Goal: Task Accomplishment & Management: Manage account settings

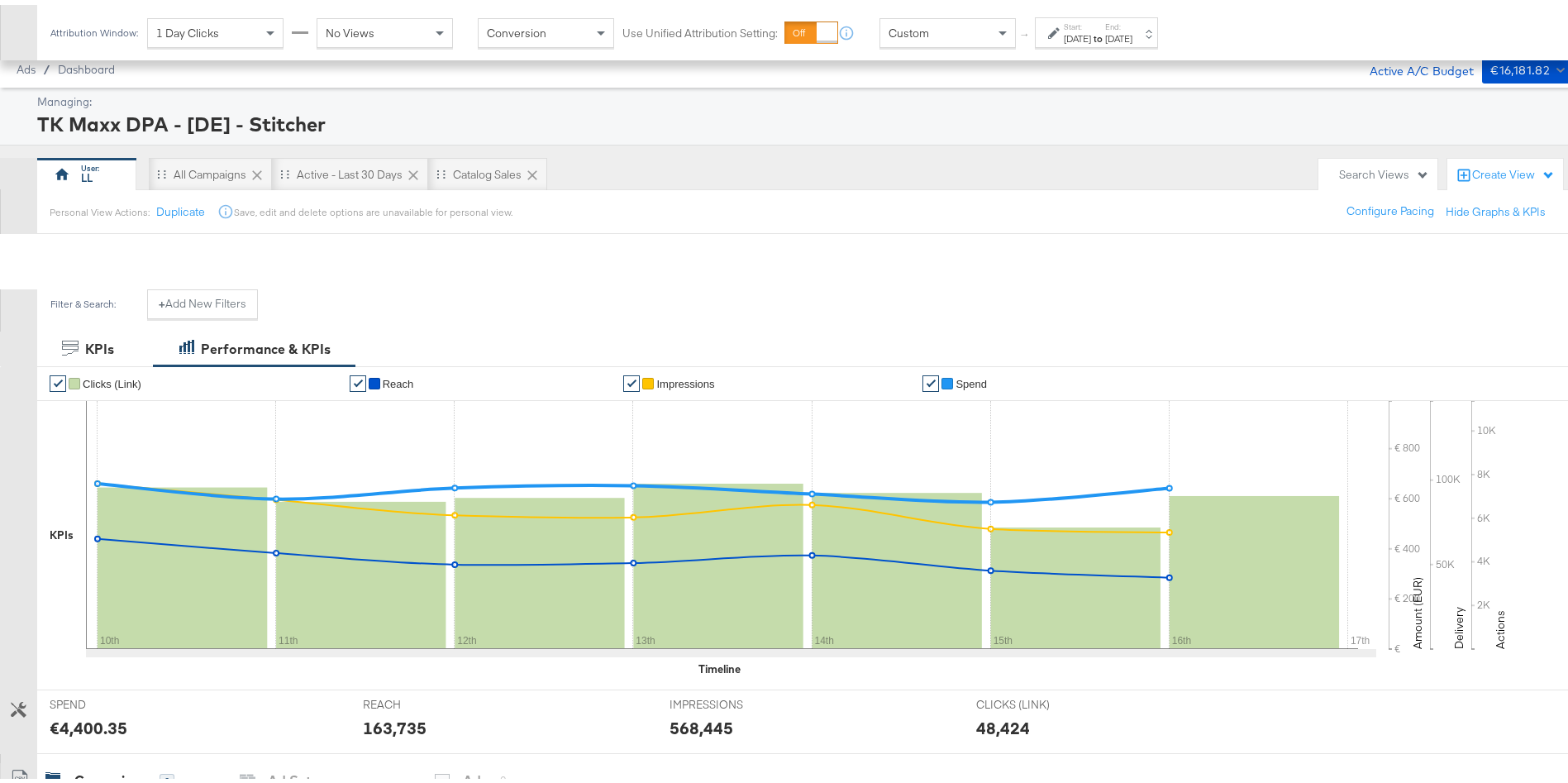
scroll to position [422, 0]
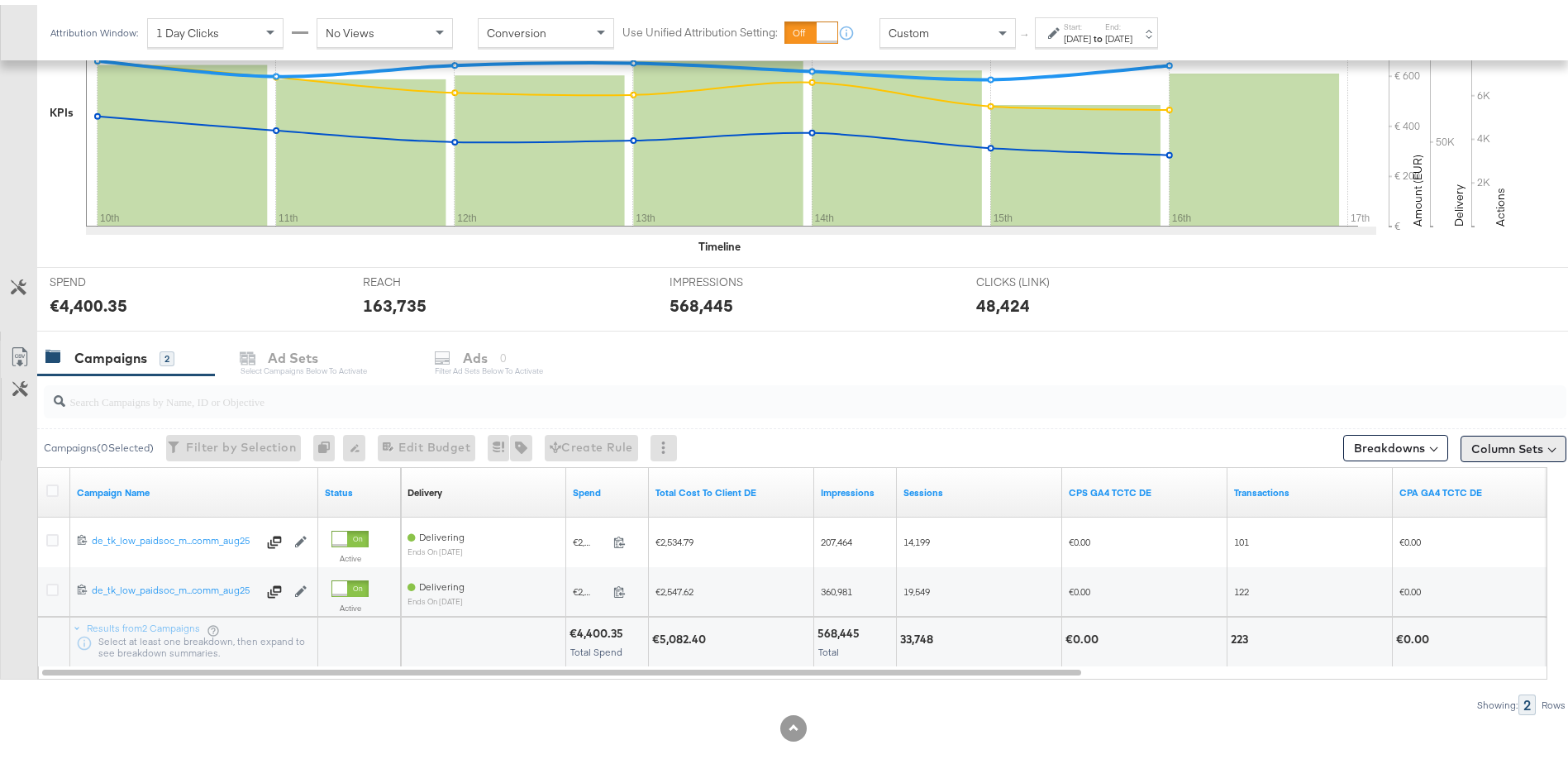
click at [1528, 431] on div "Column Sets" at bounding box center [1514, 444] width 106 height 27
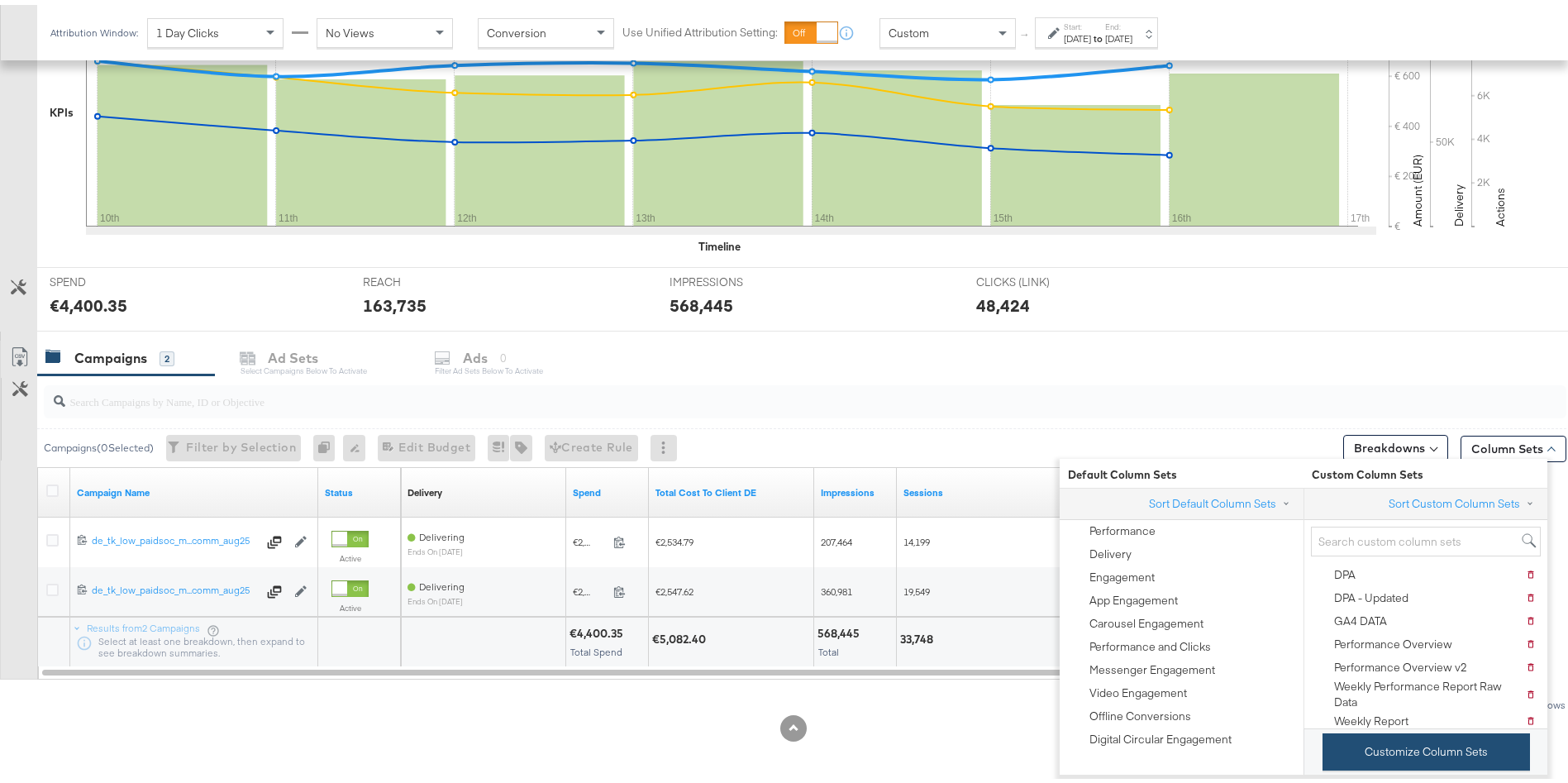
click at [1433, 751] on button "Customize Column Sets" at bounding box center [1426, 748] width 207 height 37
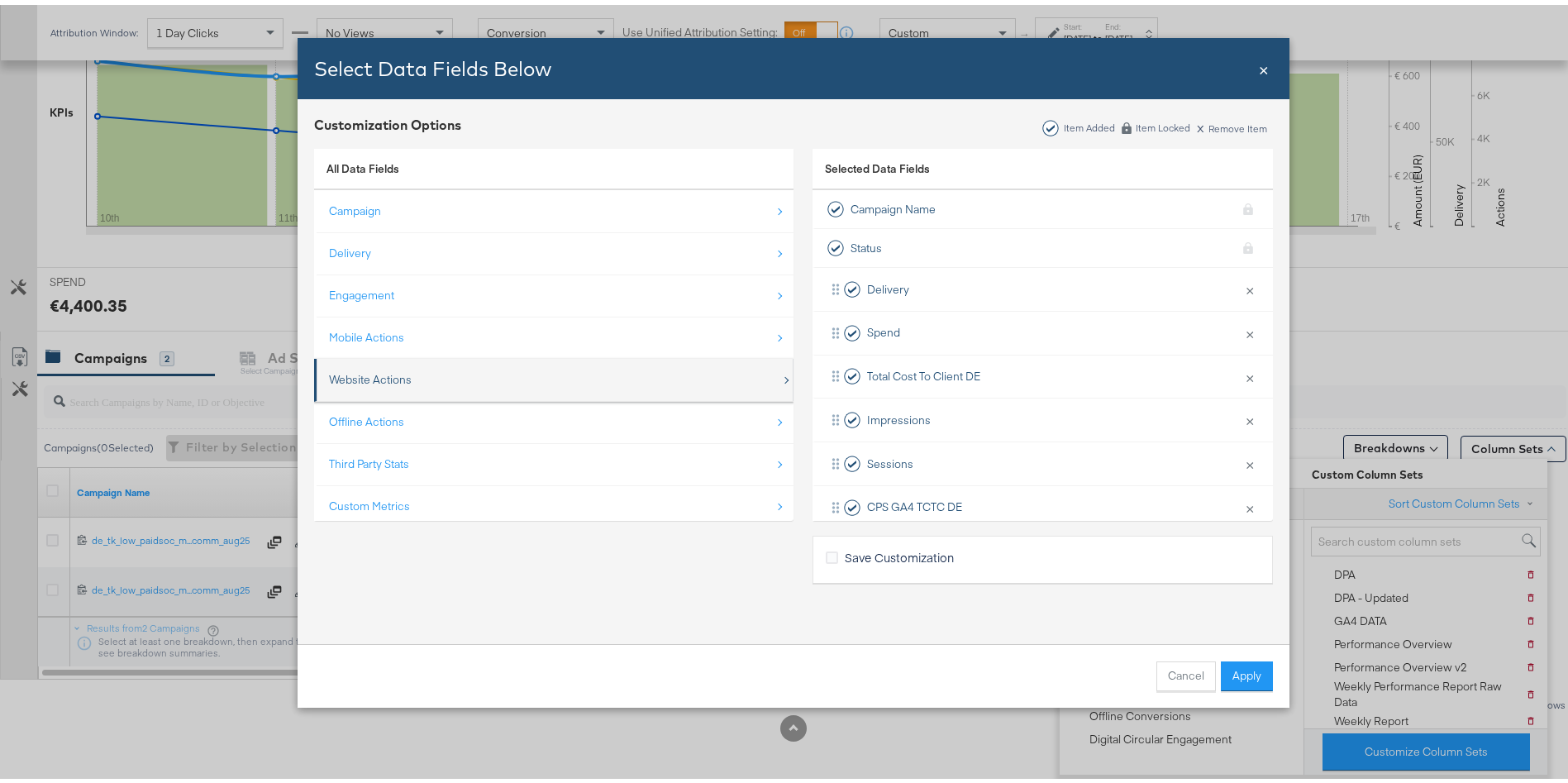
scroll to position [24, 0]
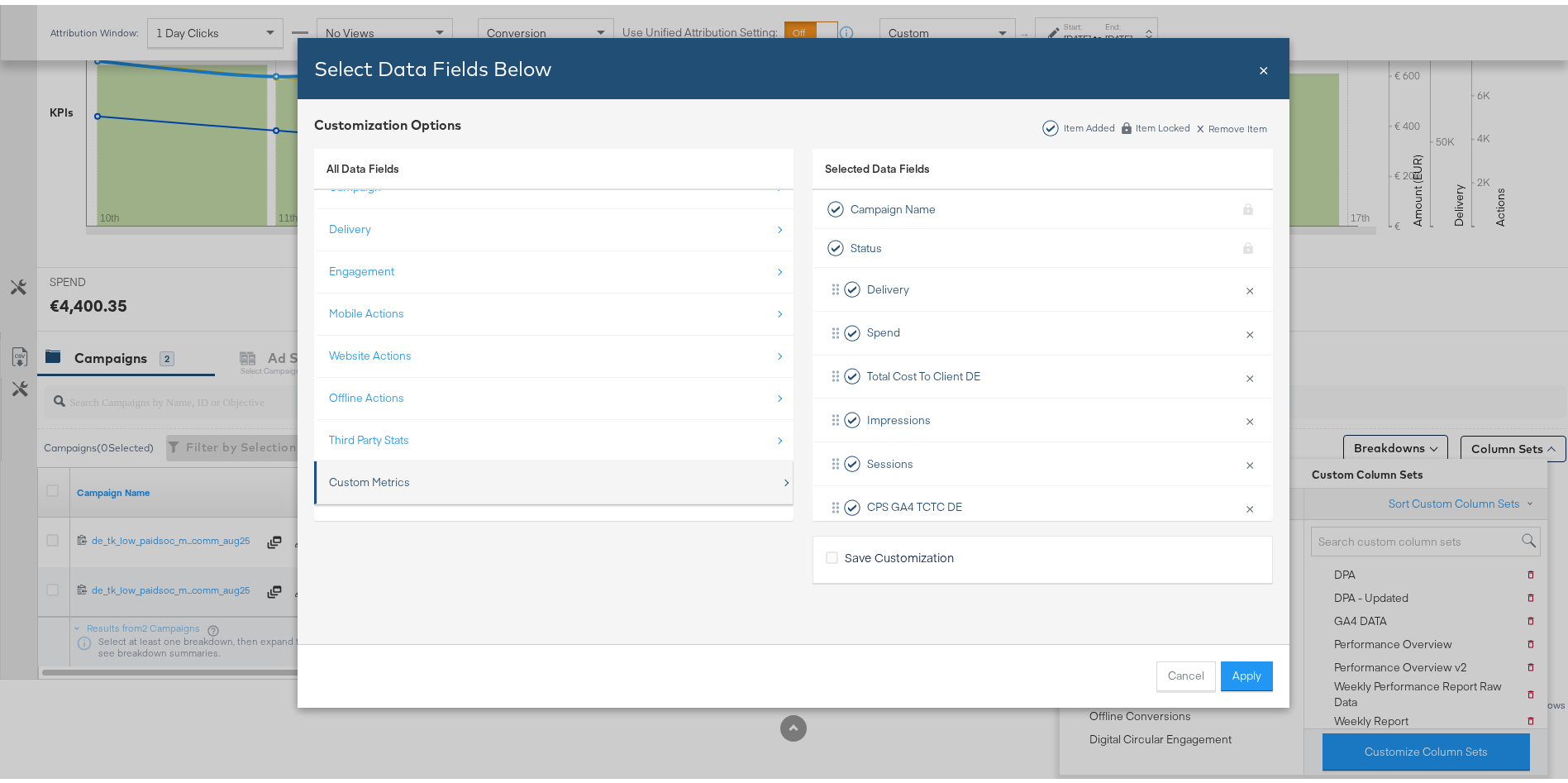
click at [363, 473] on div "Custom Metrics" at bounding box center [369, 477] width 81 height 16
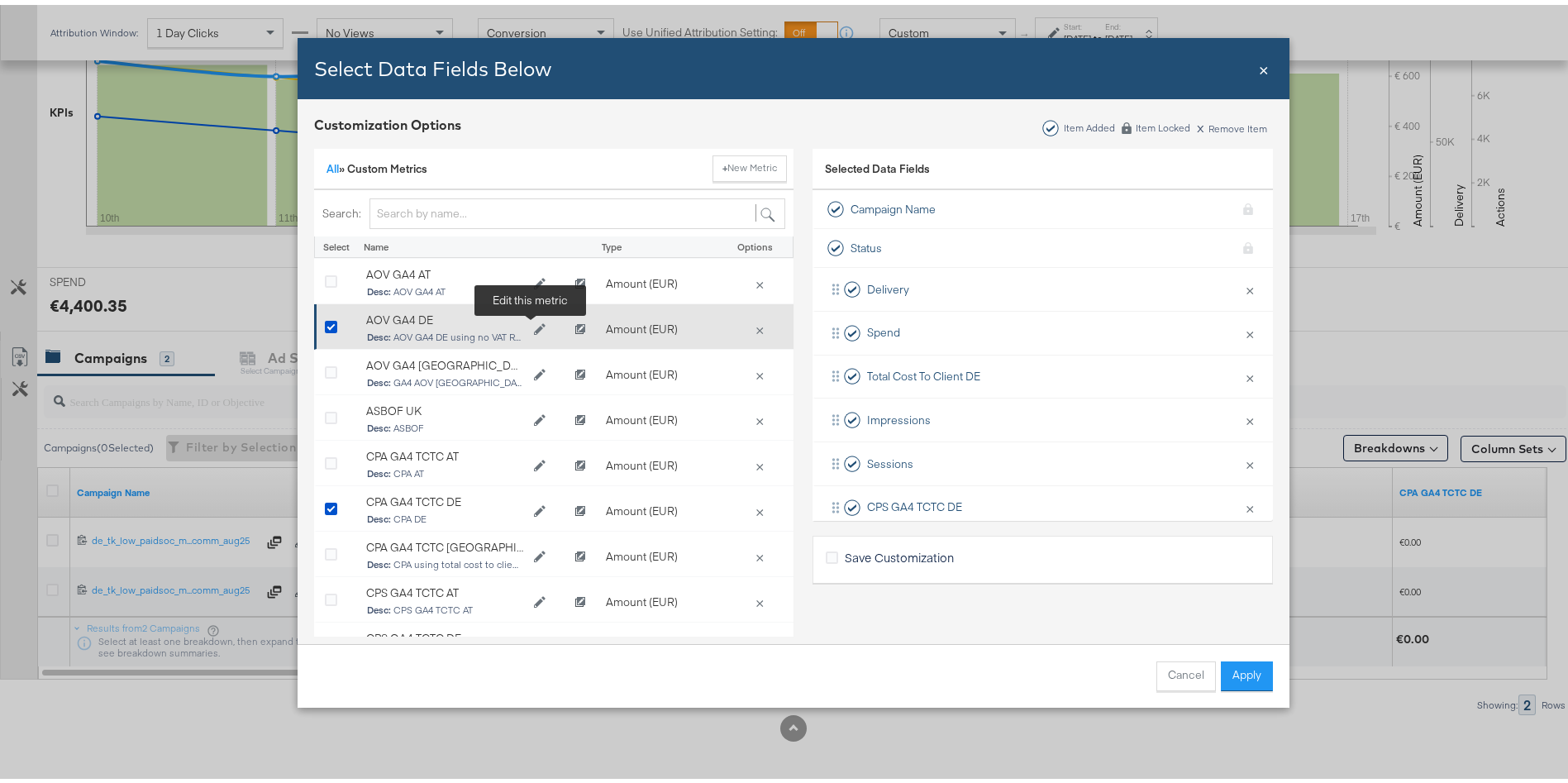
click at [534, 321] on icon "Edit AOV GA4 DE" at bounding box center [540, 324] width 12 height 12
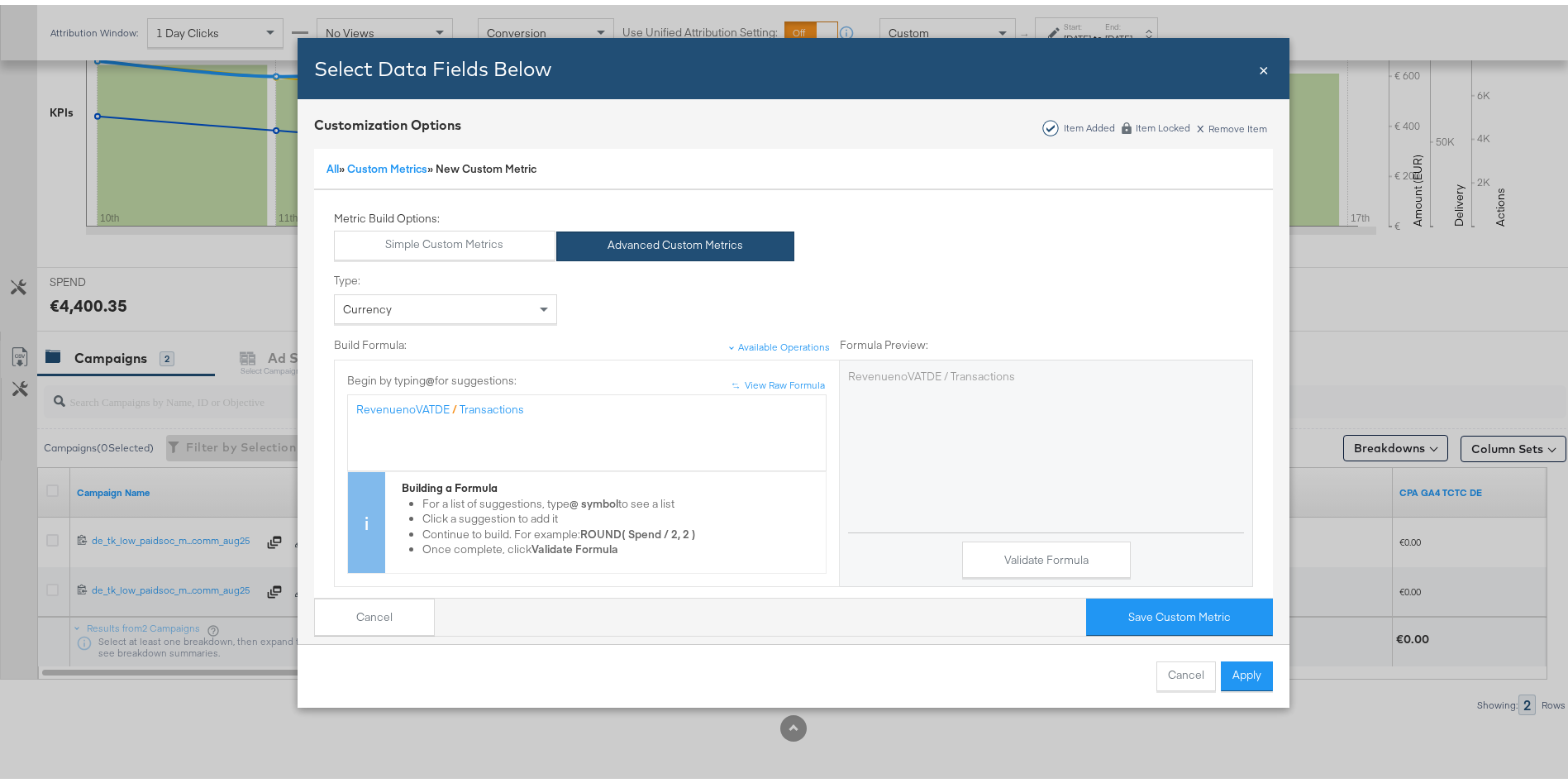
click at [550, 416] on div "RevenuenoVATDE / Transactions" at bounding box center [587, 427] width 461 height 62
click at [366, 597] on button "Cancel" at bounding box center [374, 613] width 121 height 37
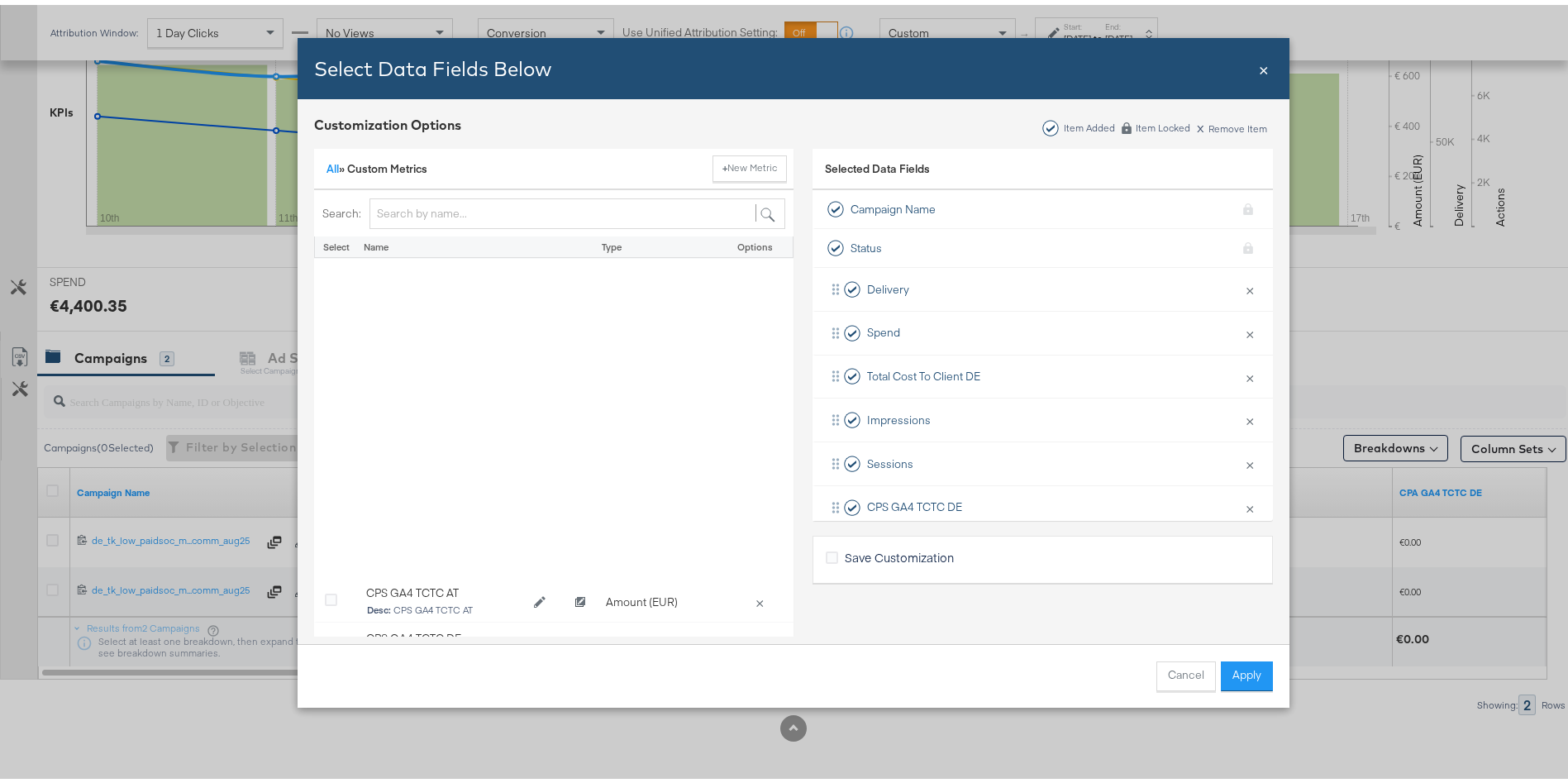
scroll to position [369, 0]
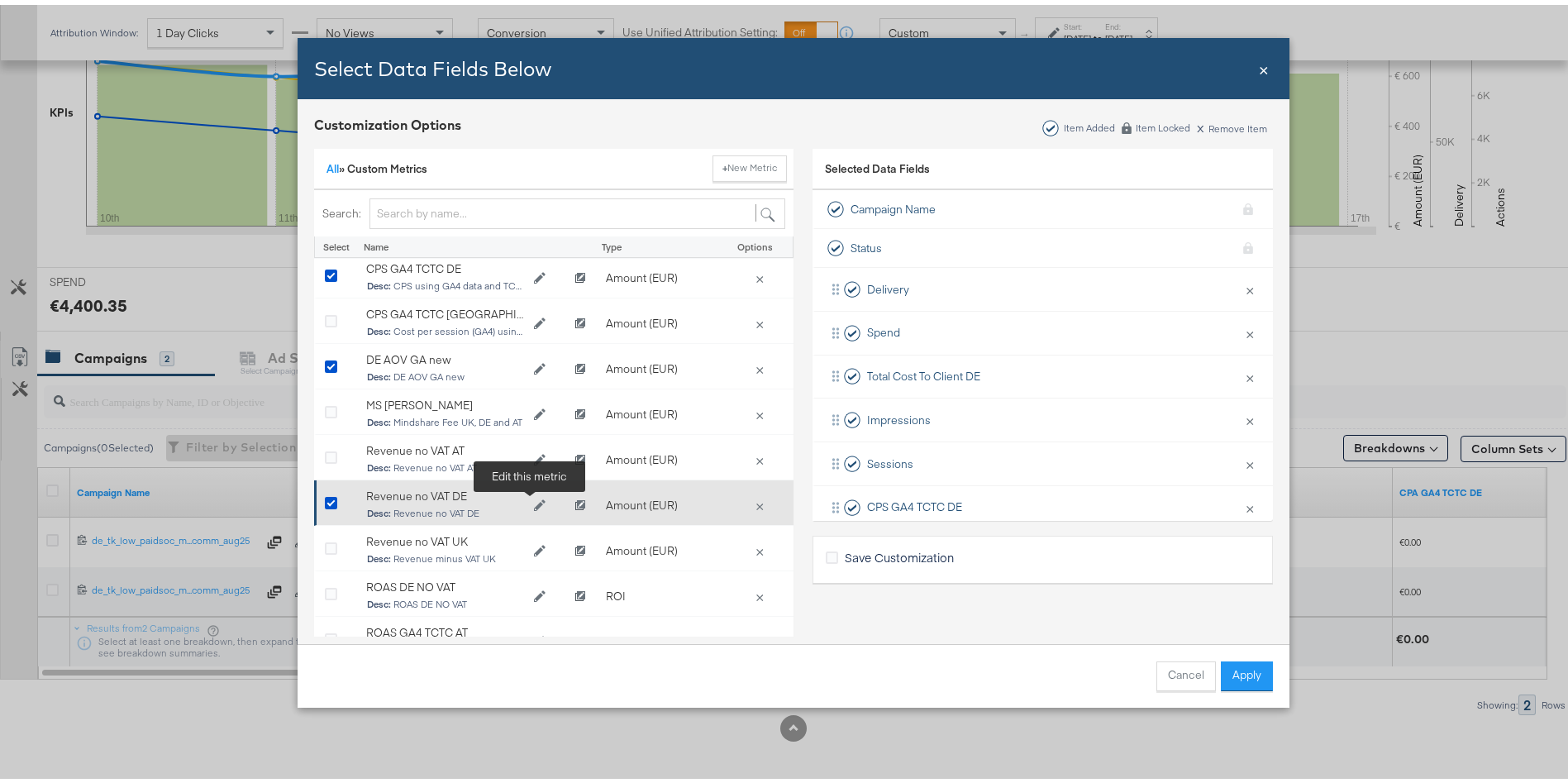
click at [524, 501] on button "Edit Revenue no VAT DE" at bounding box center [540, 501] width 33 height 25
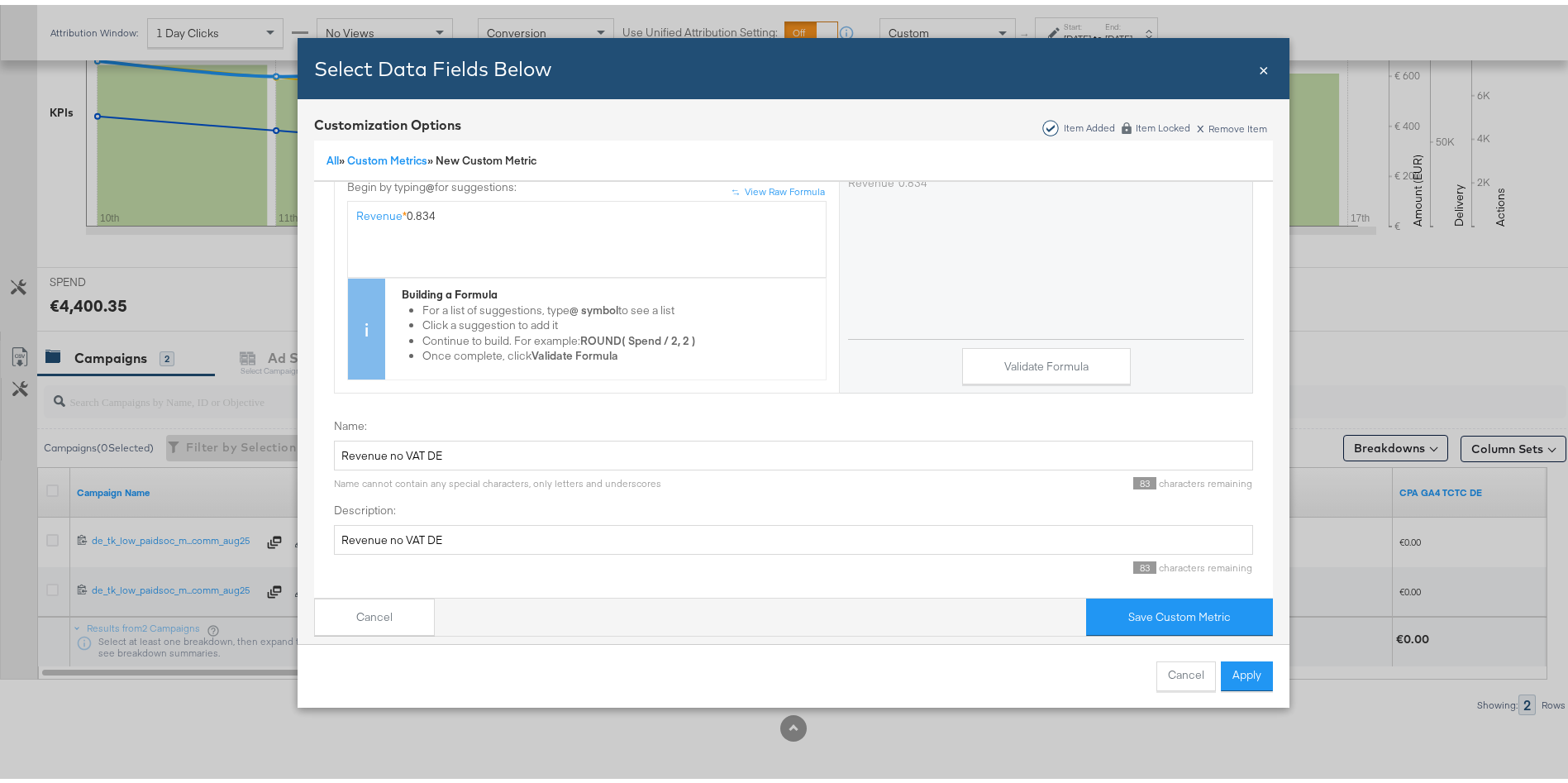
scroll to position [0, 0]
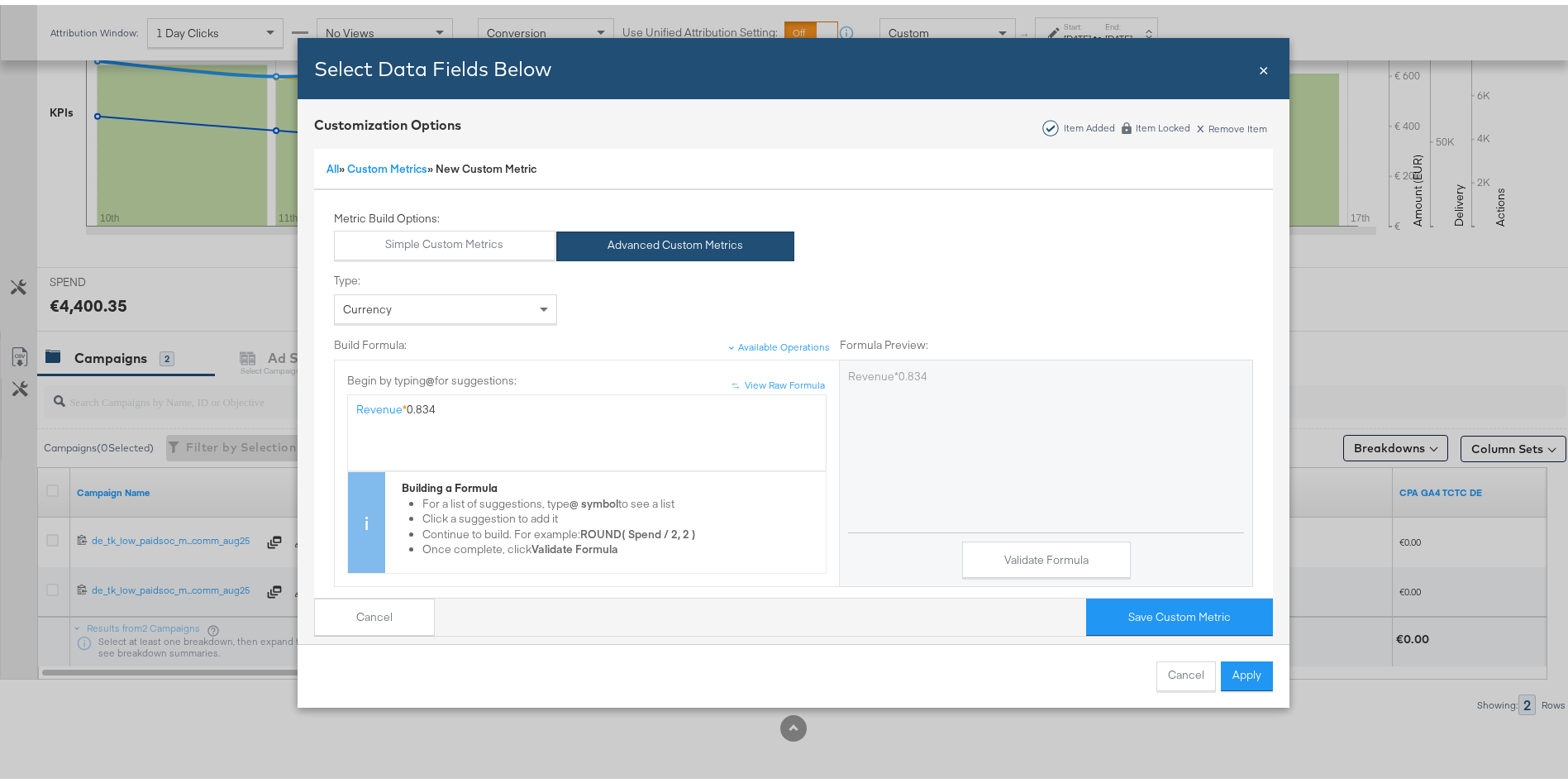
click at [1259, 58] on span "×" at bounding box center [1264, 63] width 10 height 23
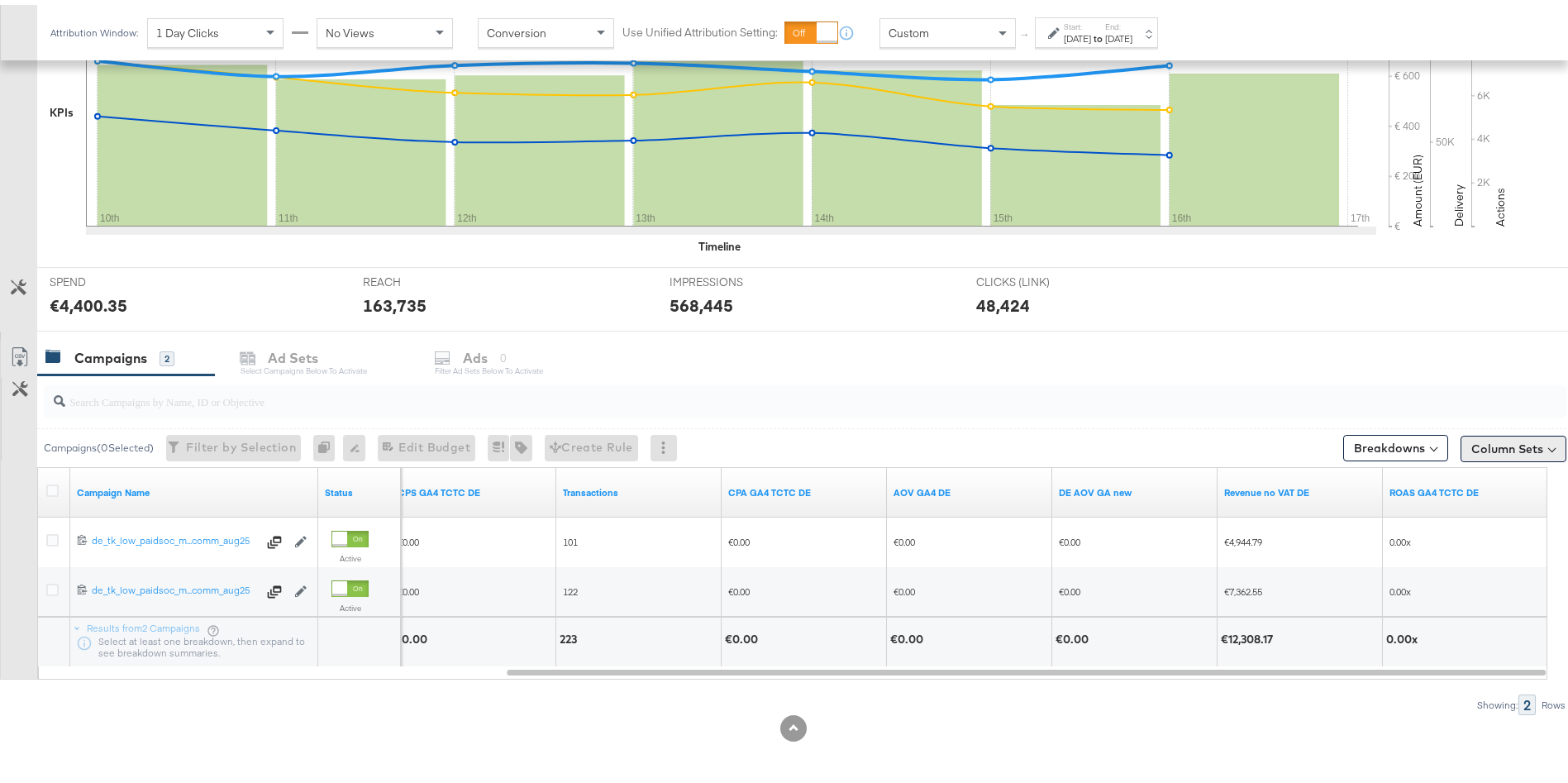
click at [1499, 451] on button "Column Sets" at bounding box center [1514, 444] width 106 height 27
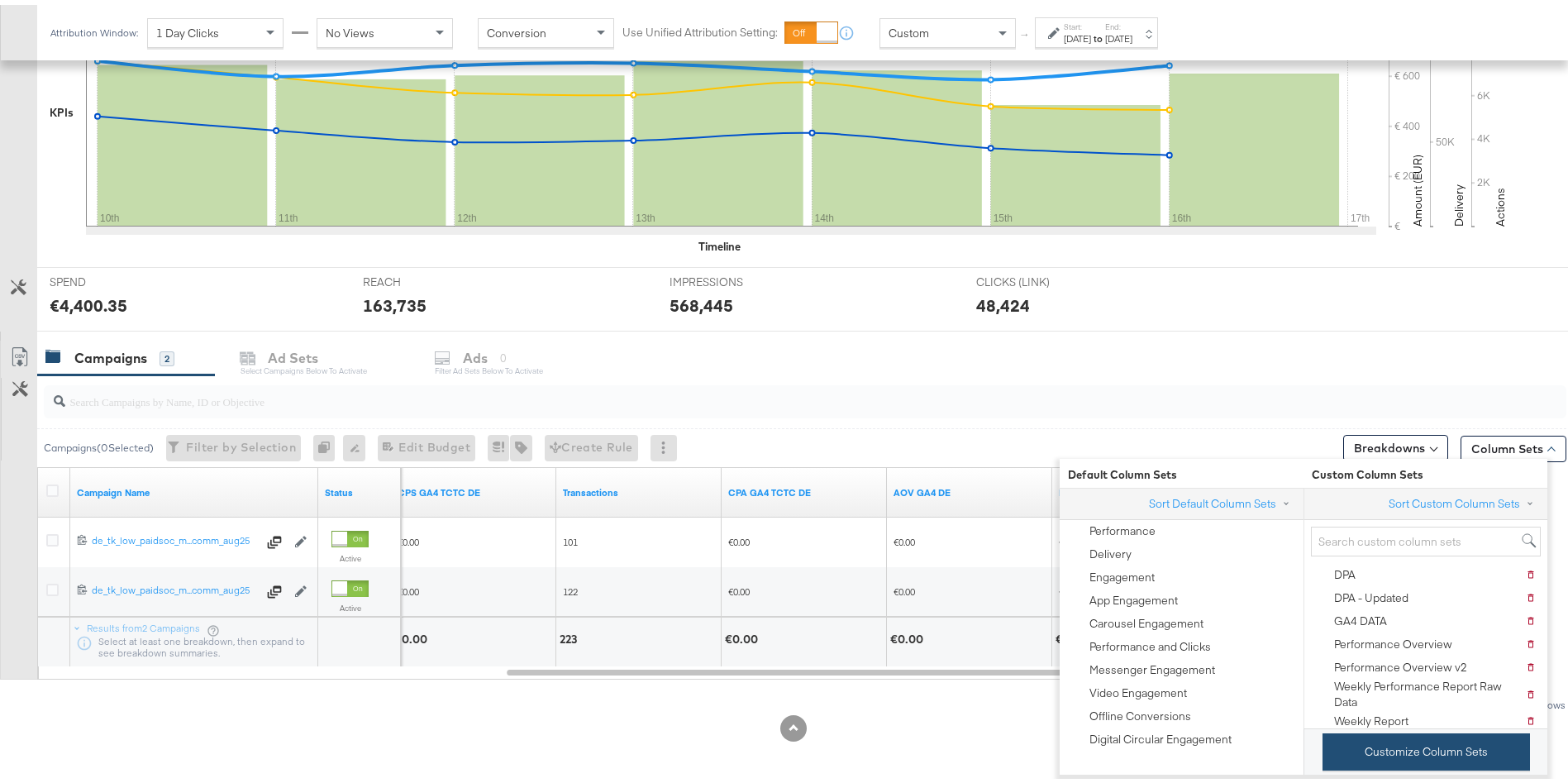
click at [1378, 750] on button "Customize Column Sets" at bounding box center [1426, 748] width 207 height 37
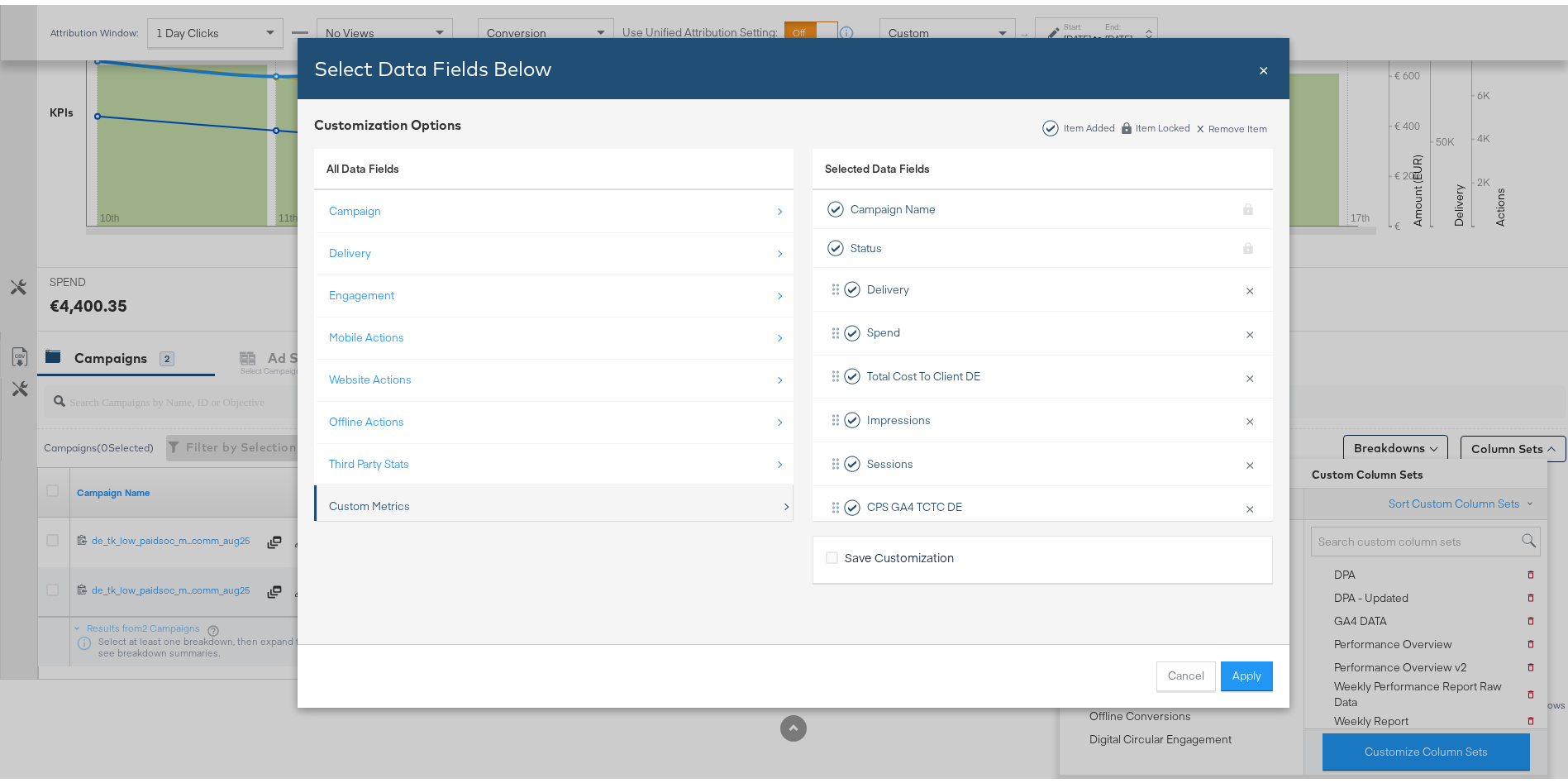
click at [360, 500] on div "Custom Metrics" at bounding box center [369, 502] width 81 height 16
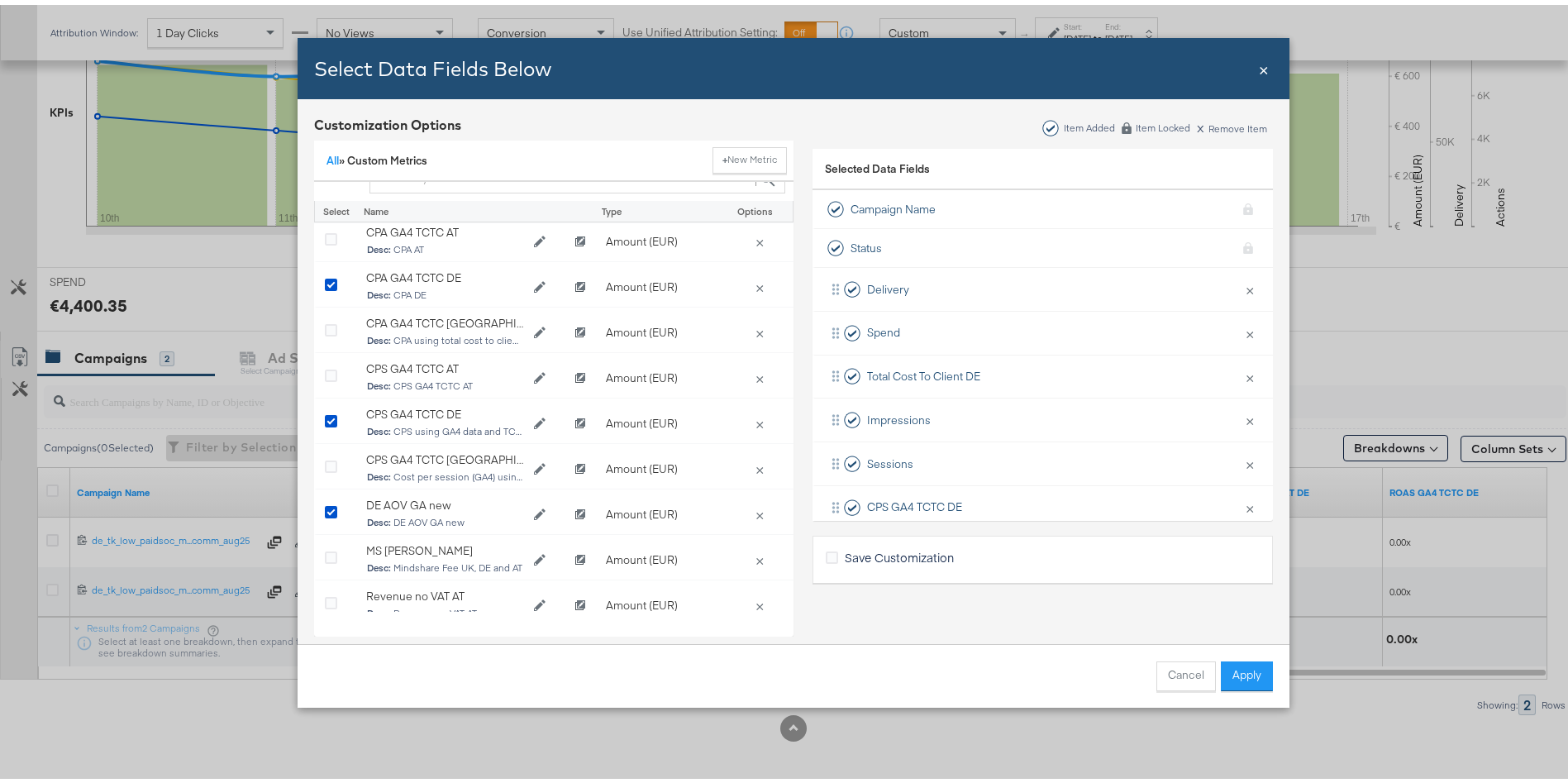
scroll to position [303, 0]
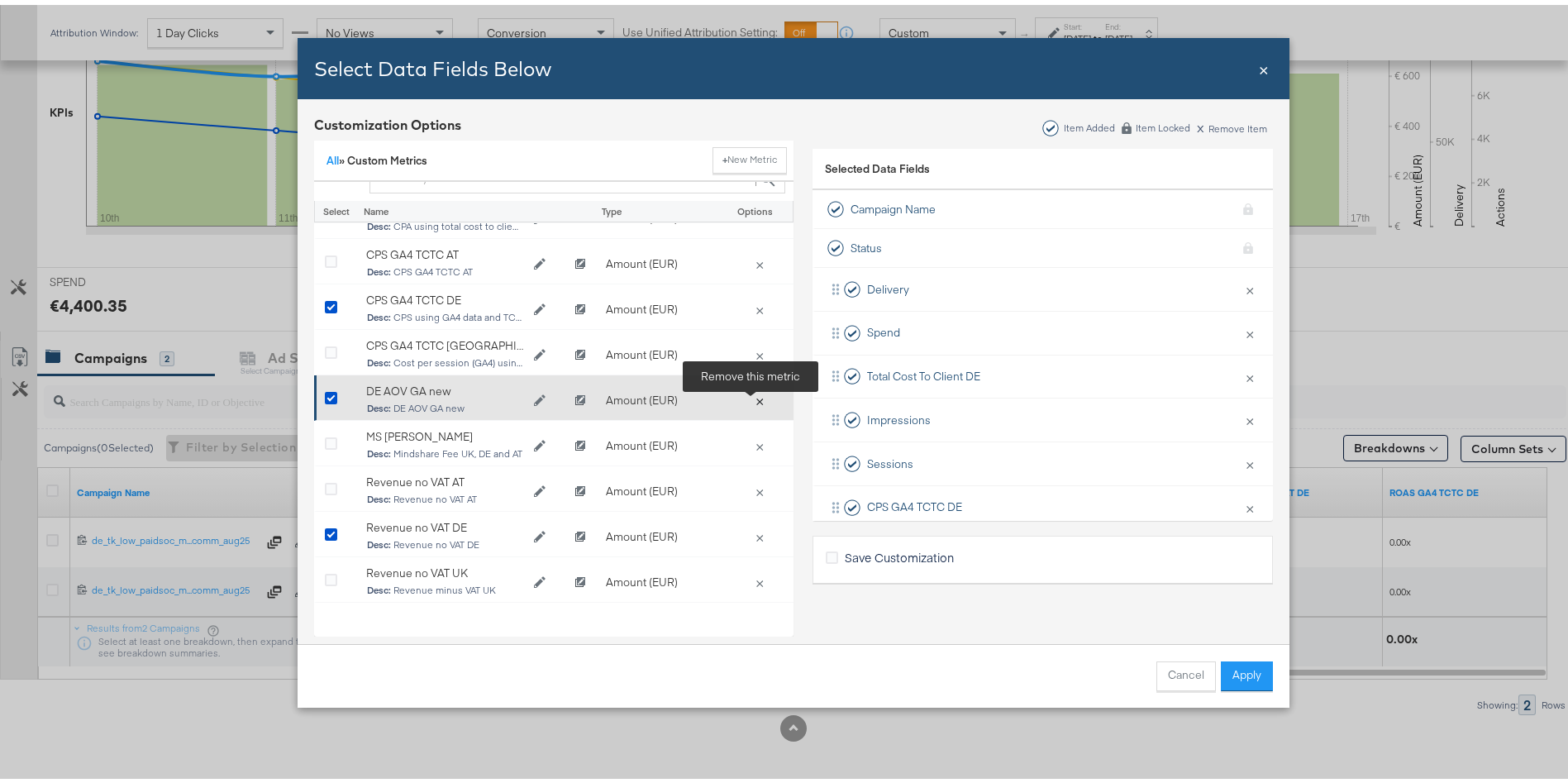
click at [754, 399] on button "×" at bounding box center [760, 395] width 24 height 15
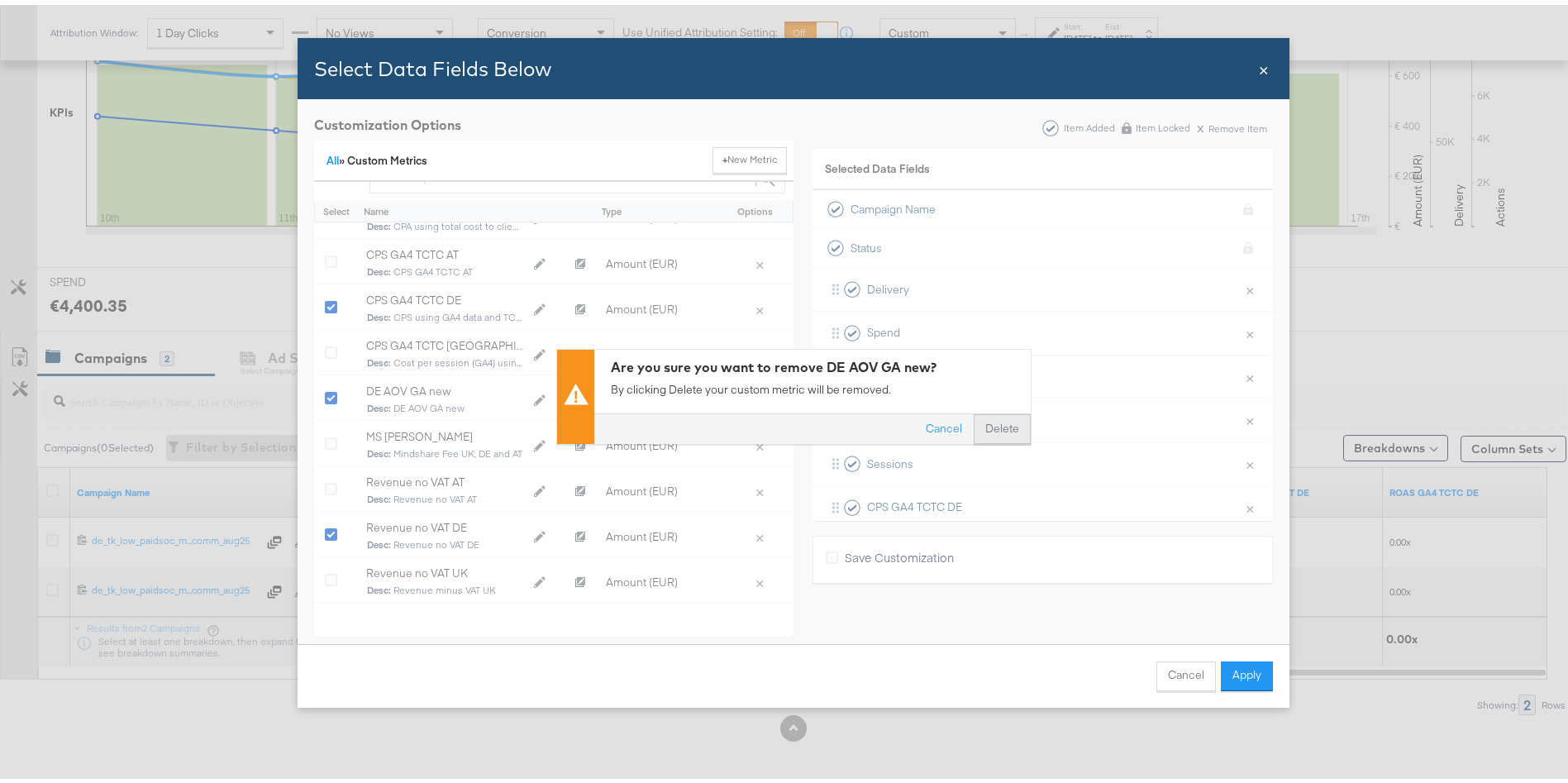
click at [1008, 430] on button "Delete" at bounding box center [1002, 424] width 57 height 29
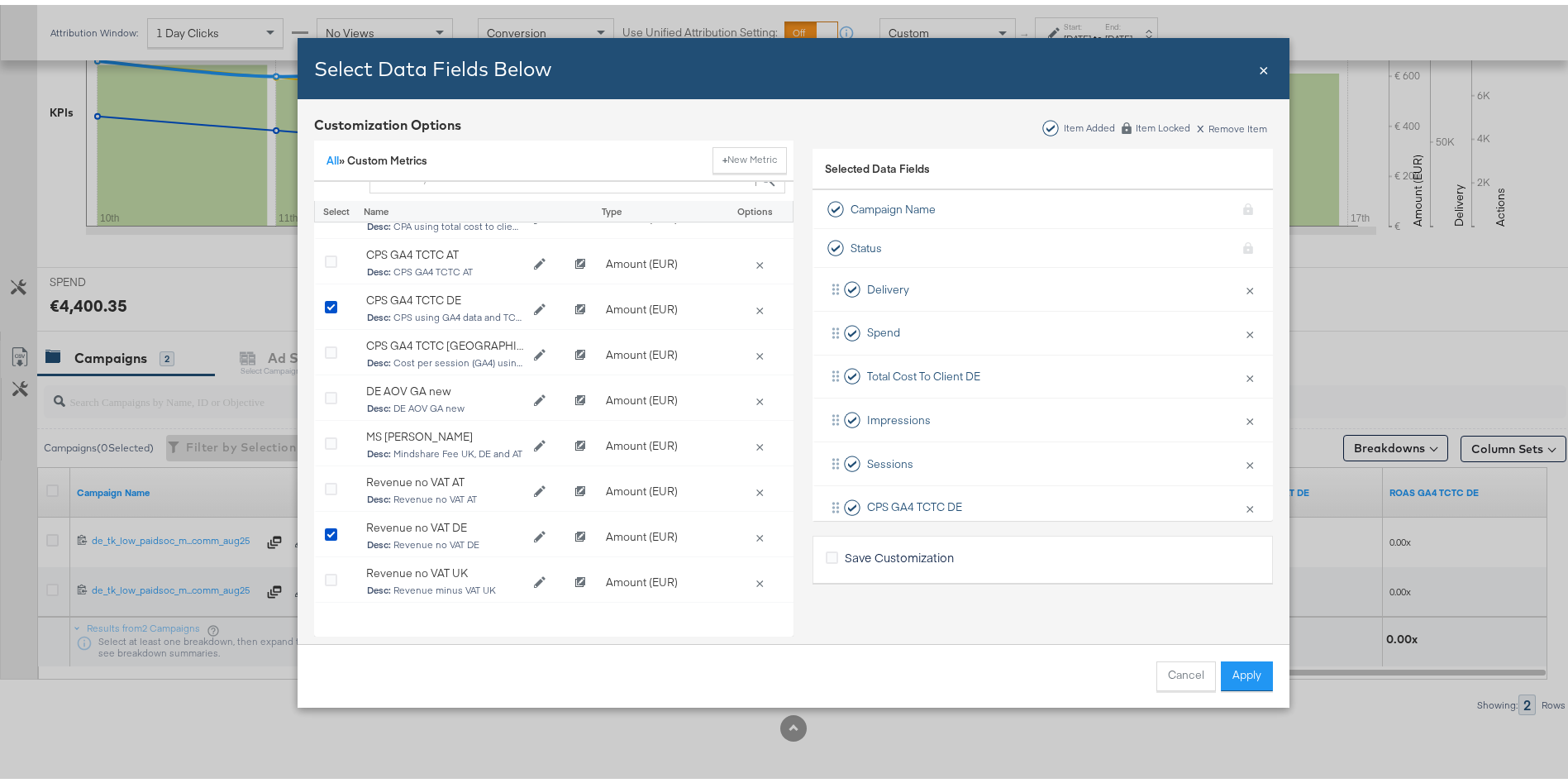
scroll to position [0, 0]
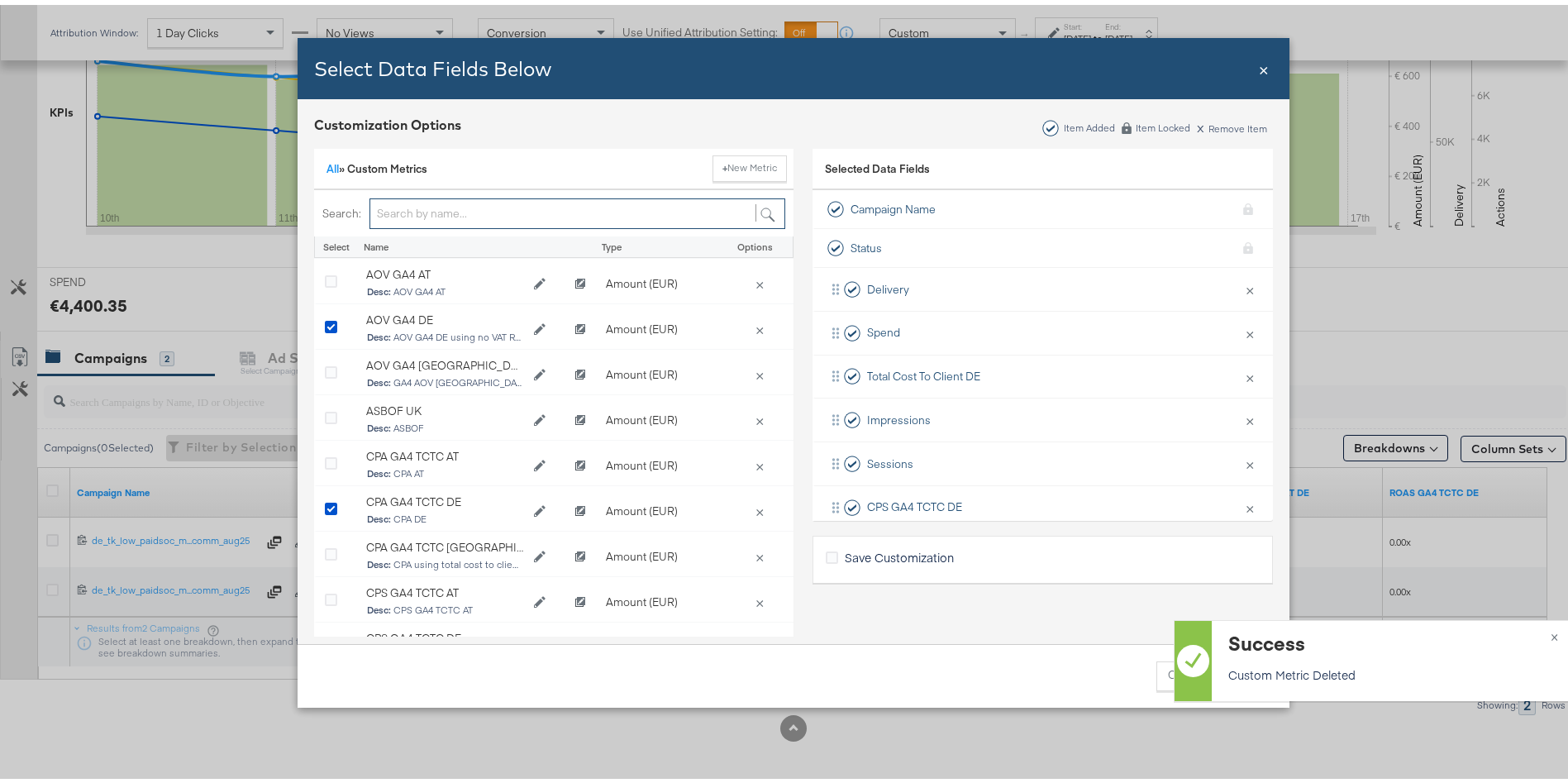
click at [437, 207] on input "Bulk Add Locations Modal" at bounding box center [577, 208] width 416 height 30
type input "DE"
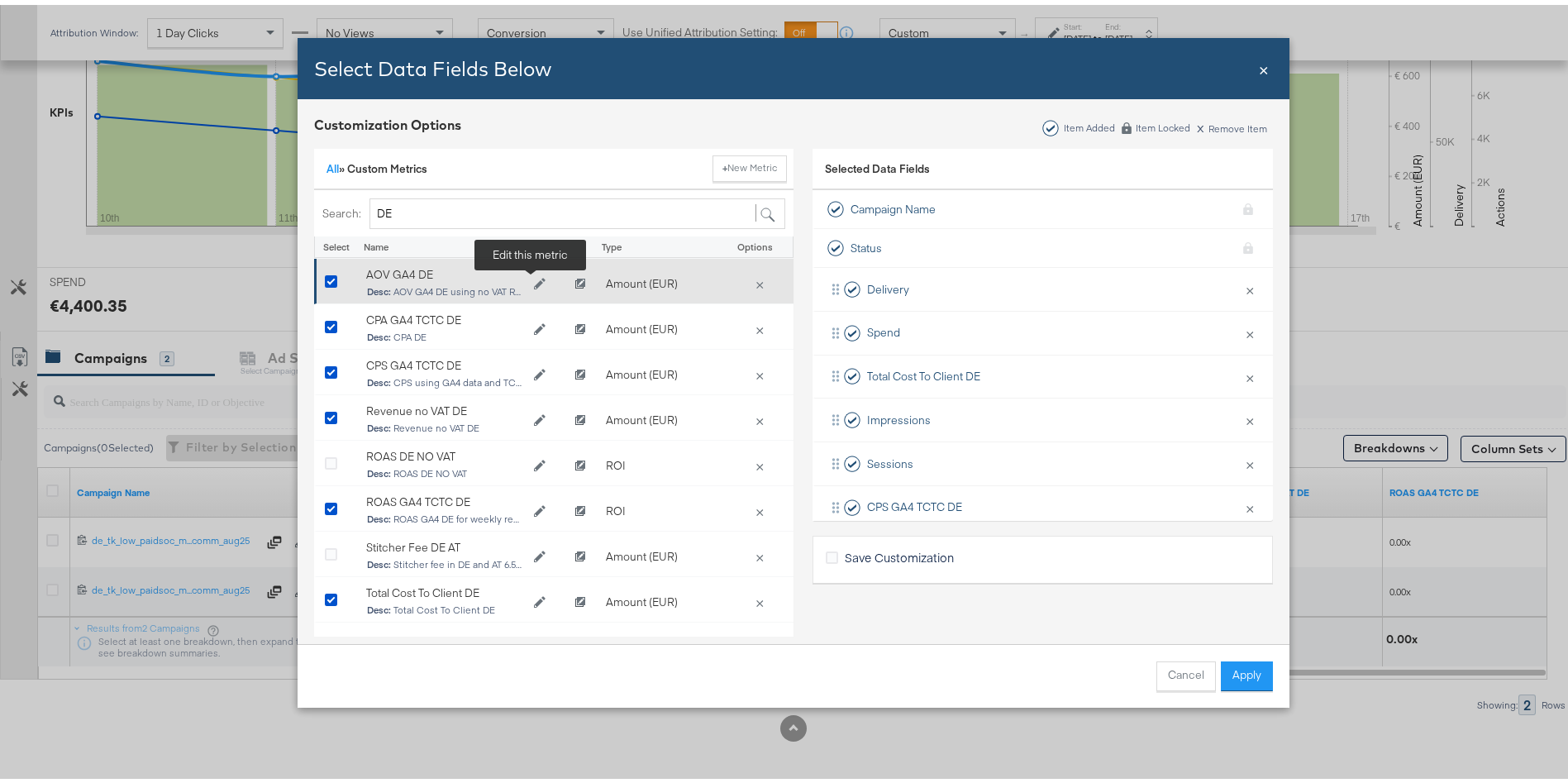
click at [534, 280] on icon "Edit AOV GA4 DE" at bounding box center [540, 280] width 12 height 12
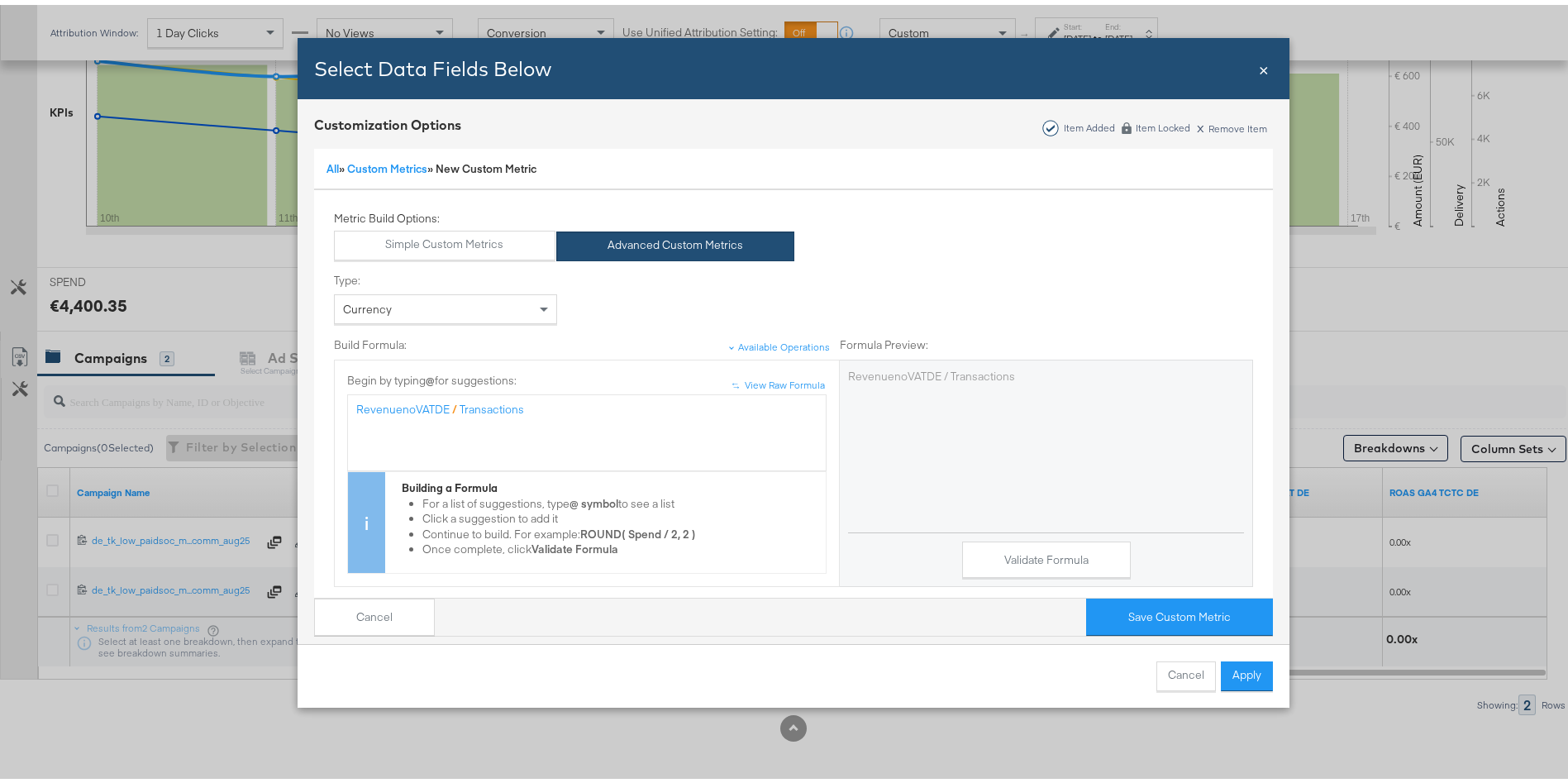
scroll to position [212, 0]
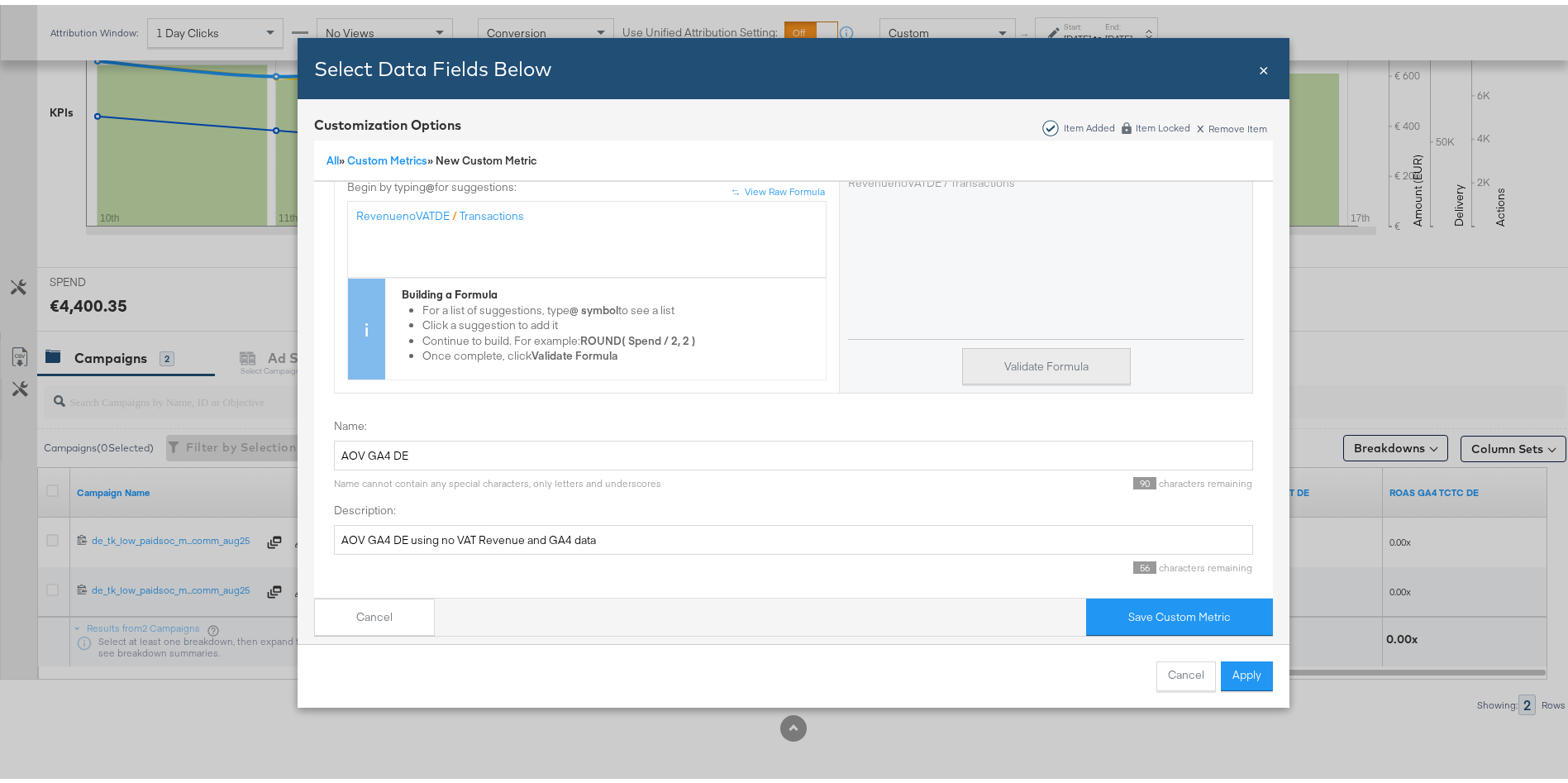
click at [1019, 345] on button "Validate Formula" at bounding box center [1047, 362] width 169 height 37
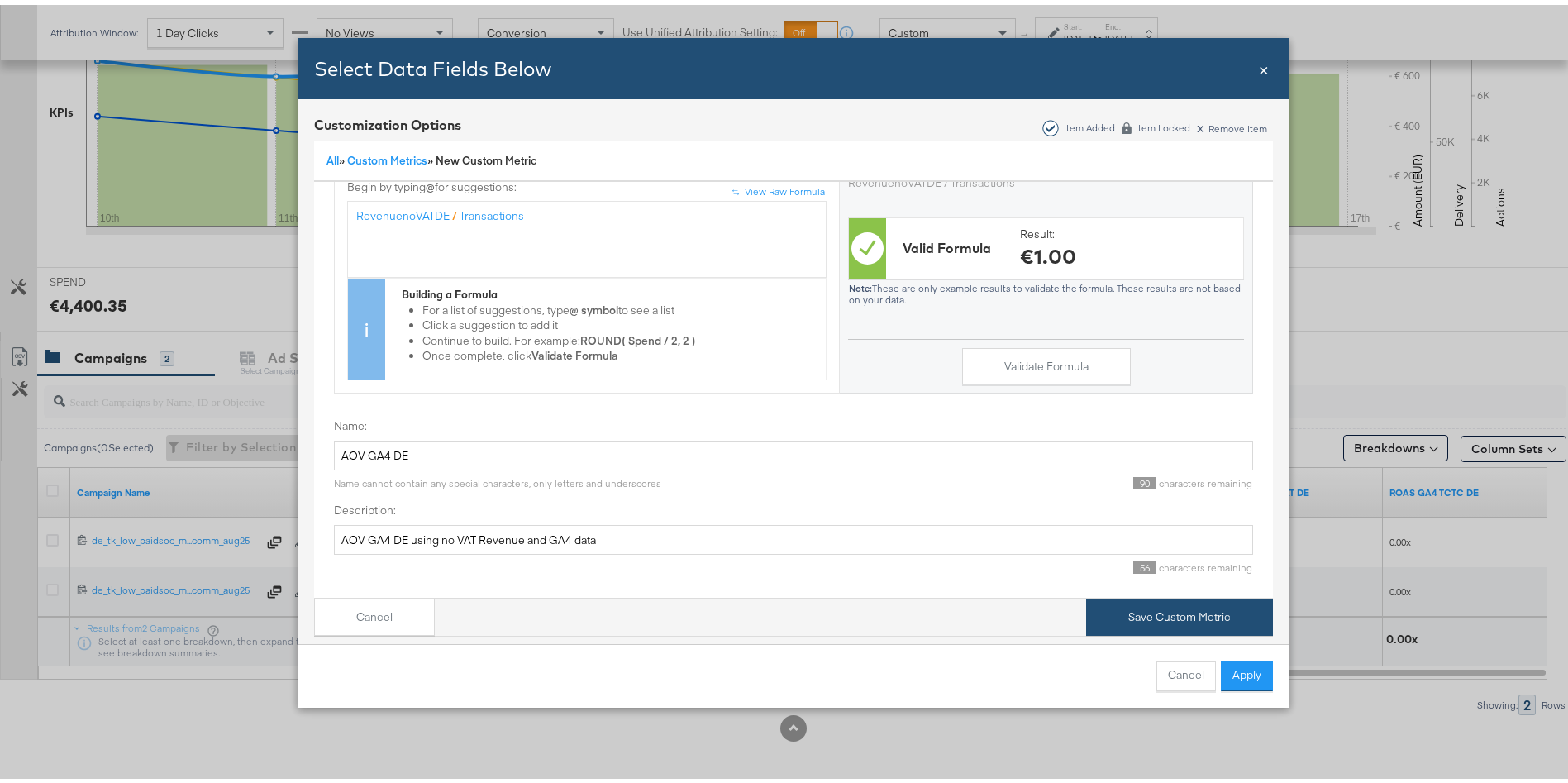
click at [1172, 594] on button "Save Custom Metric" at bounding box center [1179, 613] width 187 height 37
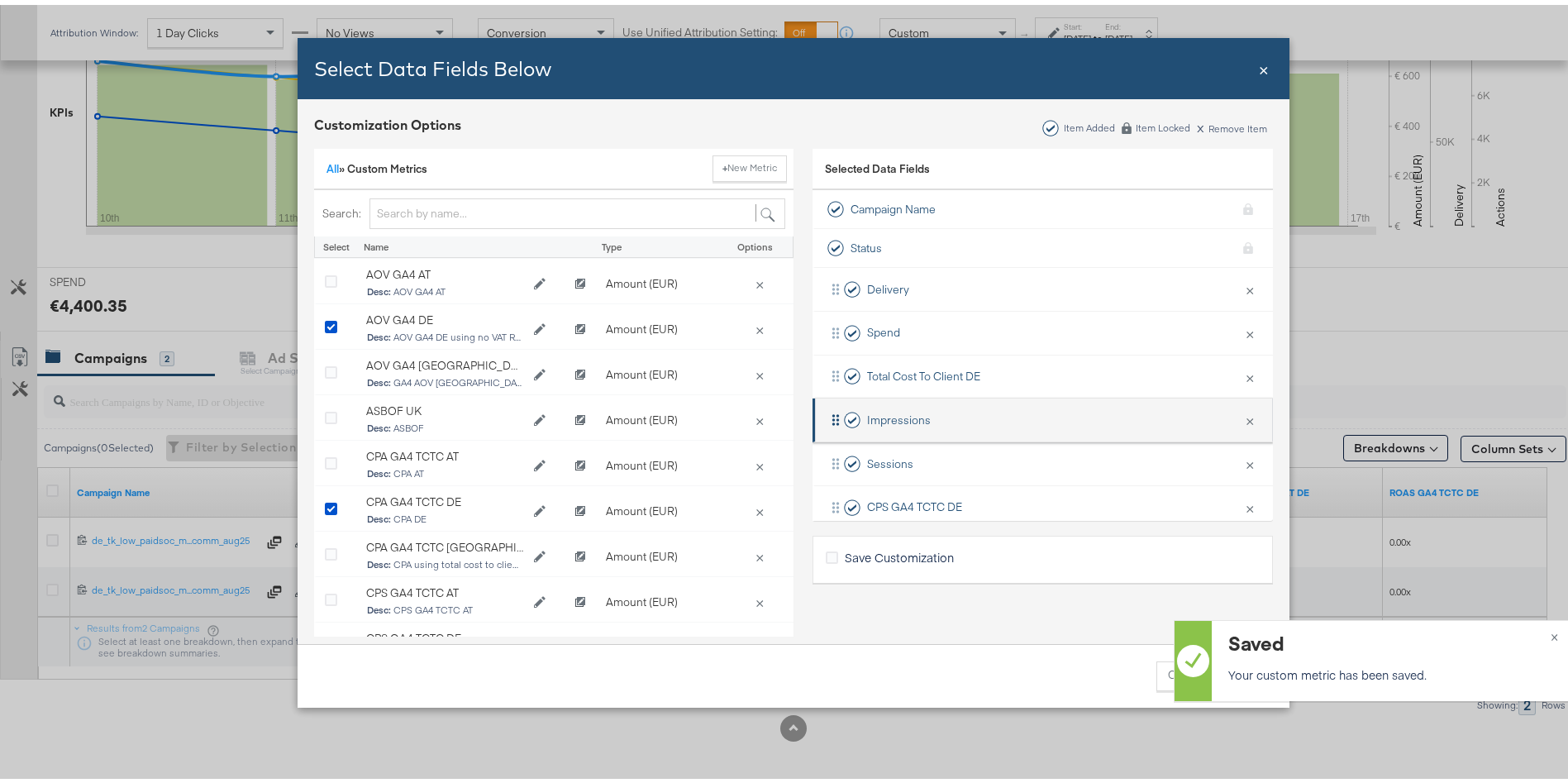
scroll to position [244, 0]
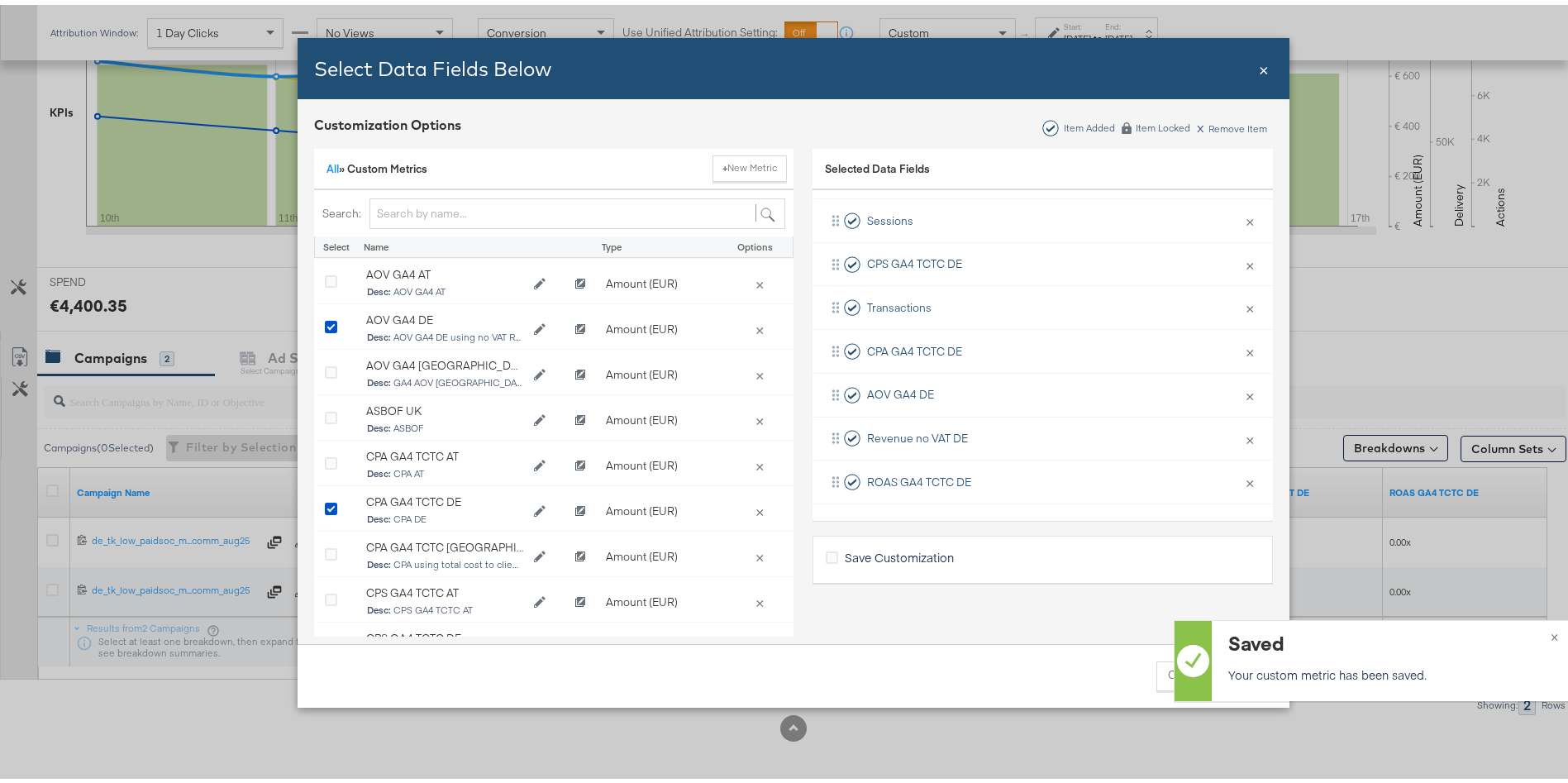
click at [461, 225] on div "Search:" at bounding box center [554, 209] width 479 height 47
click at [416, 207] on input "Bulk Add Locations Modal" at bounding box center [577, 208] width 416 height 30
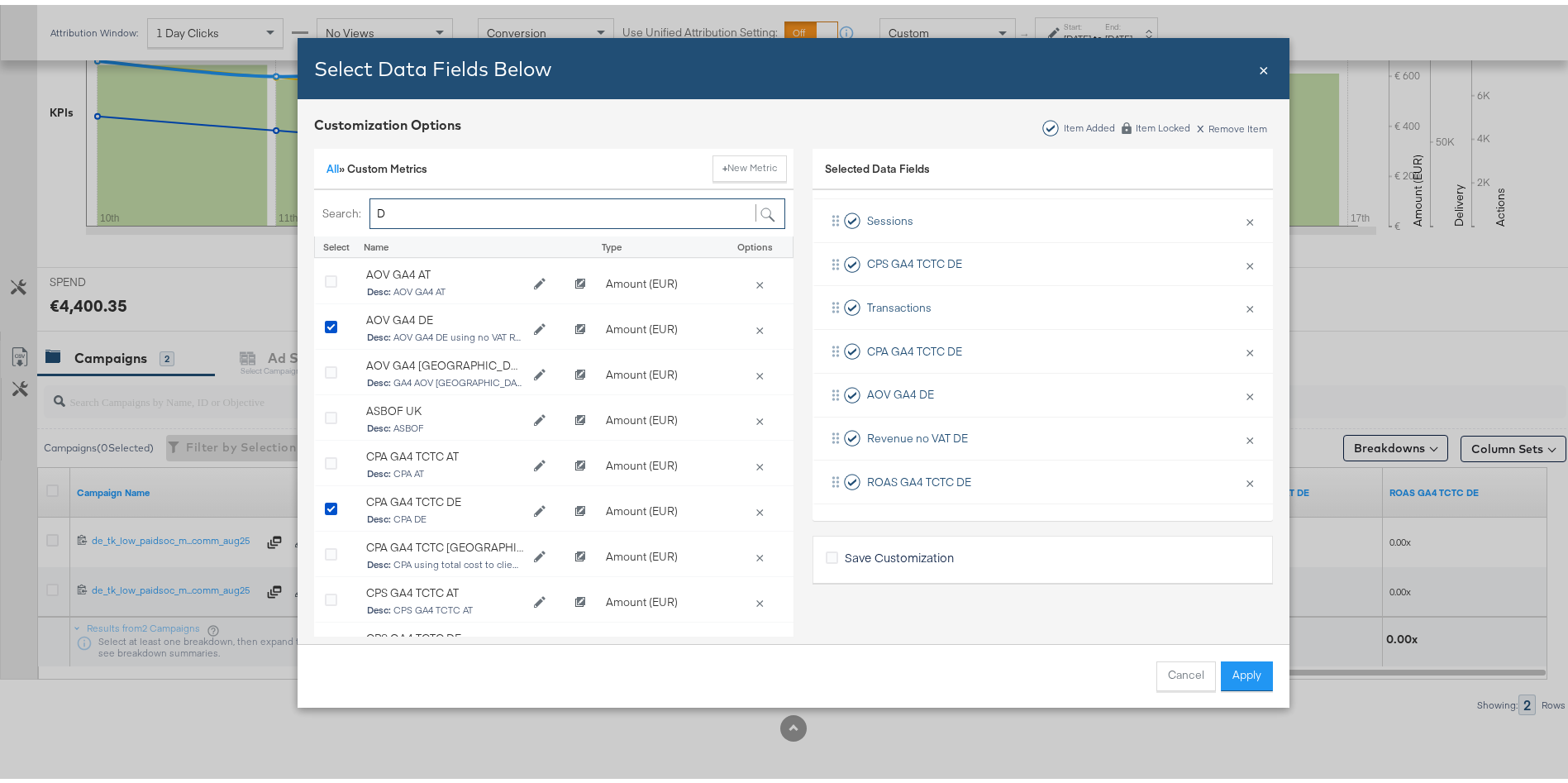
type input "DE"
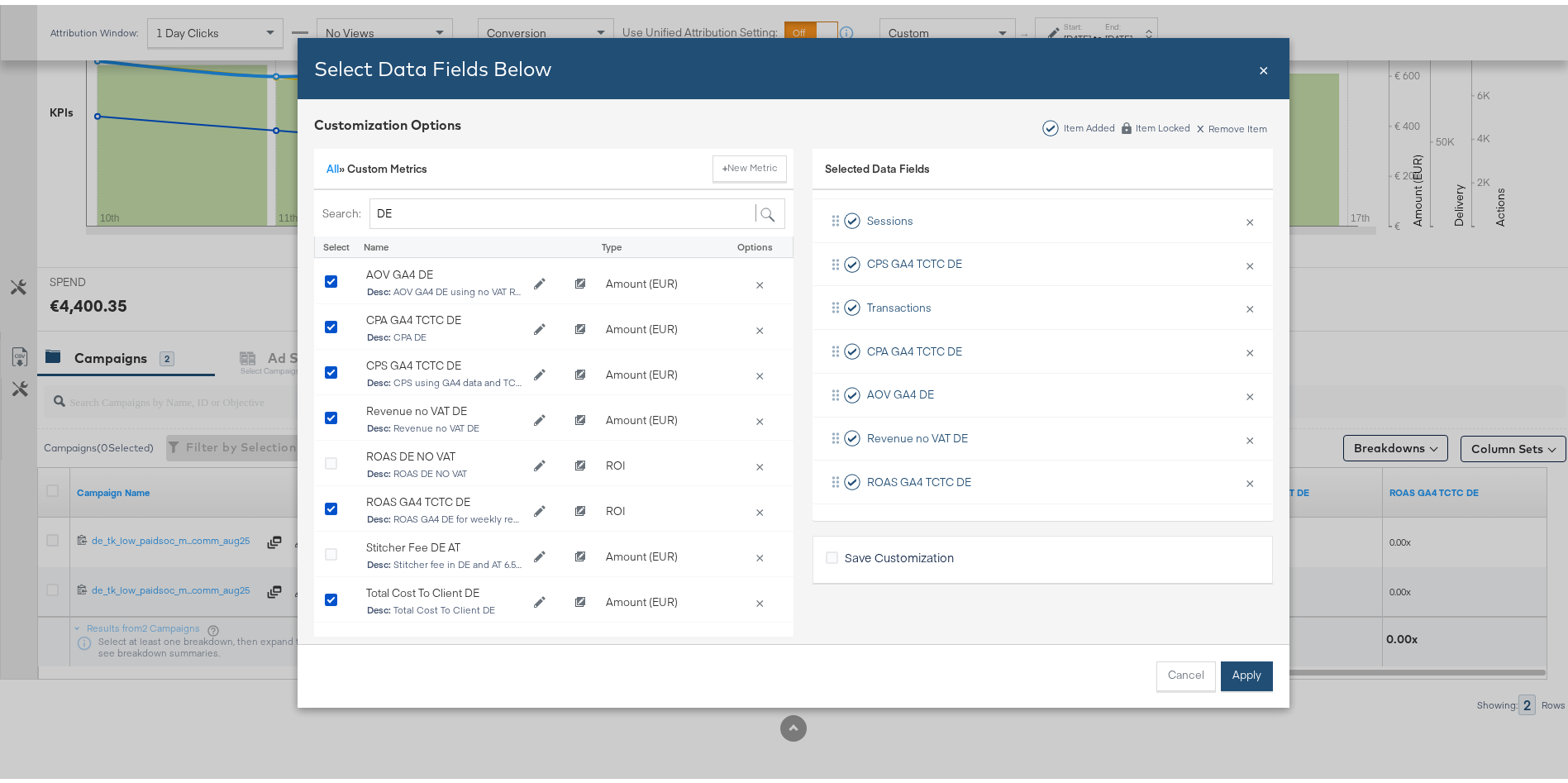
click at [1233, 668] on button "Apply" at bounding box center [1247, 672] width 52 height 29
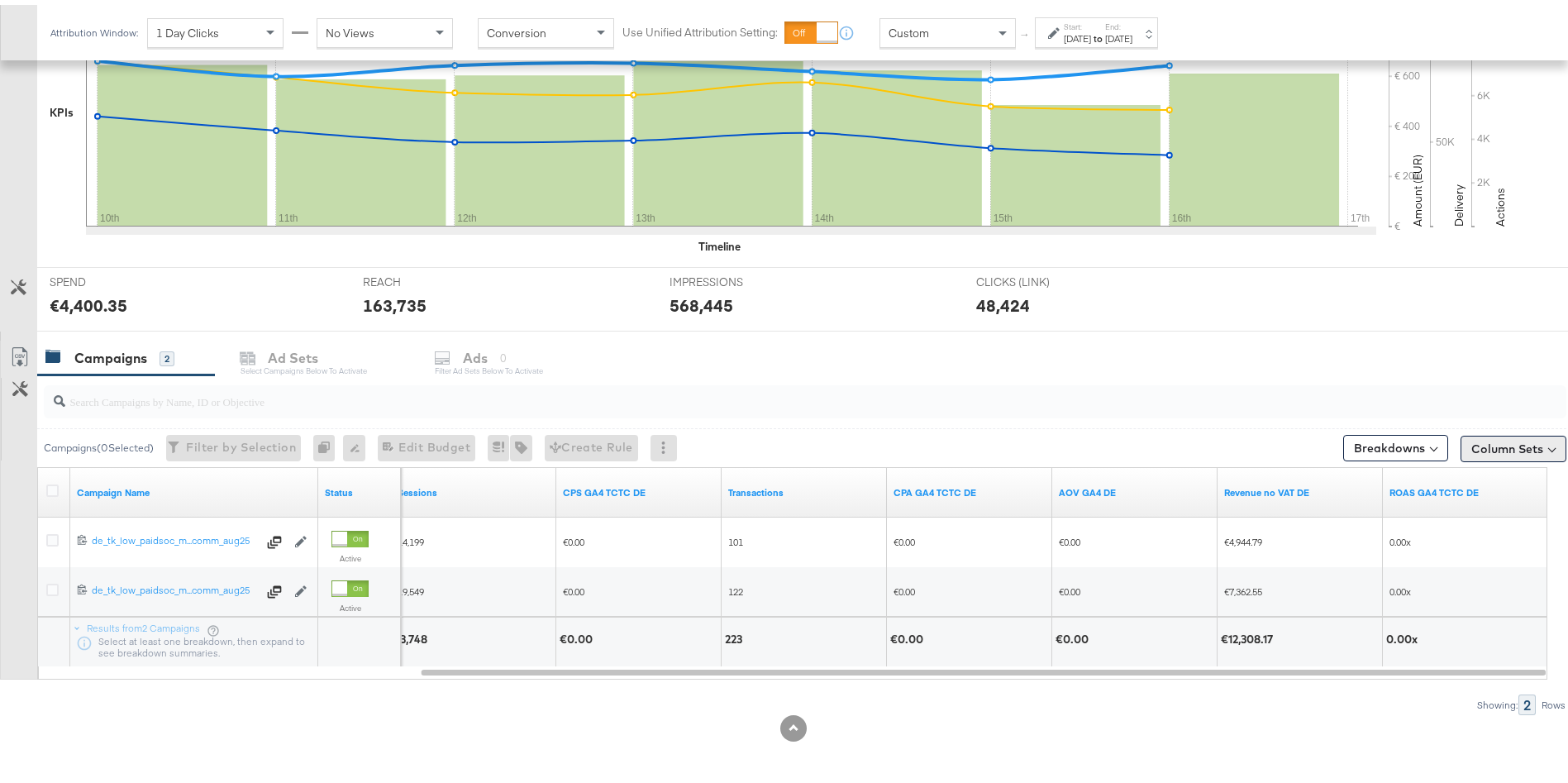
click at [1504, 443] on button "Column Sets" at bounding box center [1514, 444] width 106 height 27
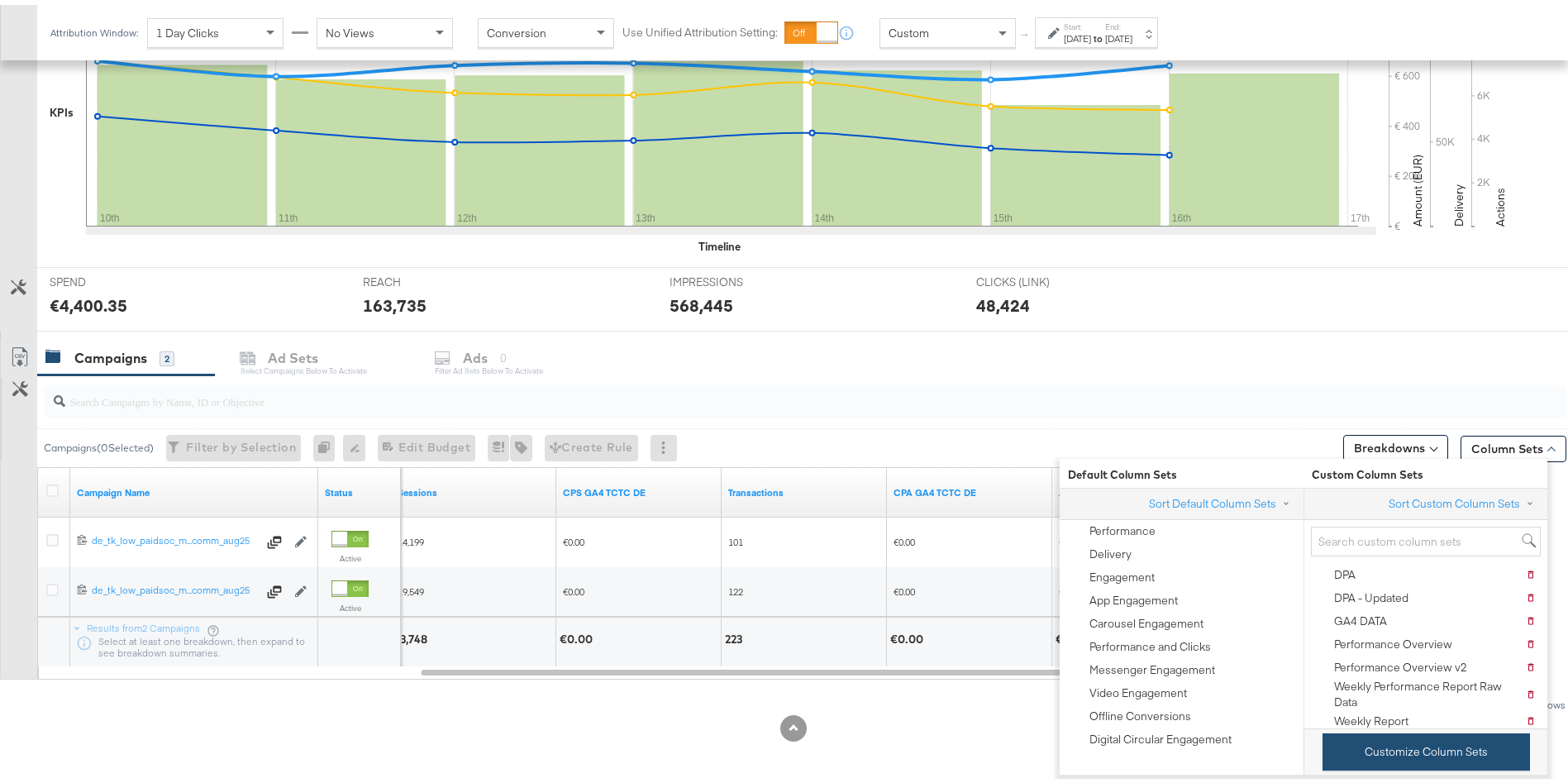
click at [1420, 749] on button "Customize Column Sets" at bounding box center [1426, 748] width 207 height 37
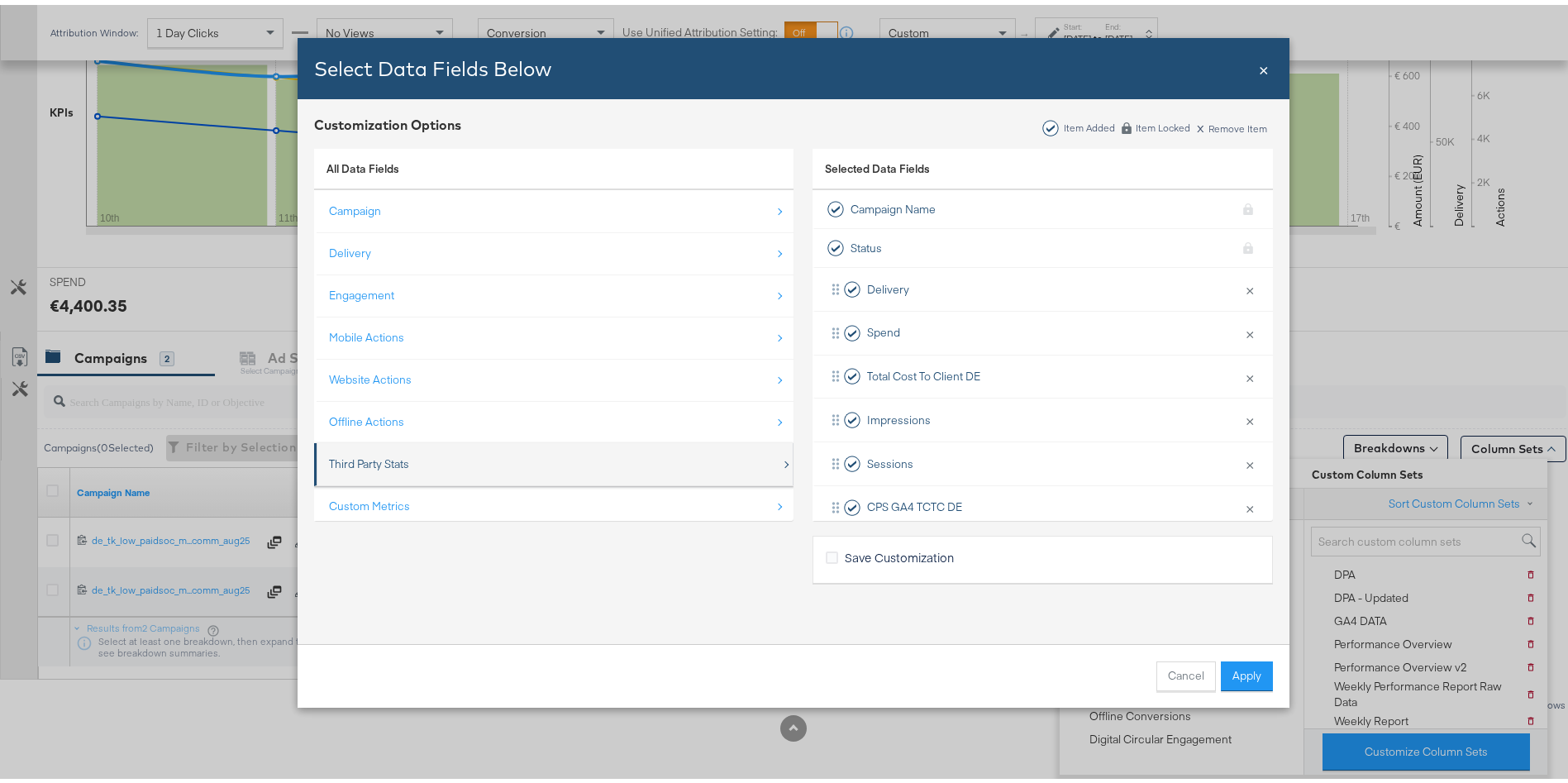
scroll to position [24, 0]
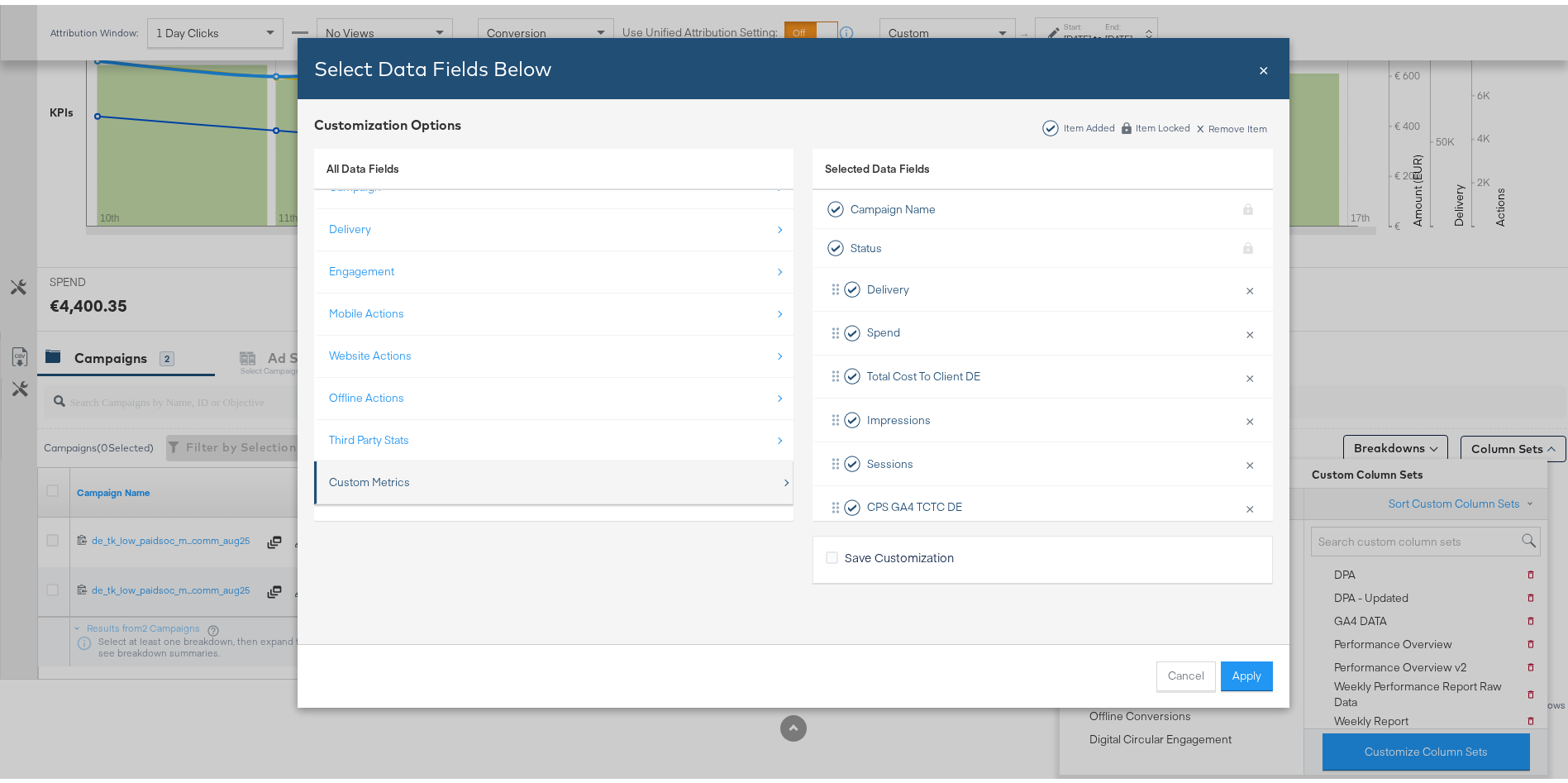
click at [367, 470] on div "Custom Metrics" at bounding box center [369, 477] width 81 height 16
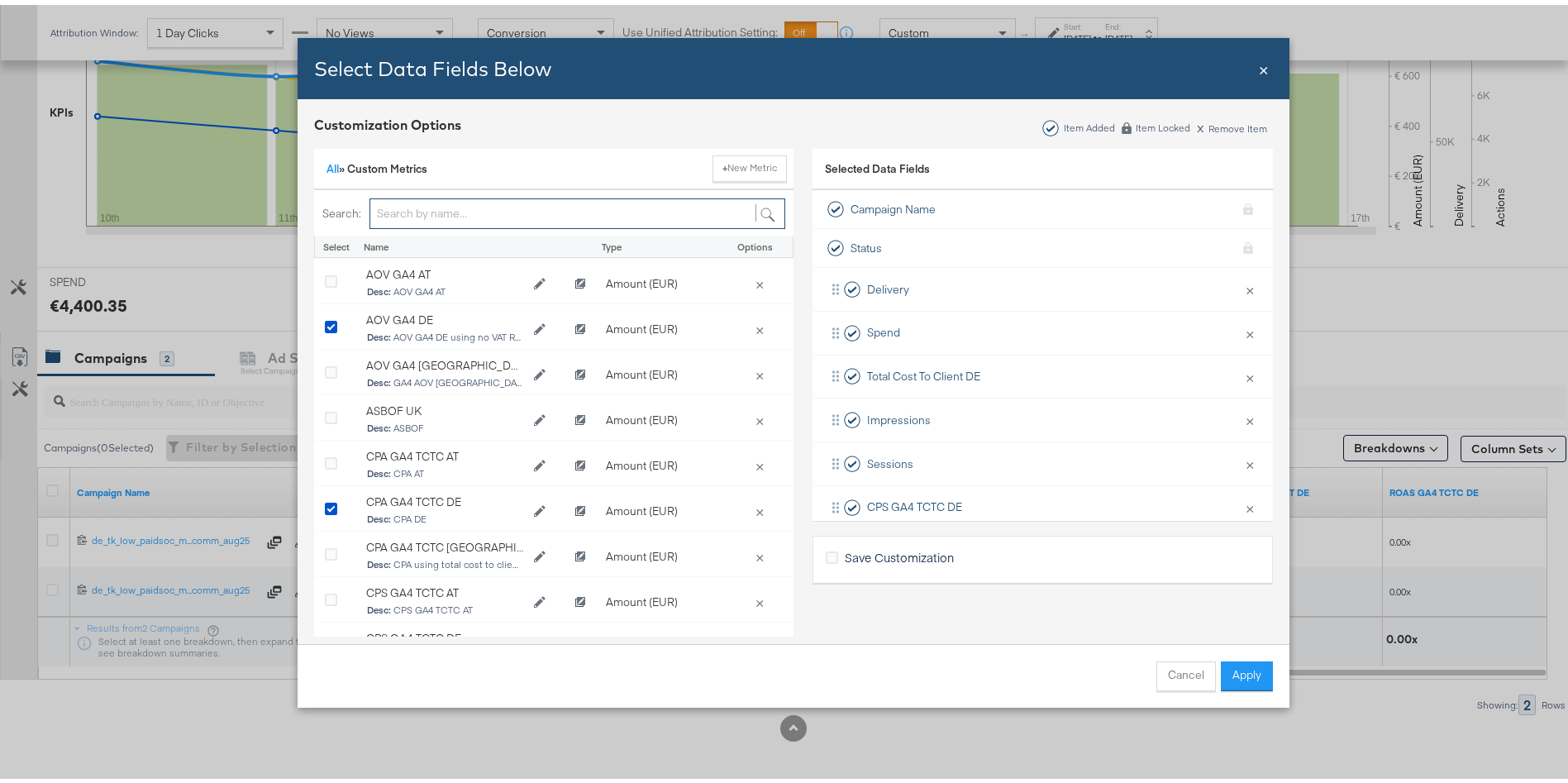
click at [443, 197] on input "Bulk Add Locations Modal" at bounding box center [577, 208] width 416 height 30
type input "DE"
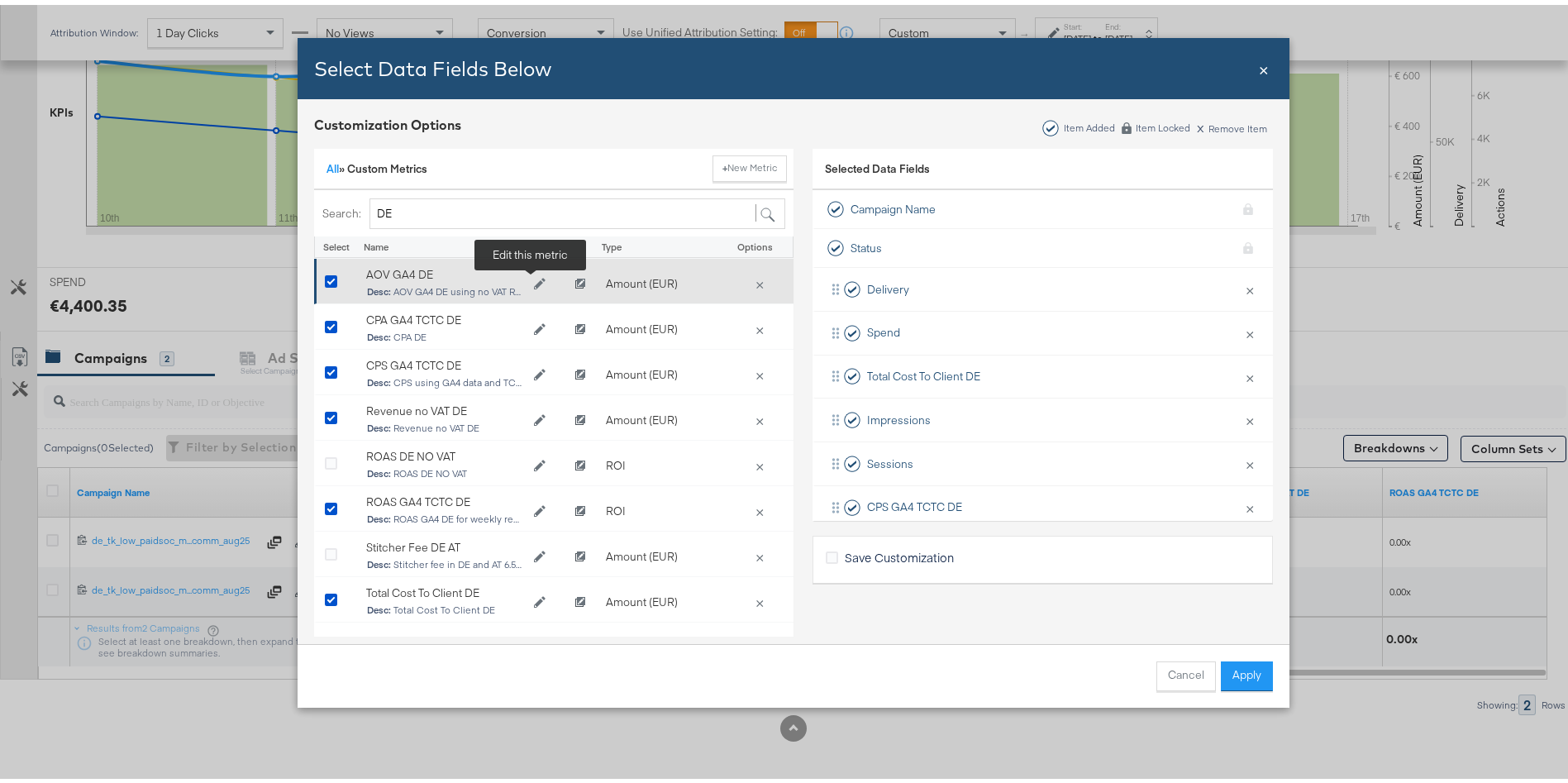
click at [534, 279] on icon "Edit AOV GA4 DE" at bounding box center [540, 280] width 12 height 12
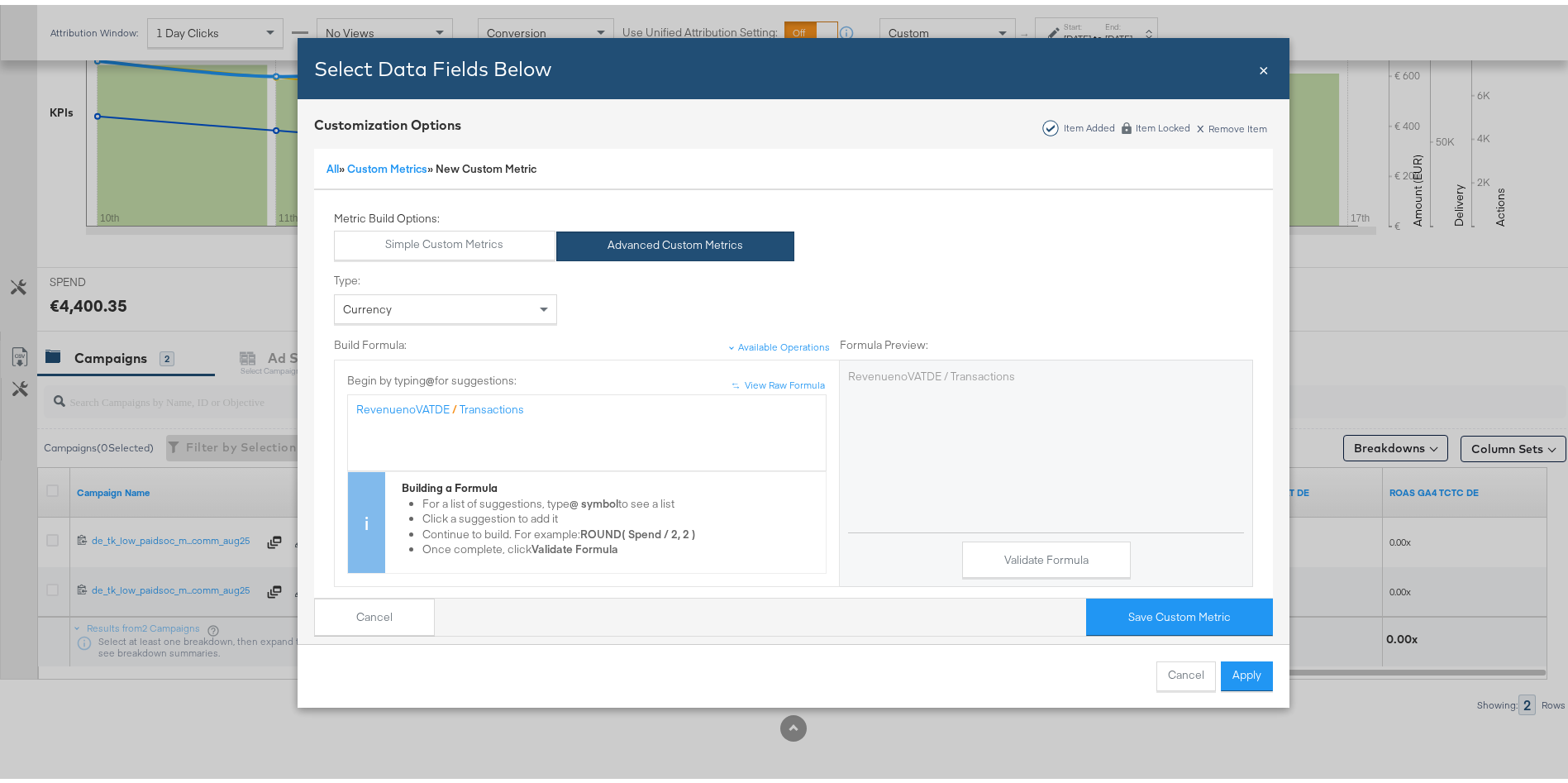
click at [548, 411] on div "RevenuenoVATDE / Transactions" at bounding box center [587, 405] width 461 height 16
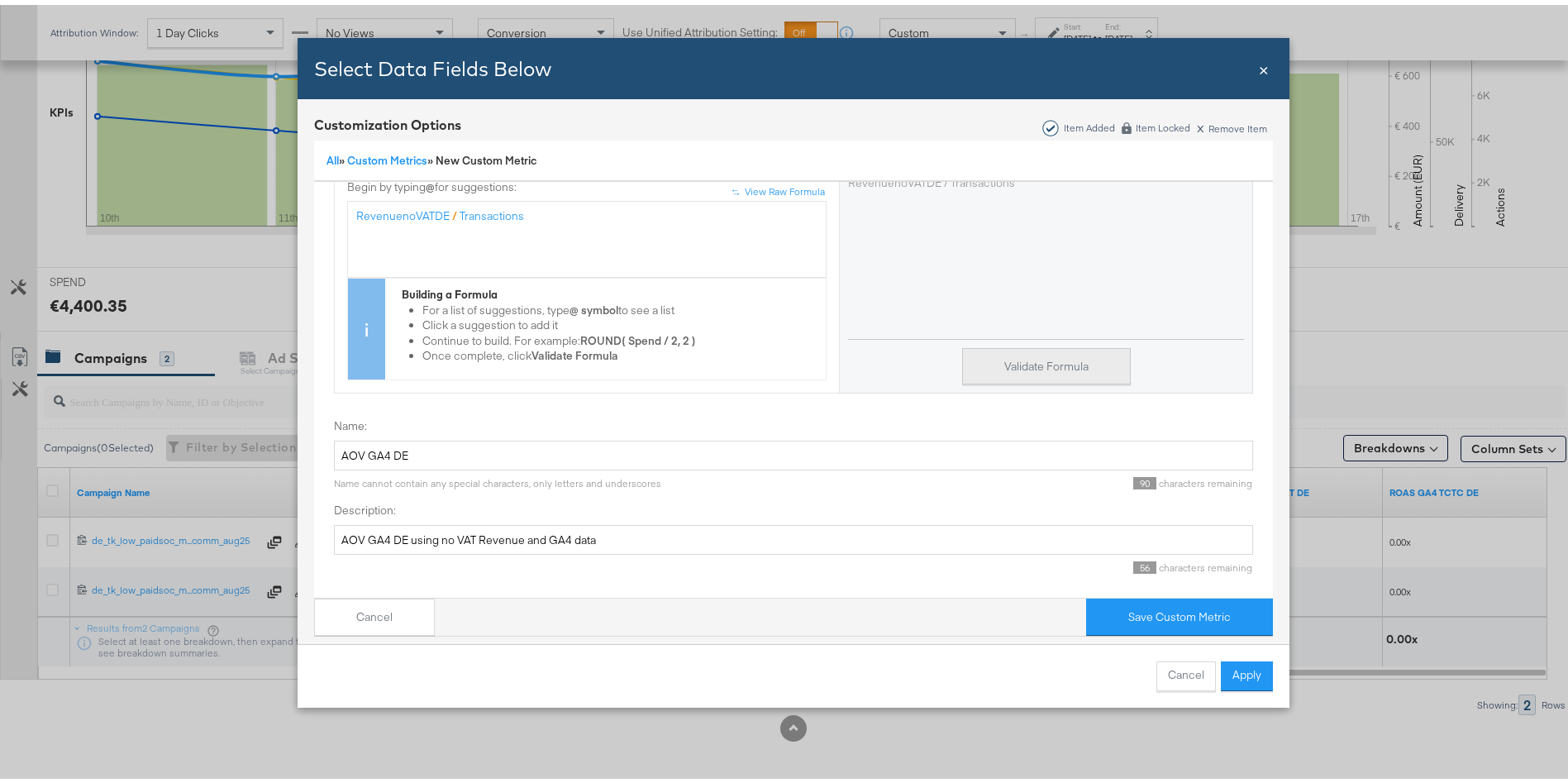
click at [1035, 344] on button "Validate Formula" at bounding box center [1047, 362] width 169 height 37
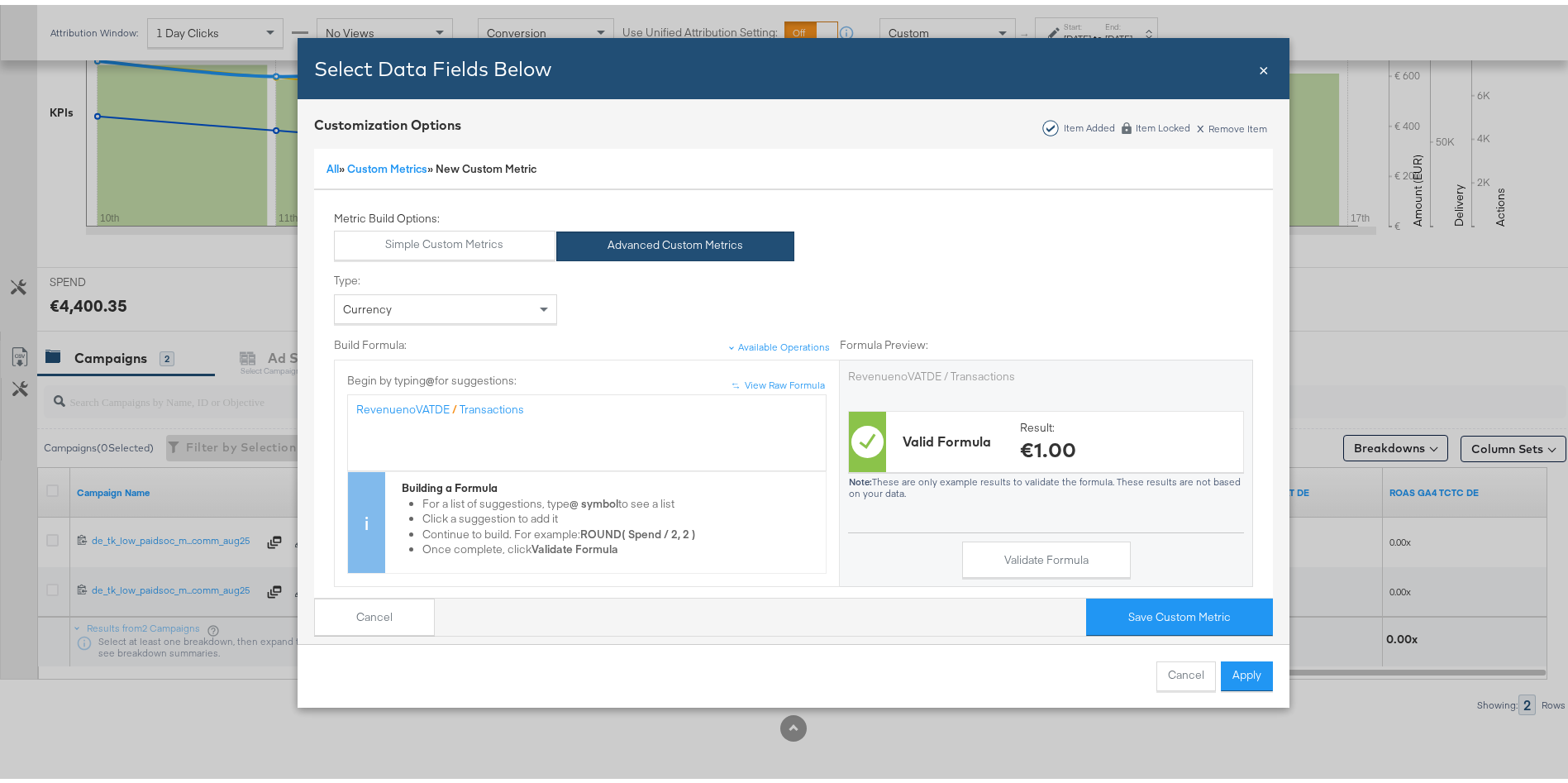
scroll to position [2, 0]
click at [355, 594] on button "Cancel" at bounding box center [374, 613] width 121 height 37
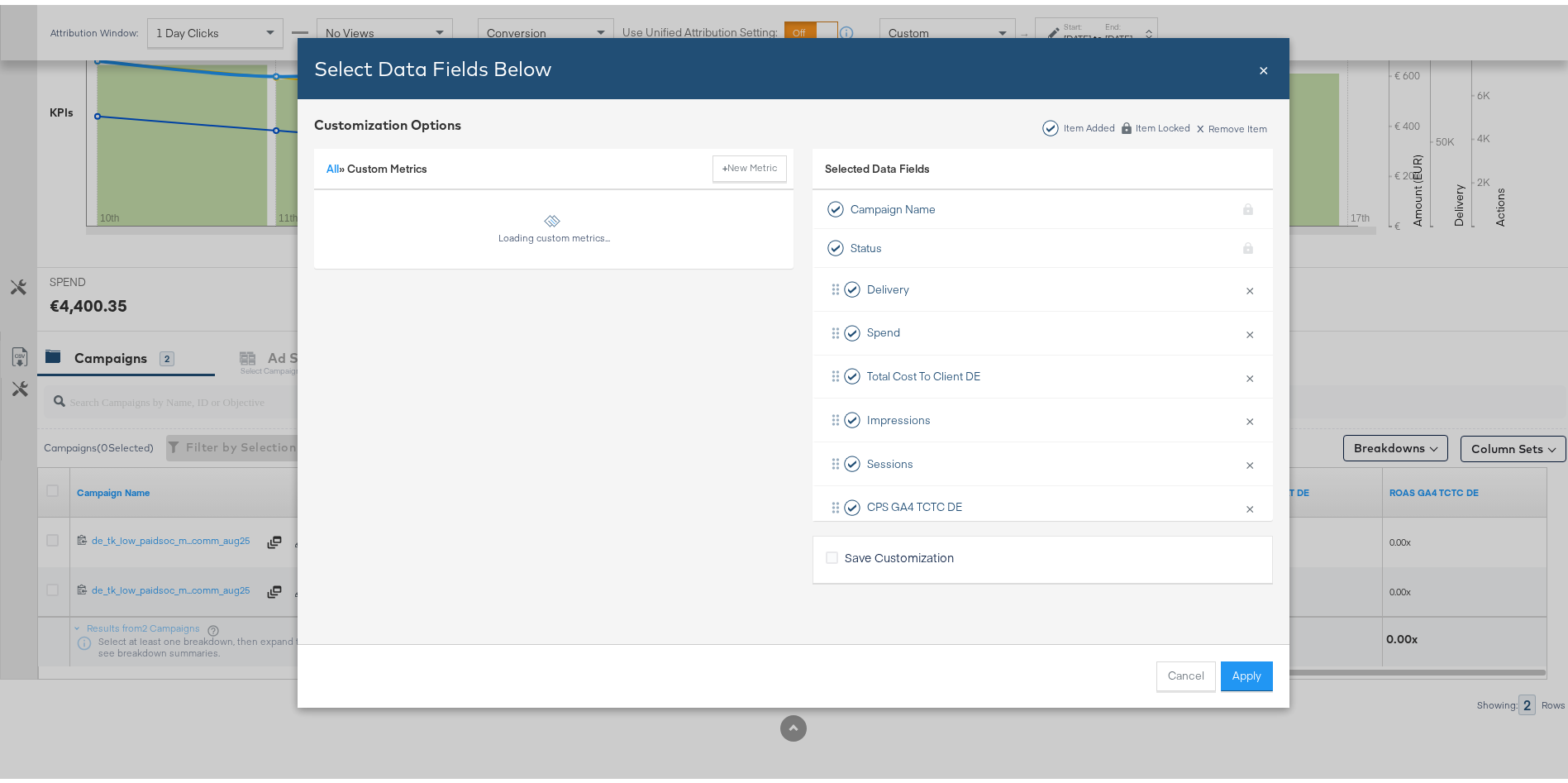
scroll to position [0, 0]
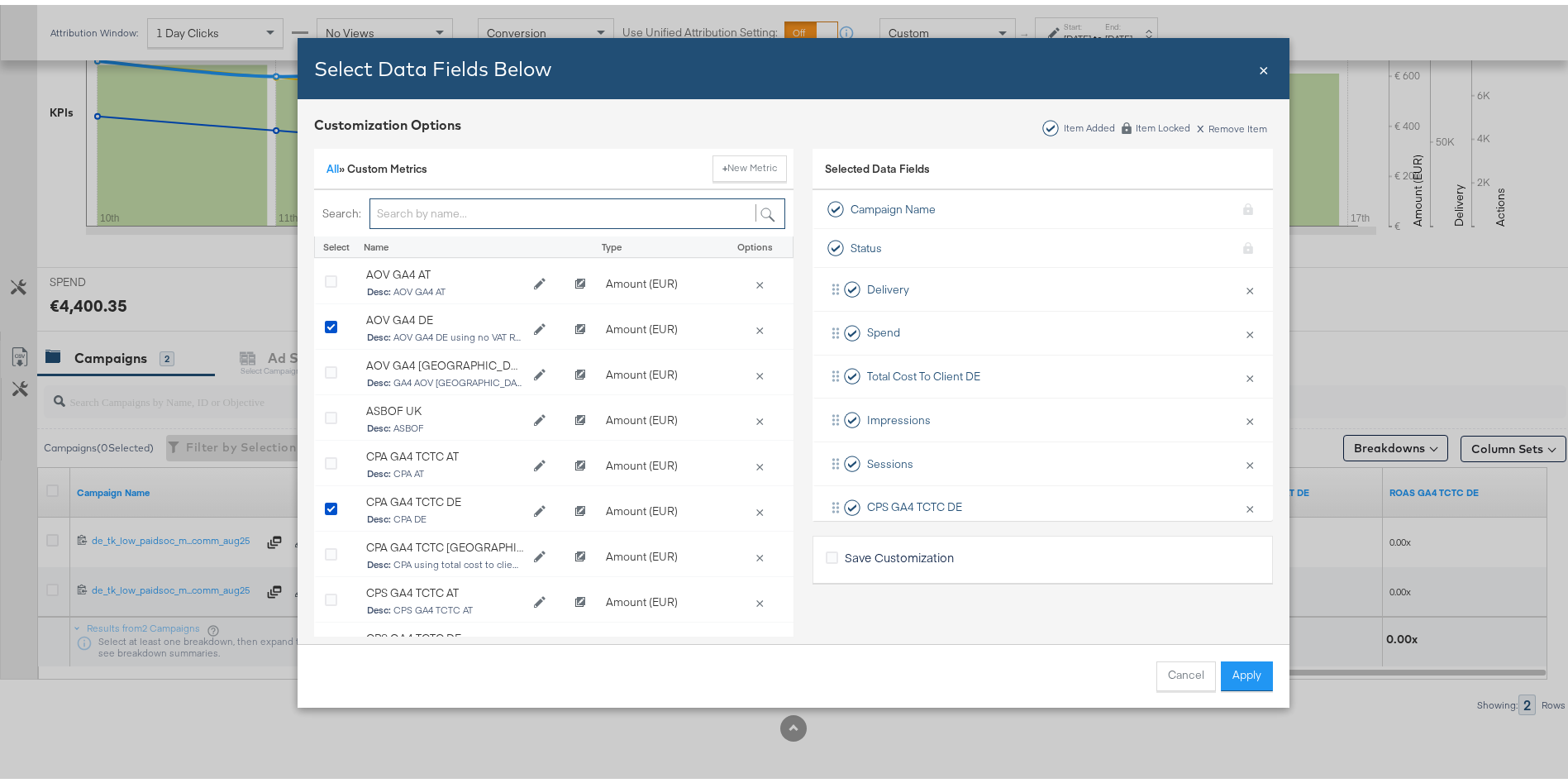
click at [423, 207] on input "Bulk Add Locations Modal" at bounding box center [577, 208] width 416 height 30
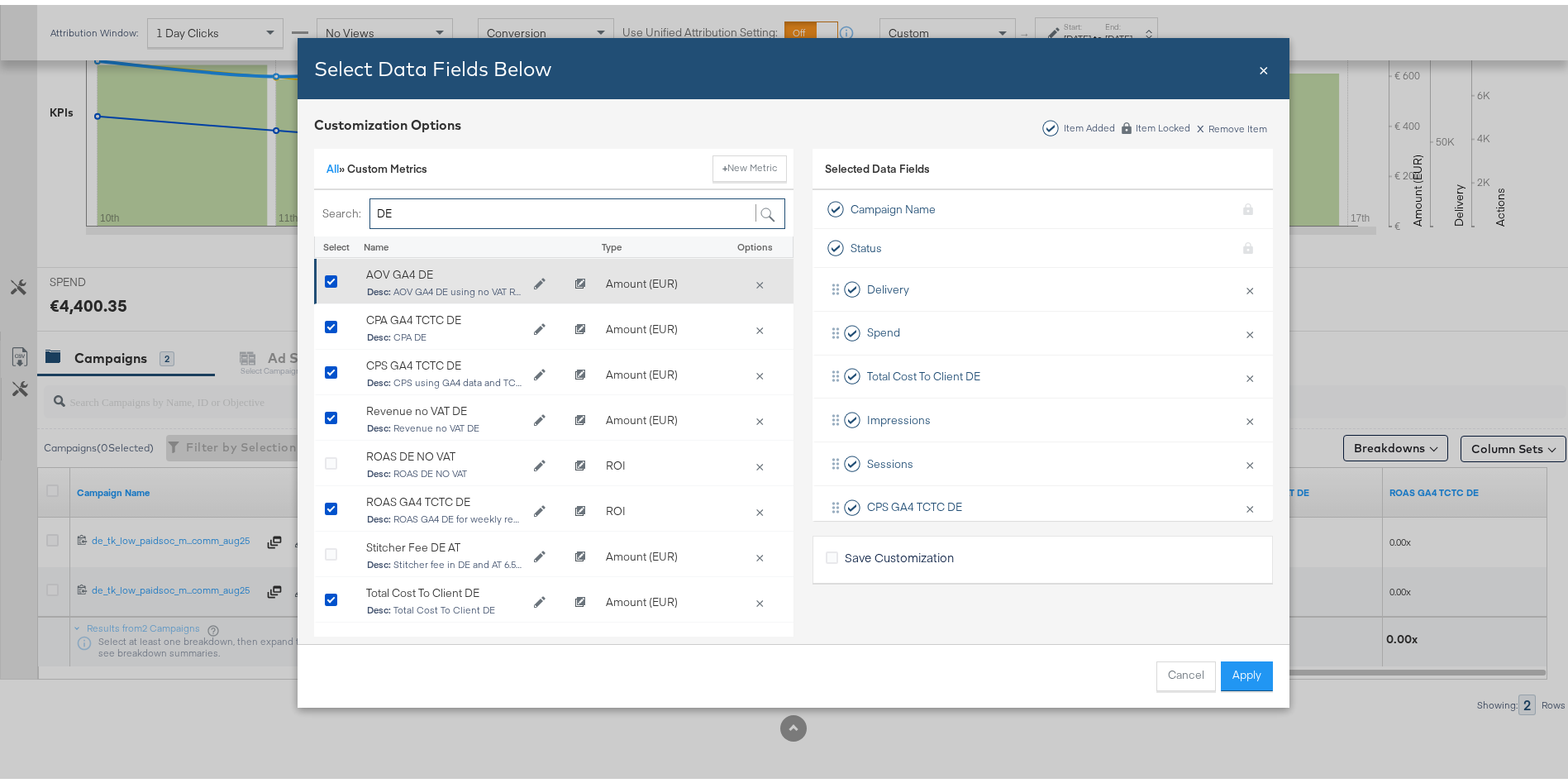
type input "DE"
drag, startPoint x: 423, startPoint y: 269, endPoint x: 349, endPoint y: 270, distance: 74.0
click at [358, 270] on div "AOV GA4 DE Desc: AOV GA4 DE using no VAT Revenue and GA4 data" at bounding box center [461, 279] width 207 height 50
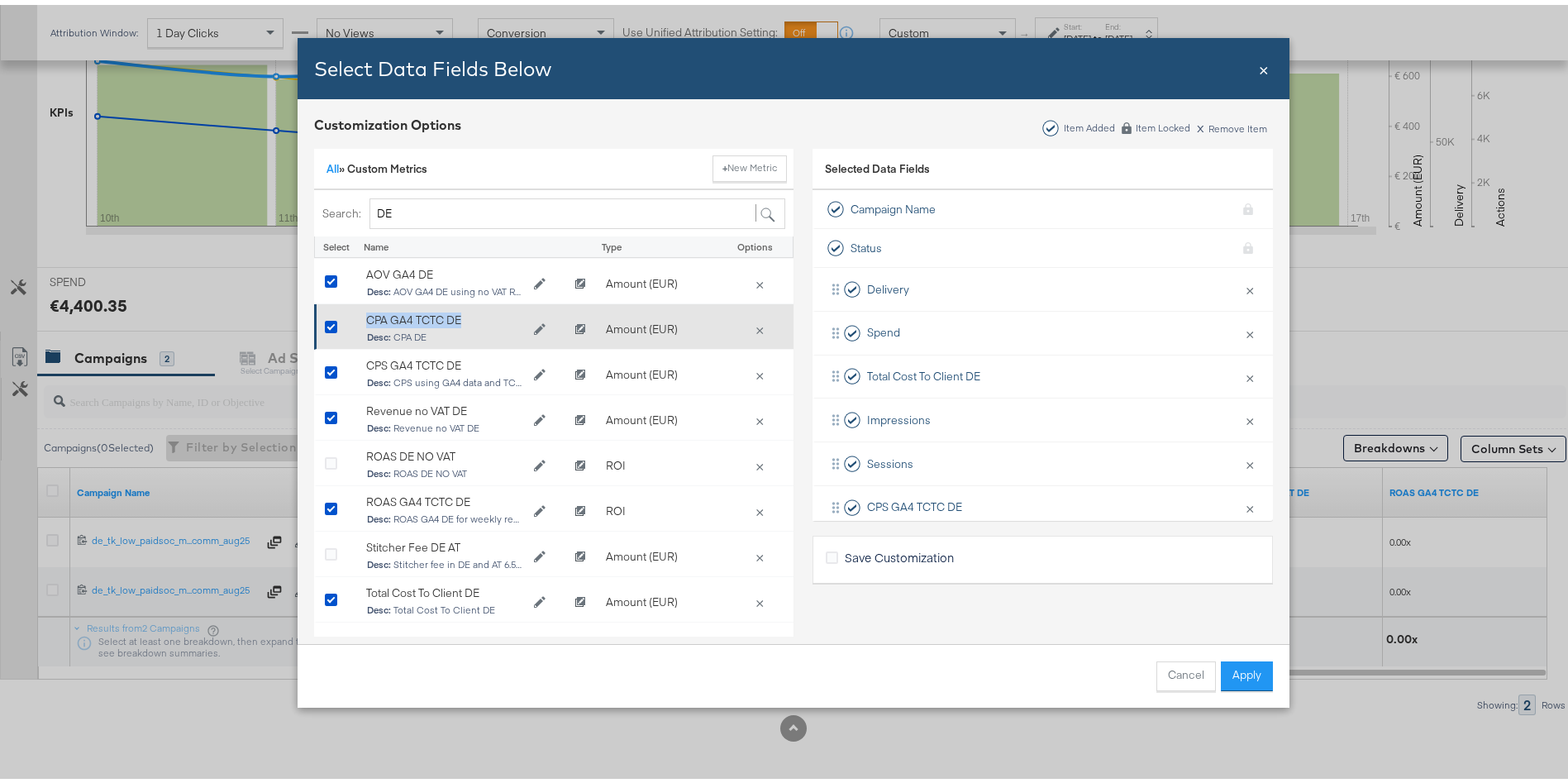
drag, startPoint x: 473, startPoint y: 313, endPoint x: 351, endPoint y: 320, distance: 122.2
click at [358, 320] on div "CPA GA4 TCTC DE Desc: CPA DE" at bounding box center [461, 324] width 207 height 50
copy div "CPA GA4 TCTC DE"
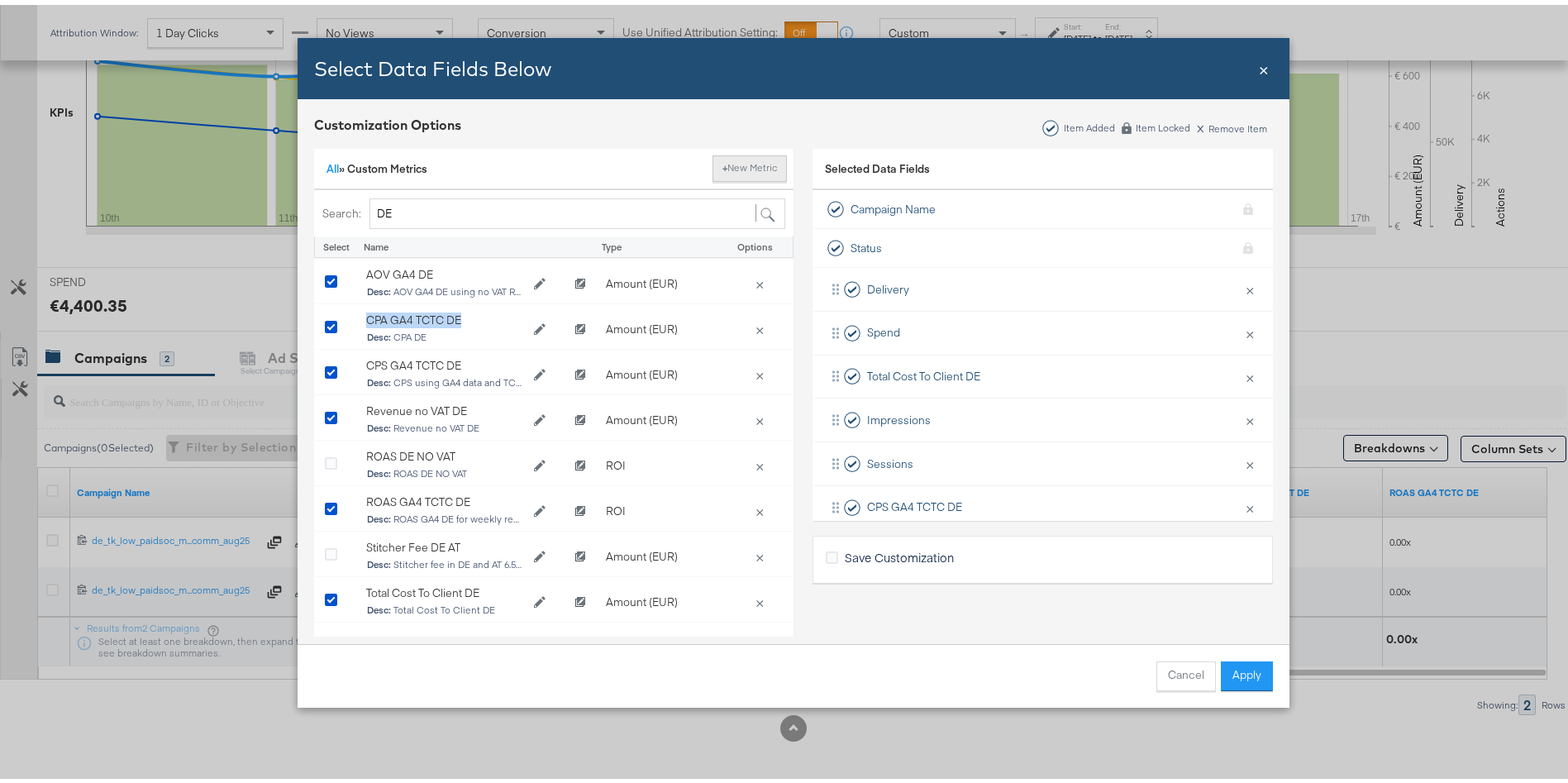
click at [725, 157] on button "+ New Metric" at bounding box center [750, 163] width 75 height 27
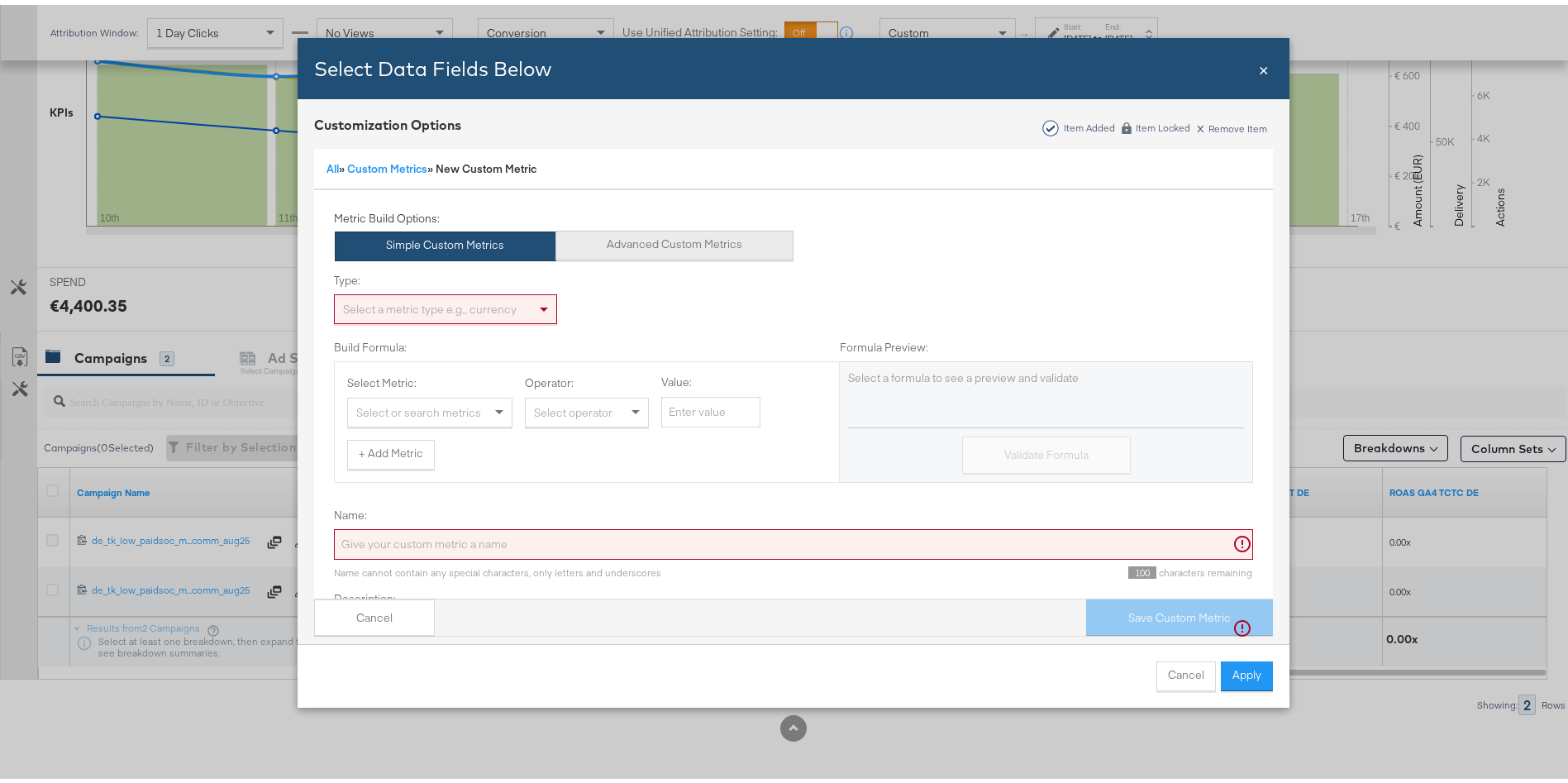
click at [639, 252] on button "Advanced Custom Metrics" at bounding box center [675, 241] width 239 height 29
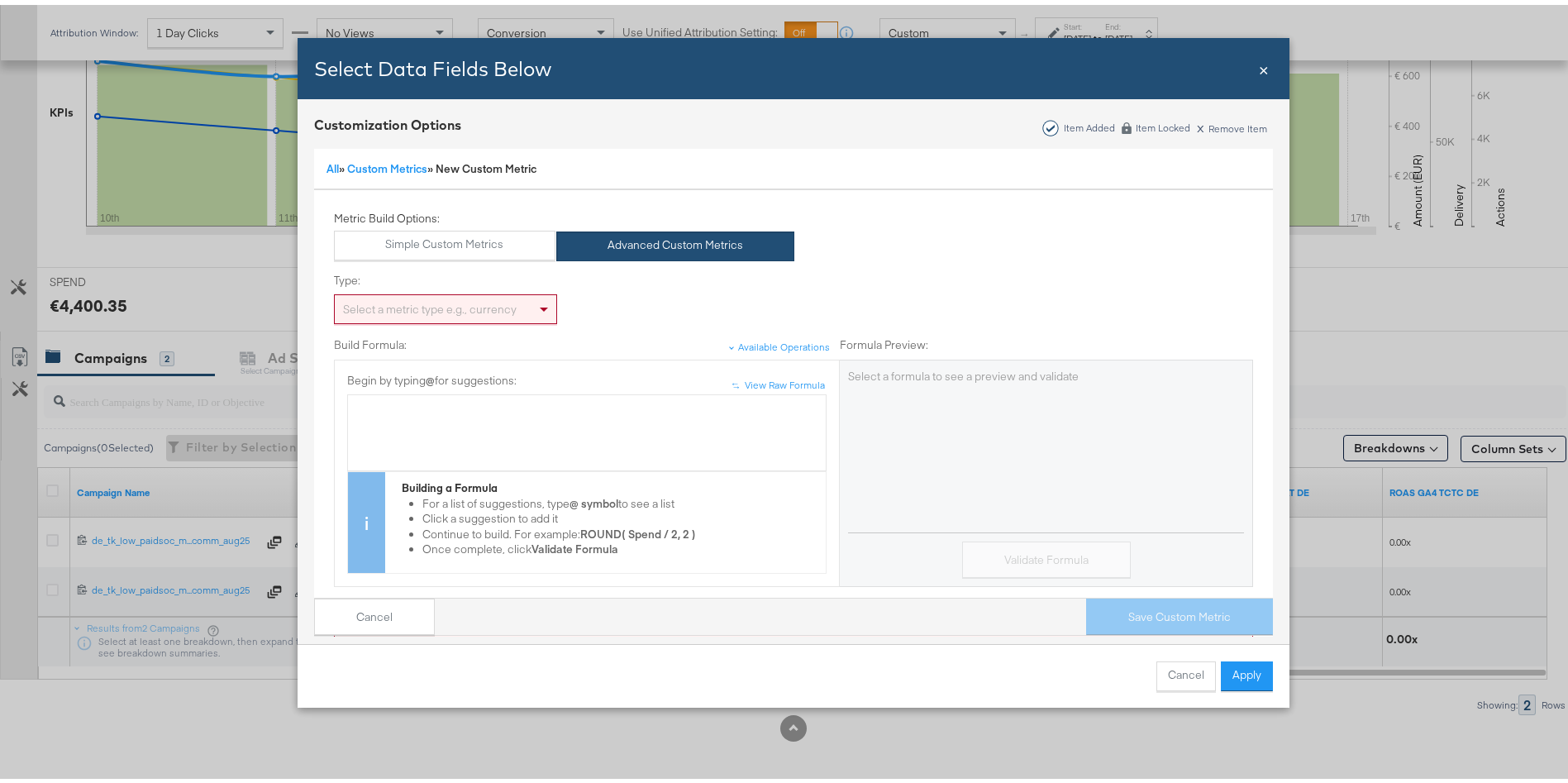
click at [425, 299] on div "Select a metric type e.g., currency" at bounding box center [446, 305] width 222 height 28
click at [460, 417] on div "Bulk Add Locations Modal" at bounding box center [587, 427] width 461 height 62
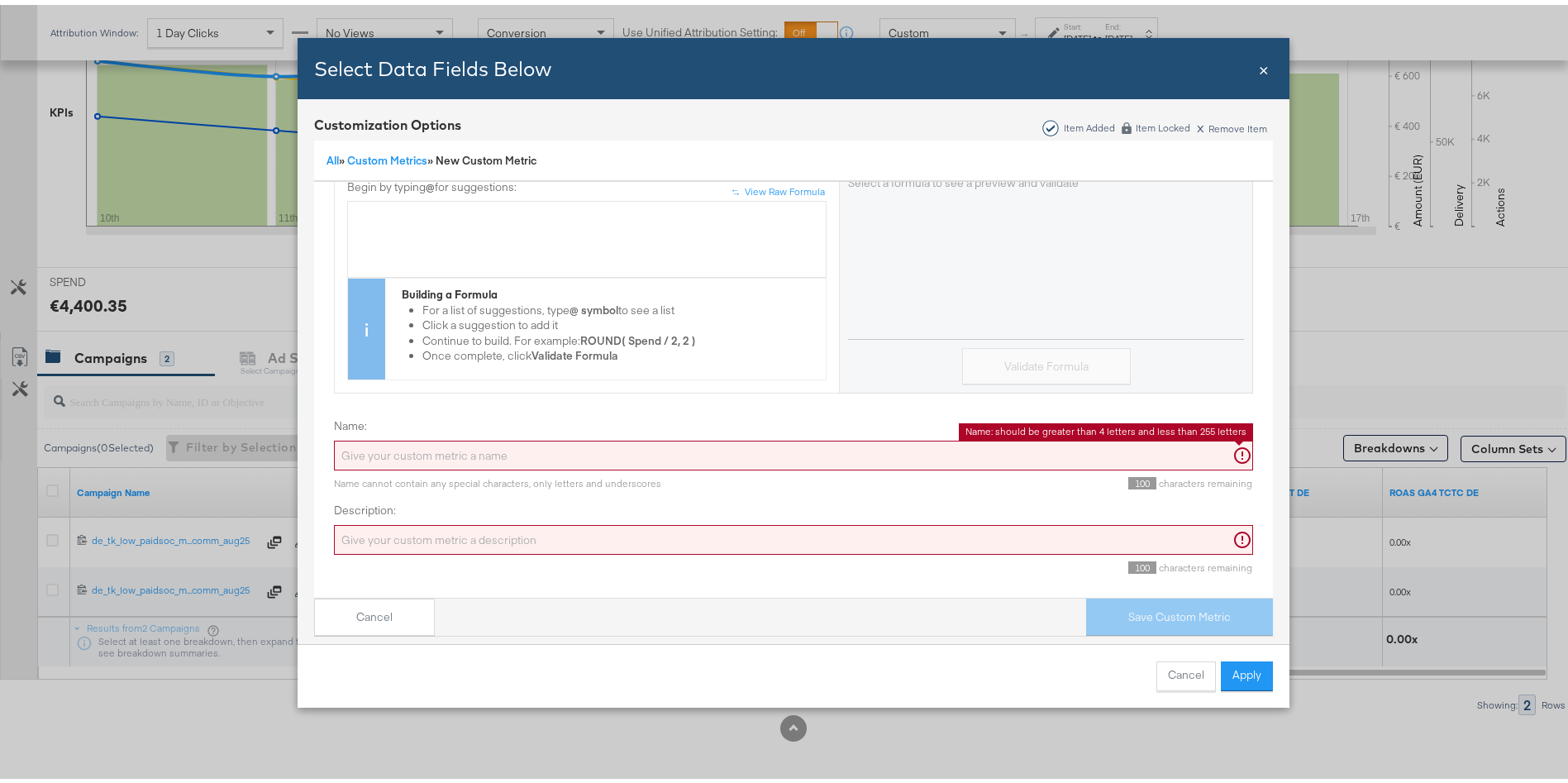
click at [485, 440] on input "Name:" at bounding box center [793, 451] width 919 height 30
paste input "CPA GA4 TCTC DE"
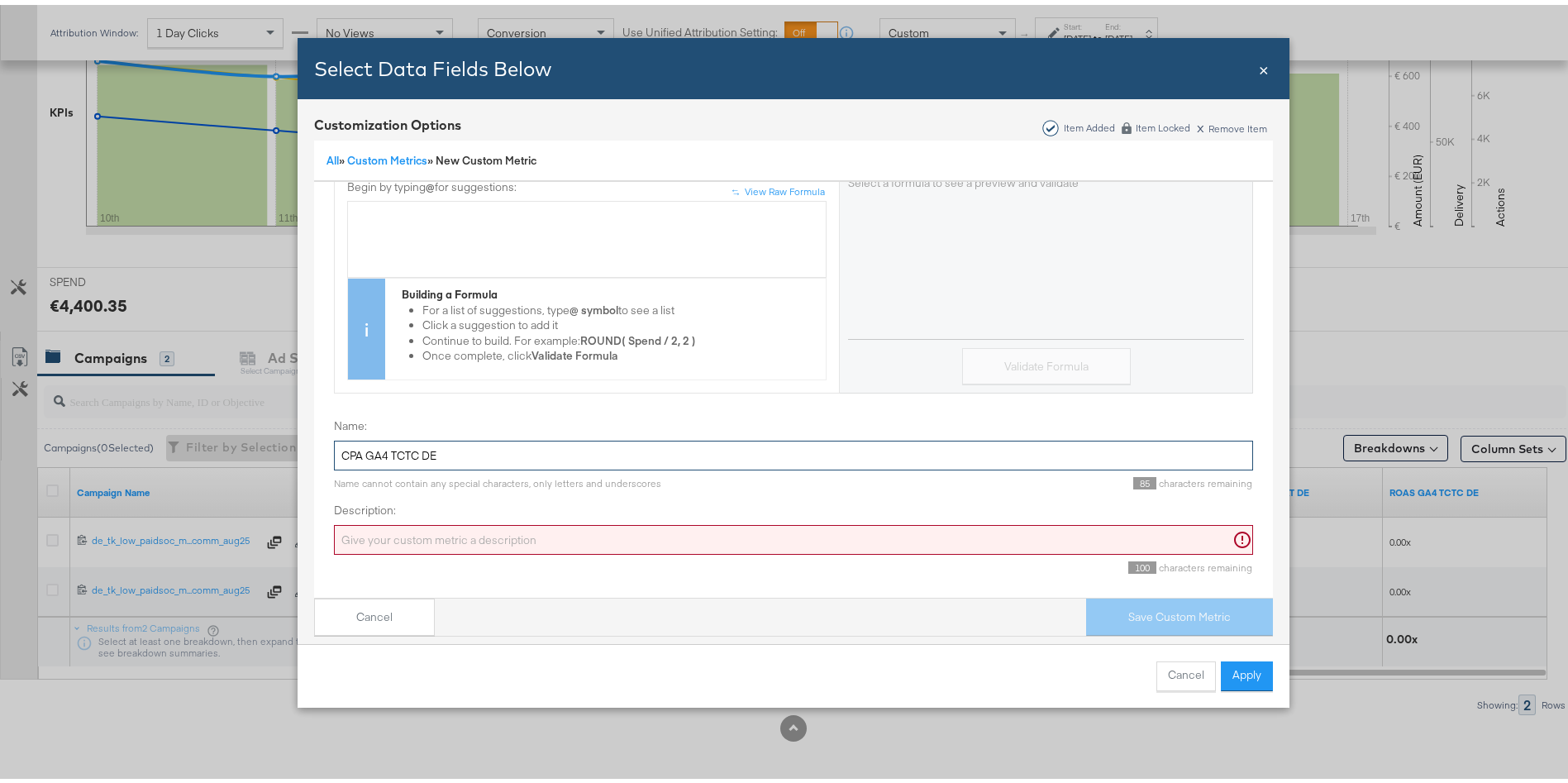
type input "CPA GA4 TCTC DE"
click at [401, 521] on input "Description:" at bounding box center [793, 535] width 919 height 30
paste input "CPA GA4 TCTC DE"
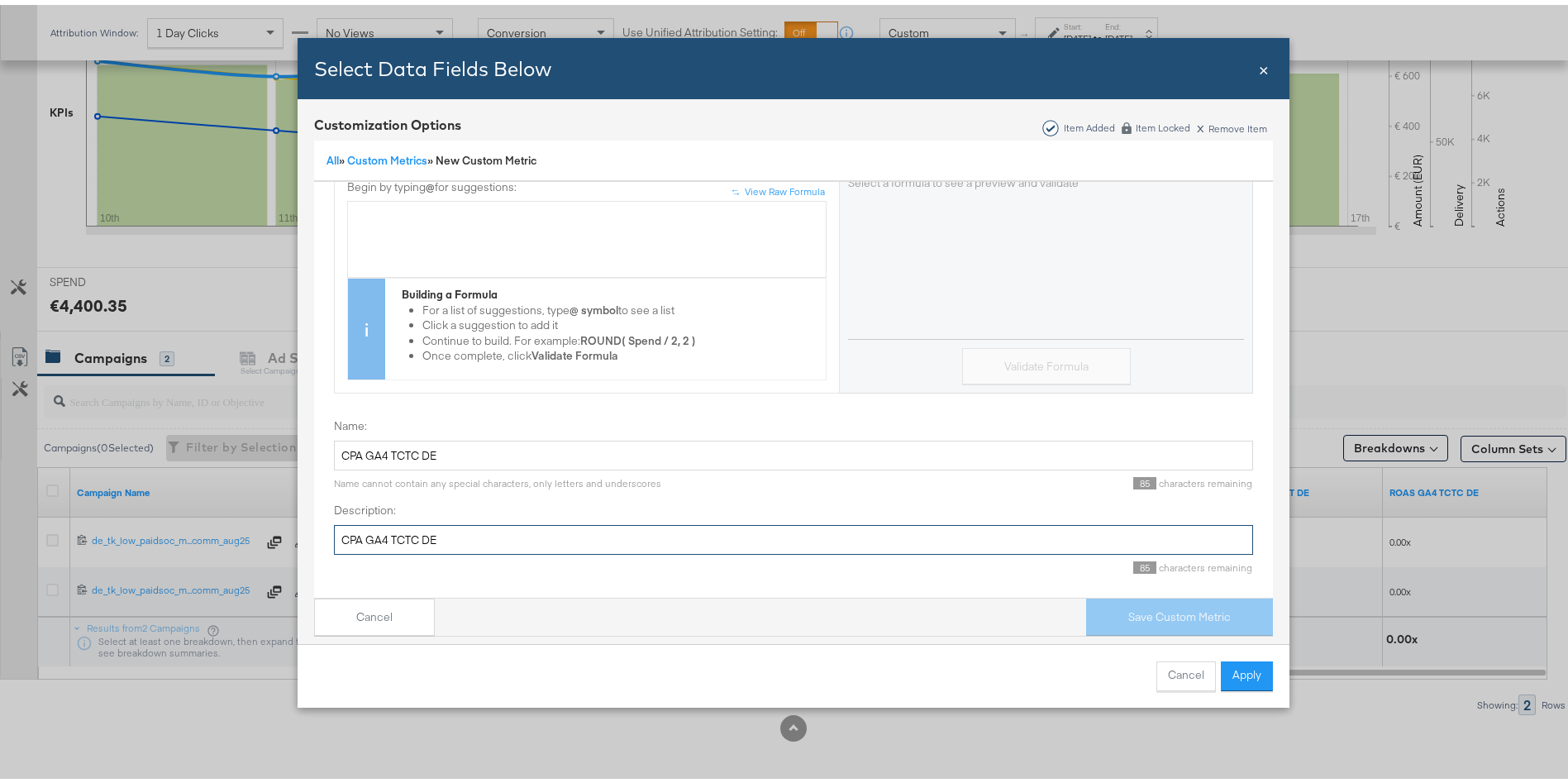
scroll to position [0, 0]
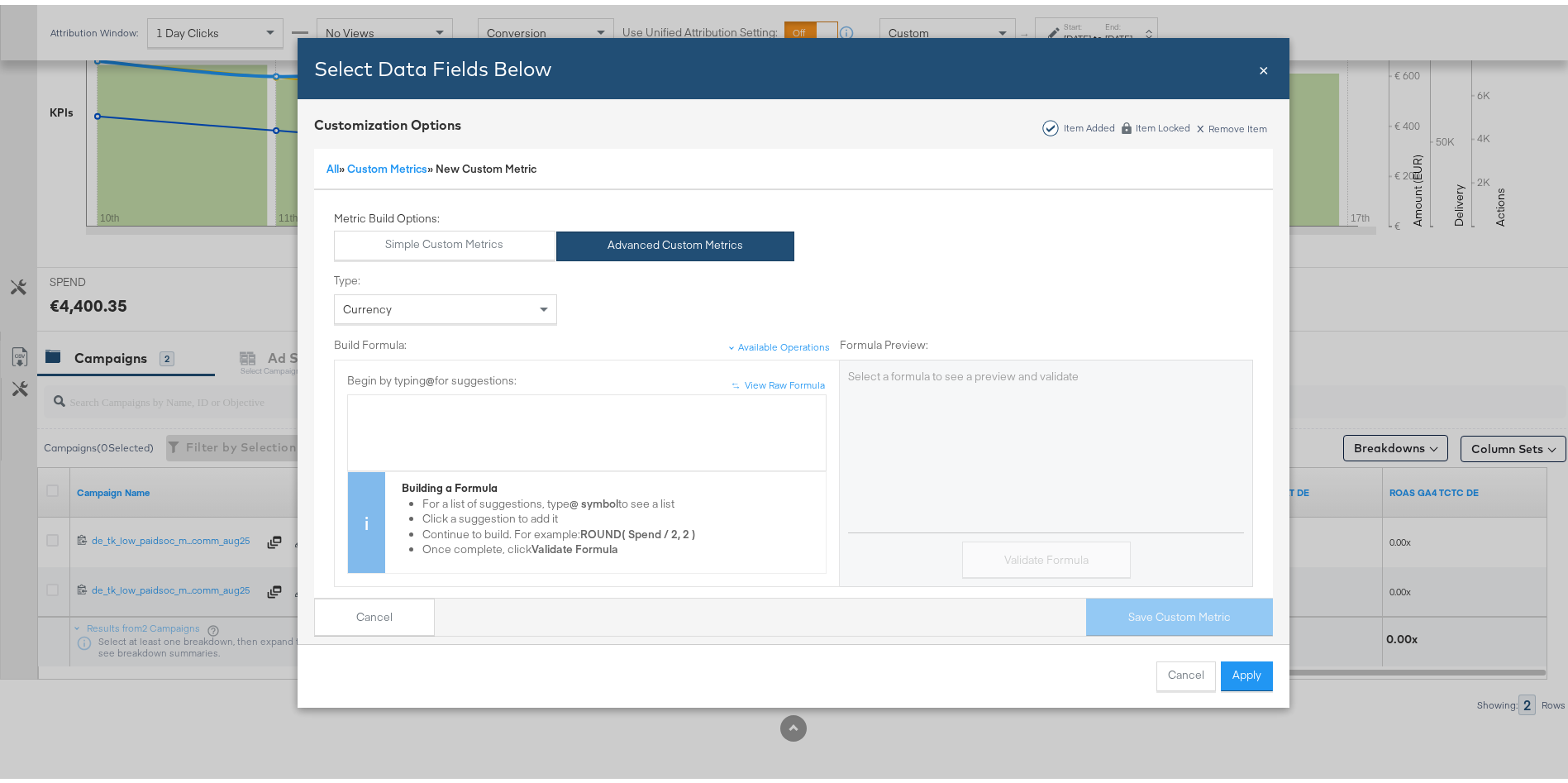
type input "CPA GA4 TCTC DE"
click at [466, 398] on div "Bulk Add Locations Modal" at bounding box center [587, 405] width 461 height 16
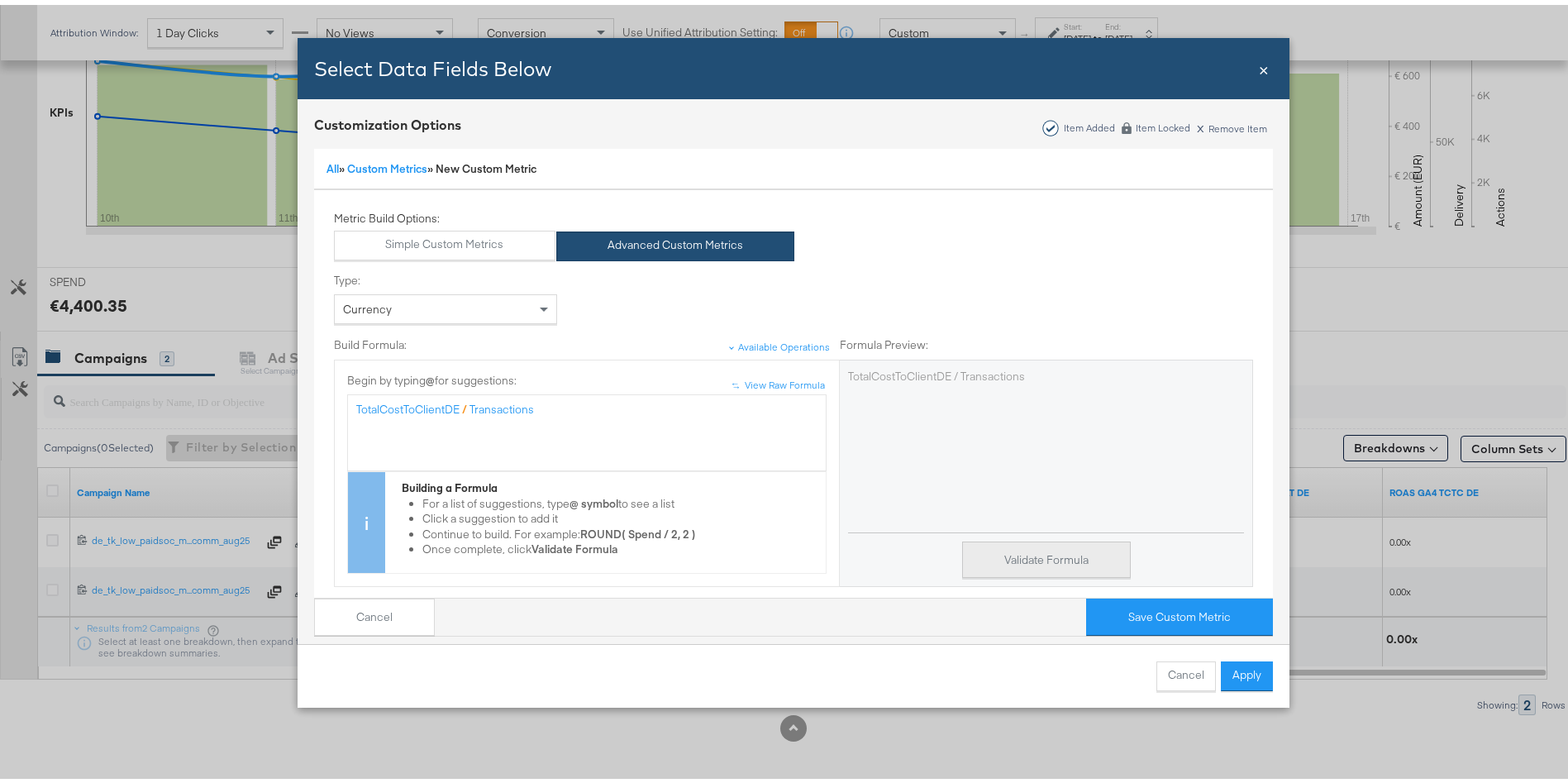
click at [1023, 545] on button "Validate Formula" at bounding box center [1047, 555] width 169 height 37
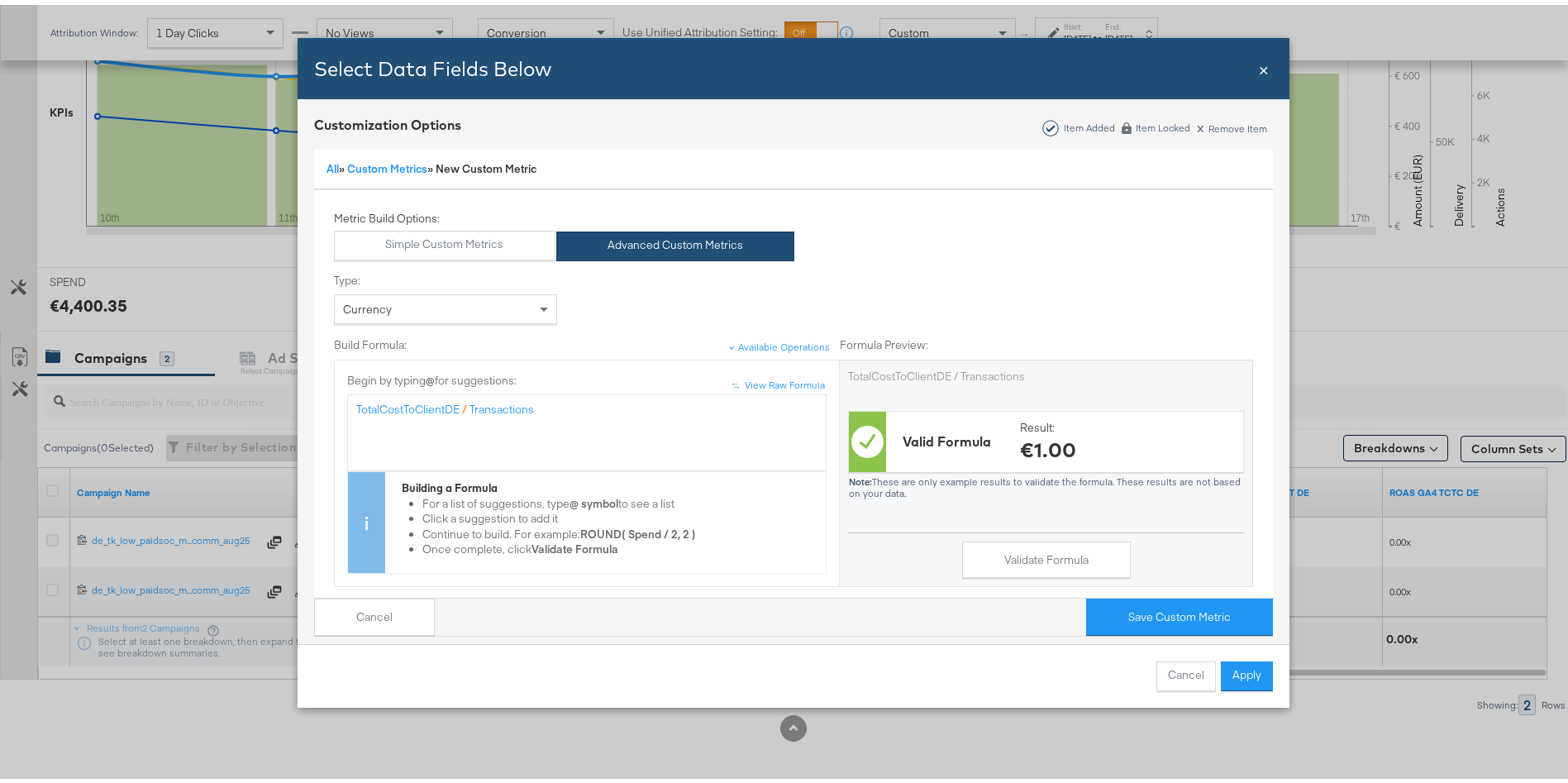
scroll to position [212, 0]
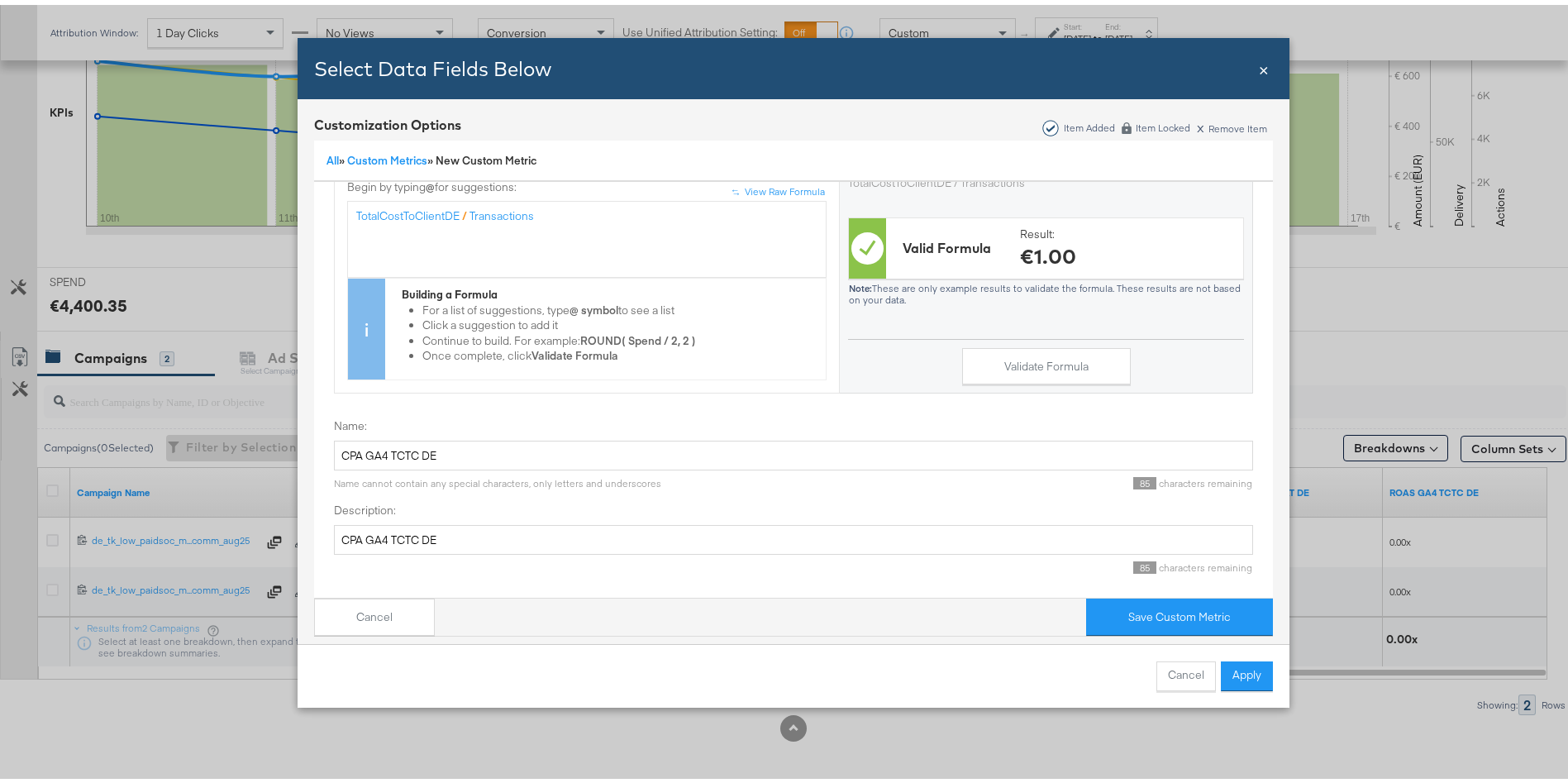
click at [448, 414] on label "Name:" at bounding box center [793, 421] width 919 height 16
click at [448, 436] on input "CPA GA4 TCTC DE" at bounding box center [793, 451] width 919 height 30
click at [472, 440] on input "CPA GA4 TCTC DE" at bounding box center [793, 451] width 919 height 30
type input "CPA GA4 TCTC DE new"
click at [1062, 360] on button "Validate Formula" at bounding box center [1047, 362] width 169 height 37
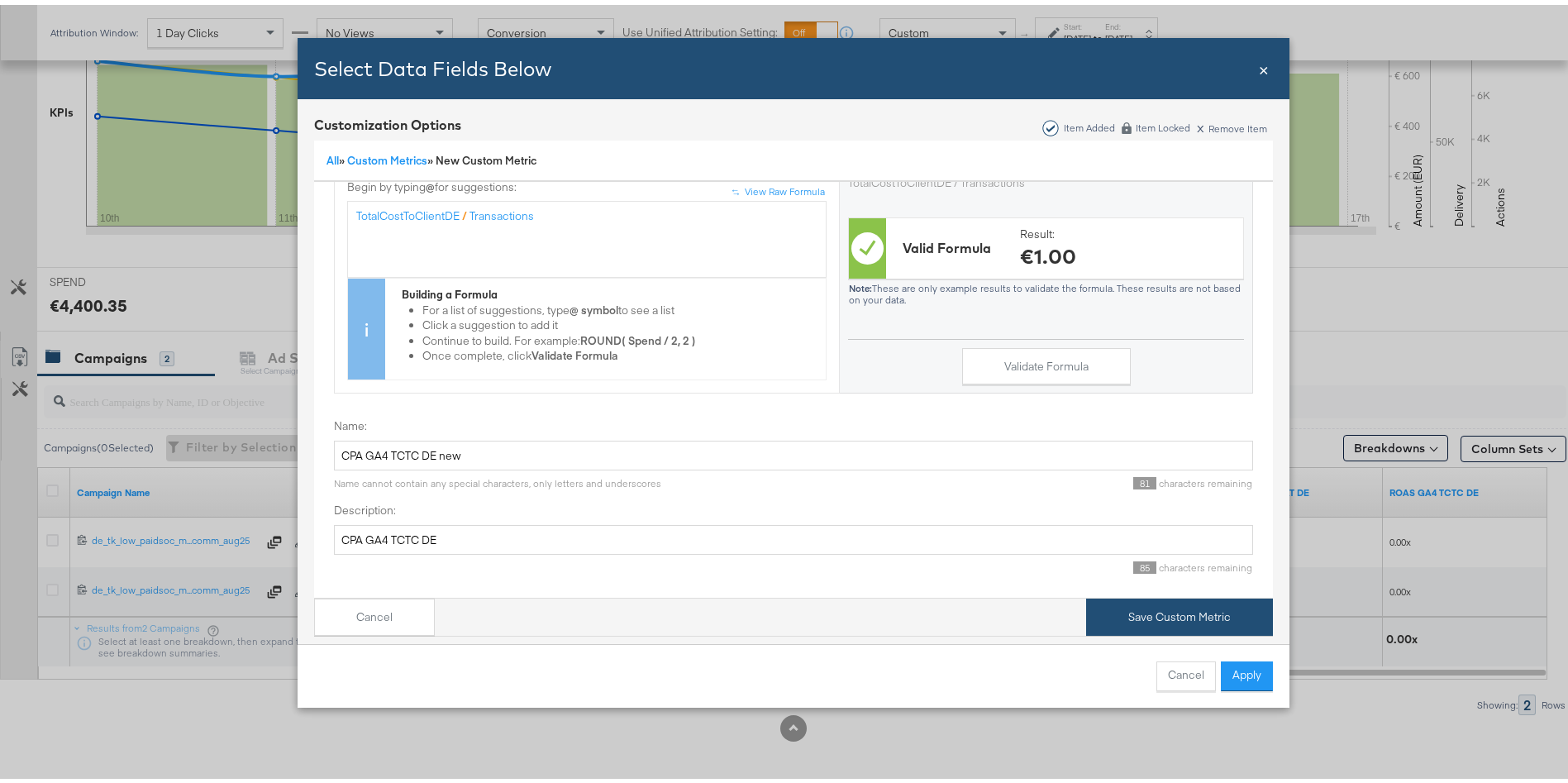
click at [1118, 594] on button "Save Custom Metric" at bounding box center [1179, 613] width 187 height 37
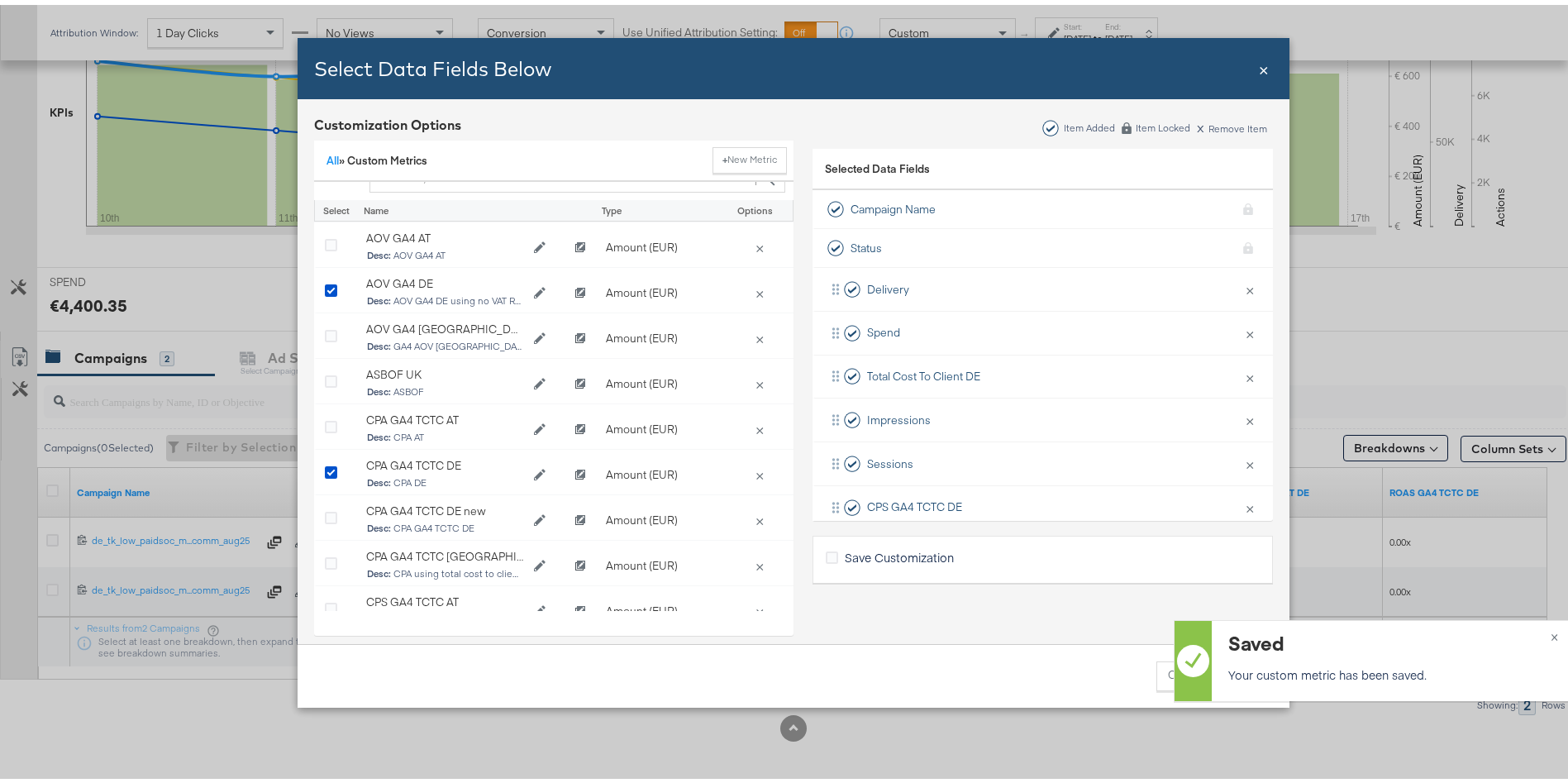
scroll to position [0, 0]
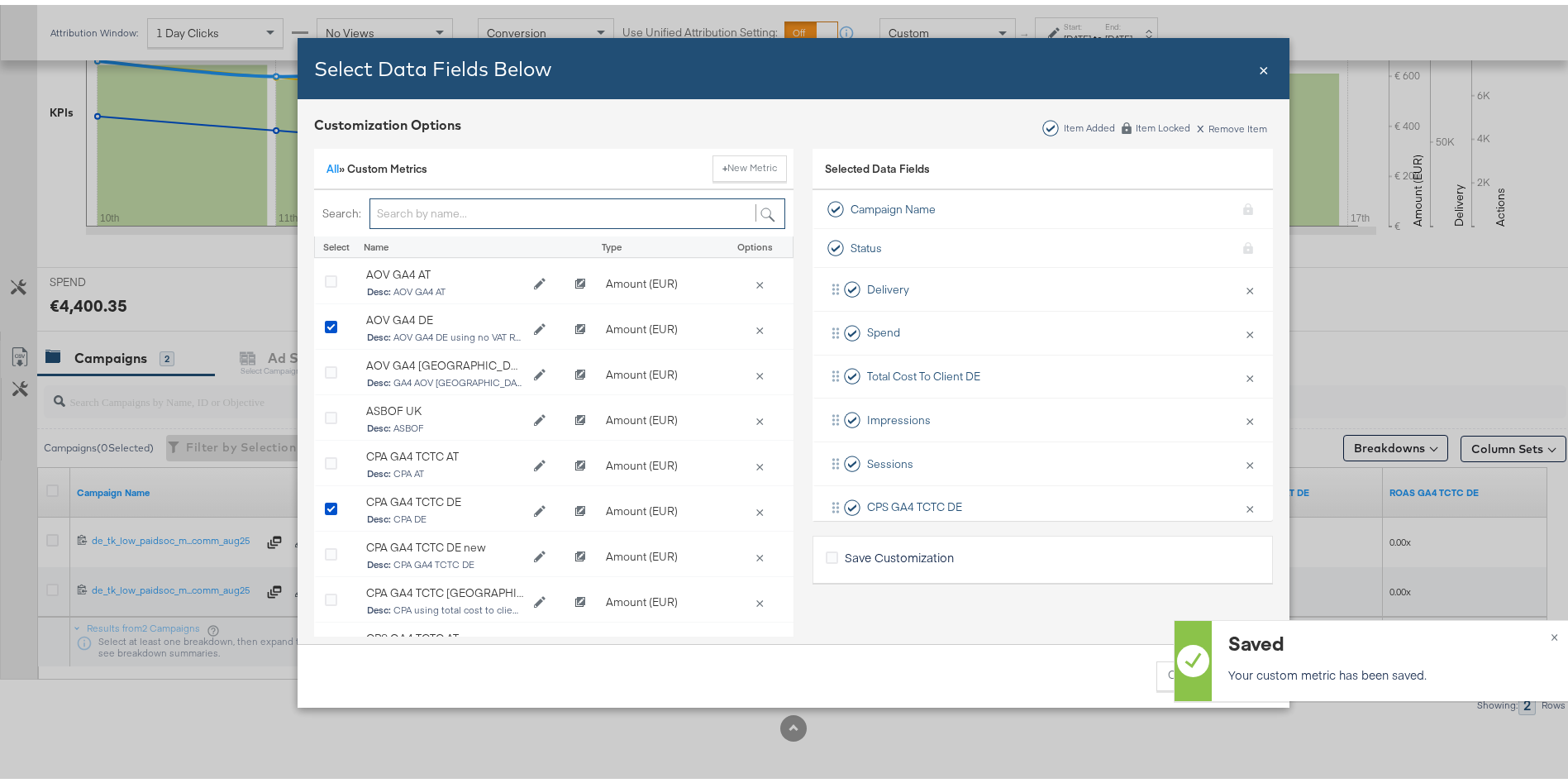
click at [410, 216] on input "Bulk Add Locations Modal" at bounding box center [577, 208] width 416 height 30
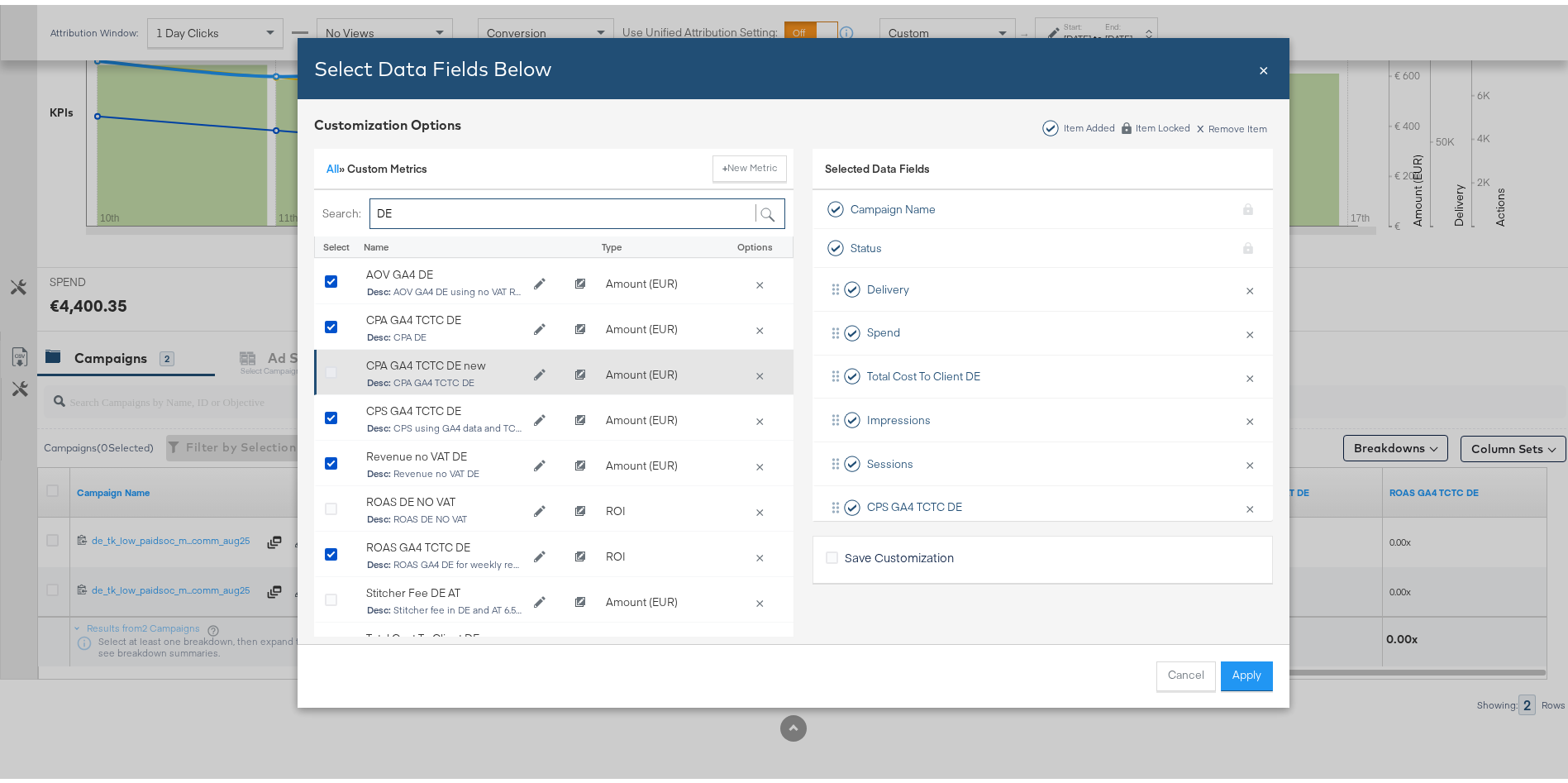
type input "DE"
click at [325, 368] on icon "Bulk Add Locations Modal" at bounding box center [331, 368] width 13 height 13
click at [0, 0] on input "Bulk Add Locations Modal" at bounding box center [0, 0] width 0 height 0
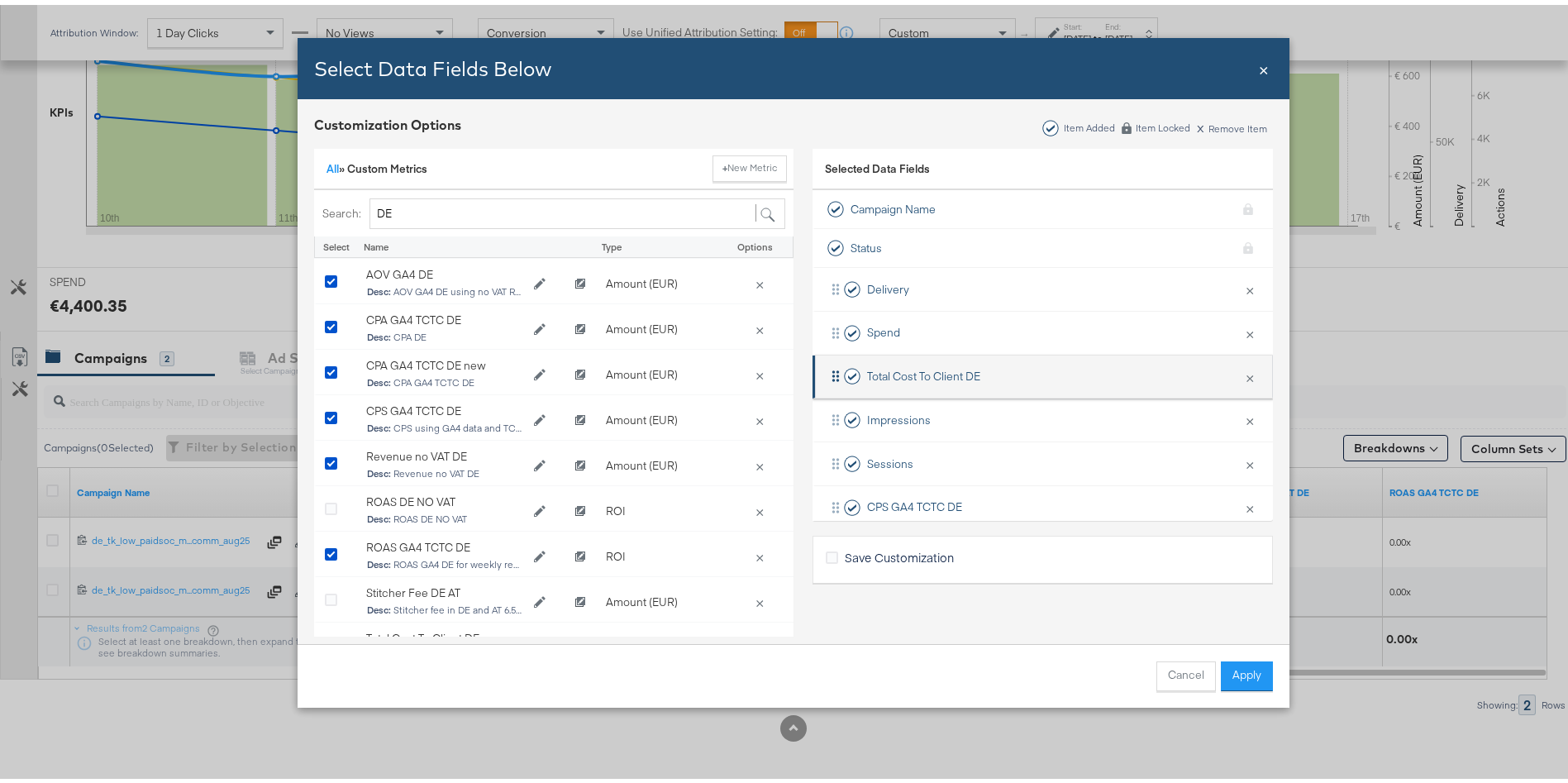
scroll to position [286, 0]
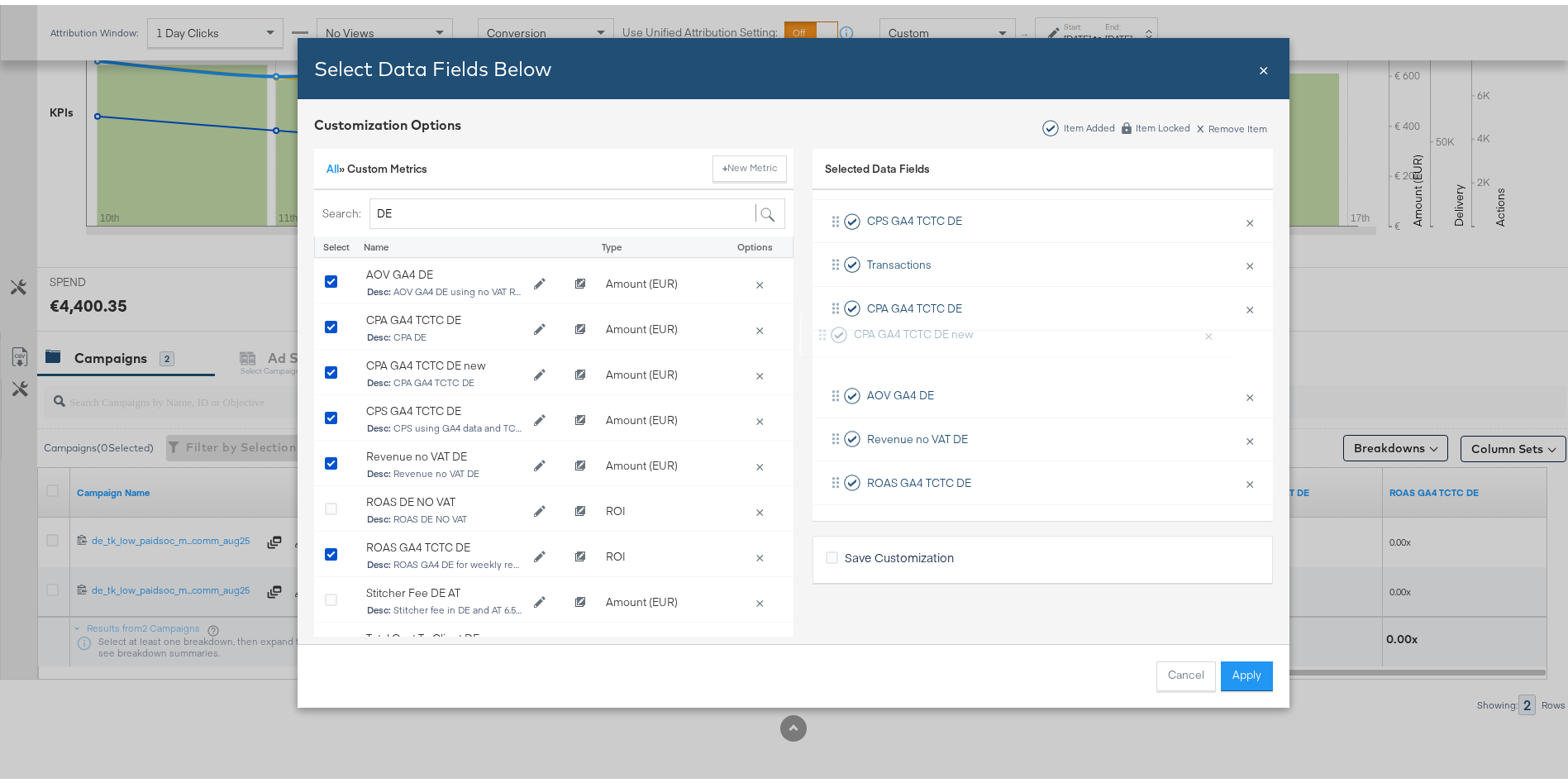
drag, startPoint x: 814, startPoint y: 487, endPoint x: 820, endPoint y: 333, distance: 154.1
click at [820, 333] on div "Delivery × Remove from KPIs Spend × Remove from KPIs Total Cost To Client DE × …" at bounding box center [1043, 238] width 460 height 523
click at [1243, 669] on button "Apply" at bounding box center [1247, 672] width 52 height 29
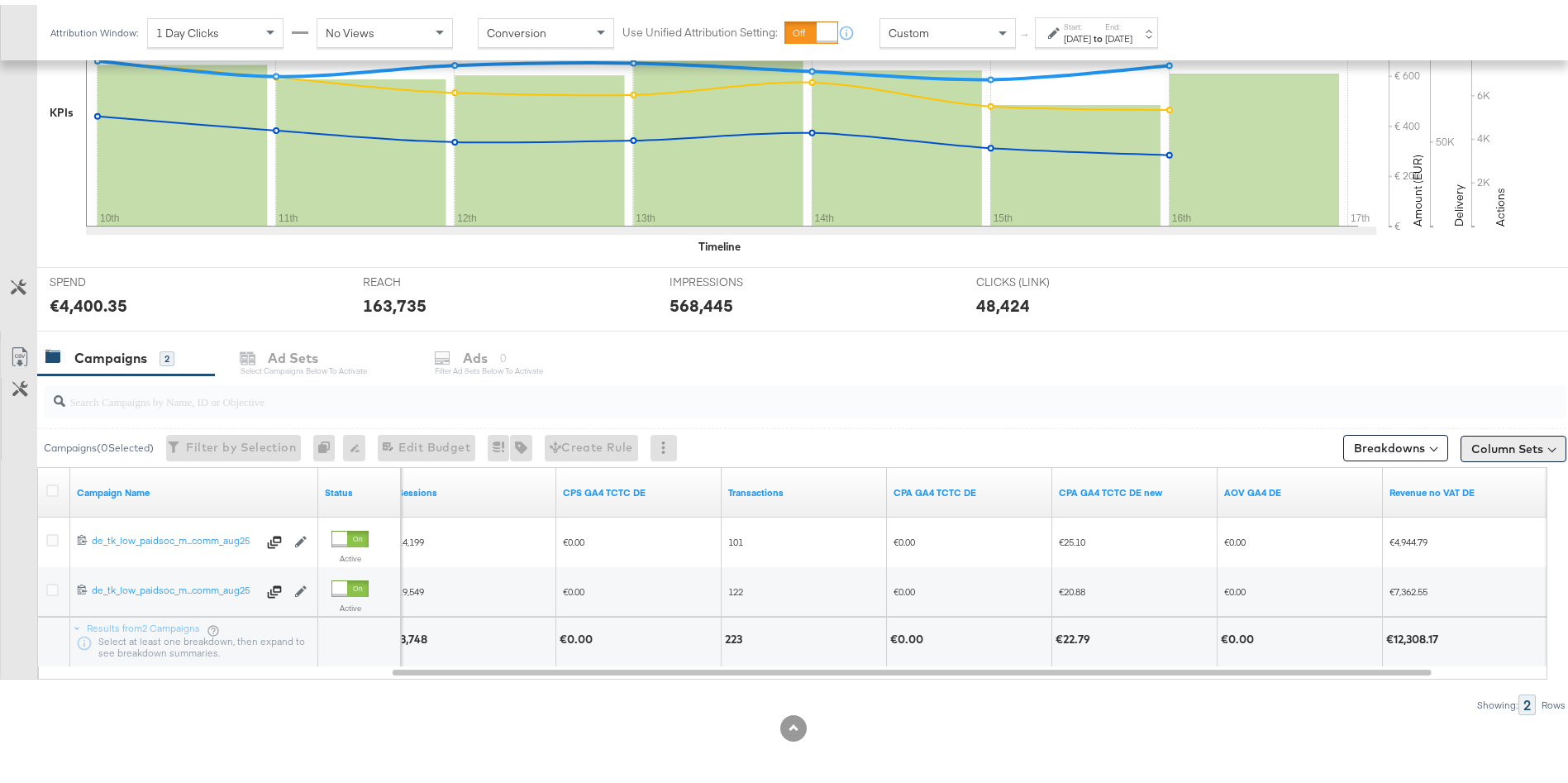
click at [1513, 453] on button "Column Sets" at bounding box center [1514, 444] width 106 height 27
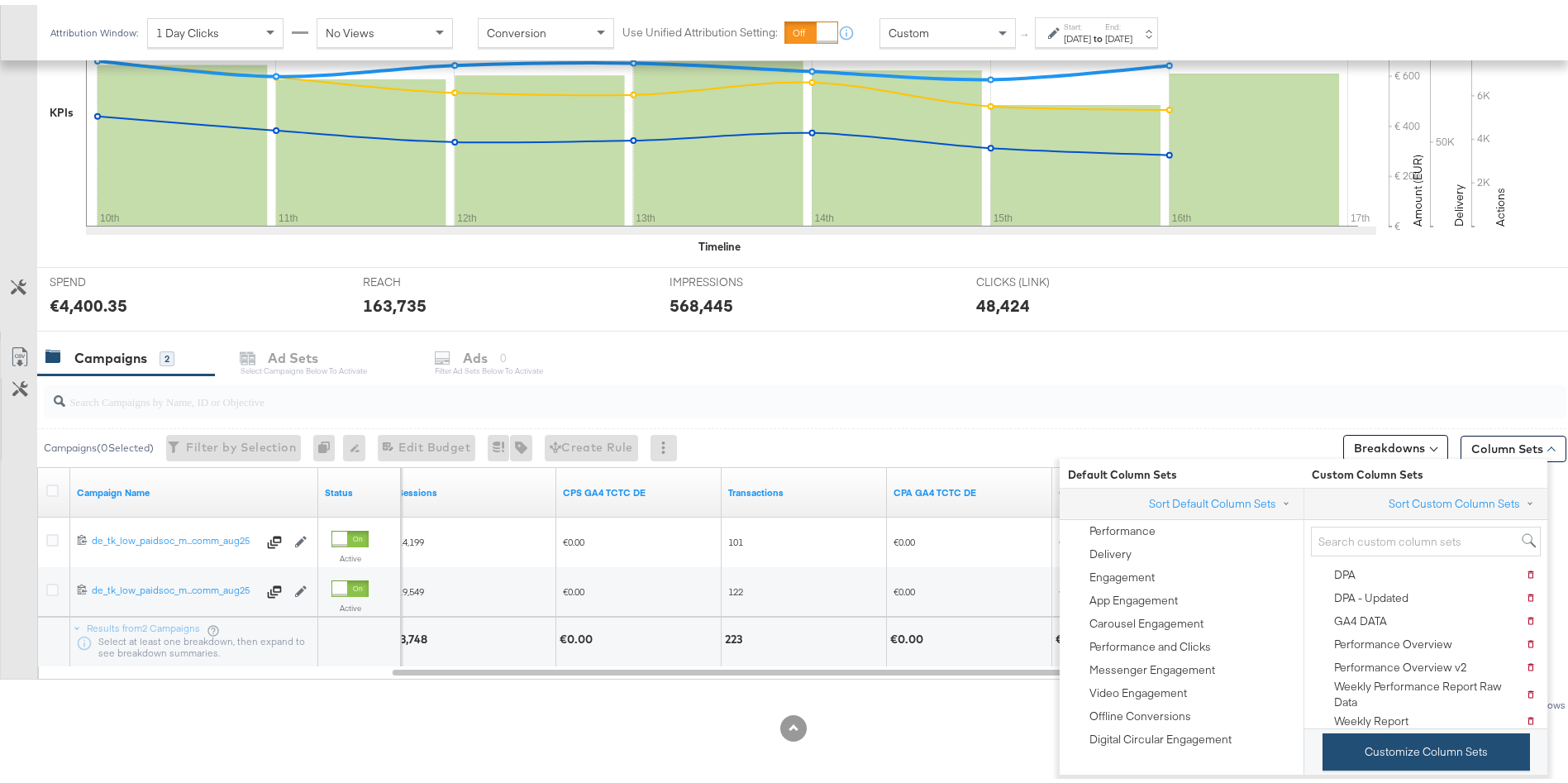
click at [1379, 748] on button "Customize Column Sets" at bounding box center [1426, 748] width 207 height 37
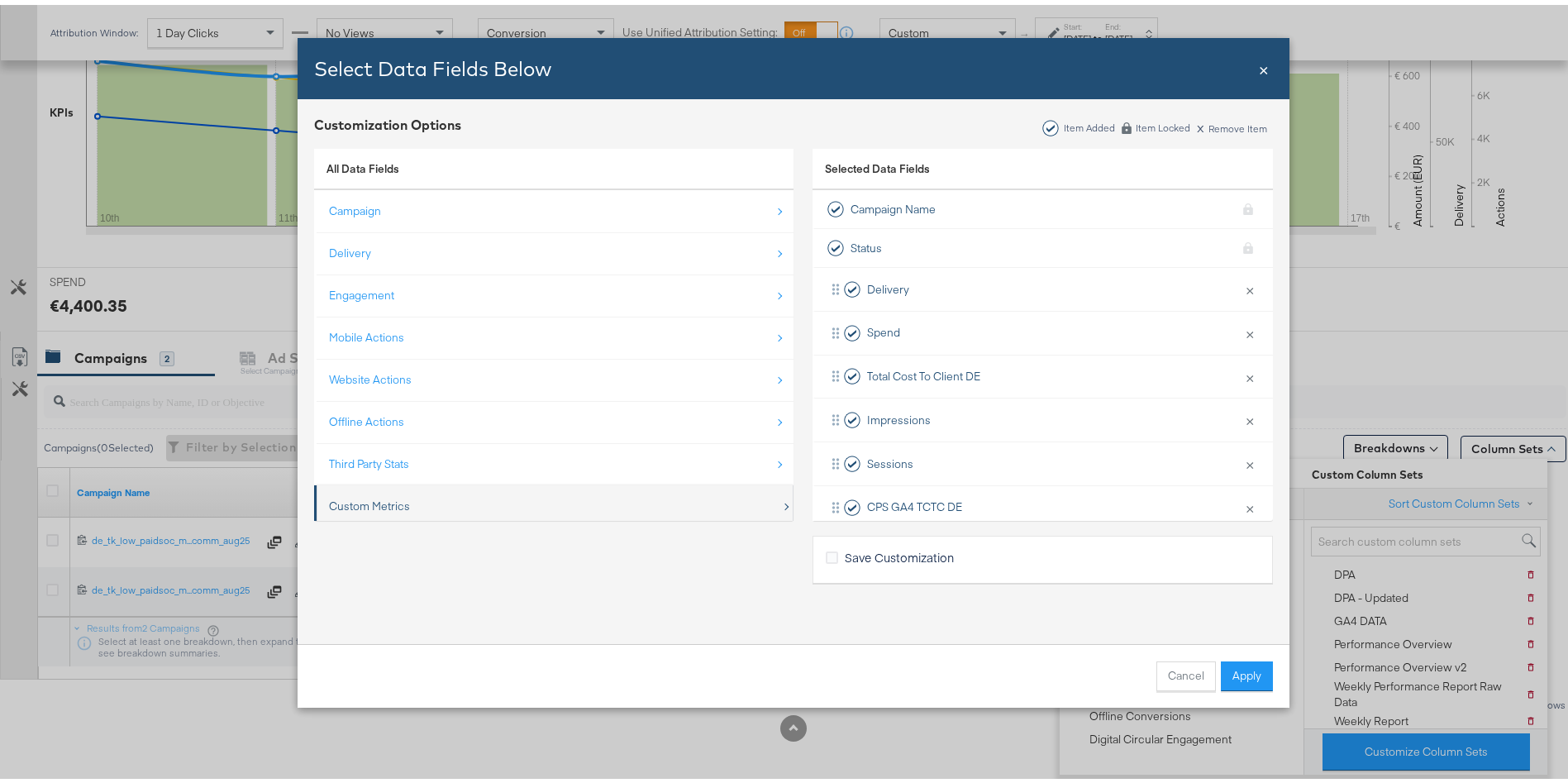
scroll to position [24, 0]
click at [358, 477] on div "Custom Metrics" at bounding box center [369, 477] width 81 height 16
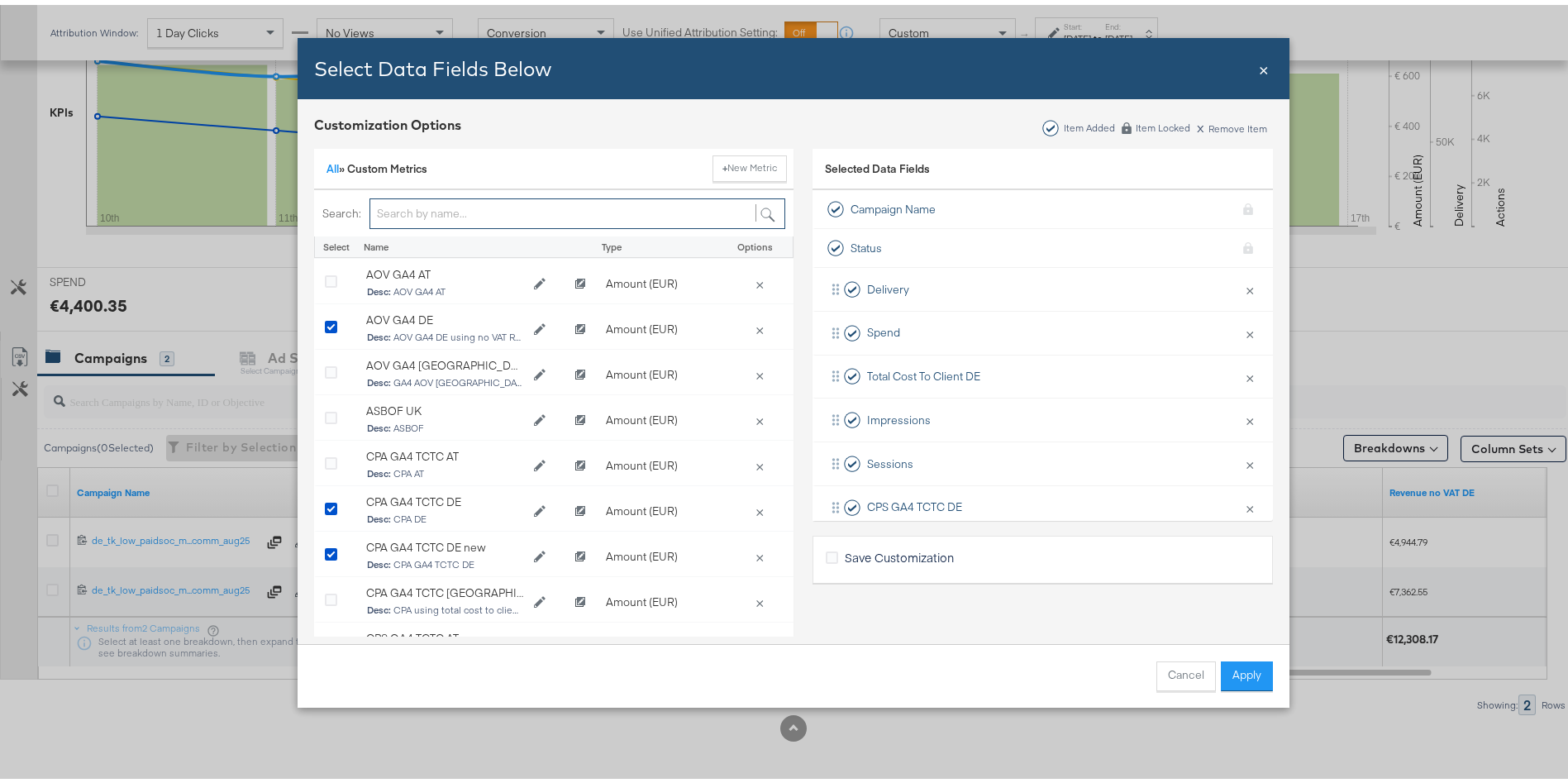
click at [416, 212] on input "Bulk Add Locations Modal" at bounding box center [577, 208] width 416 height 30
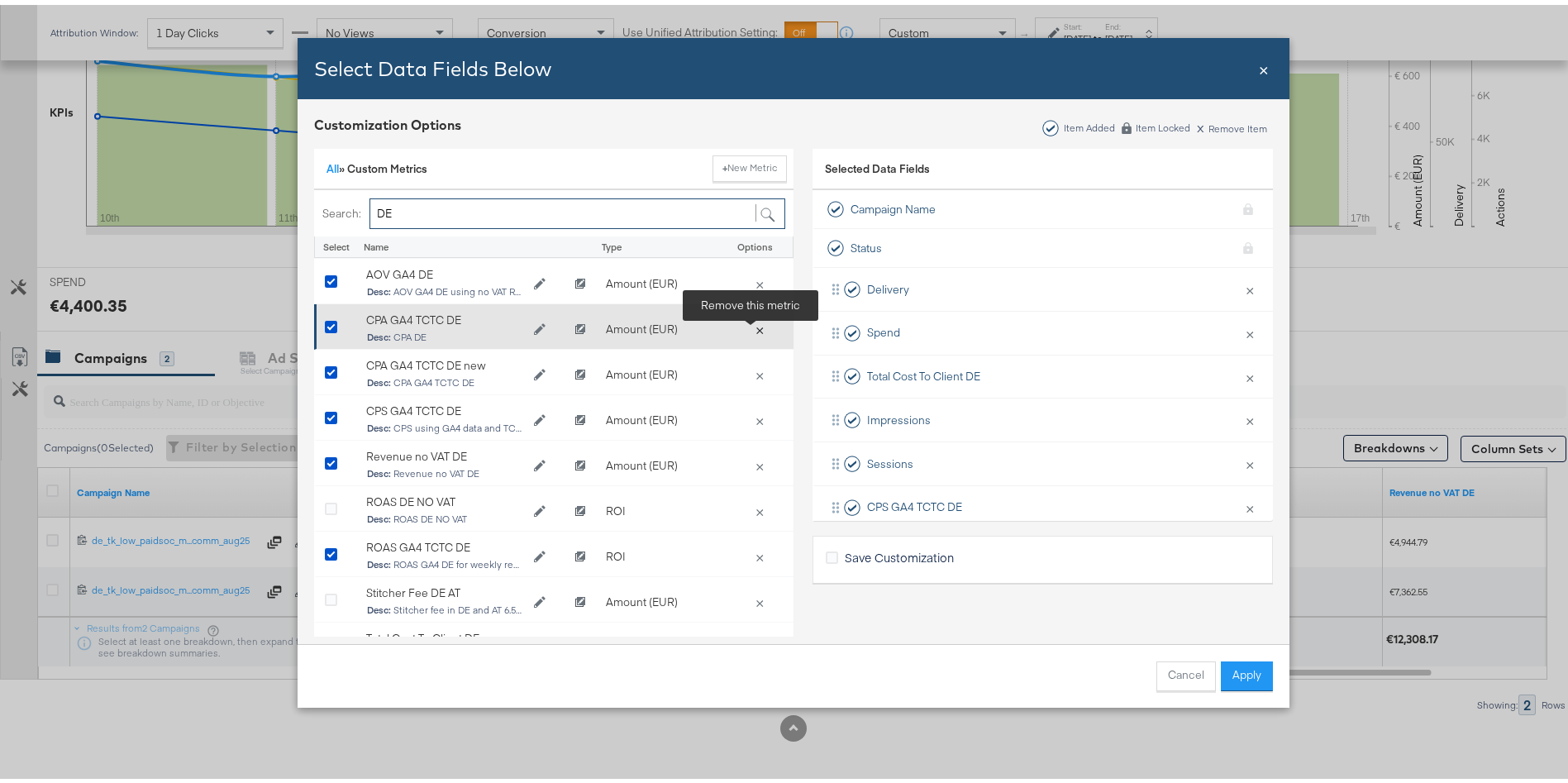
type input "DE"
click at [752, 323] on button "×" at bounding box center [760, 324] width 24 height 15
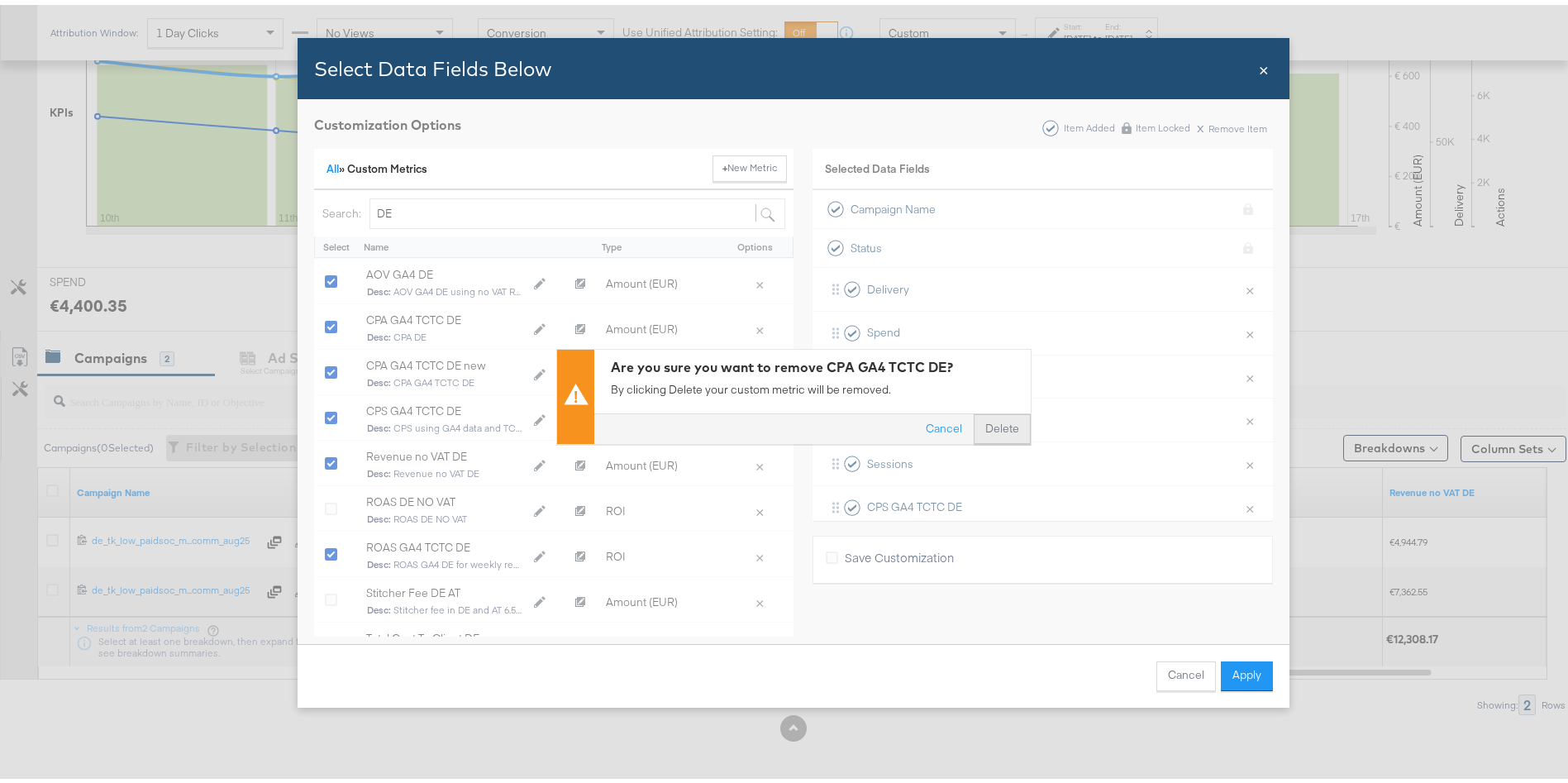
click at [986, 418] on button "Delete" at bounding box center [1002, 424] width 57 height 29
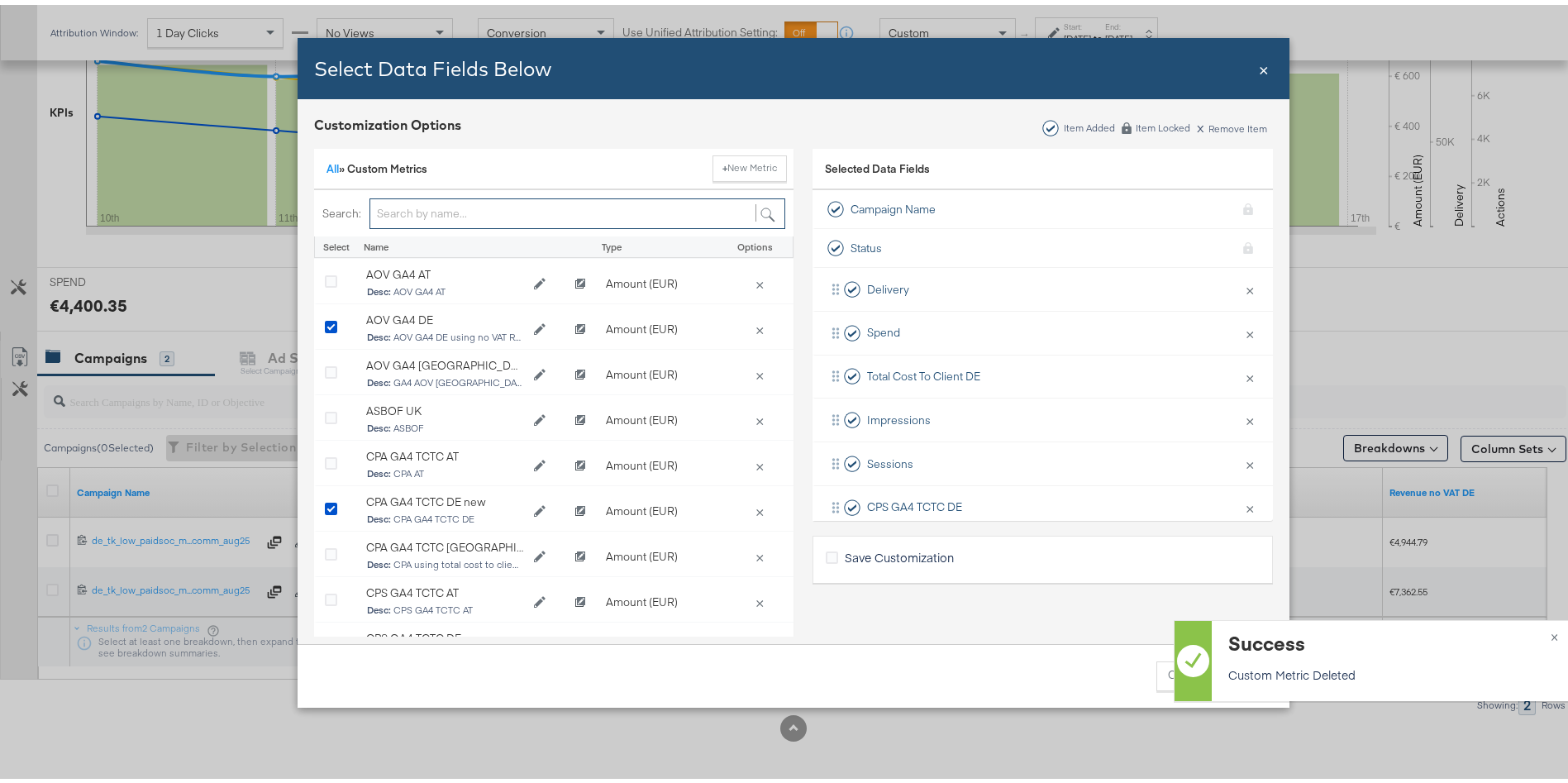
click at [390, 212] on input "Bulk Add Locations Modal" at bounding box center [577, 208] width 416 height 30
type input "DE"
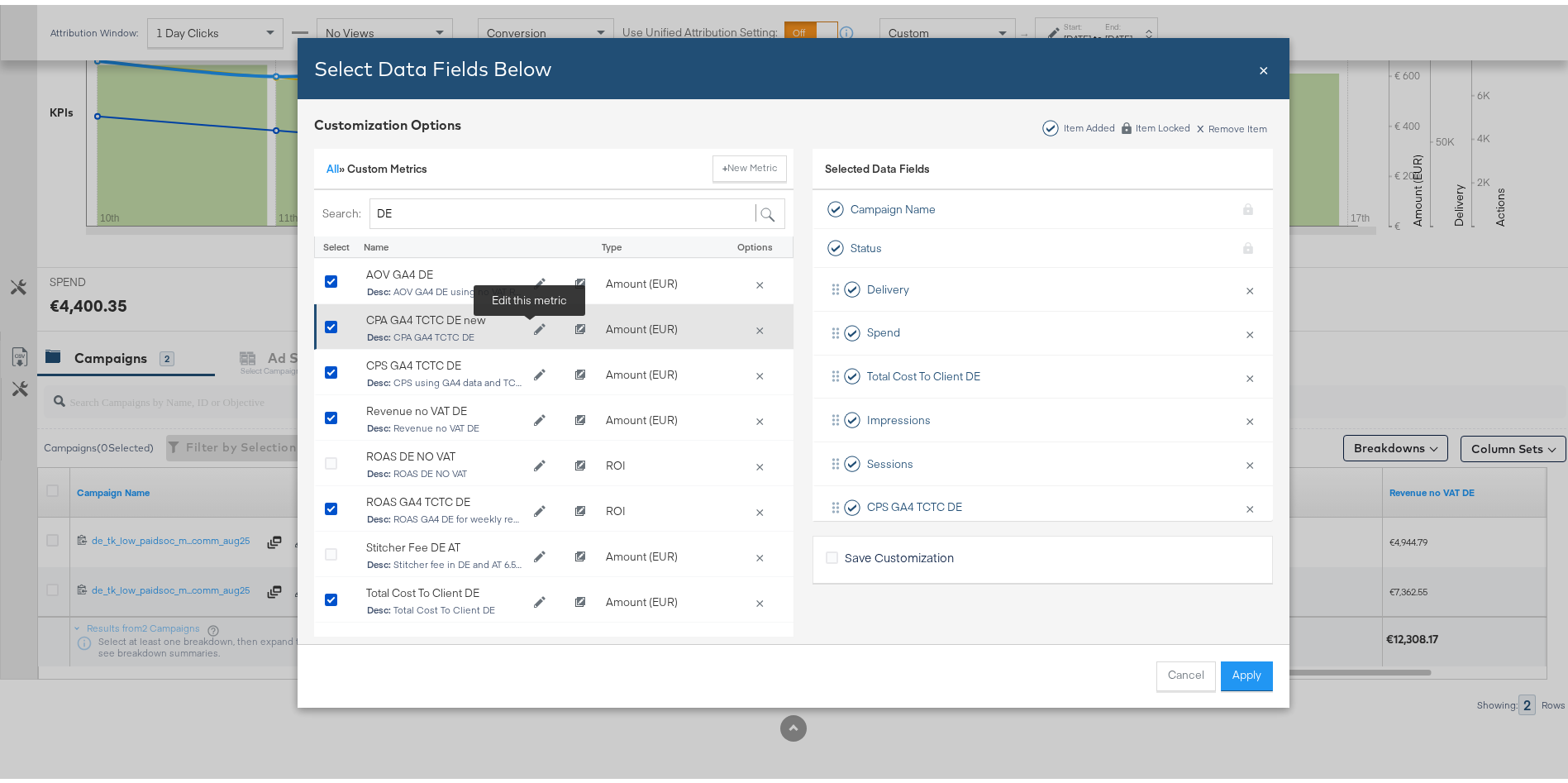
click at [531, 330] on button "Edit CPA GA4 TCTC DE new" at bounding box center [540, 324] width 33 height 25
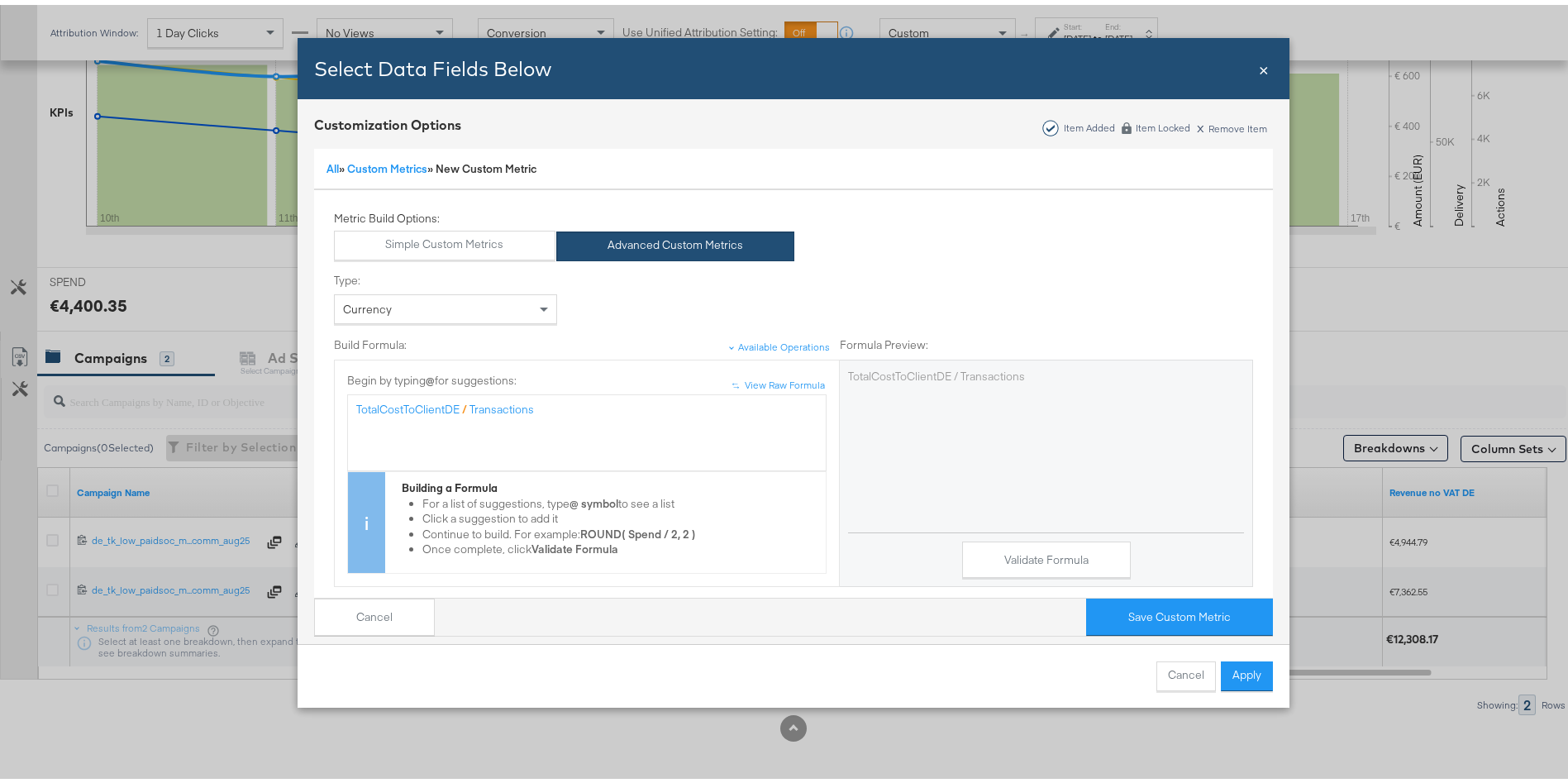
scroll to position [212, 0]
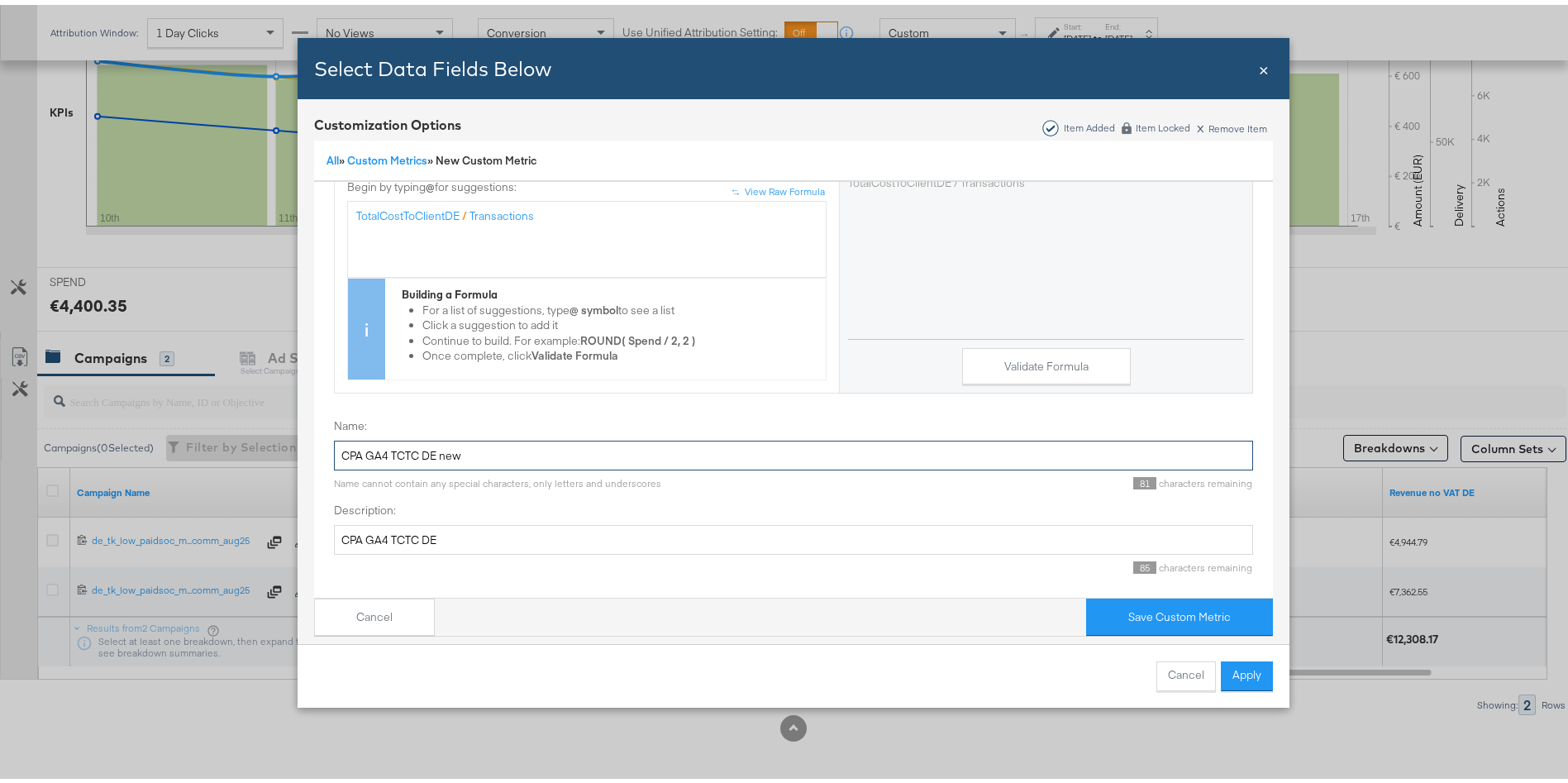
drag, startPoint x: 425, startPoint y: 432, endPoint x: 751, endPoint y: 449, distance: 326.4
click at [751, 449] on div "Name: CPA GA4 TCTC DE new Name cannot contain any special characters, only lett…" at bounding box center [793, 449] width 919 height 72
type input "CPA GA4 TCTC DE"
click at [1012, 346] on button "Validate Formula" at bounding box center [1047, 362] width 169 height 37
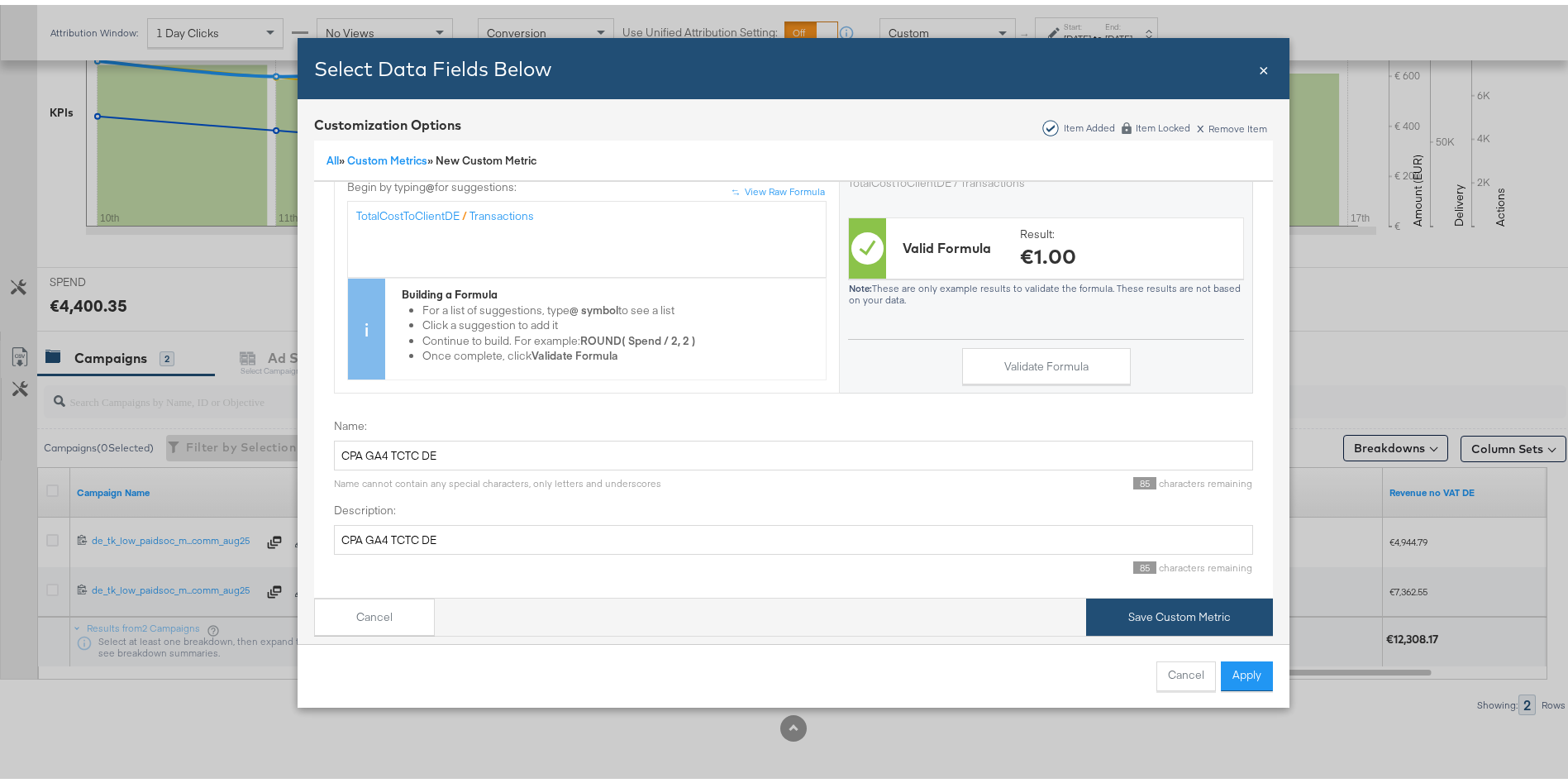
click at [1169, 594] on button "Save Custom Metric" at bounding box center [1179, 613] width 187 height 37
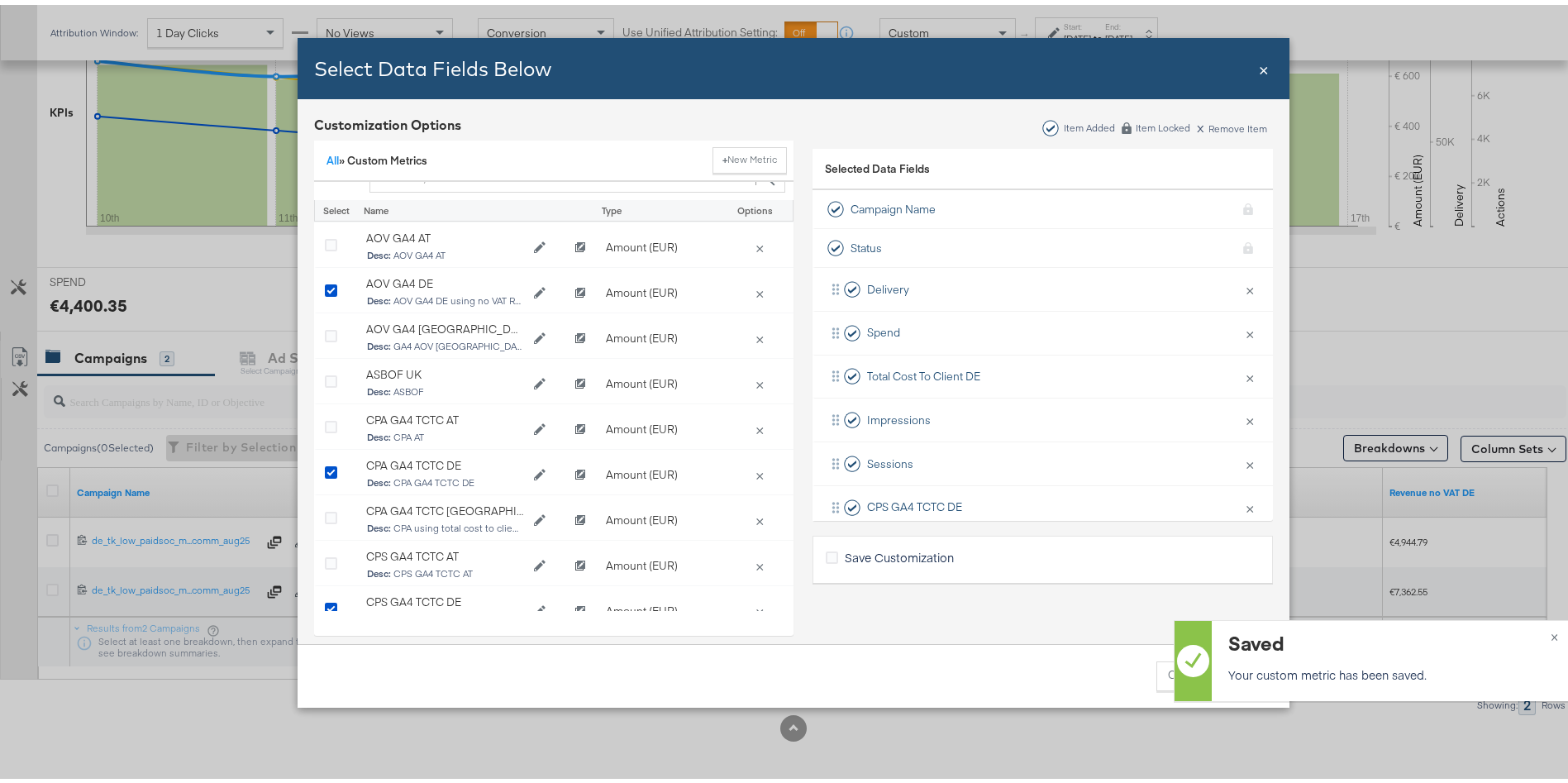
scroll to position [0, 0]
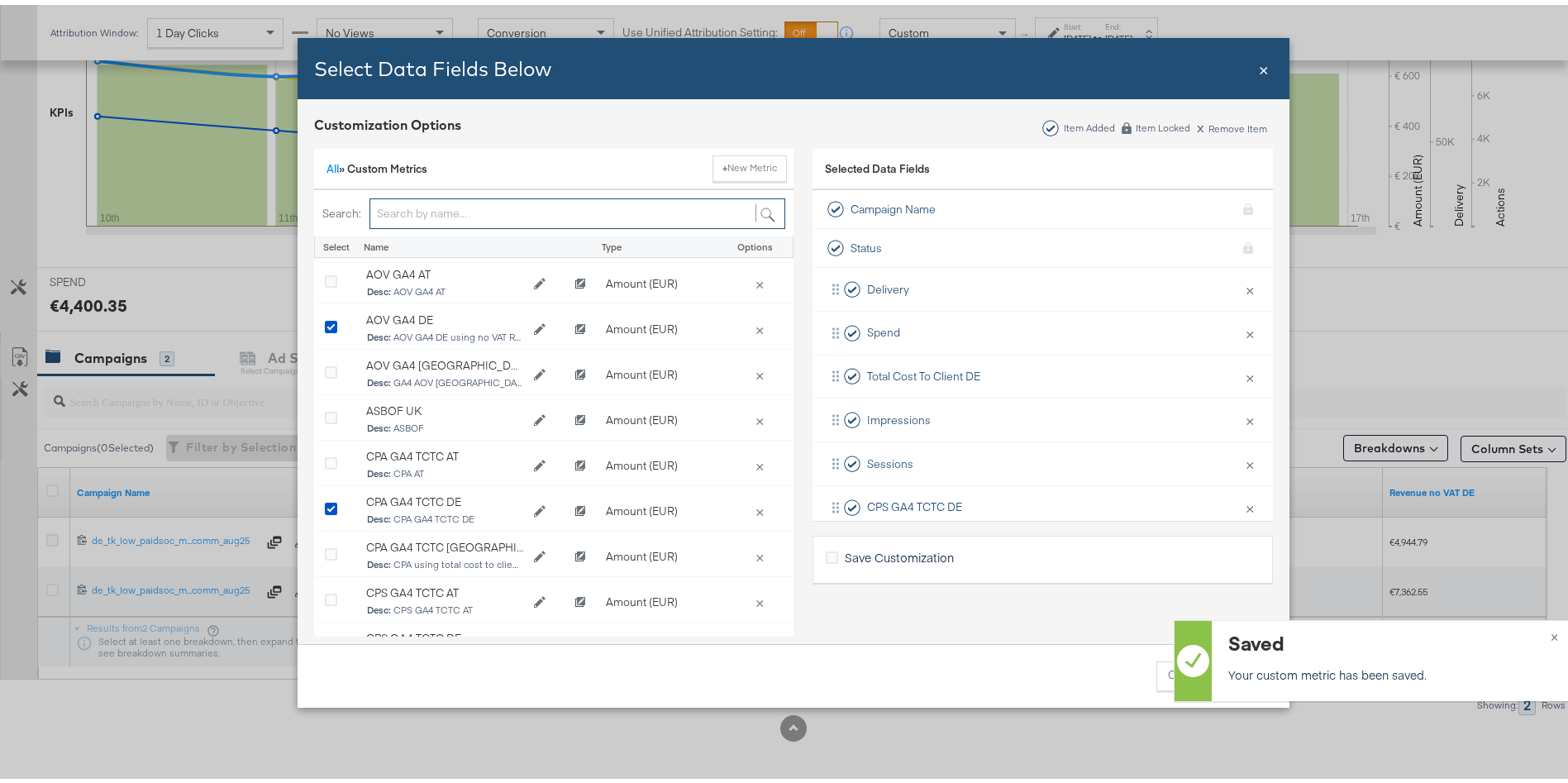
click at [426, 201] on input "Bulk Add Locations Modal" at bounding box center [577, 208] width 416 height 30
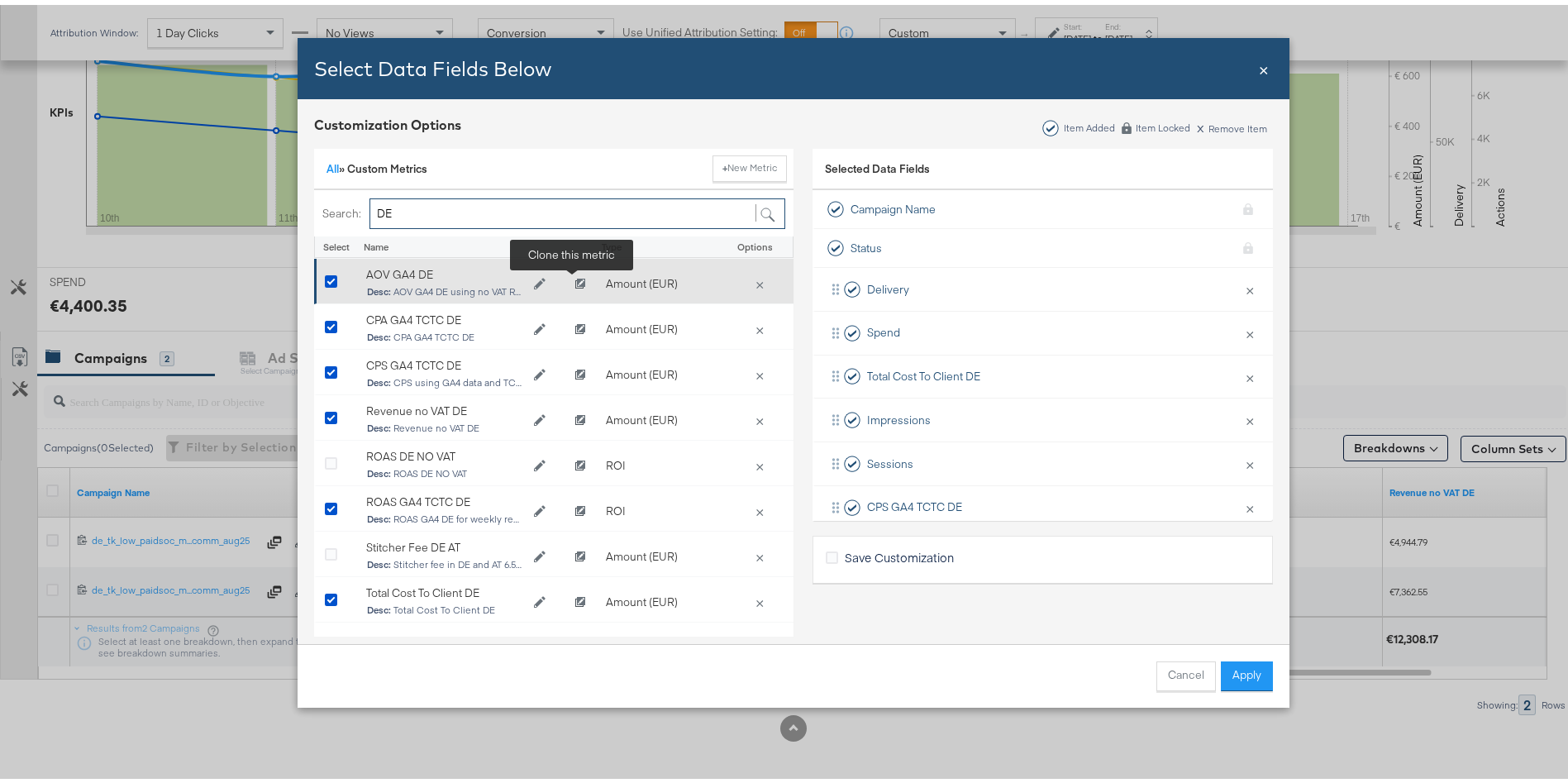
type input "DE"
click at [575, 280] on icon "Clone AOV GA4 DE" at bounding box center [580, 280] width 10 height 10
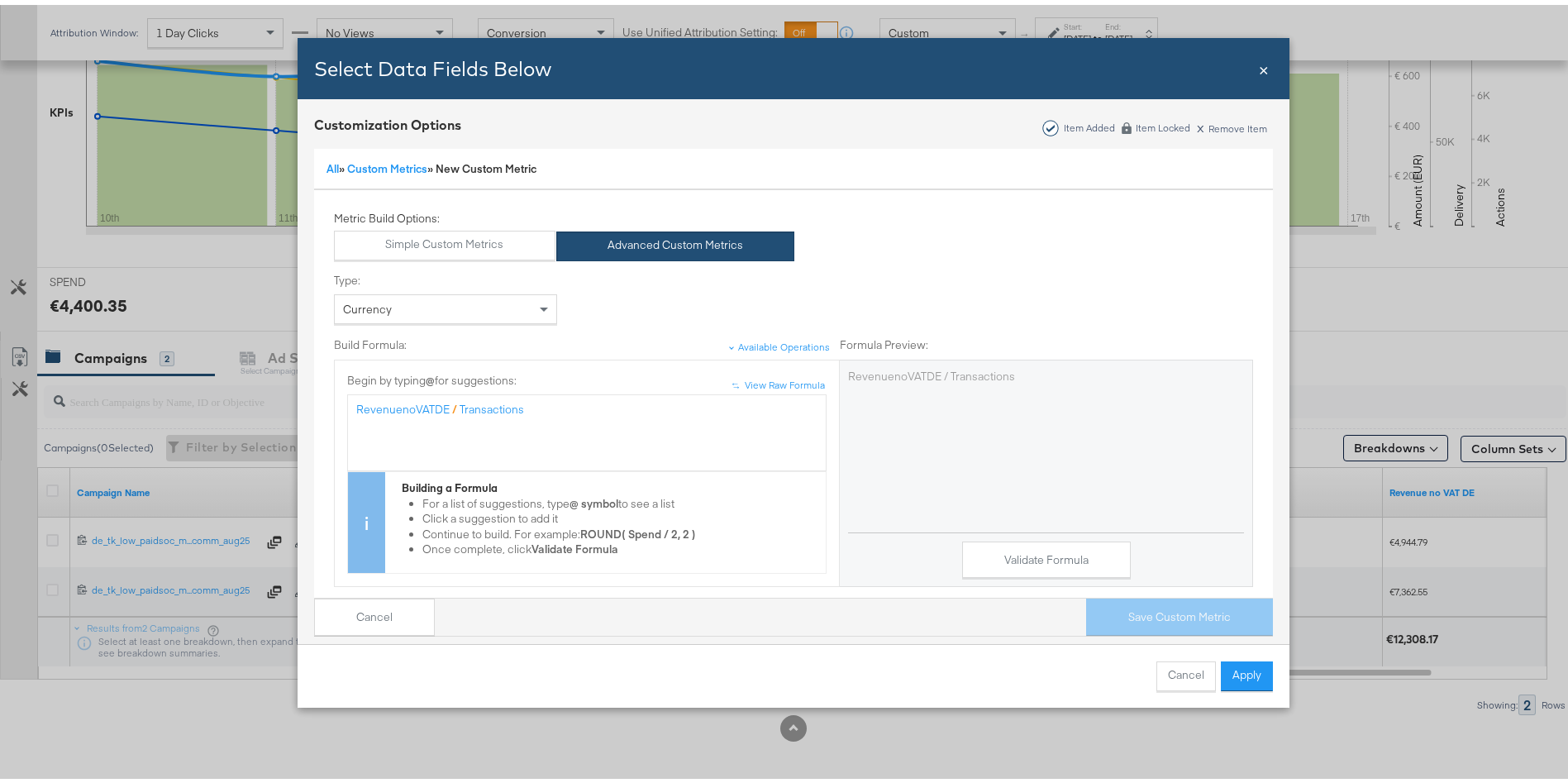
click at [545, 417] on div "RevenuenoVATDE / Transactions" at bounding box center [587, 427] width 461 height 62
click at [450, 401] on span "Bulk Add Locations Modal" at bounding box center [451, 404] width 3 height 15
drag, startPoint x: 436, startPoint y: 403, endPoint x: 262, endPoint y: 398, distance: 174.1
click at [262, 398] on div "Select Data Fields Below Close × Customization Options Item Added Item Locked x…" at bounding box center [793, 391] width 1588 height 783
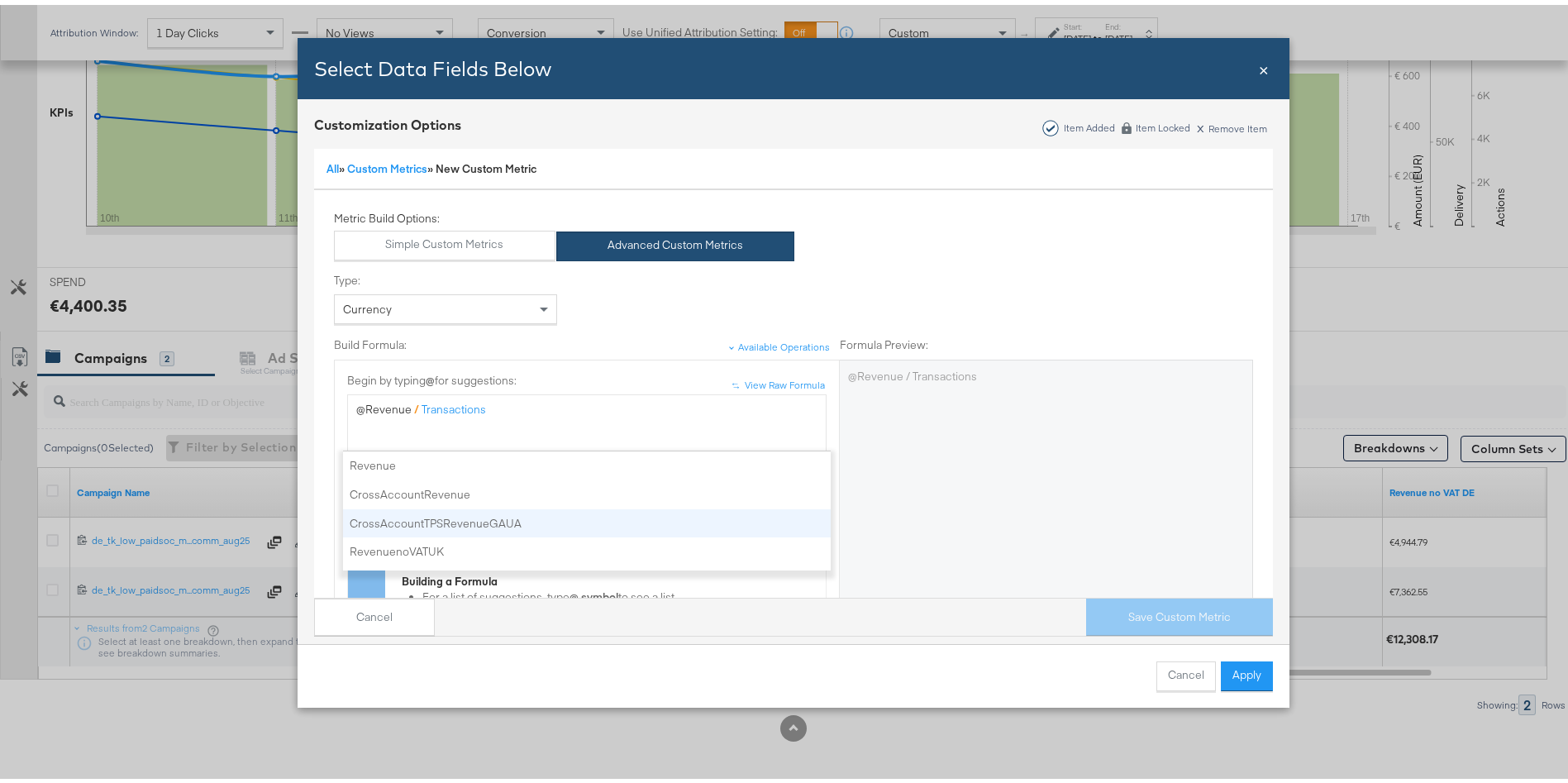
scroll to position [52, 0]
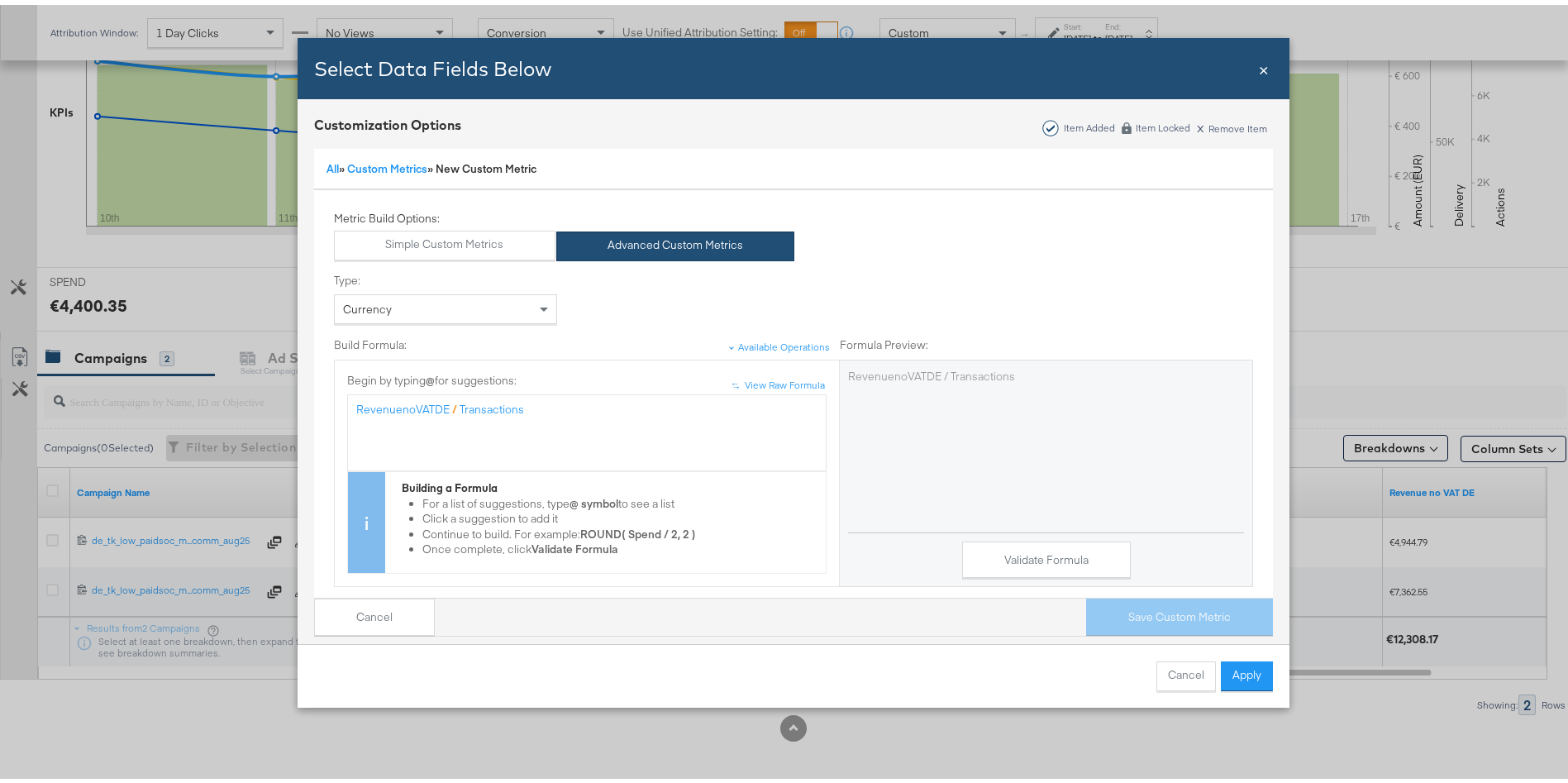
click at [460, 405] on span "Transactions" at bounding box center [492, 404] width 65 height 15
drag, startPoint x: 452, startPoint y: 406, endPoint x: 677, endPoint y: 437, distance: 227.1
click at [677, 437] on div "RevenuenoVATDE / Transactions" at bounding box center [587, 427] width 461 height 62
click at [814, 292] on div "Type: Currency Build Formula: Available Operations Formula Preview: ↑ ↑ View Ra…" at bounding box center [793, 425] width 919 height 340
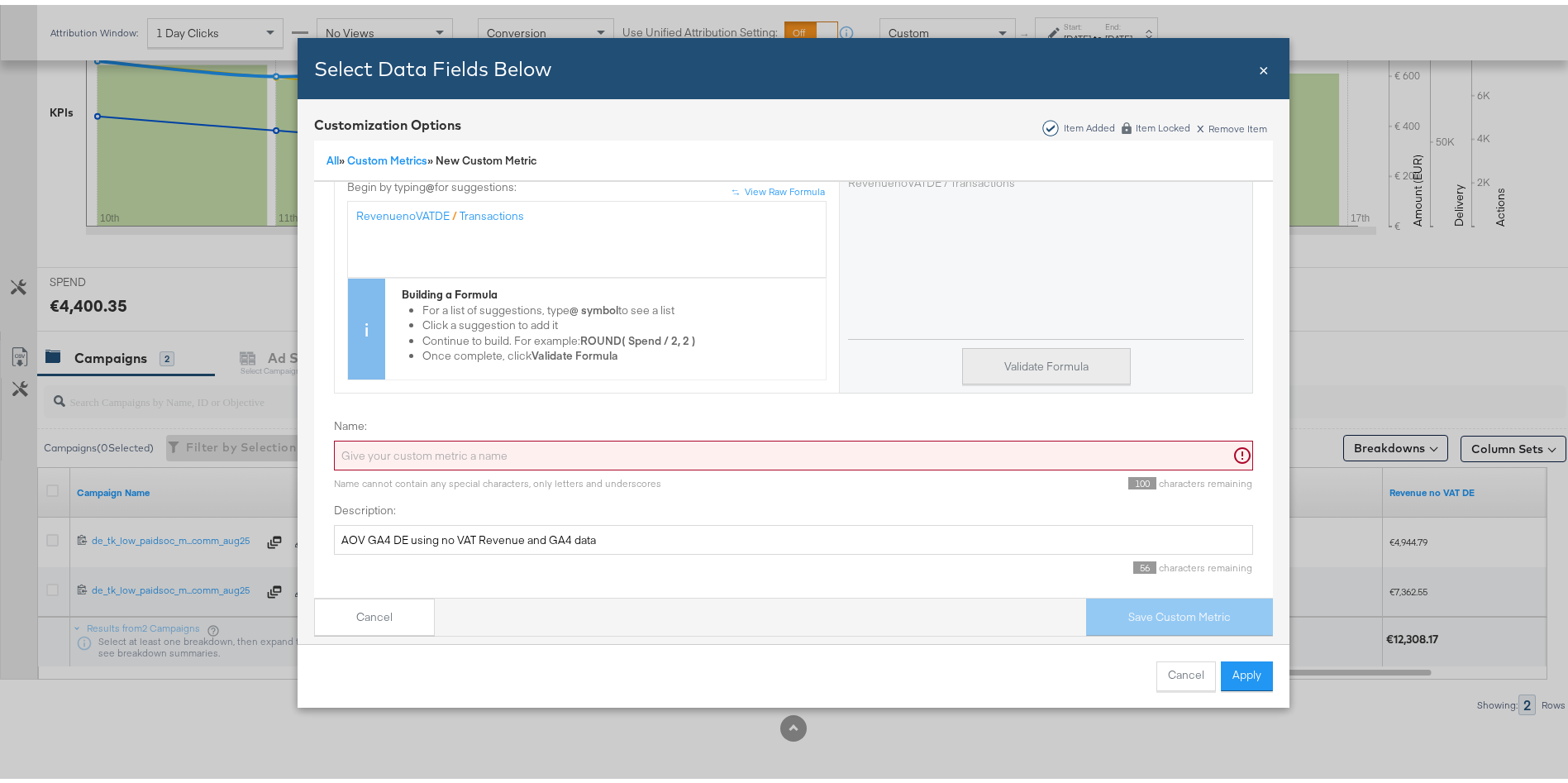
click at [1039, 345] on button "Validate Formula" at bounding box center [1047, 362] width 169 height 37
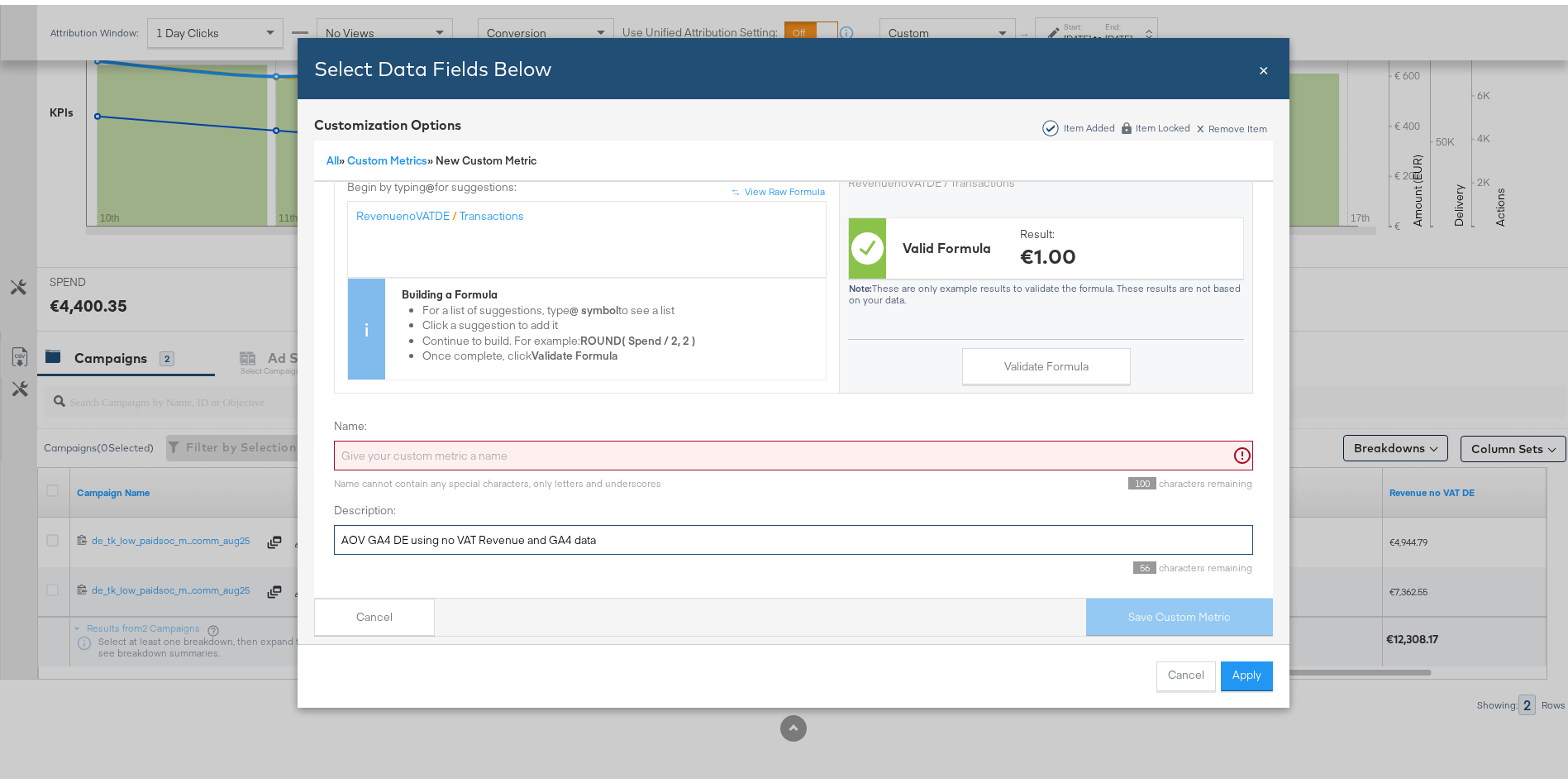
drag, startPoint x: 395, startPoint y: 517, endPoint x: 257, endPoint y: 511, distance: 138.1
click at [257, 511] on div "Select Data Fields Below Close × Customization Options Item Added Item Locked x…" at bounding box center [793, 391] width 1588 height 783
click at [443, 436] on input "Name:" at bounding box center [793, 451] width 919 height 30
paste input "AOV GA4 DE"
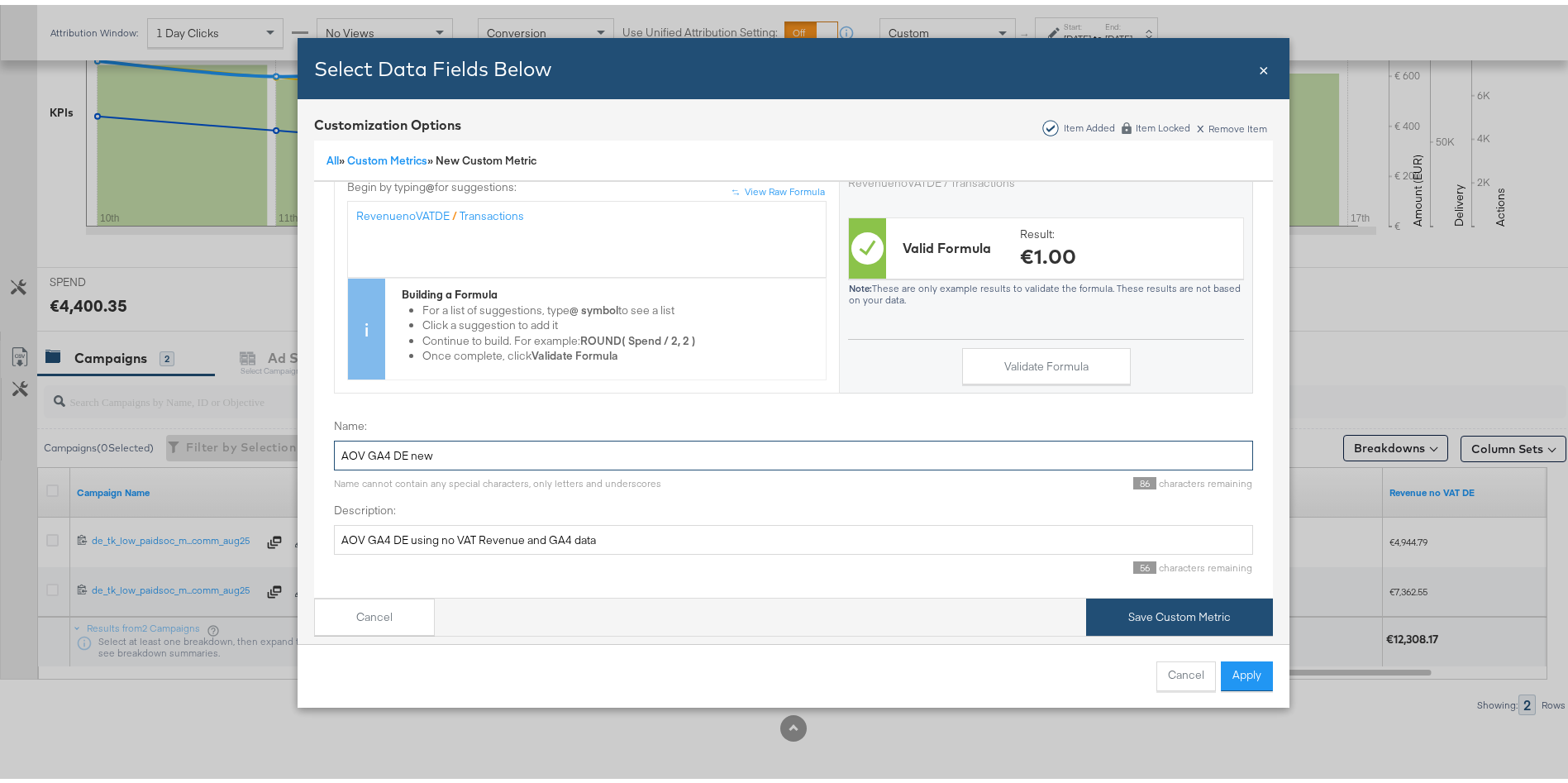
type input "AOV GA4 DE new"
click at [1180, 594] on button "Save Custom Metric" at bounding box center [1179, 613] width 187 height 37
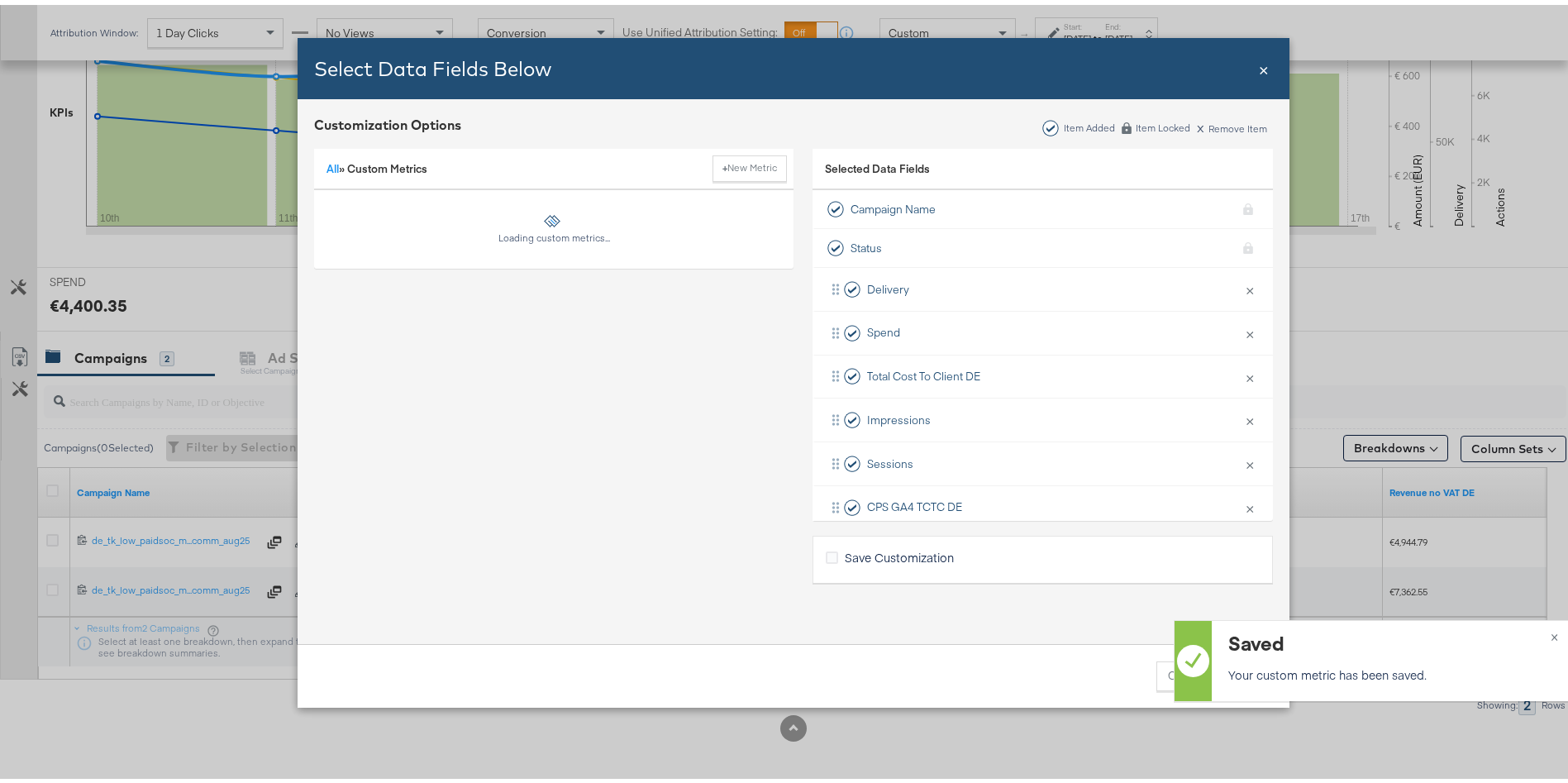
scroll to position [0, 0]
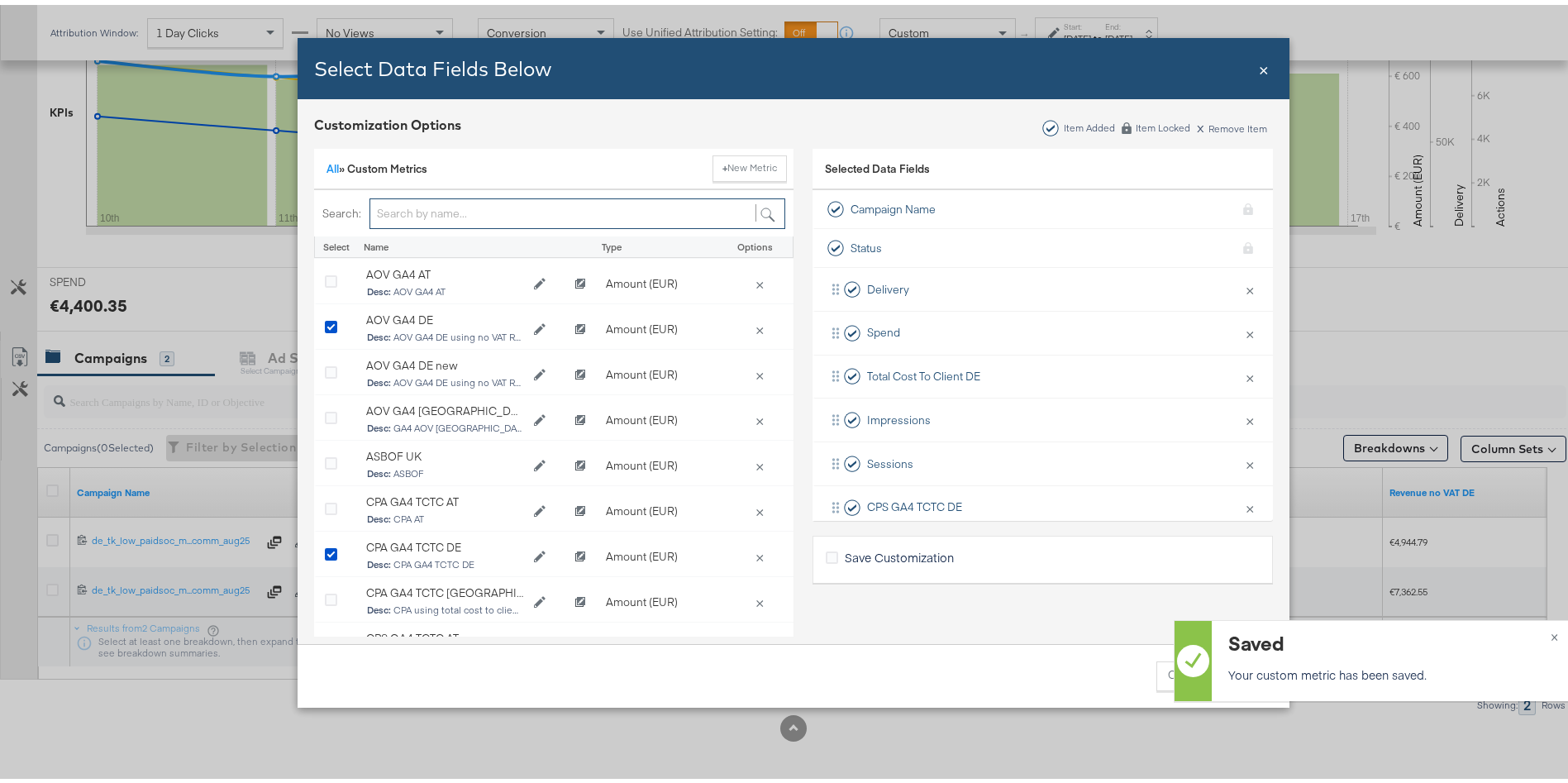
click at [409, 209] on input "Bulk Add Locations Modal" at bounding box center [577, 208] width 416 height 30
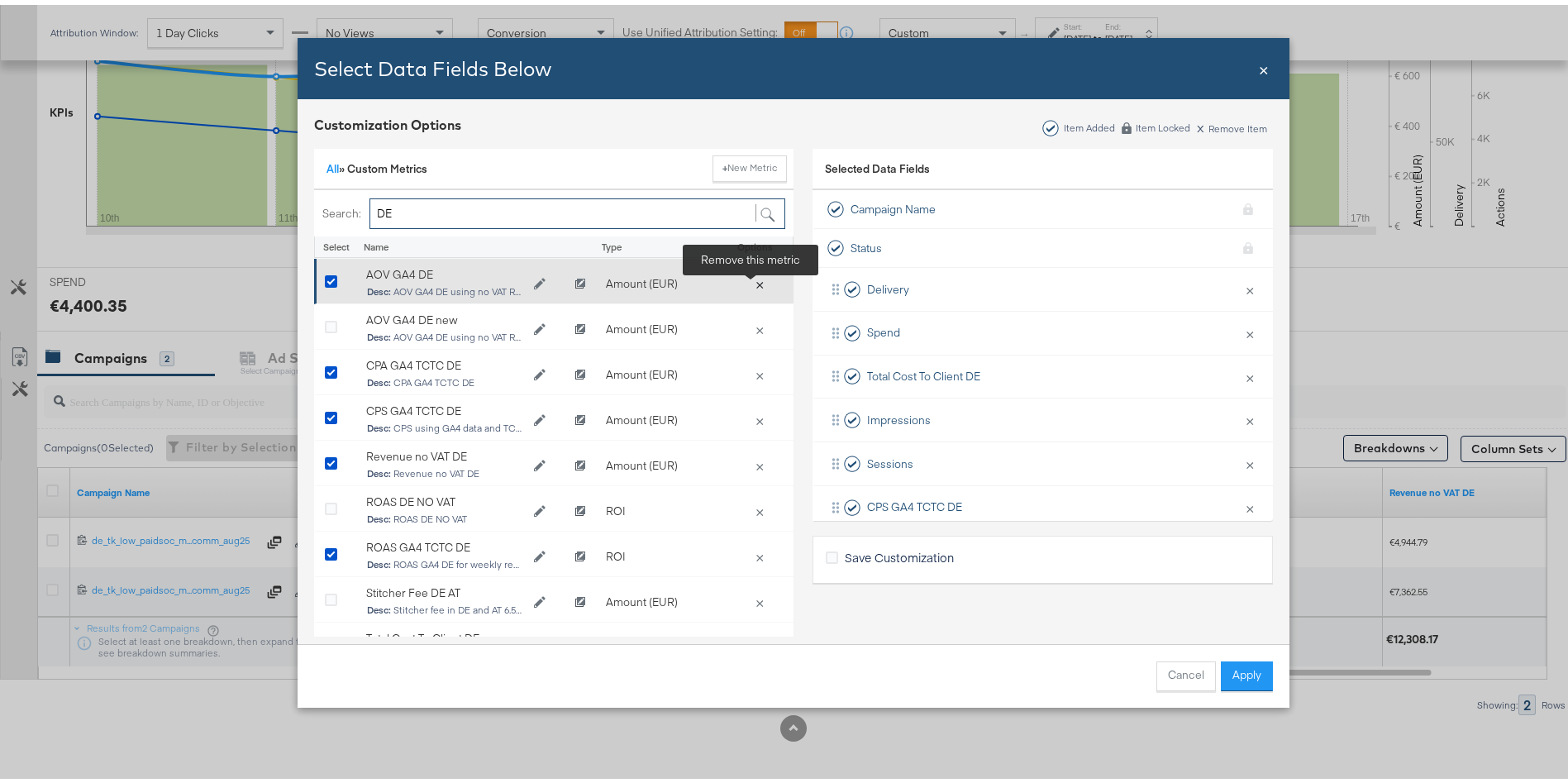
type input "DE"
click at [751, 280] on button "×" at bounding box center [760, 278] width 24 height 15
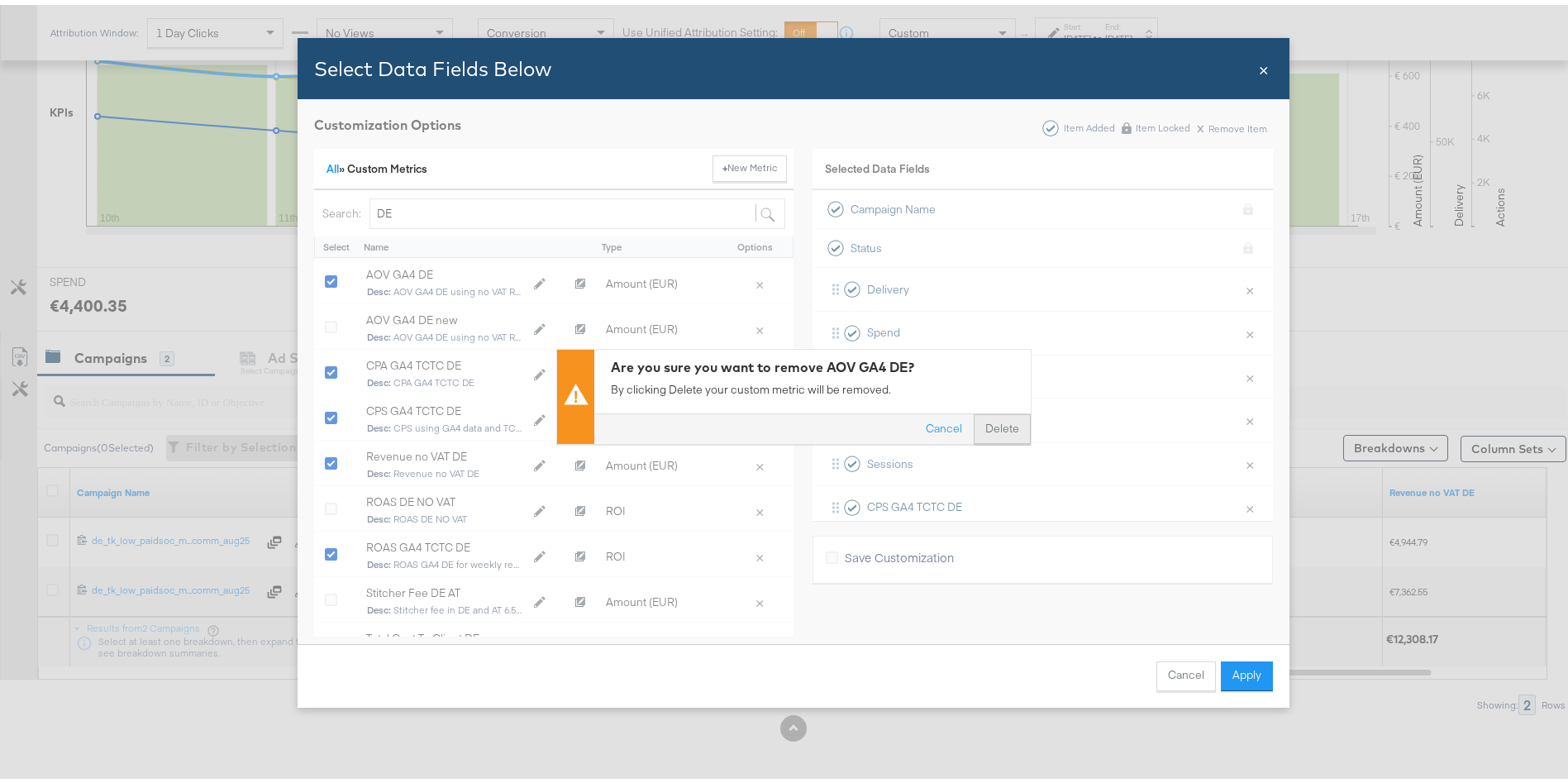
click at [991, 425] on button "Delete" at bounding box center [1002, 424] width 57 height 29
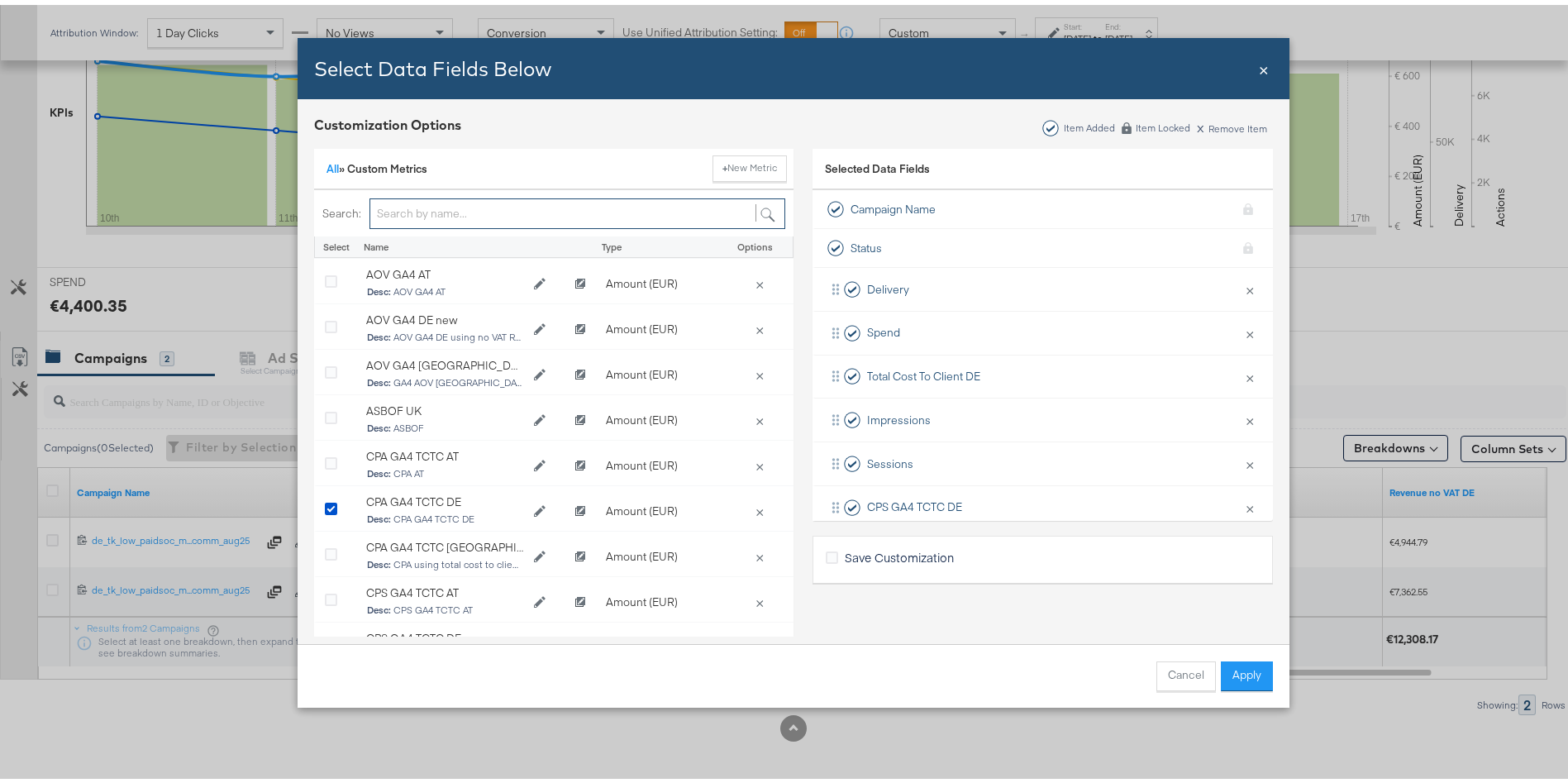
click at [433, 194] on input "Bulk Add Locations Modal" at bounding box center [577, 208] width 416 height 30
type input "DE"
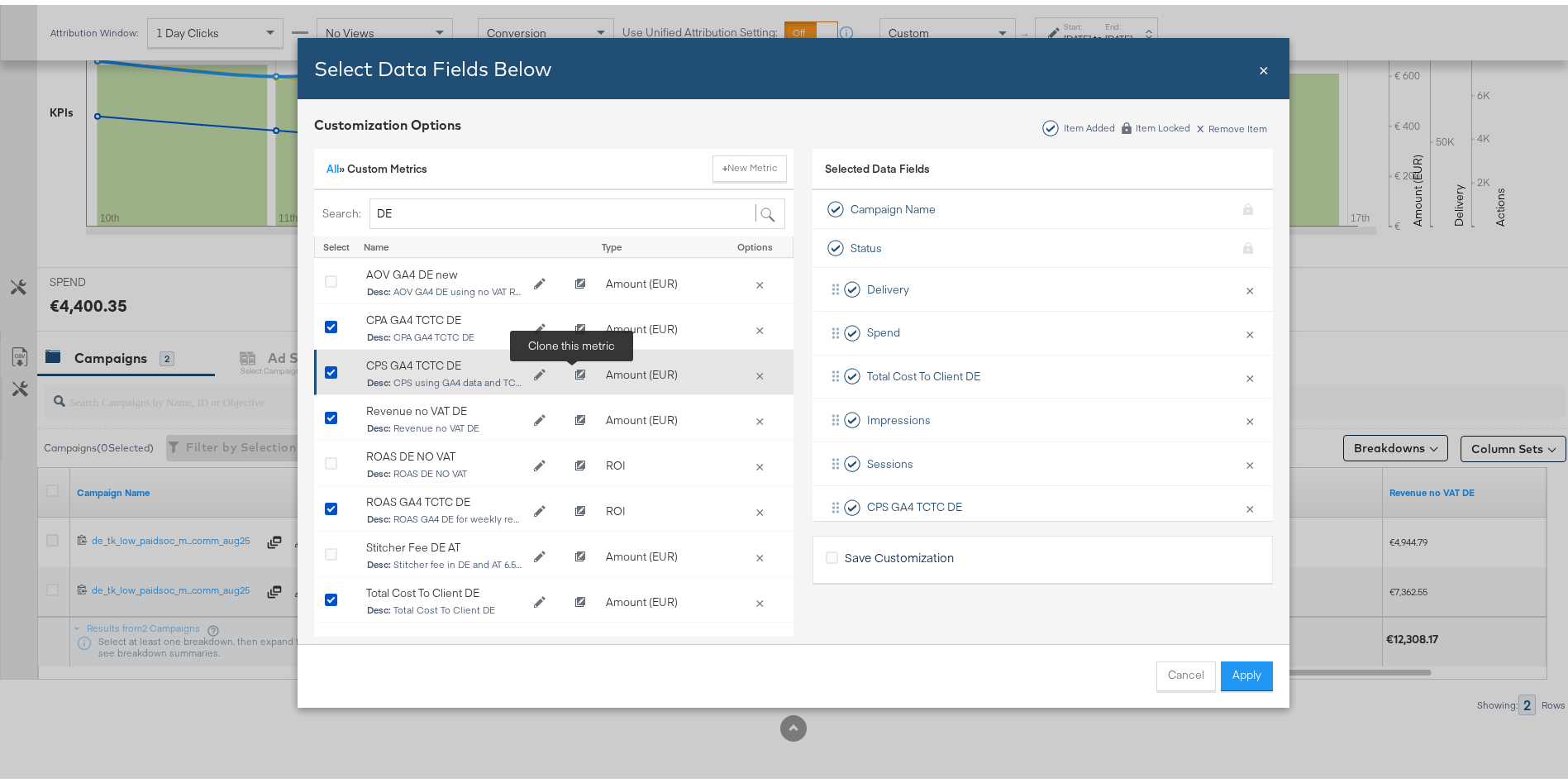
click at [575, 369] on icon "Clone CPS GA4 TCTC DE" at bounding box center [580, 370] width 10 height 10
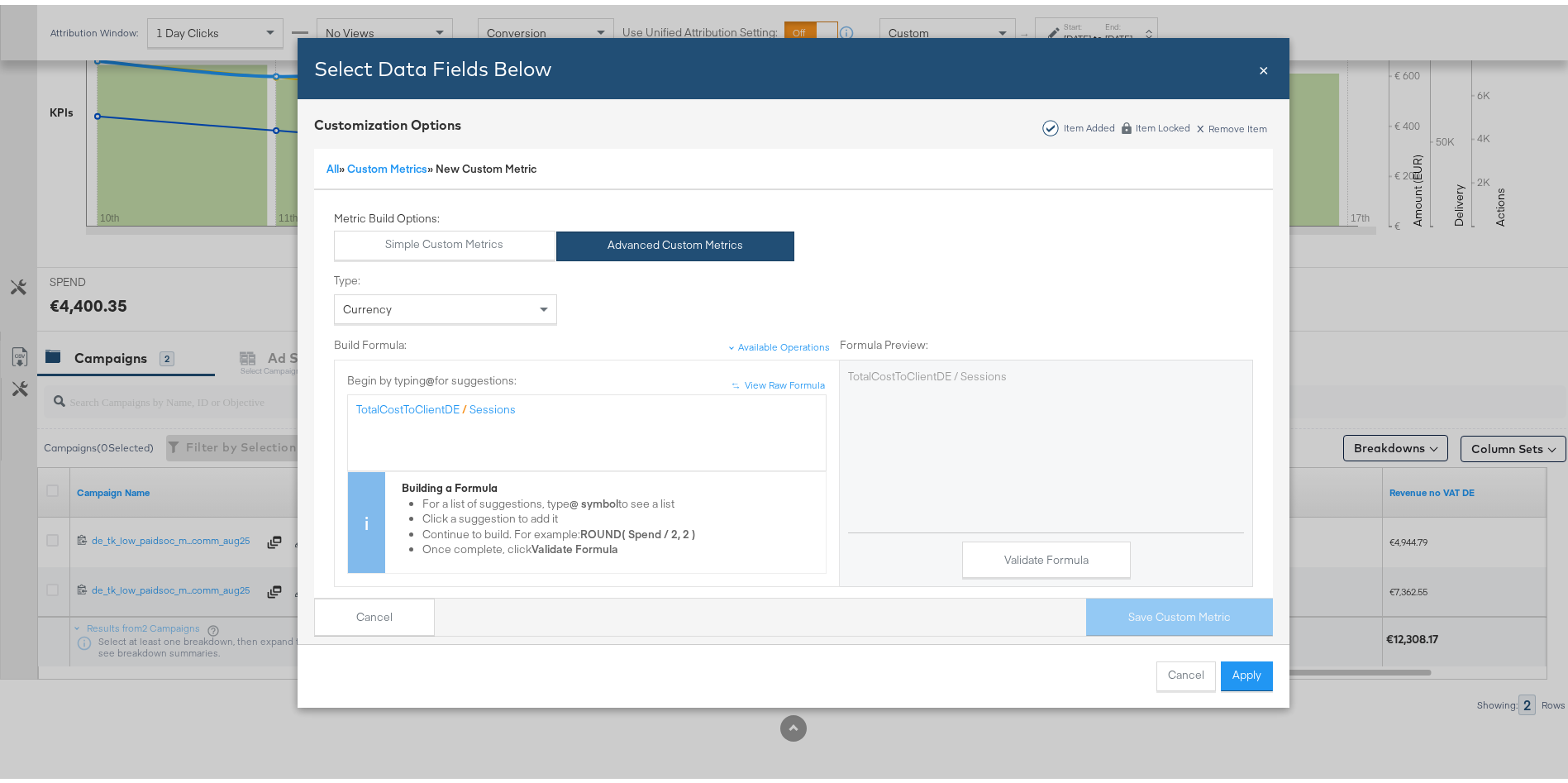
click at [546, 410] on div "TotalCostToClientDE / Sessions" at bounding box center [587, 405] width 461 height 16
drag, startPoint x: 546, startPoint y: 410, endPoint x: 296, endPoint y: 390, distance: 250.8
click at [297, 390] on div "Customization Options Item Added Item Locked x Remove Item All » Custom Metrics…" at bounding box center [793, 370] width 992 height 553
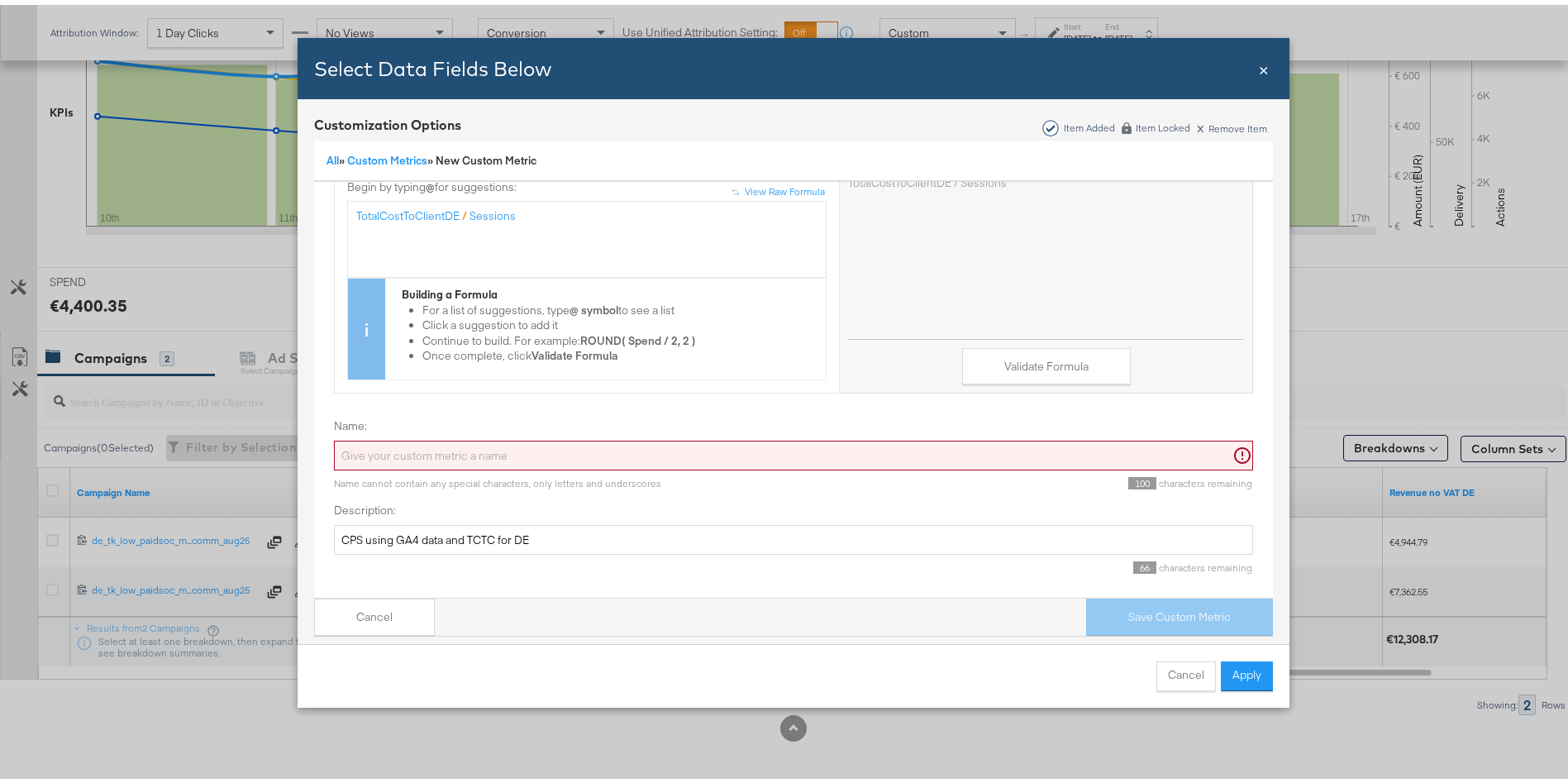
click at [361, 438] on input "Name:" at bounding box center [793, 451] width 919 height 30
drag, startPoint x: 355, startPoint y: 516, endPoint x: 313, endPoint y: 514, distance: 42.0
click at [313, 514] on div "Metric Build Options: Simple Custom Metrics Advanced Custom Metrics Type: Curre…" at bounding box center [793, 304] width 960 height 582
click at [429, 414] on label "Name:" at bounding box center [793, 421] width 919 height 16
click at [429, 436] on input "Name:" at bounding box center [793, 451] width 919 height 30
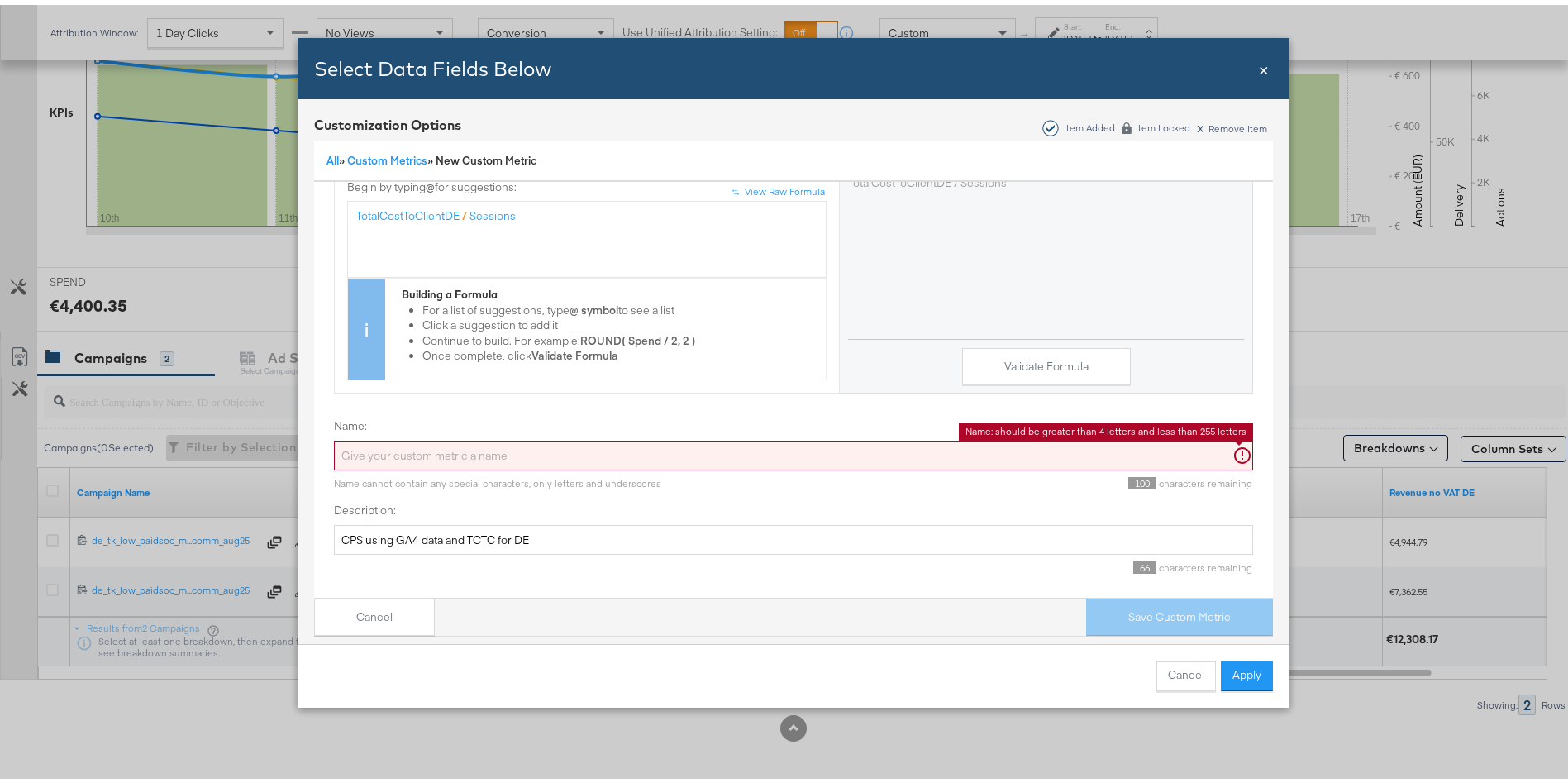
click at [385, 436] on input "Name:" at bounding box center [793, 451] width 919 height 30
paste input "CPS"
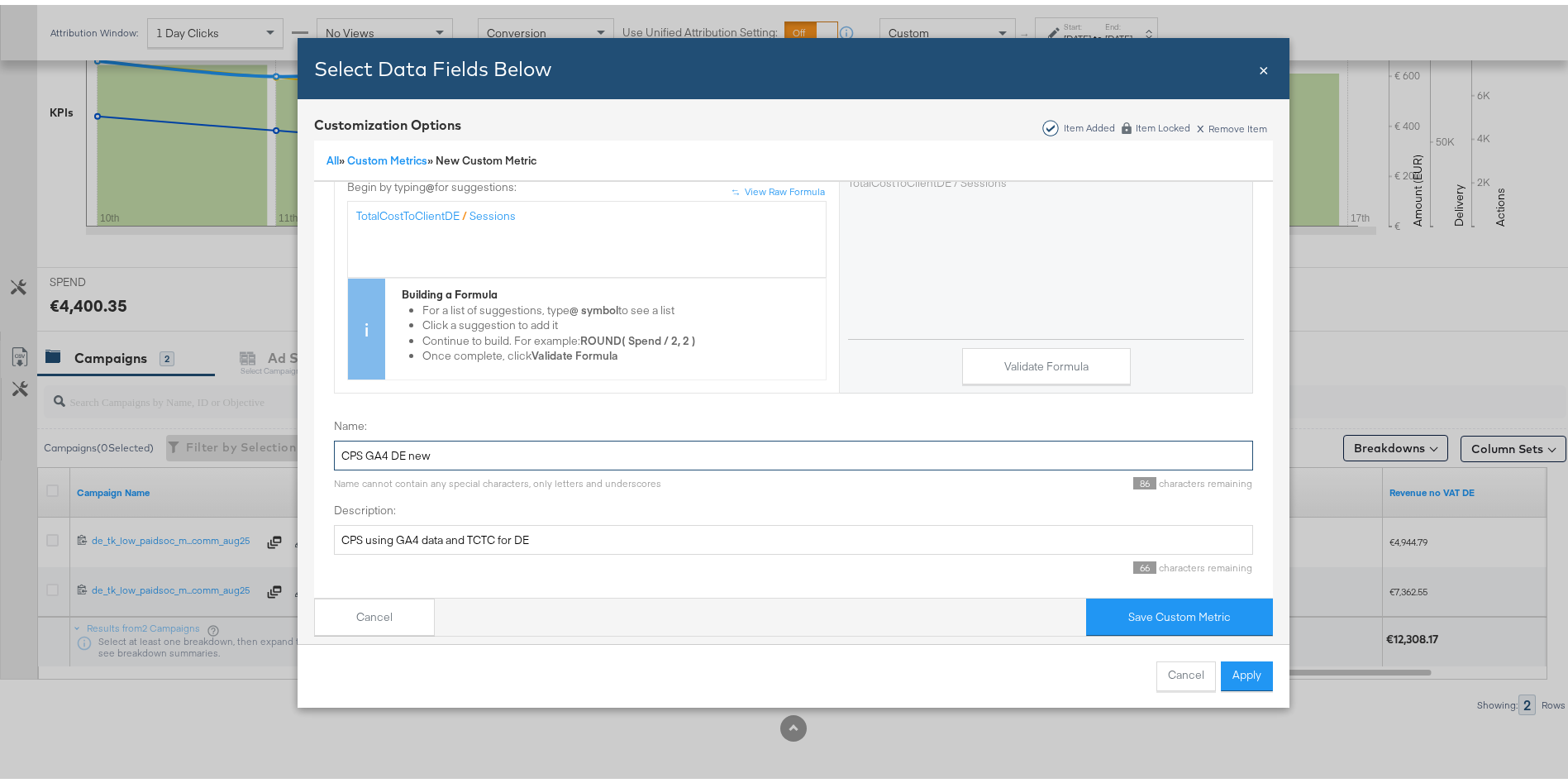
type input "CPS GA4 DE new"
click at [1045, 334] on div "Validate Formula" at bounding box center [1046, 357] width 396 height 46
click at [1024, 343] on button "Validate Formula" at bounding box center [1047, 362] width 169 height 37
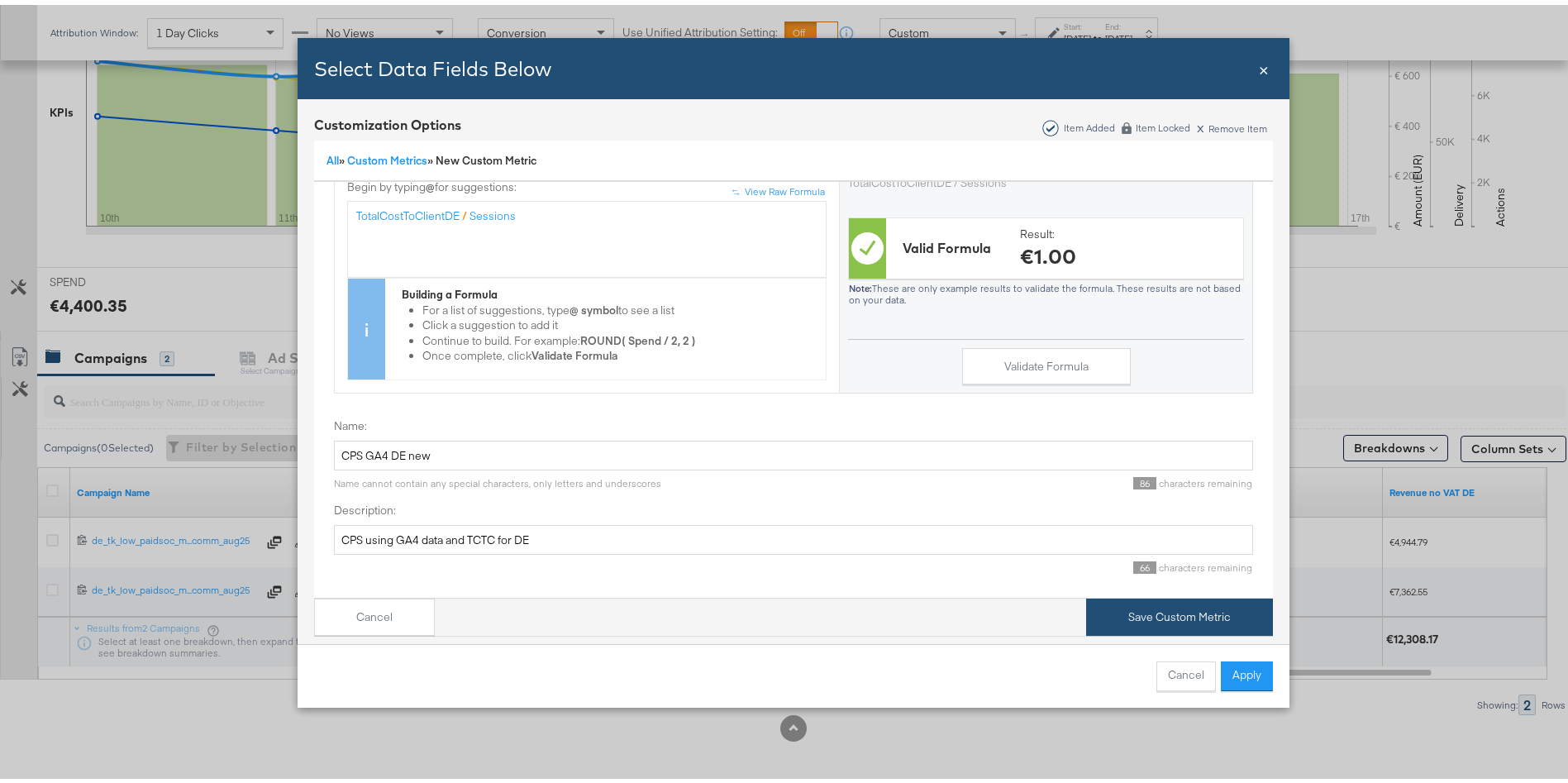
click at [1149, 594] on button "Save Custom Metric" at bounding box center [1179, 613] width 187 height 37
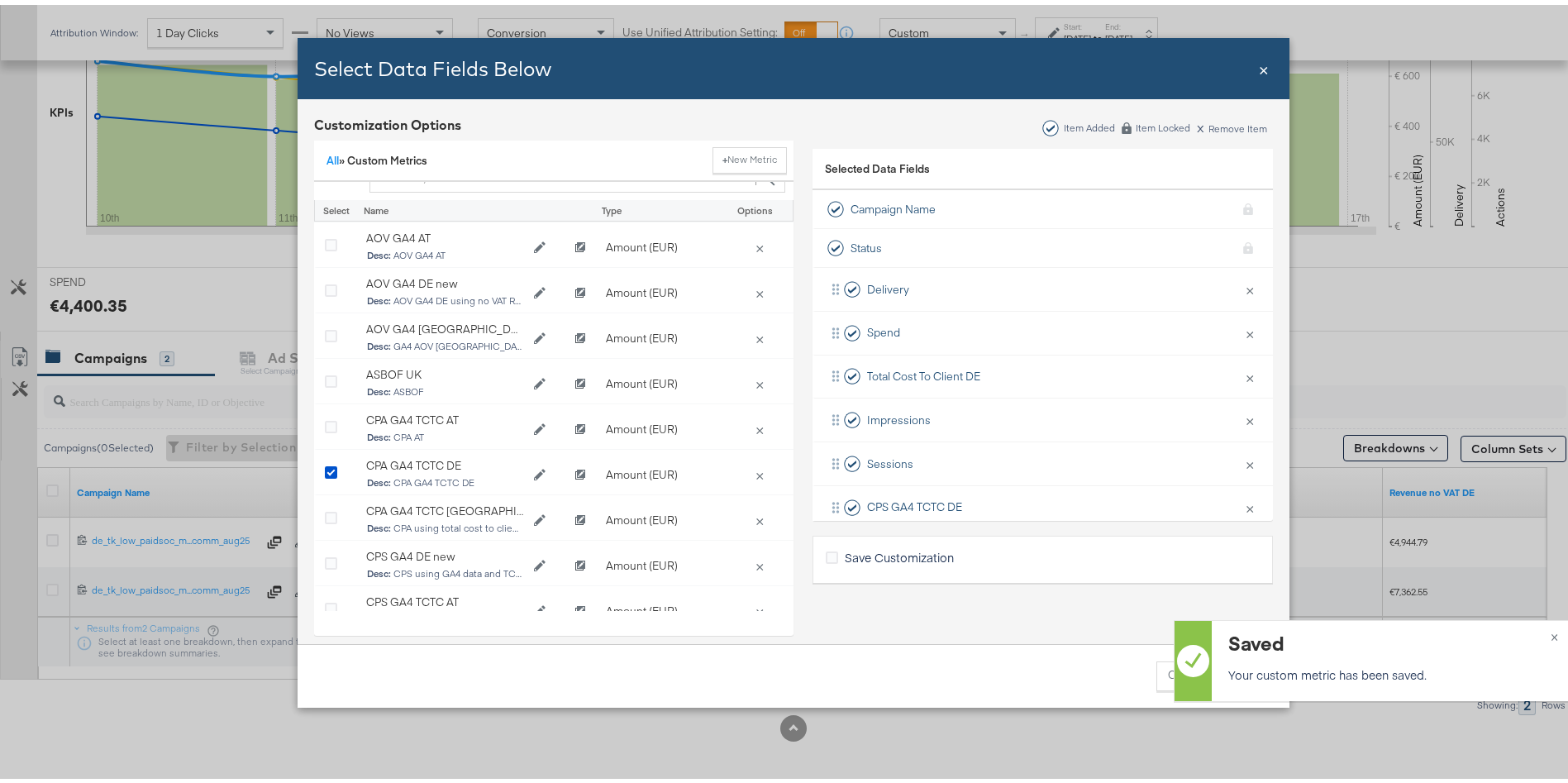
scroll to position [0, 0]
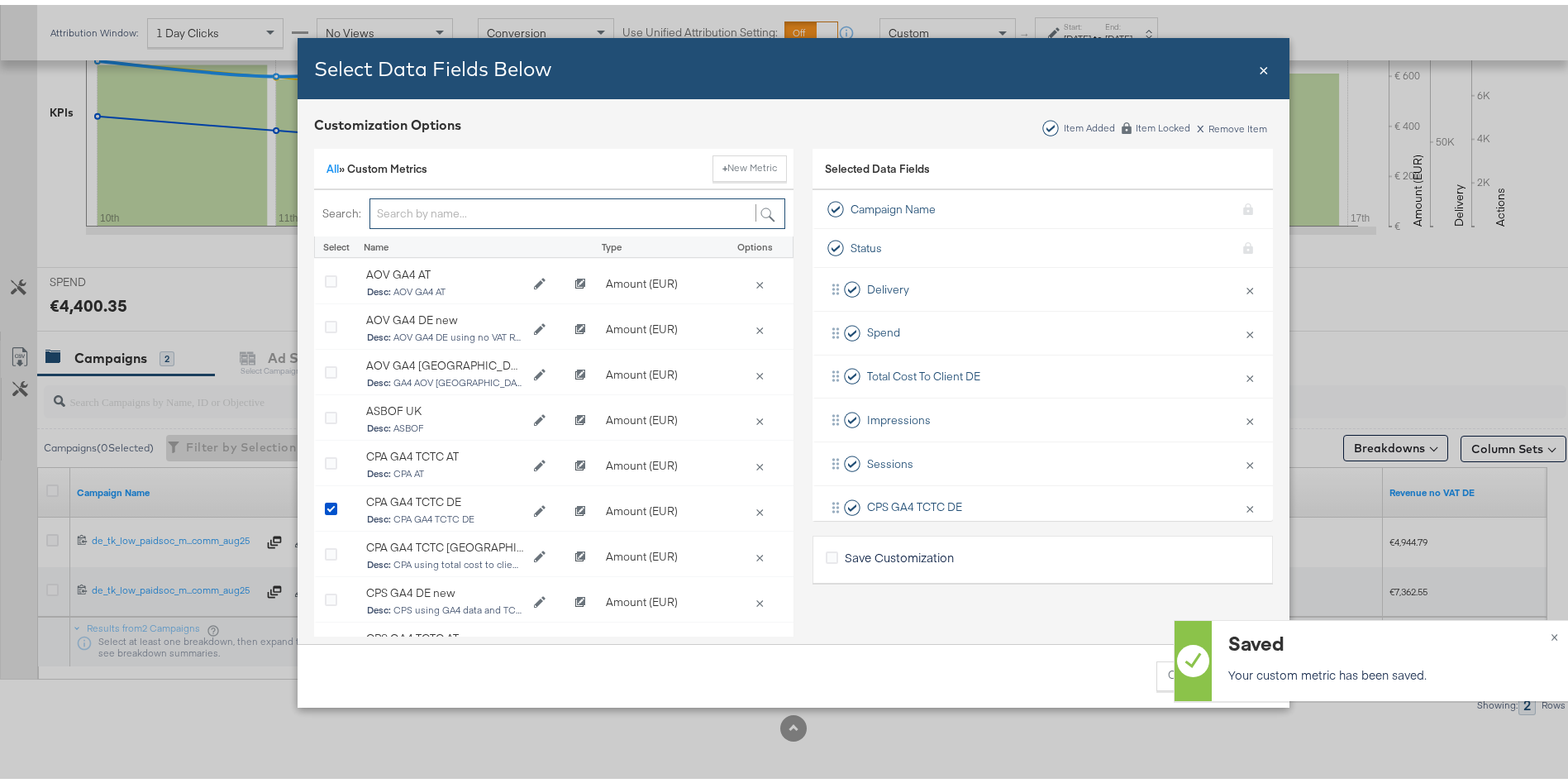
click at [412, 200] on input "Bulk Add Locations Modal" at bounding box center [577, 208] width 416 height 30
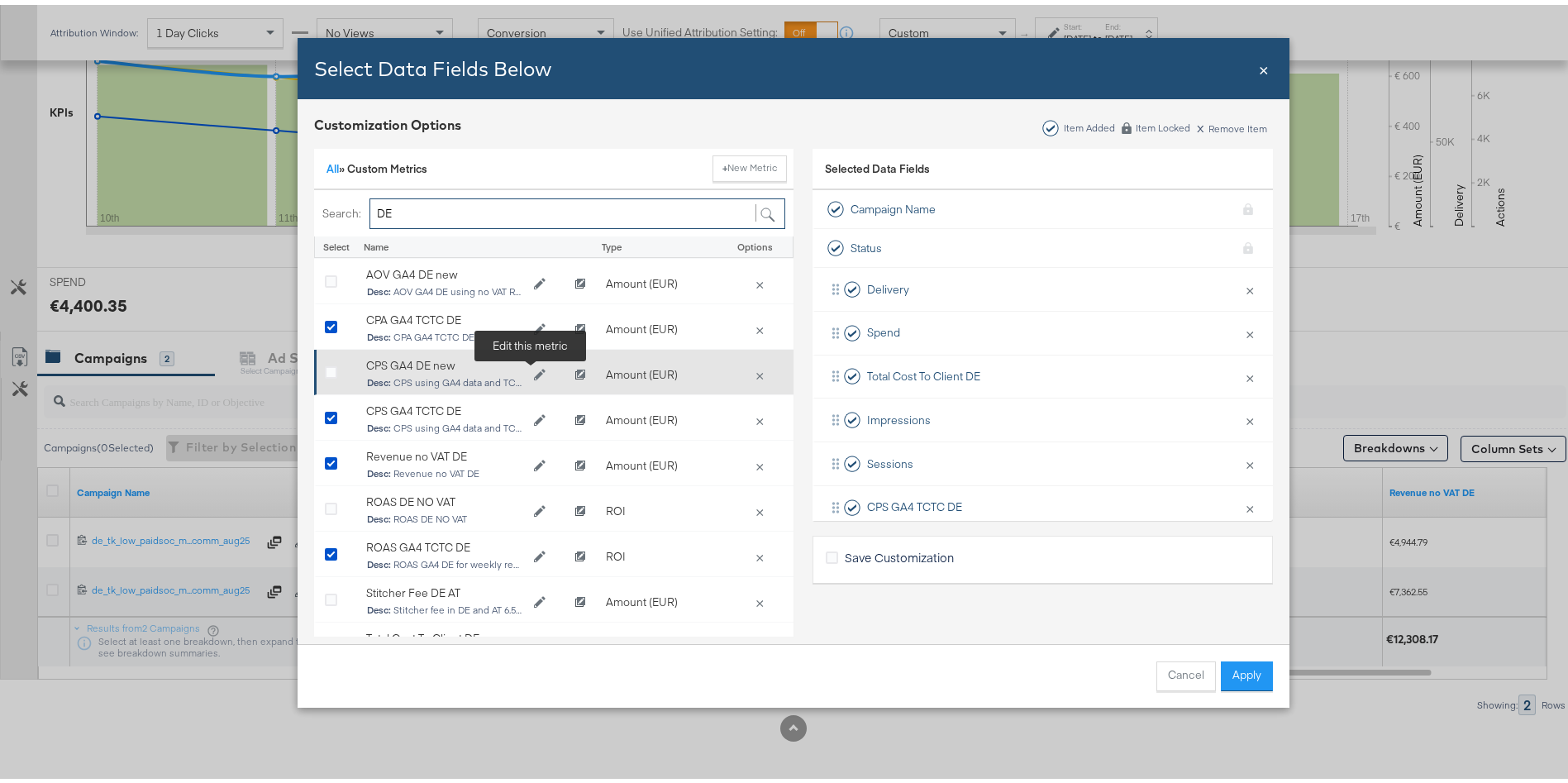
type input "DE"
click at [534, 370] on icon "Edit CPS GA4 DE new" at bounding box center [540, 369] width 12 height 12
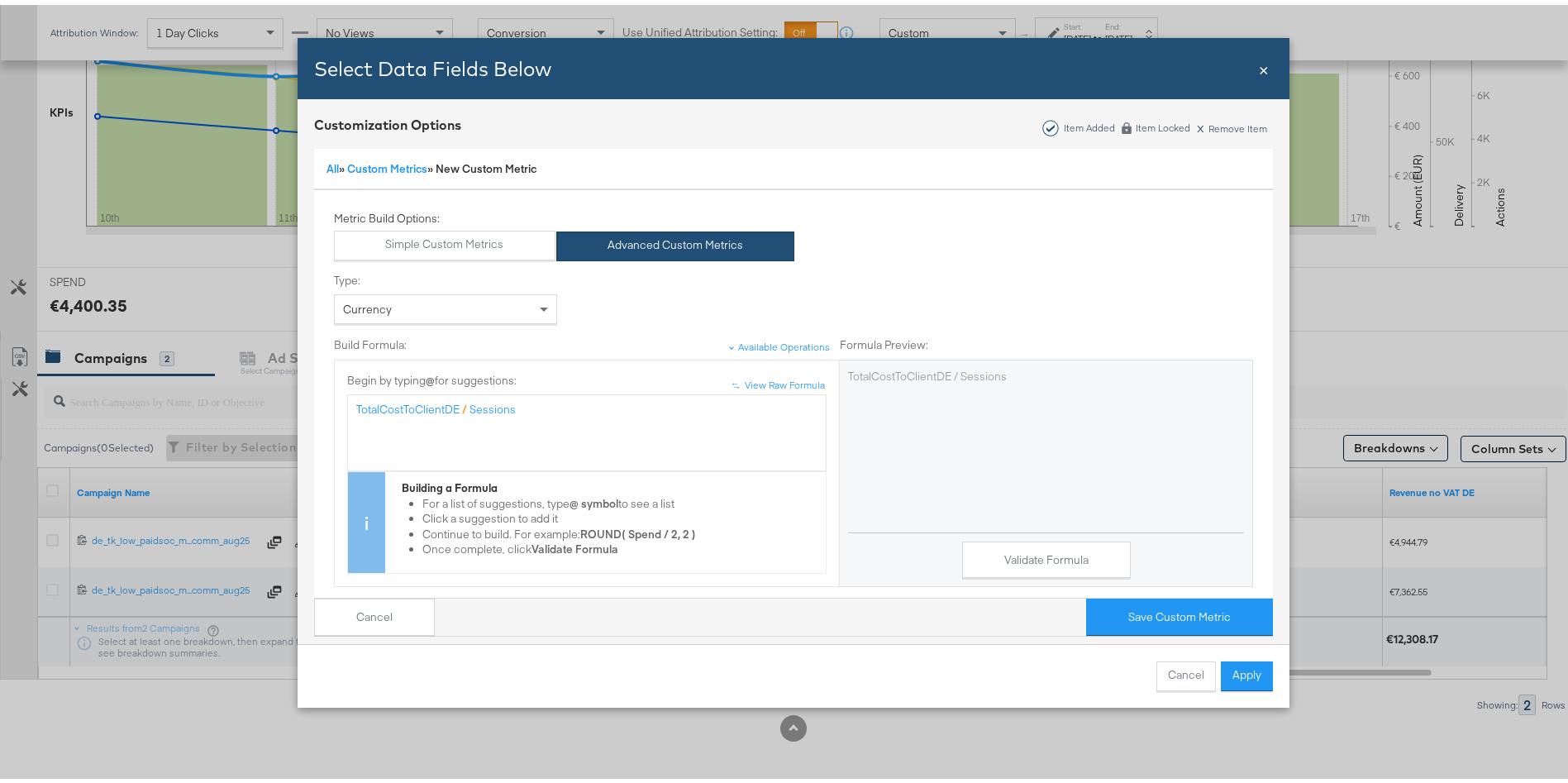
scroll to position [212, 0]
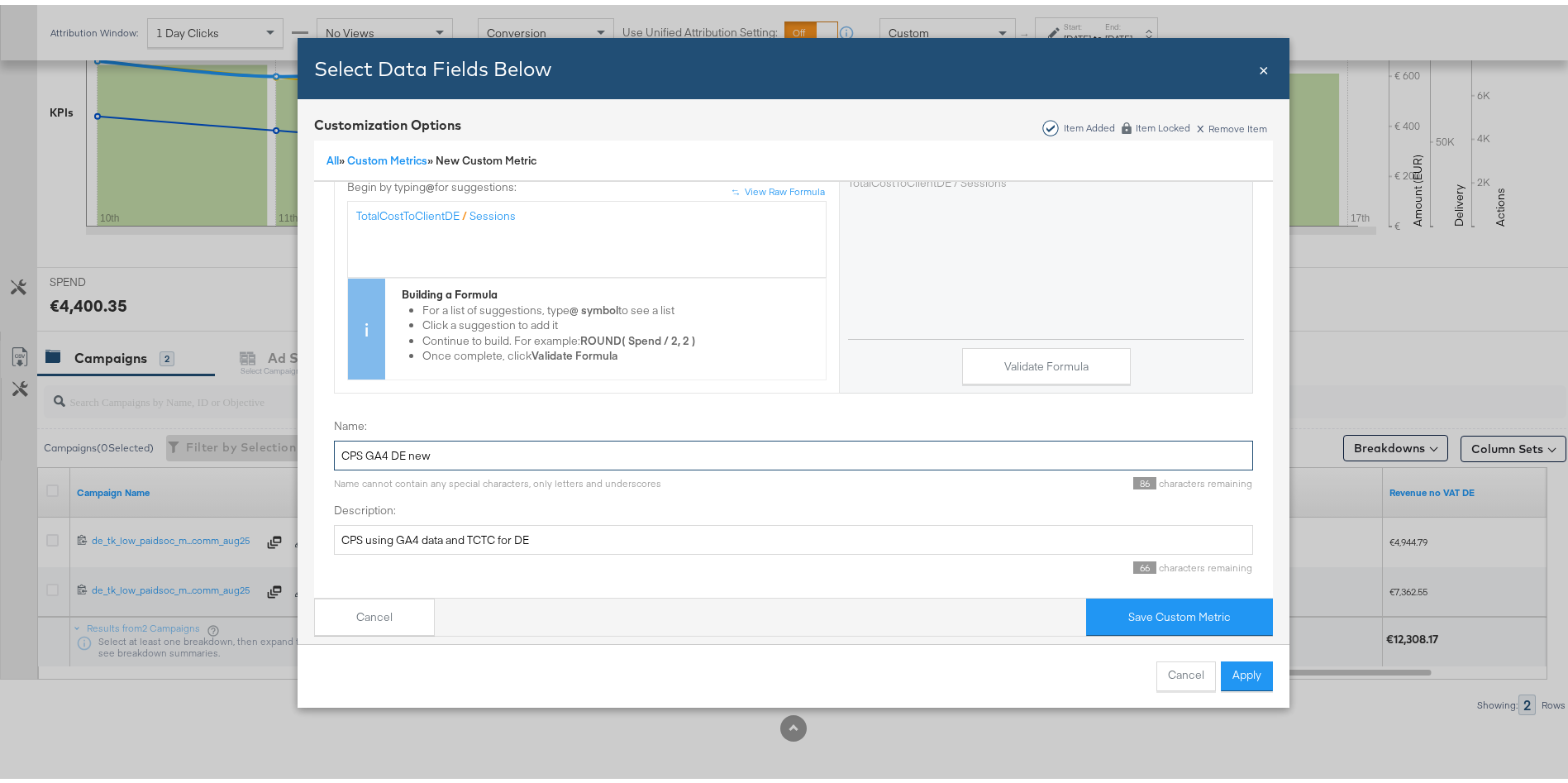
click at [381, 436] on input "CPS GA4 DE new" at bounding box center [793, 451] width 919 height 30
type input "CPS GA4 TCTC DE new"
click at [1123, 359] on div "Validate Formula" at bounding box center [1046, 357] width 396 height 46
click at [1103, 354] on button "Validate Formula" at bounding box center [1047, 362] width 169 height 37
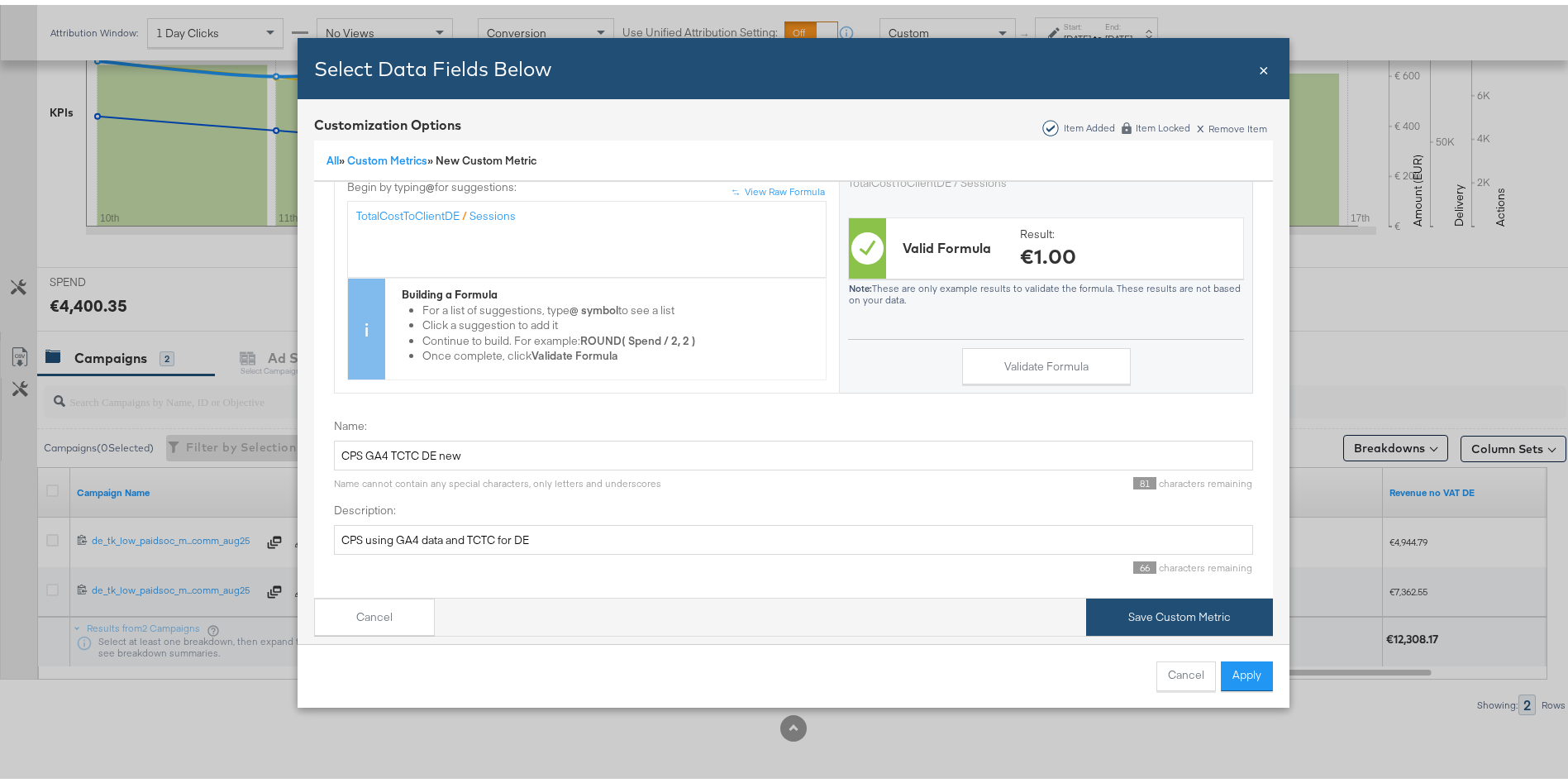
click at [1160, 594] on button "Save Custom Metric" at bounding box center [1179, 613] width 187 height 37
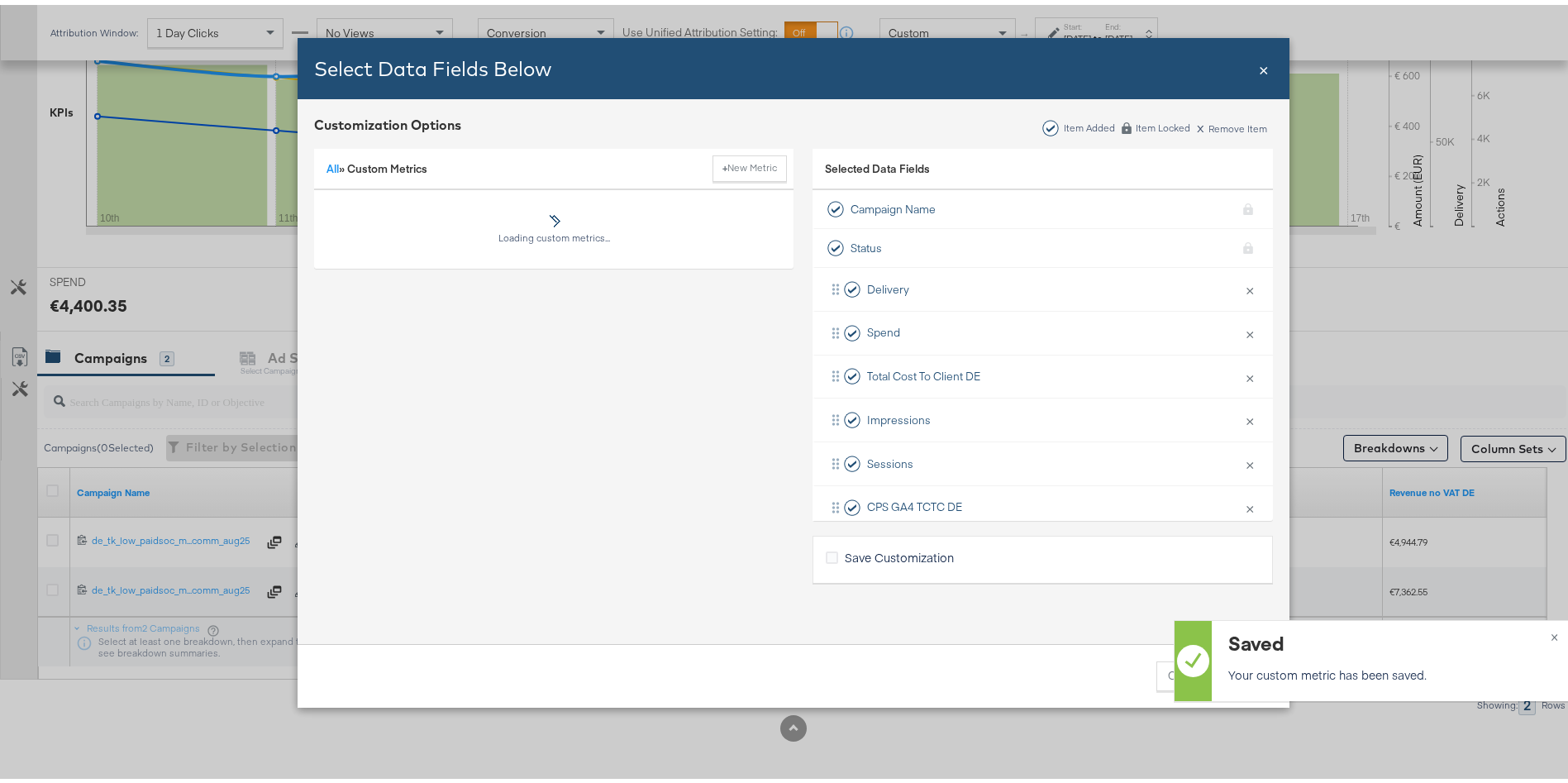
scroll to position [0, 0]
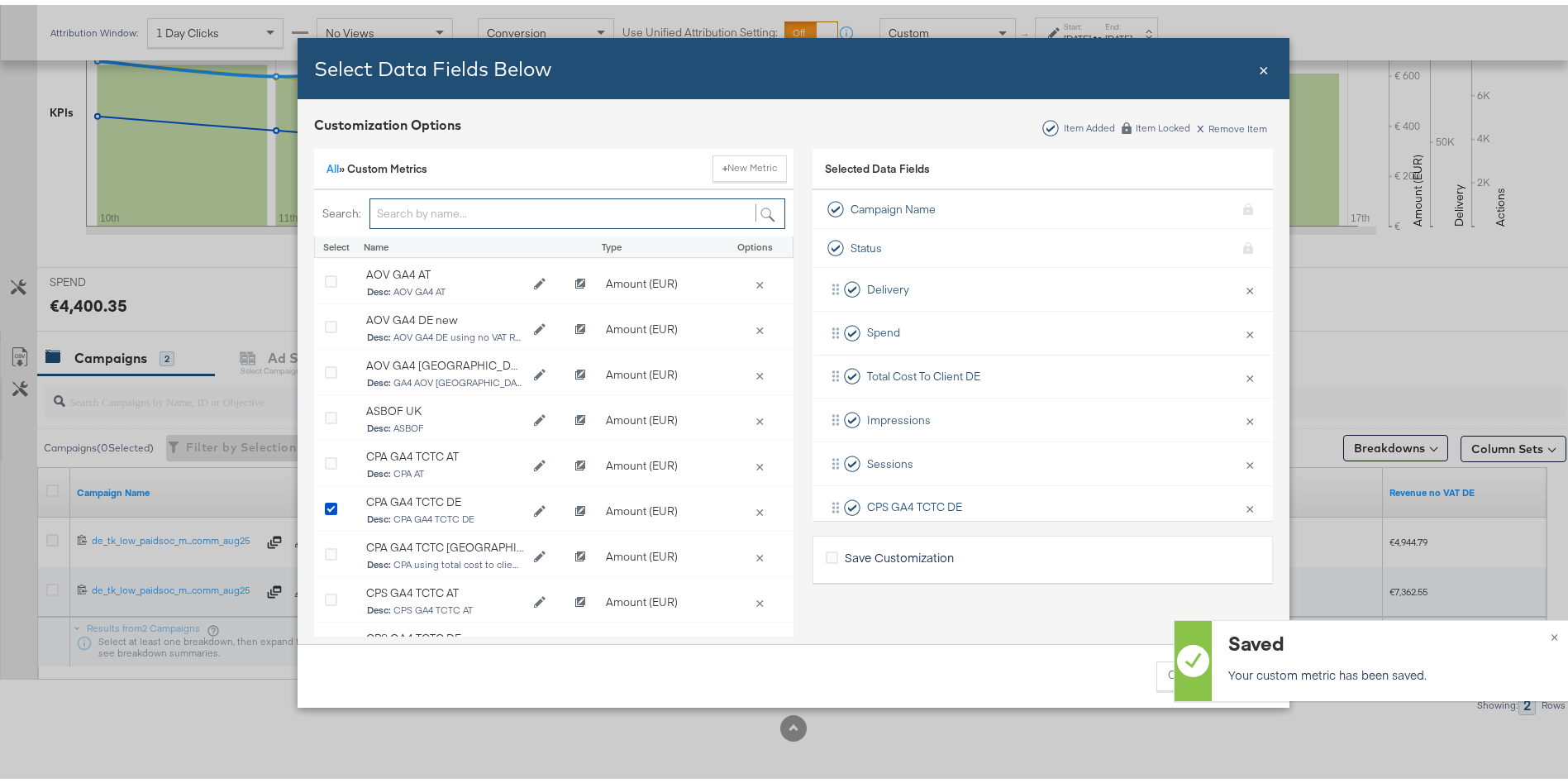
click at [402, 209] on input "Bulk Add Locations Modal" at bounding box center [577, 208] width 416 height 30
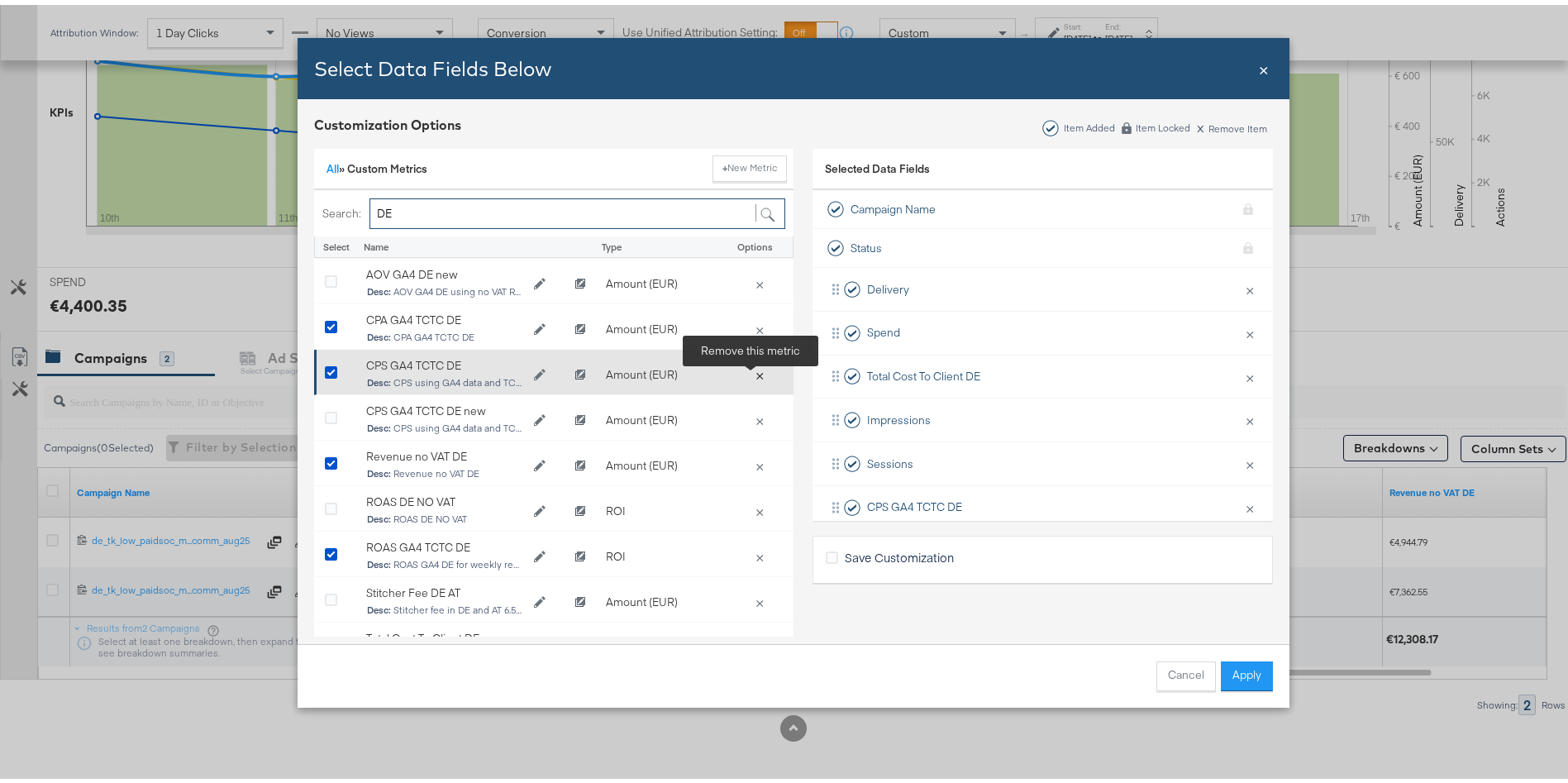
type input "DE"
click at [756, 370] on button "×" at bounding box center [760, 369] width 24 height 15
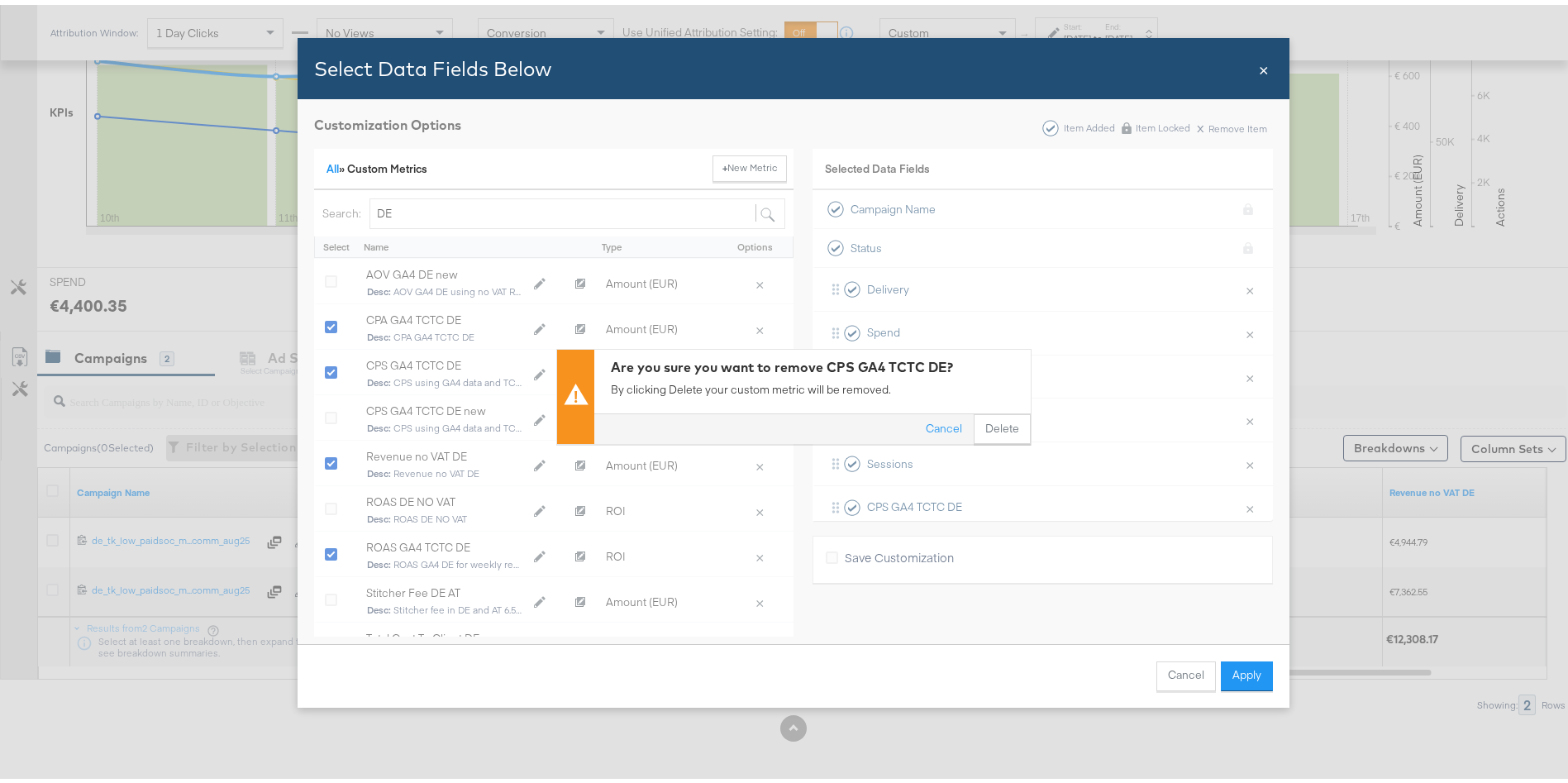
click at [981, 409] on div "Cancel Delete" at bounding box center [812, 423] width 437 height 30
click at [991, 421] on button "Delete" at bounding box center [1002, 424] width 57 height 29
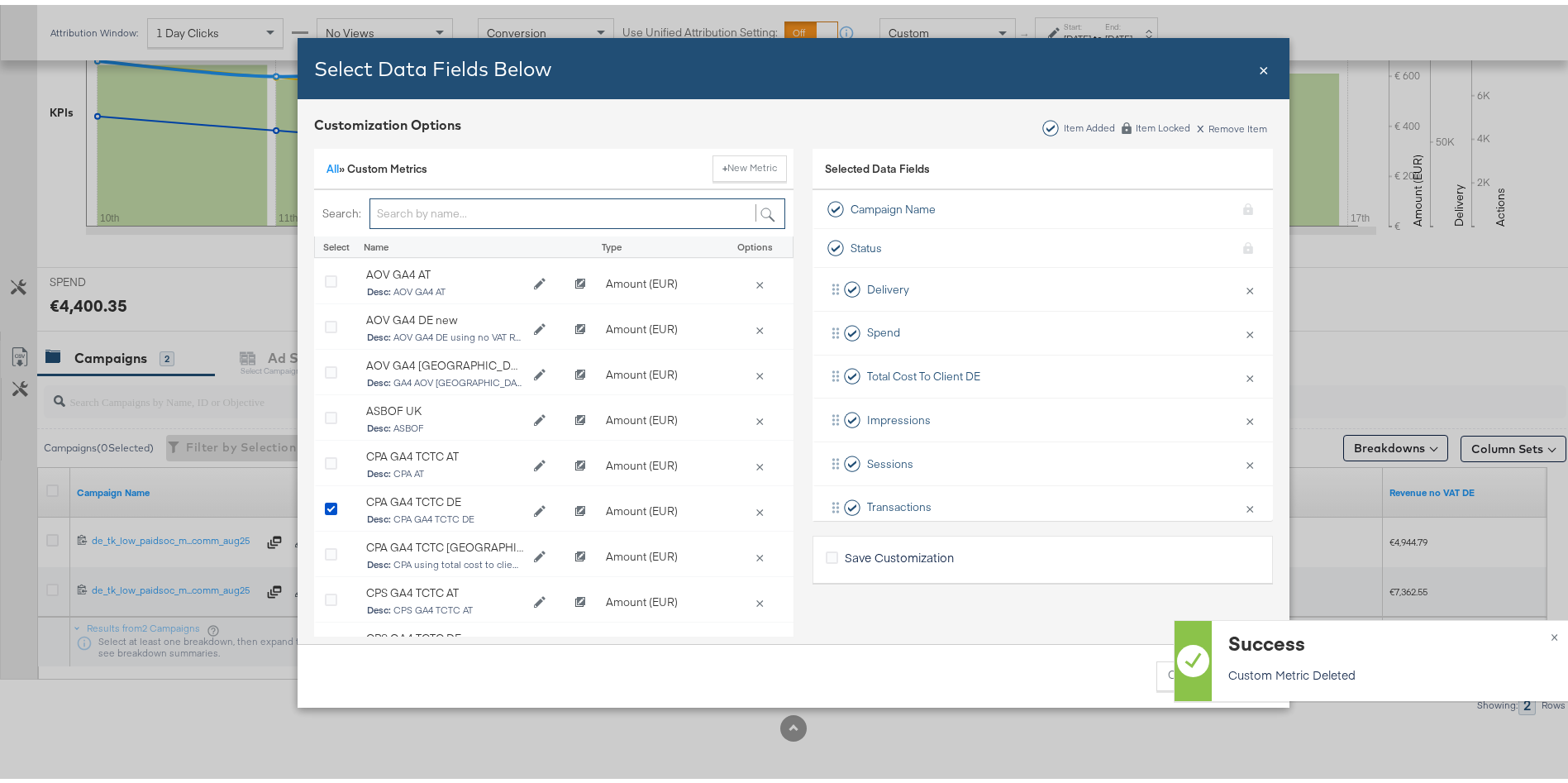
click at [440, 194] on input "Bulk Add Locations Modal" at bounding box center [577, 208] width 416 height 30
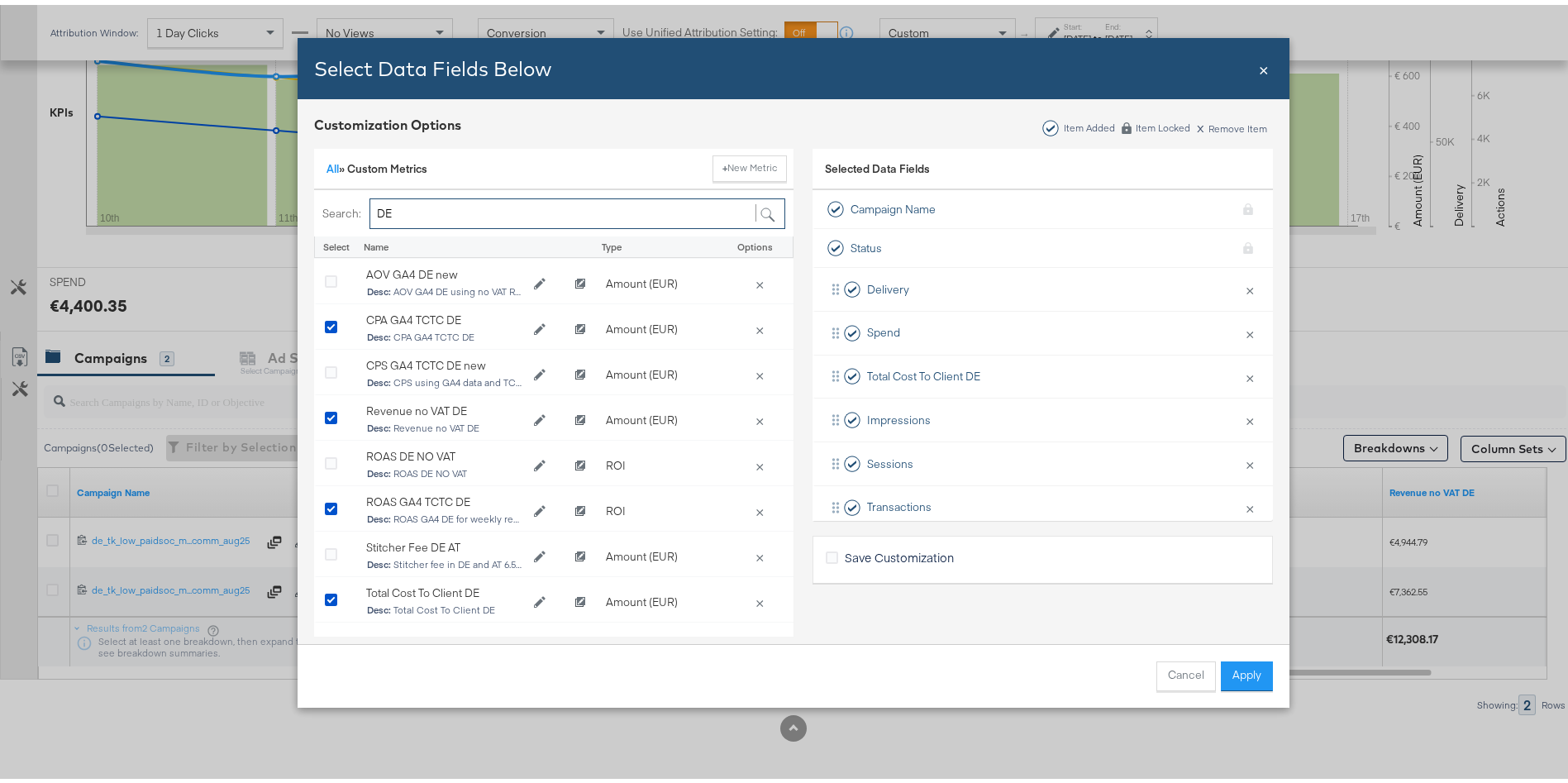
type input "DE"
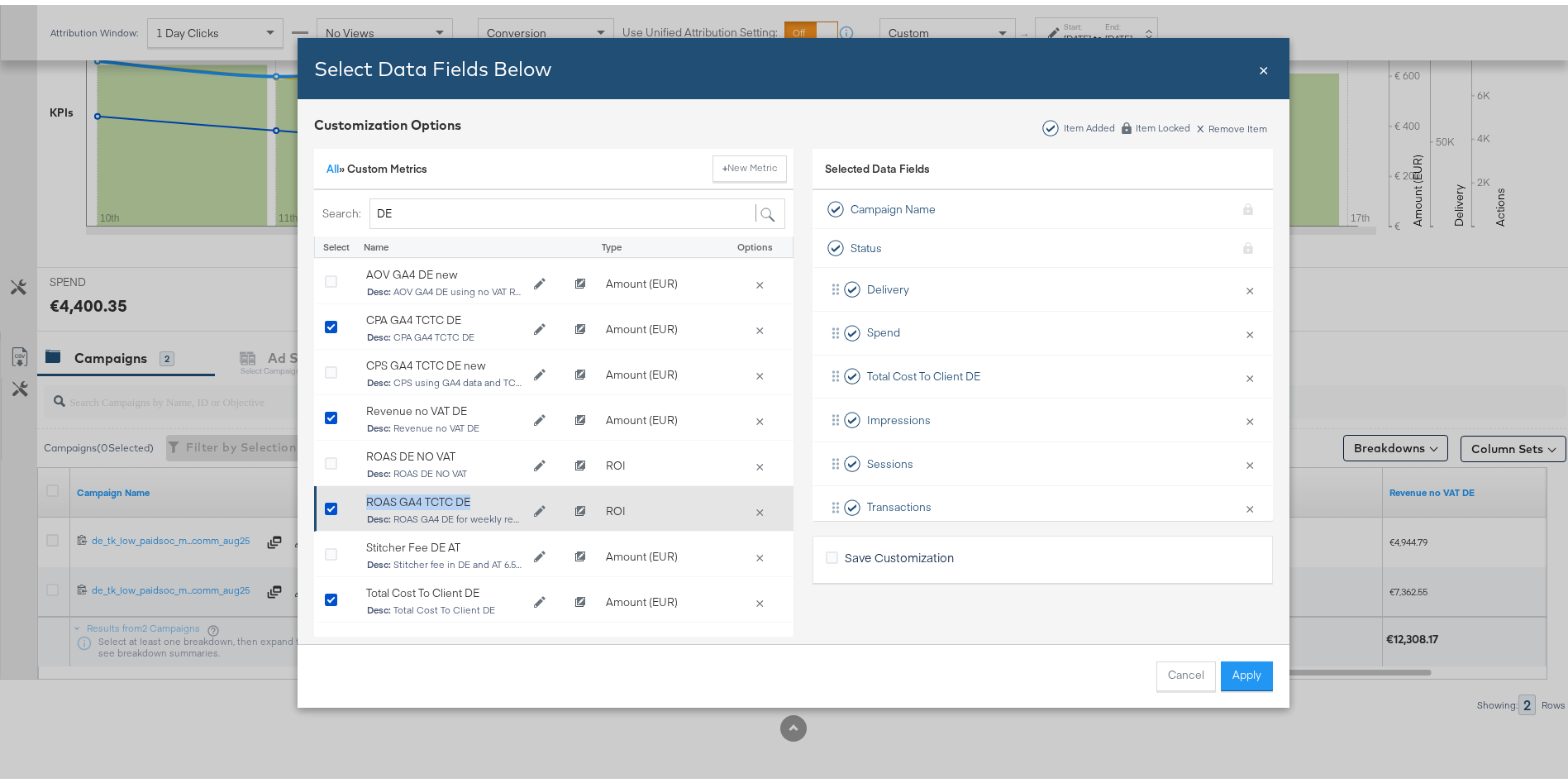
drag, startPoint x: 461, startPoint y: 500, endPoint x: 358, endPoint y: 501, distance: 103.0
click at [366, 501] on div "ROAS GA4 TCTC DE" at bounding box center [445, 497] width 157 height 16
copy div "ROAS GA4 TCTC DE"
click at [576, 509] on button "Clone ROAS GA4 TCTC DE" at bounding box center [580, 507] width 31 height 25
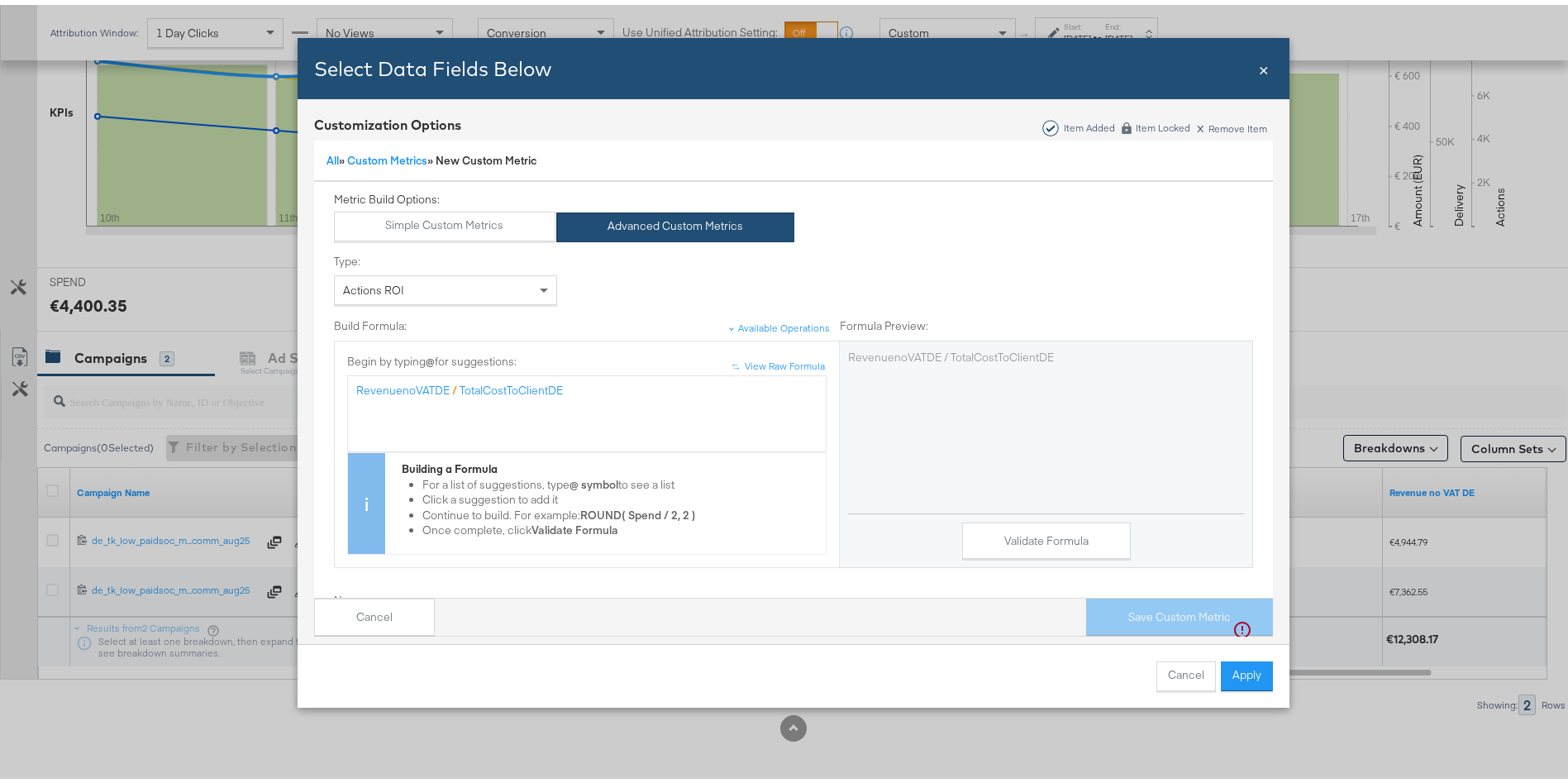
scroll to position [212, 0]
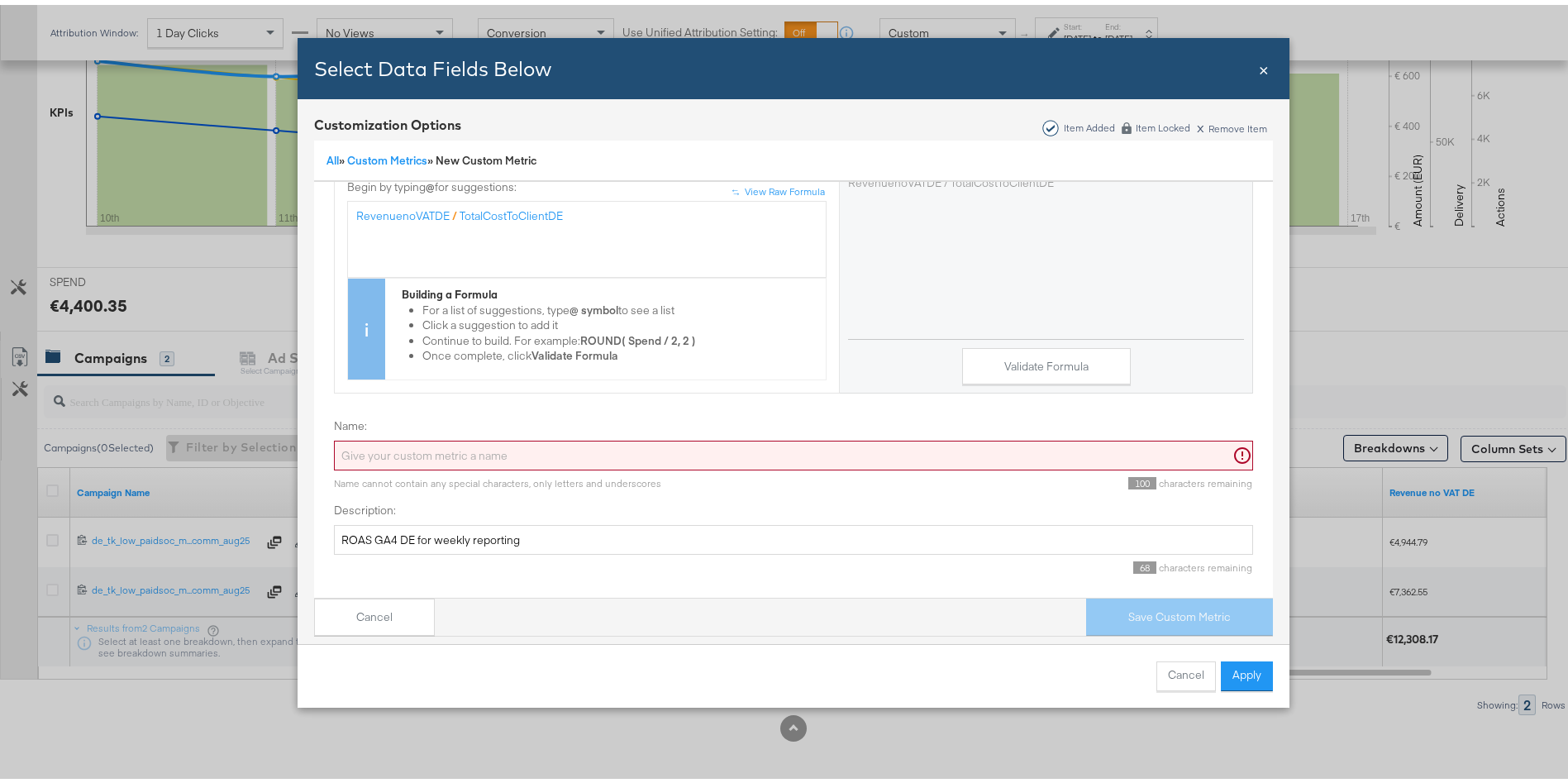
click at [409, 436] on input "Name:" at bounding box center [793, 451] width 919 height 30
paste input "ROAS GA4 TCTC DE"
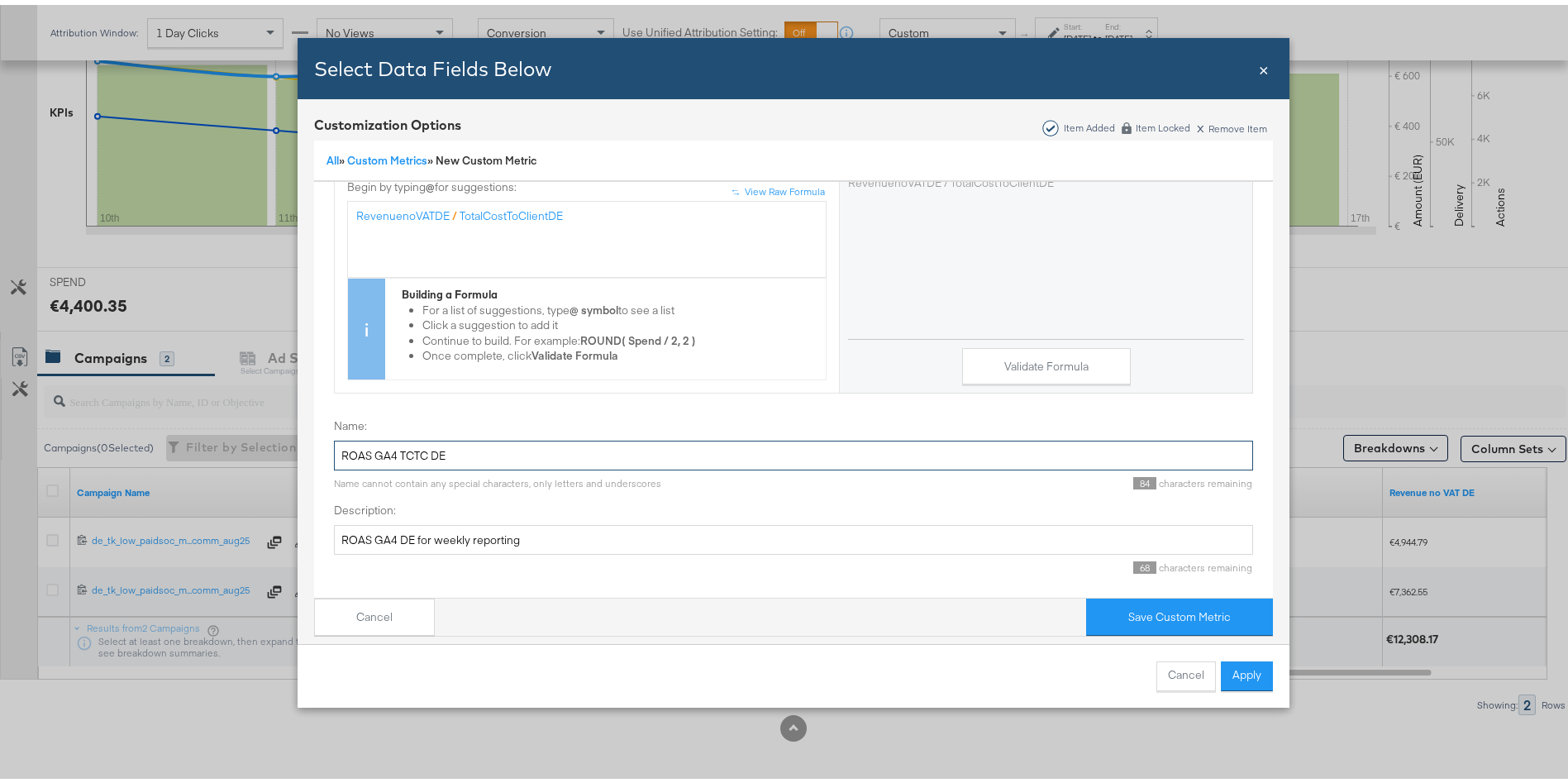
type input "ROAS GA4 TCTC DE"
click at [564, 401] on div "Name: ROAS GA4 TCTC DE Name cannot contain any special characters, only letters…" at bounding box center [793, 497] width 919 height 193
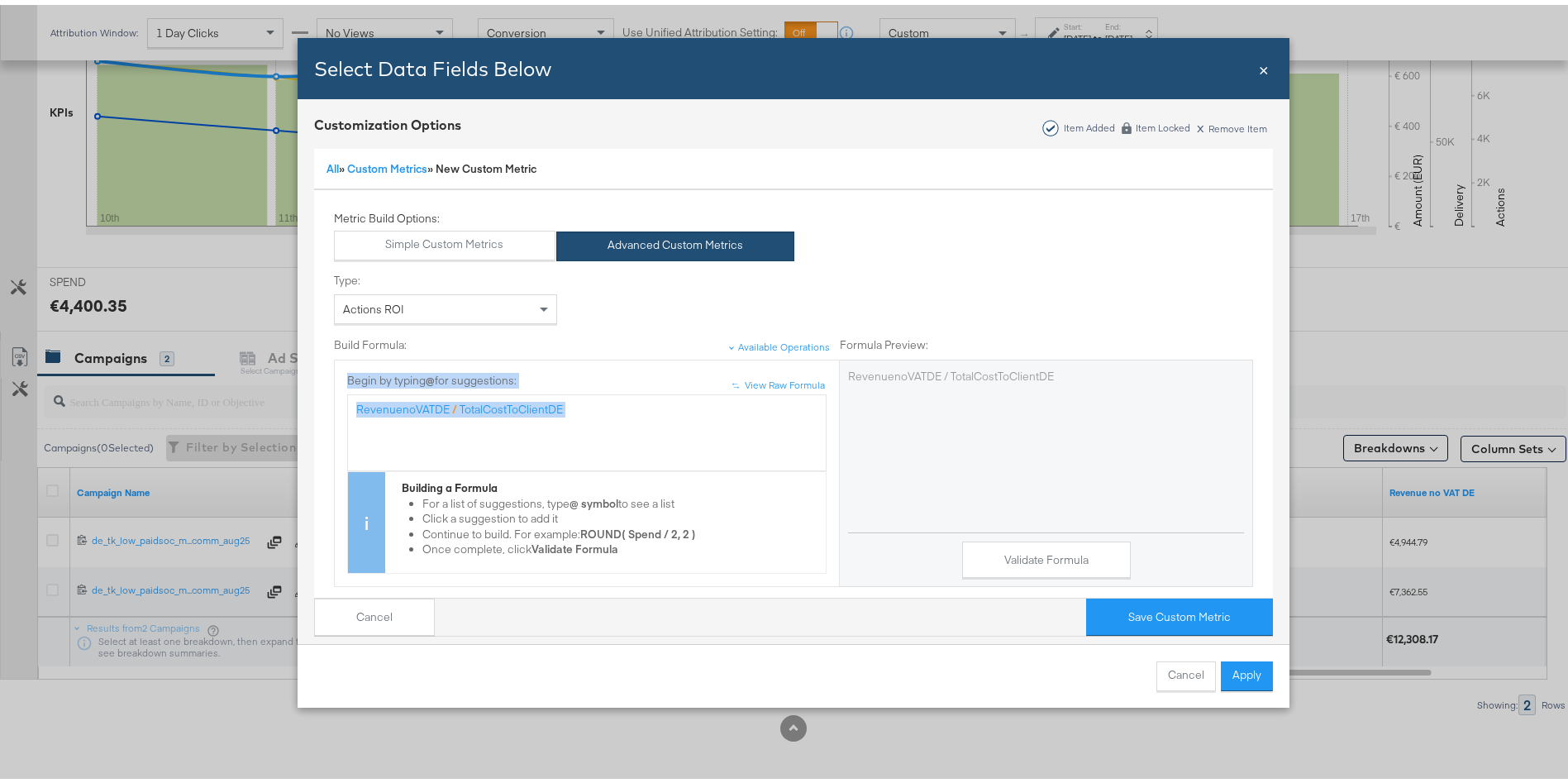
drag, startPoint x: 612, startPoint y: 395, endPoint x: 288, endPoint y: 370, distance: 325.0
click at [297, 370] on div "Customization Options Item Added Item Locked x Remove Item All » Custom Metrics…" at bounding box center [793, 370] width 992 height 553
click at [542, 375] on label "Begin by typing @ for suggestions:" at bounding box center [587, 376] width 479 height 16
drag, startPoint x: 583, startPoint y: 412, endPoint x: 327, endPoint y: 400, distance: 256.3
click at [335, 400] on div "↑ ↑ View Raw Formula Begin by typing @ for suggestions: RevenuenoVATDE / TotalC…" at bounding box center [587, 469] width 505 height 201
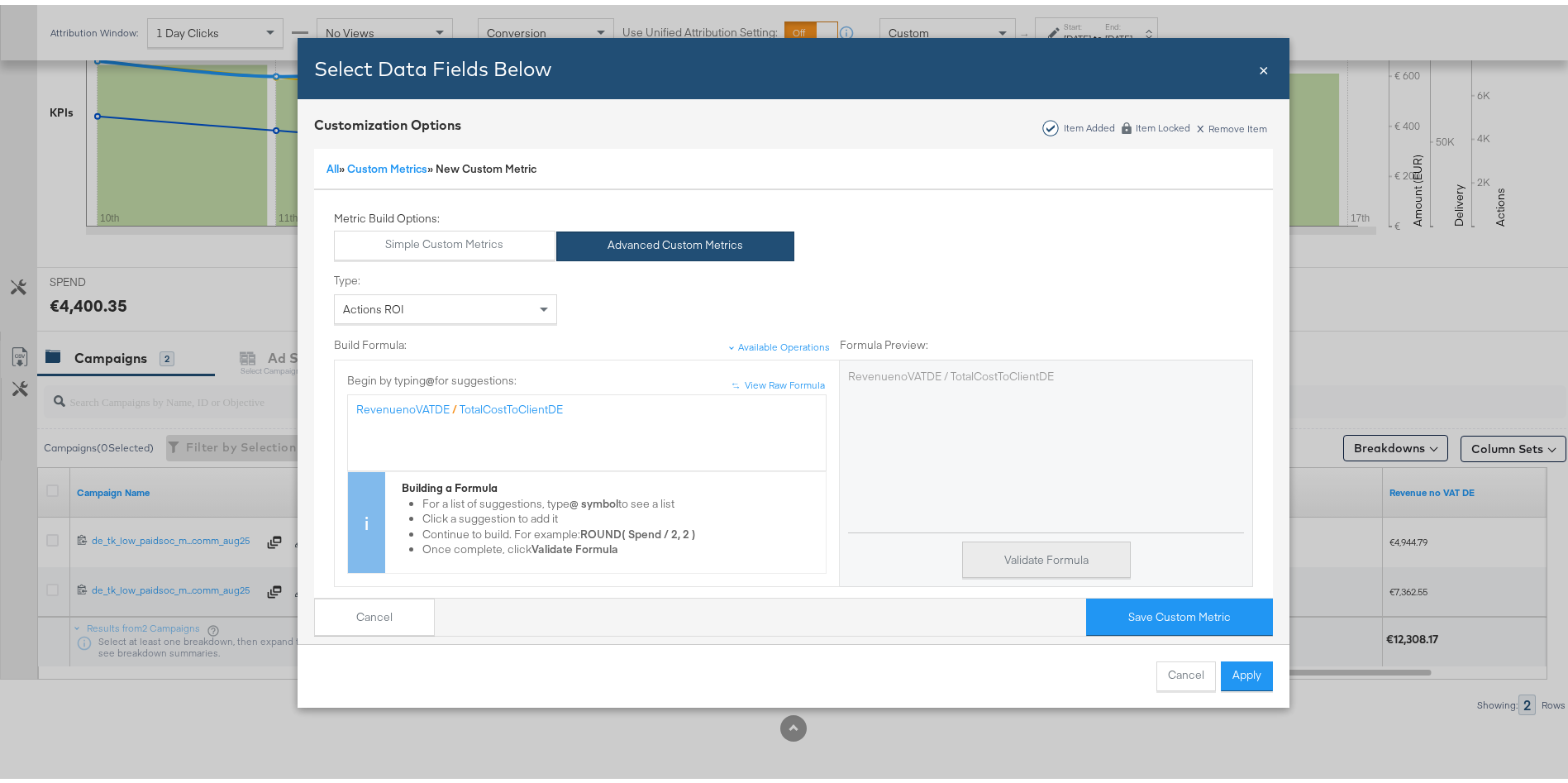
click at [1025, 563] on button "Validate Formula" at bounding box center [1047, 555] width 169 height 37
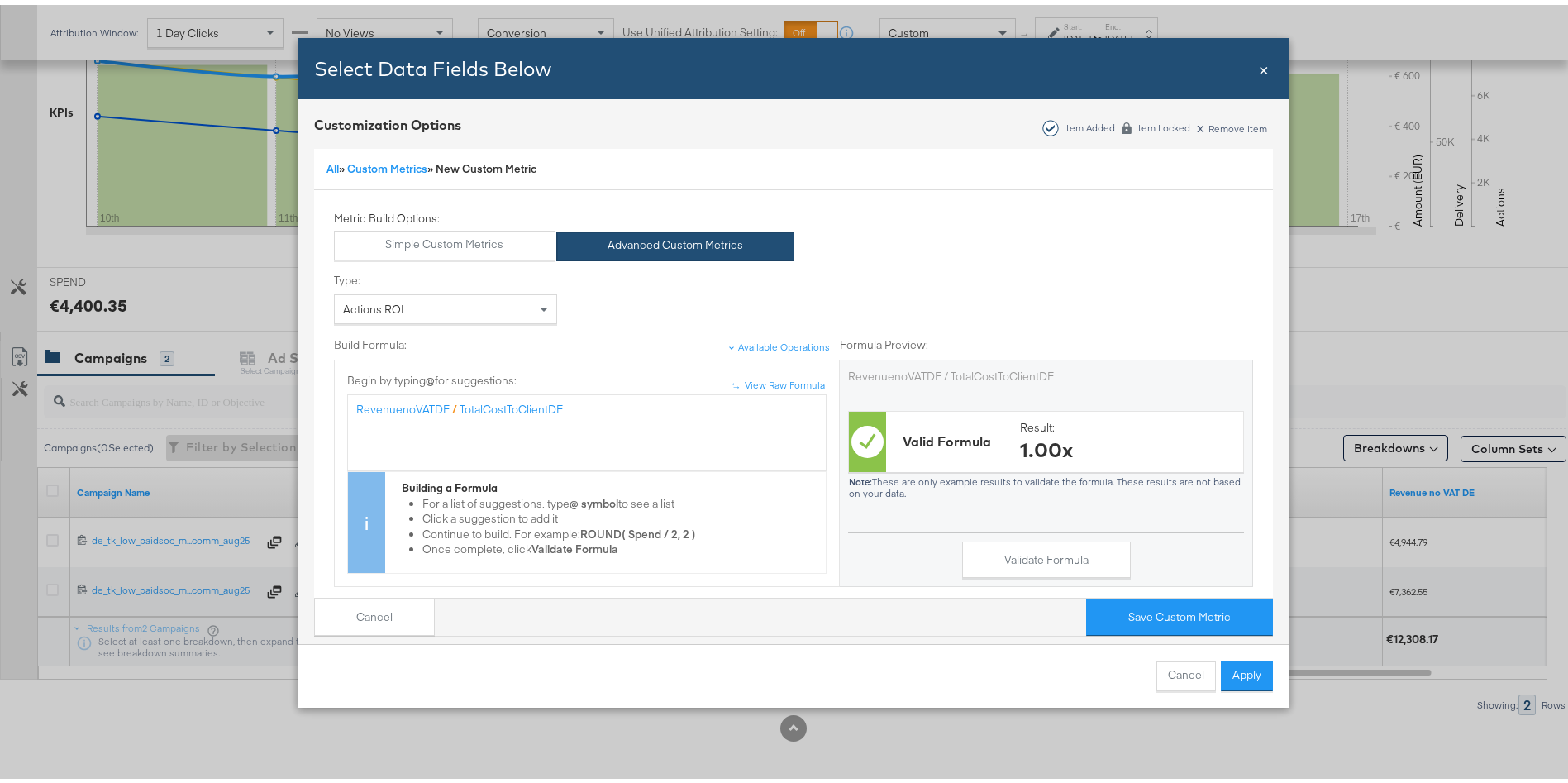
scroll to position [212, 0]
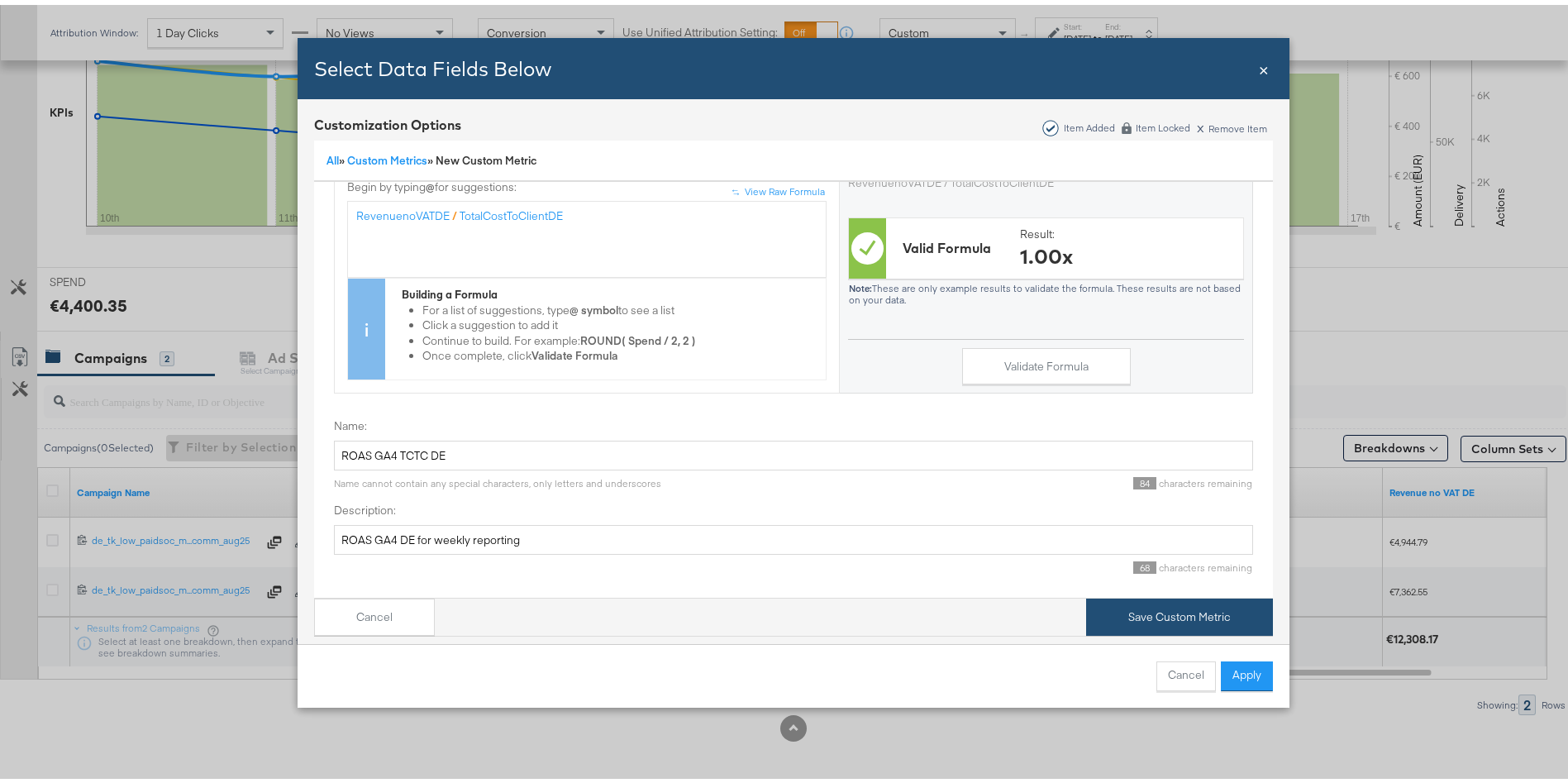
click at [1155, 594] on button "Save Custom Metric" at bounding box center [1179, 613] width 187 height 37
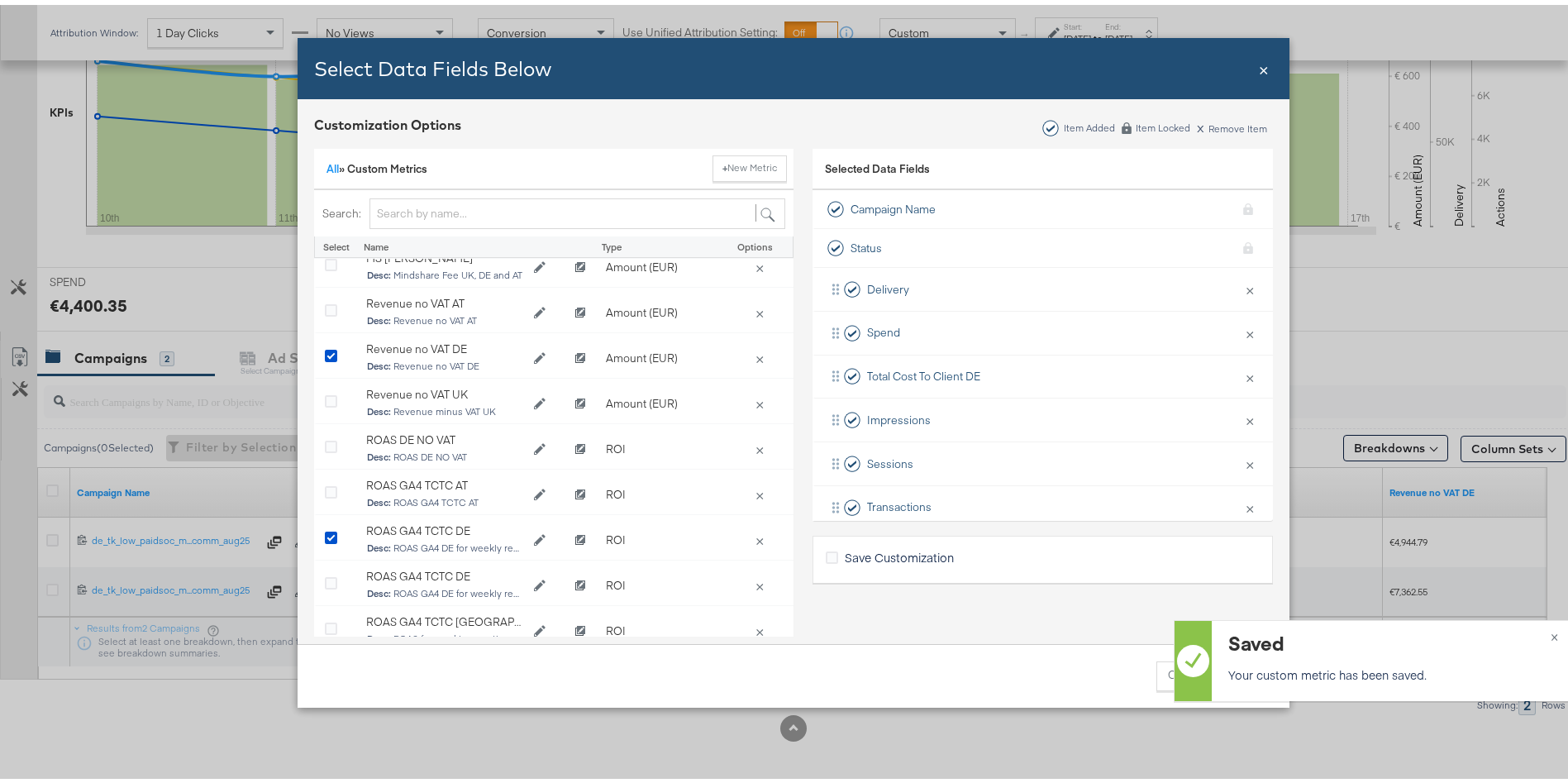
scroll to position [0, 0]
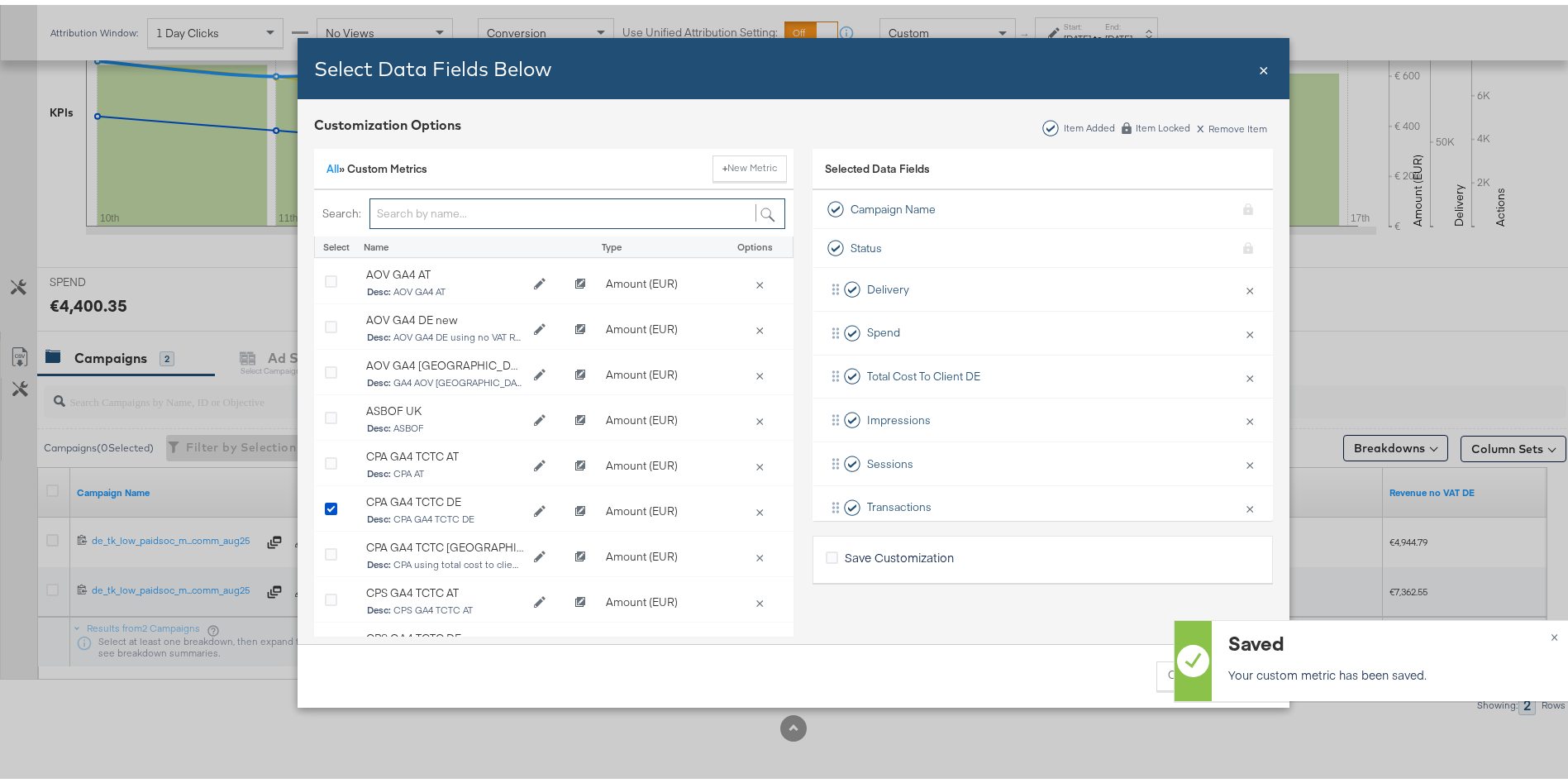
click at [427, 217] on input "Bulk Add Locations Modal" at bounding box center [577, 208] width 416 height 30
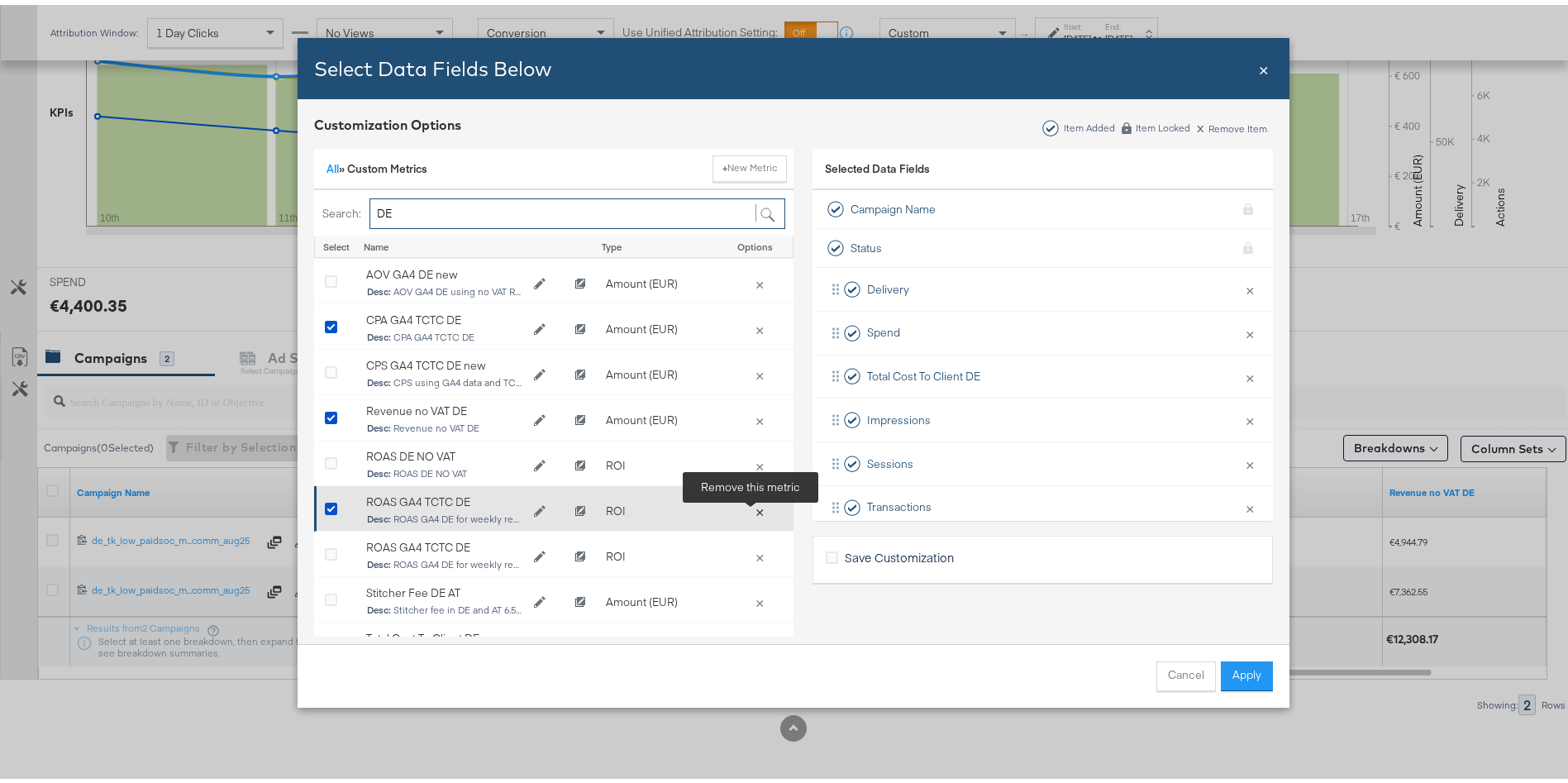
type input "DE"
click at [751, 505] on button "×" at bounding box center [760, 506] width 24 height 15
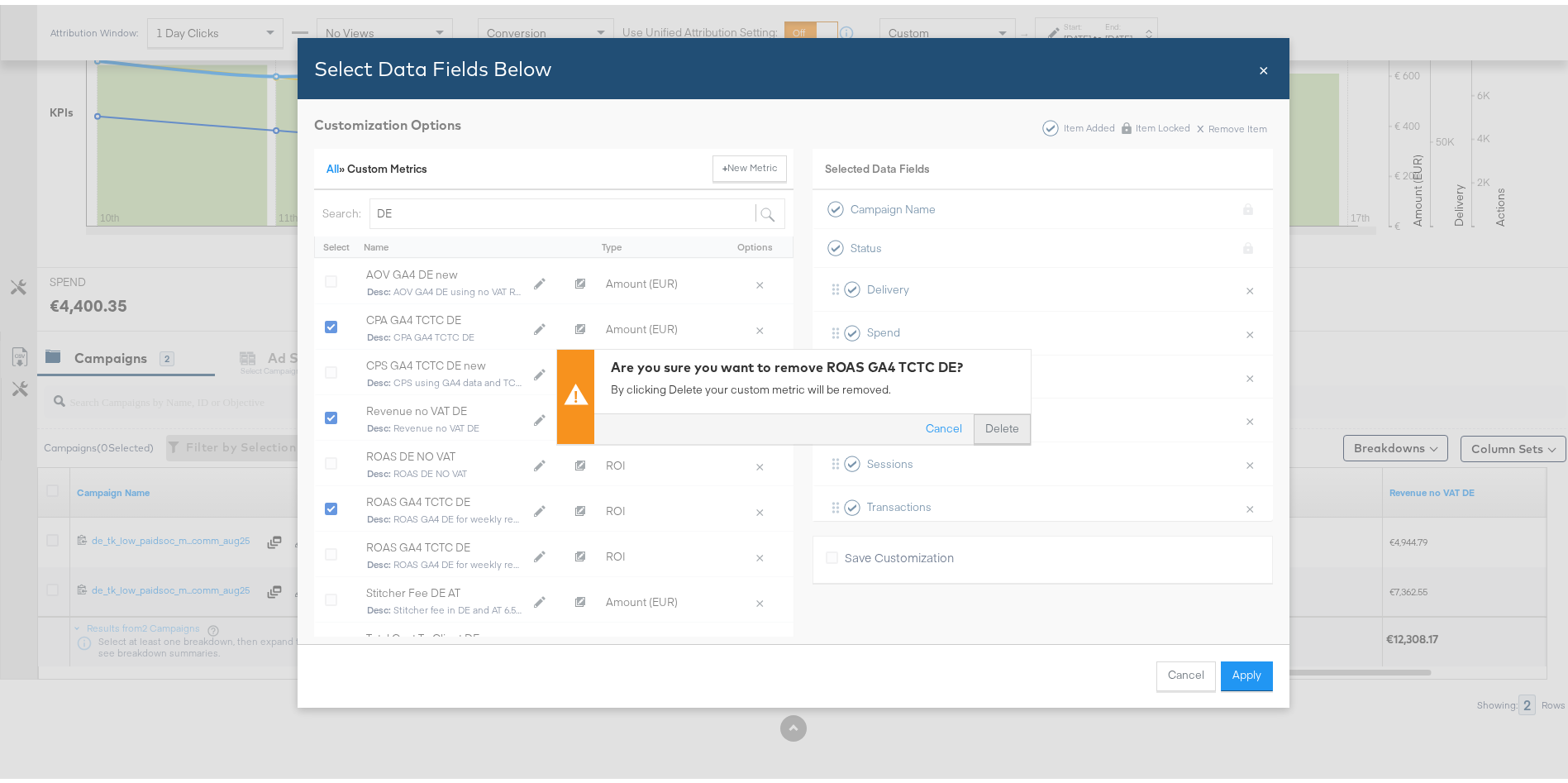
click at [992, 431] on button "Delete" at bounding box center [1002, 424] width 57 height 29
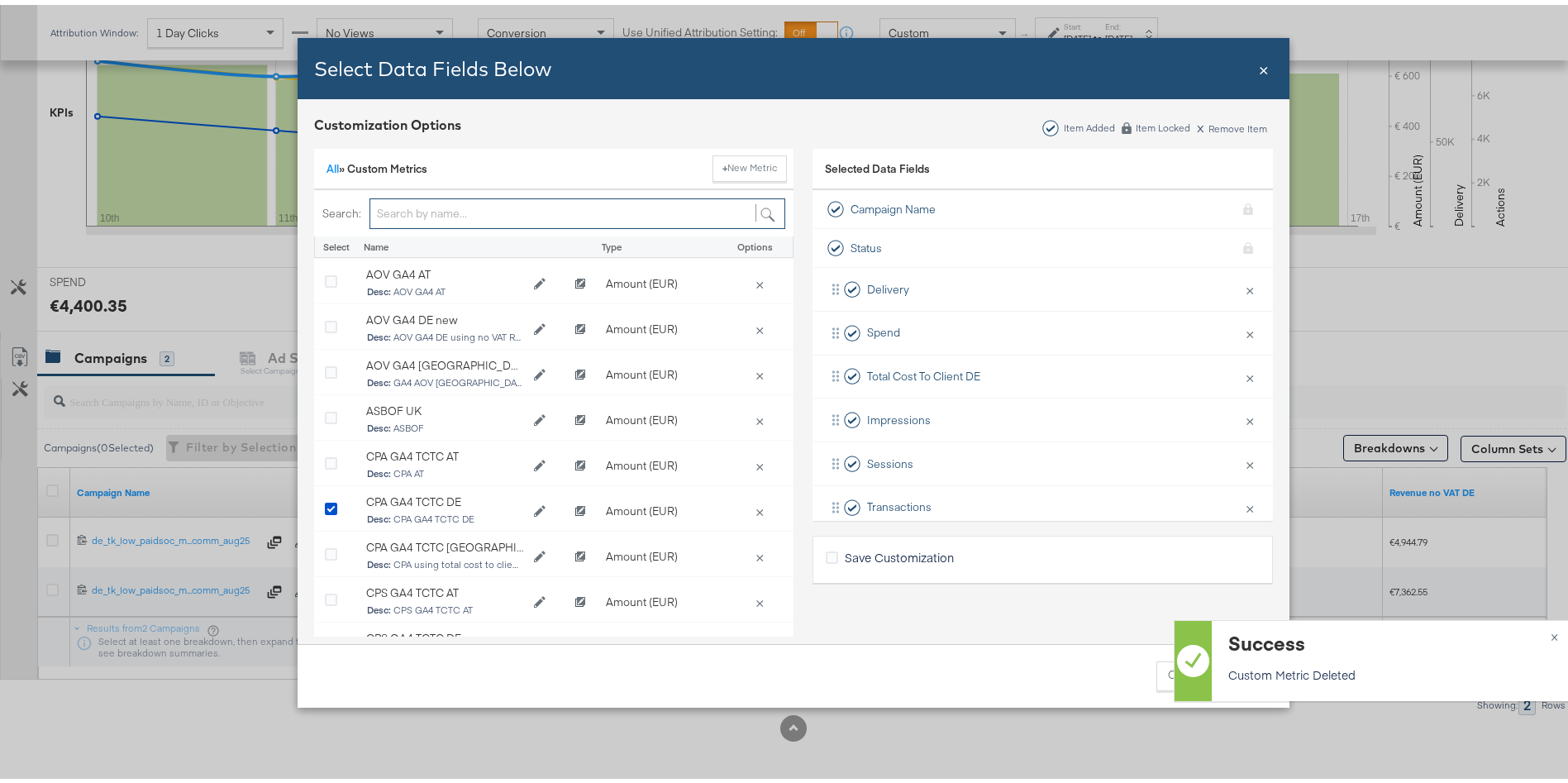
click at [419, 212] on input "Bulk Add Locations Modal" at bounding box center [577, 208] width 416 height 30
type input "DE"
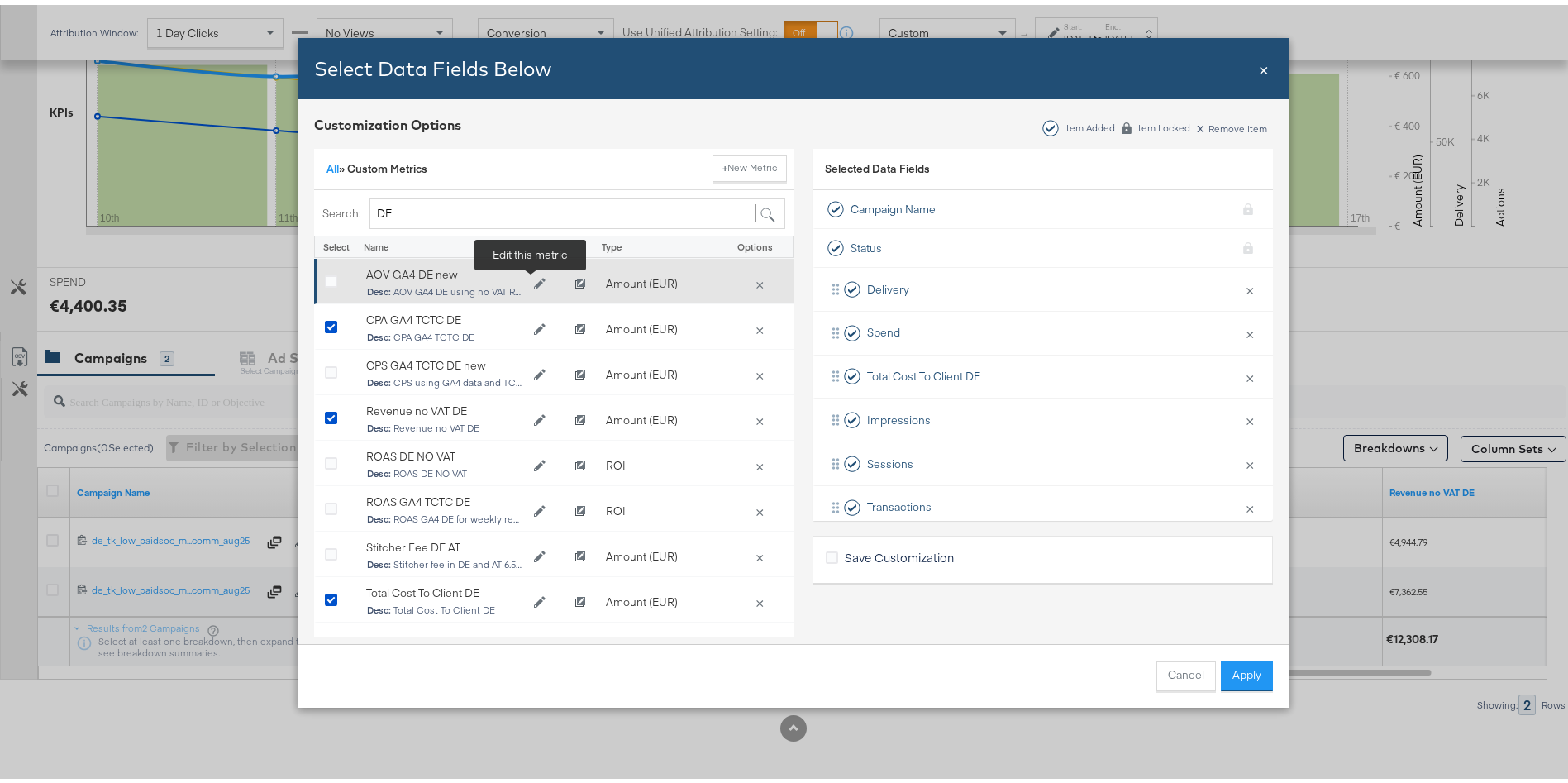
click at [537, 284] on button "Edit AOV GA4 DE new" at bounding box center [540, 279] width 33 height 25
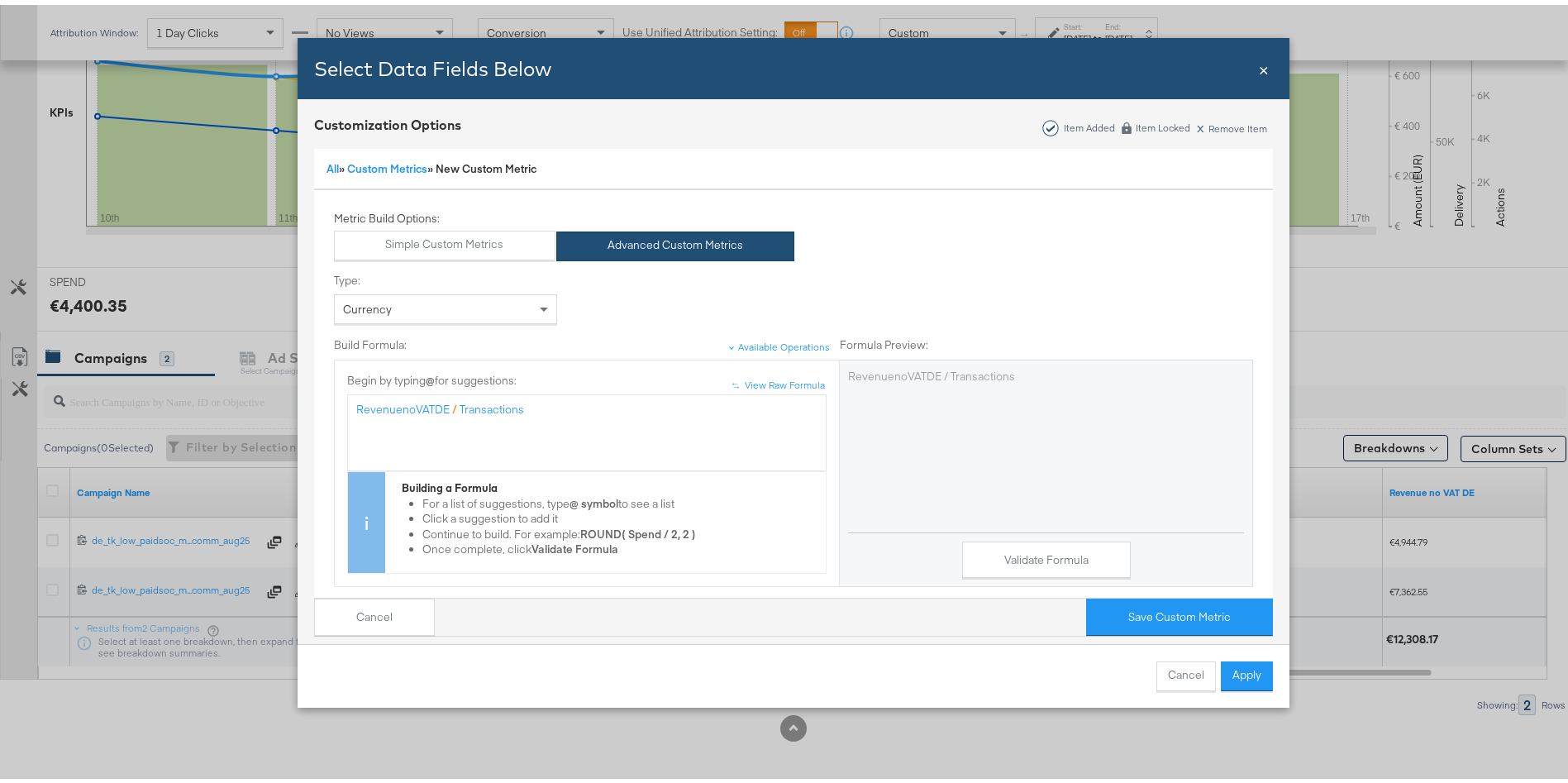
scroll to position [212, 0]
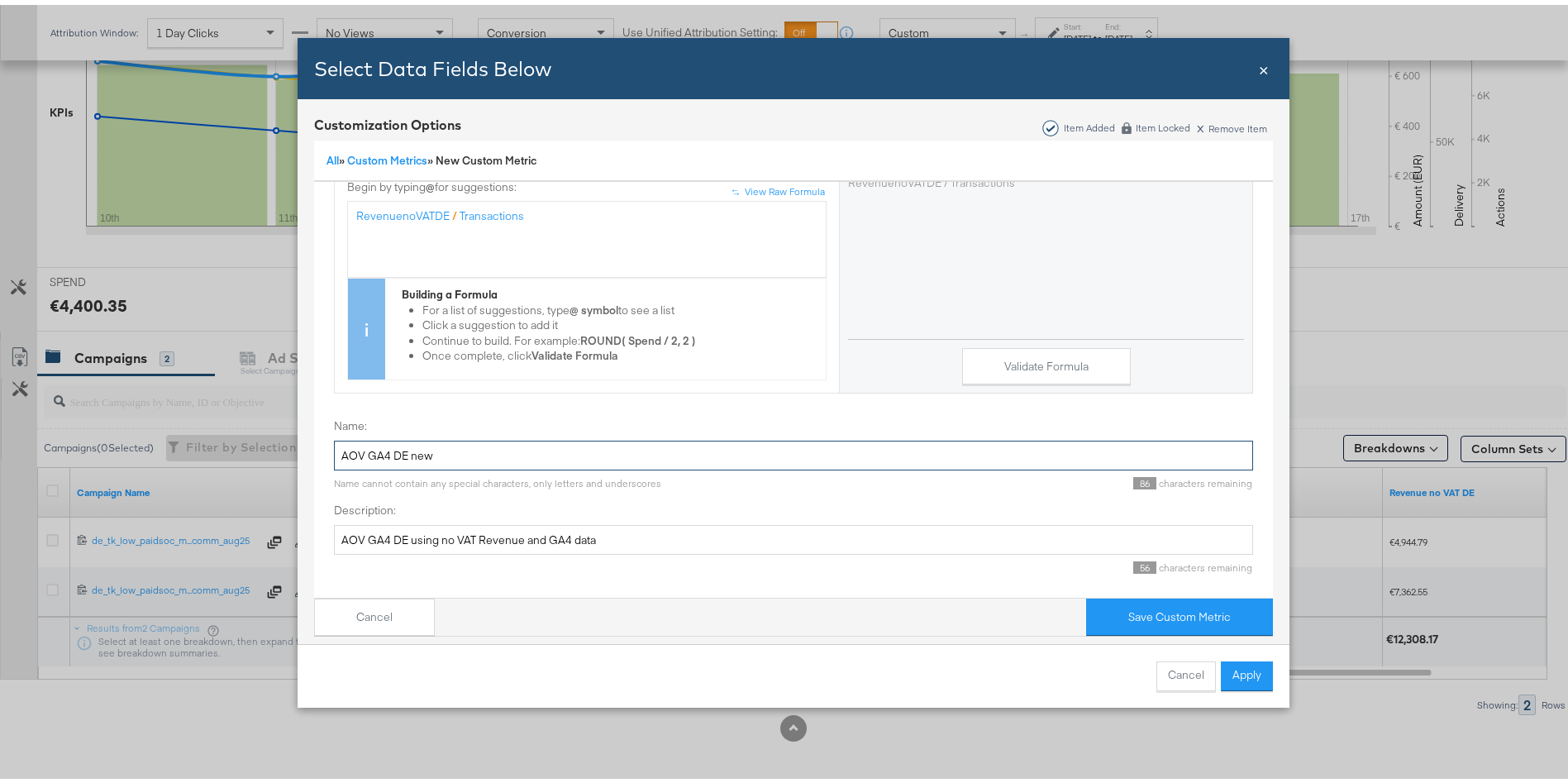
click at [477, 440] on input "AOV GA4 DE new" at bounding box center [793, 451] width 919 height 30
type input "AOV GA4 DE"
click at [997, 371] on div "Type: Currency Build Formula: Available Operations Formula Preview: ↑ ↑ View Ra…" at bounding box center [793, 232] width 919 height 340
click at [1049, 343] on button "Validate Formula" at bounding box center [1047, 362] width 169 height 37
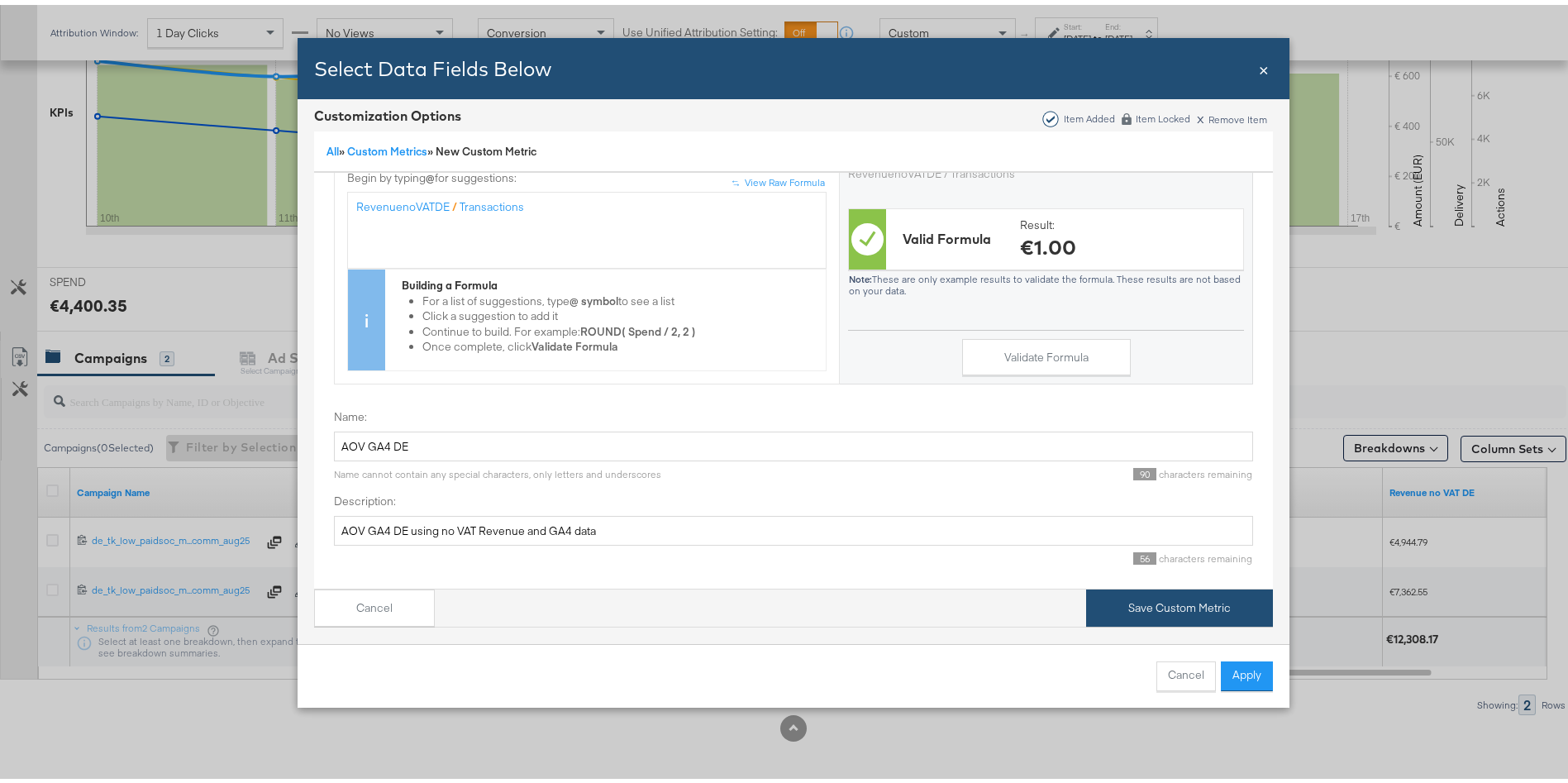
click at [1125, 594] on button "Save Custom Metric" at bounding box center [1179, 603] width 187 height 37
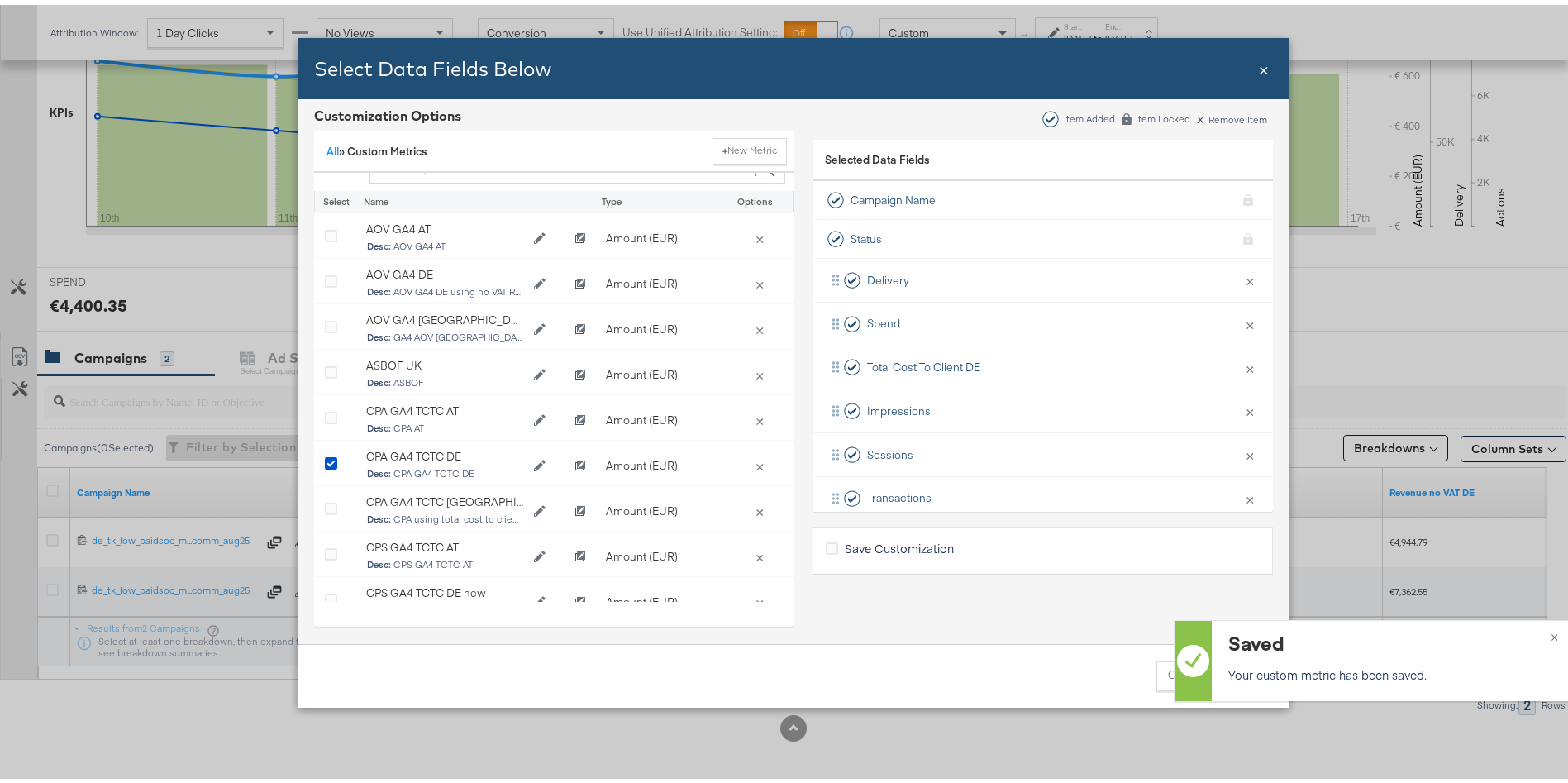
scroll to position [0, 0]
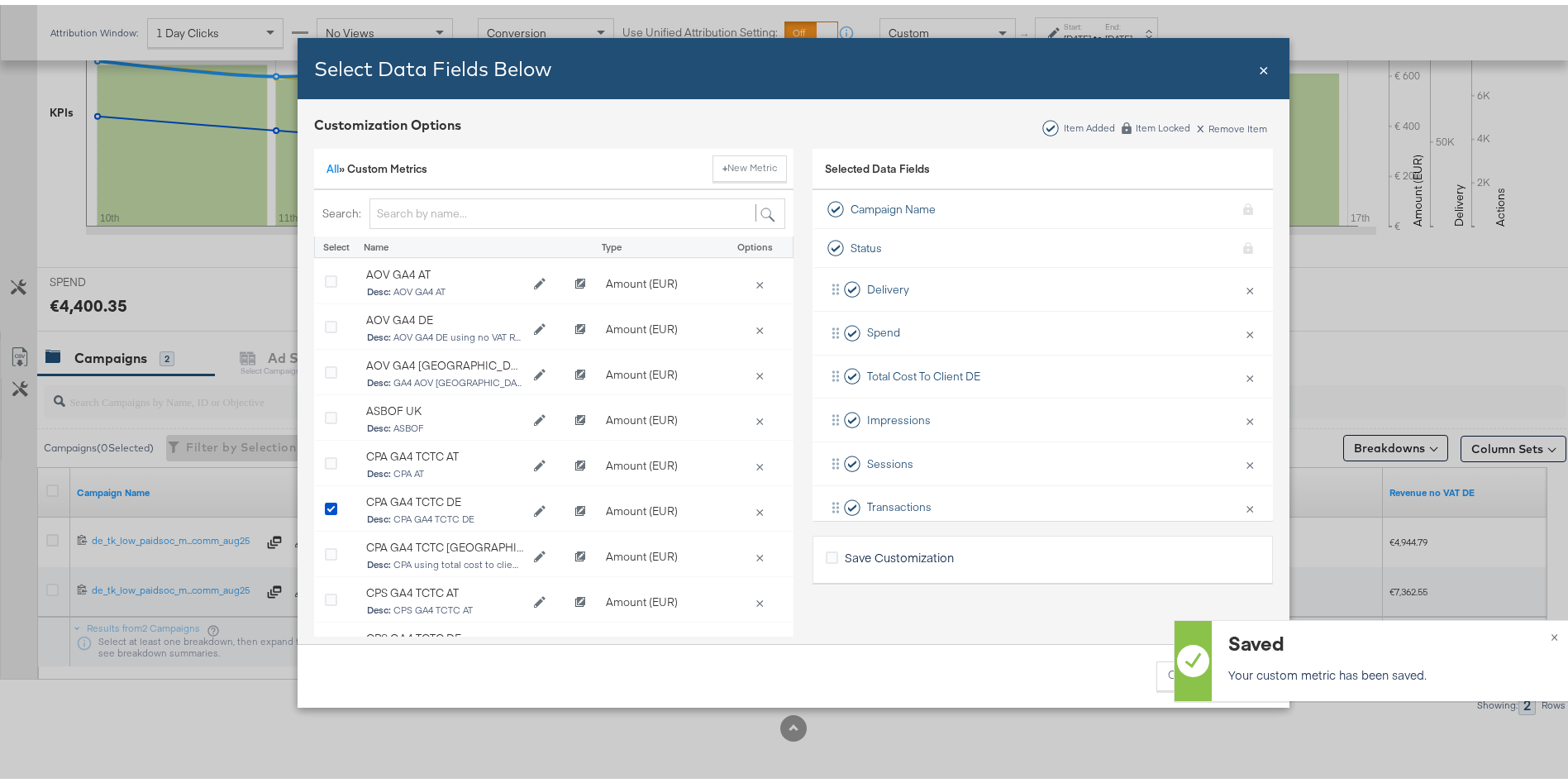
click at [432, 233] on div "Name" at bounding box center [458, 243] width 205 height 23
click at [456, 221] on input "Bulk Add Locations Modal" at bounding box center [577, 208] width 416 height 30
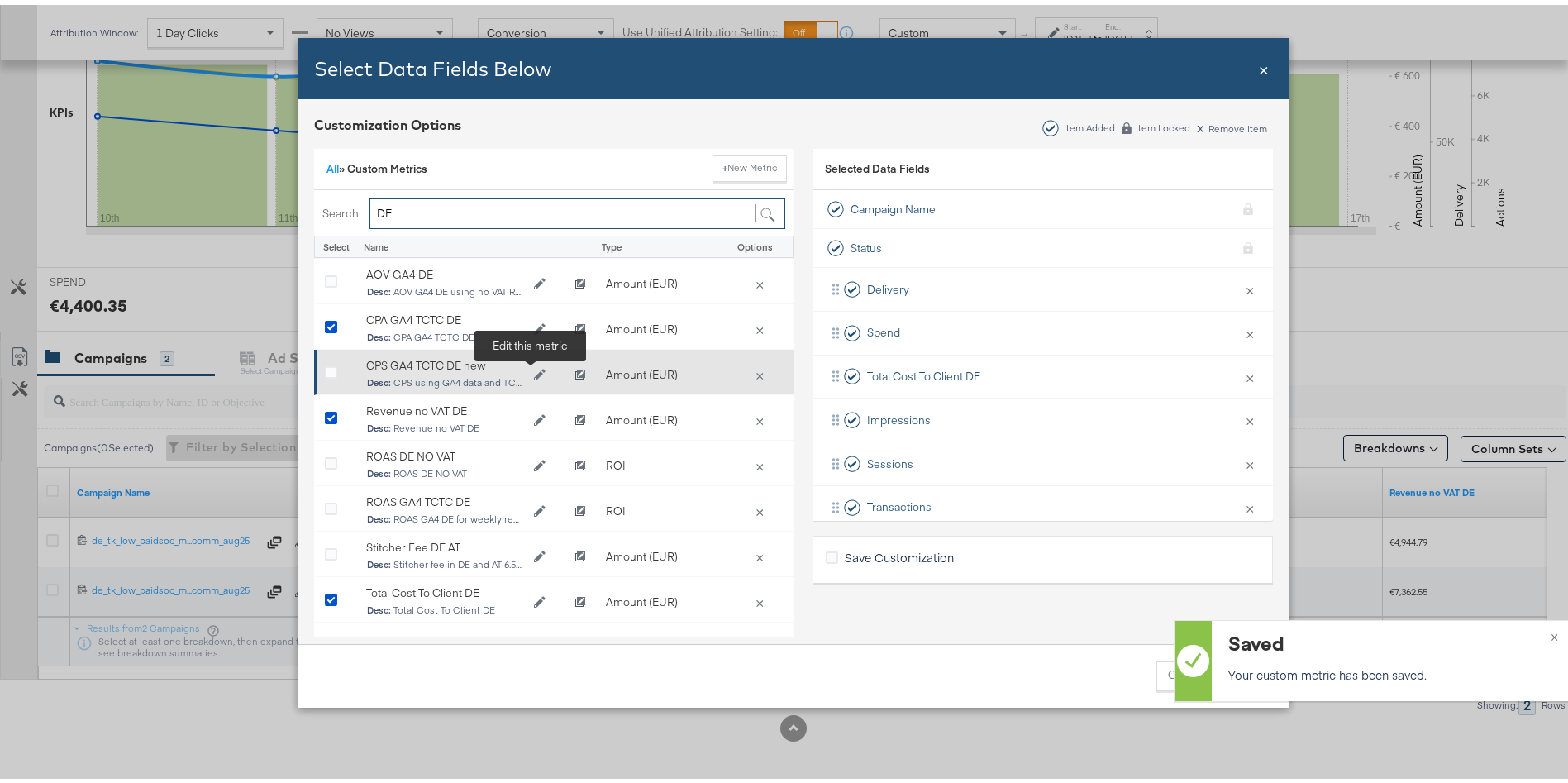
type input "DE"
click at [534, 364] on icon "Edit CPS GA4 TCTC DE new" at bounding box center [540, 369] width 12 height 12
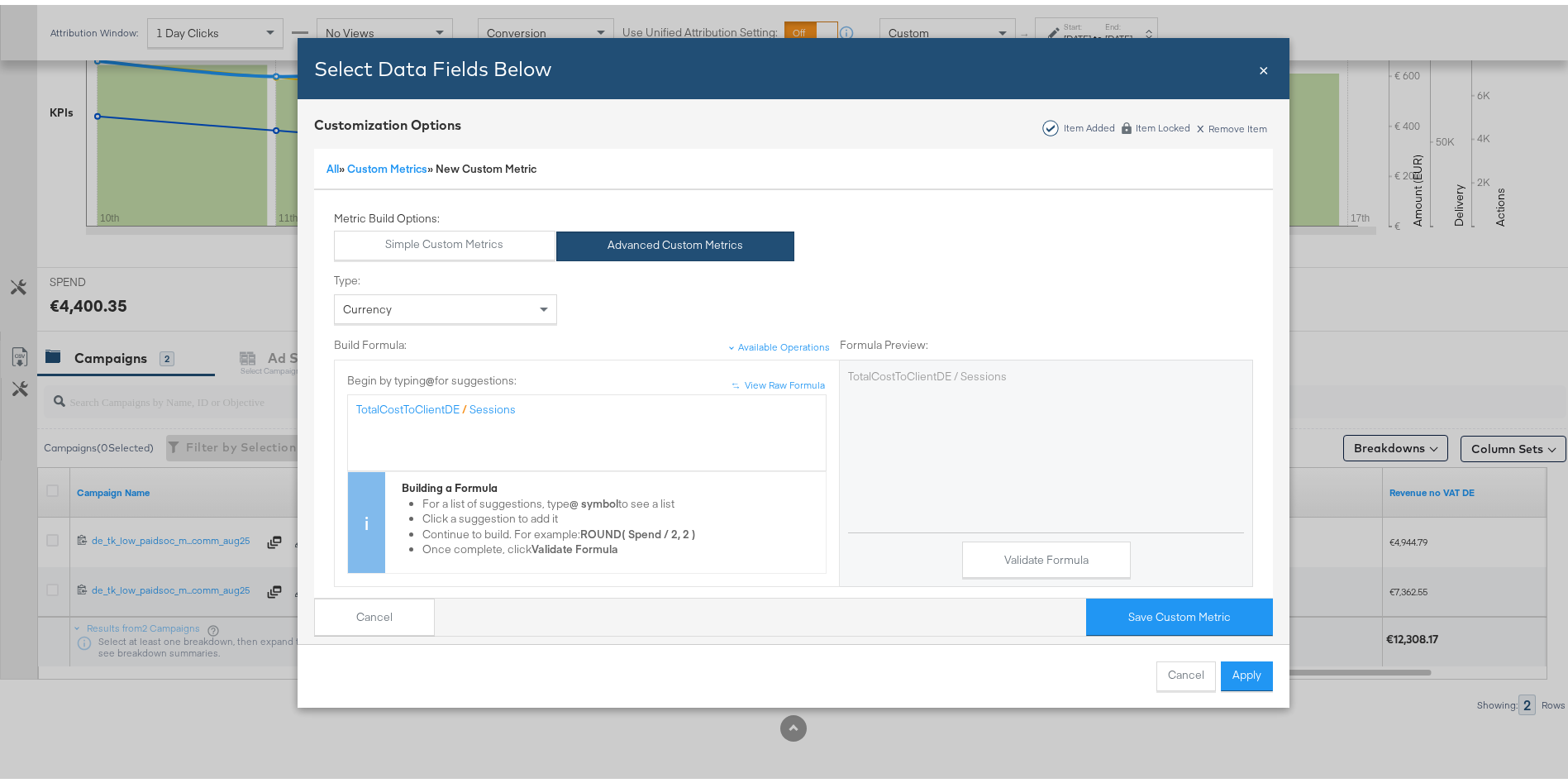
scroll to position [212, 0]
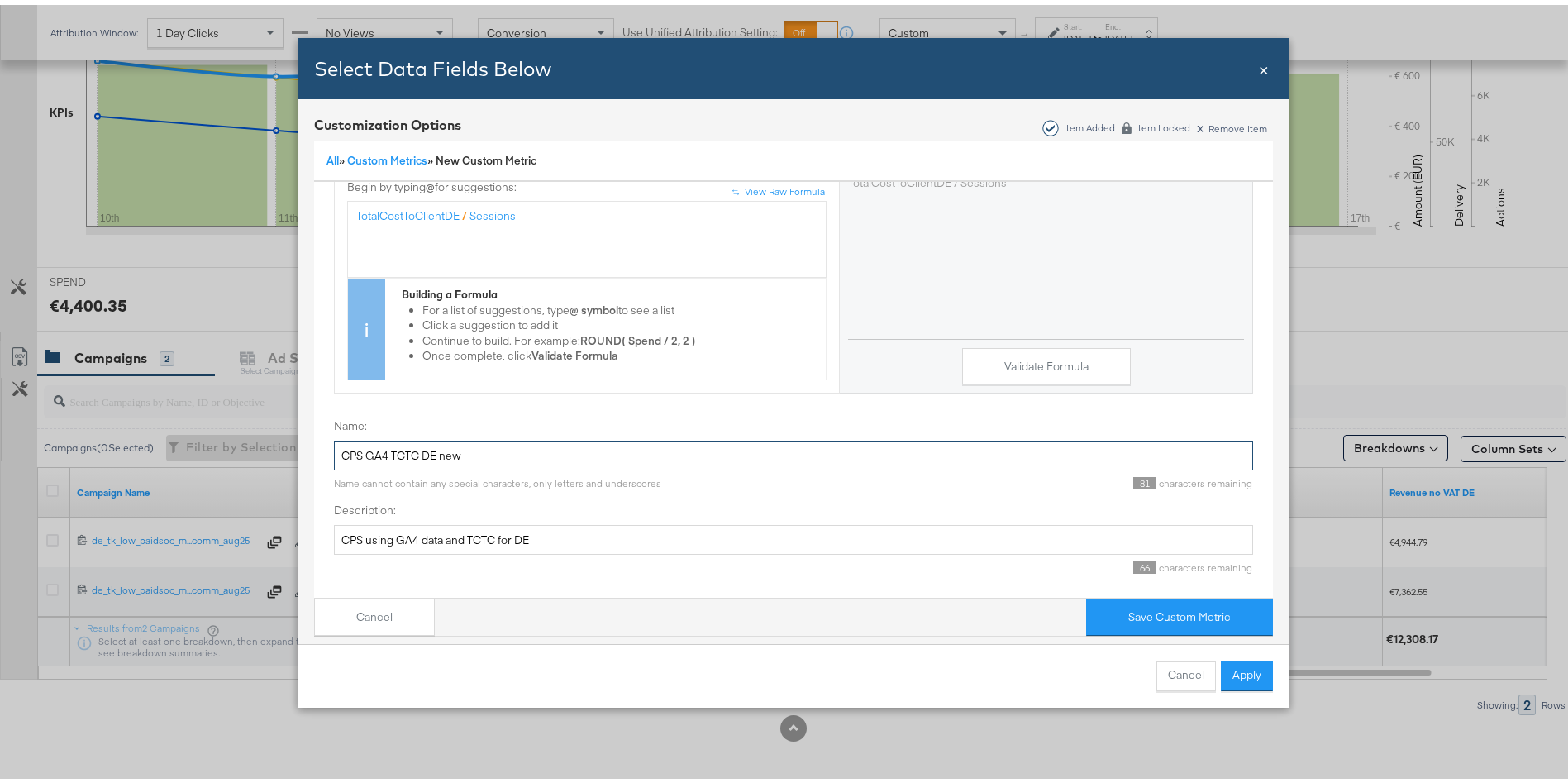
drag, startPoint x: 427, startPoint y: 437, endPoint x: 744, endPoint y: 427, distance: 317.2
click at [744, 436] on input "CPS GA4 TCTC DE new" at bounding box center [793, 451] width 919 height 30
type input "CPS GA4 TCTC DE"
click at [1003, 347] on button "Validate Formula" at bounding box center [1047, 362] width 169 height 37
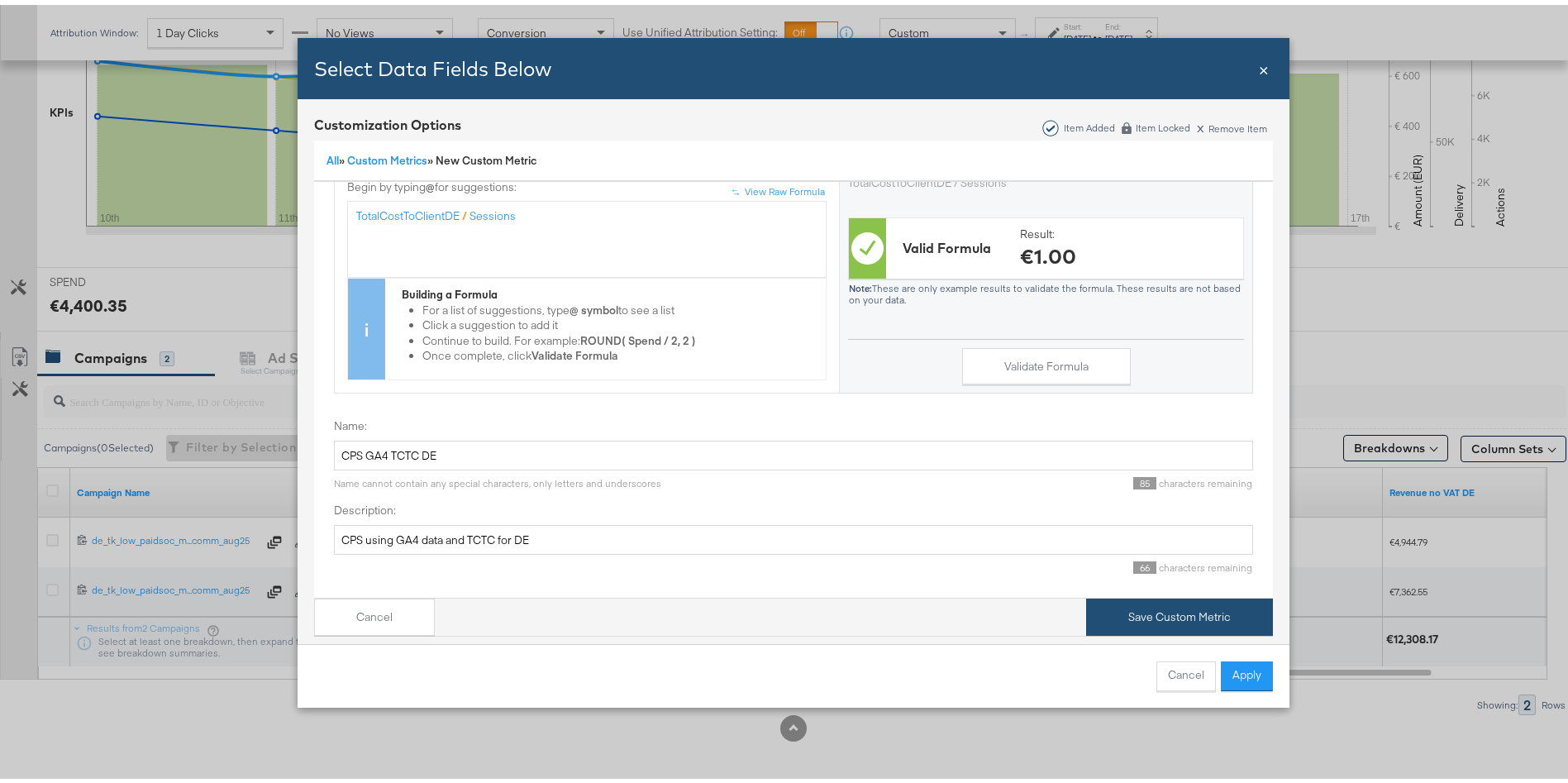
click at [1160, 594] on button "Save Custom Metric" at bounding box center [1179, 613] width 187 height 37
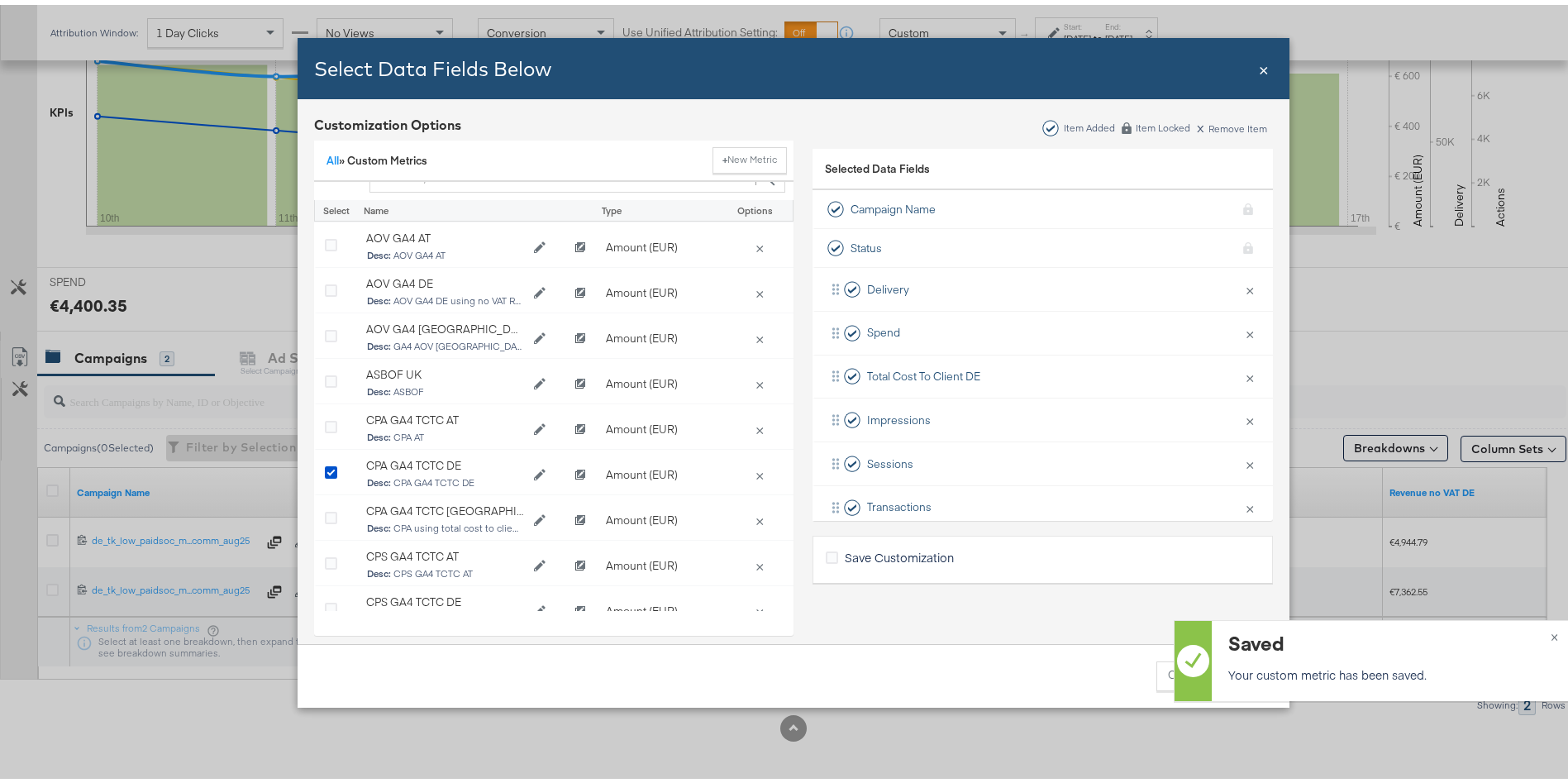
scroll to position [0, 0]
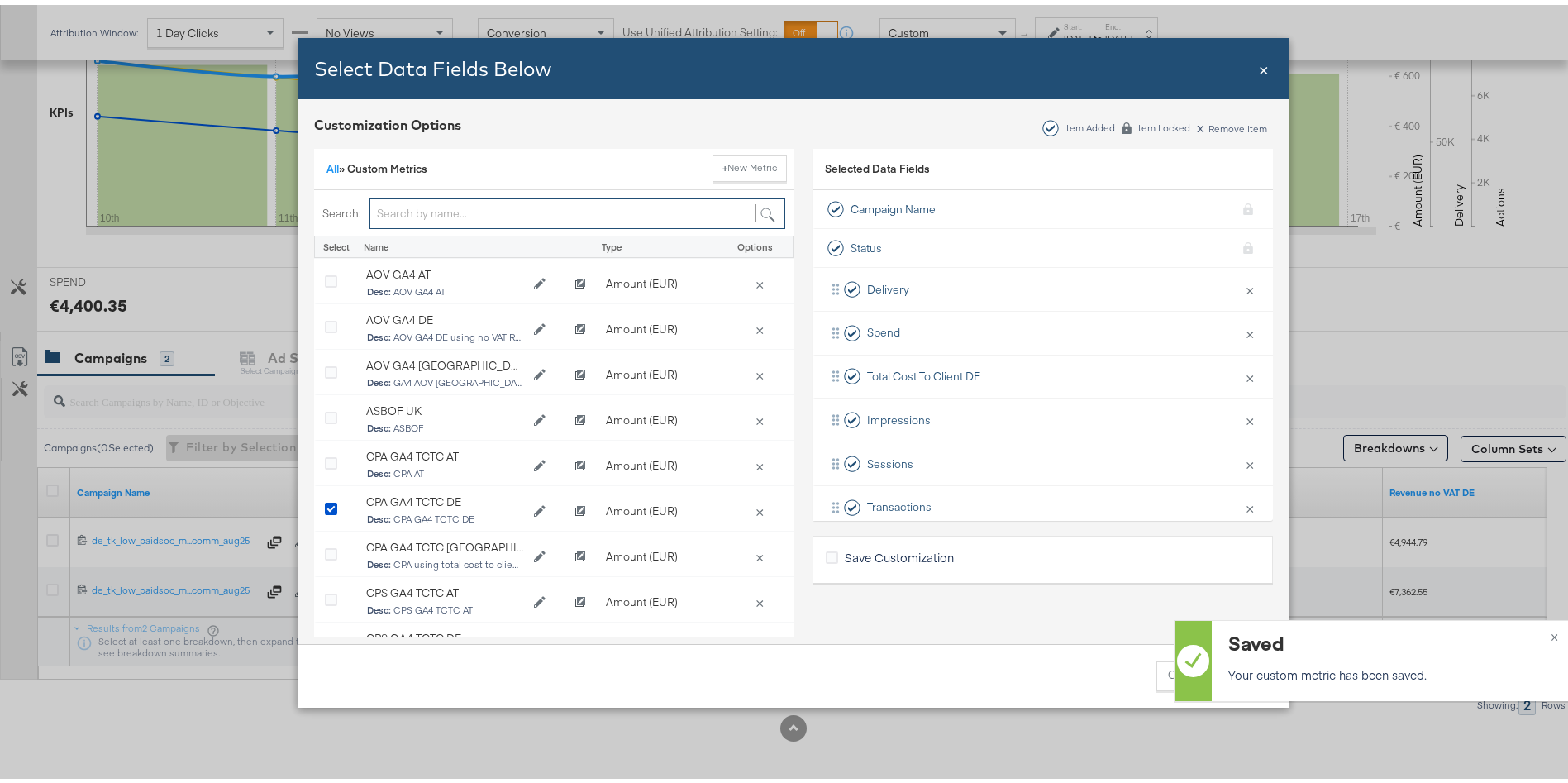
click at [475, 194] on input "Bulk Add Locations Modal" at bounding box center [577, 208] width 416 height 30
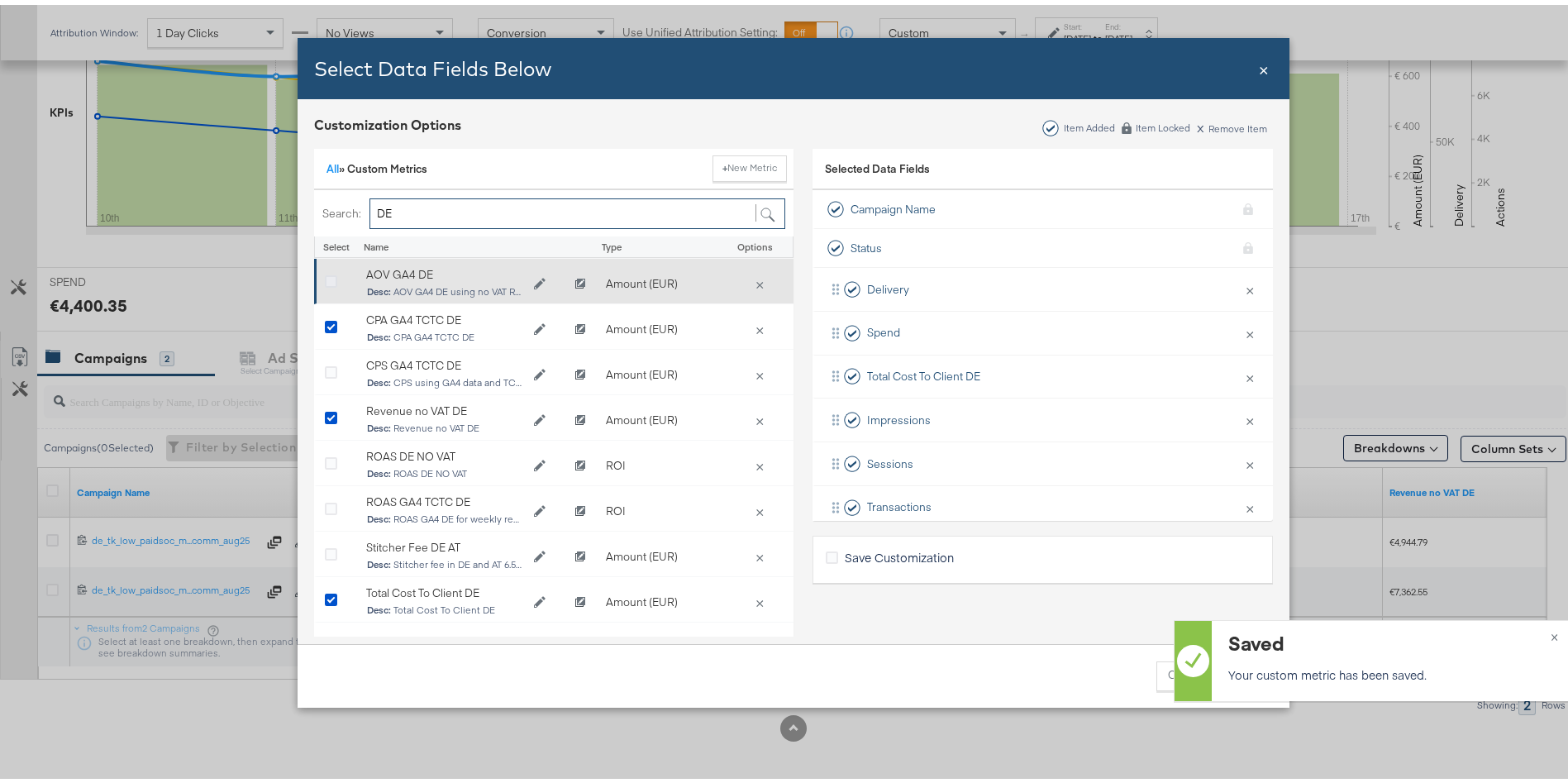
type input "DE"
click at [325, 275] on icon "Bulk Add Locations Modal" at bounding box center [331, 277] width 13 height 13
click at [0, 0] on input "Bulk Add Locations Modal" at bounding box center [0, 0] width 0 height 0
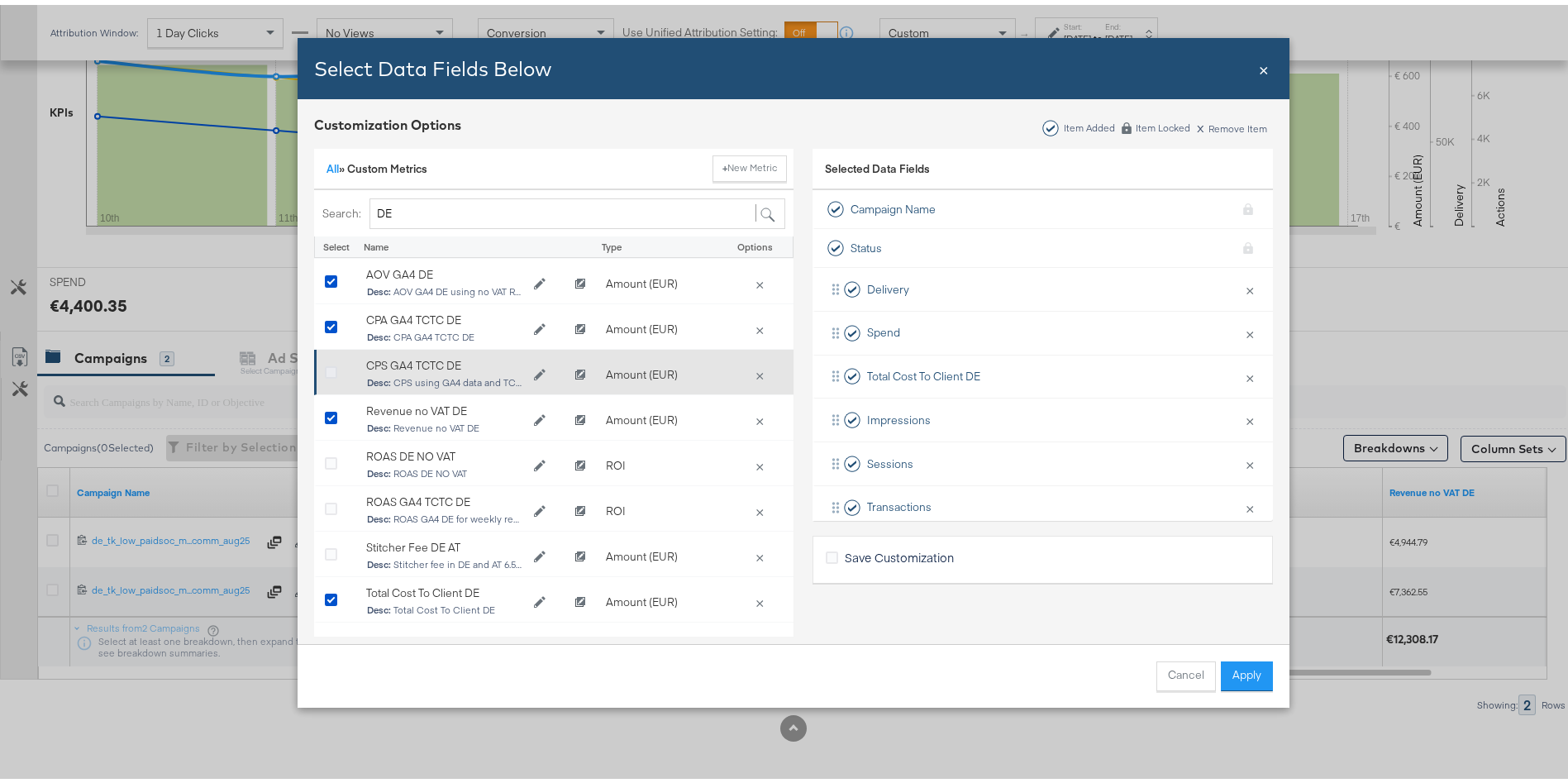
click at [325, 372] on icon "Bulk Add Locations Modal" at bounding box center [331, 368] width 13 height 13
click at [0, 0] on input "Bulk Add Locations Modal" at bounding box center [0, 0] width 0 height 0
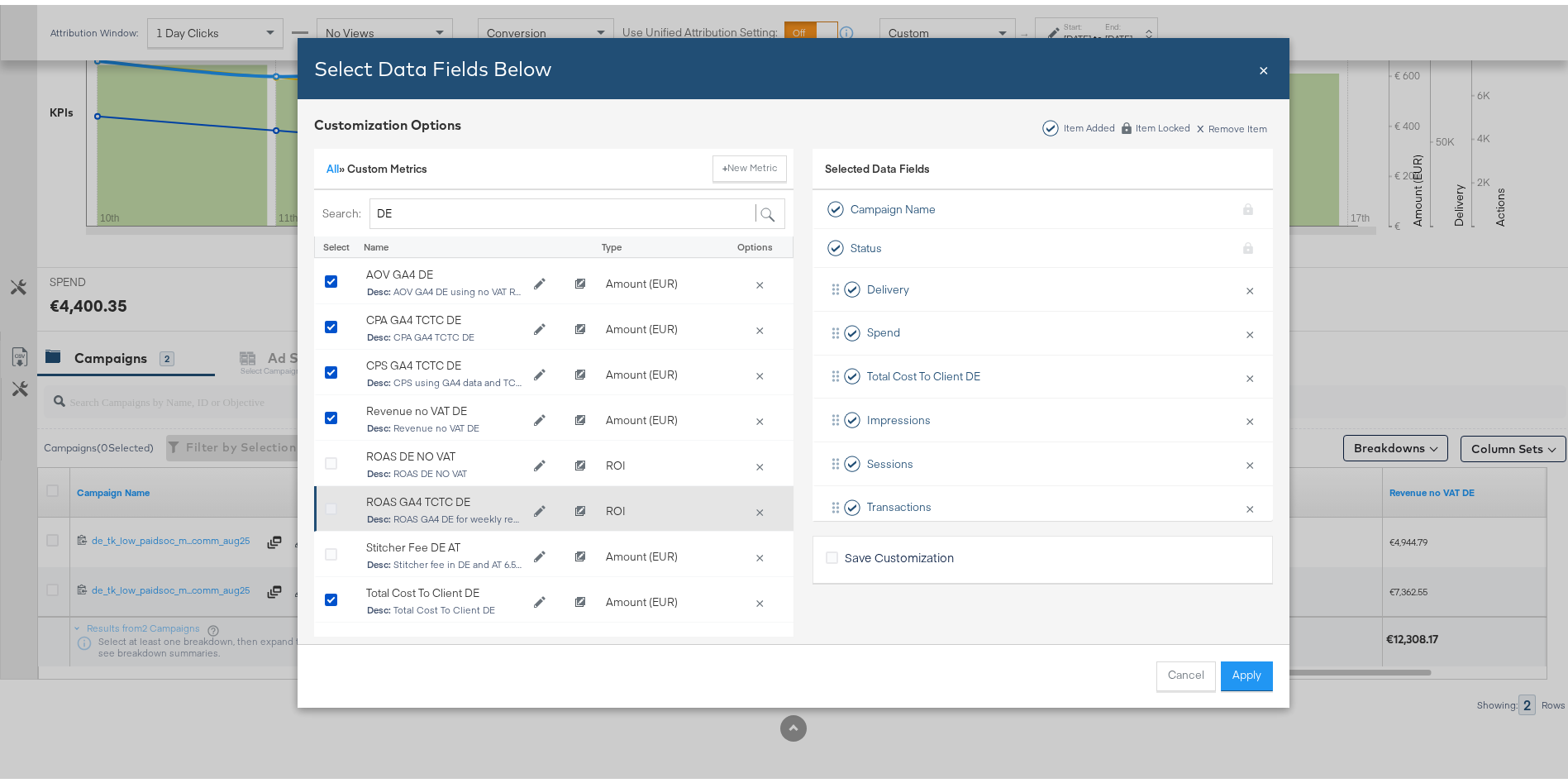
click at [325, 505] on icon "Bulk Add Locations Modal" at bounding box center [331, 505] width 13 height 13
click at [0, 0] on input "Bulk Add Locations Modal" at bounding box center [0, 0] width 0 height 0
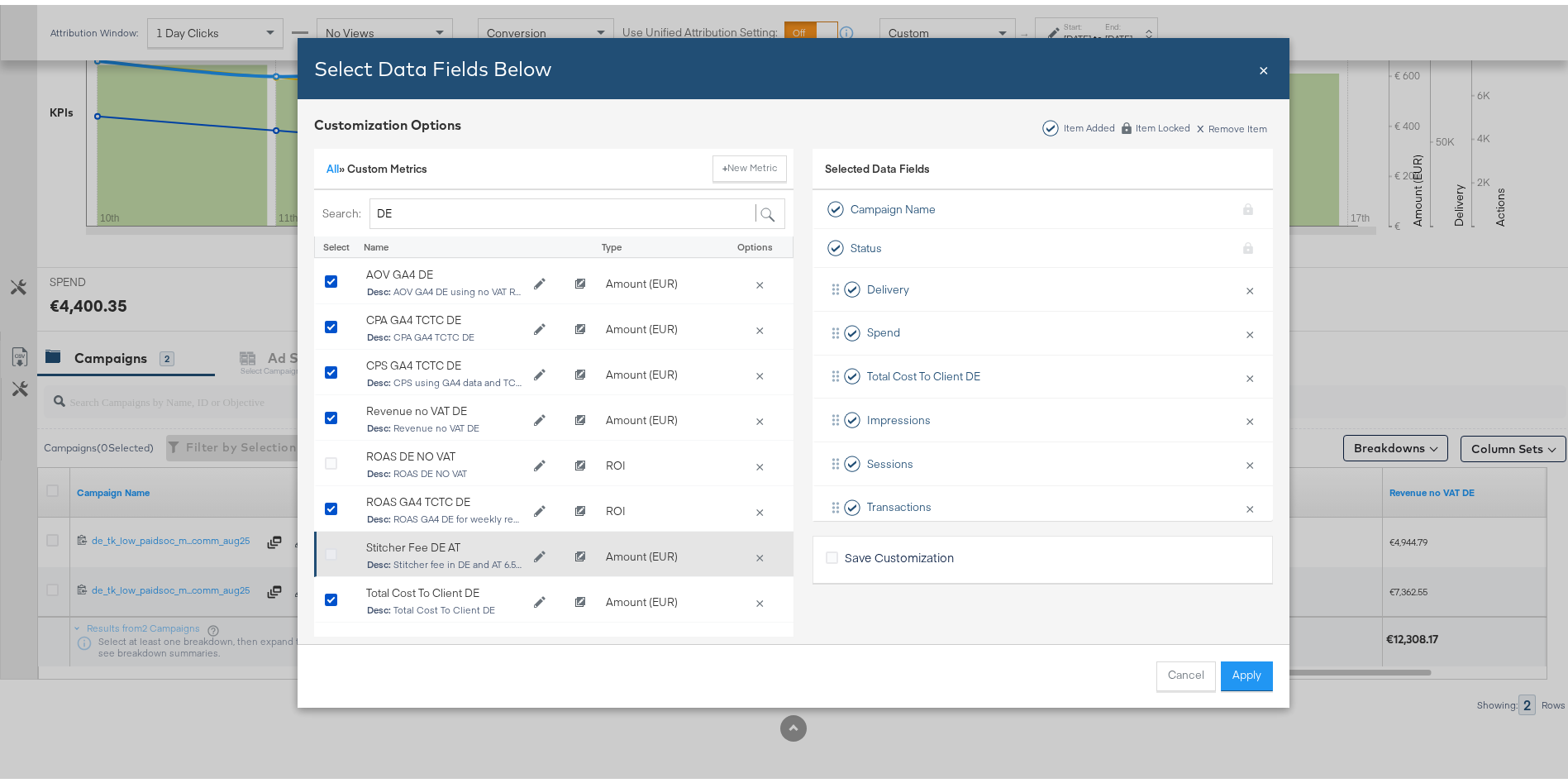
click at [325, 553] on icon "Bulk Add Locations Modal" at bounding box center [331, 550] width 13 height 13
click at [0, 0] on input "Bulk Add Locations Modal" at bounding box center [0, 0] width 0 height 0
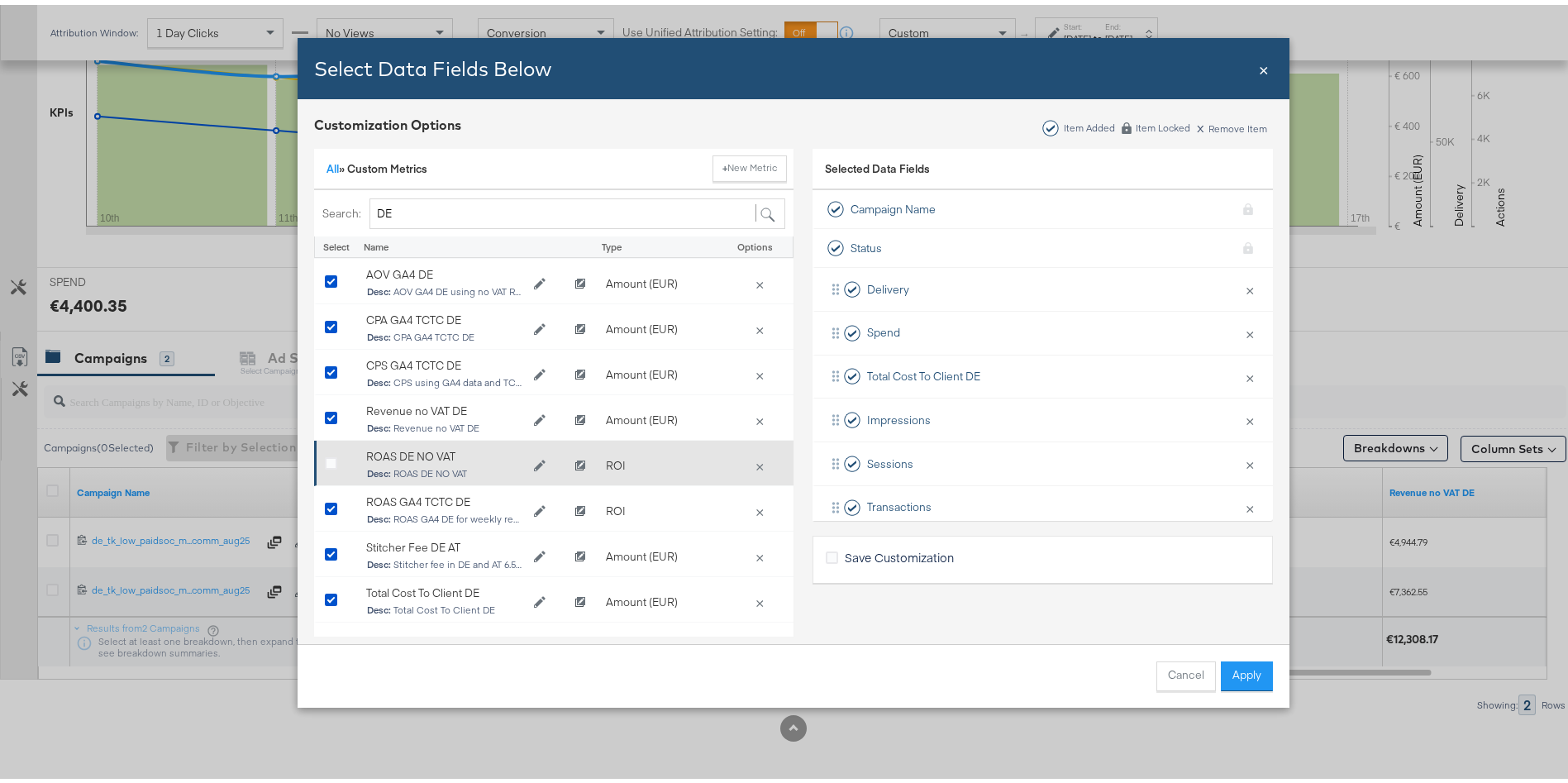
click at [325, 465] on div "Bulk Add Locations Modal" at bounding box center [337, 461] width 25 height 17
click at [325, 461] on icon "Bulk Add Locations Modal" at bounding box center [331, 459] width 13 height 13
click at [0, 0] on input "Bulk Add Locations Modal" at bounding box center [0, 0] width 0 height 0
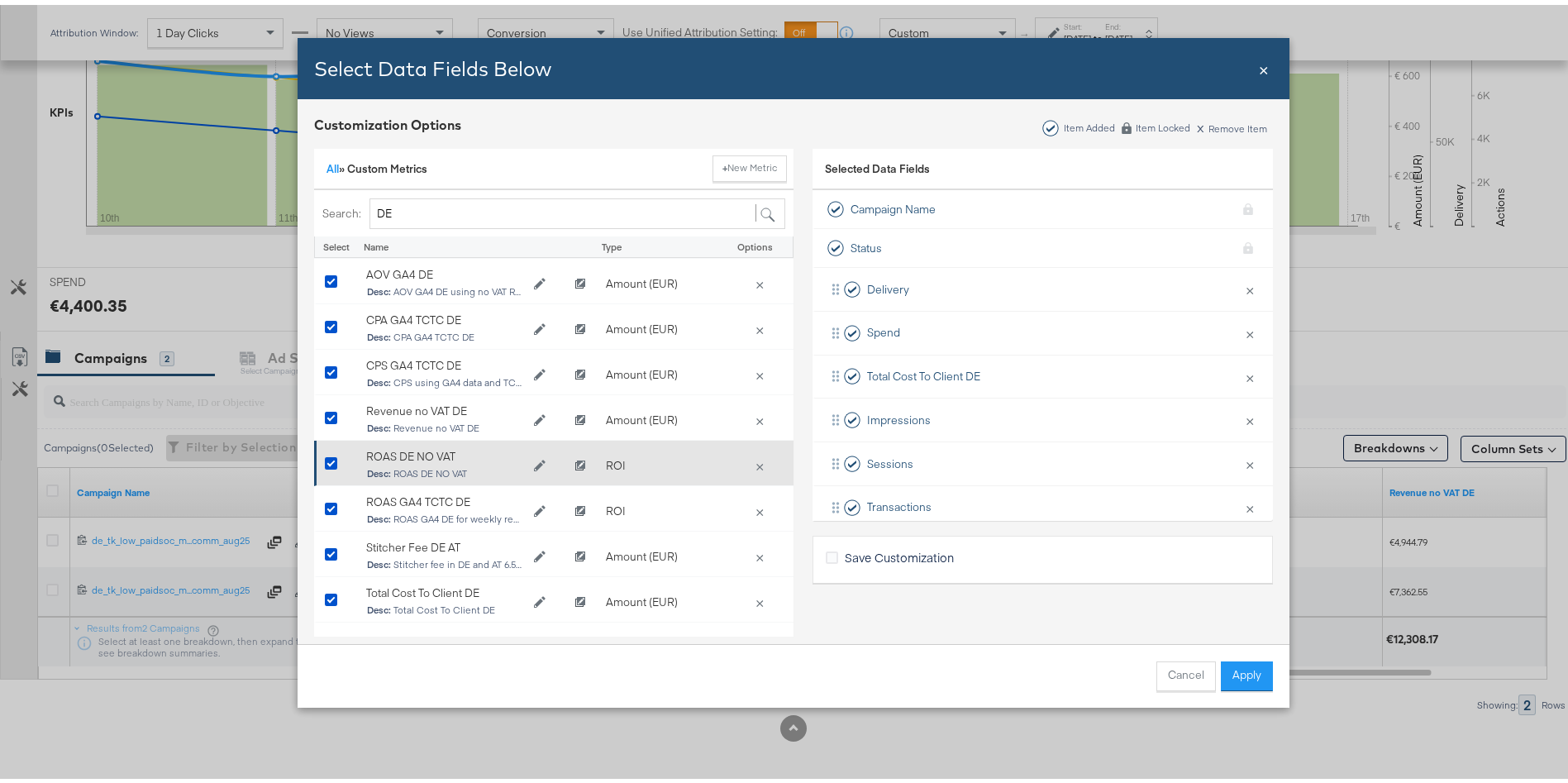
scroll to position [35, 0]
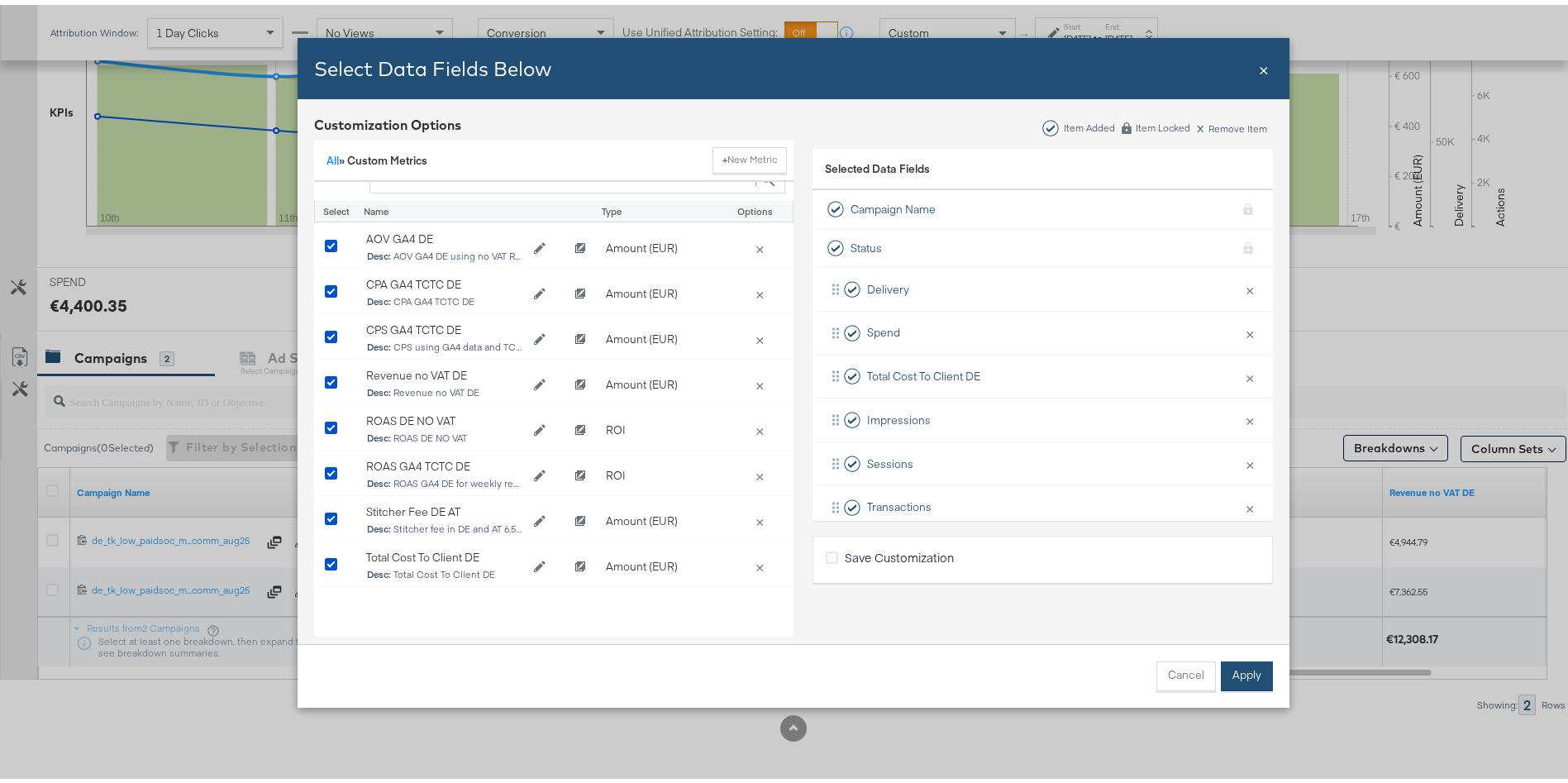
click at [1232, 671] on button "Apply" at bounding box center [1247, 672] width 52 height 29
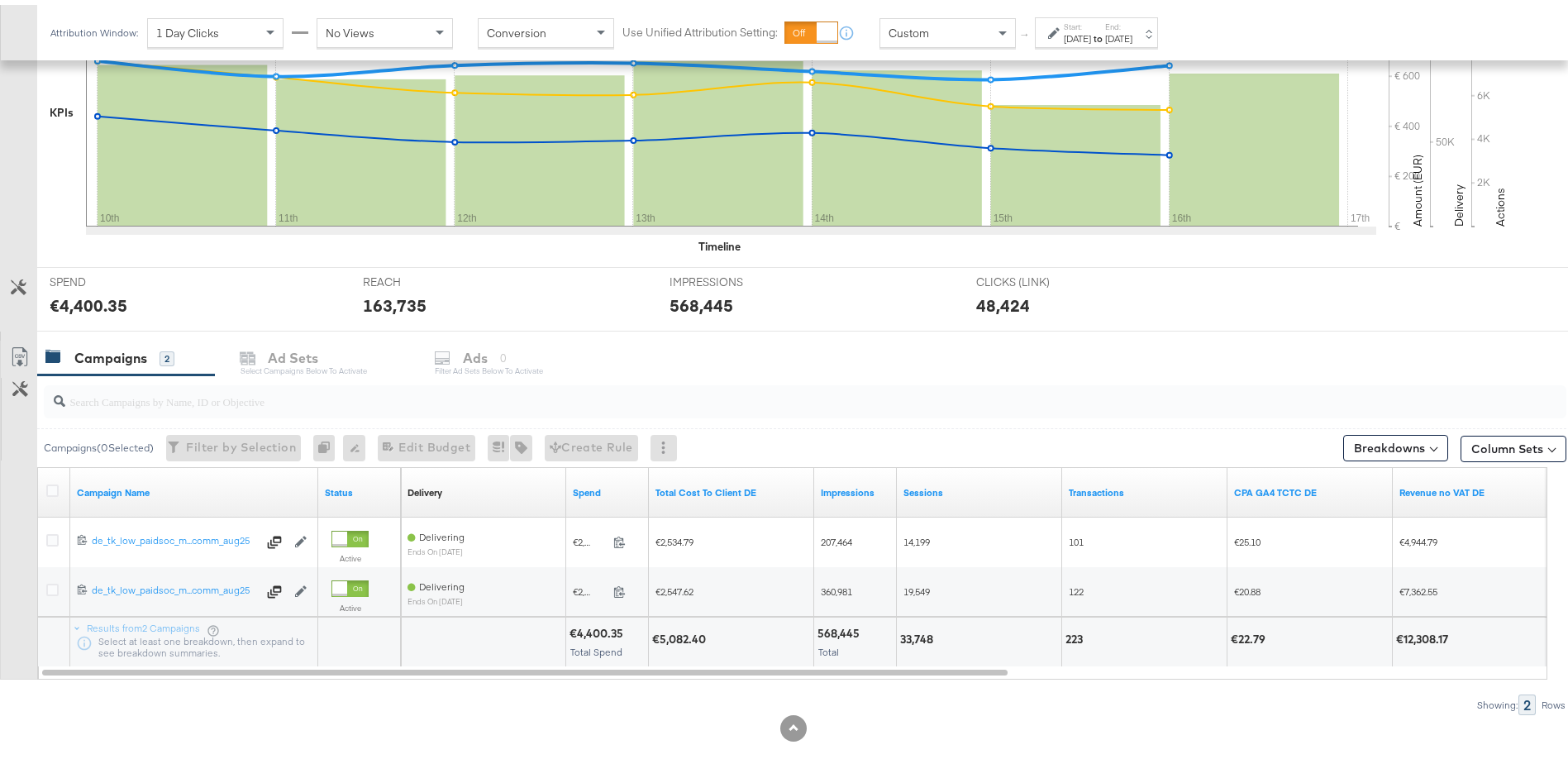
scroll to position [0, 0]
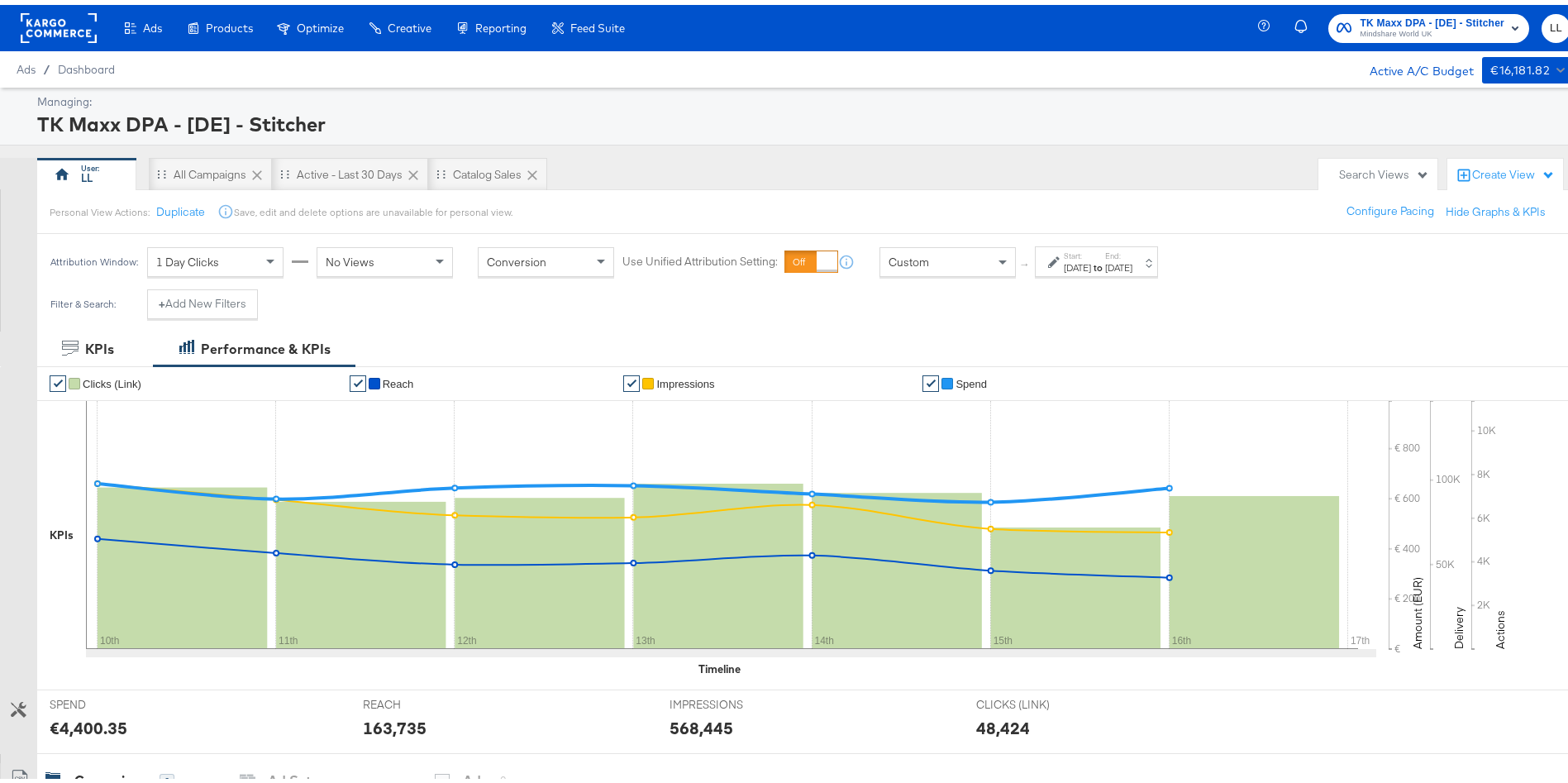
click at [1415, 15] on span "TK Maxx DPA - [DE] - Stitcher" at bounding box center [1432, 19] width 144 height 18
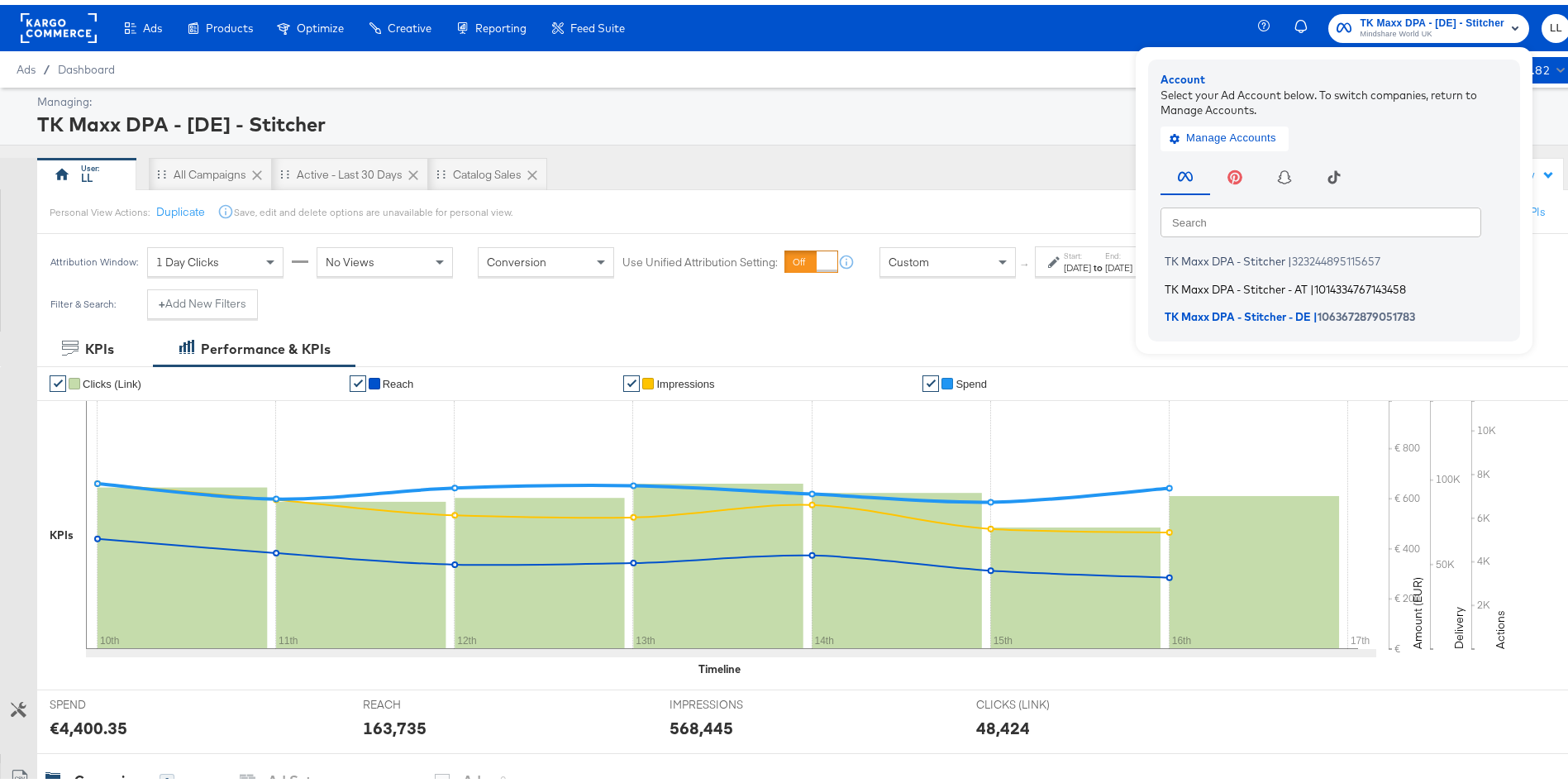
click at [1184, 290] on span "TK Maxx DPA - Stitcher - AT" at bounding box center [1236, 283] width 143 height 13
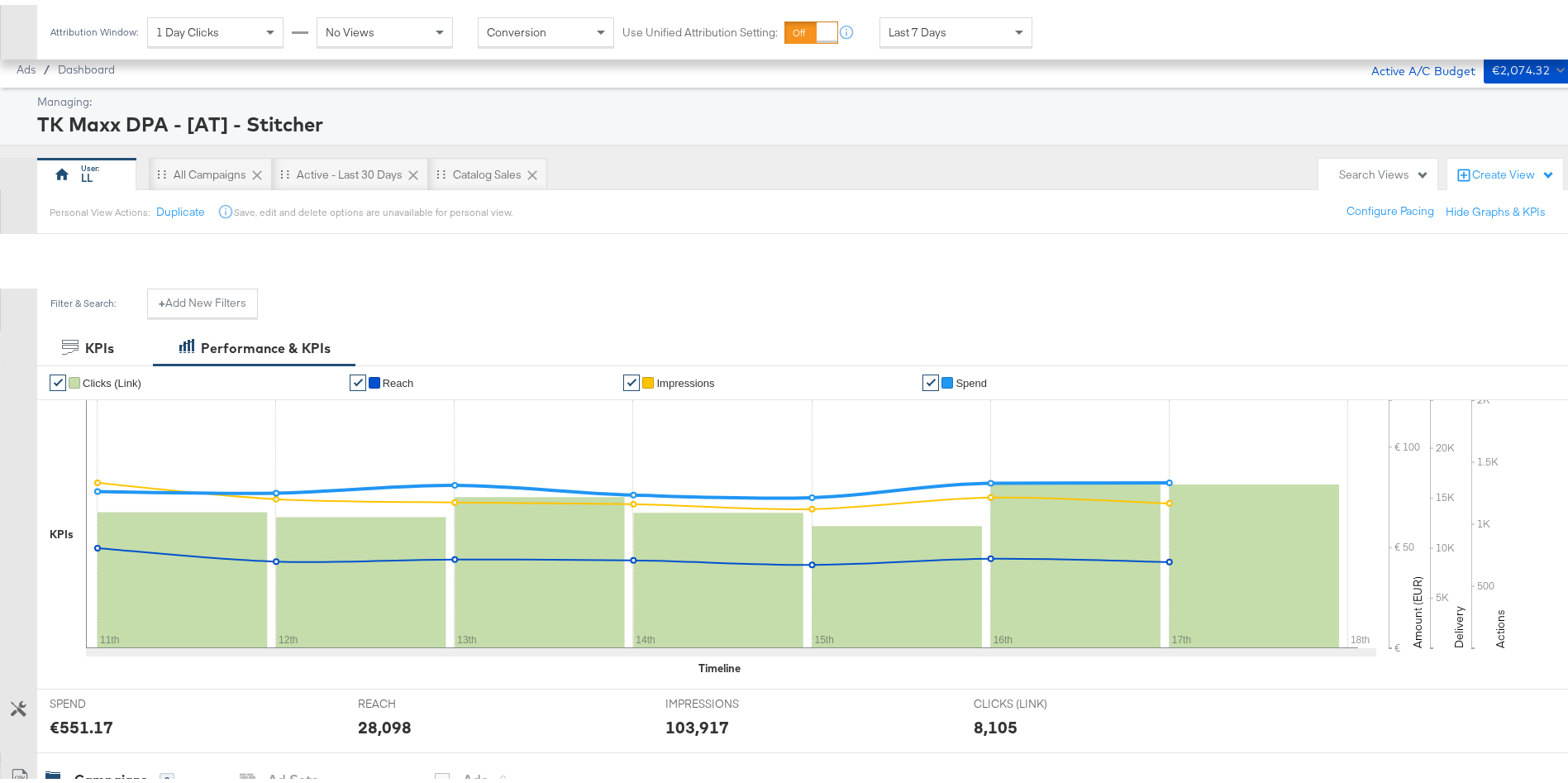
scroll to position [421, 0]
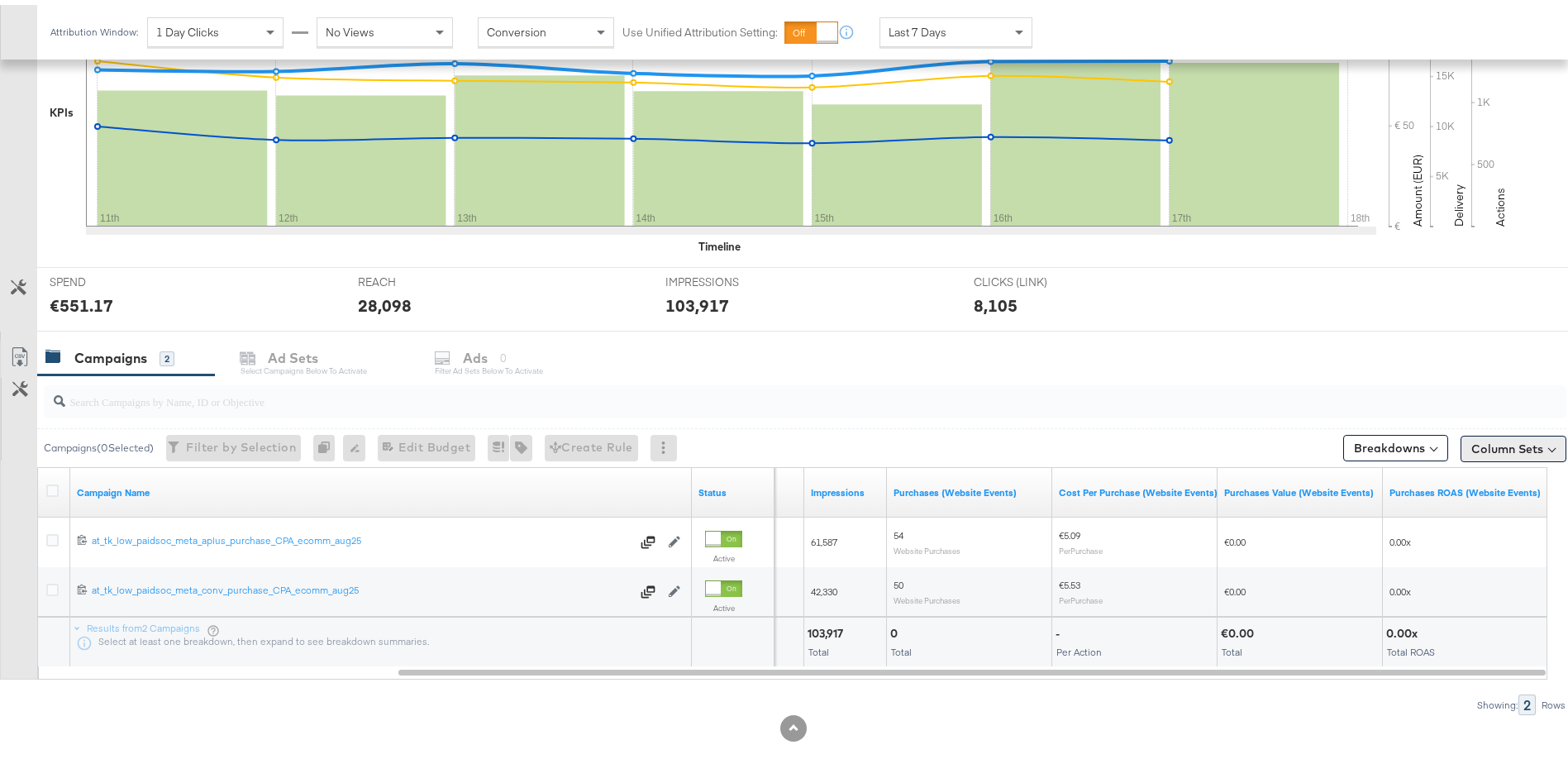
click at [1493, 452] on button "Column Sets" at bounding box center [1514, 444] width 106 height 27
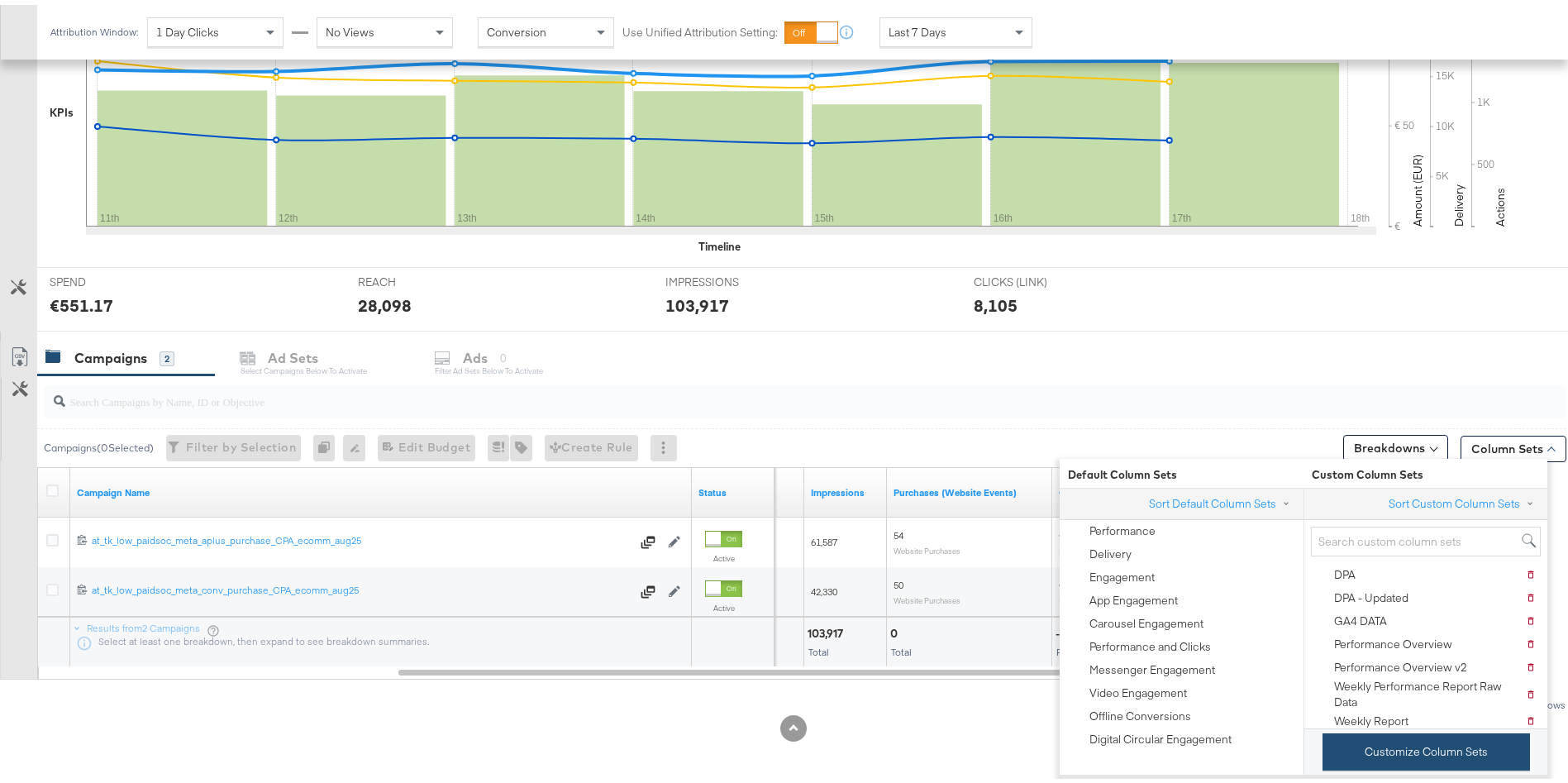
click at [1435, 758] on button "Customize Column Sets" at bounding box center [1426, 748] width 207 height 37
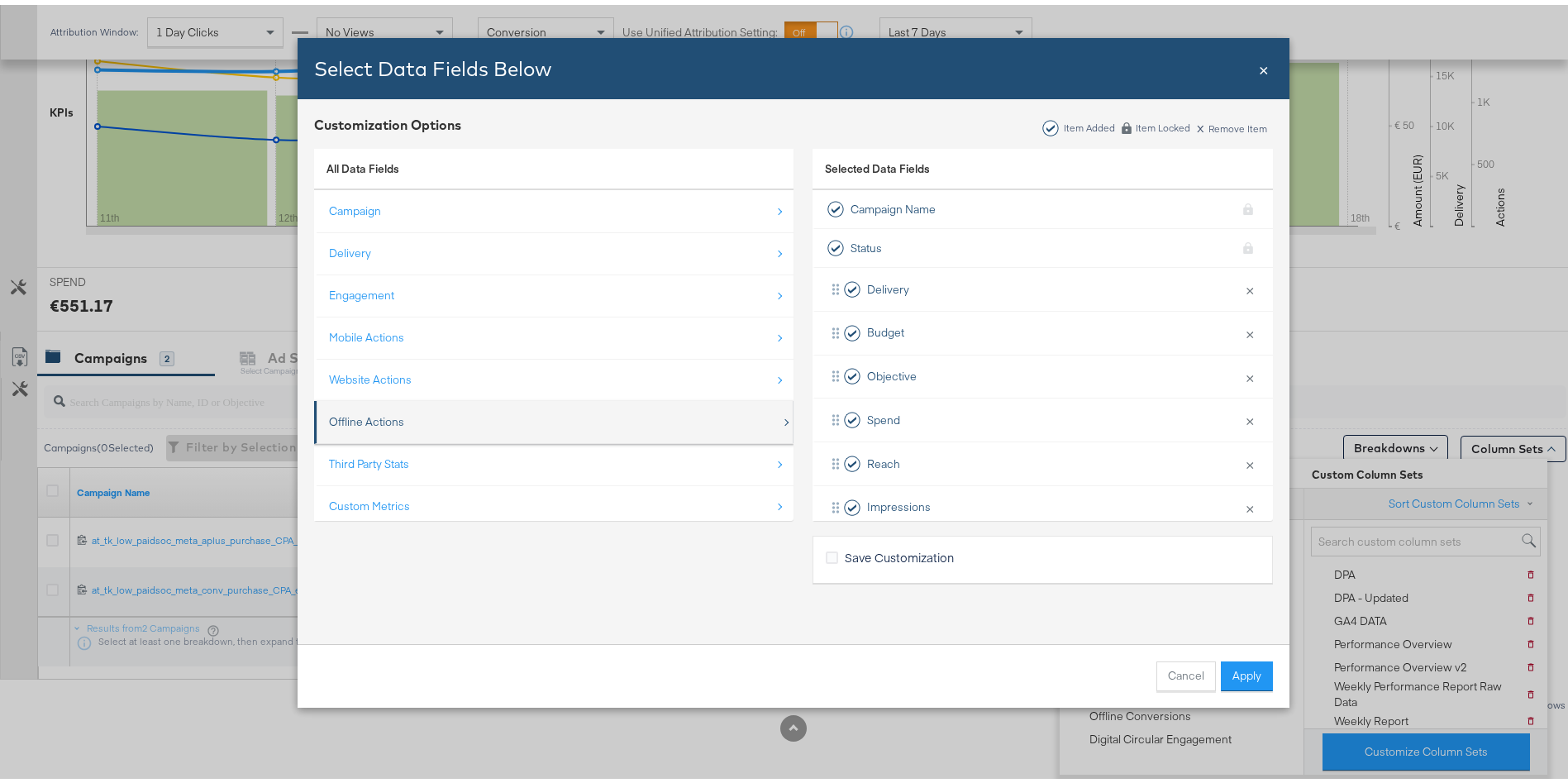
scroll to position [24, 0]
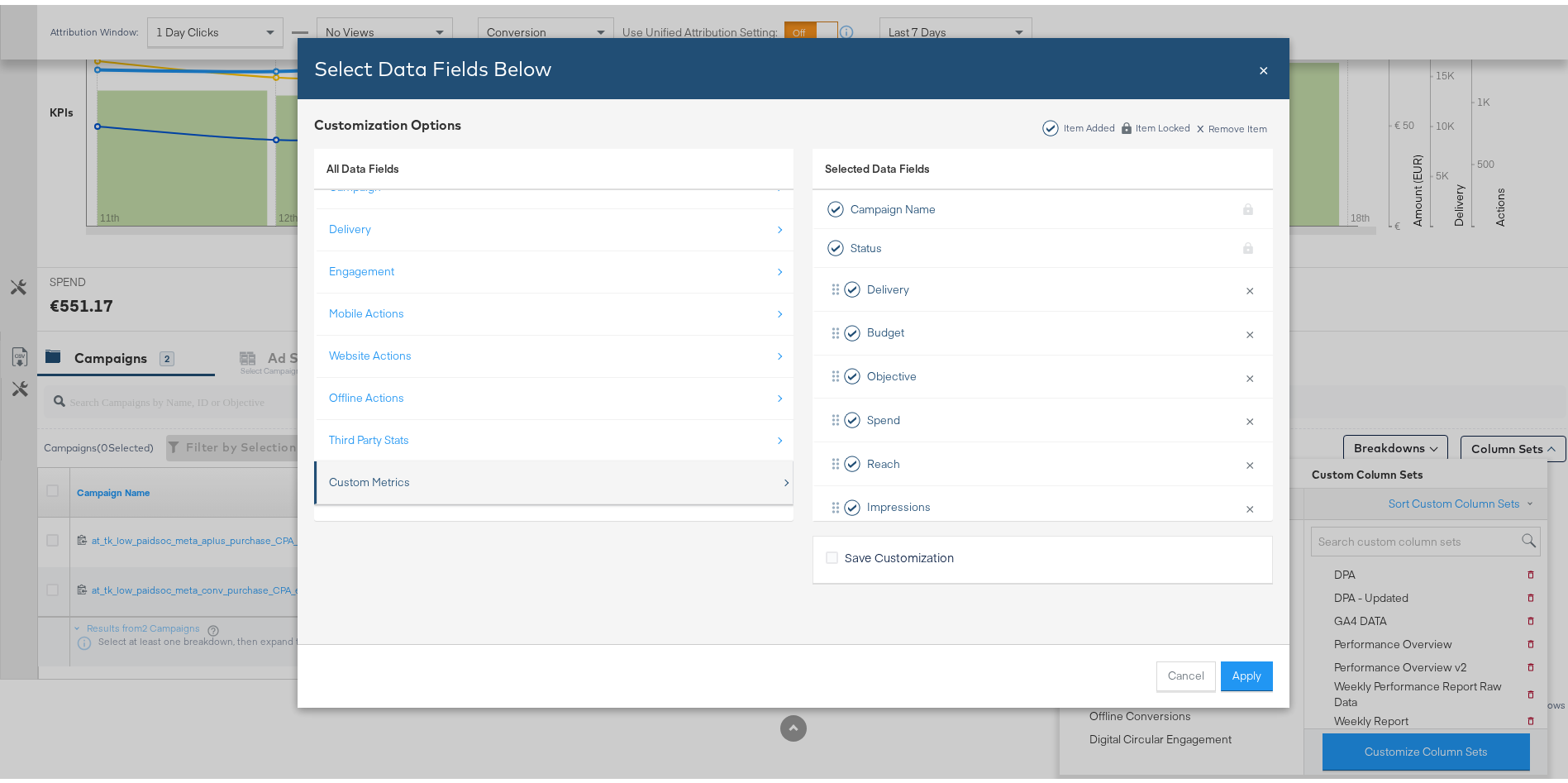
click at [350, 475] on div "Custom Metrics" at bounding box center [369, 477] width 81 height 16
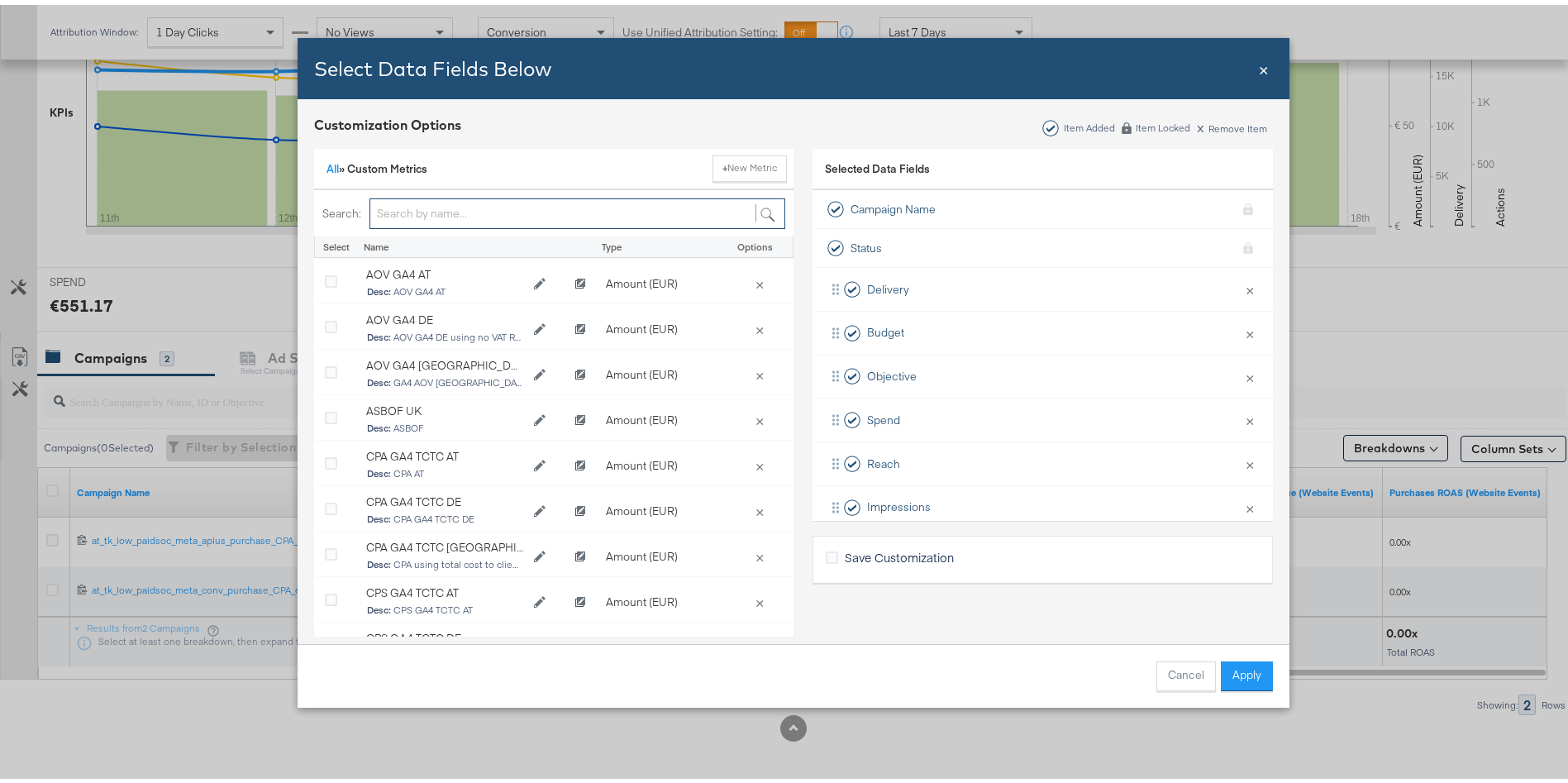
click at [392, 213] on input "Bulk Add Locations Modal" at bounding box center [577, 208] width 416 height 30
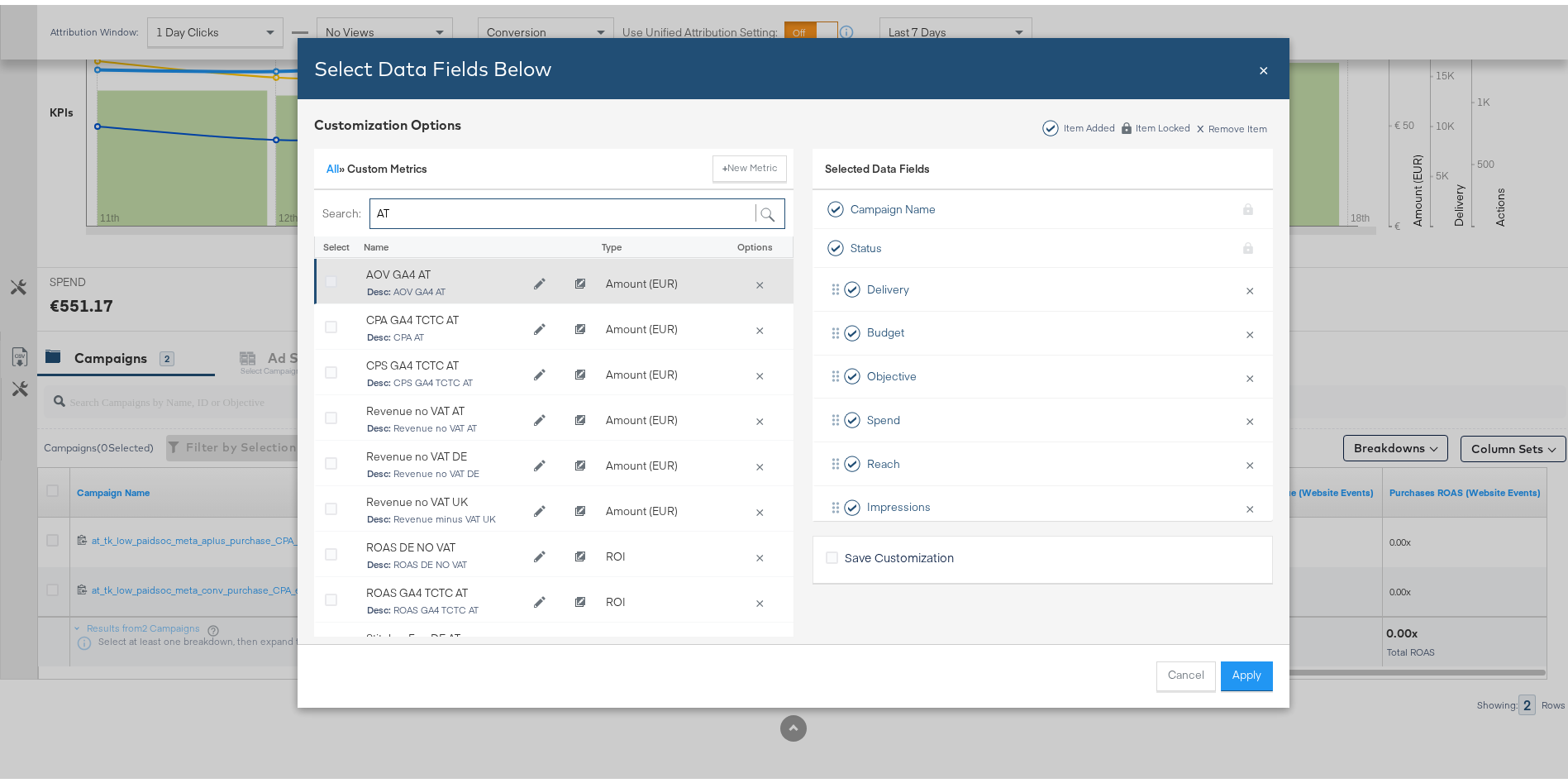
type input "AT"
click at [325, 275] on icon "Bulk Add Locations Modal" at bounding box center [331, 277] width 13 height 13
click at [0, 0] on input "Bulk Add Locations Modal" at bounding box center [0, 0] width 0 height 0
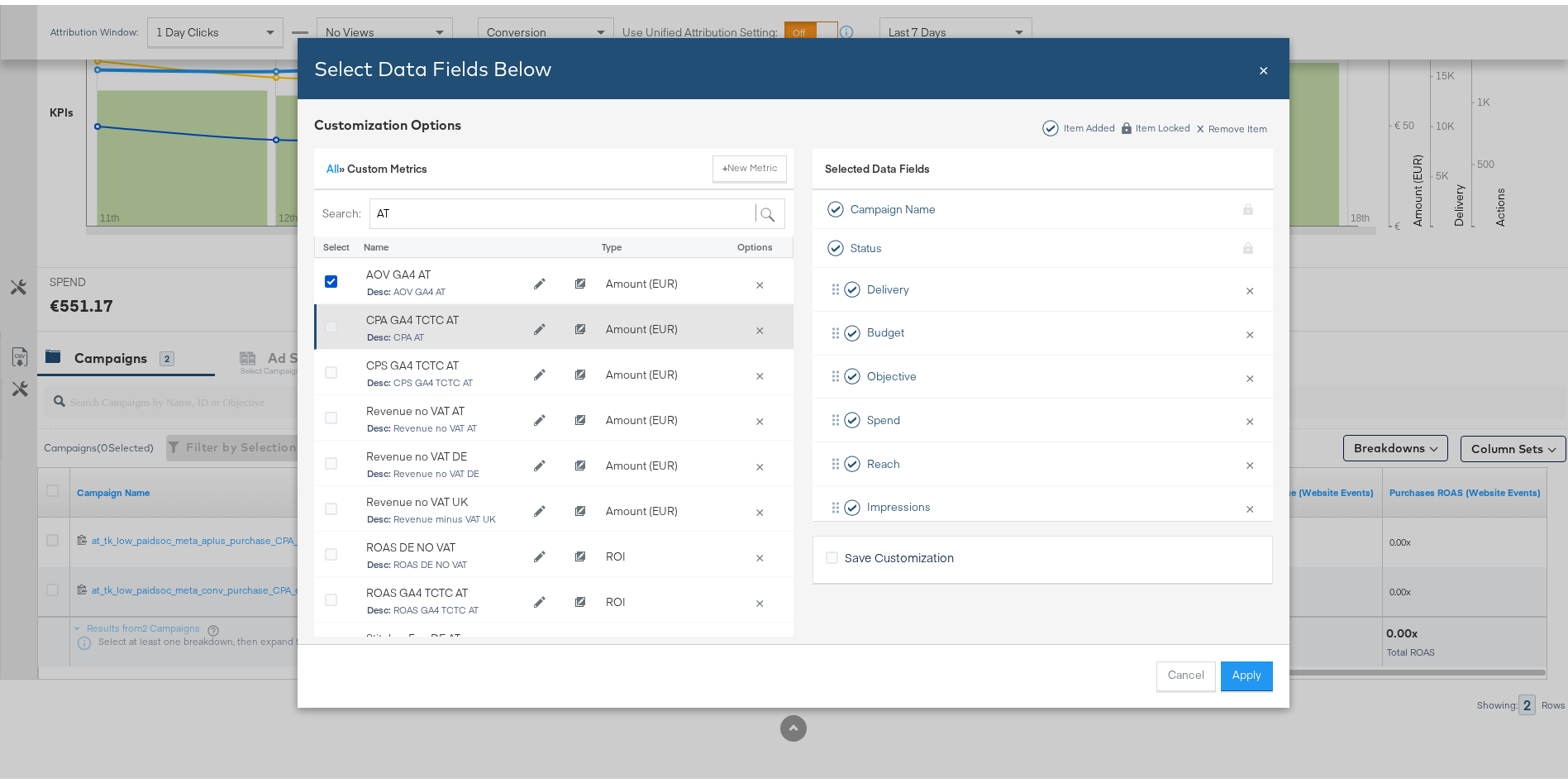
click at [325, 322] on icon "Bulk Add Locations Modal" at bounding box center [331, 323] width 13 height 13
click at [0, 0] on input "Bulk Add Locations Modal" at bounding box center [0, 0] width 0 height 0
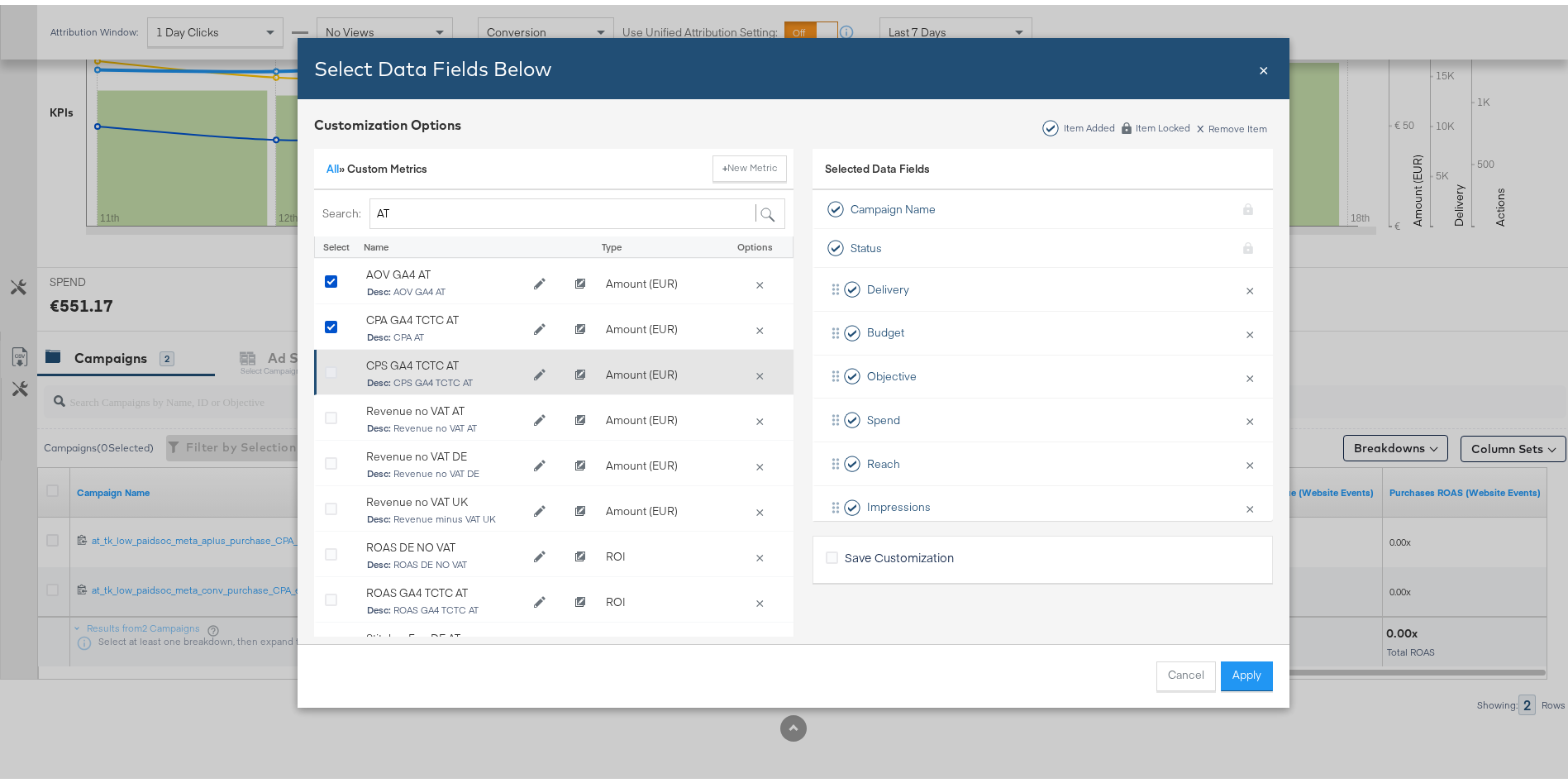
click at [325, 370] on icon "Bulk Add Locations Modal" at bounding box center [331, 368] width 13 height 13
click at [0, 0] on input "Bulk Add Locations Modal" at bounding box center [0, 0] width 0 height 0
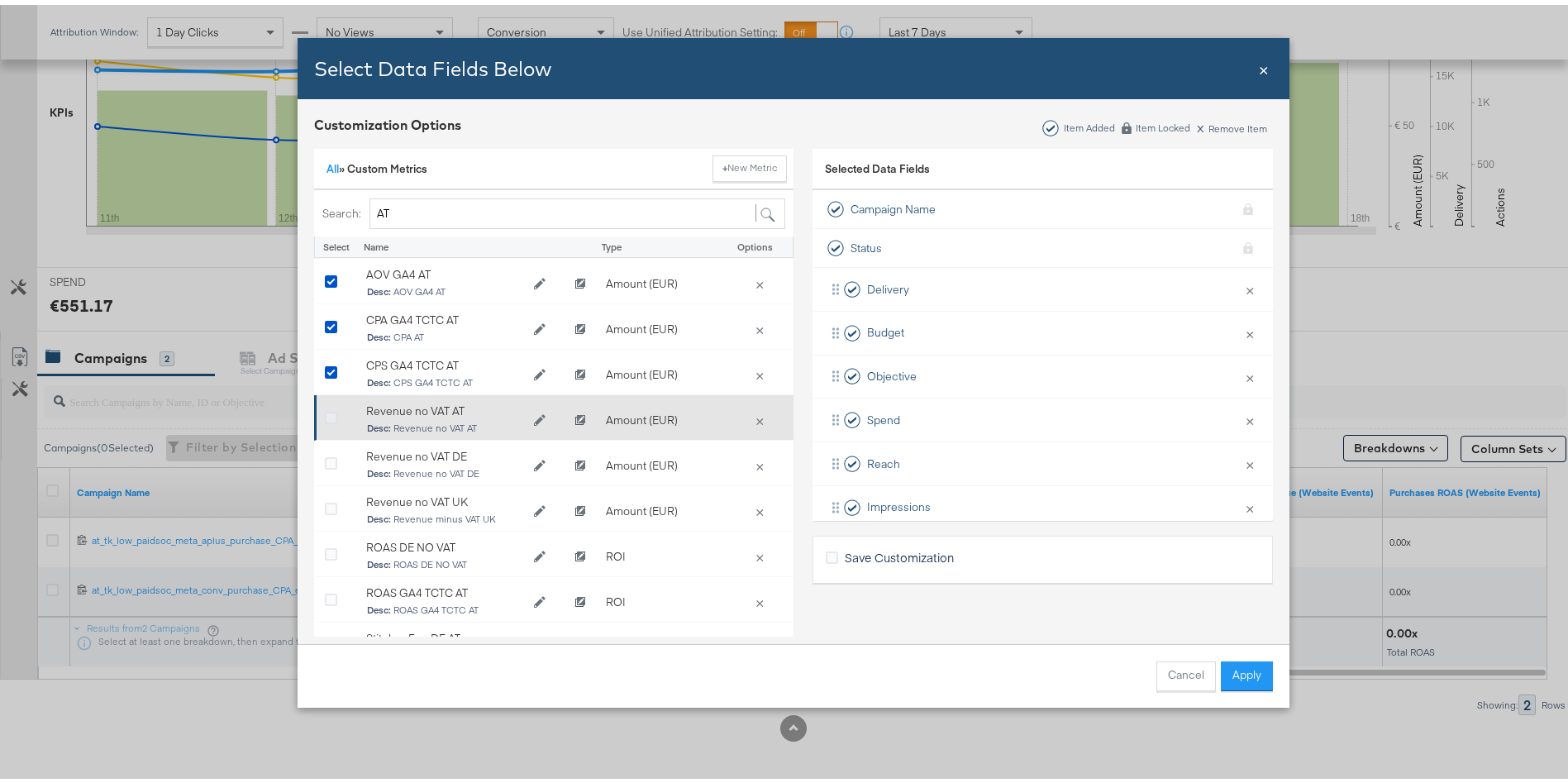
click at [325, 414] on icon "Bulk Add Locations Modal" at bounding box center [331, 414] width 13 height 13
click at [0, 0] on input "Bulk Add Locations Modal" at bounding box center [0, 0] width 0 height 0
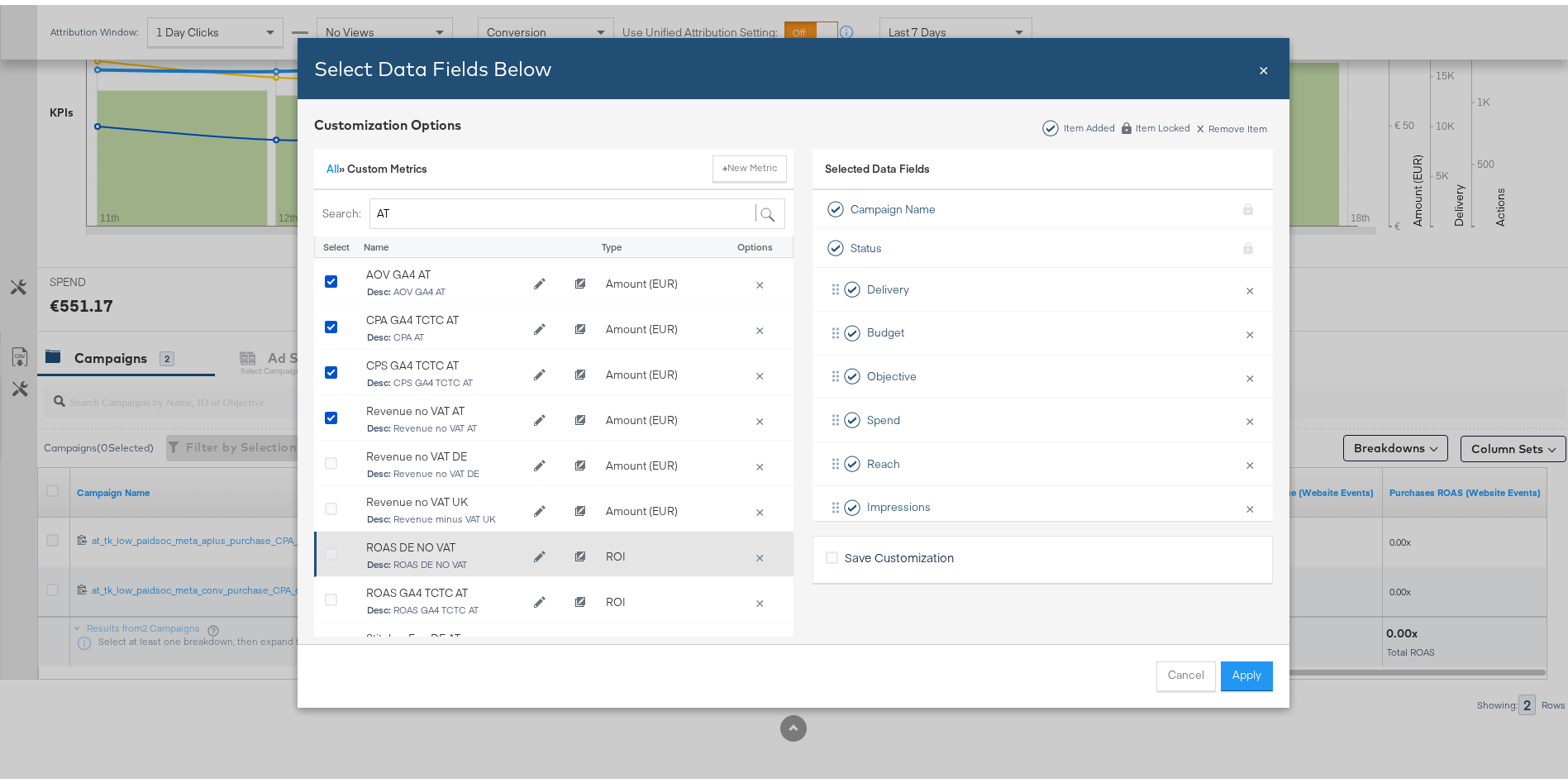
click at [325, 547] on icon "Bulk Add Locations Modal" at bounding box center [331, 550] width 13 height 13
click at [0, 0] on input "Bulk Add Locations Modal" at bounding box center [0, 0] width 0 height 0
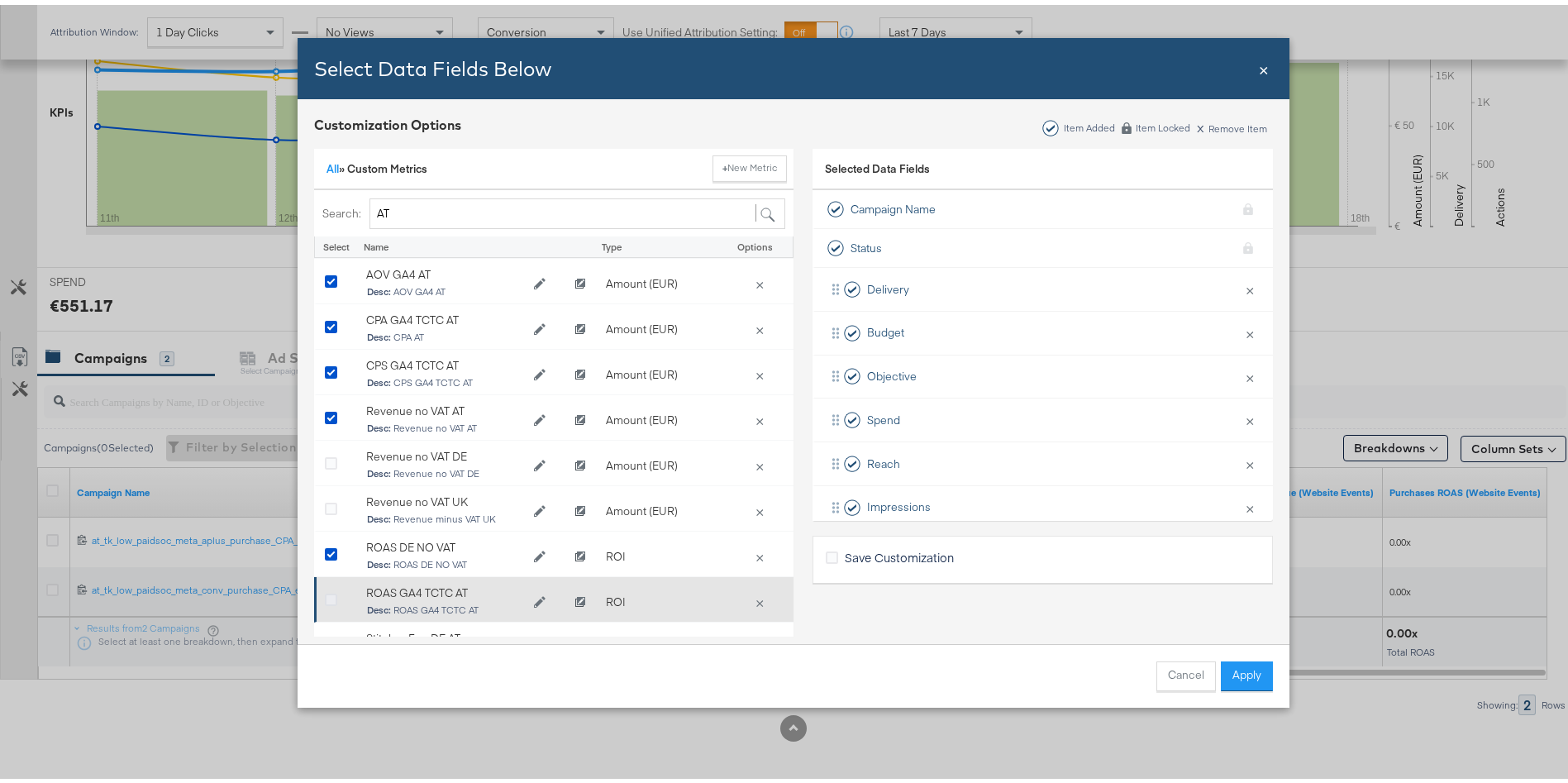
click at [325, 591] on icon "Bulk Add Locations Modal" at bounding box center [331, 595] width 13 height 13
click at [0, 0] on input "Bulk Add Locations Modal" at bounding box center [0, 0] width 0 height 0
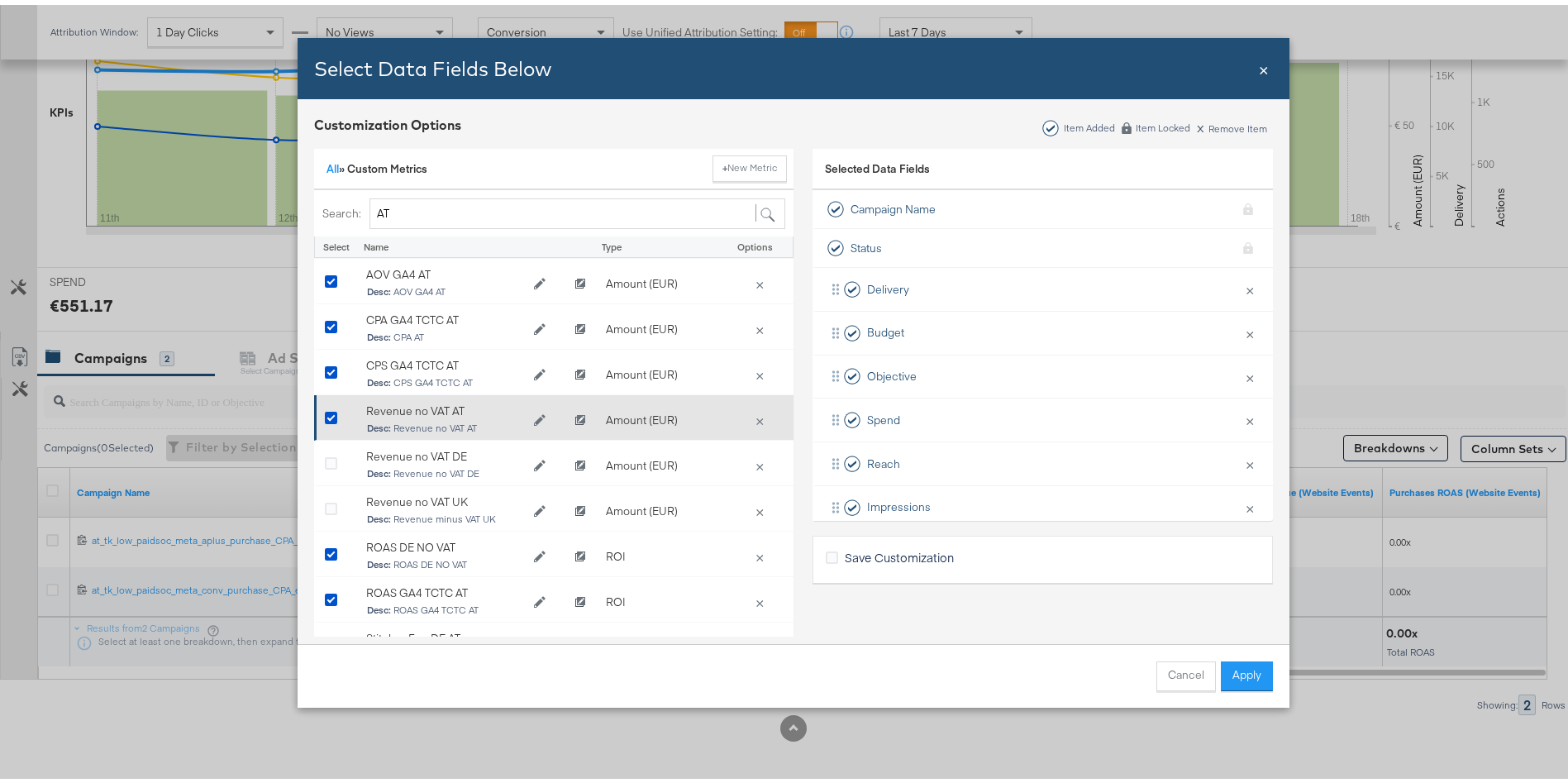
scroll to position [89, 0]
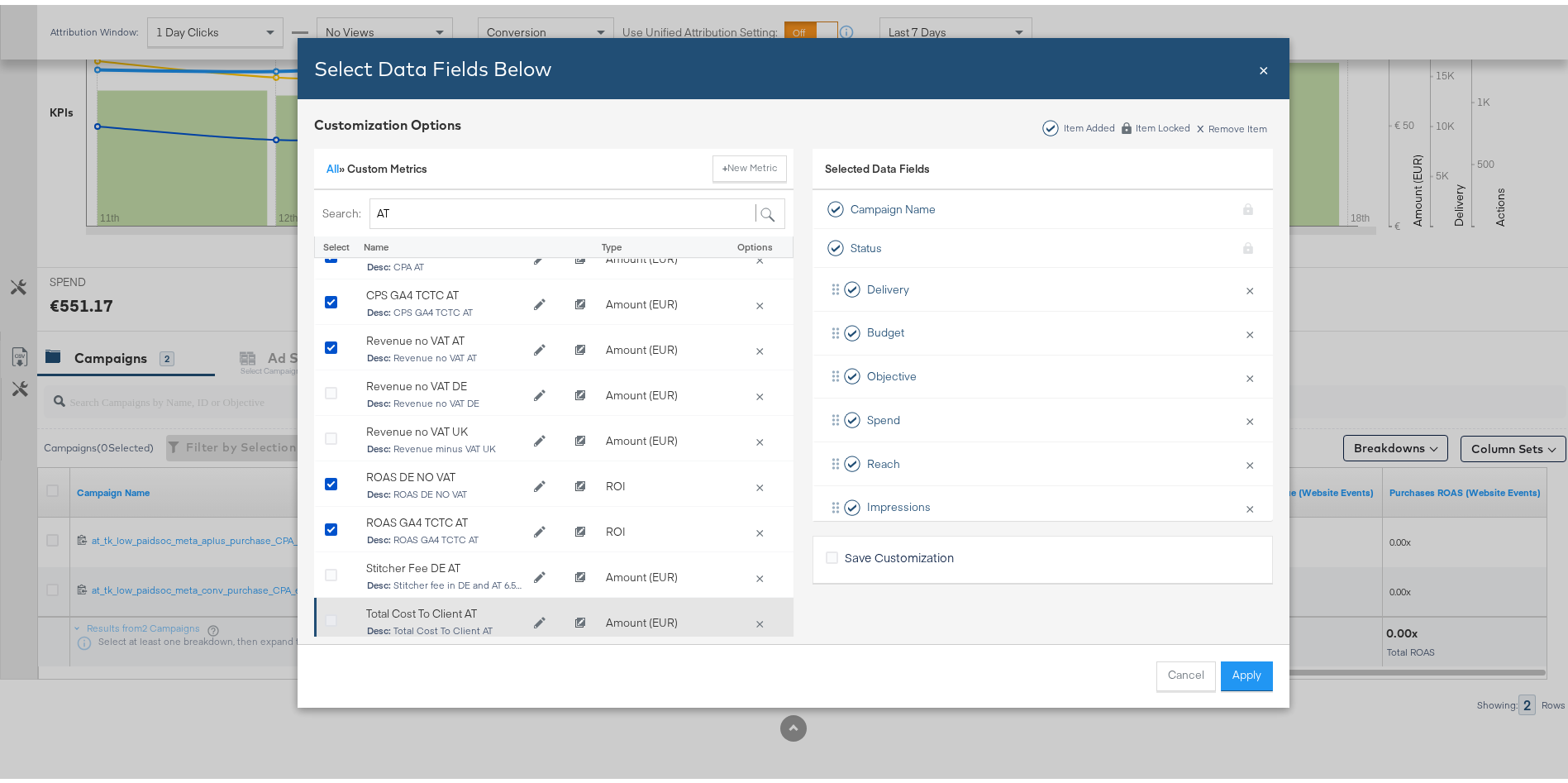
click at [325, 610] on icon "Bulk Add Locations Modal" at bounding box center [331, 616] width 13 height 13
click at [0, 0] on input "Bulk Add Locations Modal" at bounding box center [0, 0] width 0 height 0
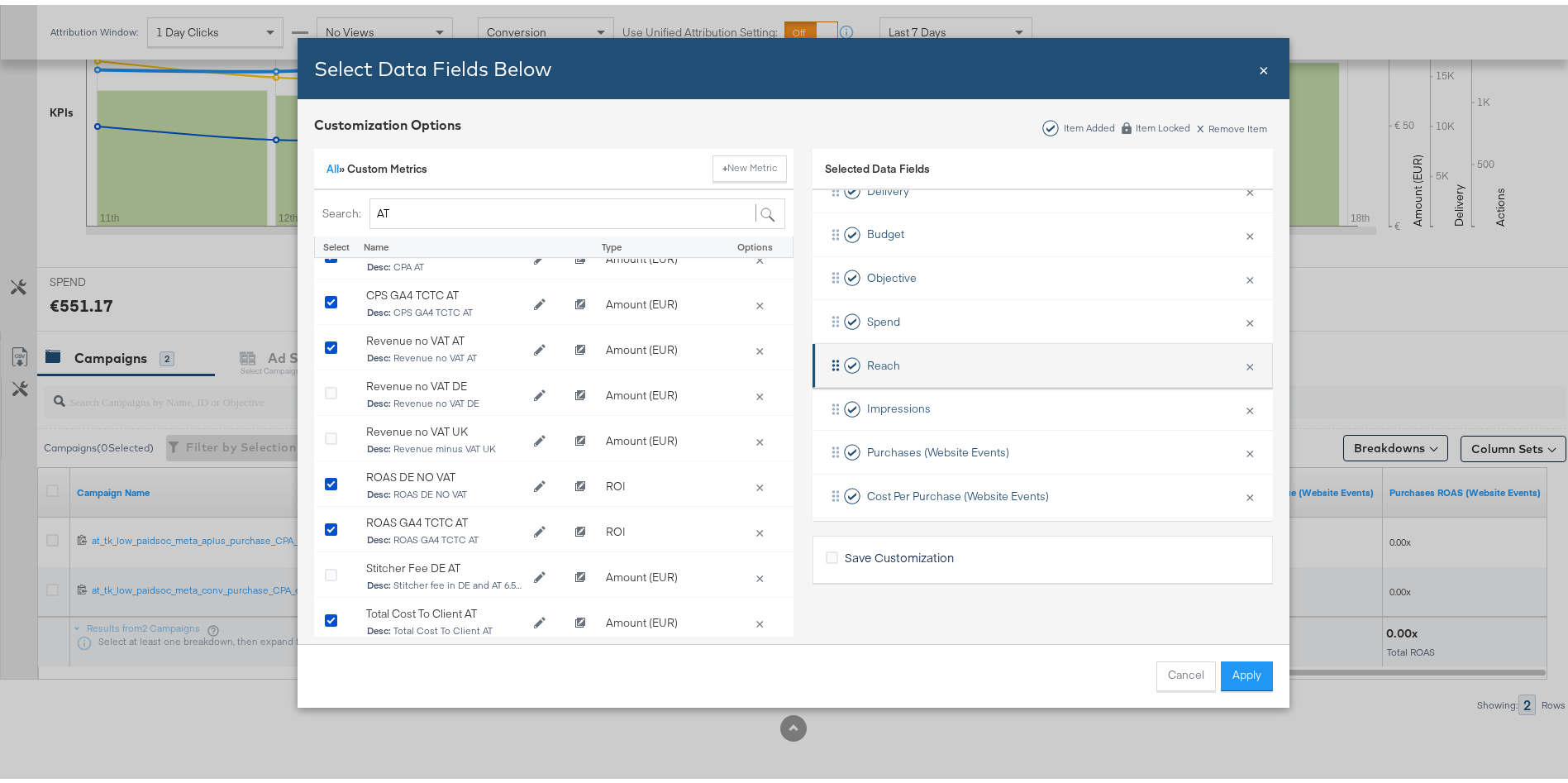
scroll to position [15, 0]
click at [1239, 357] on button "×" at bounding box center [1250, 357] width 22 height 34
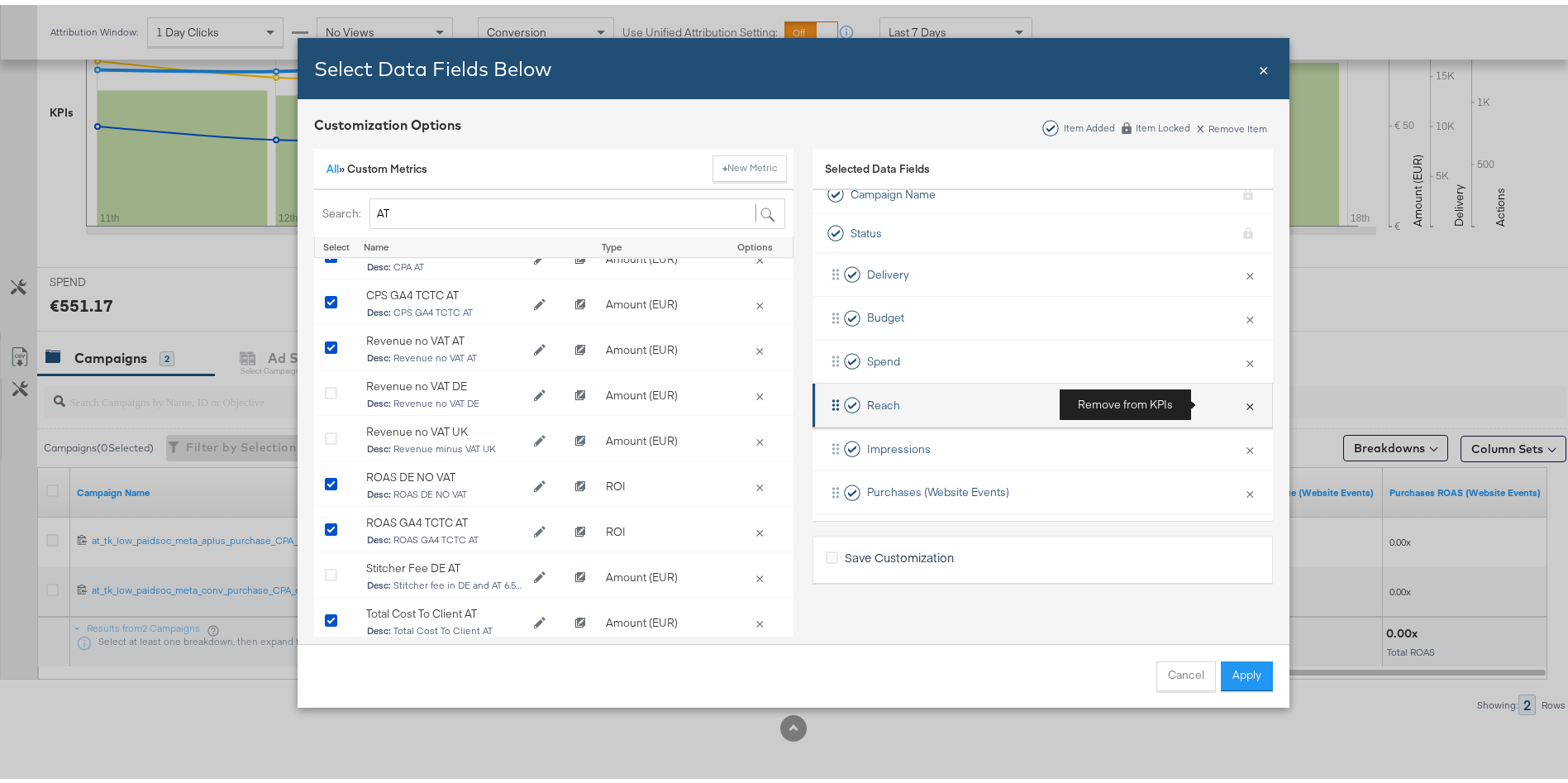
click at [1239, 395] on button "×" at bounding box center [1250, 400] width 22 height 34
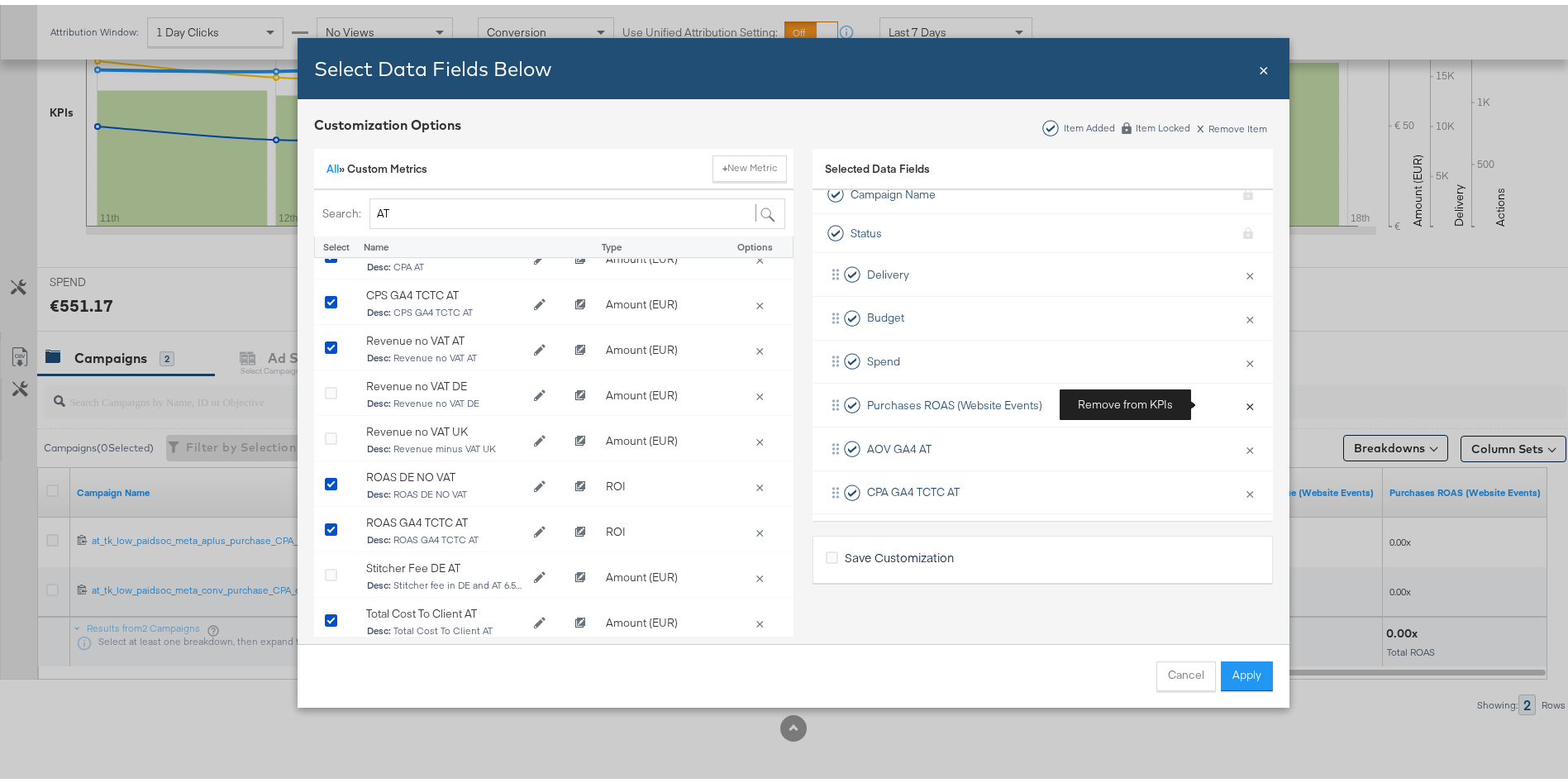
click at [1239, 395] on button "×" at bounding box center [1250, 400] width 22 height 34
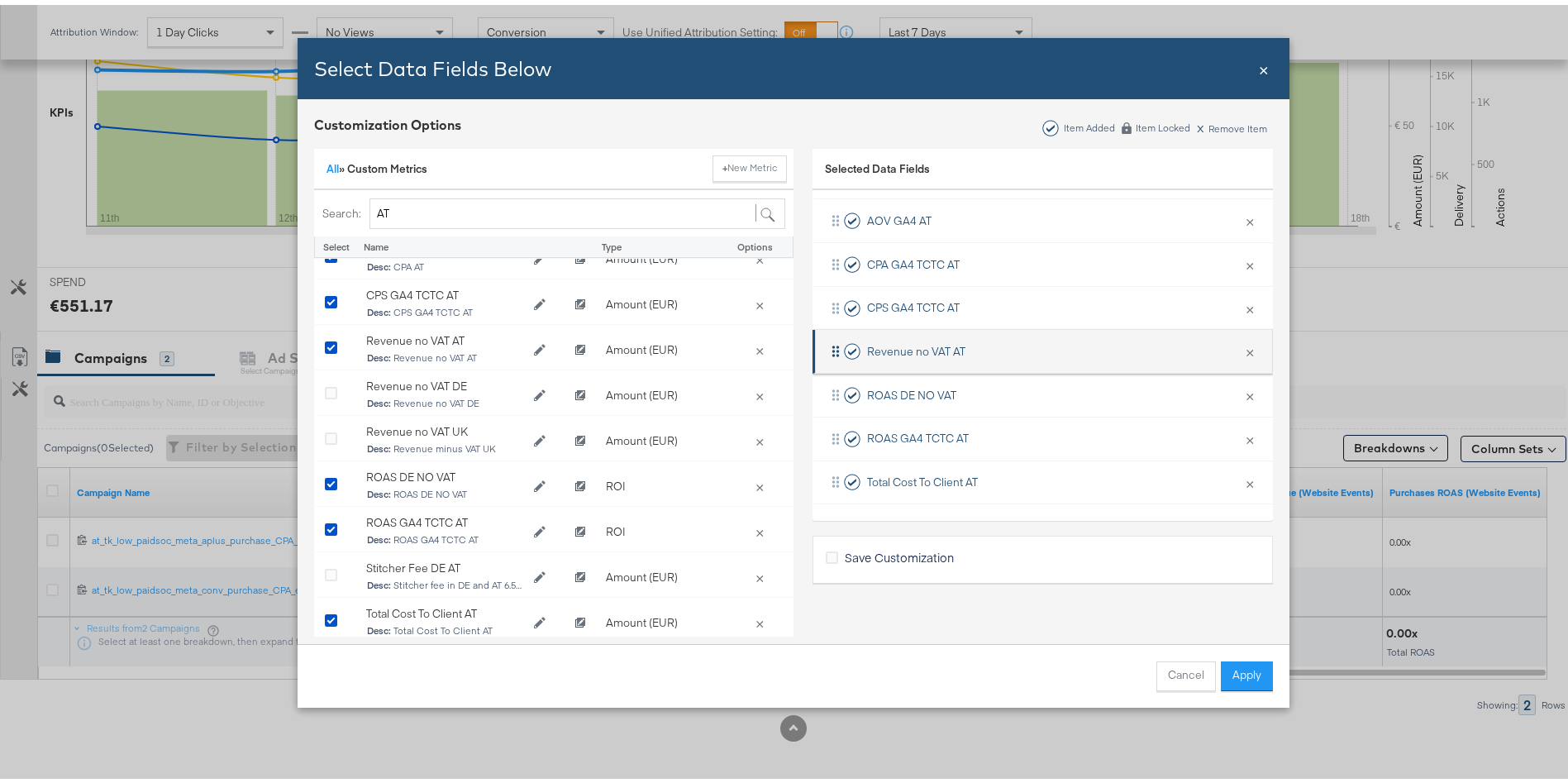
scroll to position [0, 0]
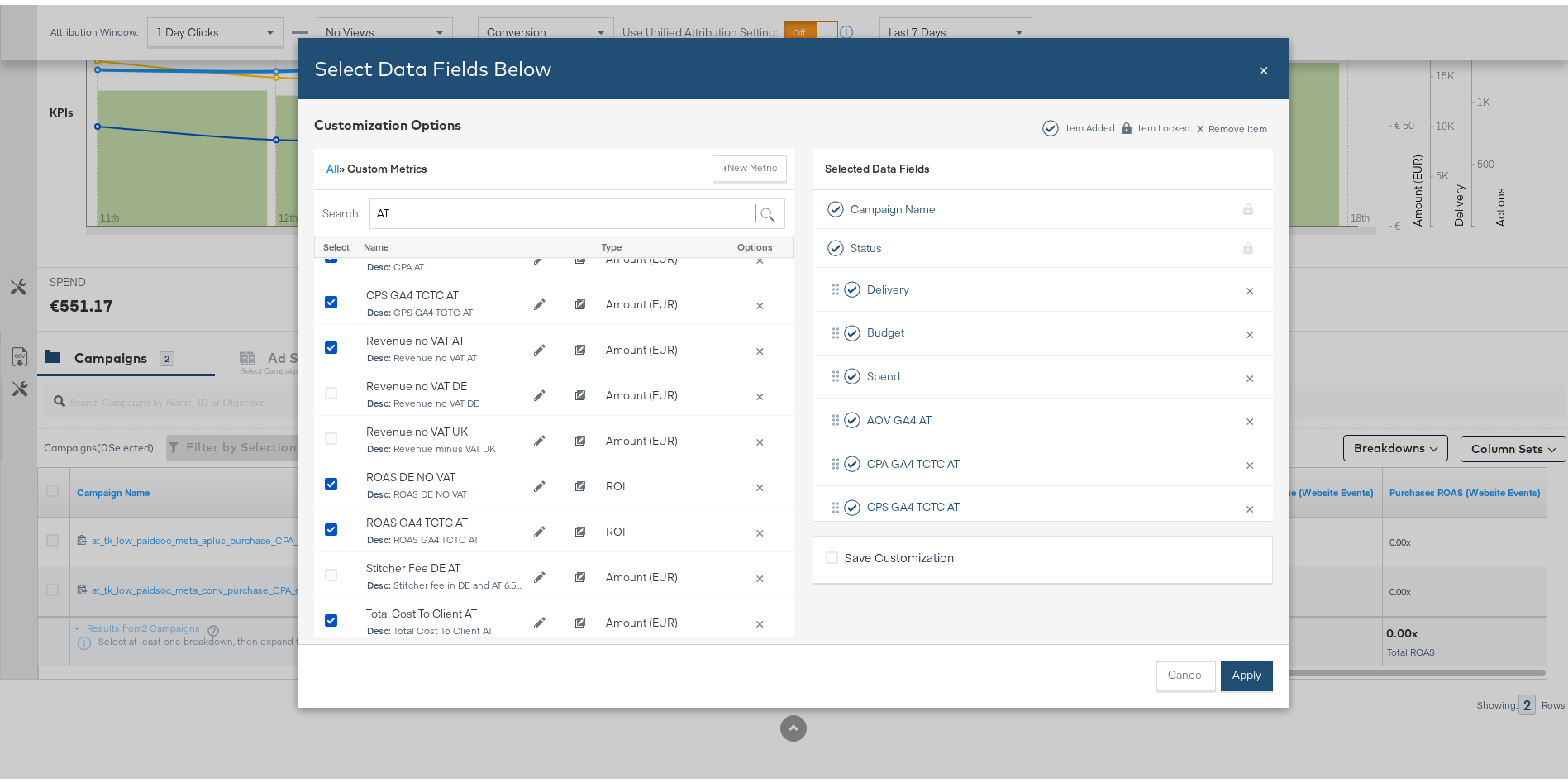
click at [1249, 667] on button "Apply" at bounding box center [1247, 672] width 52 height 29
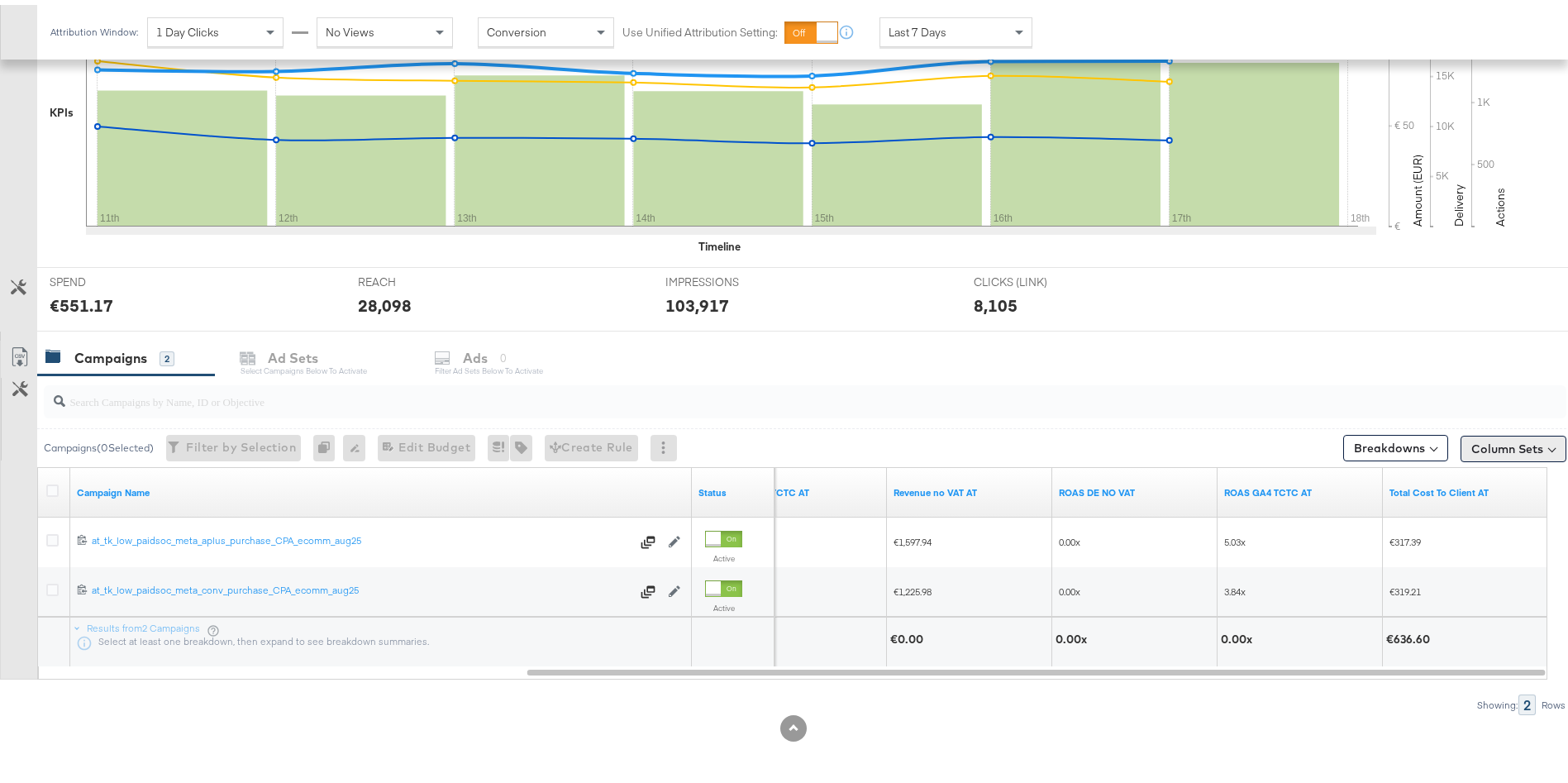
click at [1516, 445] on button "Column Sets" at bounding box center [1514, 444] width 106 height 27
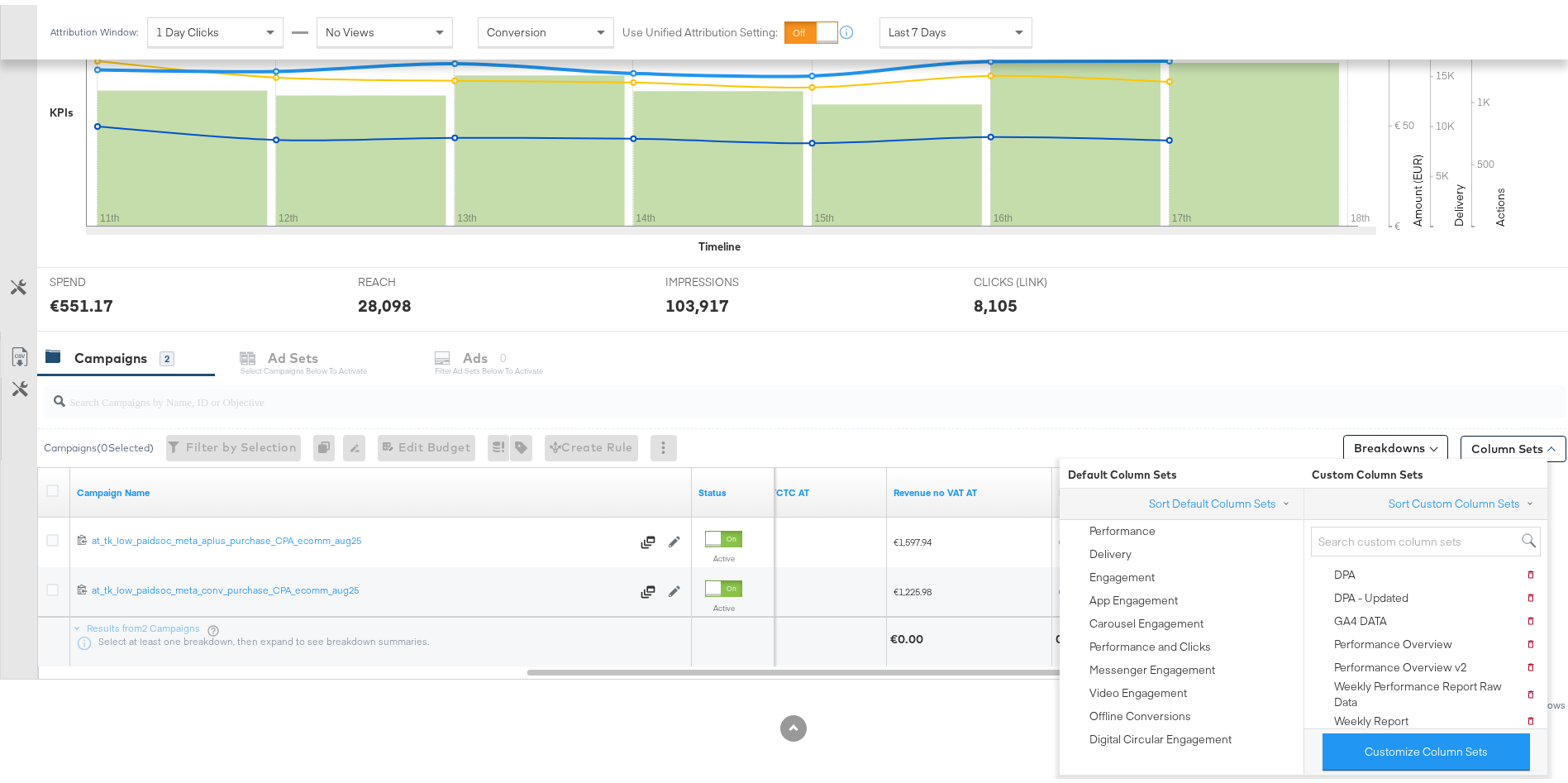
click at [1421, 390] on div at bounding box center [805, 397] width 1523 height 33
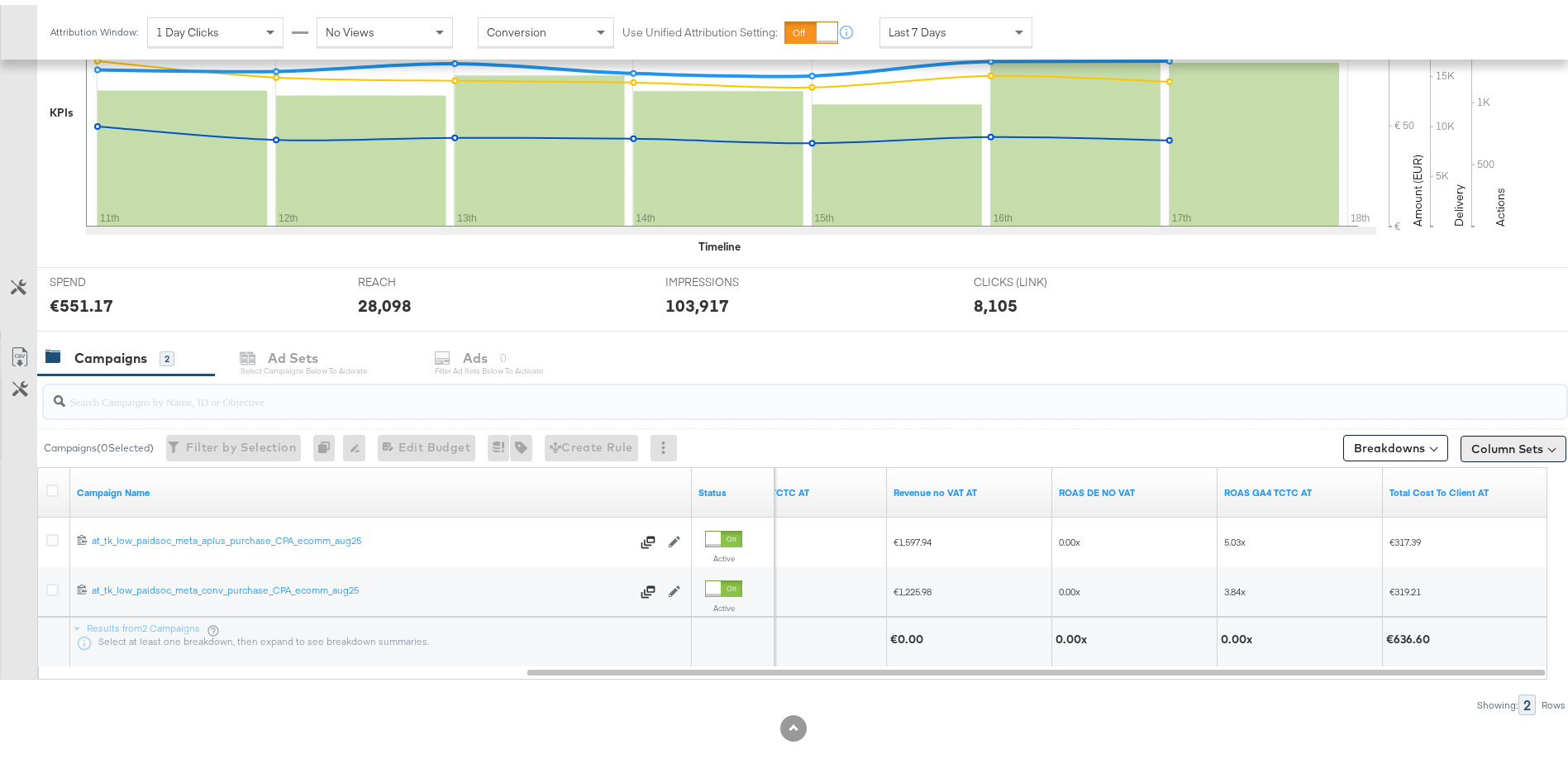
click at [1493, 451] on button "Column Sets" at bounding box center [1514, 444] width 106 height 27
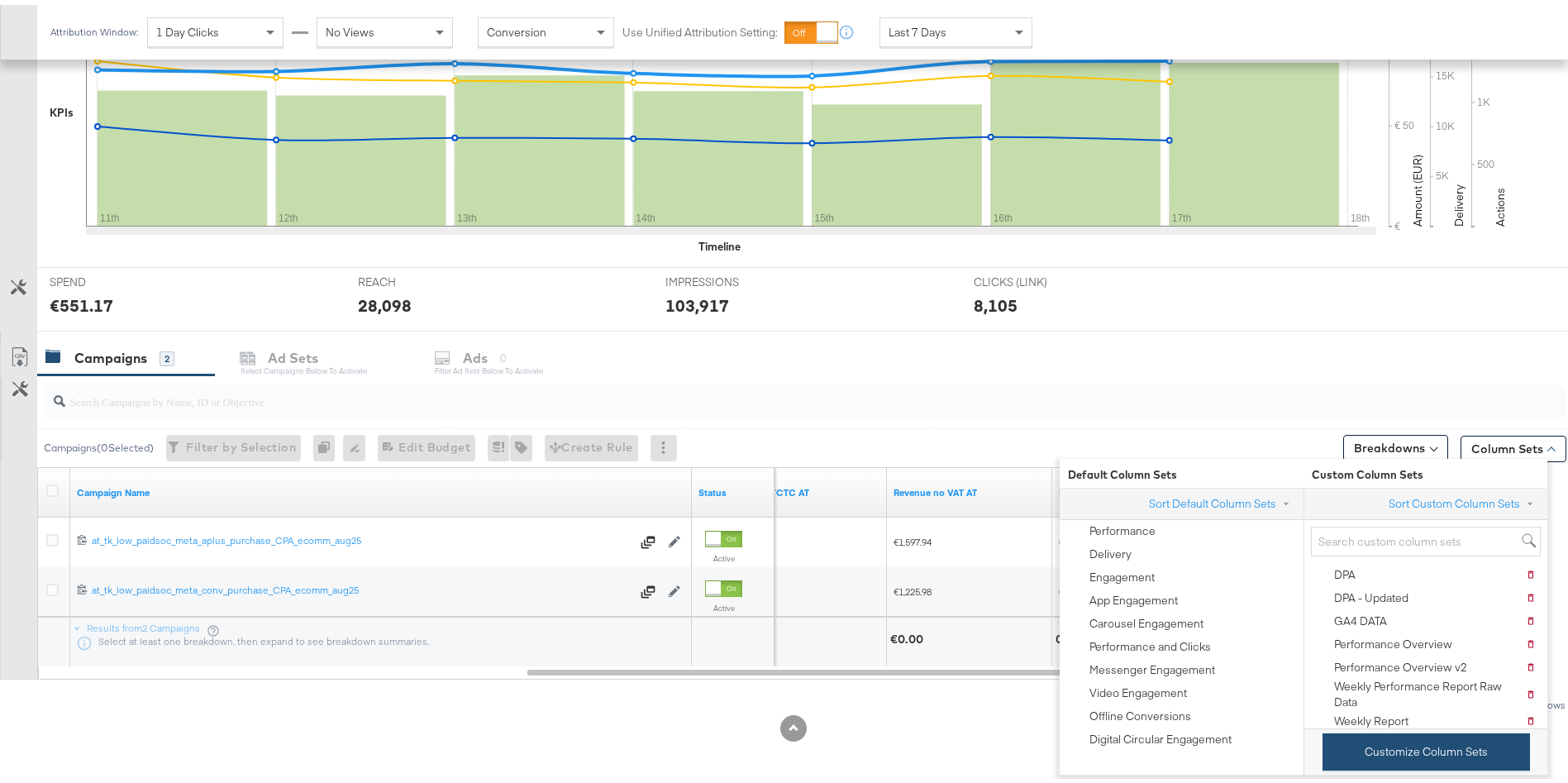
click at [1414, 737] on button "Customize Column Sets" at bounding box center [1426, 748] width 207 height 37
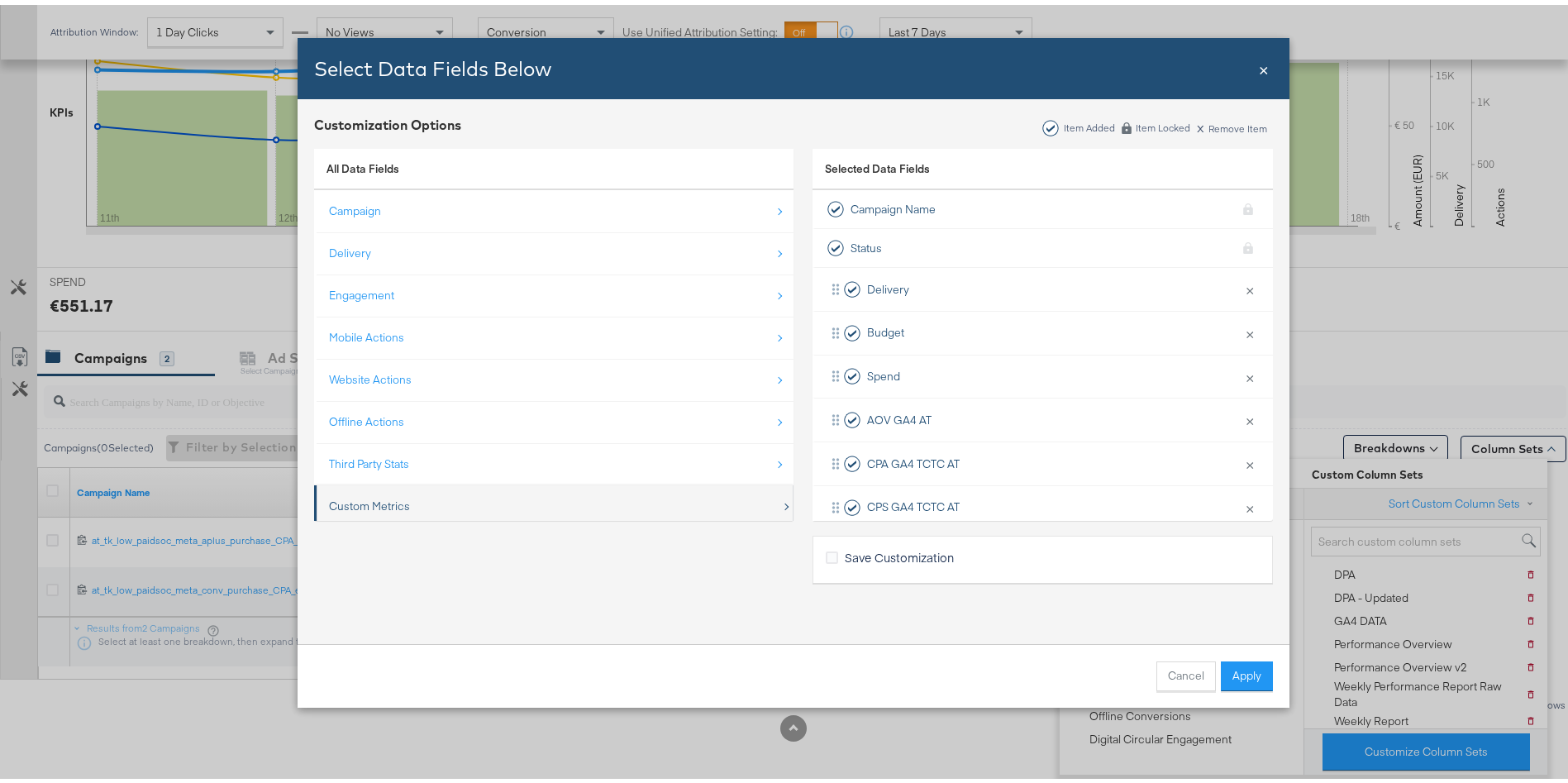
click at [378, 507] on div "Custom Metrics" at bounding box center [369, 502] width 81 height 16
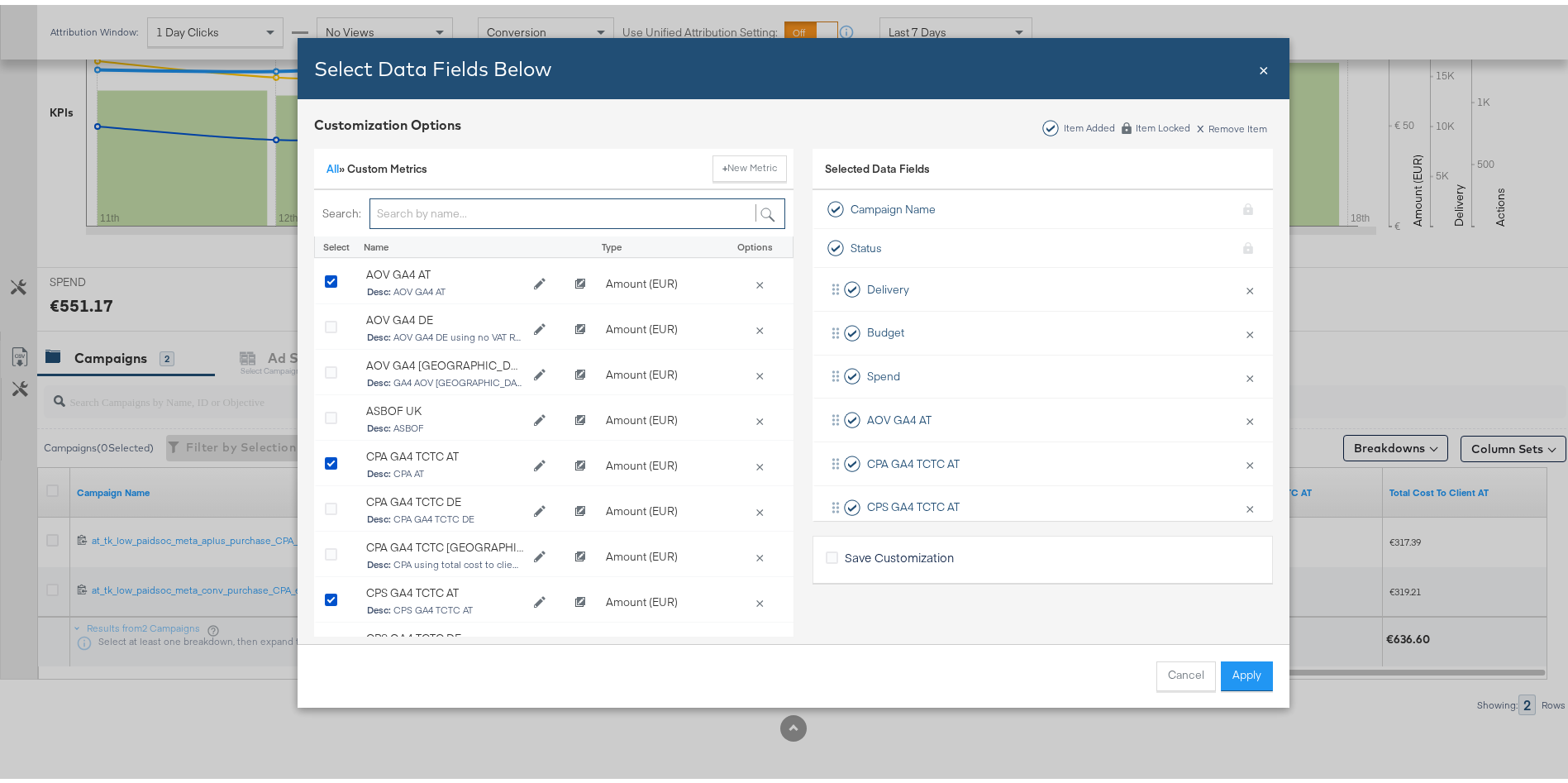
click at [414, 203] on input "Bulk Add Locations Modal" at bounding box center [577, 208] width 416 height 30
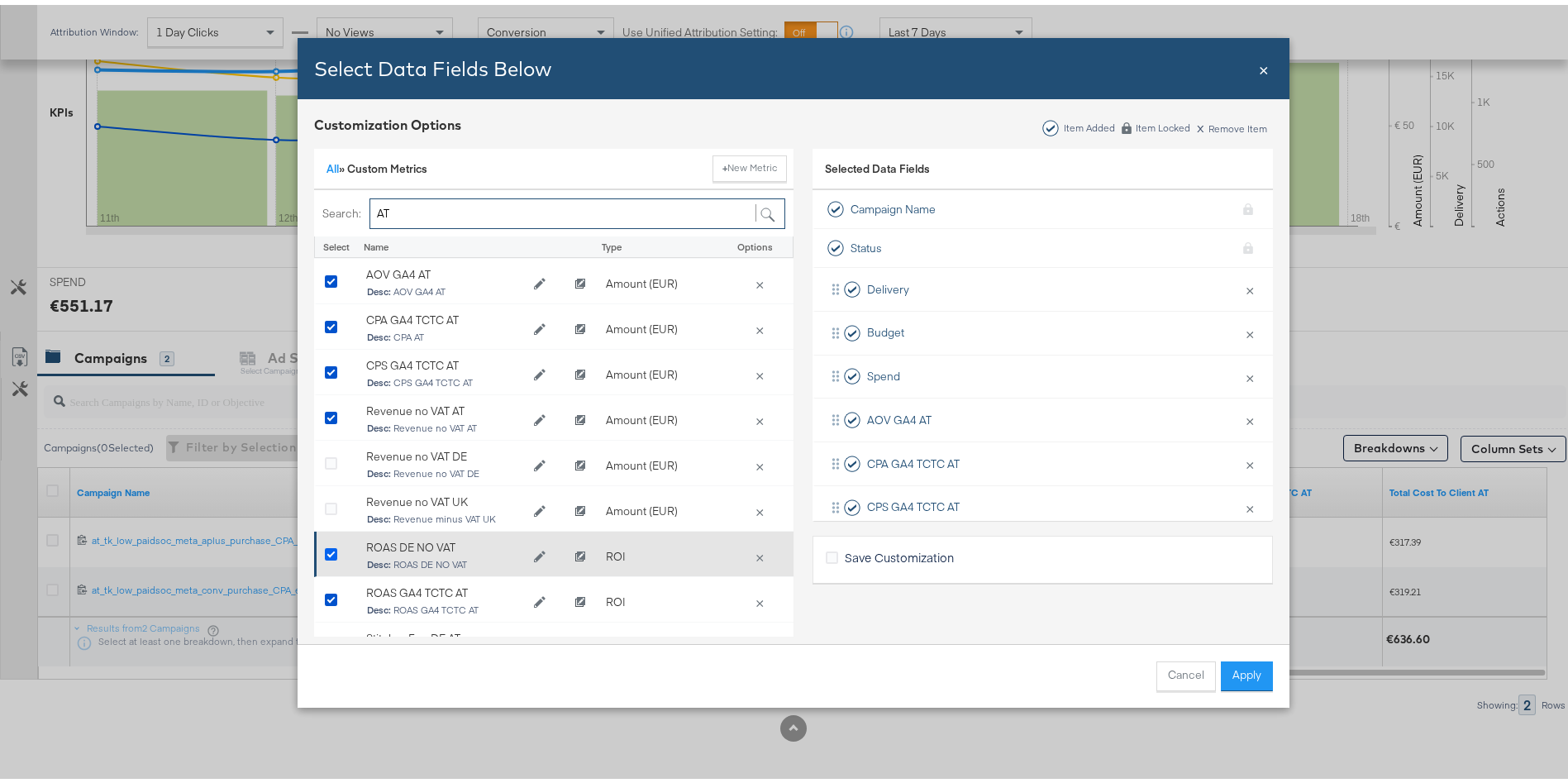
type input "AT"
click at [325, 550] on icon "Bulk Add Locations Modal" at bounding box center [331, 550] width 13 height 13
click at [0, 0] on input "Bulk Add Locations Modal" at bounding box center [0, 0] width 0 height 0
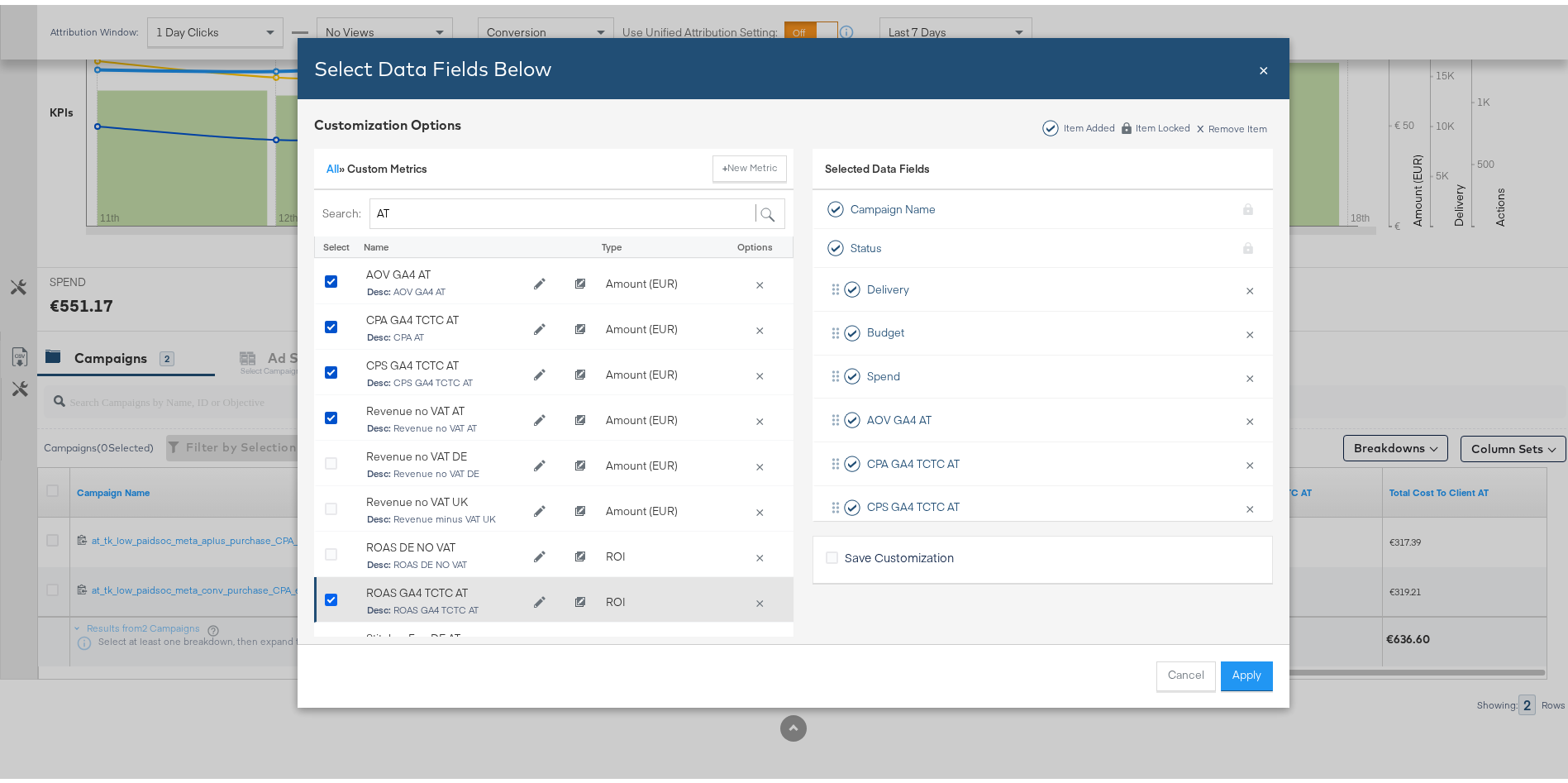
click at [325, 593] on icon "Bulk Add Locations Modal" at bounding box center [331, 595] width 13 height 13
click at [0, 0] on input "Bulk Add Locations Modal" at bounding box center [0, 0] width 0 height 0
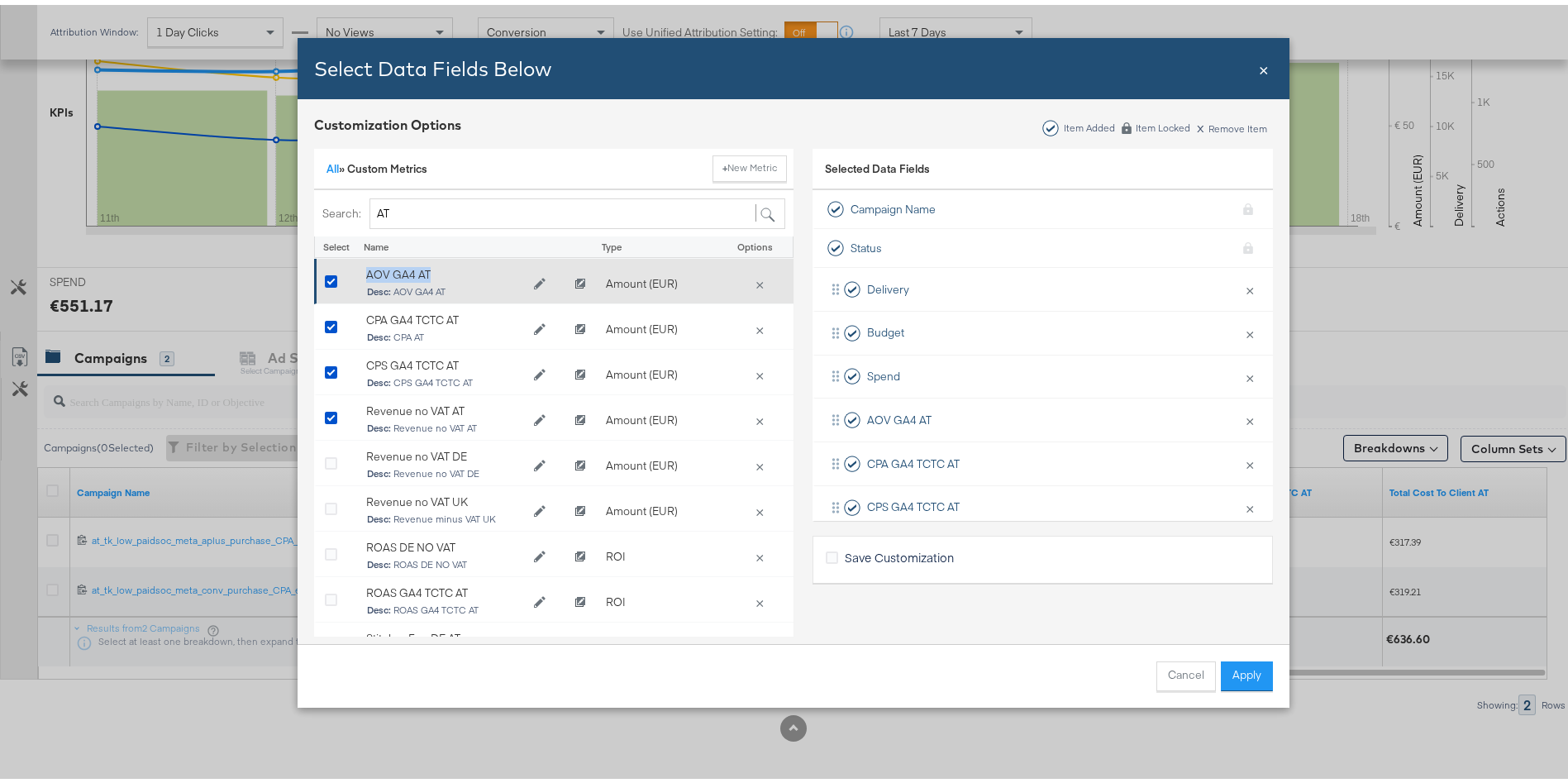
drag, startPoint x: 426, startPoint y: 269, endPoint x: 350, endPoint y: 272, distance: 76.1
click at [358, 272] on div "AOV GA4 AT Desc: AOV GA4 AT" at bounding box center [461, 279] width 207 height 50
copy div "AOV GA4 AT"
click at [575, 277] on icon "Clone AOV GA4 AT" at bounding box center [580, 280] width 10 height 10
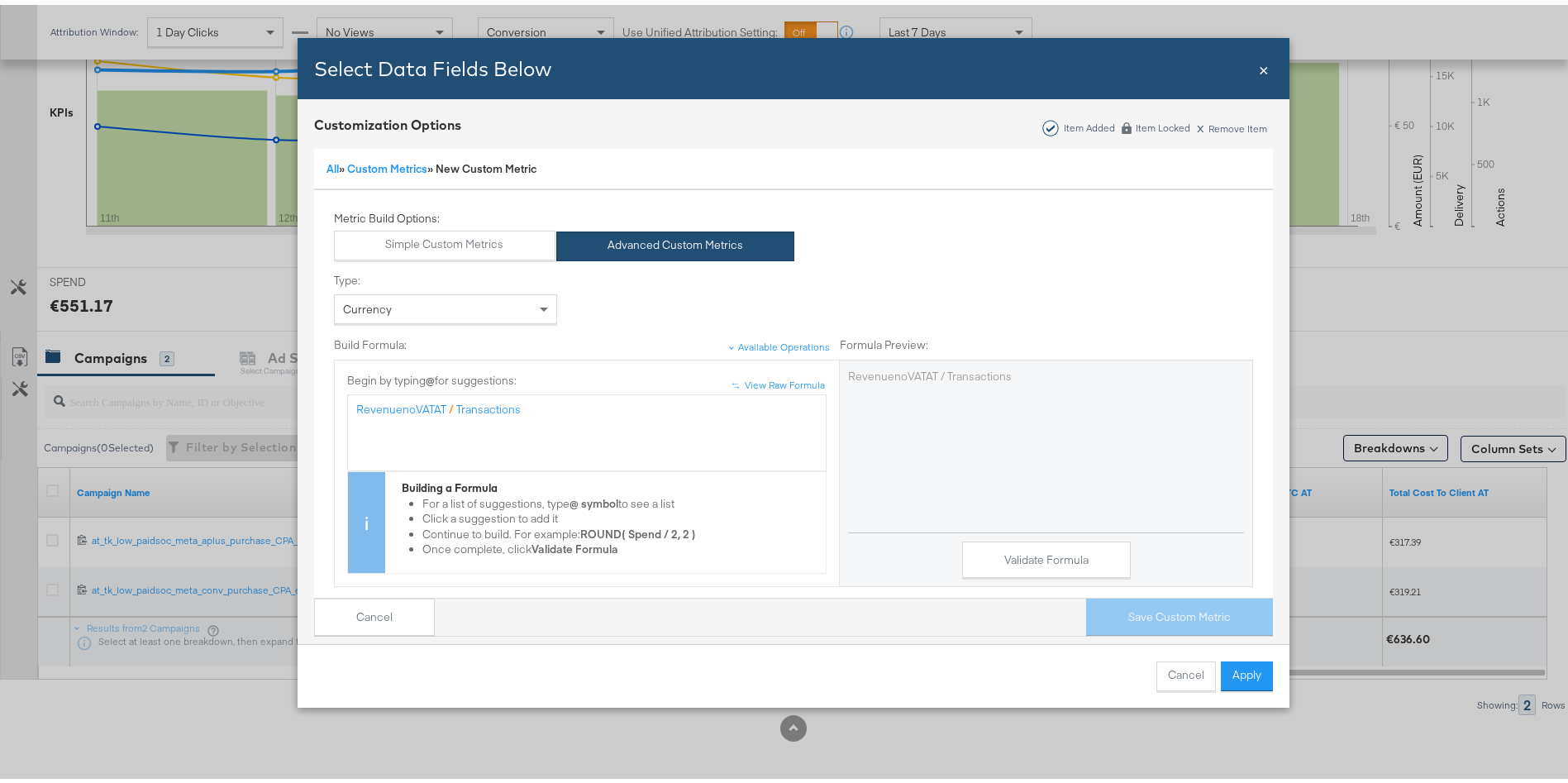
scroll to position [212, 0]
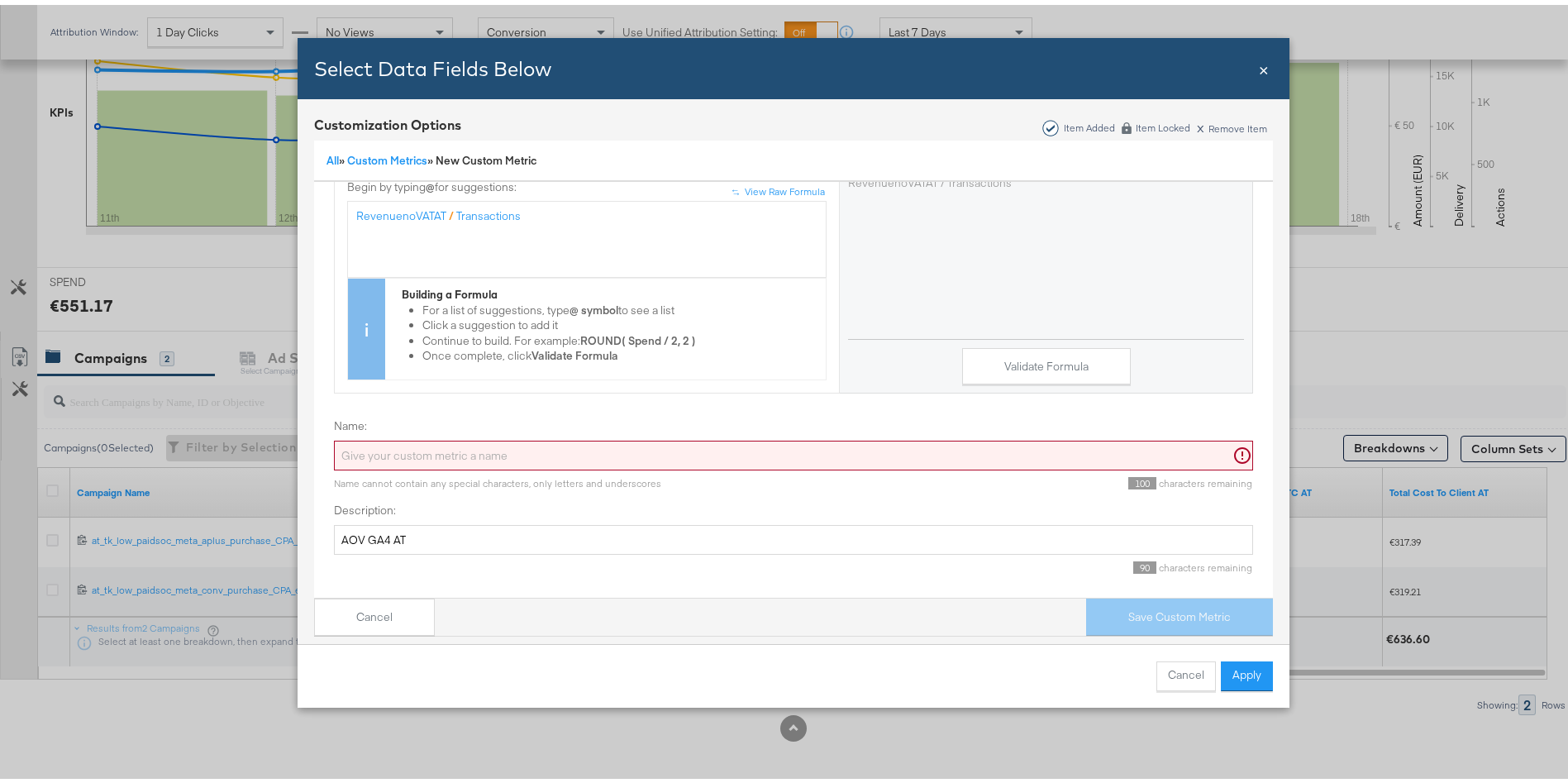
click at [497, 445] on input "Name:" at bounding box center [793, 451] width 919 height 30
paste input "AOV GA4 AT"
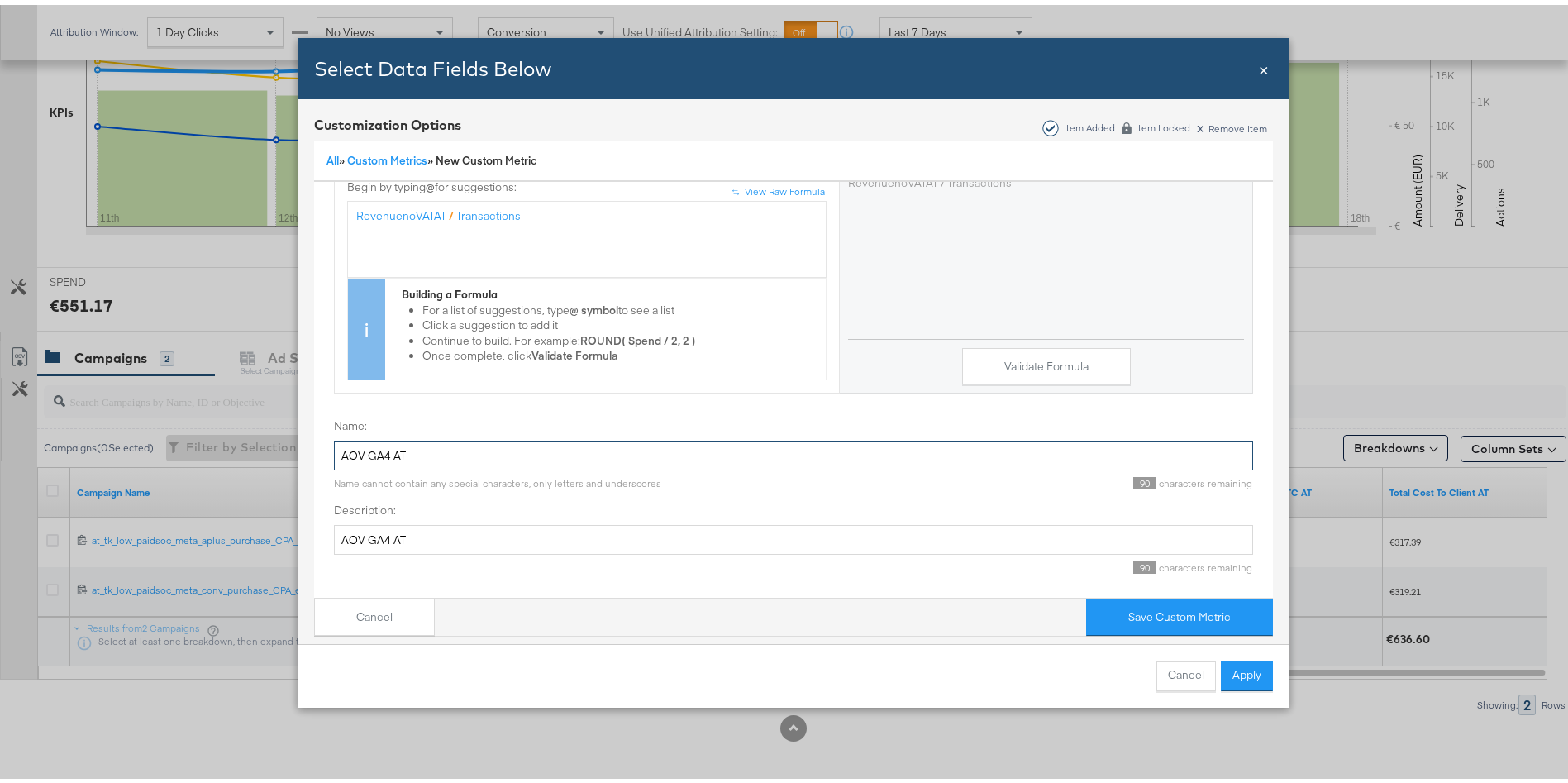
scroll to position [0, 0]
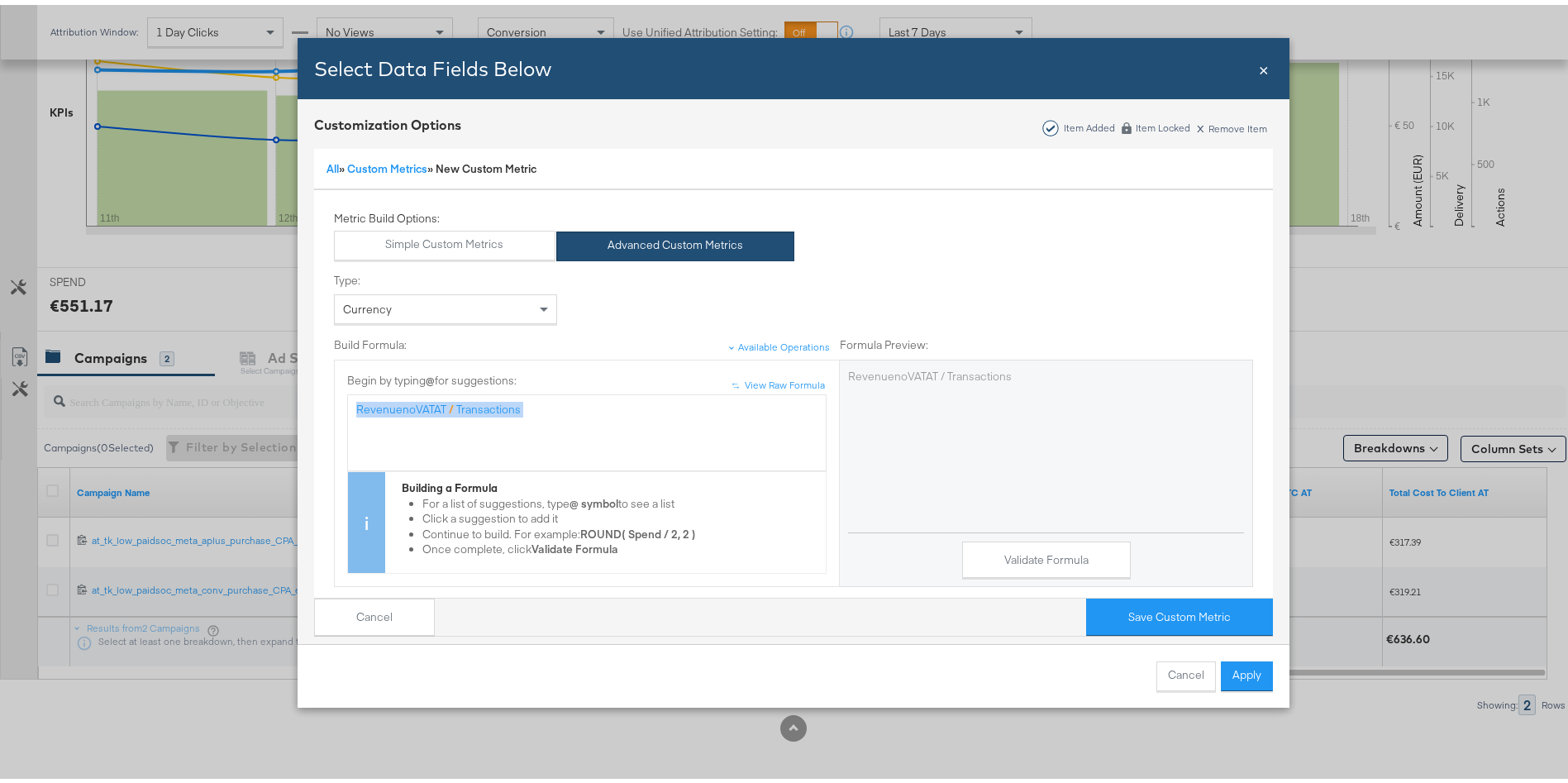
drag, startPoint x: 595, startPoint y: 414, endPoint x: 258, endPoint y: 388, distance: 338.0
click at [258, 388] on div "Select Data Fields Below Close × Customization Options Item Added Item Locked x…" at bounding box center [793, 391] width 1588 height 783
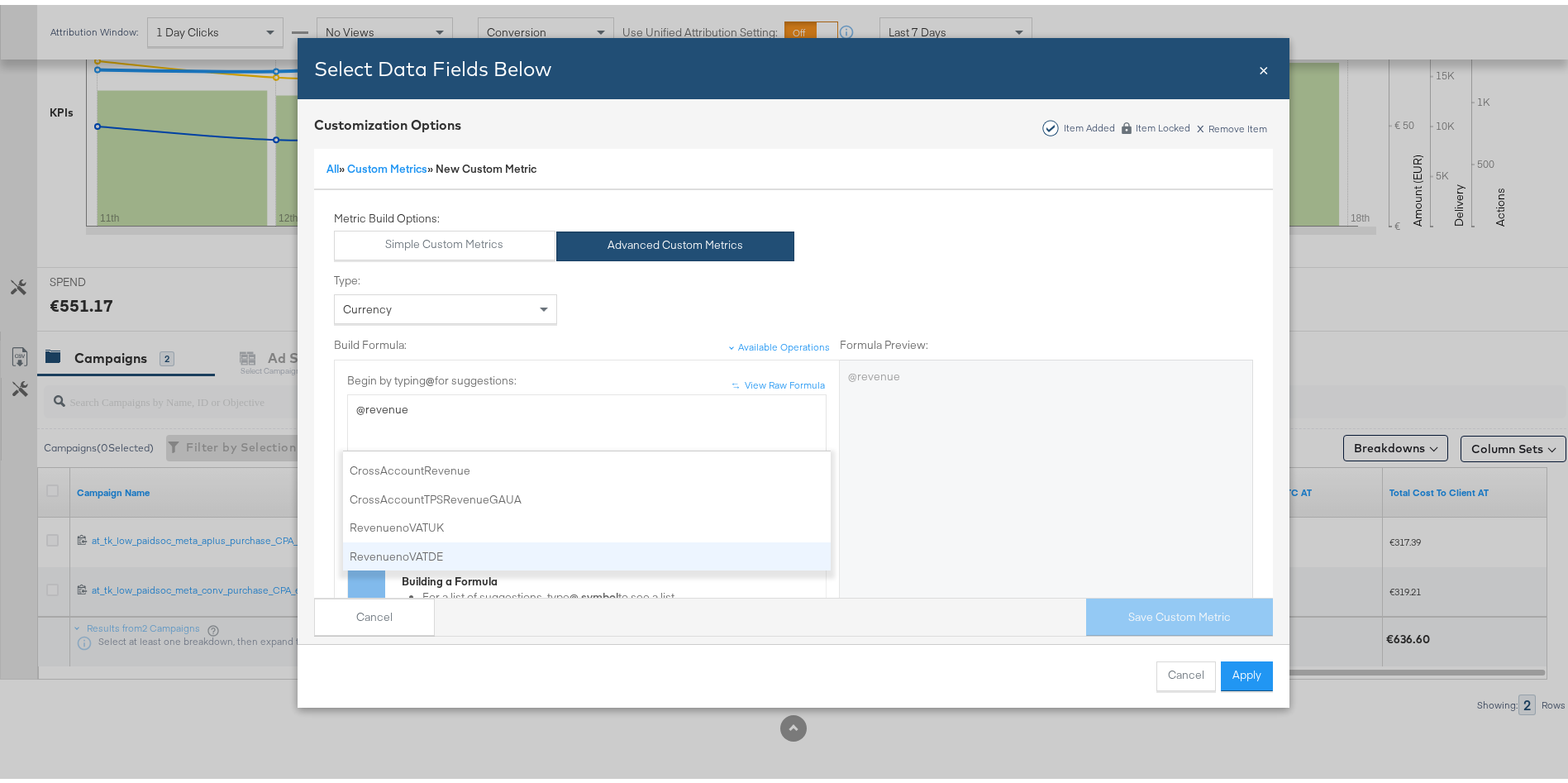
scroll to position [52, 0]
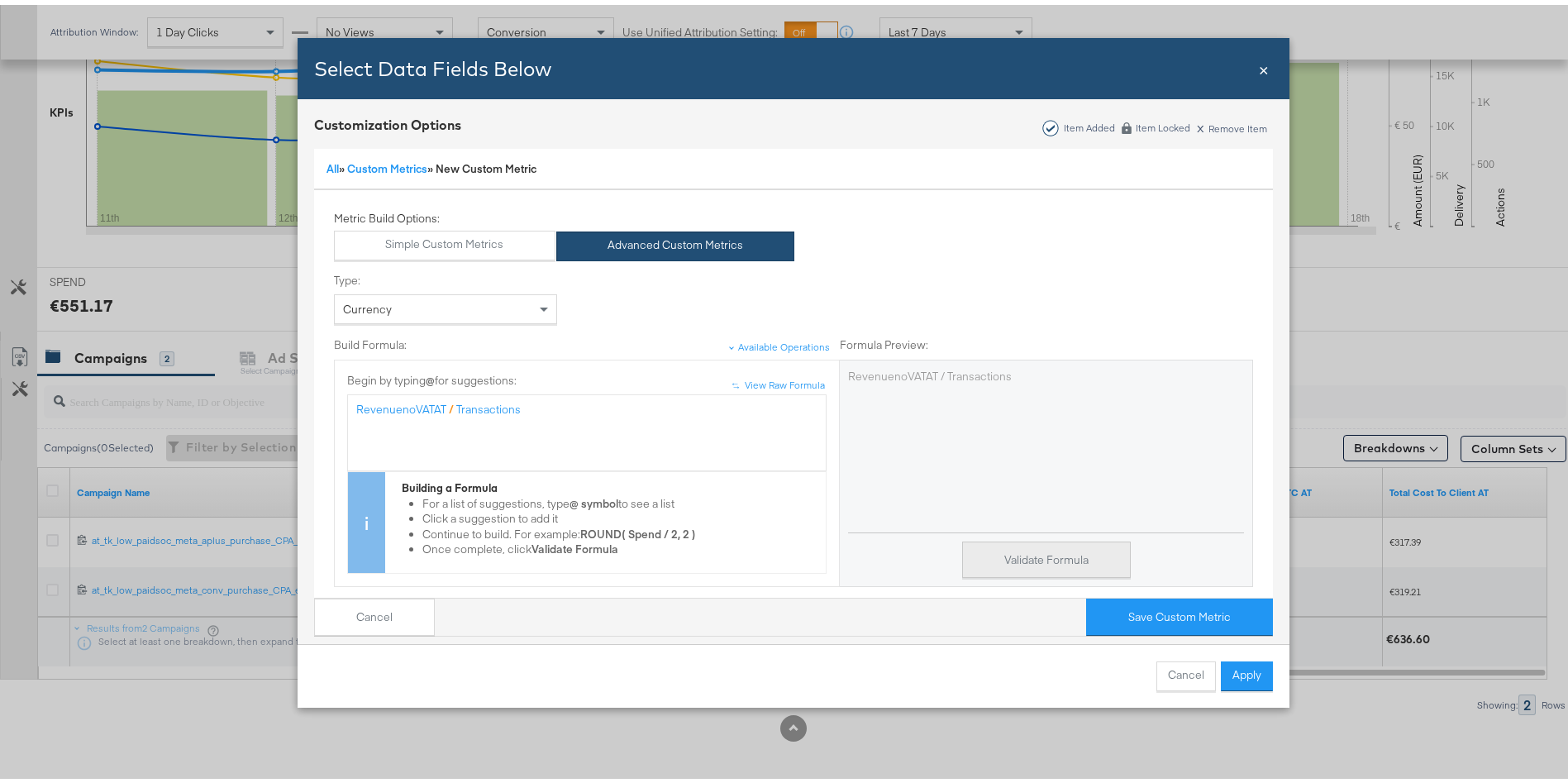
click at [1031, 560] on button "Validate Formula" at bounding box center [1047, 555] width 169 height 37
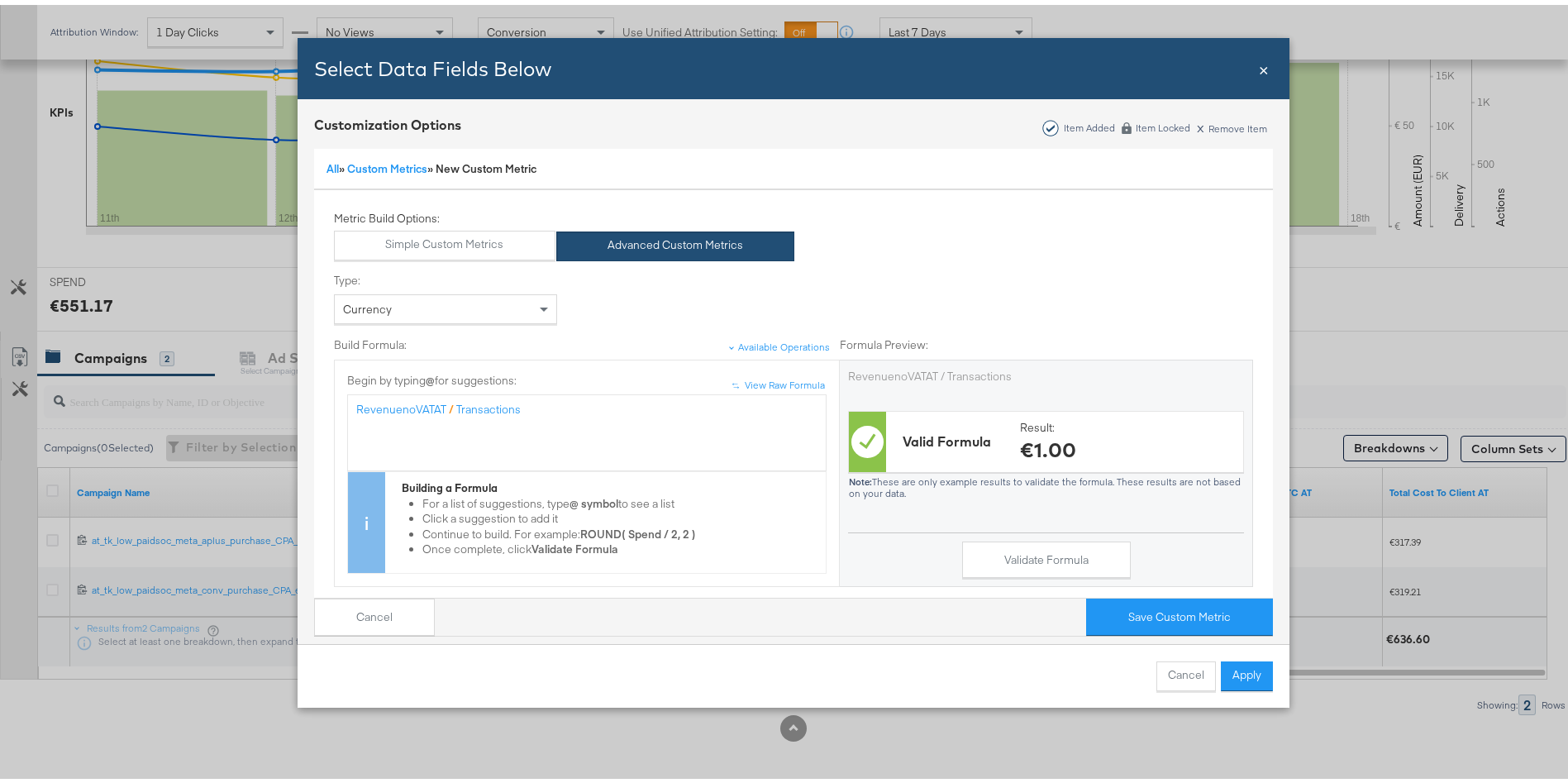
scroll to position [212, 0]
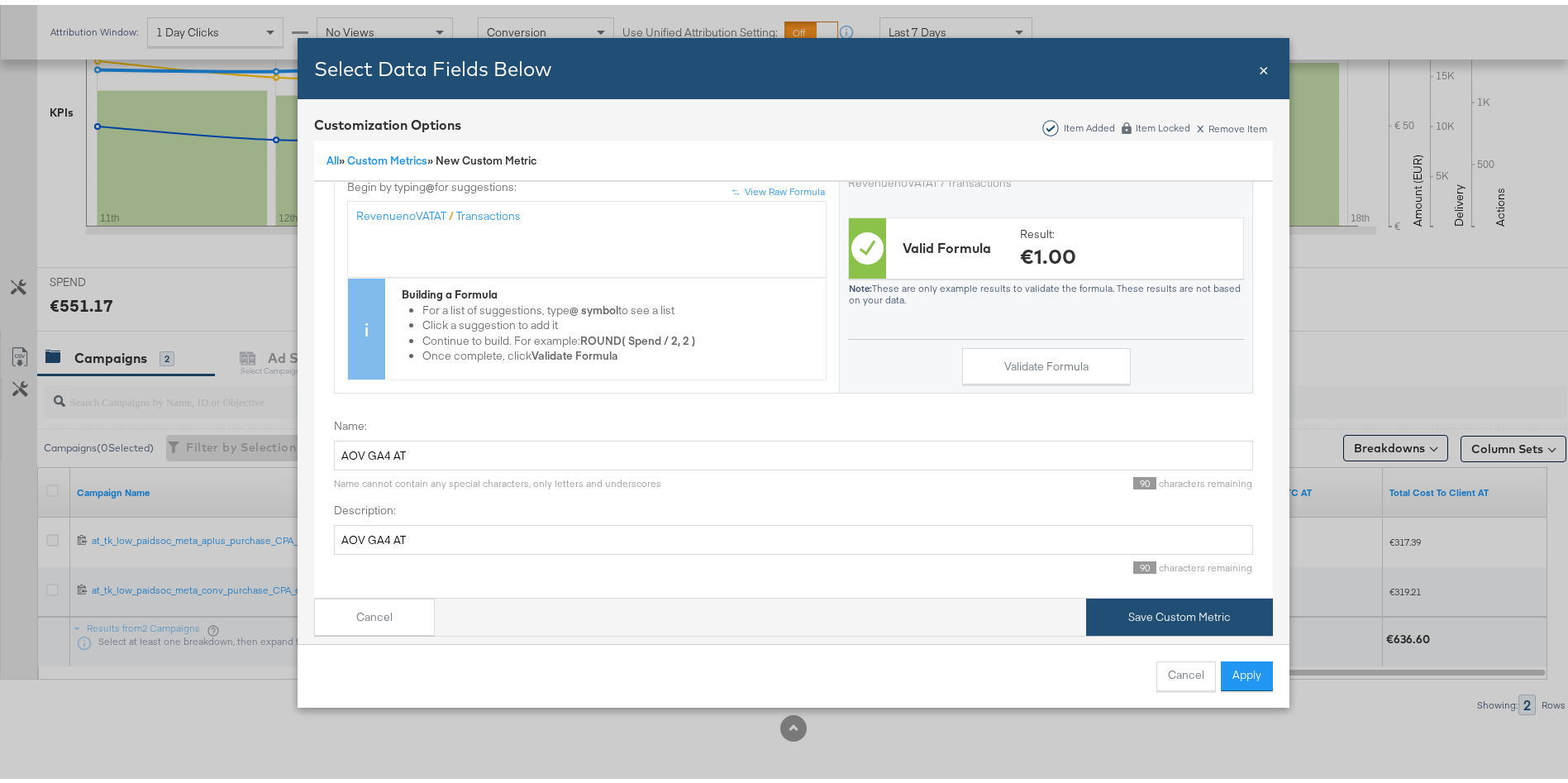
click at [1190, 594] on button "Save Custom Metric" at bounding box center [1179, 613] width 187 height 37
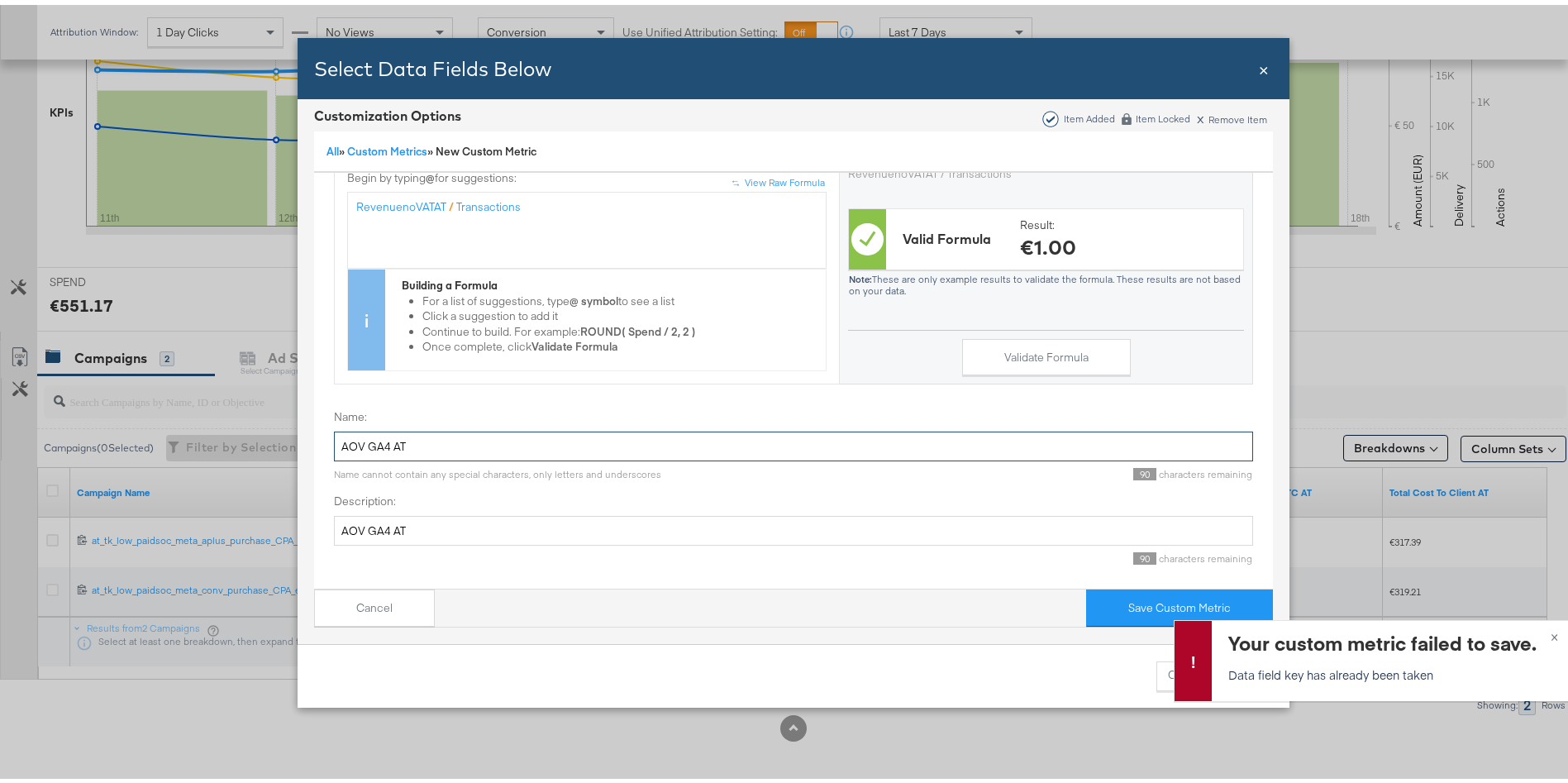
click at [484, 426] on input "AOV GA4 AT" at bounding box center [793, 441] width 919 height 30
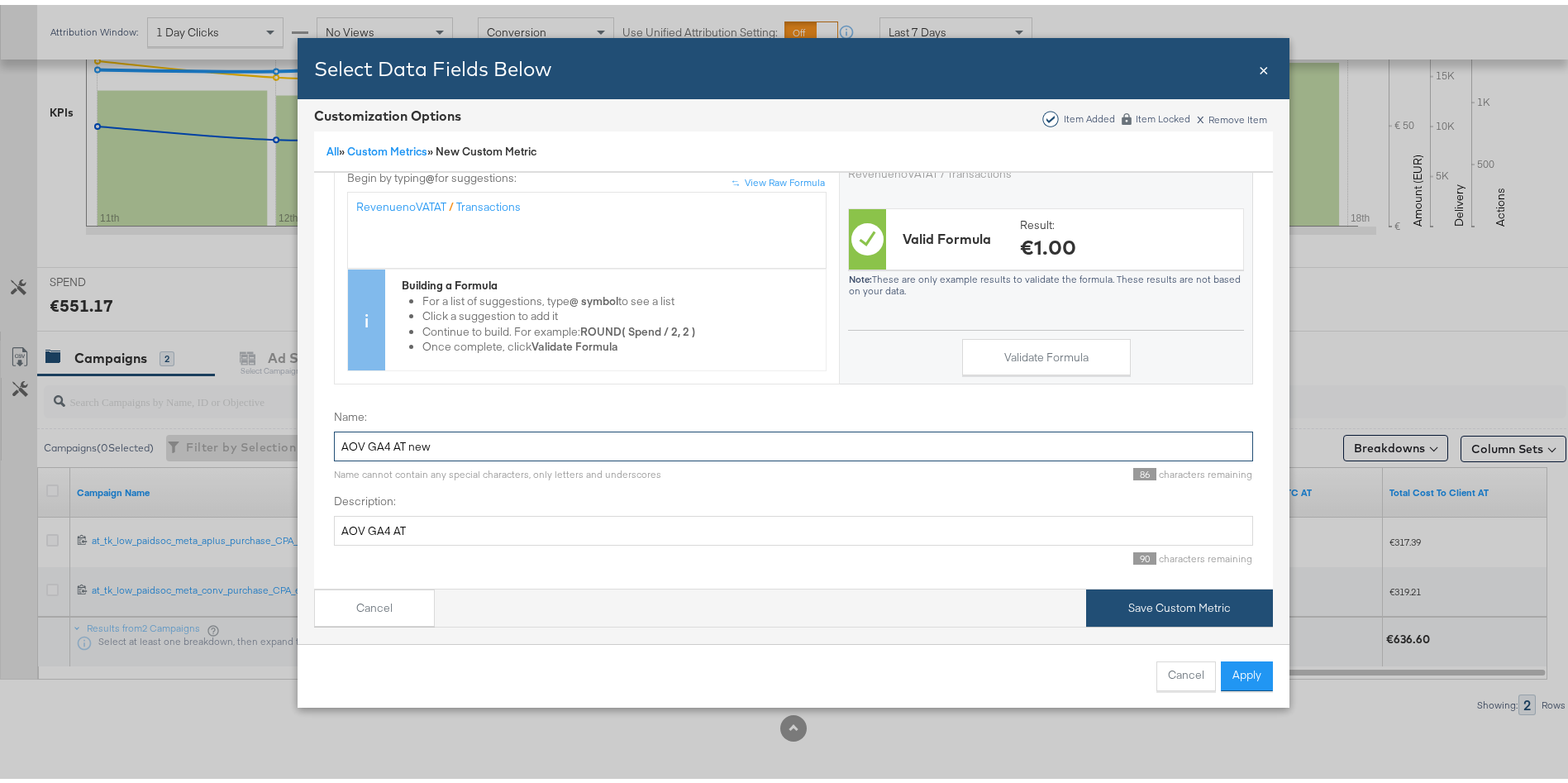
type input "AOV GA4 AT new"
click at [1186, 589] on button "Save Custom Metric" at bounding box center [1179, 603] width 187 height 37
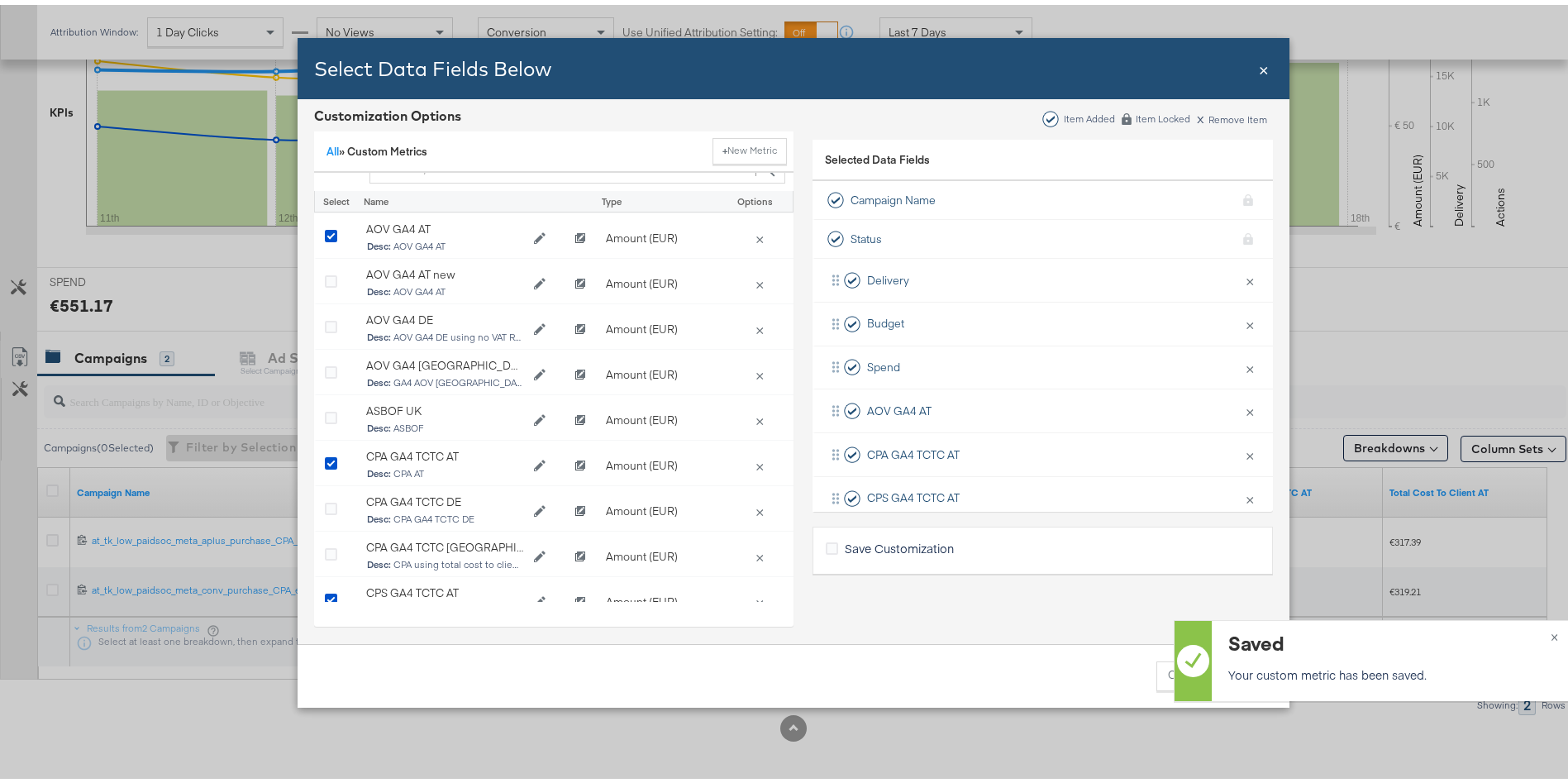
scroll to position [0, 0]
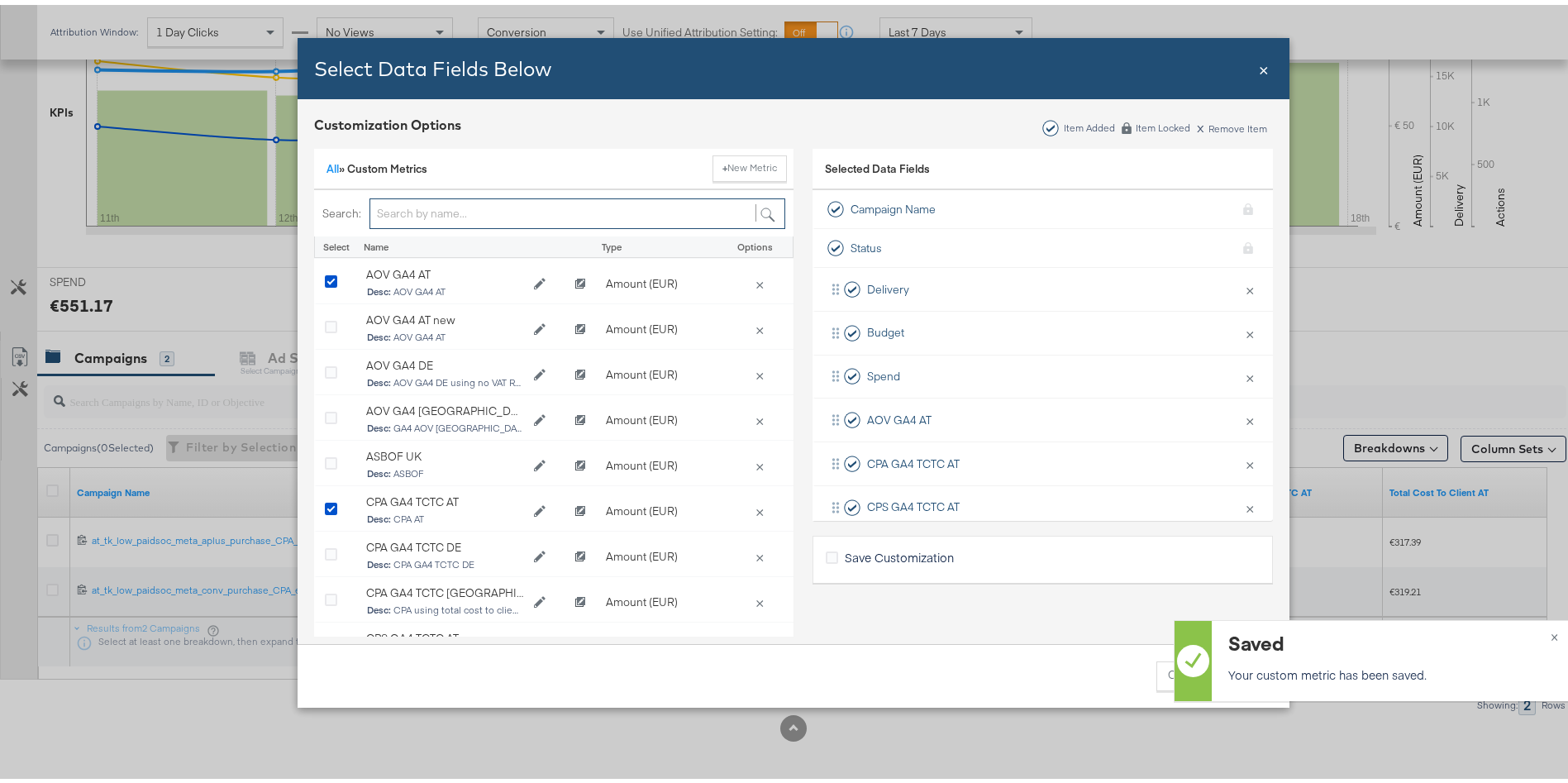
click at [415, 210] on input "Bulk Add Locations Modal" at bounding box center [577, 208] width 416 height 30
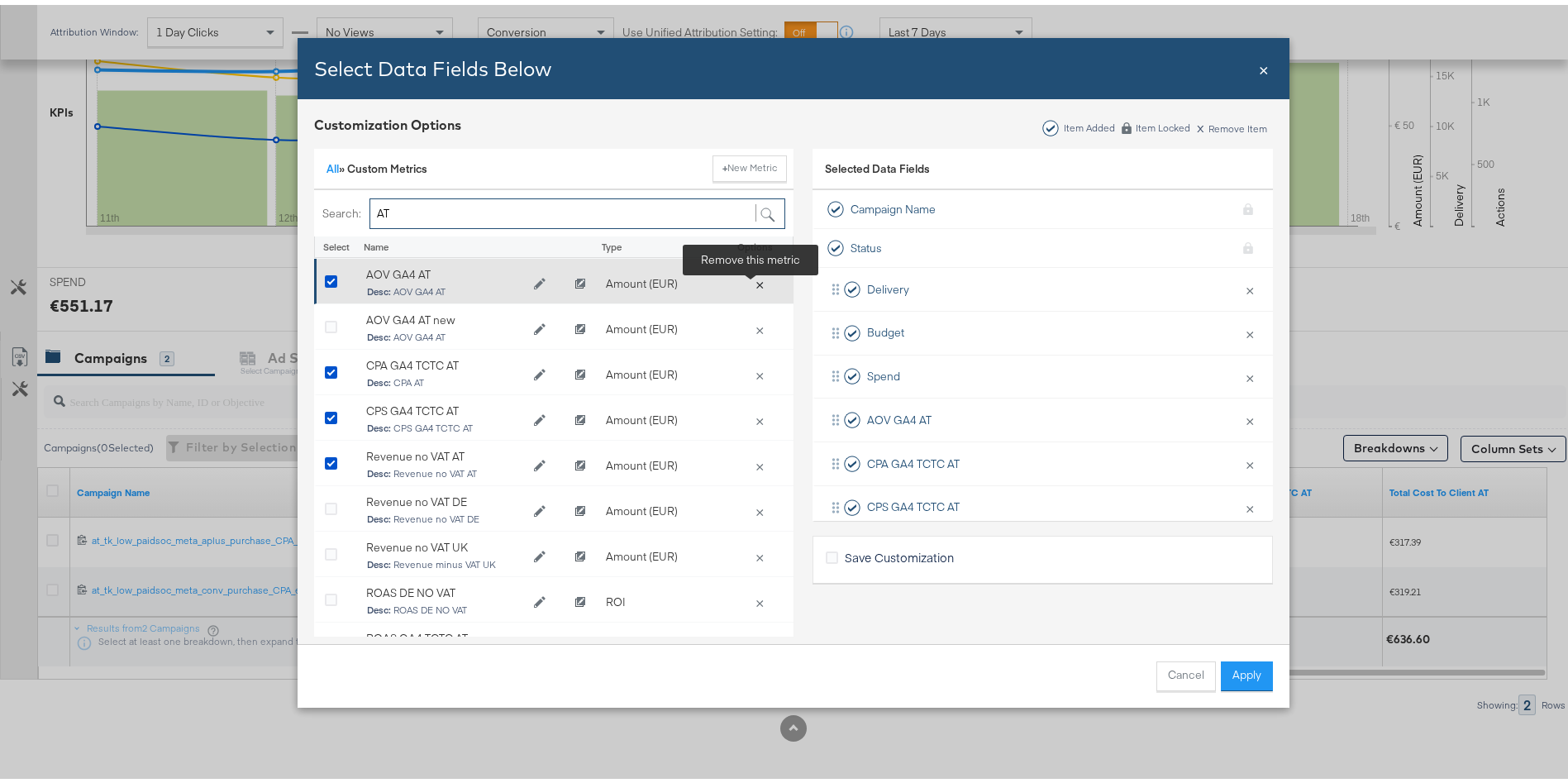
type input "AT"
click at [751, 278] on button "×" at bounding box center [760, 278] width 24 height 15
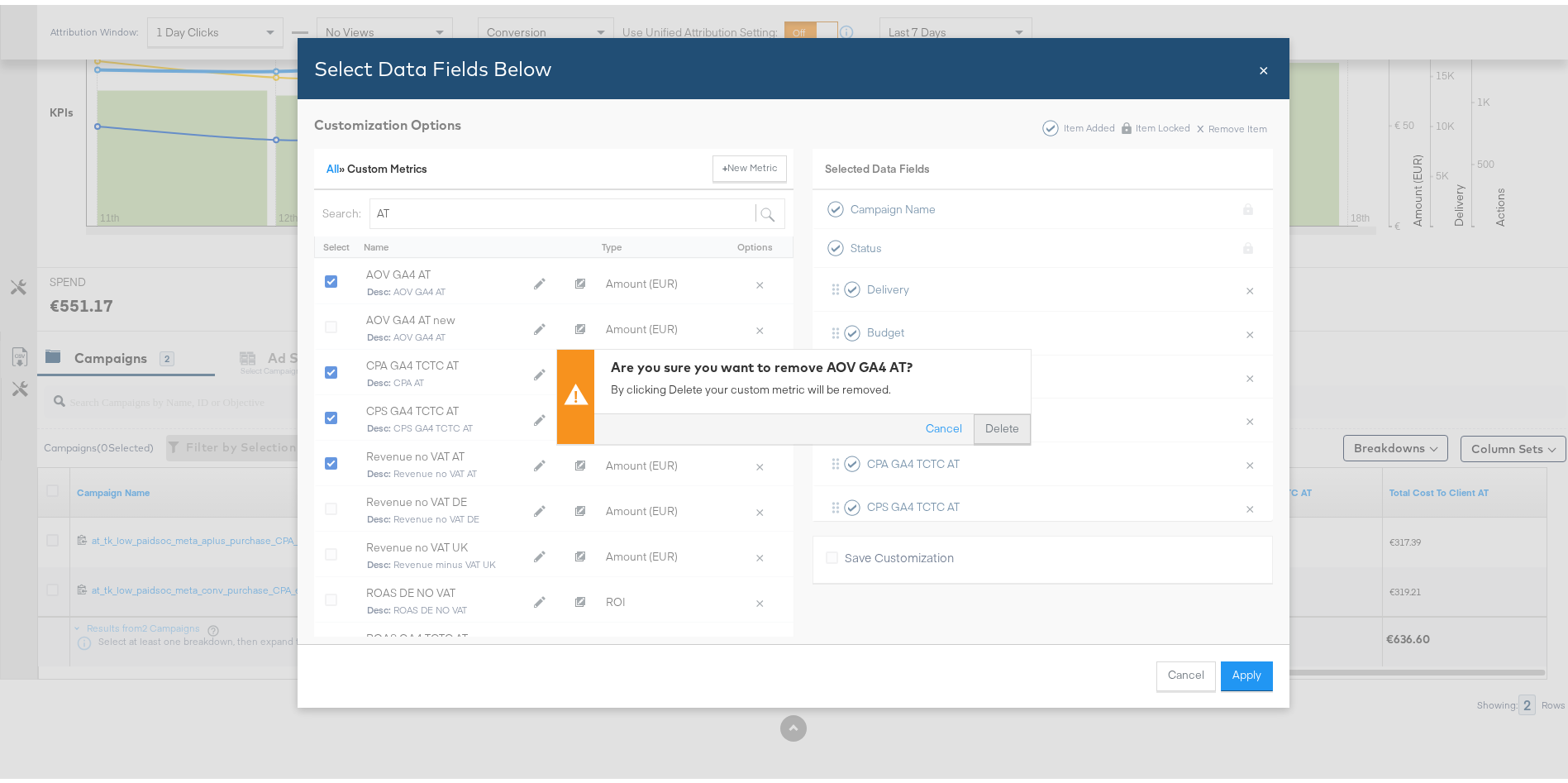
click at [995, 419] on button "Delete" at bounding box center [1002, 424] width 57 height 29
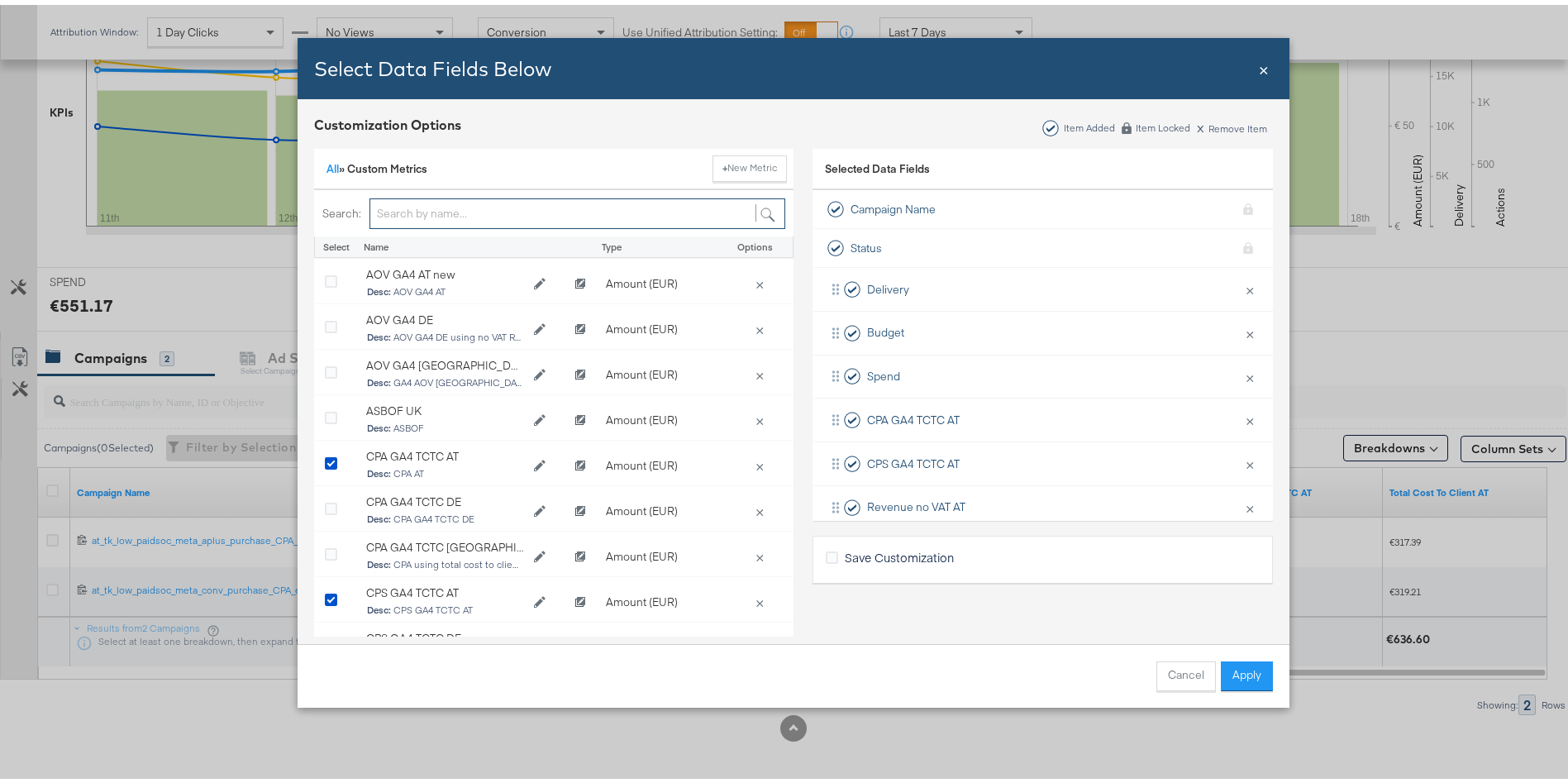
click at [391, 211] on input "Bulk Add Locations Modal" at bounding box center [577, 208] width 416 height 30
type input "AT"
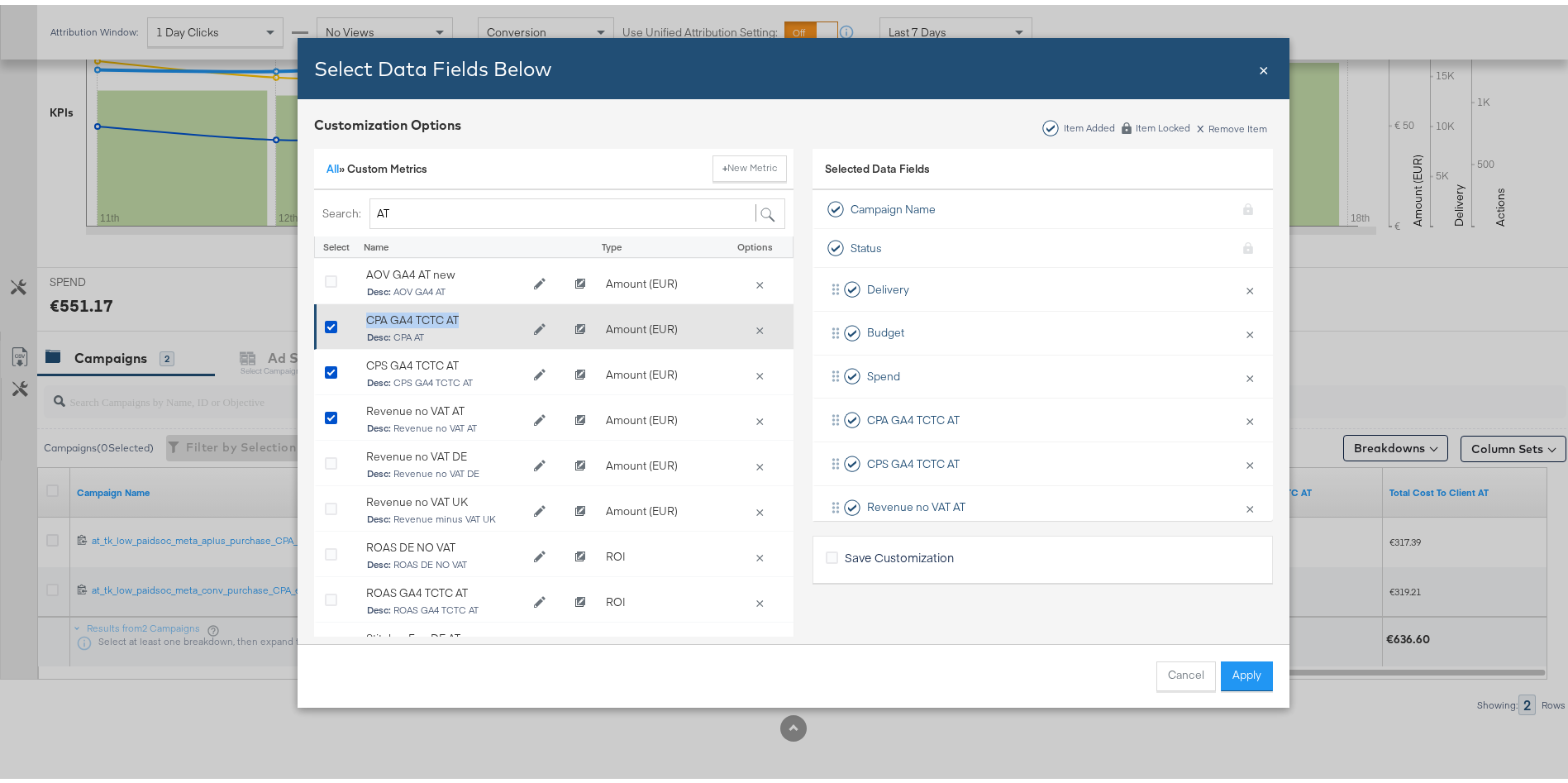
drag, startPoint x: 469, startPoint y: 312, endPoint x: 355, endPoint y: 310, distance: 114.0
click at [358, 310] on div "CPA GA4 TCTC AT Desc: CPA AT" at bounding box center [461, 324] width 207 height 50
copy div "CPA GA4 TCTC AT"
click at [575, 326] on icon "Clone CPA GA4 TCTC AT" at bounding box center [580, 325] width 10 height 10
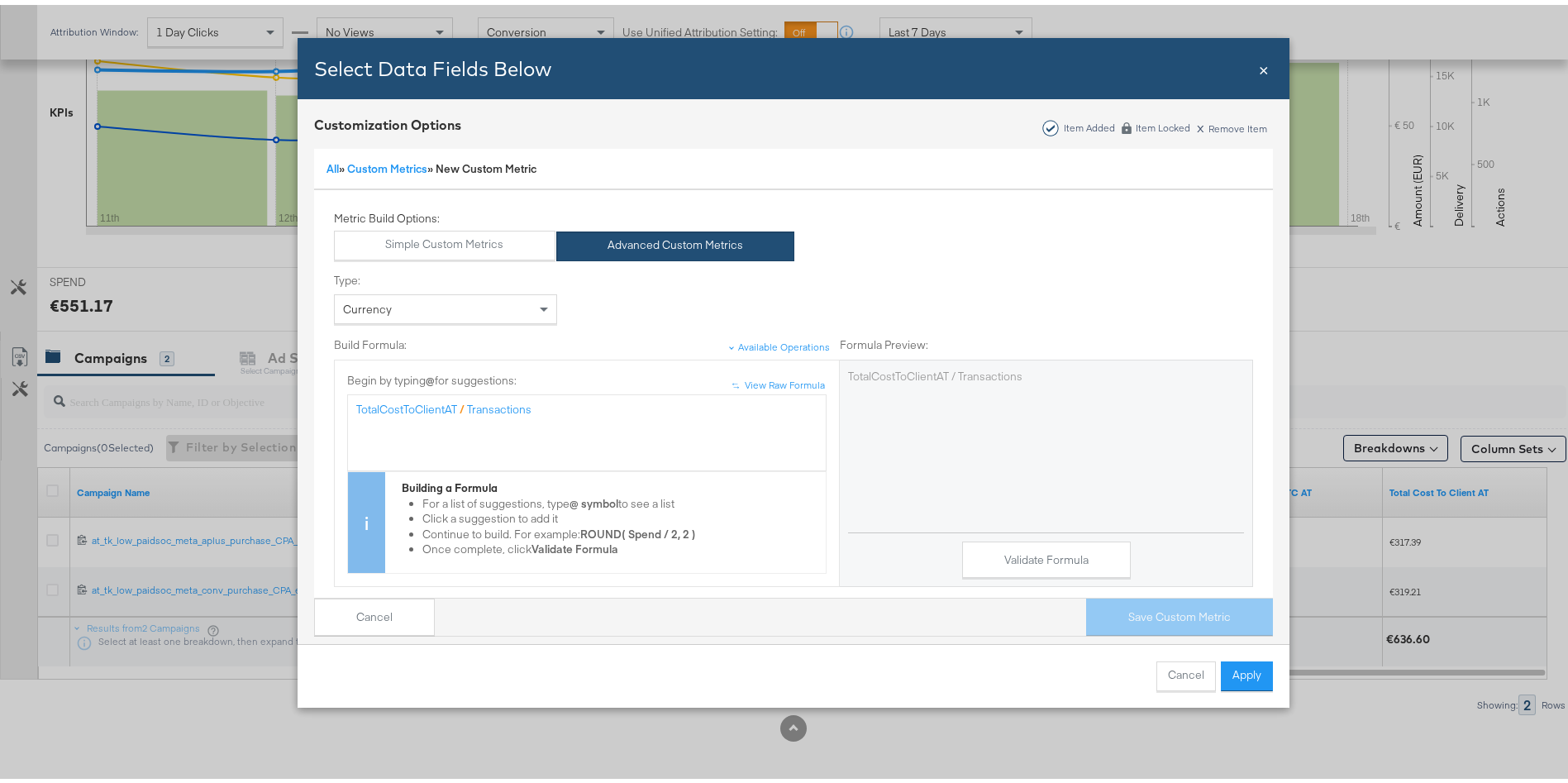
scroll to position [212, 0]
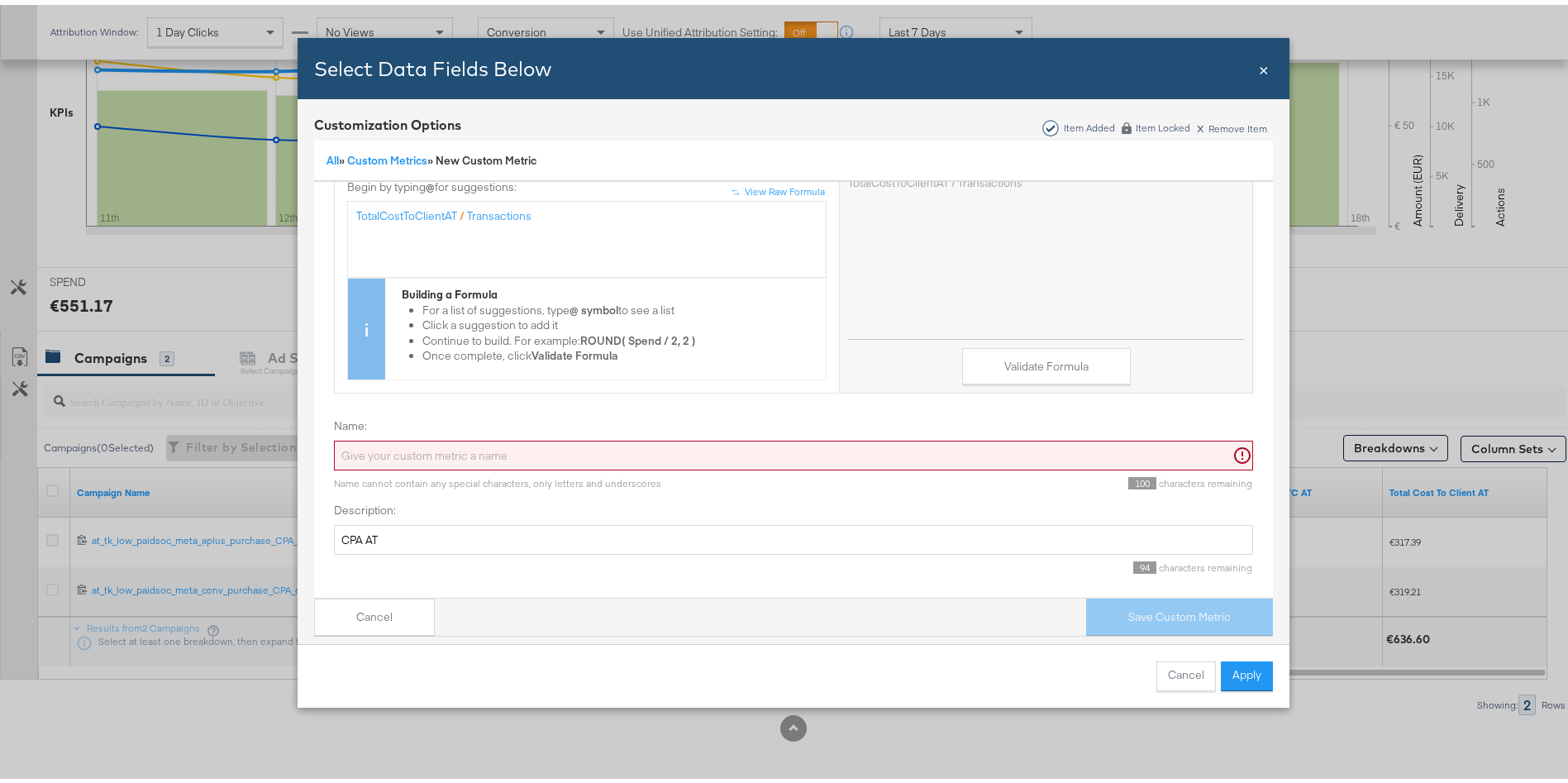
click at [500, 442] on input "Name:" at bounding box center [793, 451] width 919 height 30
paste input "CPA GA4 TCTC AT"
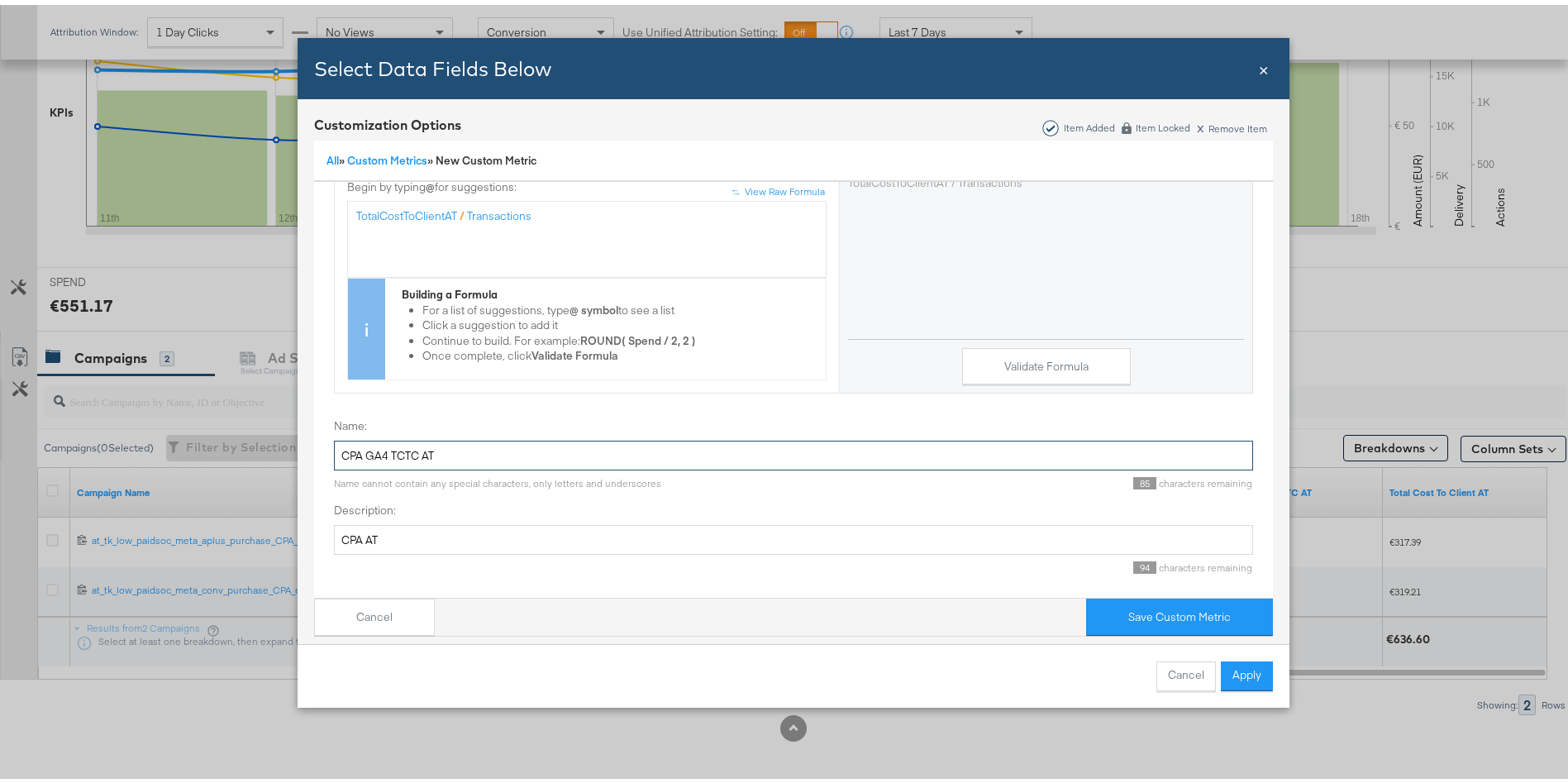
scroll to position [0, 0]
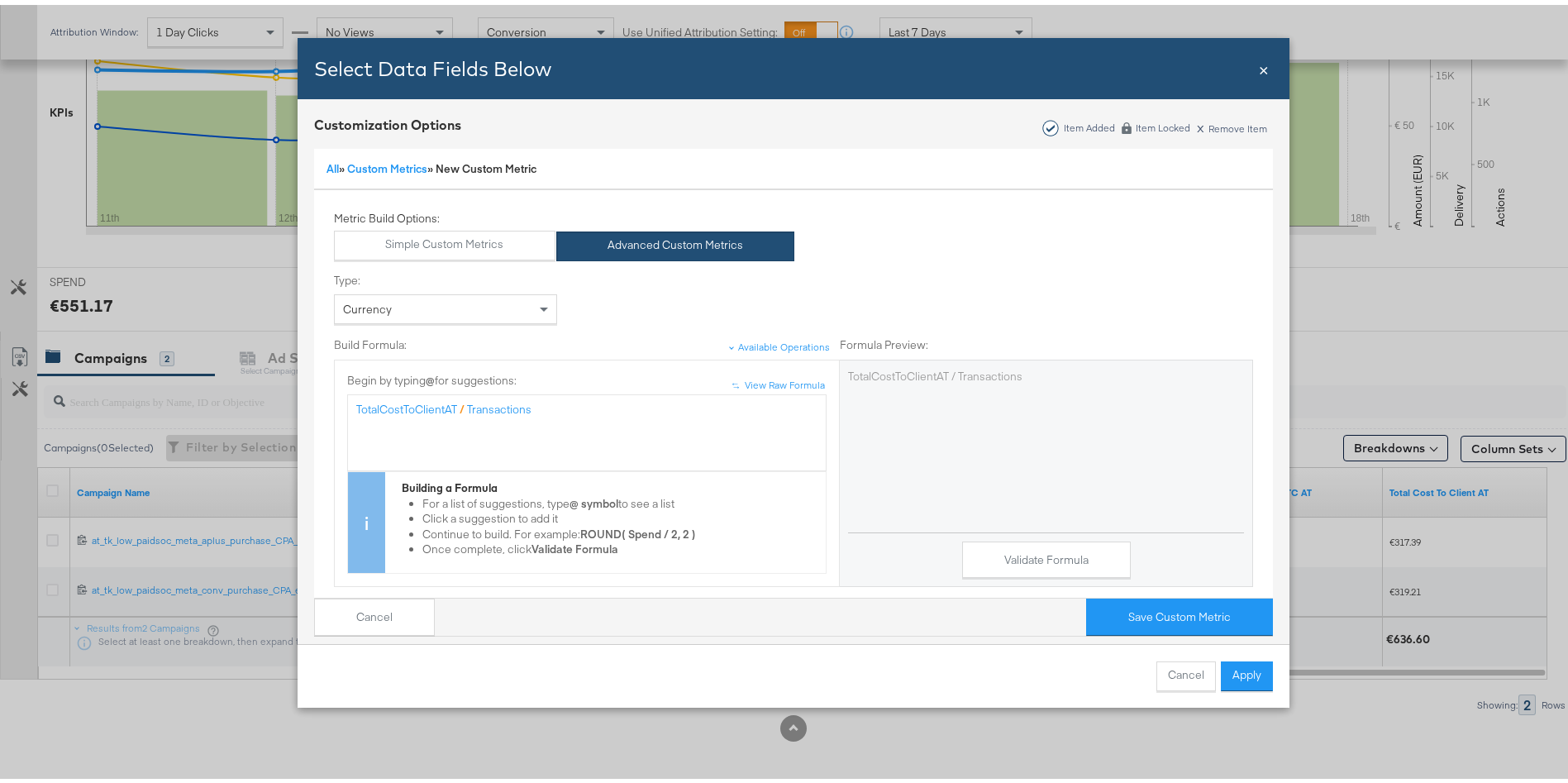
type input "CPA GA4 TCTC AT"
drag, startPoint x: 578, startPoint y: 402, endPoint x: 104, endPoint y: 414, distance: 474.2
click at [104, 414] on div "Select Data Fields Below Close × Customization Options Item Added Item Locked x…" at bounding box center [793, 391] width 1588 height 783
click at [981, 531] on div "Validate Formula" at bounding box center [1046, 550] width 396 height 46
click at [1018, 552] on button "Validate Formula" at bounding box center [1047, 555] width 169 height 37
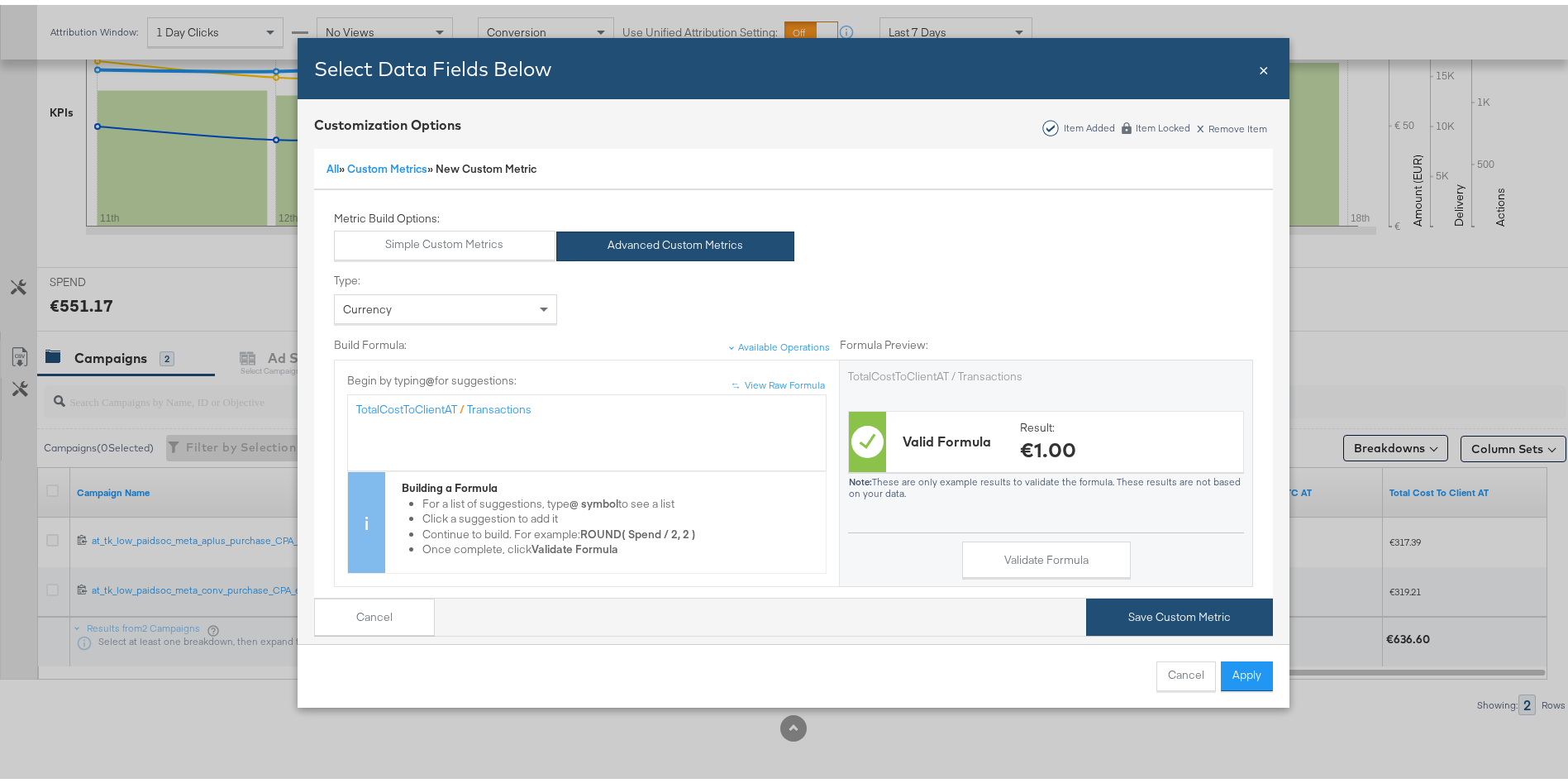
click at [1157, 594] on button "Save Custom Metric" at bounding box center [1179, 613] width 187 height 37
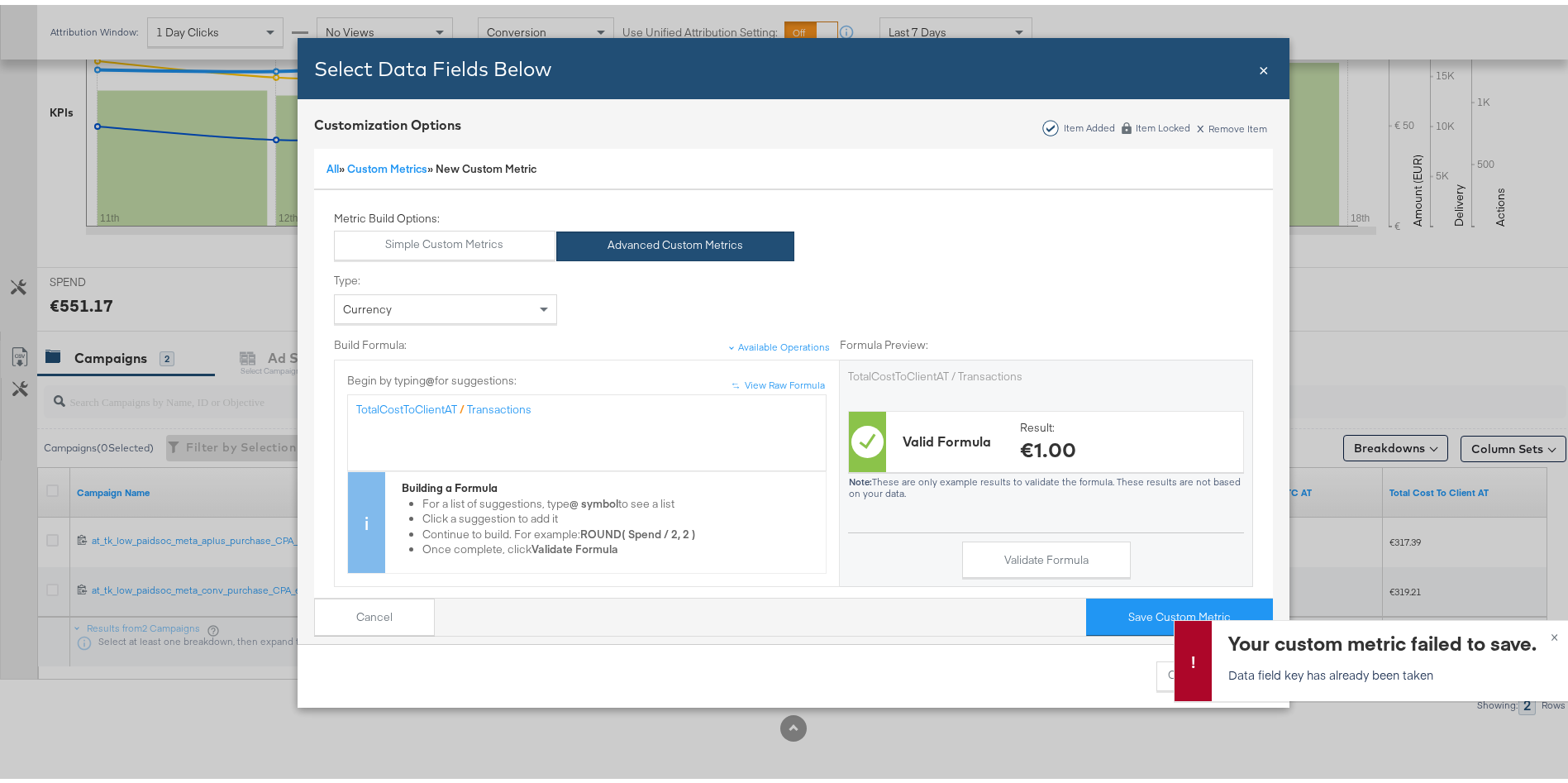
scroll to position [212, 0]
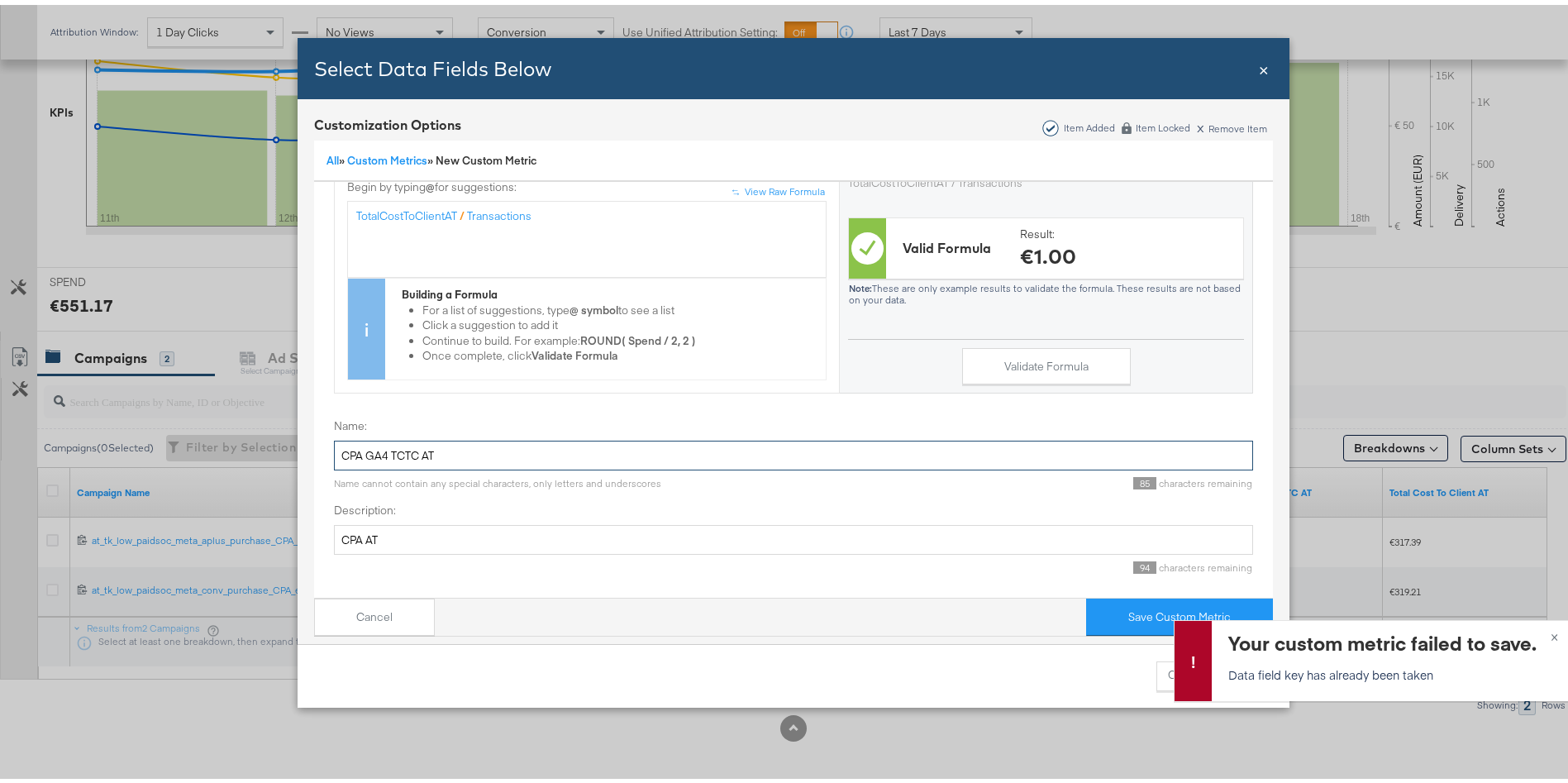
click at [520, 436] on input "CPA GA4 TCTC AT" at bounding box center [793, 451] width 919 height 30
type input "CPA GA4 TCTC AT new"
click at [1194, 594] on button "Save Custom Metric" at bounding box center [1179, 613] width 187 height 37
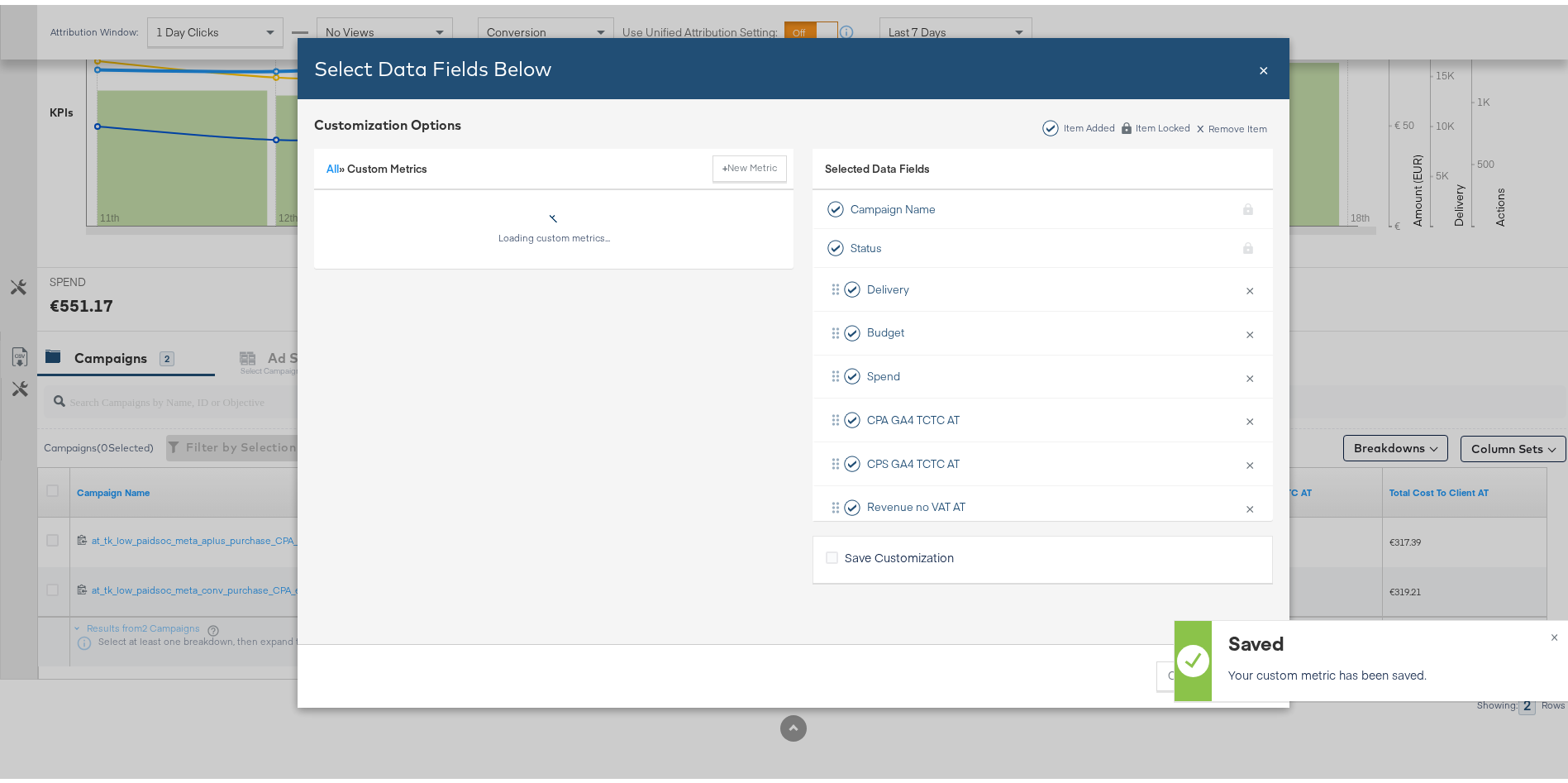
scroll to position [0, 0]
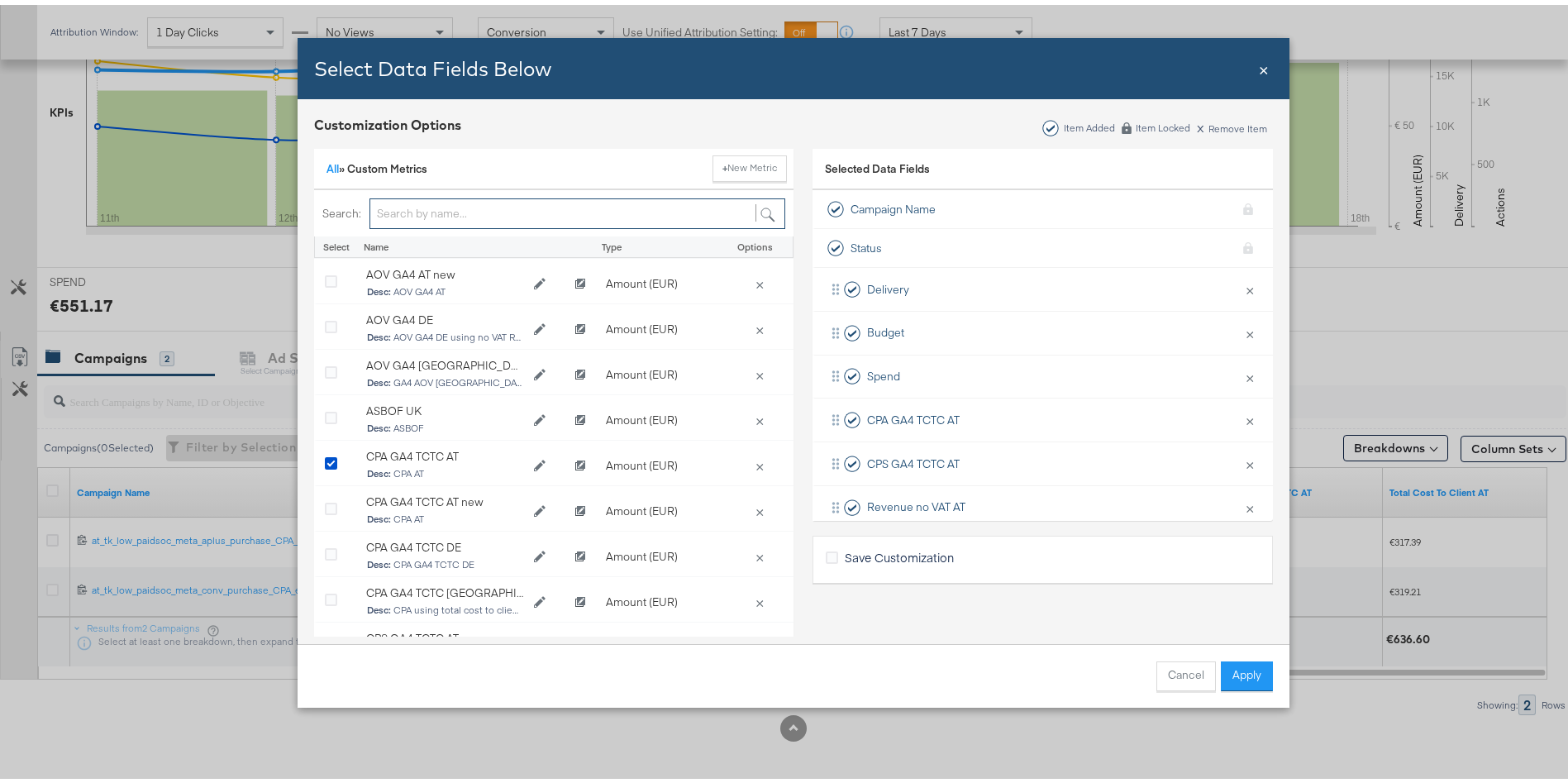
click at [478, 198] on input "Bulk Add Locations Modal" at bounding box center [577, 208] width 416 height 30
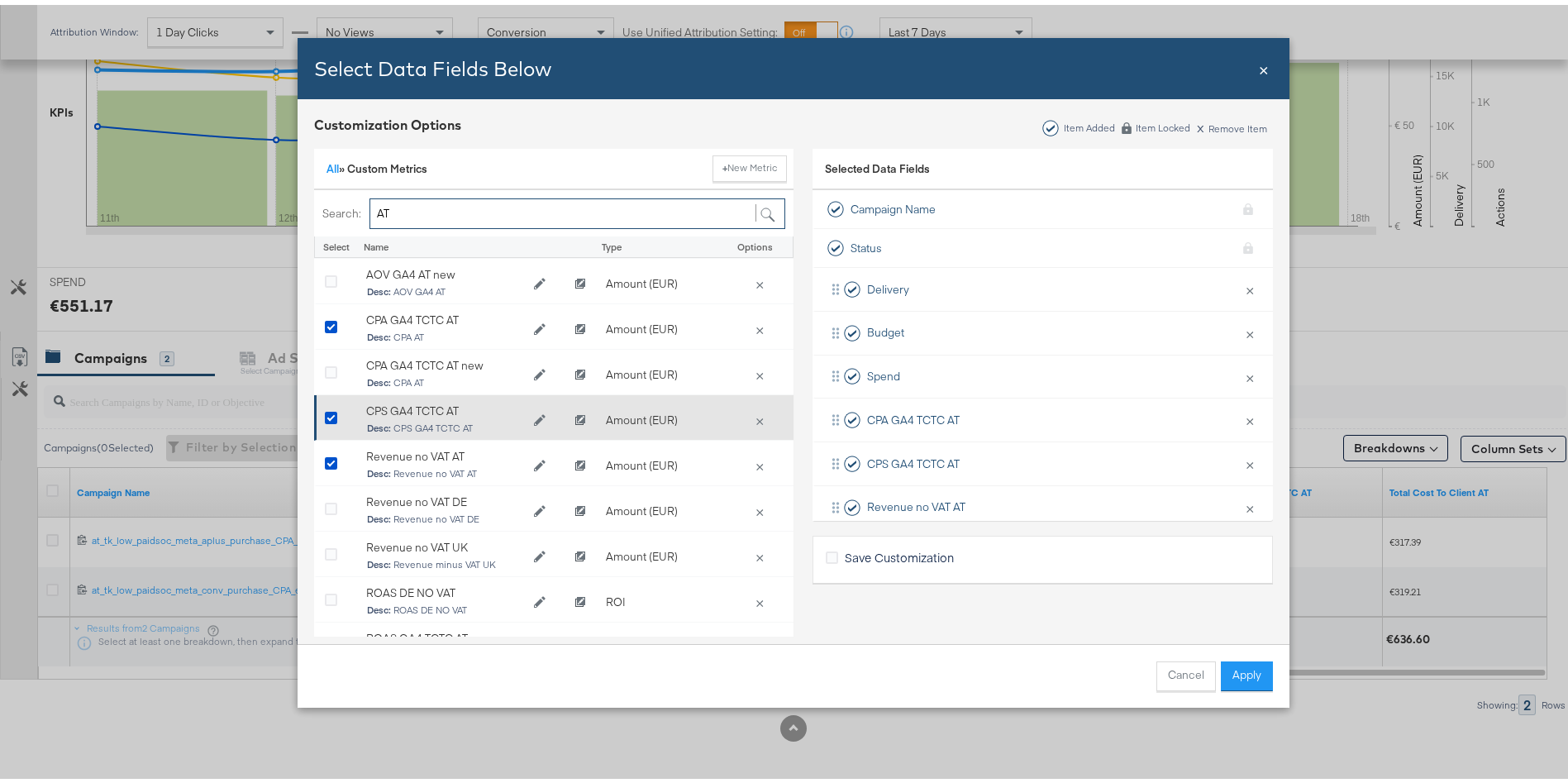
type input "AT"
drag, startPoint x: 453, startPoint y: 402, endPoint x: 356, endPoint y: 406, distance: 97.1
click at [358, 406] on div "CPS GA4 TCTC AT Desc: CPS GA4 TCTC AT" at bounding box center [461, 415] width 207 height 50
copy div "CPS GA4 TCTC AT"
click at [569, 407] on button "Clone CPS GA4 TCTC AT" at bounding box center [580, 416] width 31 height 25
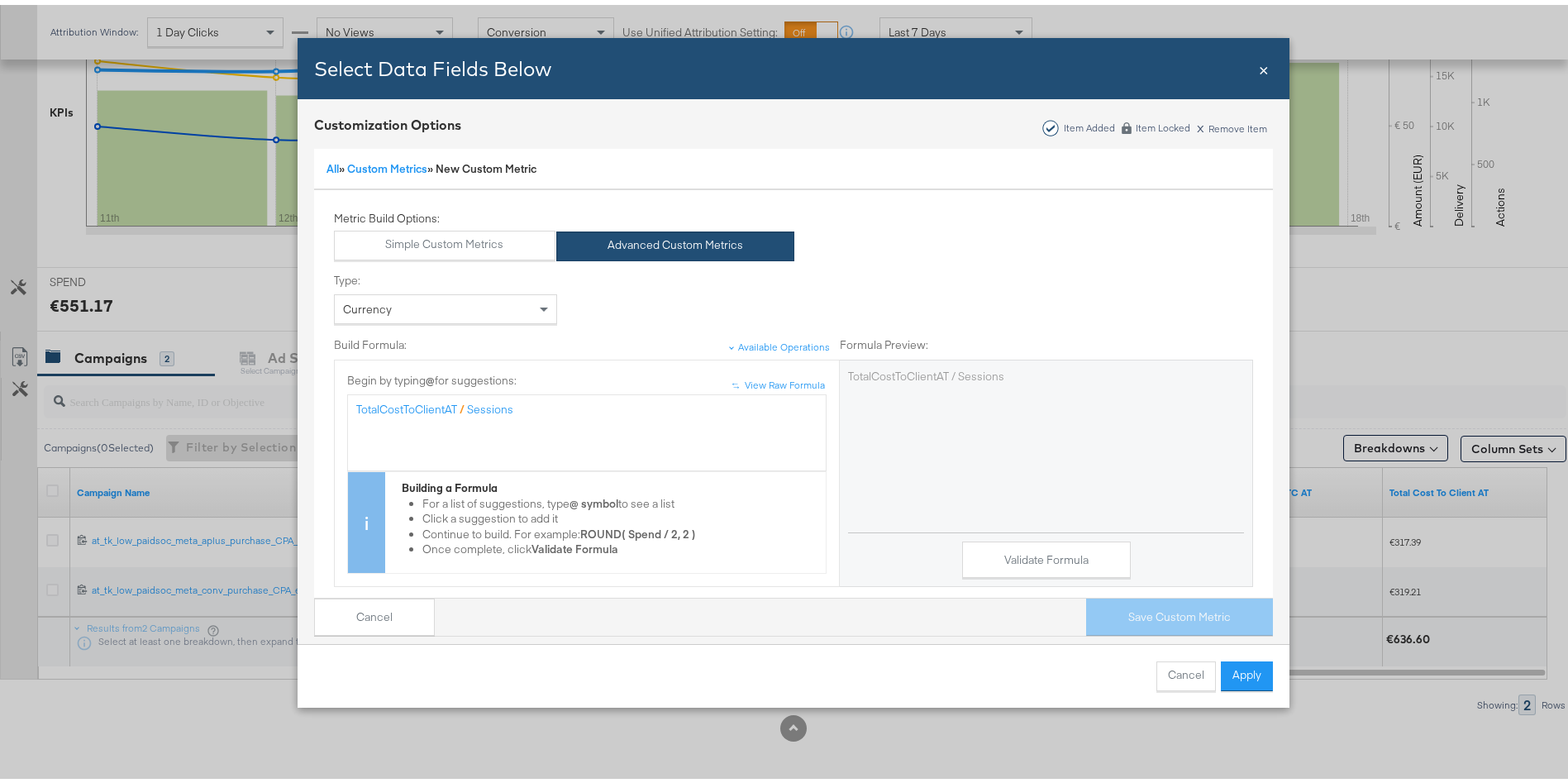
click at [548, 406] on div "TotalCostToClientAT / Sessions" at bounding box center [587, 405] width 461 height 16
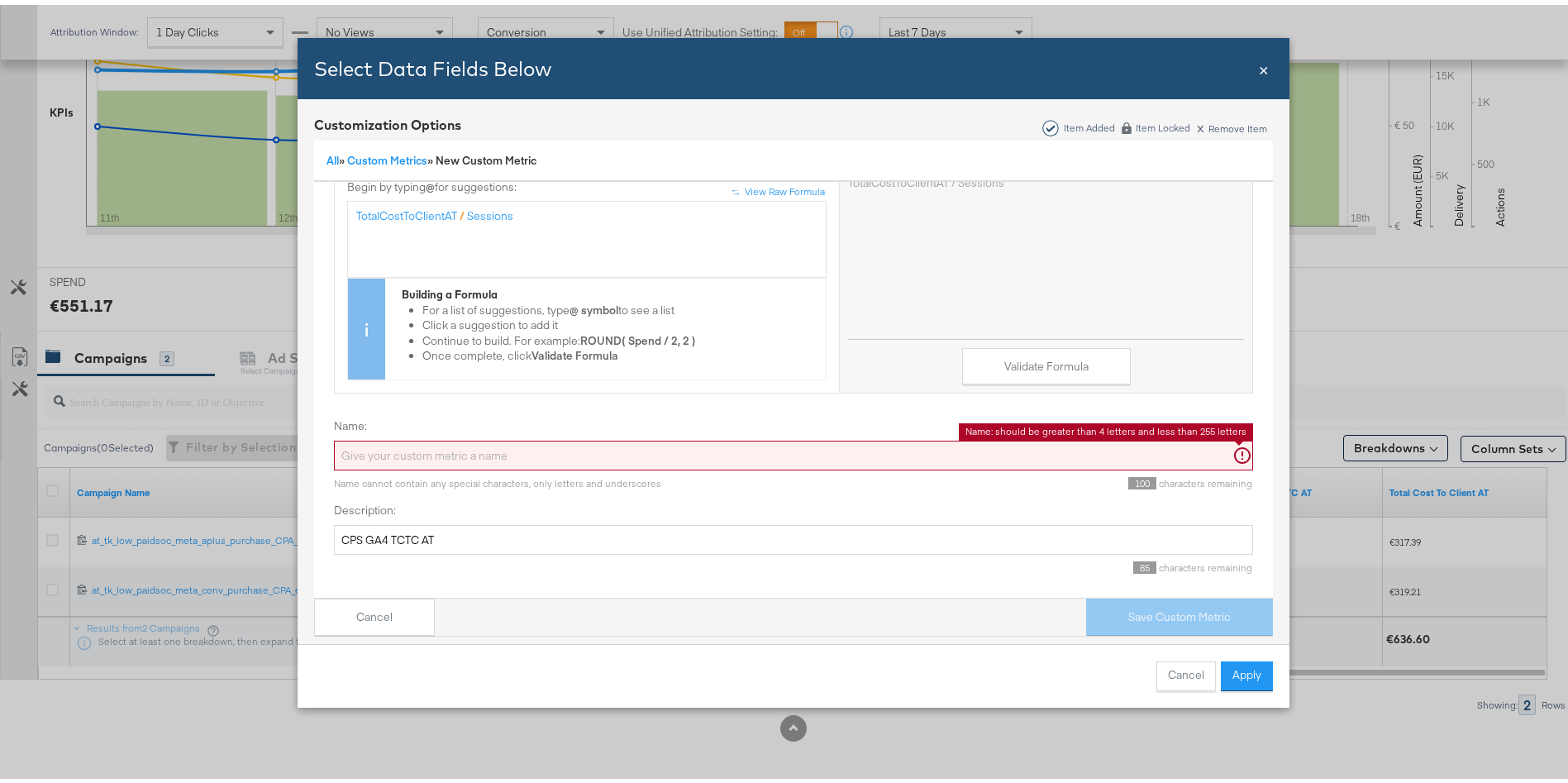
click at [407, 436] on input "Name:" at bounding box center [793, 451] width 919 height 30
paste input "CPS GA4 TCTC AT"
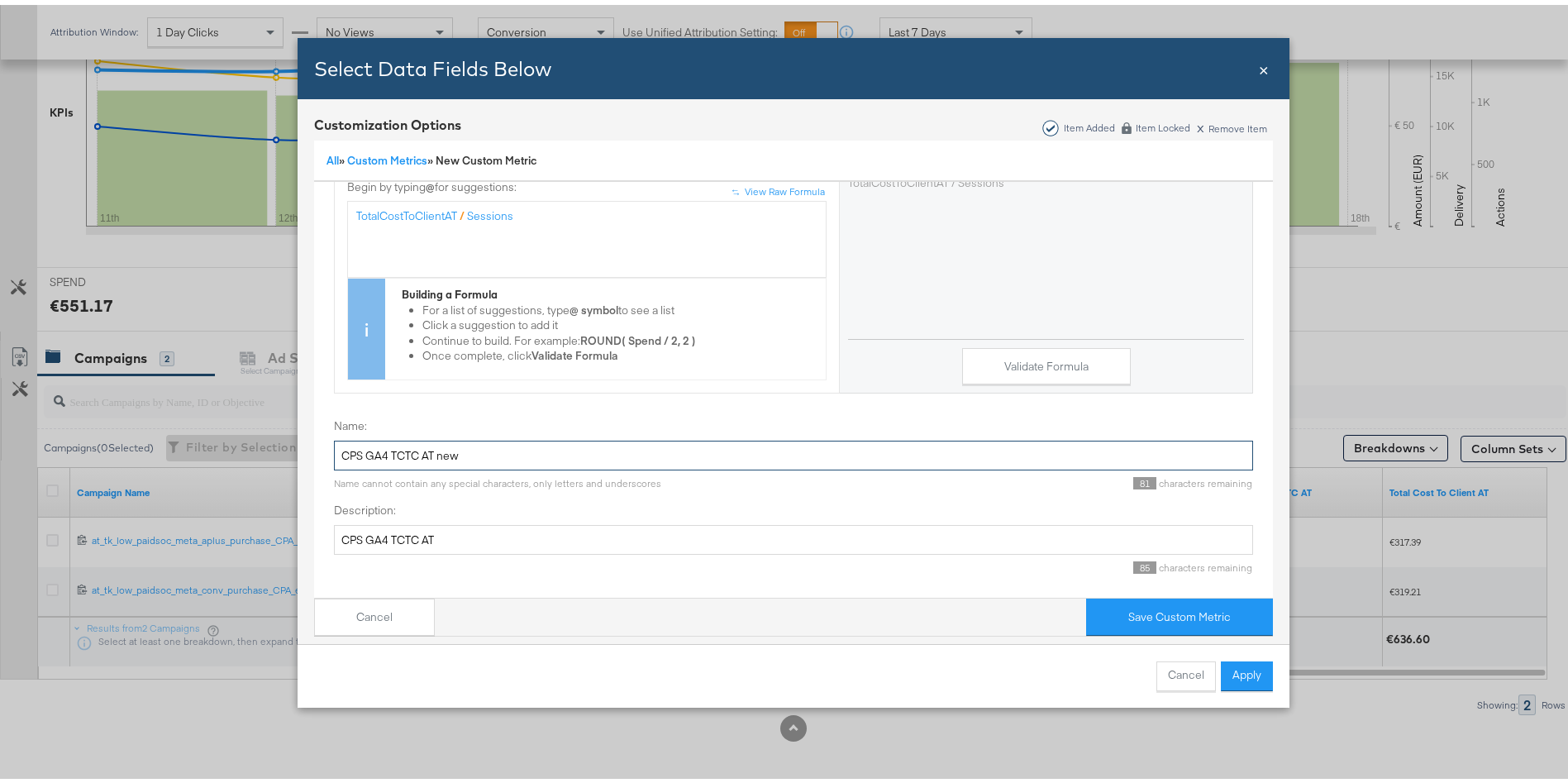
type input "CPS GA4 TCTC AT new"
click at [514, 375] on div "Type: Currency Build Formula: Available Operations Formula Preview: ↑ ↑ View Ra…" at bounding box center [793, 232] width 919 height 340
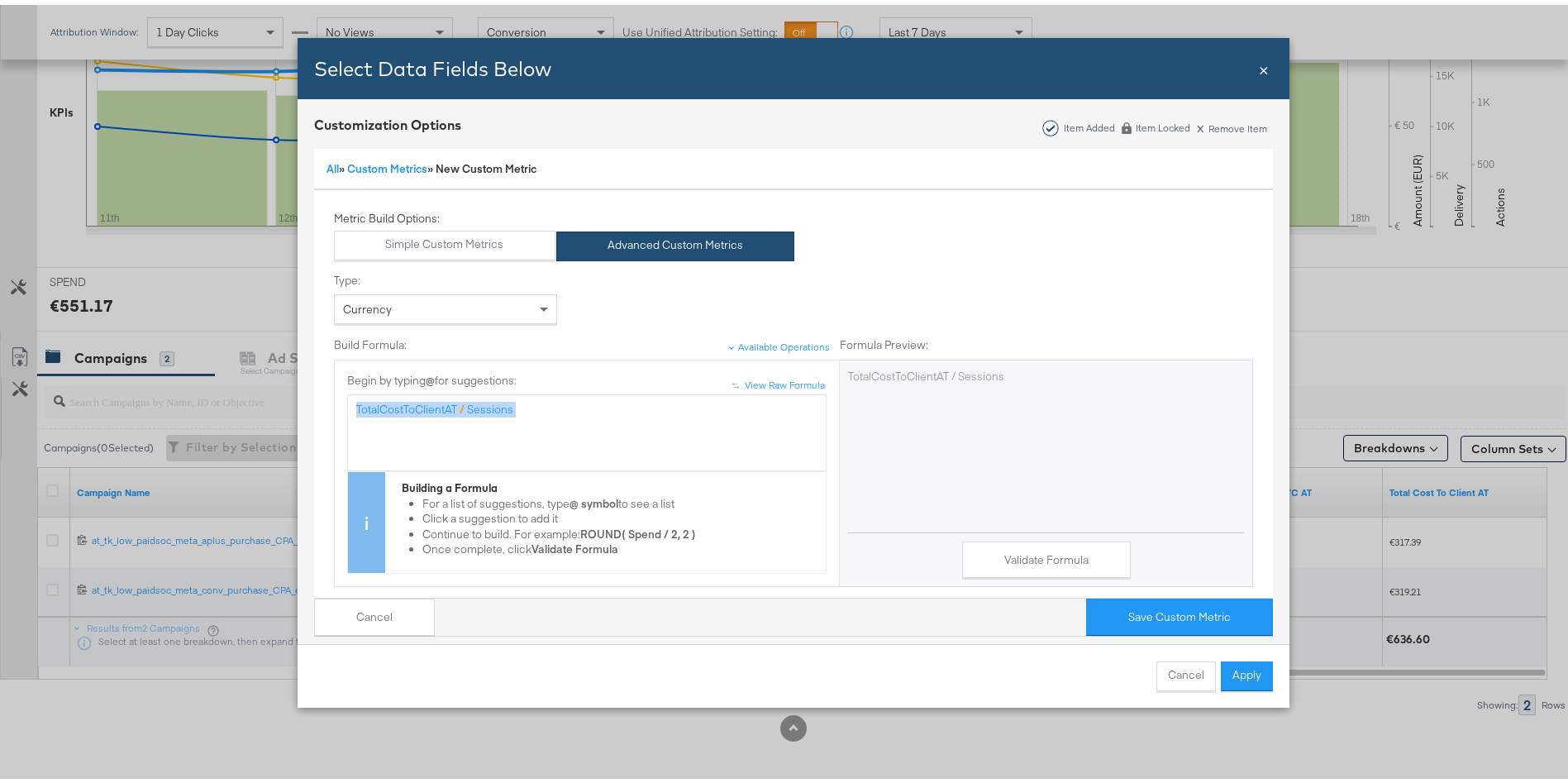
drag, startPoint x: 583, startPoint y: 411, endPoint x: 293, endPoint y: 421, distance: 290.2
click at [297, 421] on div "Customization Options Item Added Item Locked x Remove Item All » Custom Metrics…" at bounding box center [793, 370] width 992 height 553
click at [1021, 550] on button "Validate Formula" at bounding box center [1047, 555] width 169 height 37
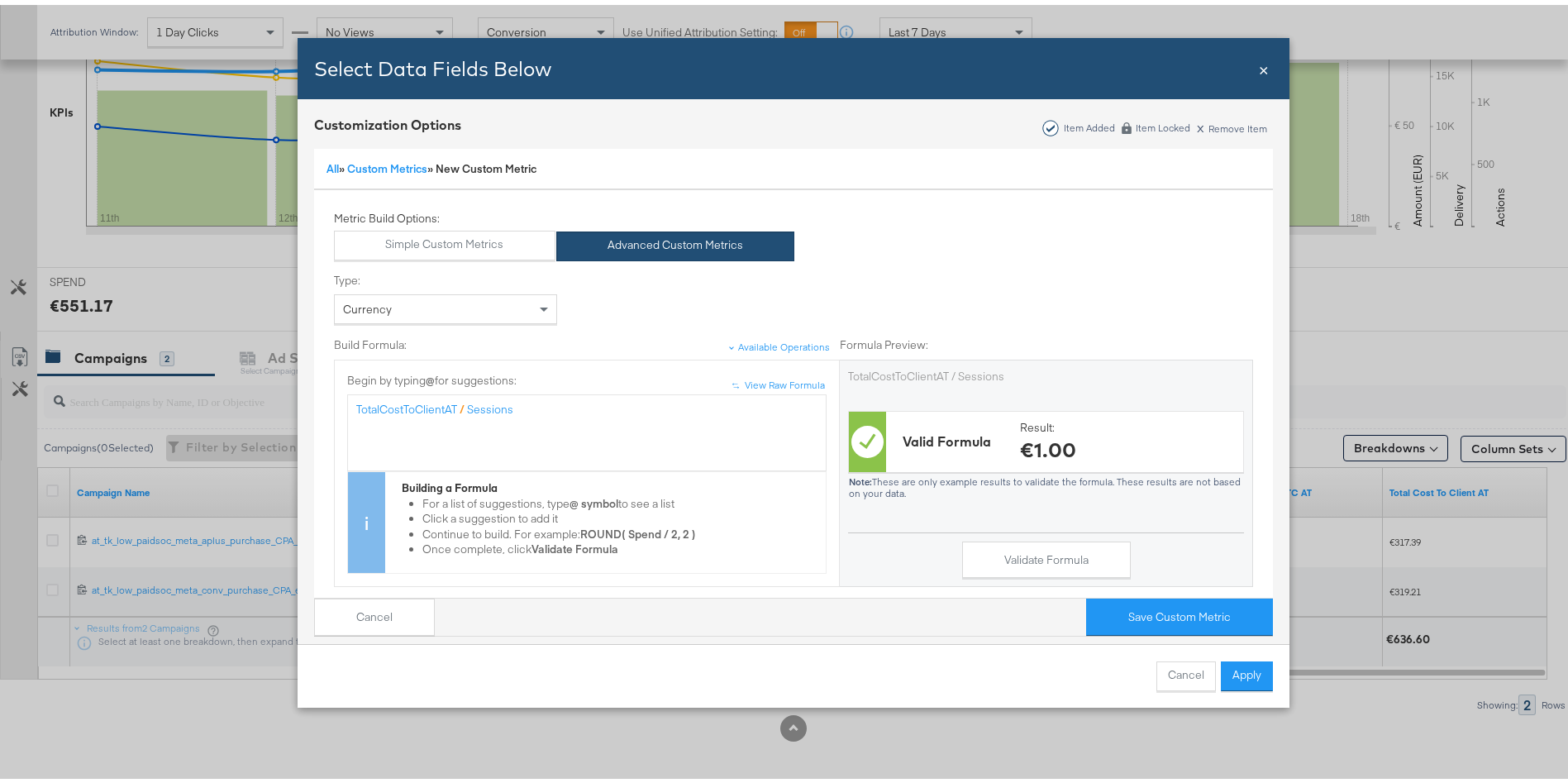
scroll to position [212, 0]
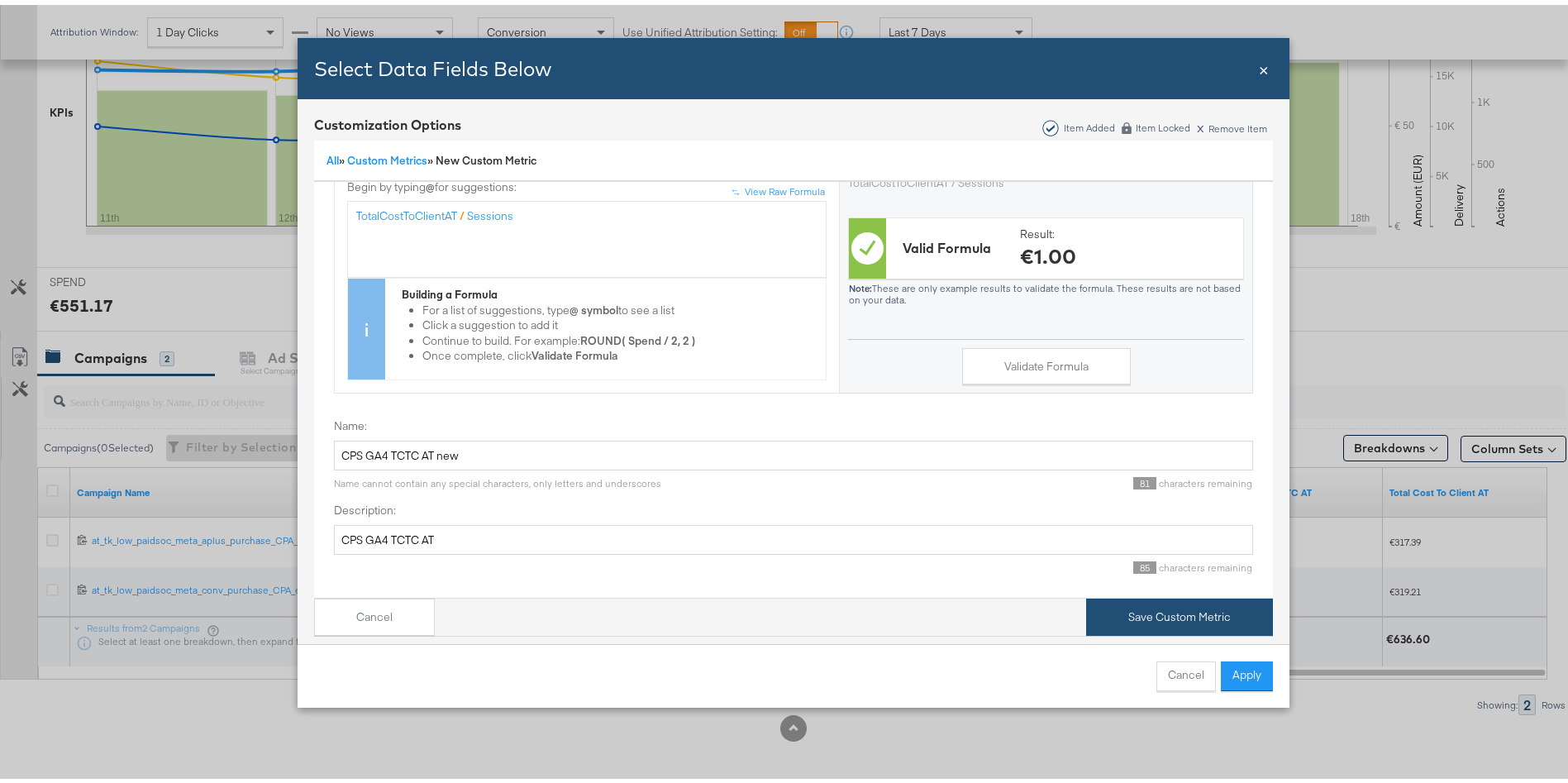
click at [1158, 594] on button "Save Custom Metric" at bounding box center [1179, 613] width 187 height 37
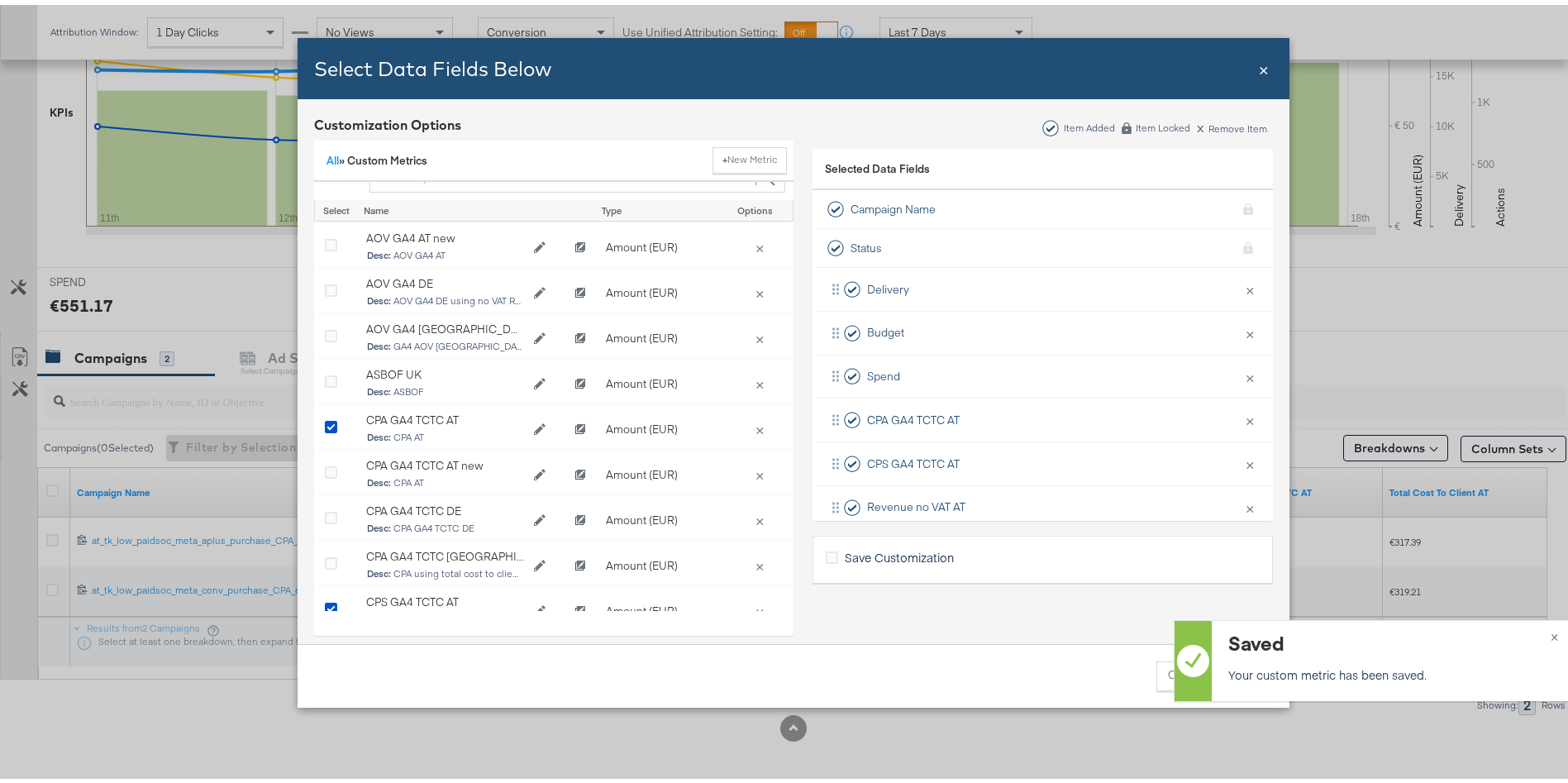
scroll to position [0, 0]
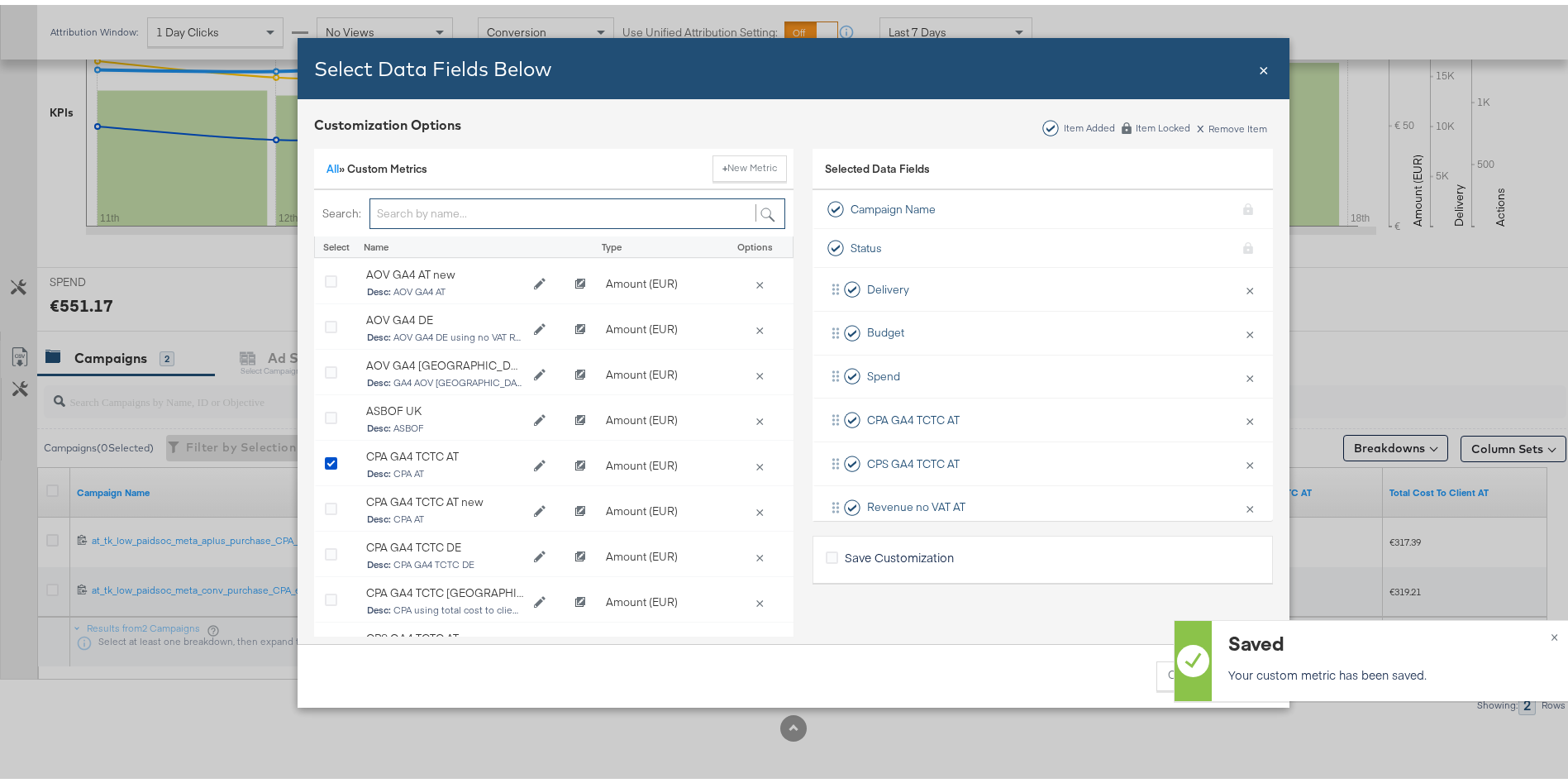
click at [405, 195] on input "Bulk Add Locations Modal" at bounding box center [577, 208] width 416 height 30
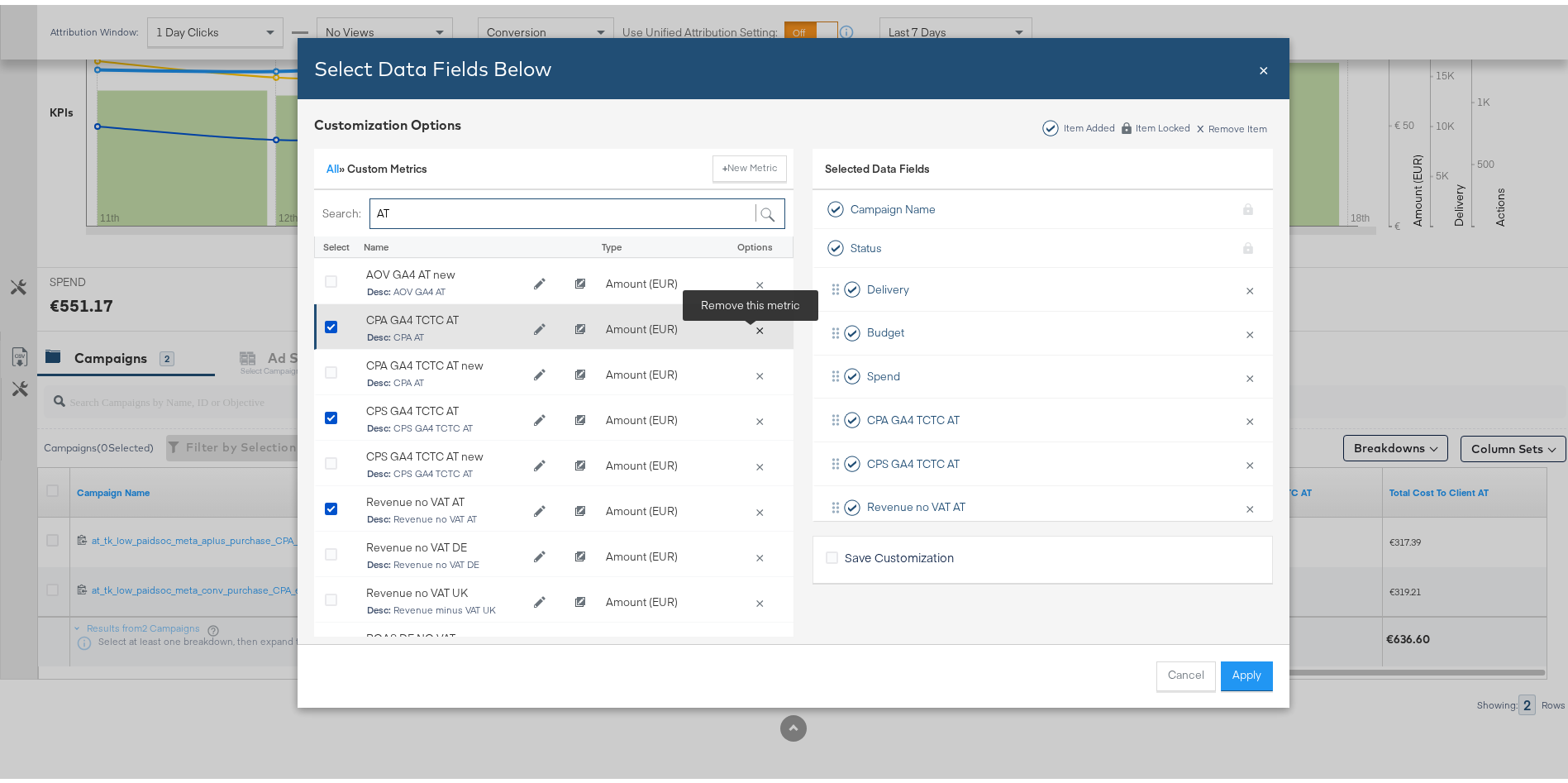
type input "AT"
click at [754, 323] on button "×" at bounding box center [760, 324] width 24 height 15
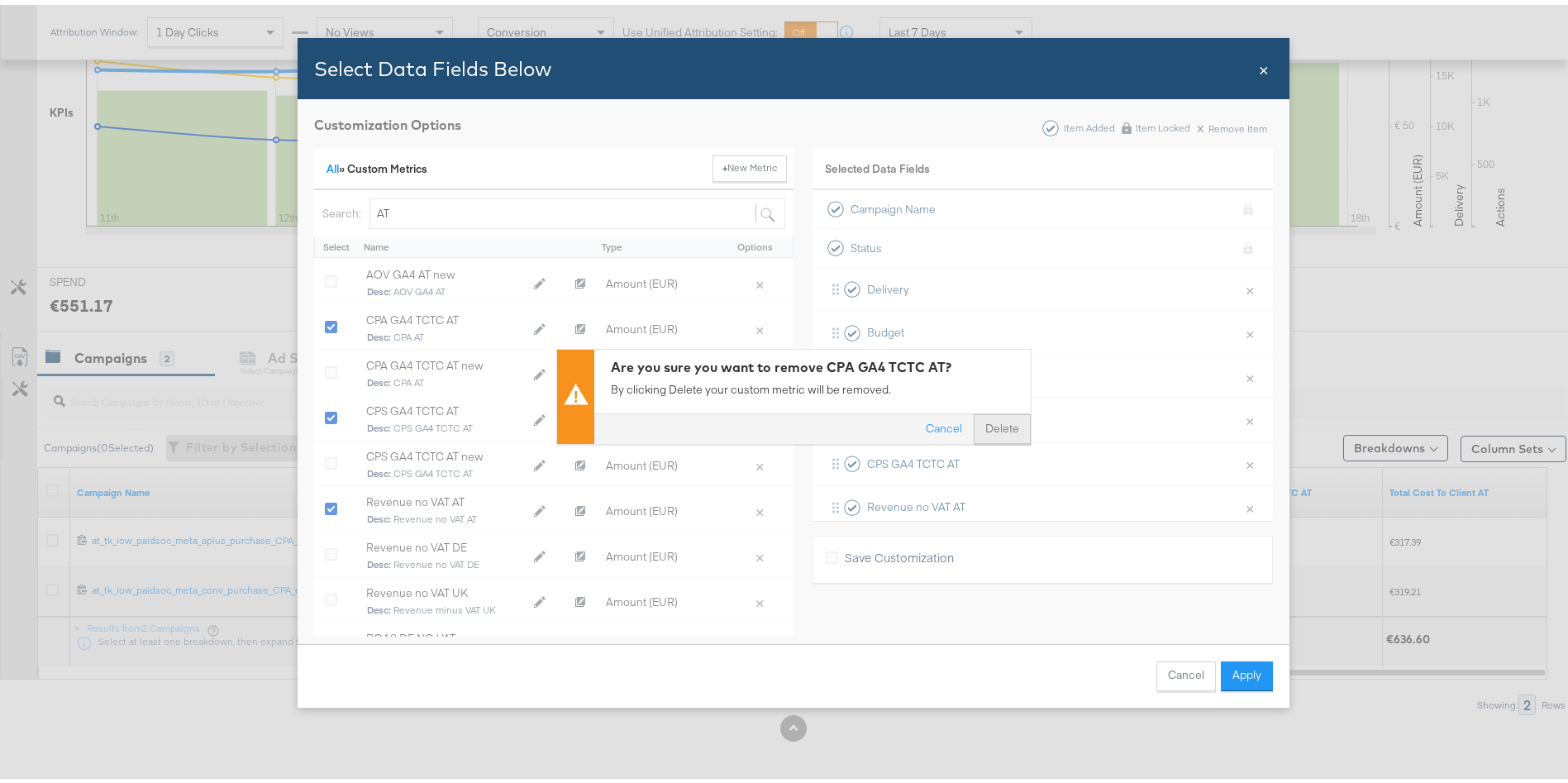
click at [1000, 414] on button "Delete" at bounding box center [1002, 424] width 57 height 29
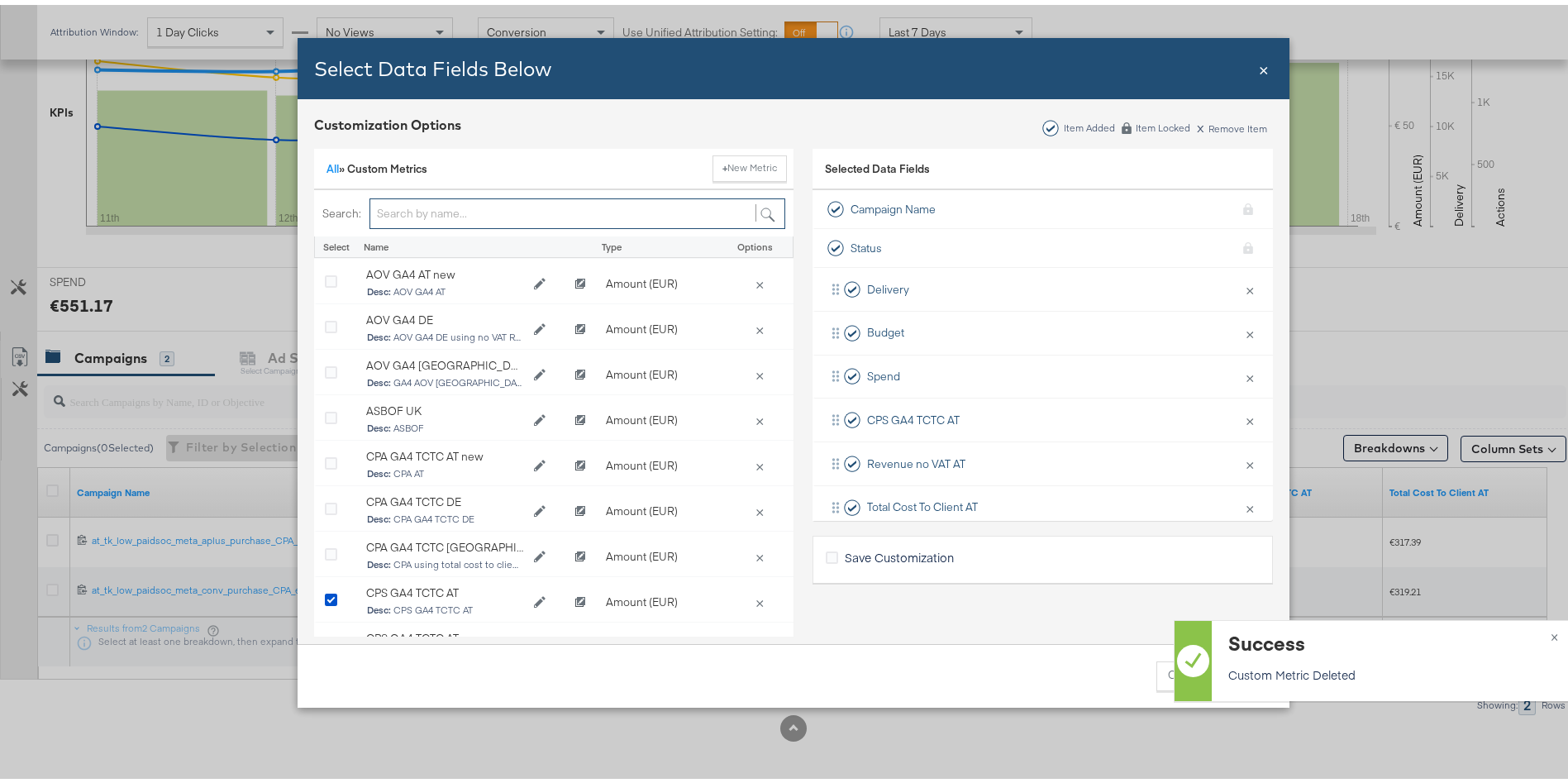
click at [399, 208] on input "Bulk Add Locations Modal" at bounding box center [577, 208] width 416 height 30
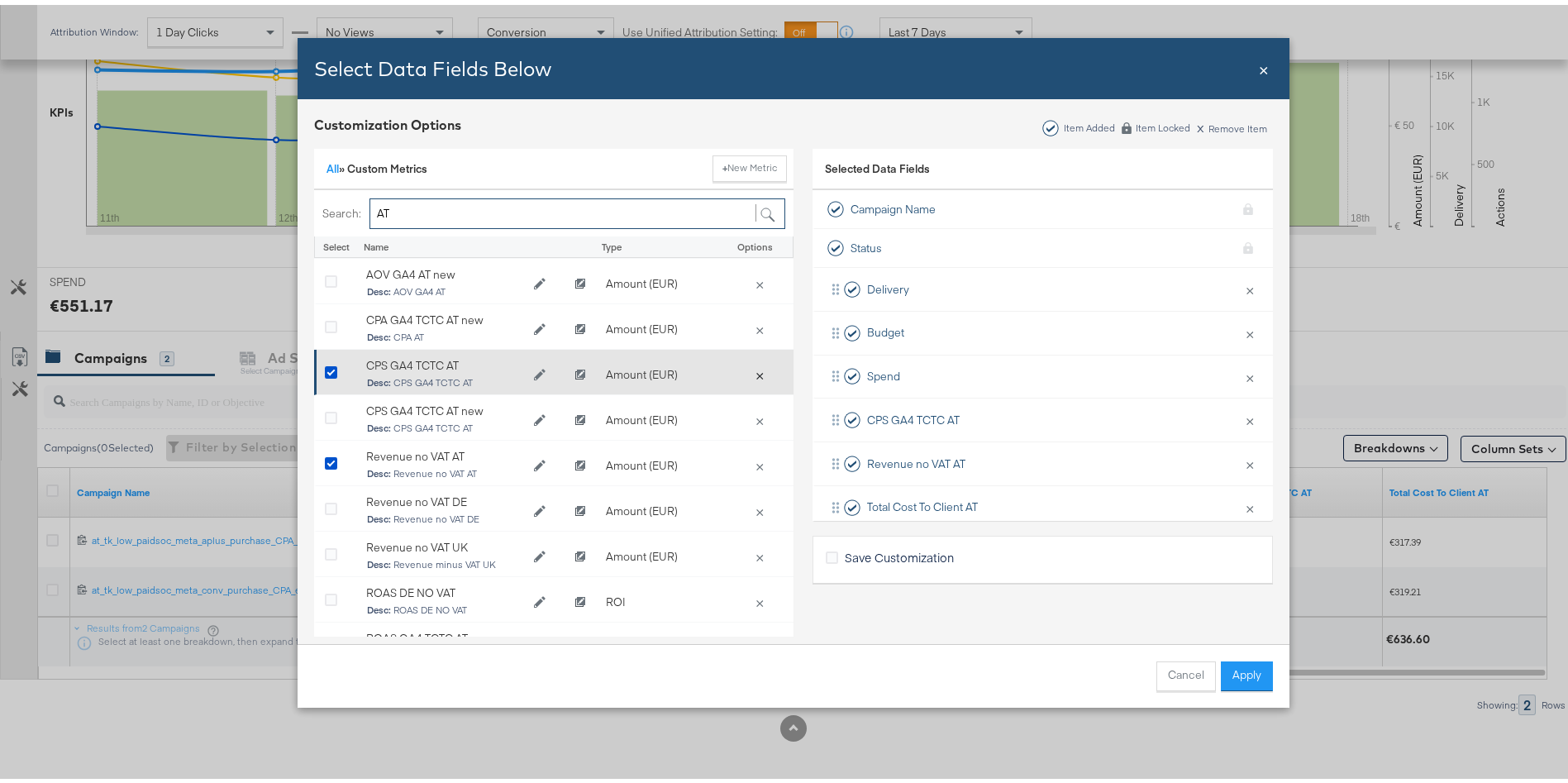
type input "AT"
click at [752, 369] on button "×" at bounding box center [760, 369] width 24 height 15
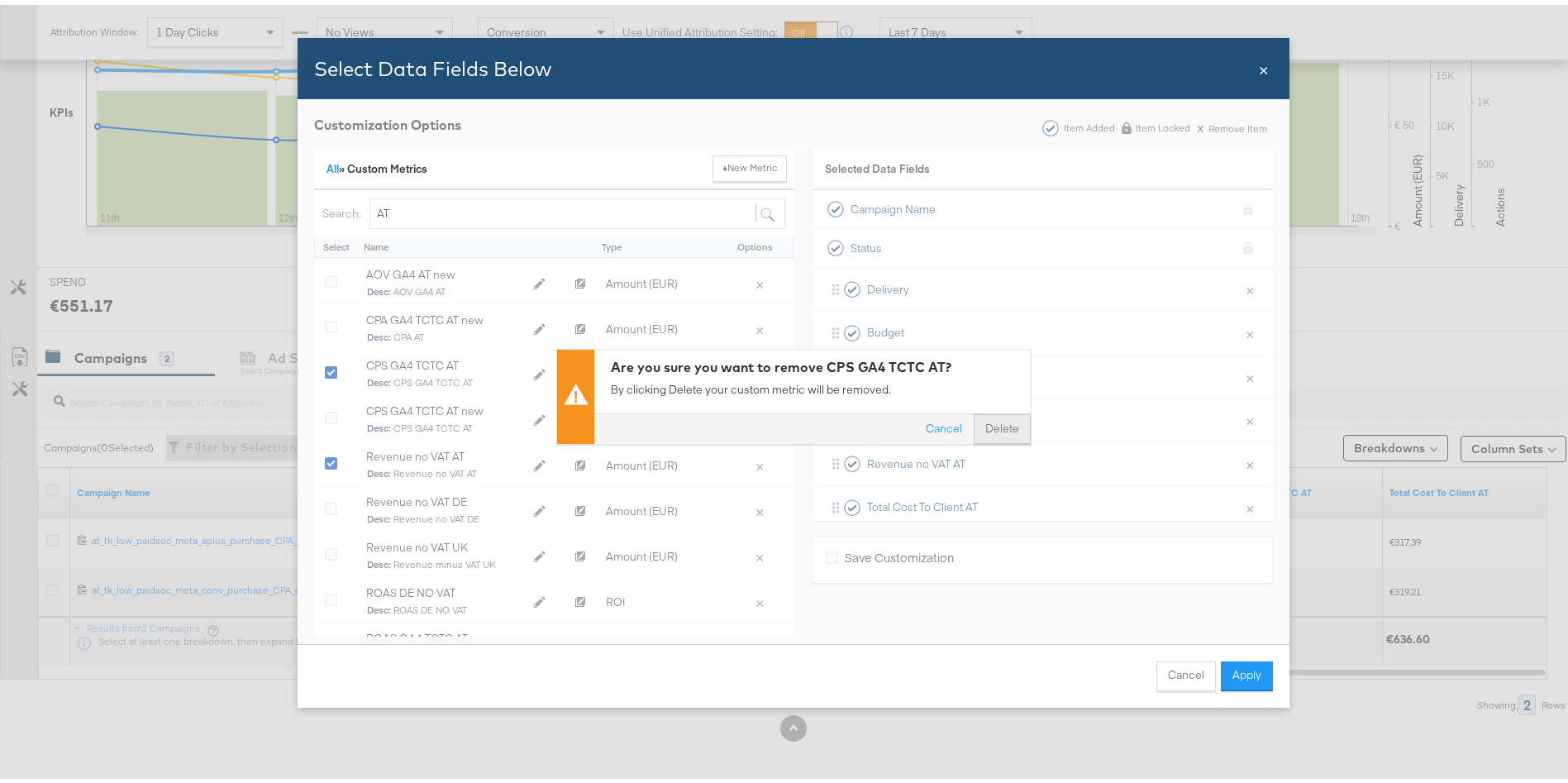
click at [998, 432] on button "Delete" at bounding box center [1002, 424] width 57 height 29
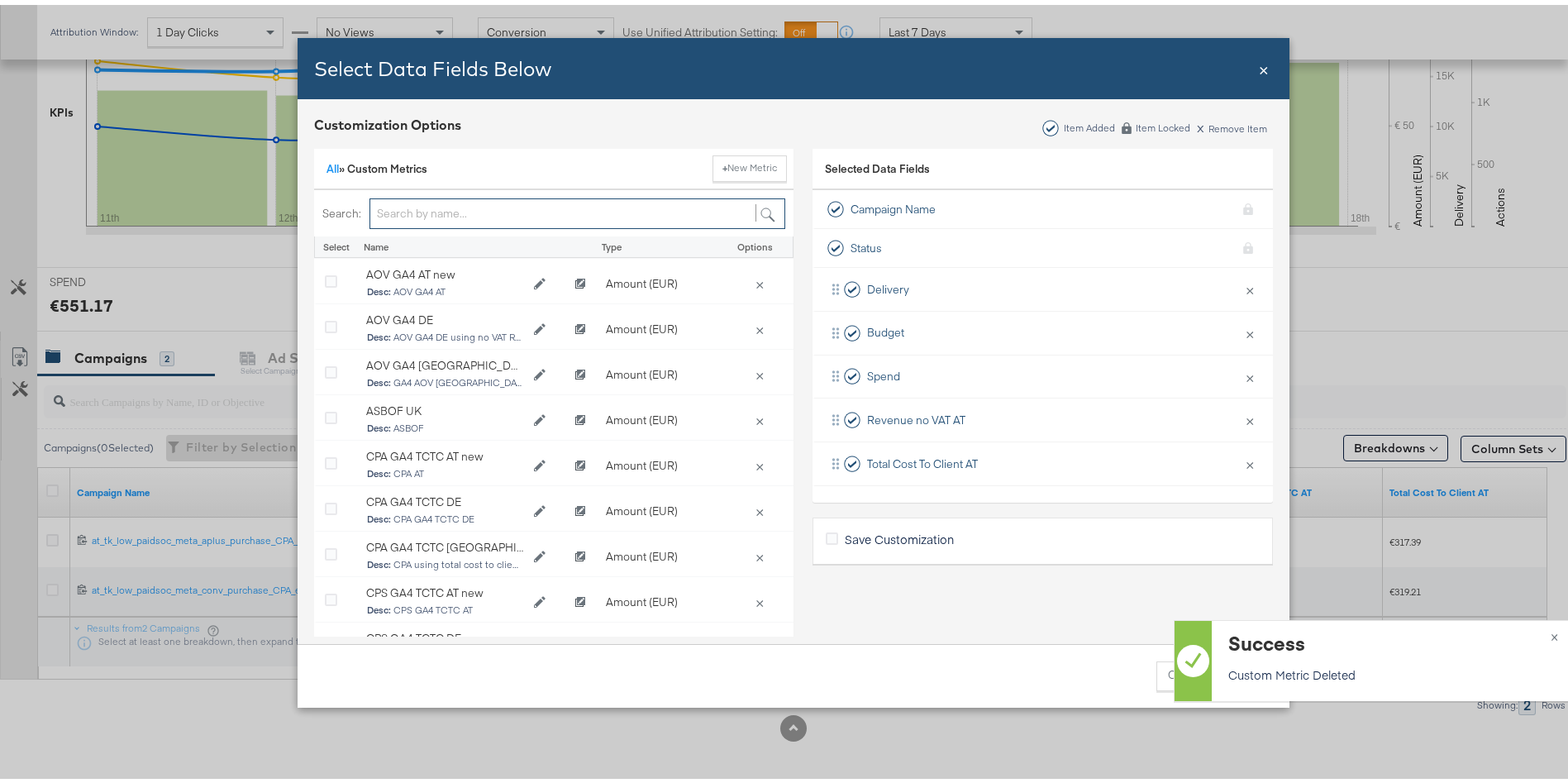
click at [461, 220] on input "Bulk Add Locations Modal" at bounding box center [577, 208] width 416 height 30
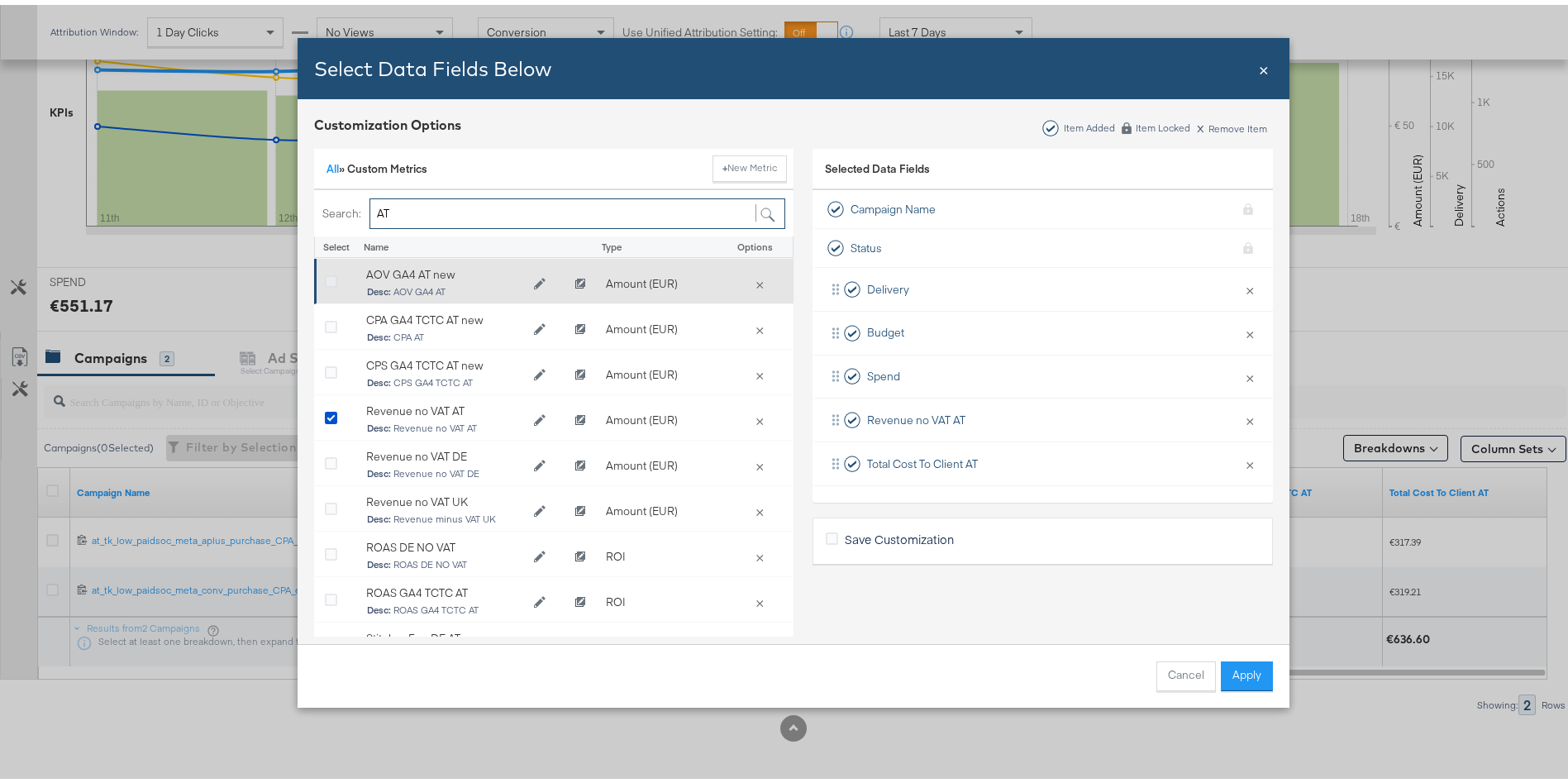
type input "AT"
click at [325, 282] on icon "Bulk Add Locations Modal" at bounding box center [331, 277] width 13 height 13
click at [0, 0] on input "Bulk Add Locations Modal" at bounding box center [0, 0] width 0 height 0
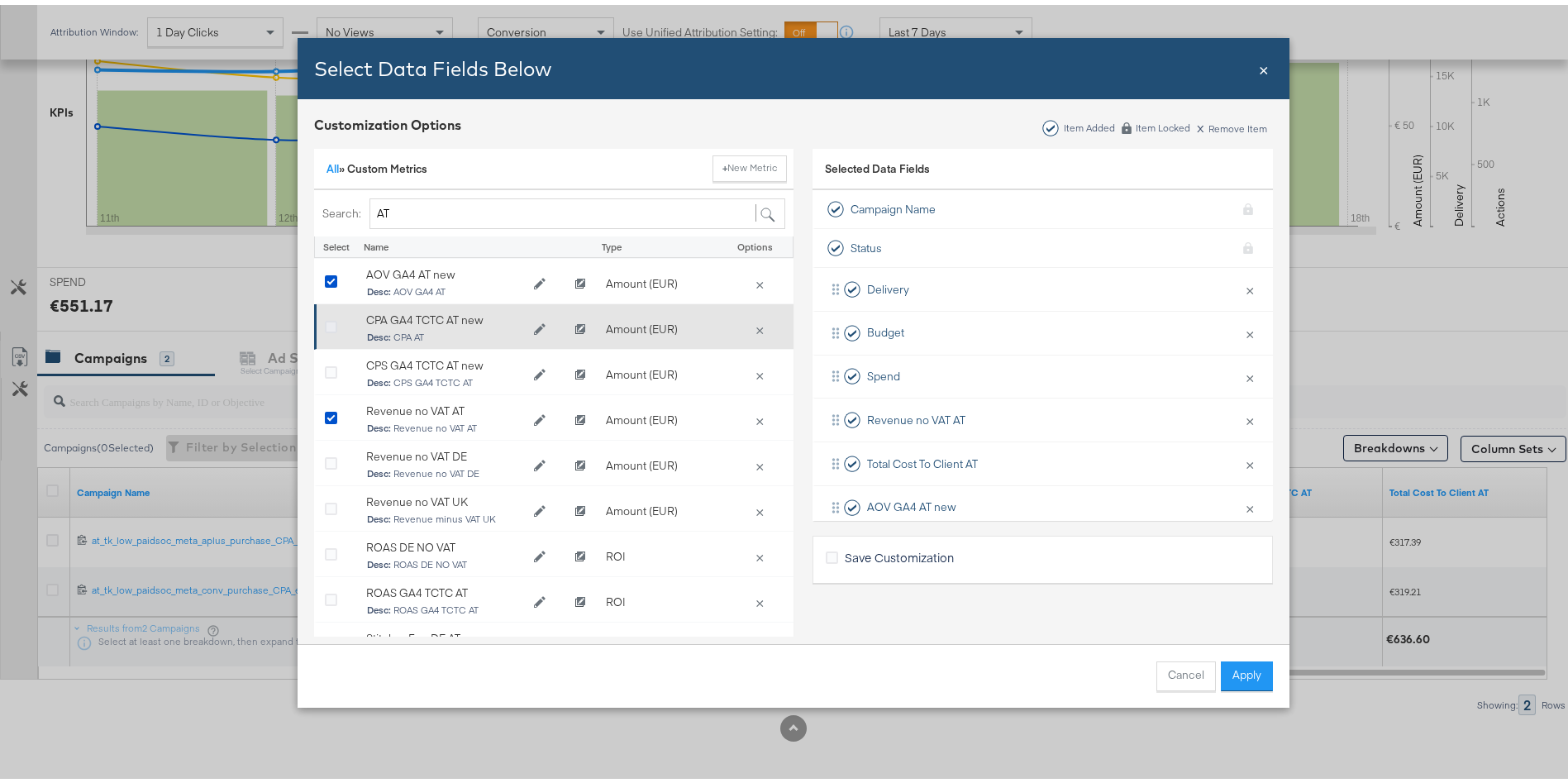
click at [325, 322] on icon "Bulk Add Locations Modal" at bounding box center [331, 323] width 13 height 13
click at [0, 0] on input "Bulk Add Locations Modal" at bounding box center [0, 0] width 0 height 0
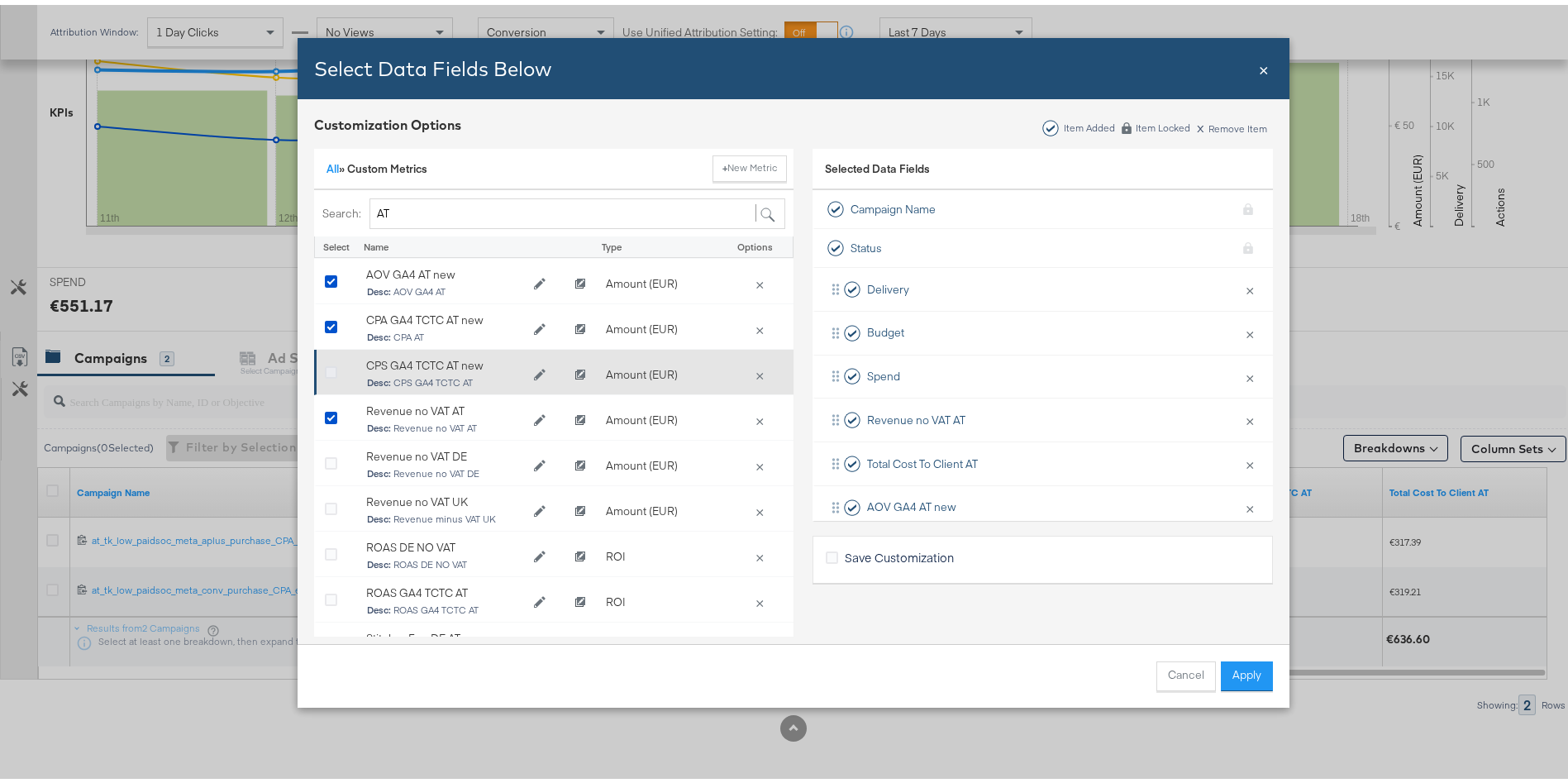
click at [325, 364] on icon "Bulk Add Locations Modal" at bounding box center [331, 368] width 13 height 13
click at [0, 0] on input "Bulk Add Locations Modal" at bounding box center [0, 0] width 0 height 0
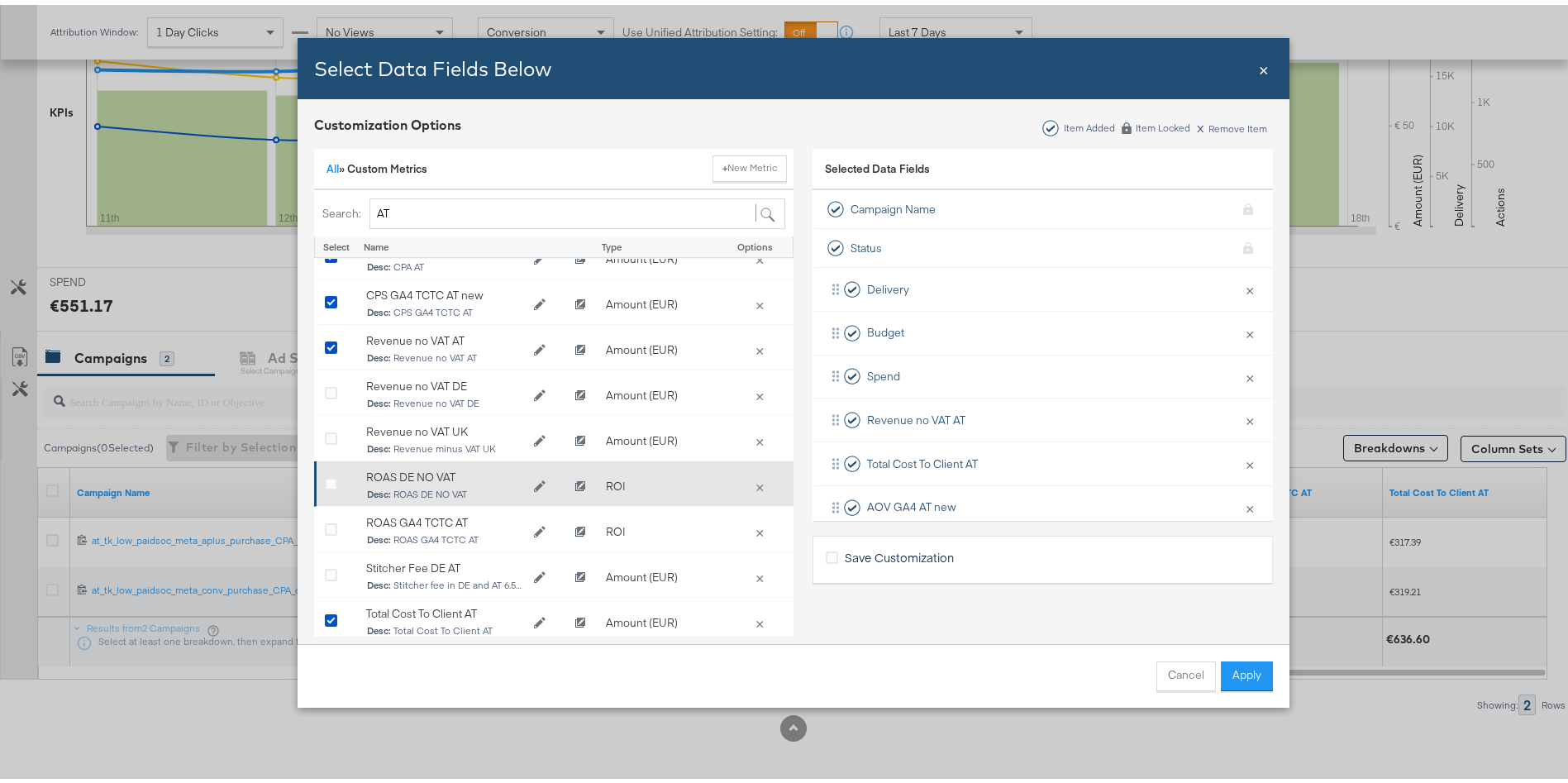
scroll to position [89, 0]
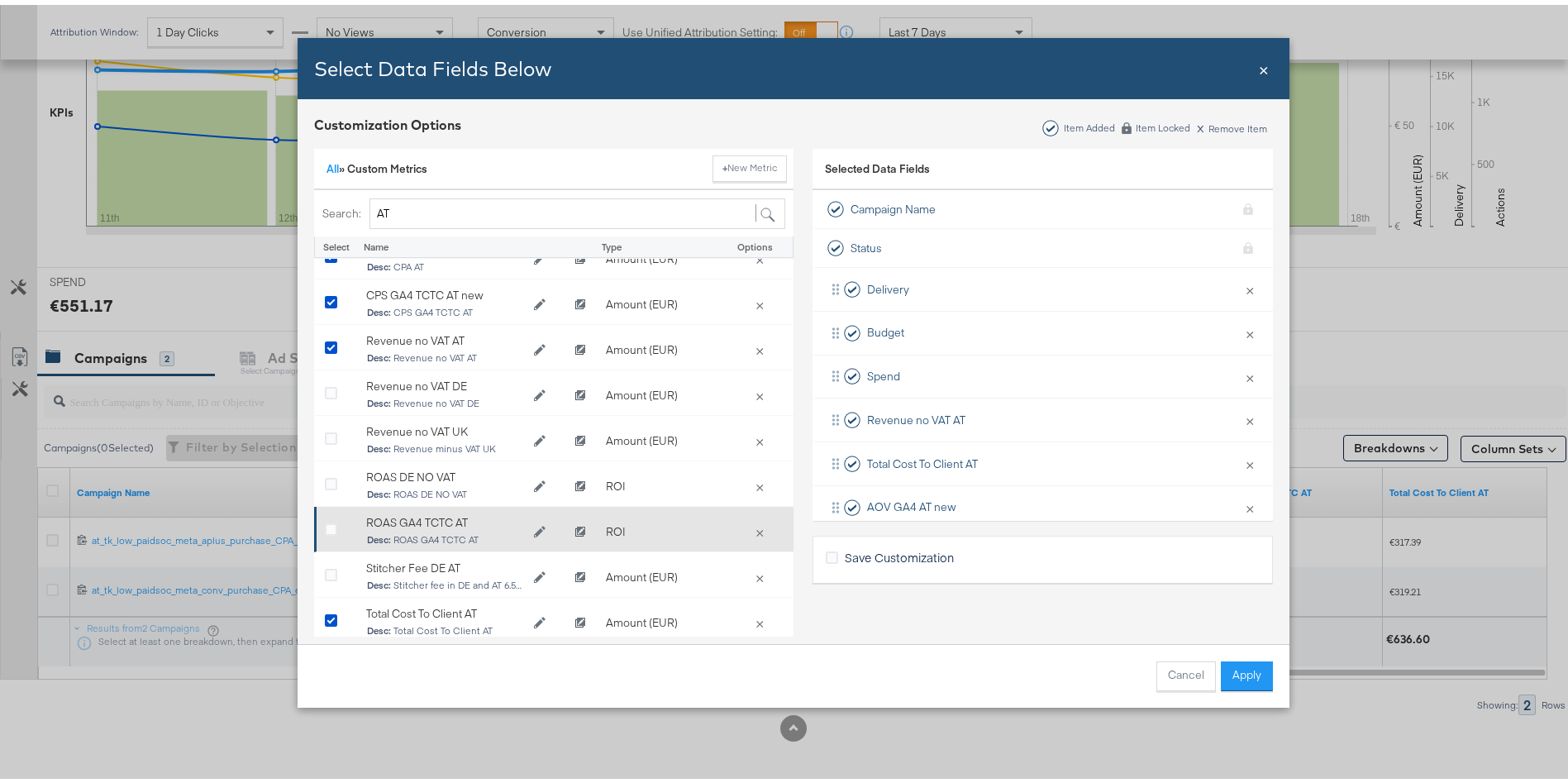
click at [325, 520] on icon "Bulk Add Locations Modal" at bounding box center [331, 526] width 13 height 13
click at [0, 0] on input "Bulk Add Locations Modal" at bounding box center [0, 0] width 0 height 0
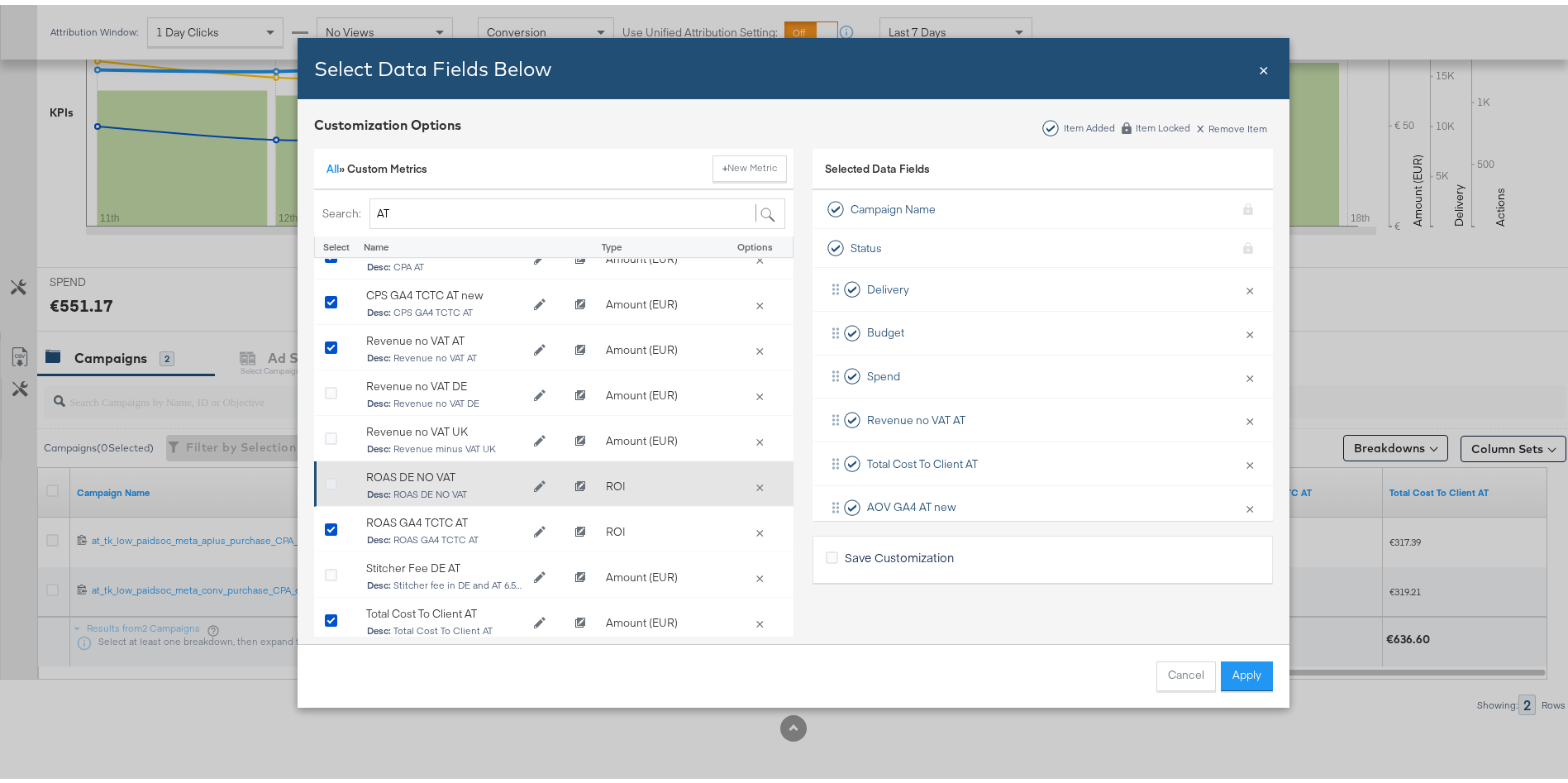
click at [325, 474] on icon "Bulk Add Locations Modal" at bounding box center [331, 479] width 13 height 13
click at [0, 0] on input "Bulk Add Locations Modal" at bounding box center [0, 0] width 0 height 0
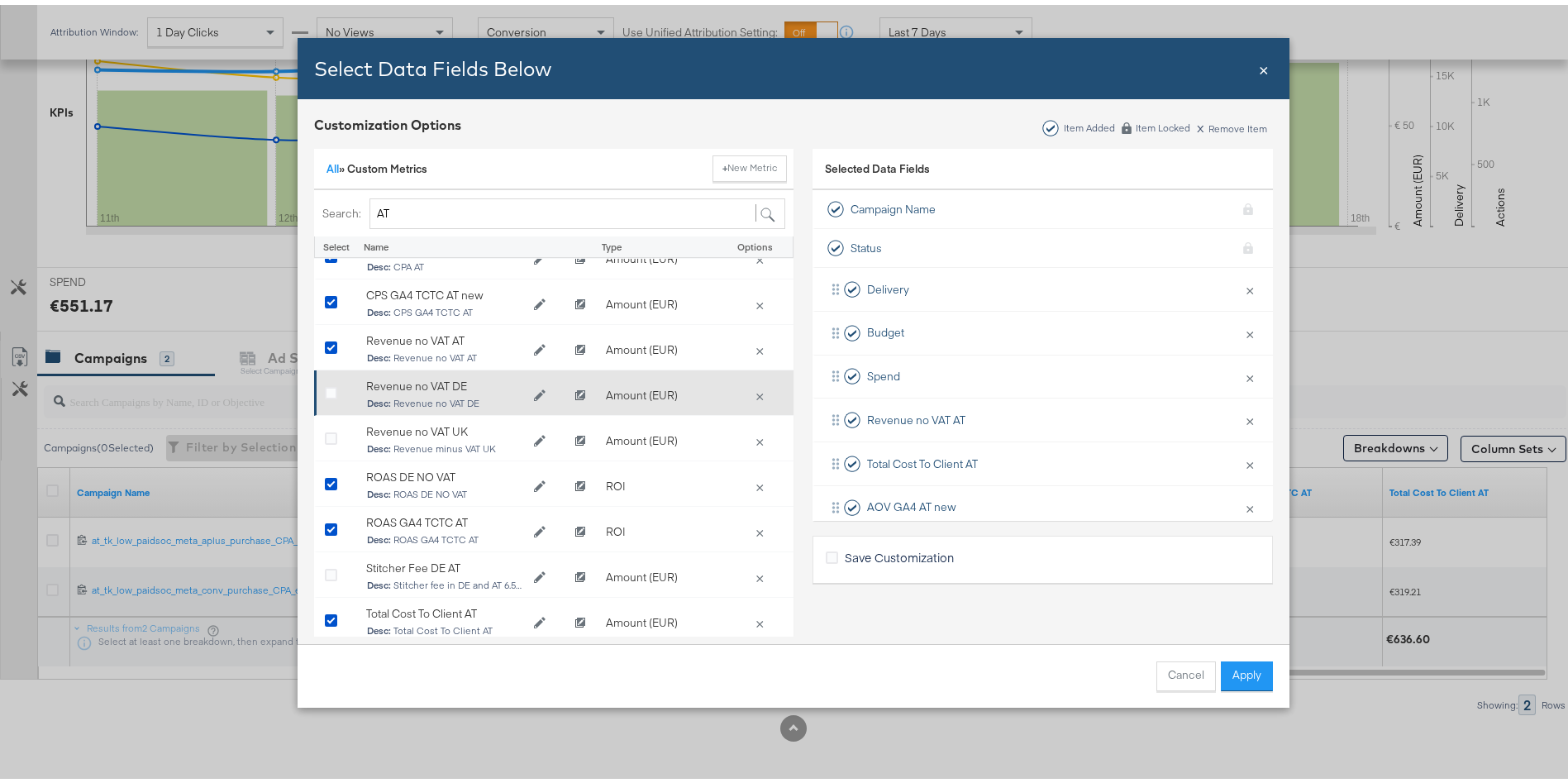
scroll to position [0, 0]
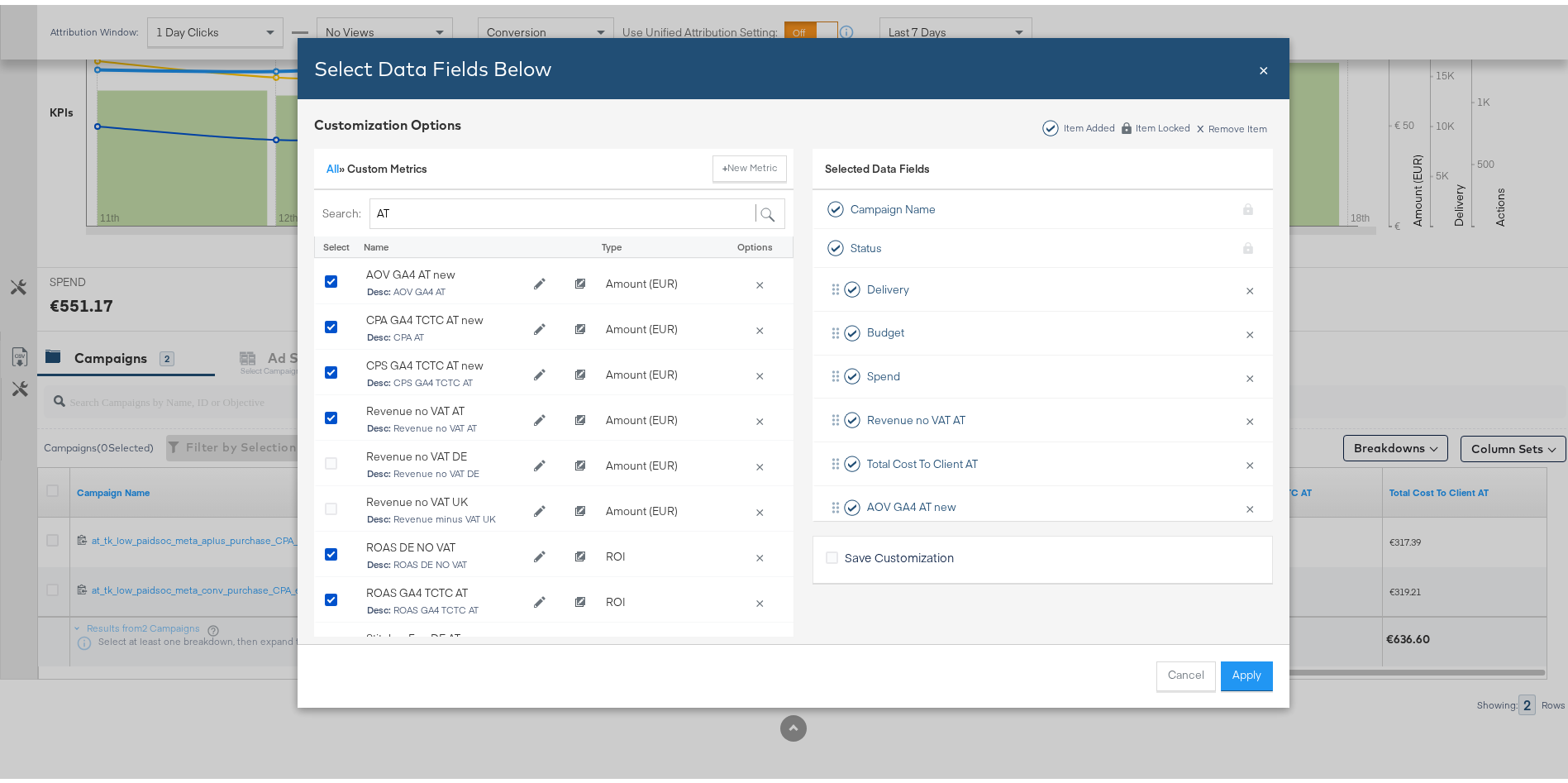
click at [1238, 689] on div "Cancel Apply" at bounding box center [793, 671] width 992 height 64
click at [1239, 684] on button "Apply" at bounding box center [1247, 672] width 52 height 29
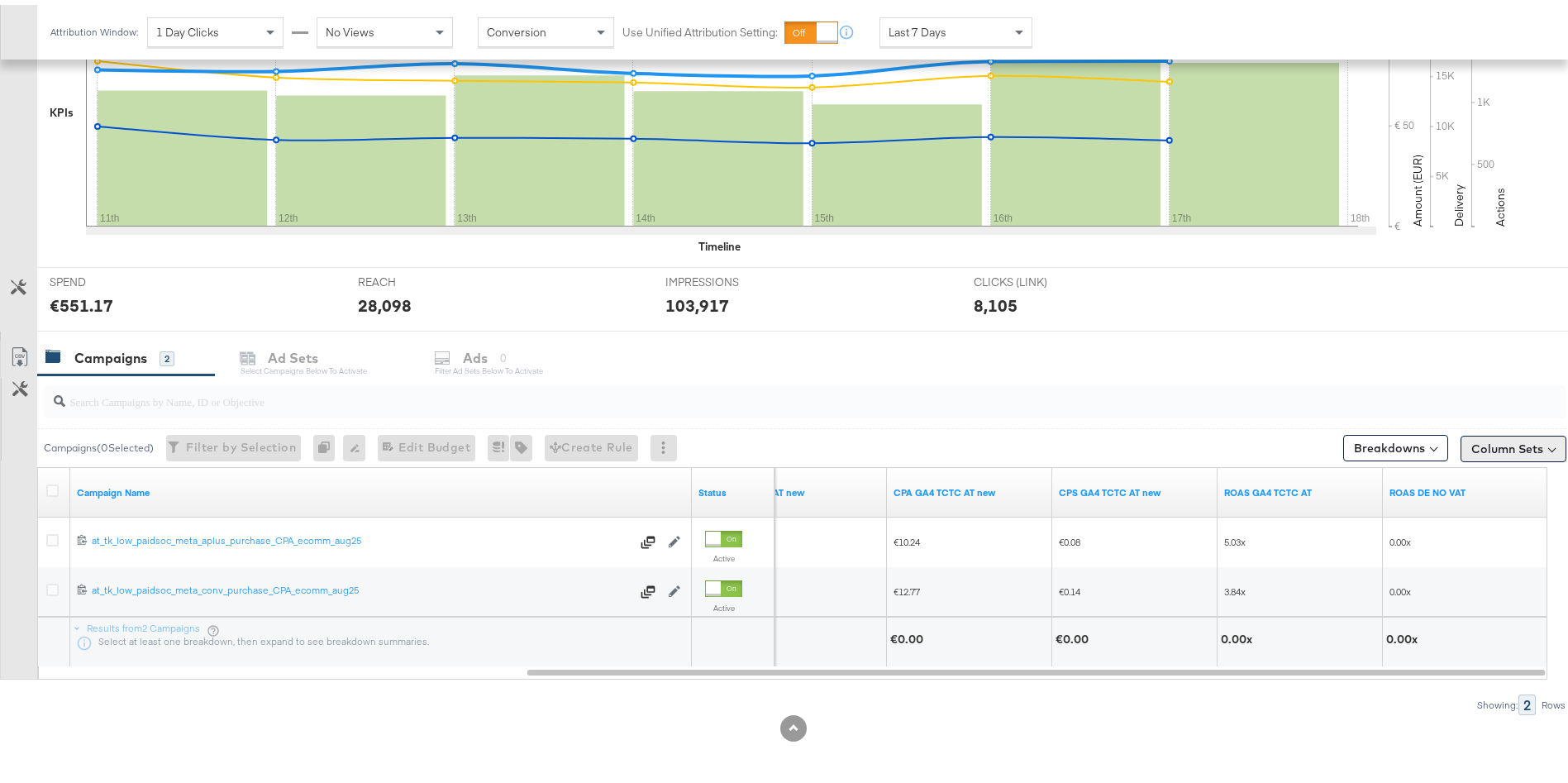
click at [1510, 456] on button "Column Sets" at bounding box center [1514, 444] width 106 height 27
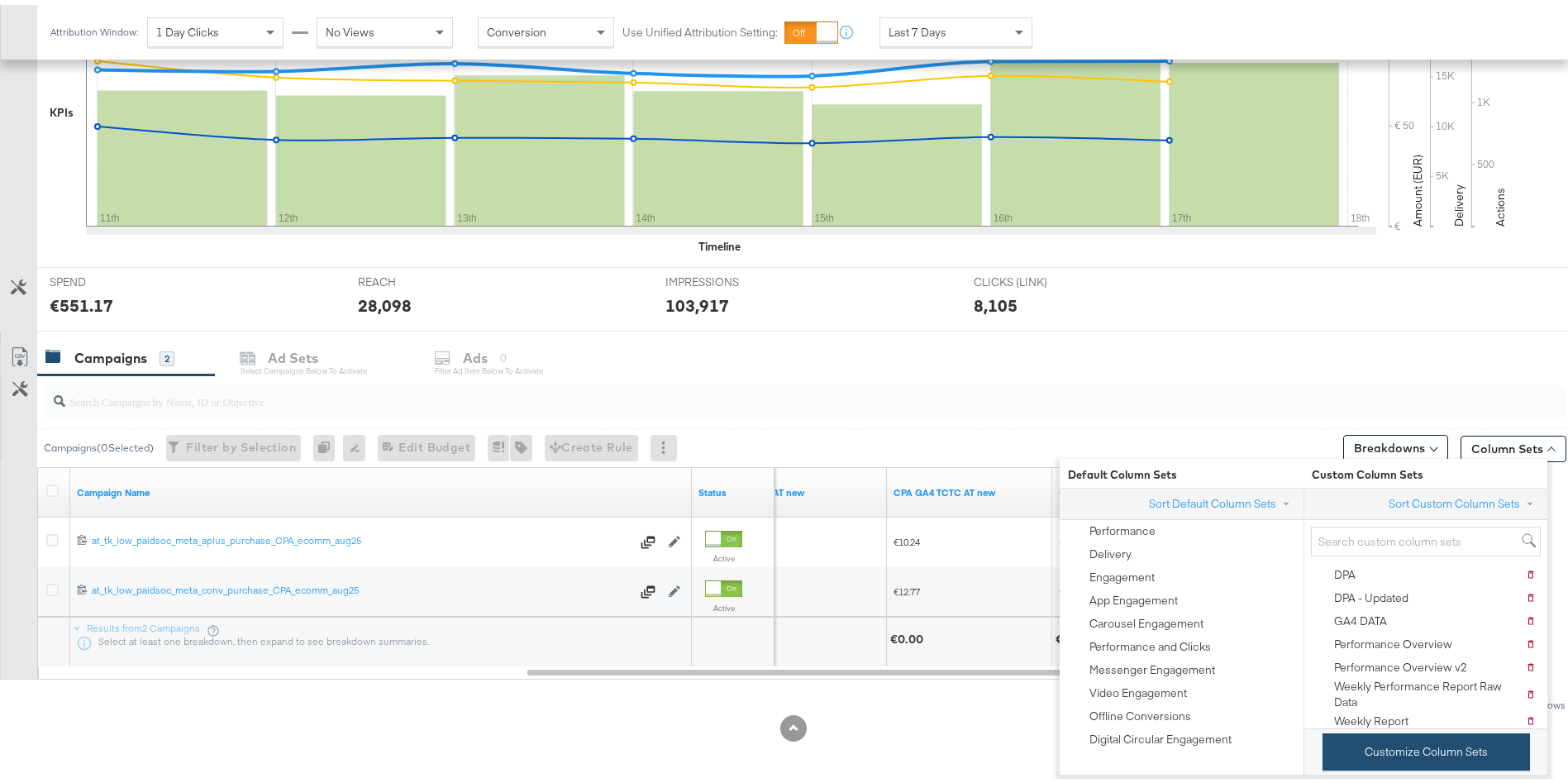
click at [1417, 762] on button "Customize Column Sets" at bounding box center [1426, 748] width 207 height 37
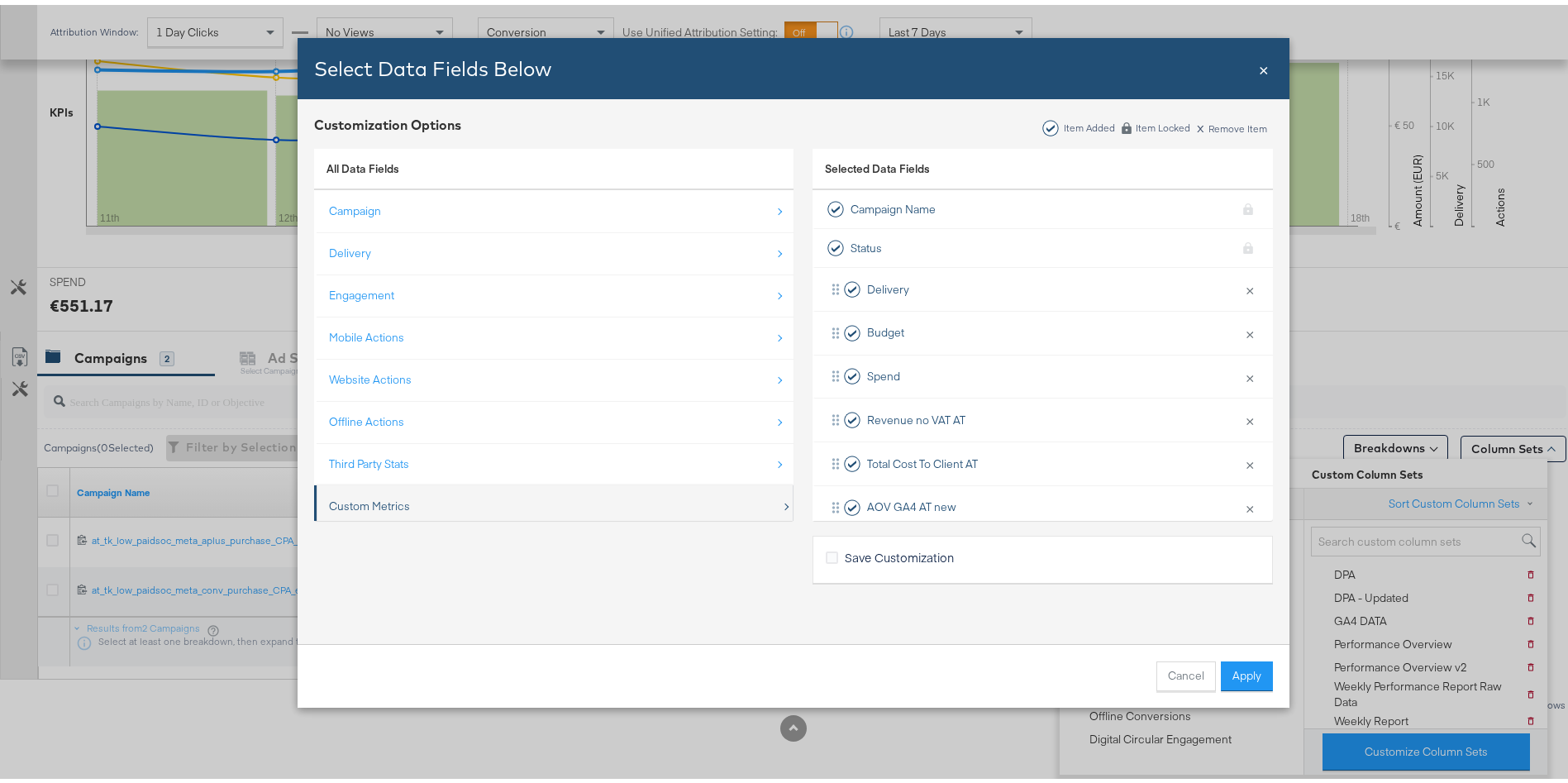
click at [367, 505] on div "Custom Metrics" at bounding box center [369, 502] width 81 height 16
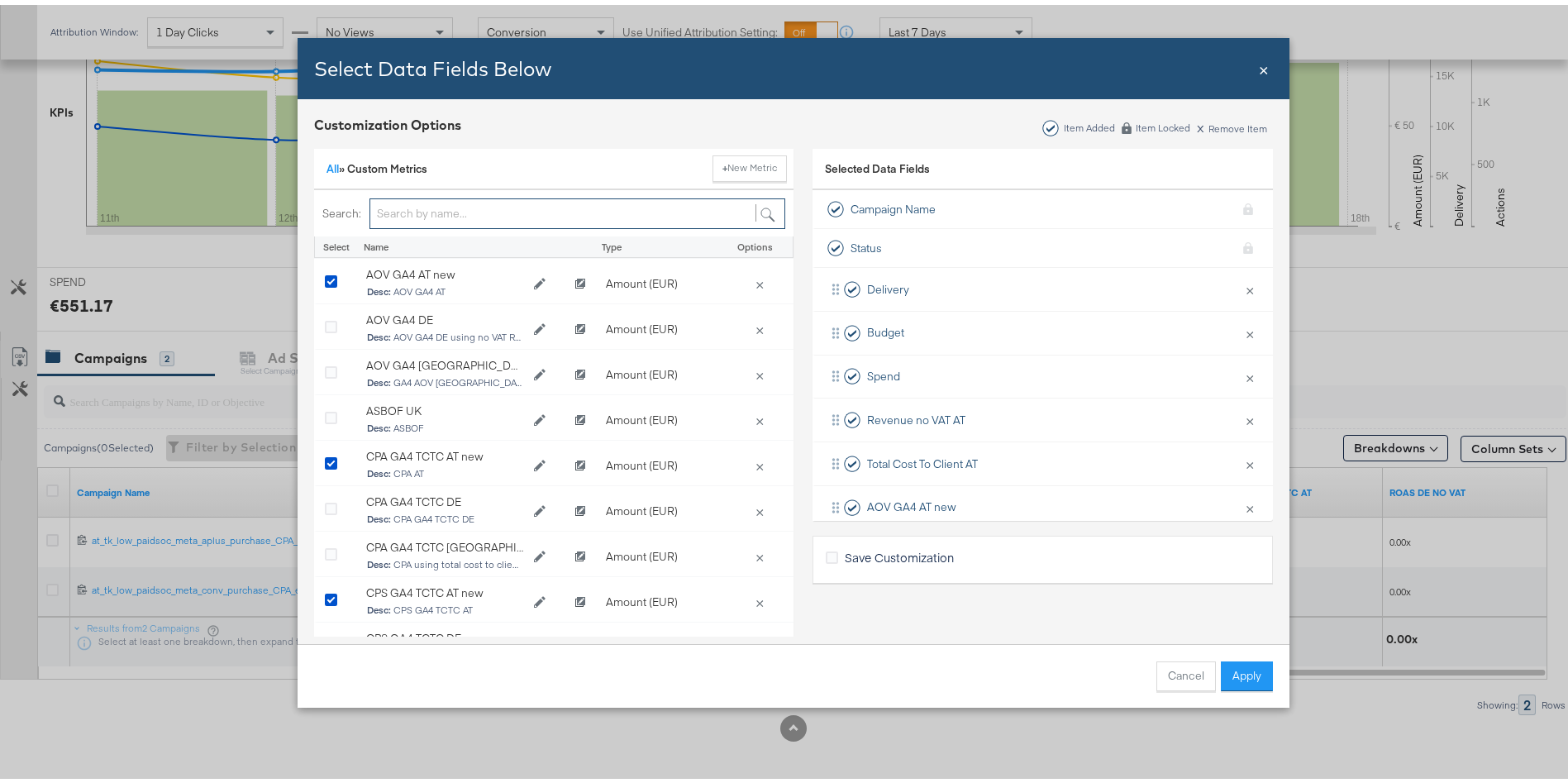
click at [442, 212] on input "Bulk Add Locations Modal" at bounding box center [577, 208] width 416 height 30
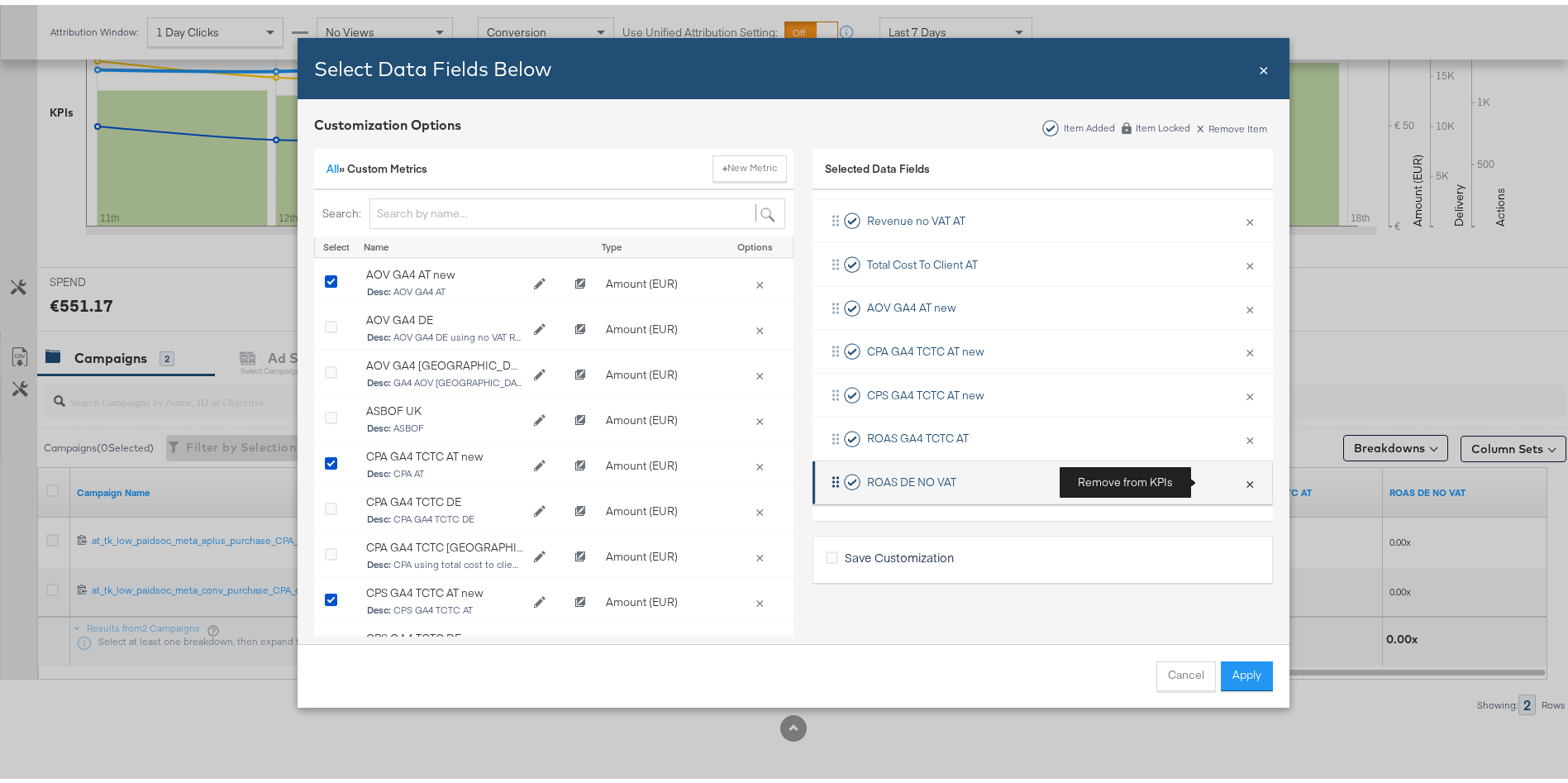
click at [1239, 475] on button "×" at bounding box center [1250, 477] width 22 height 34
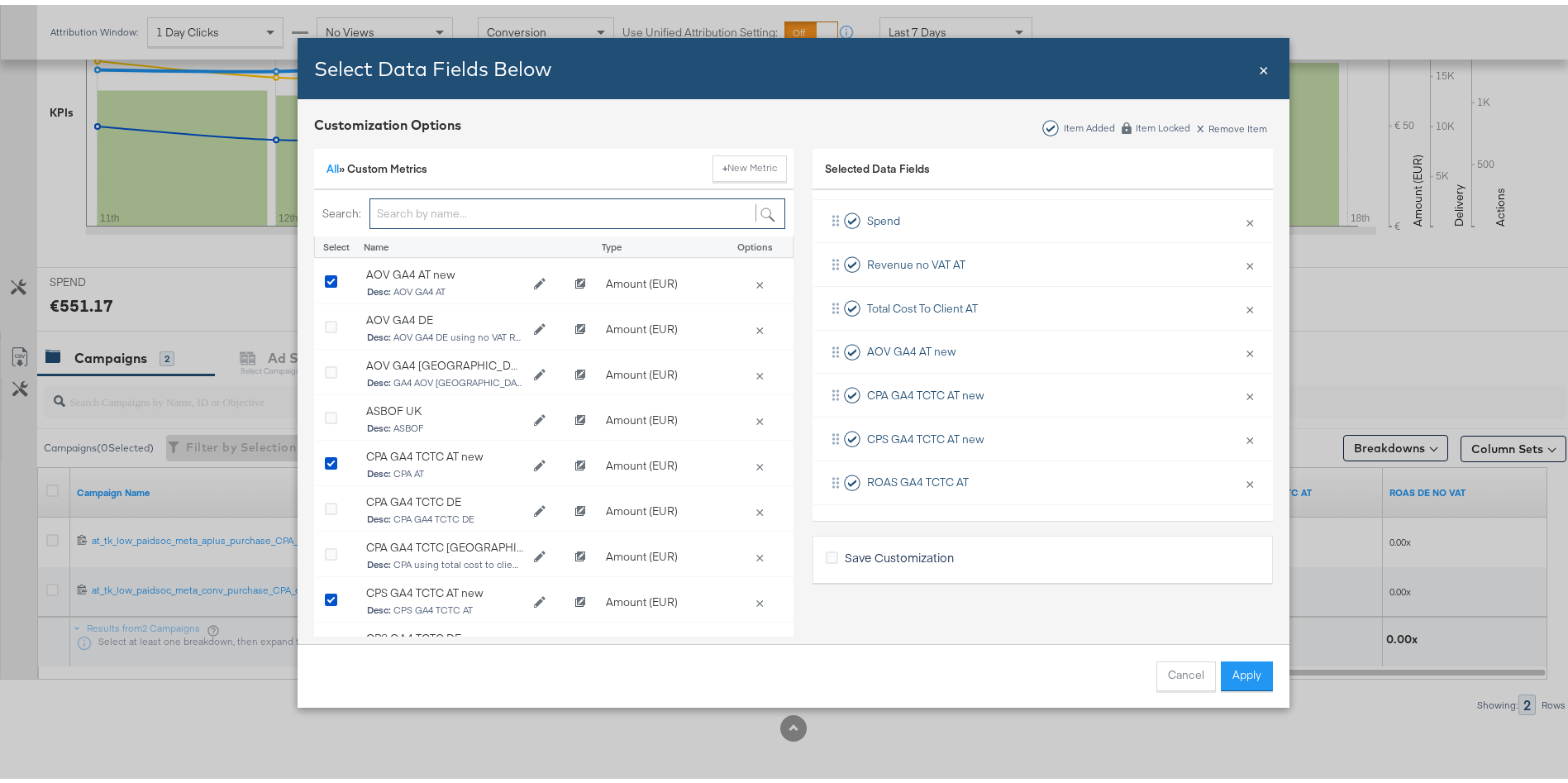
click at [436, 208] on input "Bulk Add Locations Modal" at bounding box center [577, 208] width 416 height 30
type input "AT"
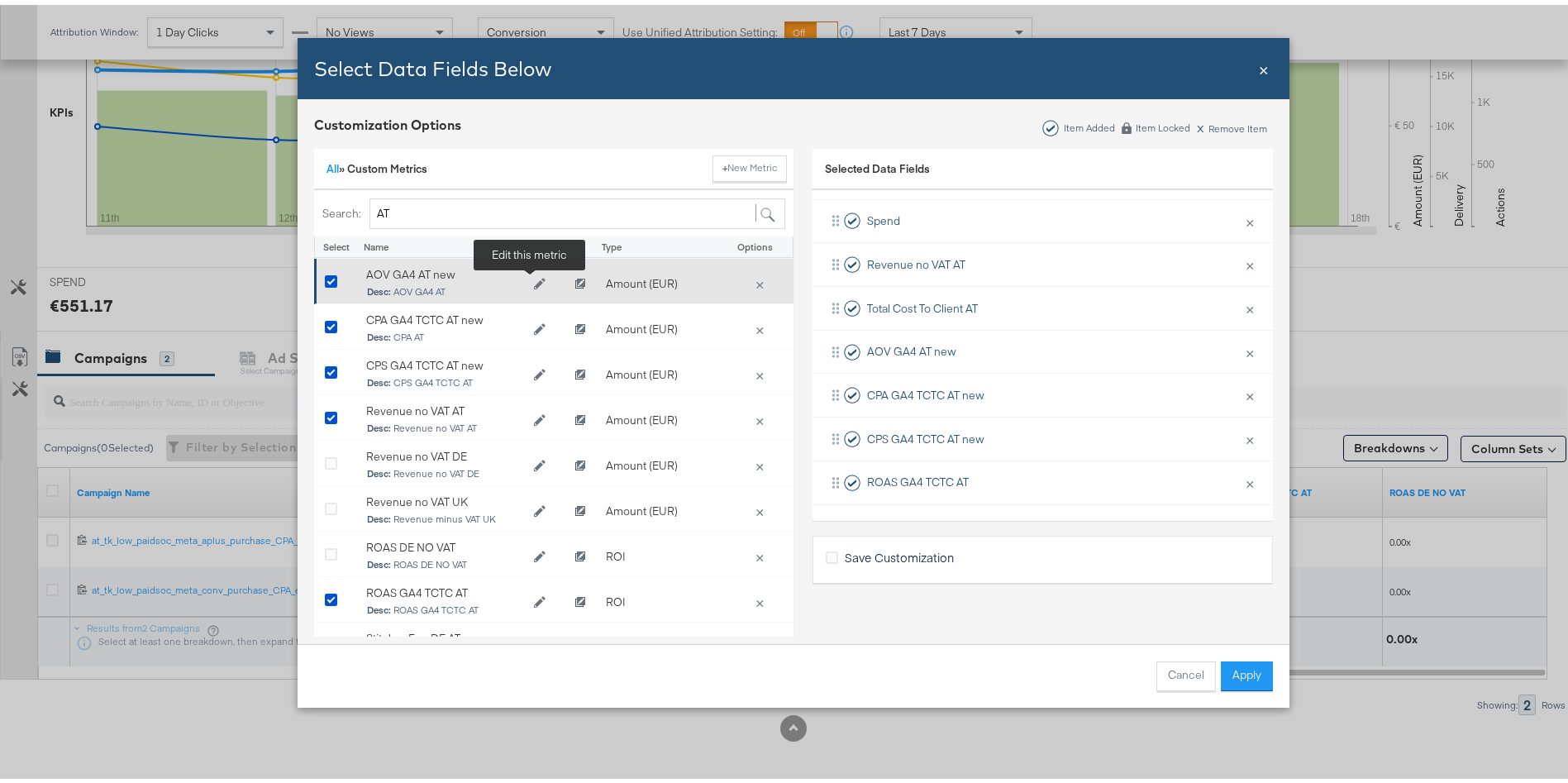
click at [534, 277] on icon "Edit AOV GA4 AT new" at bounding box center [540, 279] width 12 height 12
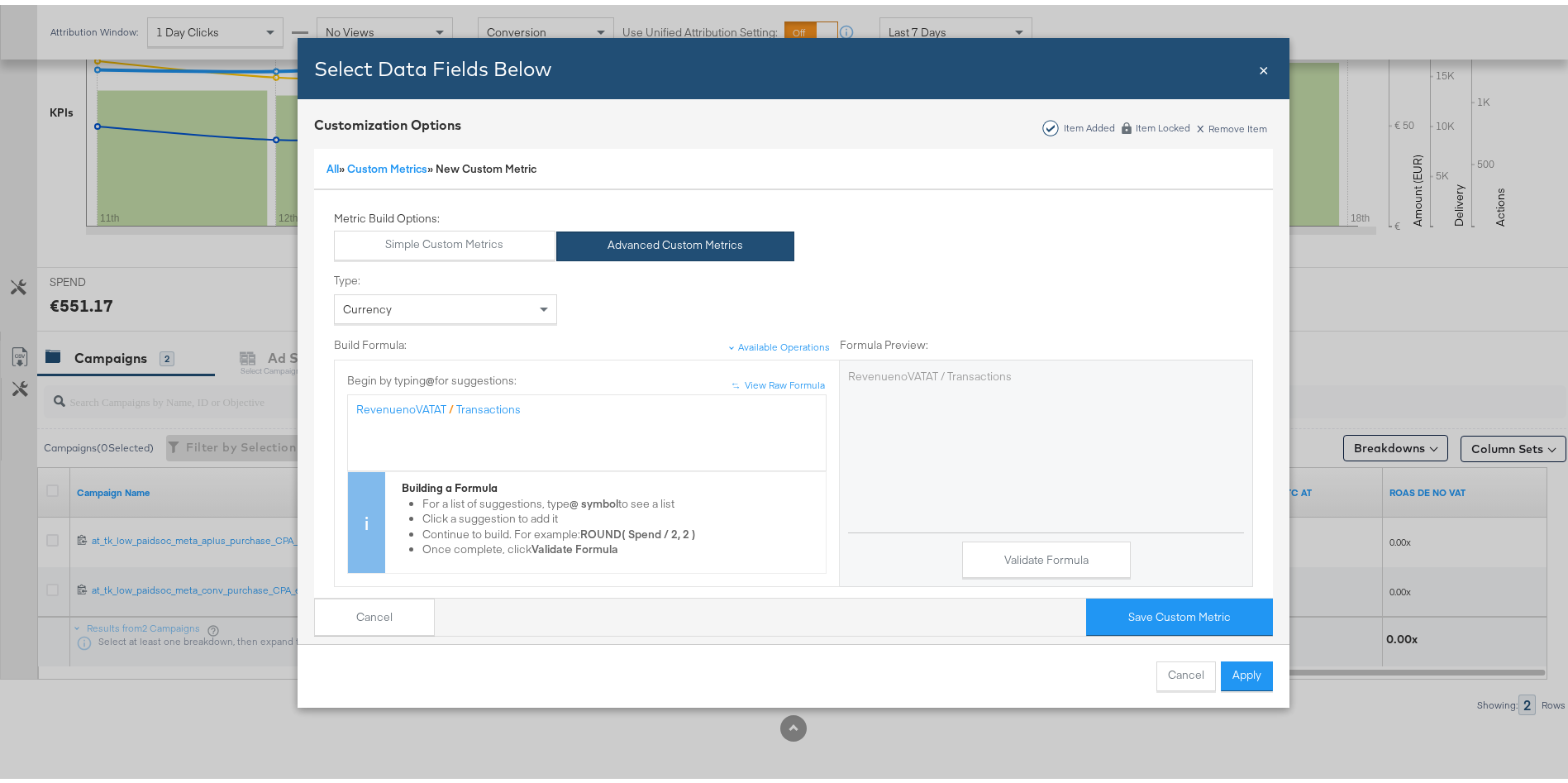
scroll to position [212, 0]
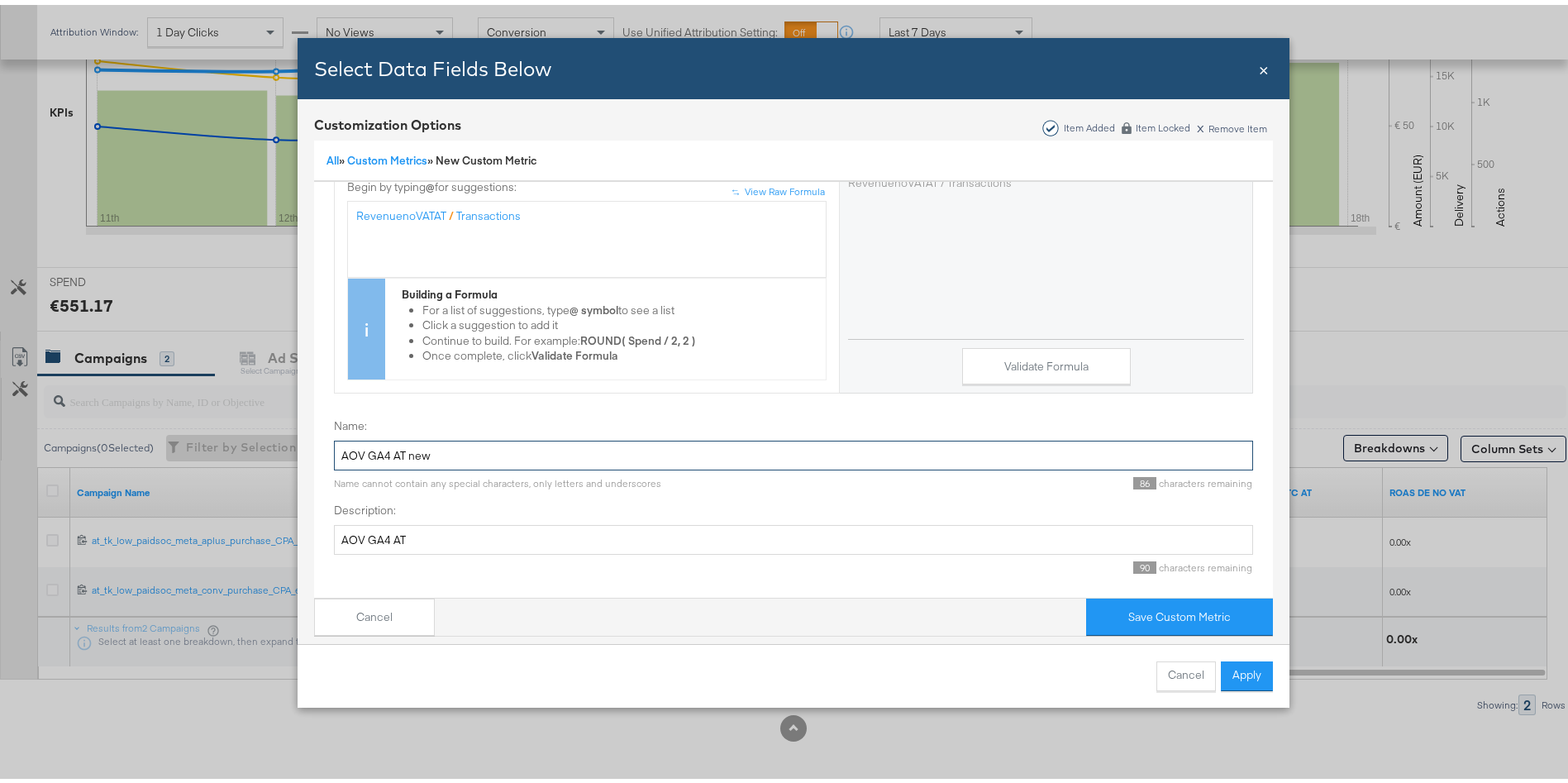
drag, startPoint x: 404, startPoint y: 436, endPoint x: 707, endPoint y: 460, distance: 303.9
click at [707, 460] on div "Name: AOV GA4 AT new Name cannot contain any special characters, only letters a…" at bounding box center [793, 449] width 919 height 72
type input "AOV GA4 AT"
click at [1024, 350] on button "Validate Formula" at bounding box center [1047, 362] width 169 height 37
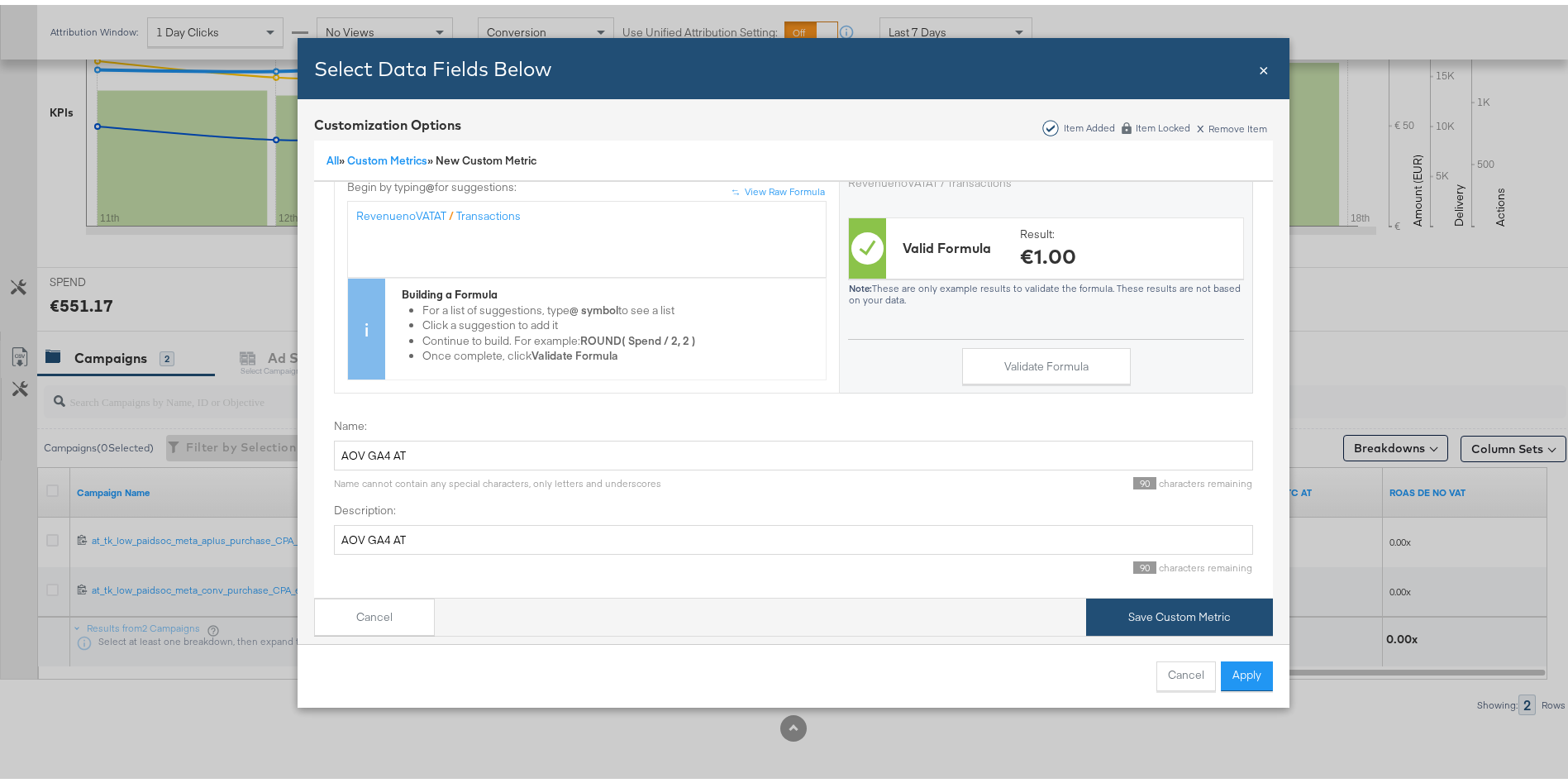
click at [1137, 594] on button "Save Custom Metric" at bounding box center [1179, 613] width 187 height 37
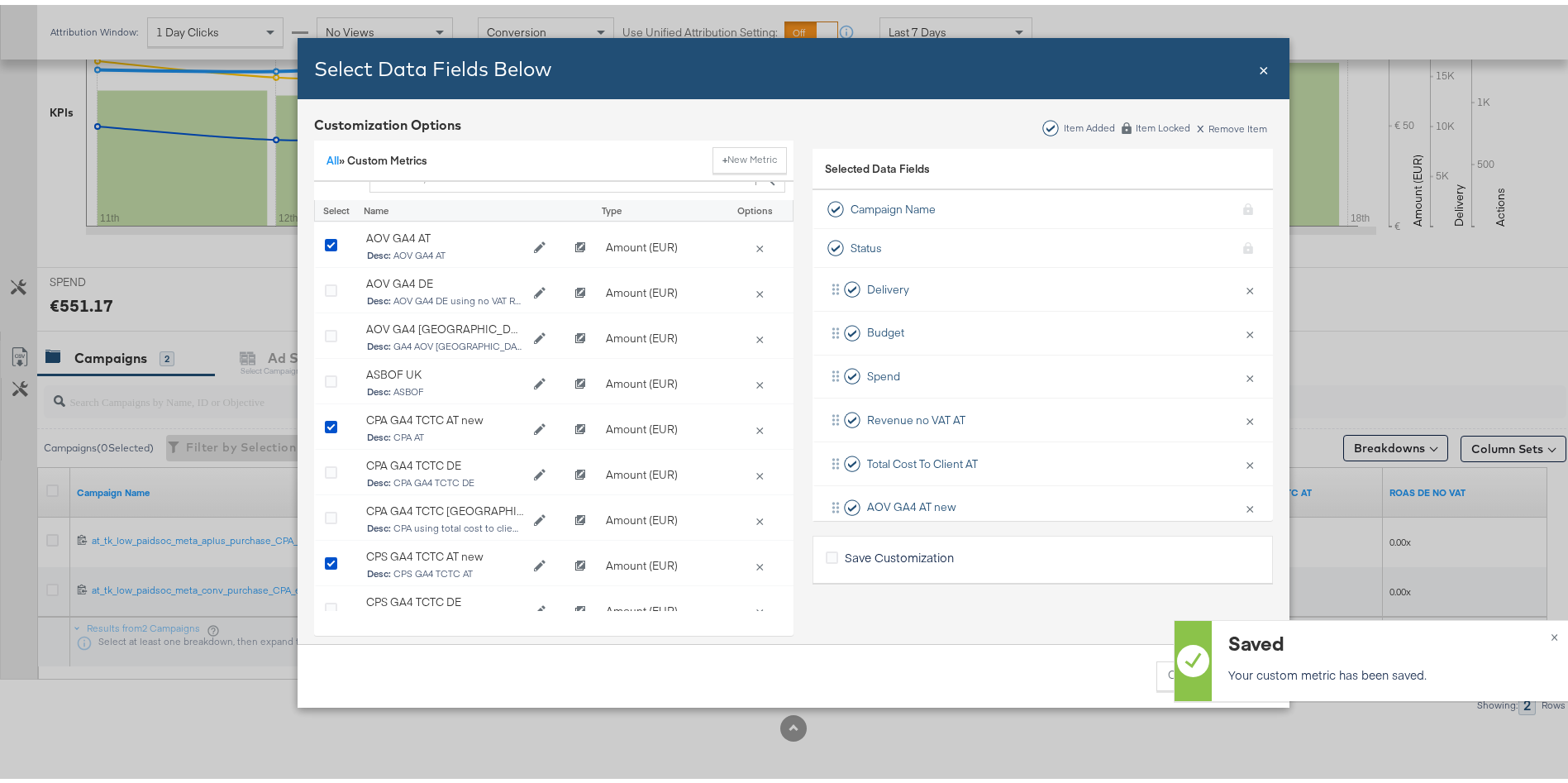
scroll to position [0, 0]
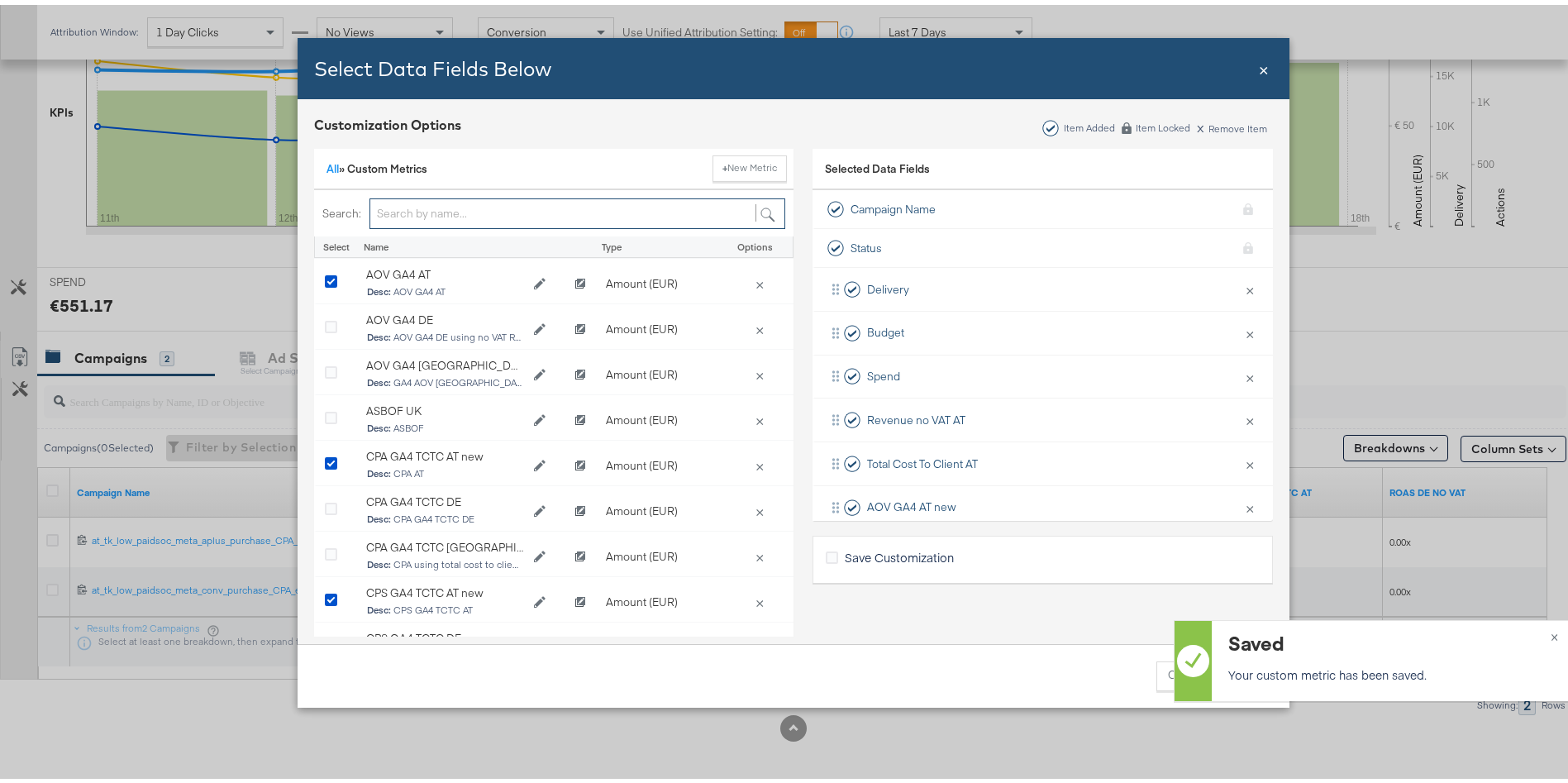
click at [473, 212] on input "Bulk Add Locations Modal" at bounding box center [577, 208] width 416 height 30
type input "AT"
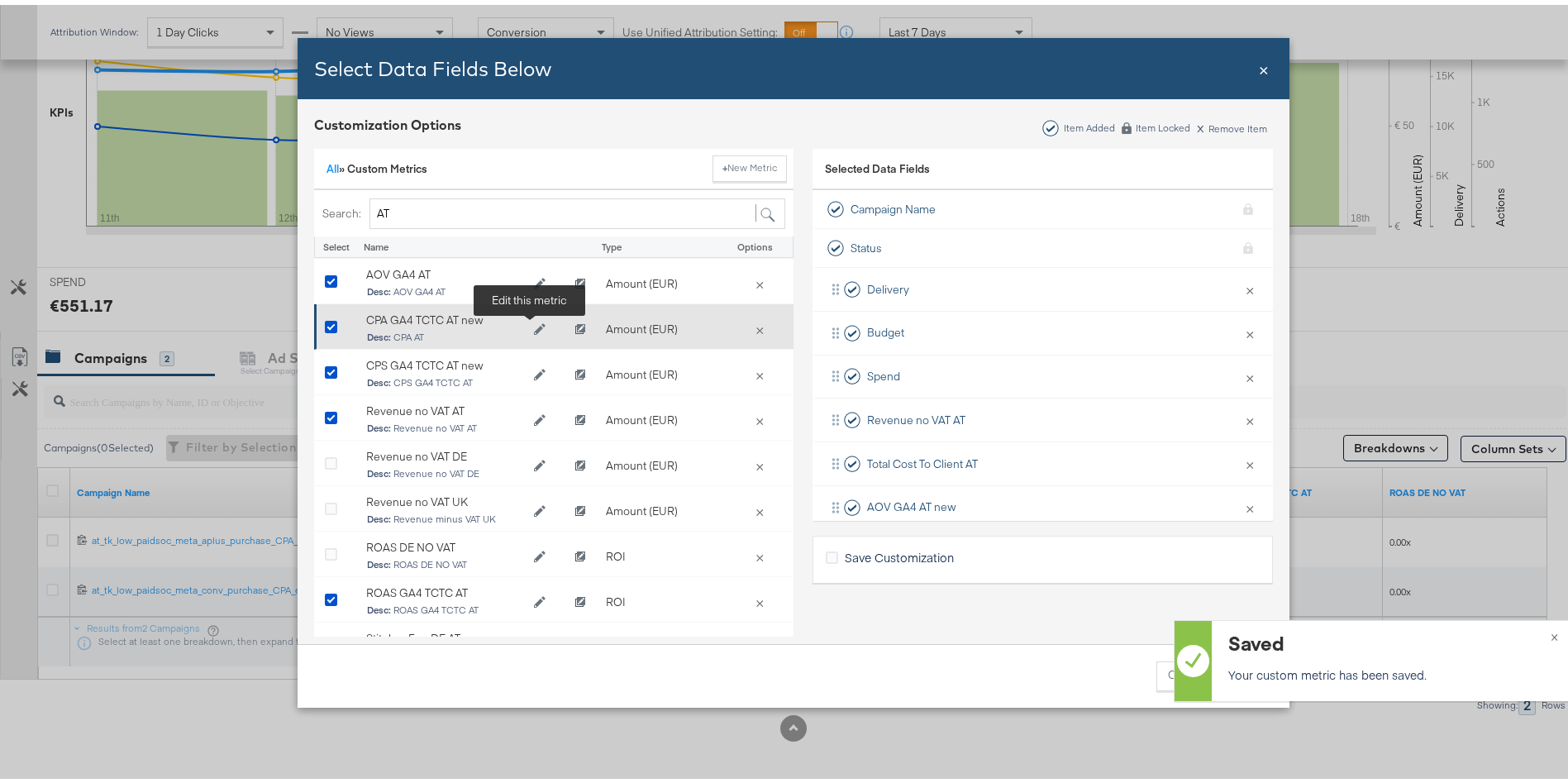
click at [529, 332] on button "Edit CPA GA4 TCTC AT new" at bounding box center [540, 324] width 33 height 25
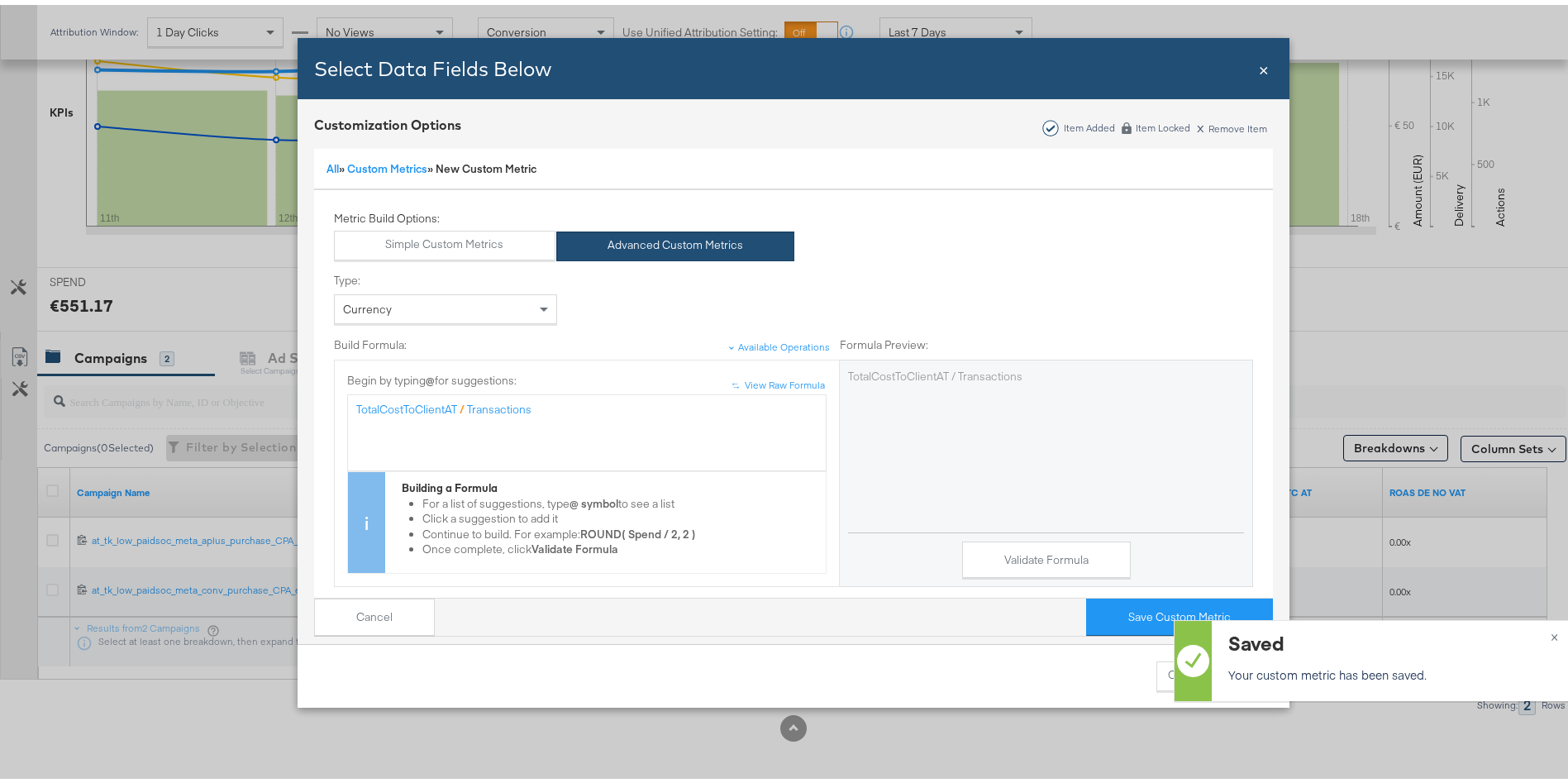
scroll to position [212, 0]
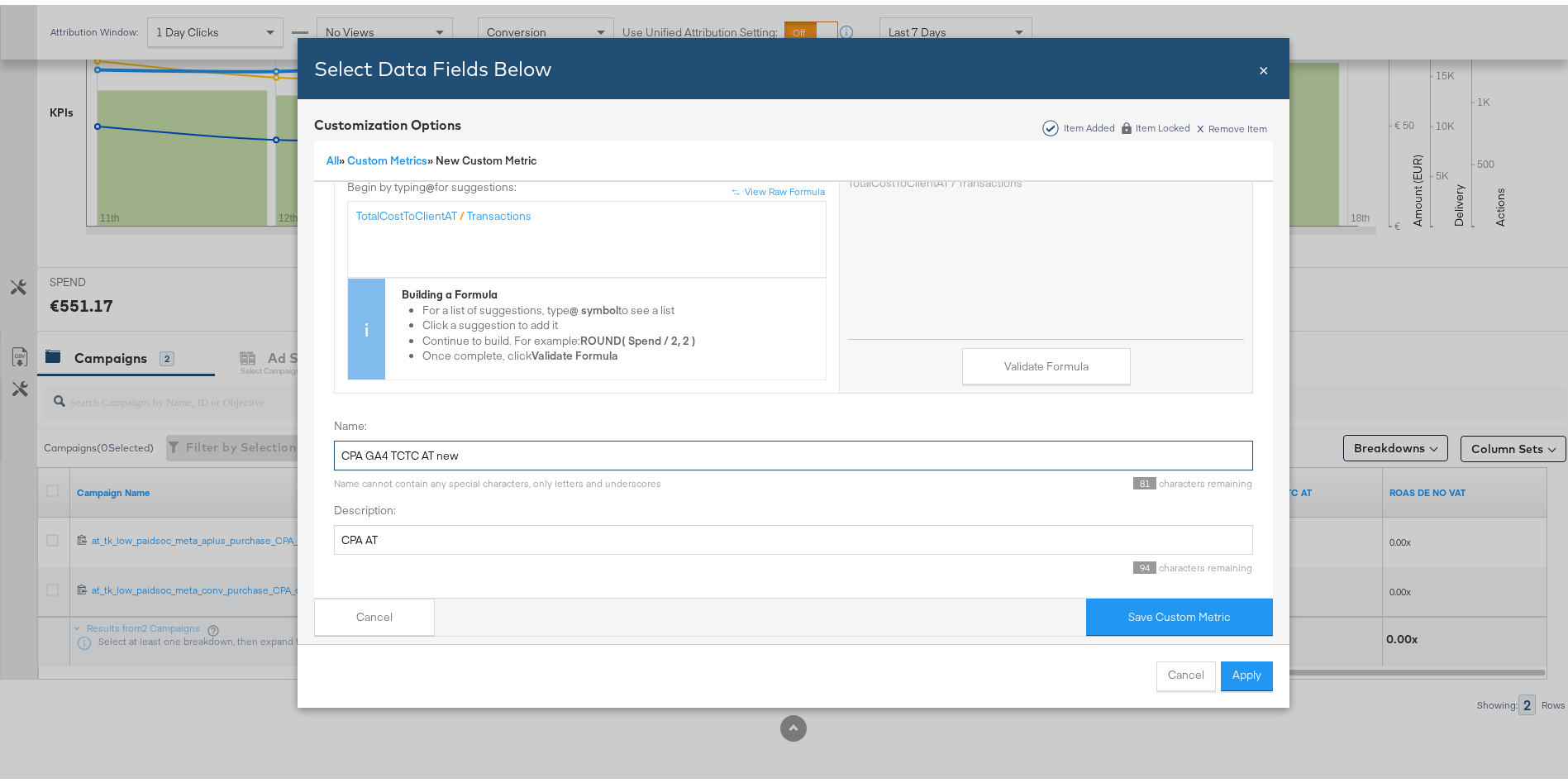
drag, startPoint x: 437, startPoint y: 433, endPoint x: 644, endPoint y: 453, distance: 208.0
click at [644, 453] on div "Name: CPA GA4 TCTC AT new Name cannot contain any special characters, only lett…" at bounding box center [793, 449] width 919 height 72
type input "CPA GA4 TCTC AT"
click at [989, 348] on button "Validate Formula" at bounding box center [1047, 362] width 169 height 37
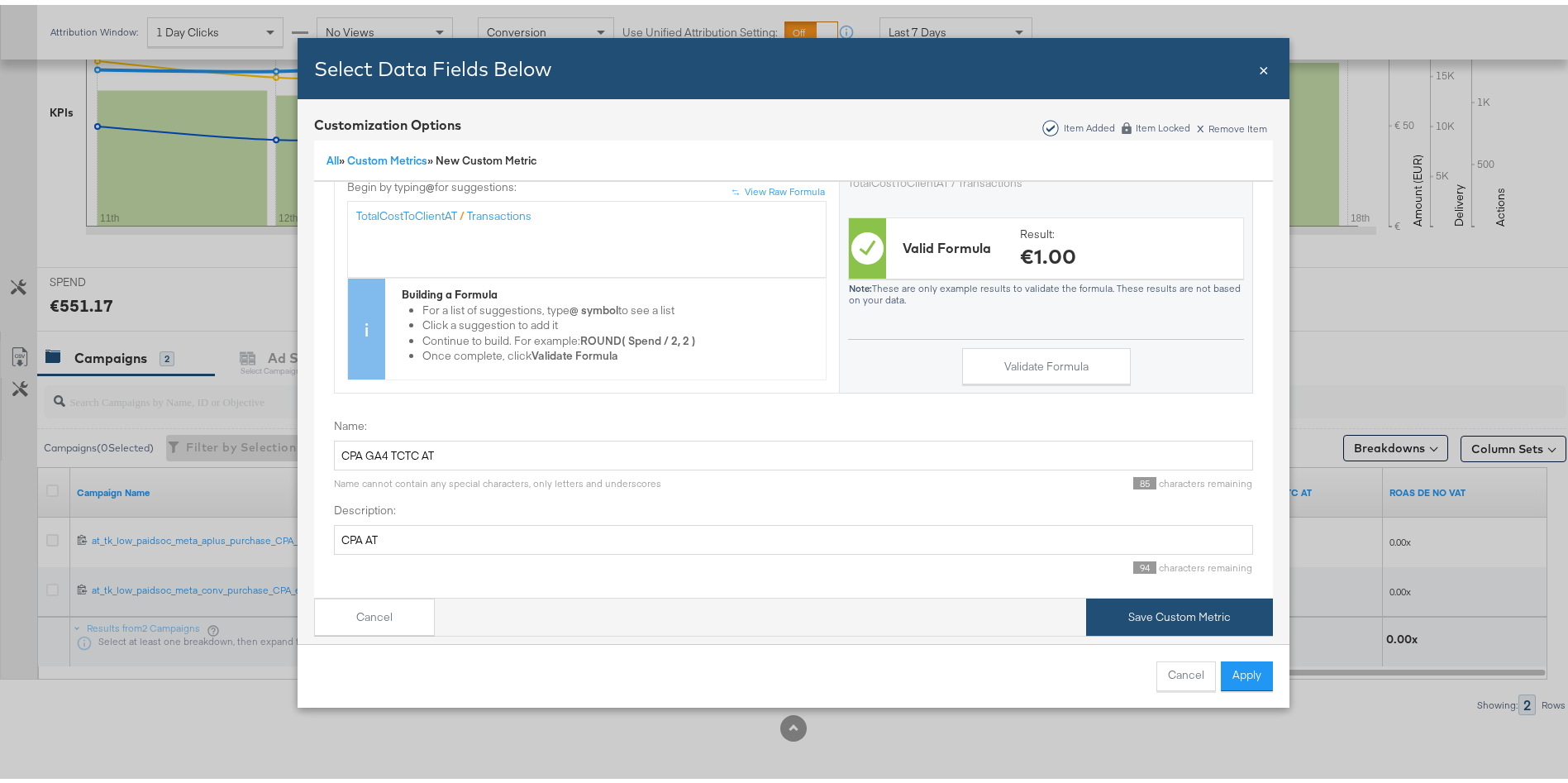
click at [1138, 597] on button "Save Custom Metric" at bounding box center [1179, 613] width 187 height 37
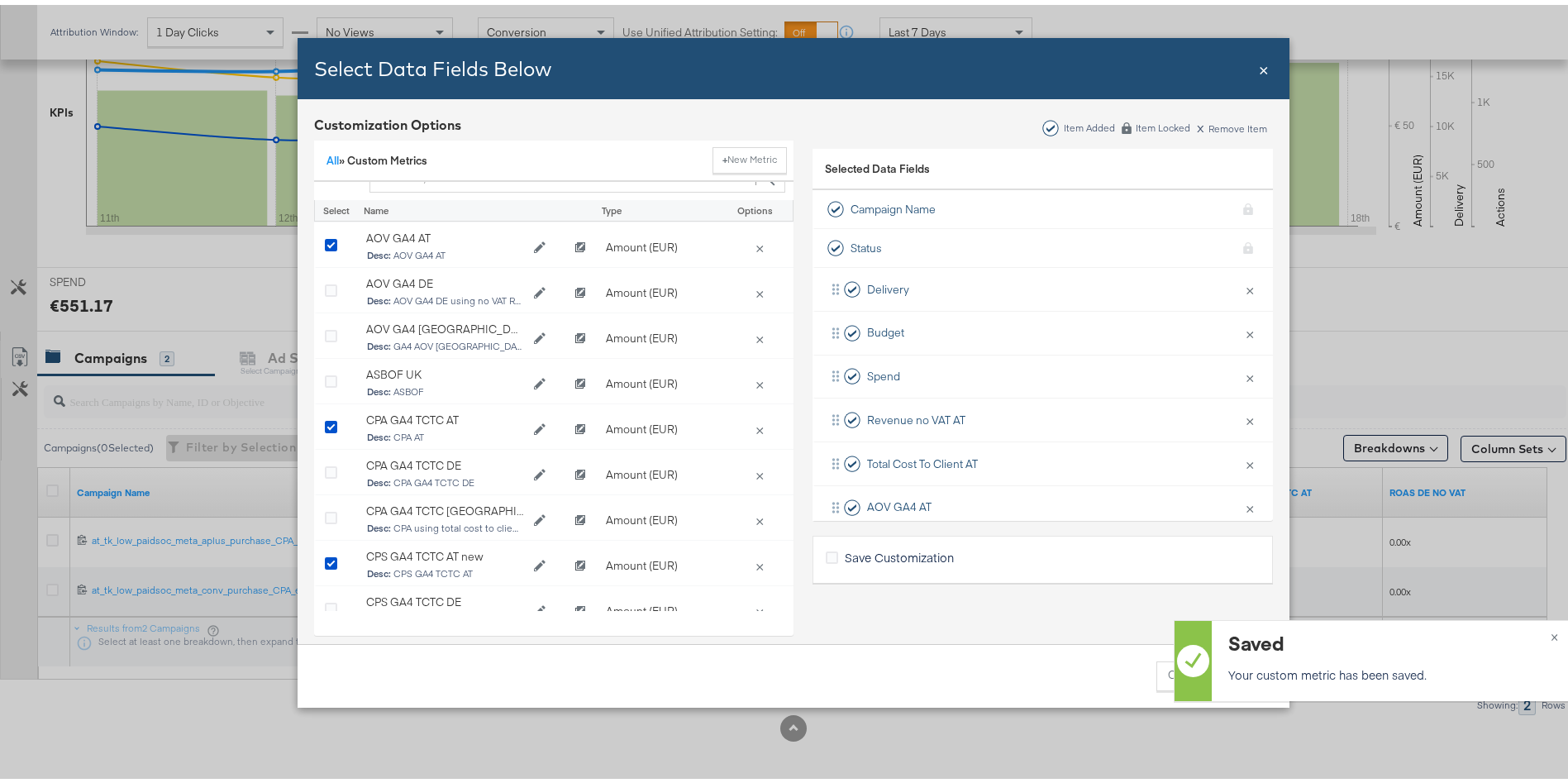
scroll to position [0, 0]
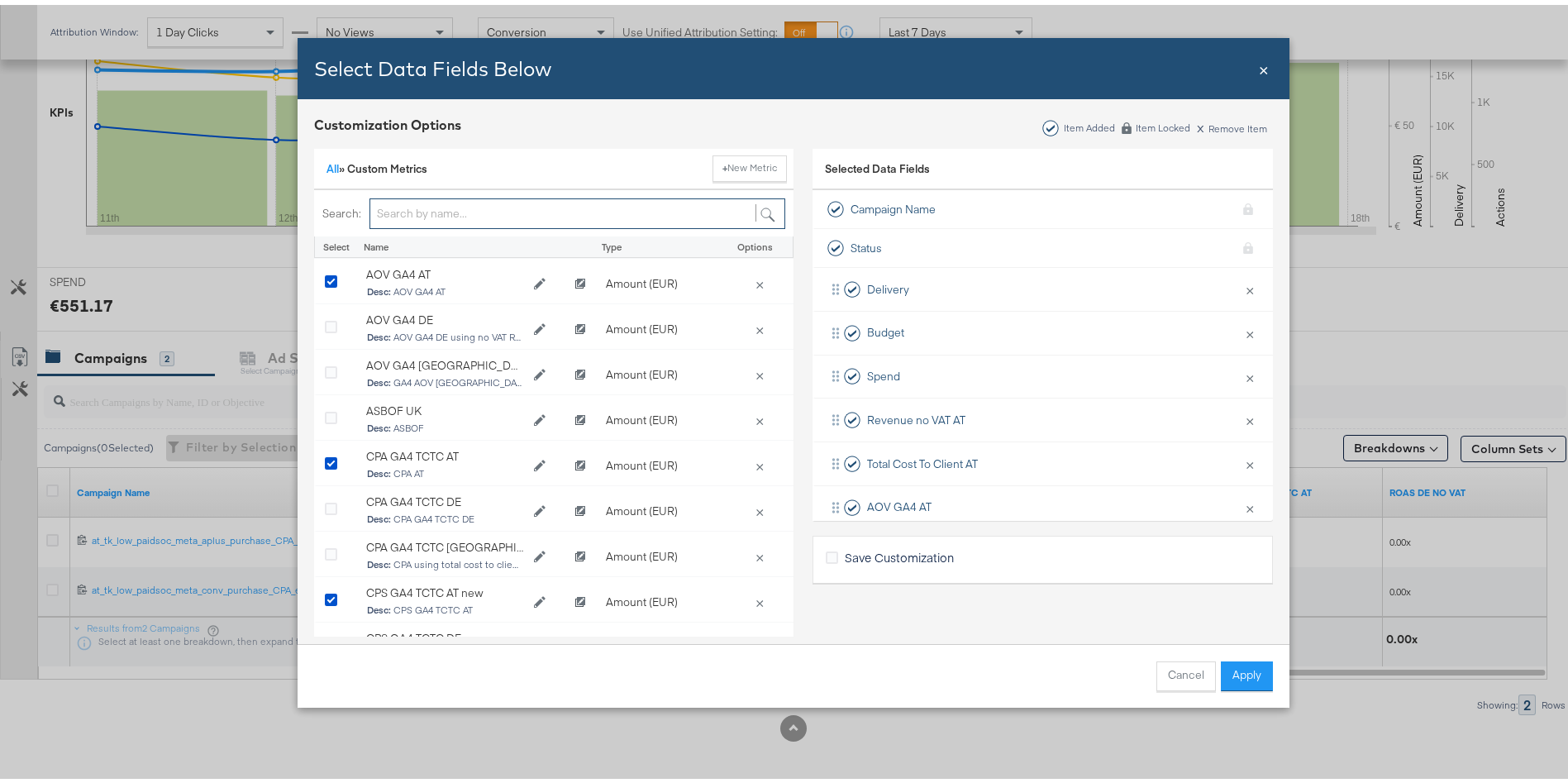
click at [413, 209] on input "Bulk Add Locations Modal" at bounding box center [577, 208] width 416 height 30
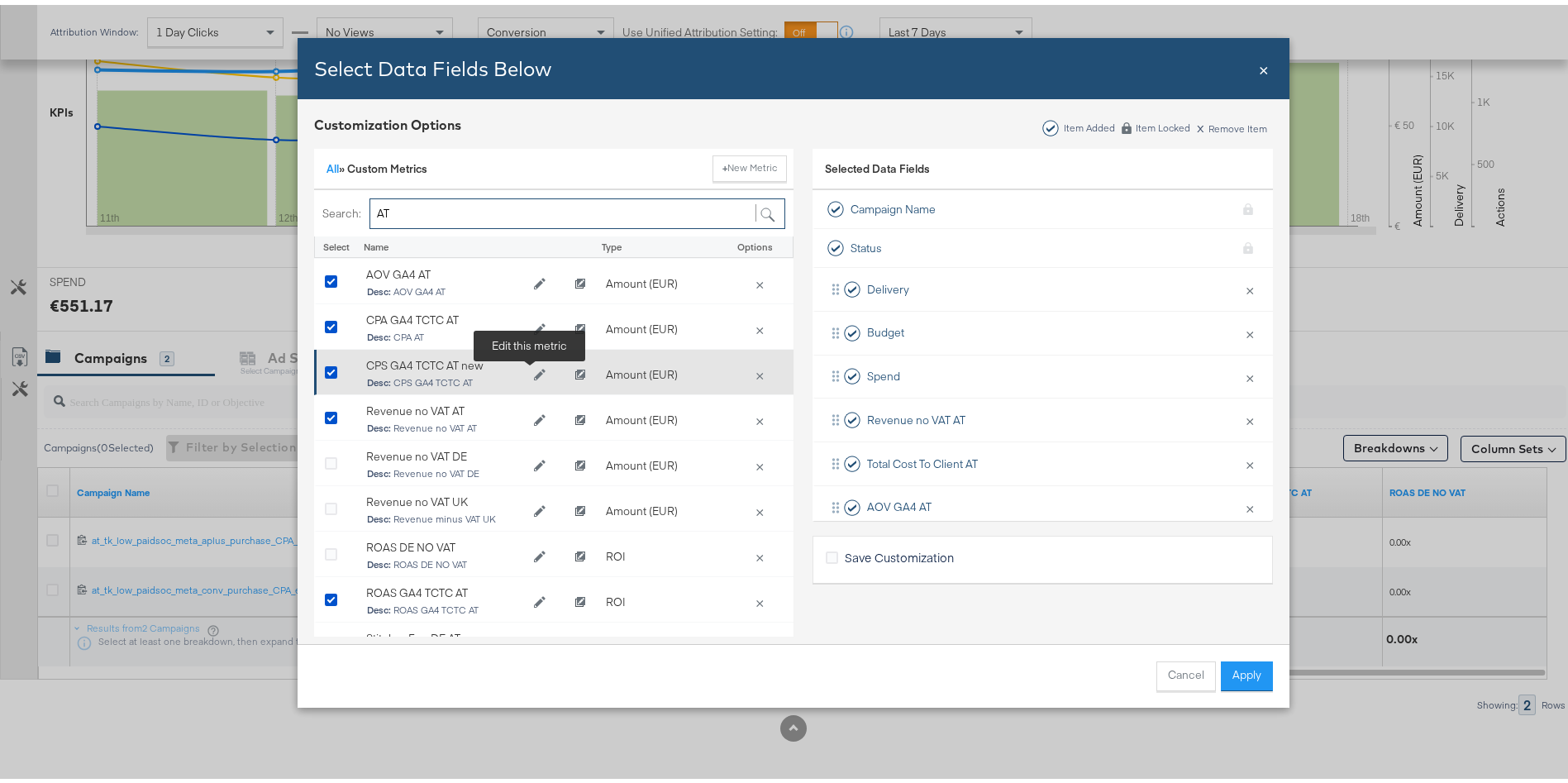
type input "AT"
click at [534, 370] on icon "Edit CPS GA4 TCTC AT new" at bounding box center [540, 370] width 12 height 12
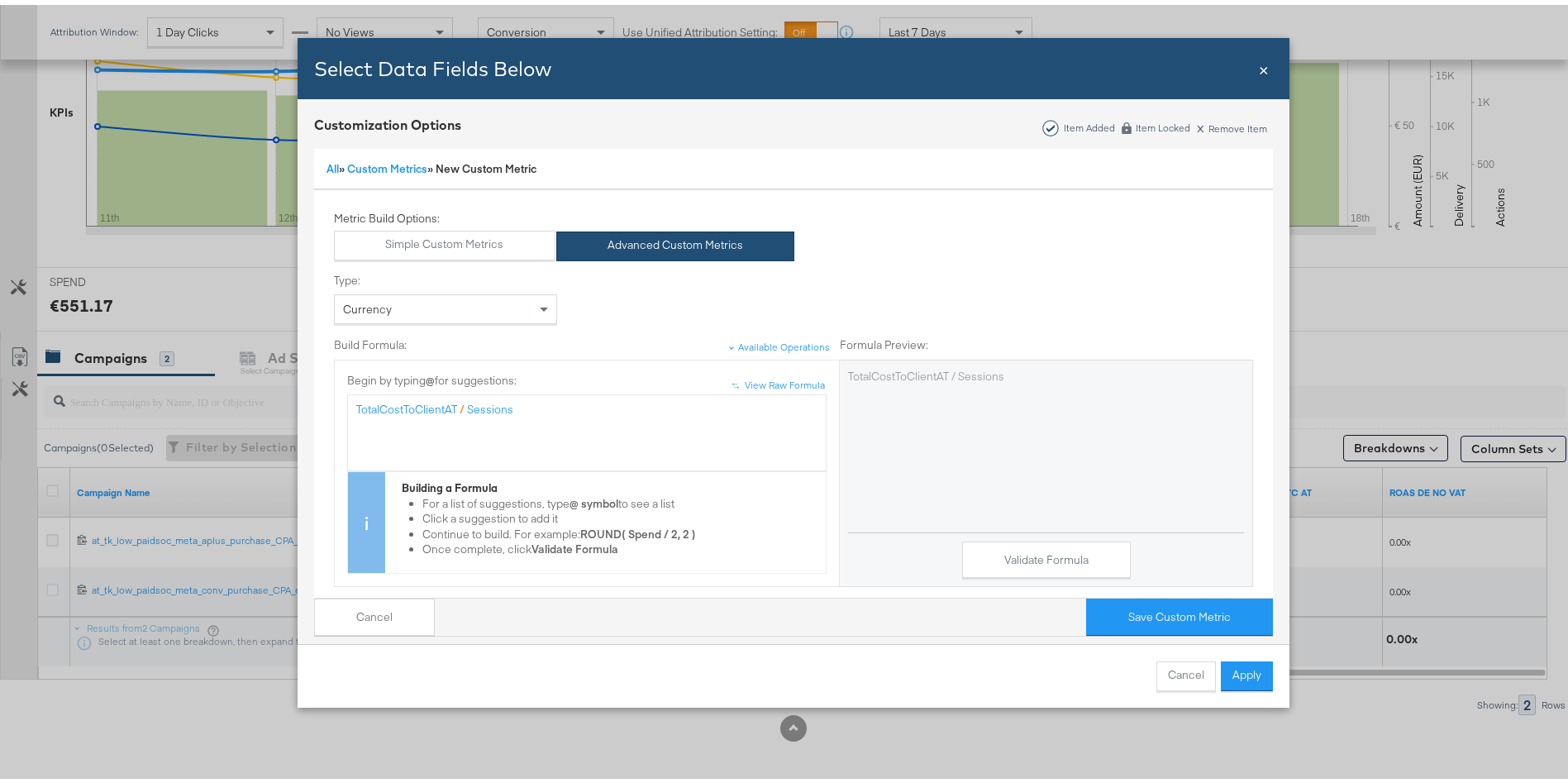
scroll to position [212, 0]
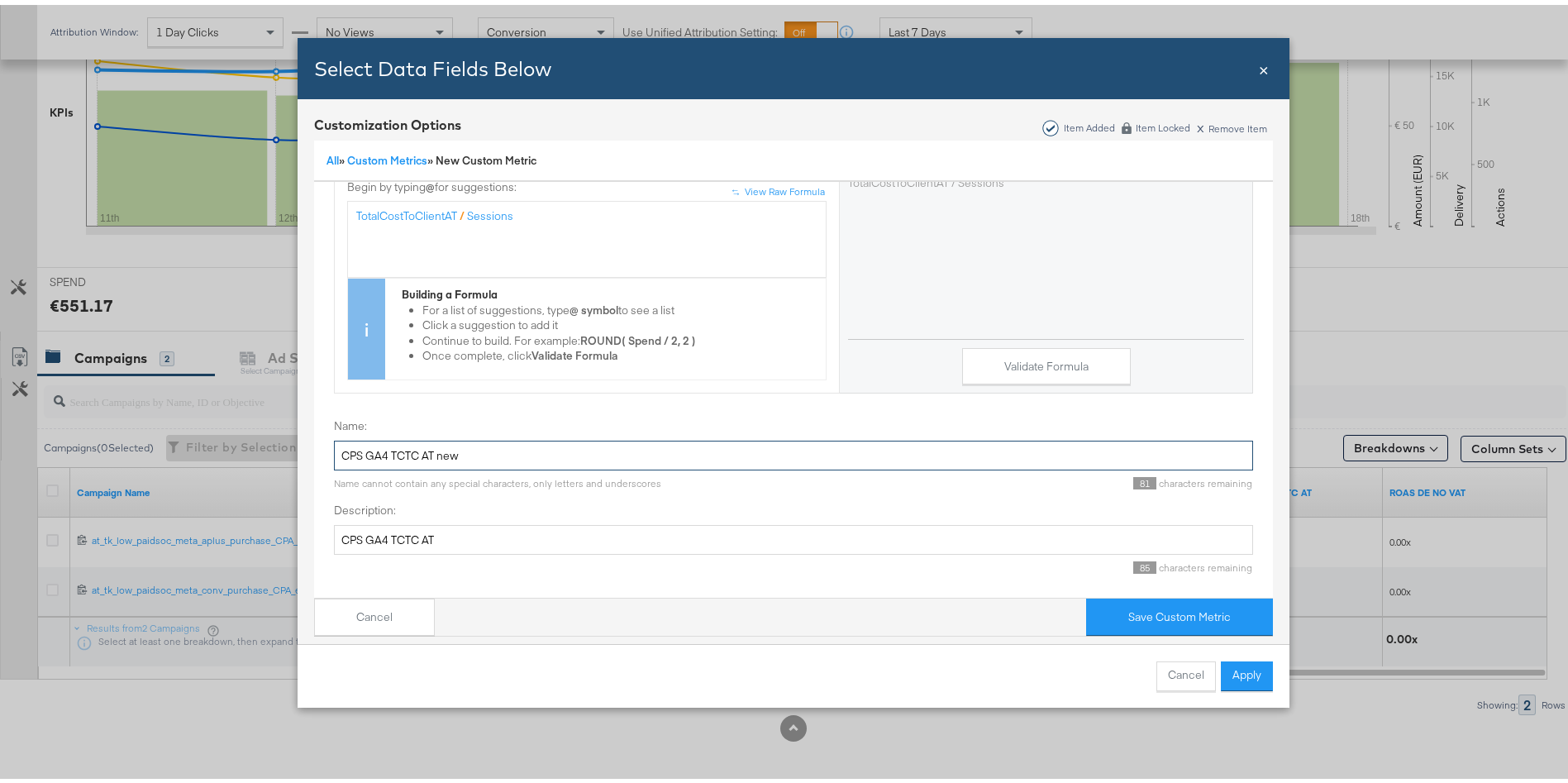
drag, startPoint x: 421, startPoint y: 438, endPoint x: 551, endPoint y: 451, distance: 130.6
click at [551, 451] on div "Name: CPS GA4 TCTC AT new Name cannot contain any special characters, only lett…" at bounding box center [793, 449] width 919 height 72
type input "CPS GA4 TCTC AT"
click at [1042, 343] on button "Validate Formula" at bounding box center [1047, 362] width 169 height 37
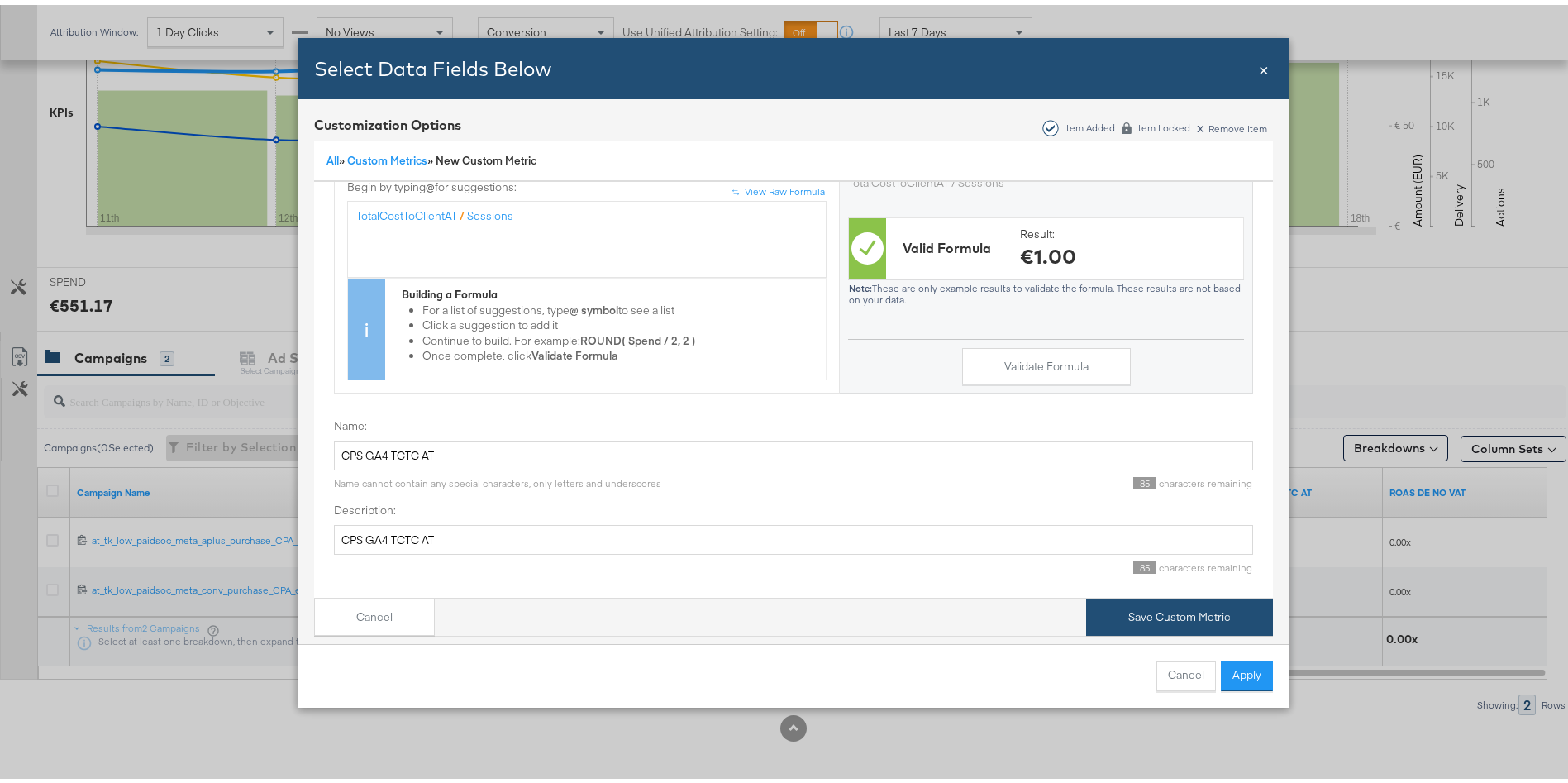
click at [1157, 594] on button "Save Custom Metric" at bounding box center [1179, 613] width 187 height 37
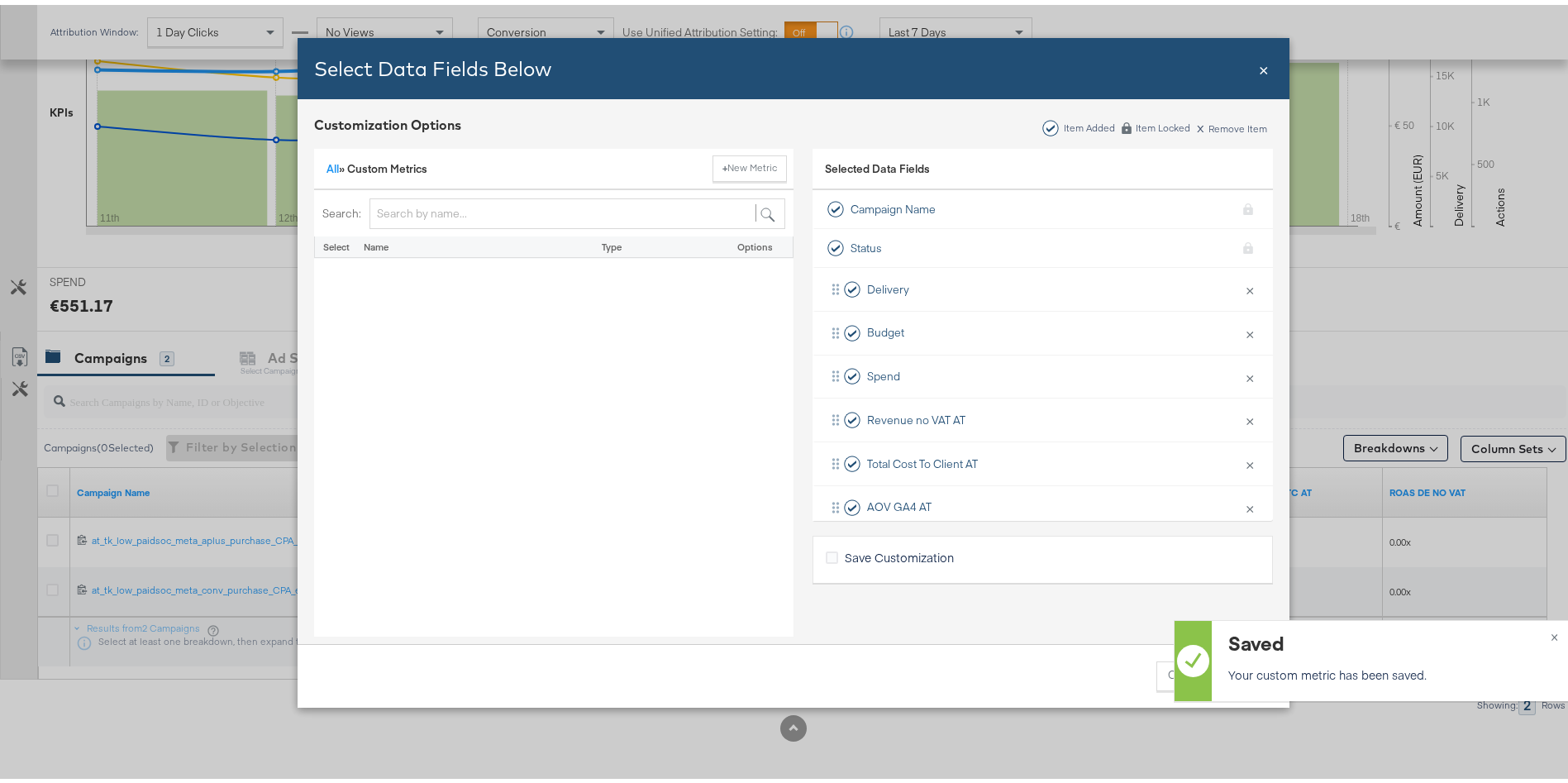
scroll to position [0, 0]
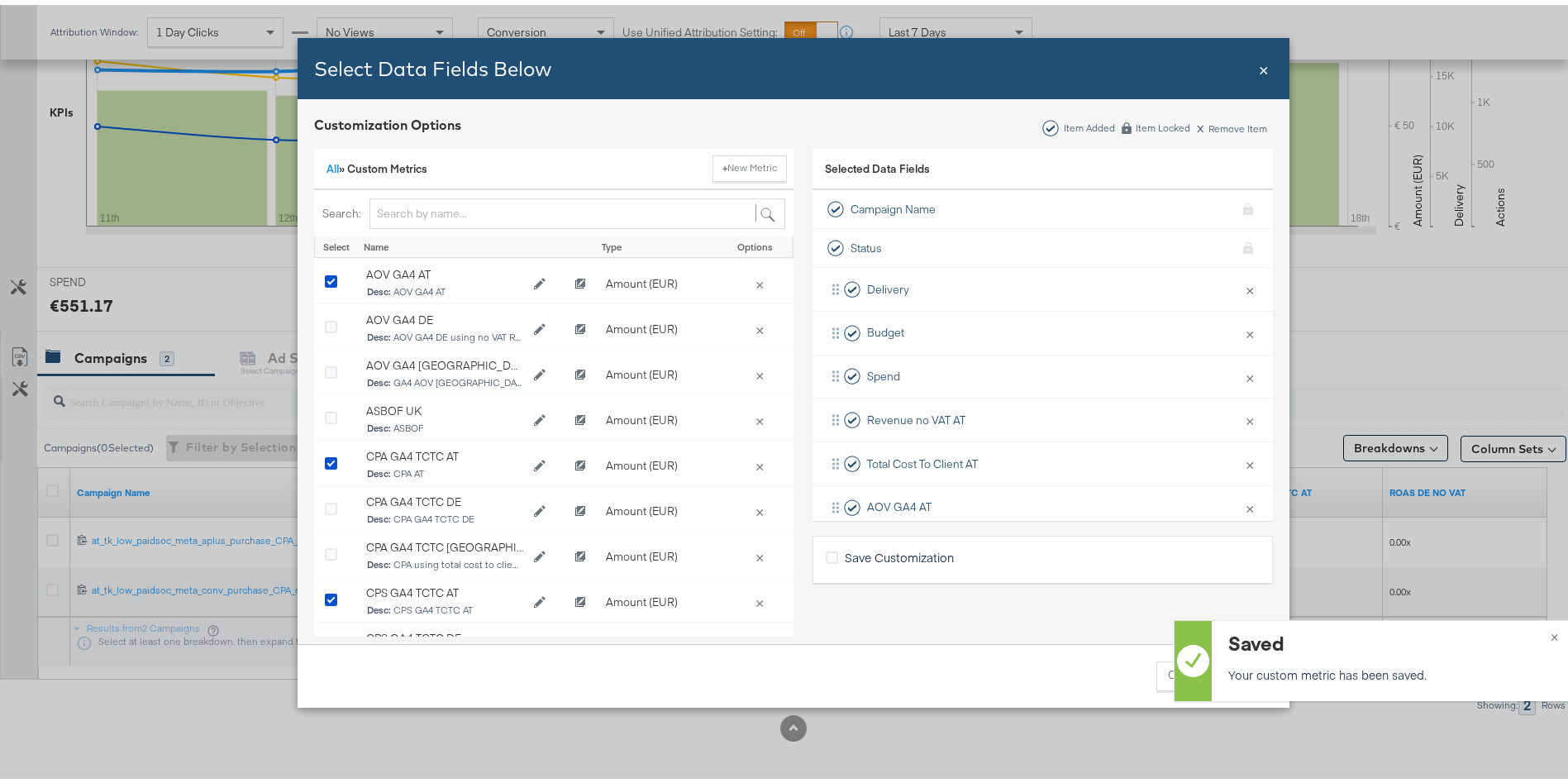
click at [1259, 63] on span "×" at bounding box center [1264, 63] width 10 height 23
